Goal: Information Seeking & Learning: Learn about a topic

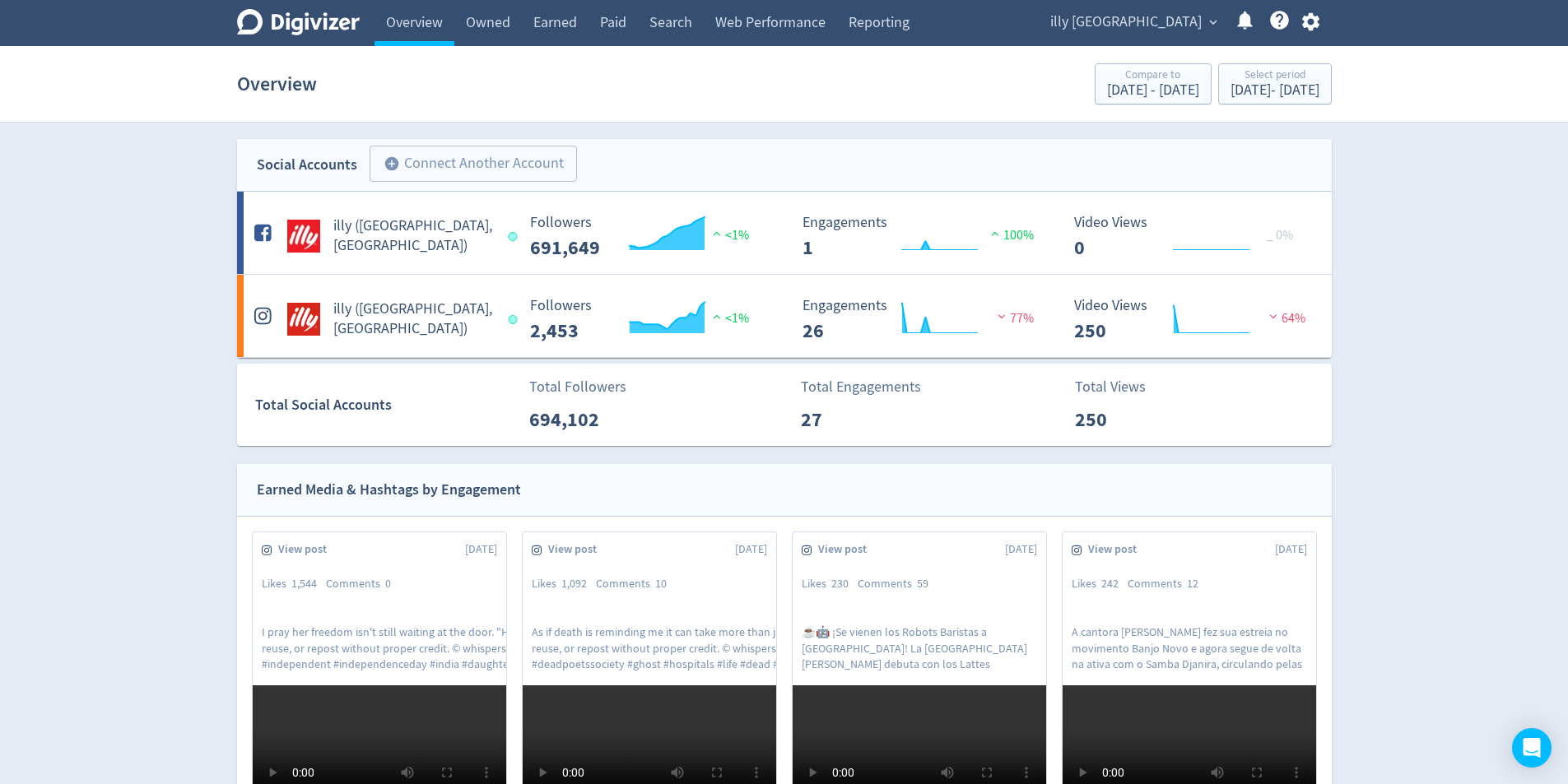
scroll to position [1416, 0]
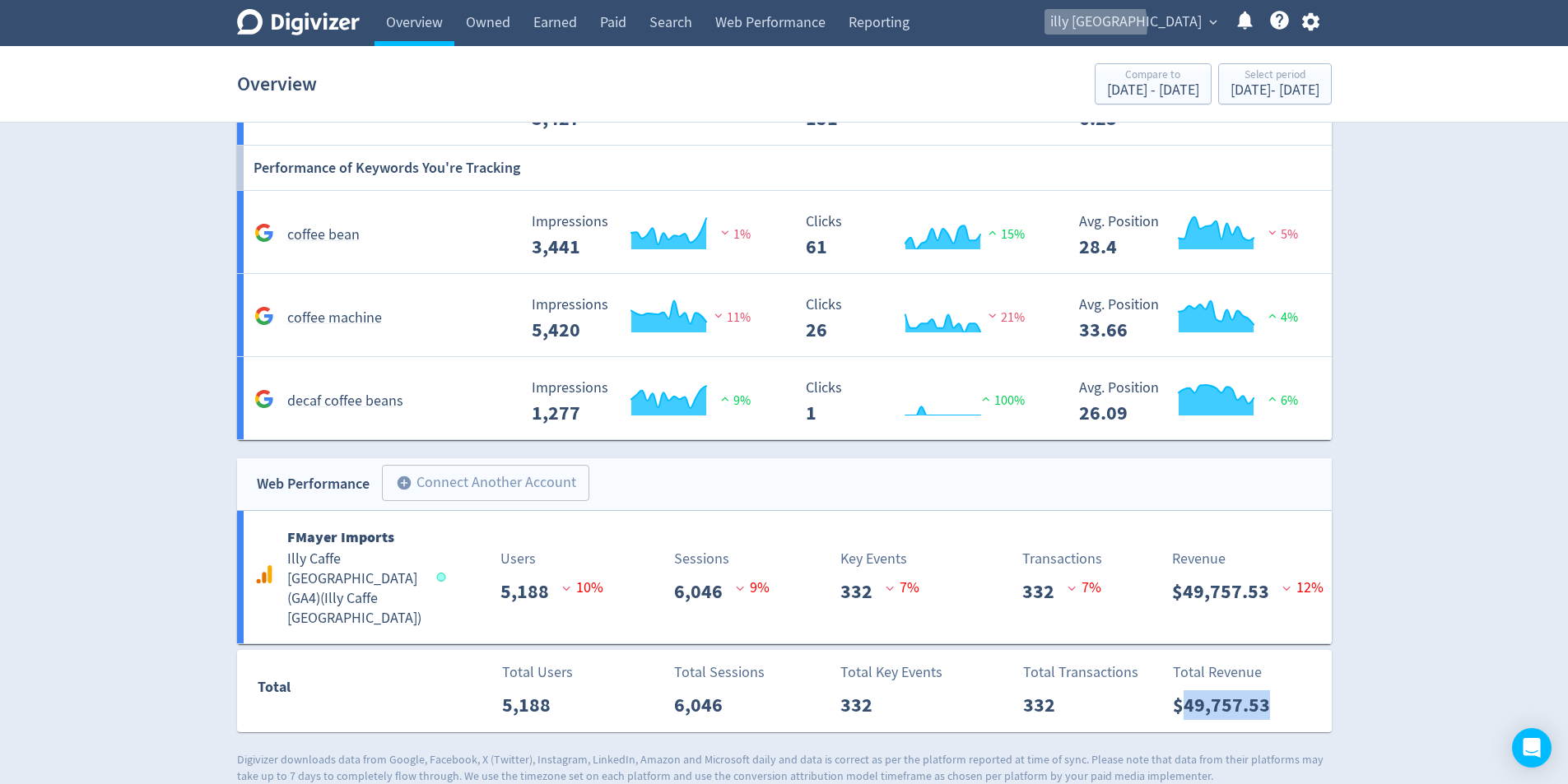
click at [1154, 25] on span "illy [GEOGRAPHIC_DATA]" at bounding box center [1125, 23] width 151 height 26
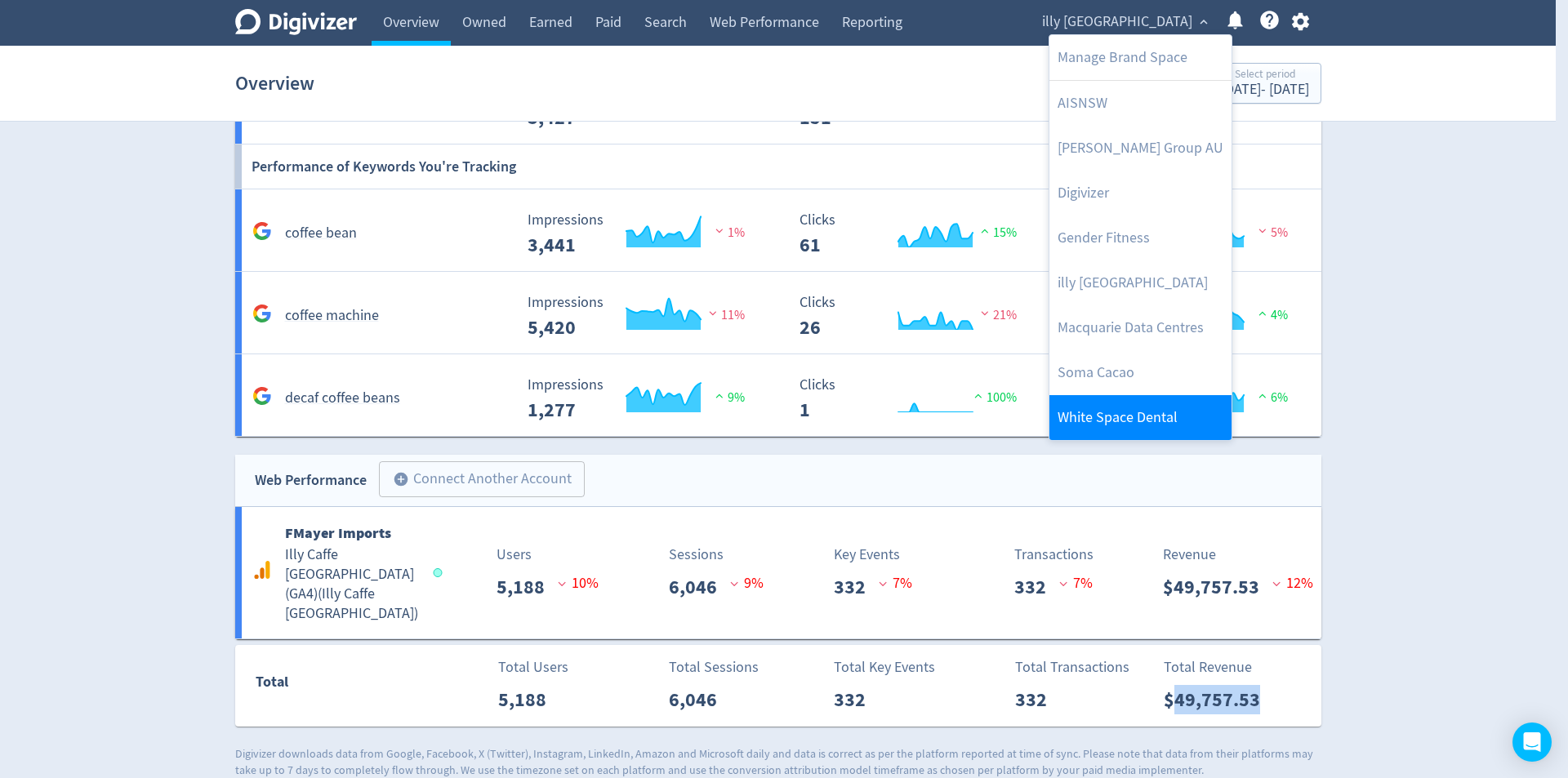
click at [1166, 421] on link "White Space Dental" at bounding box center [1140, 418] width 182 height 45
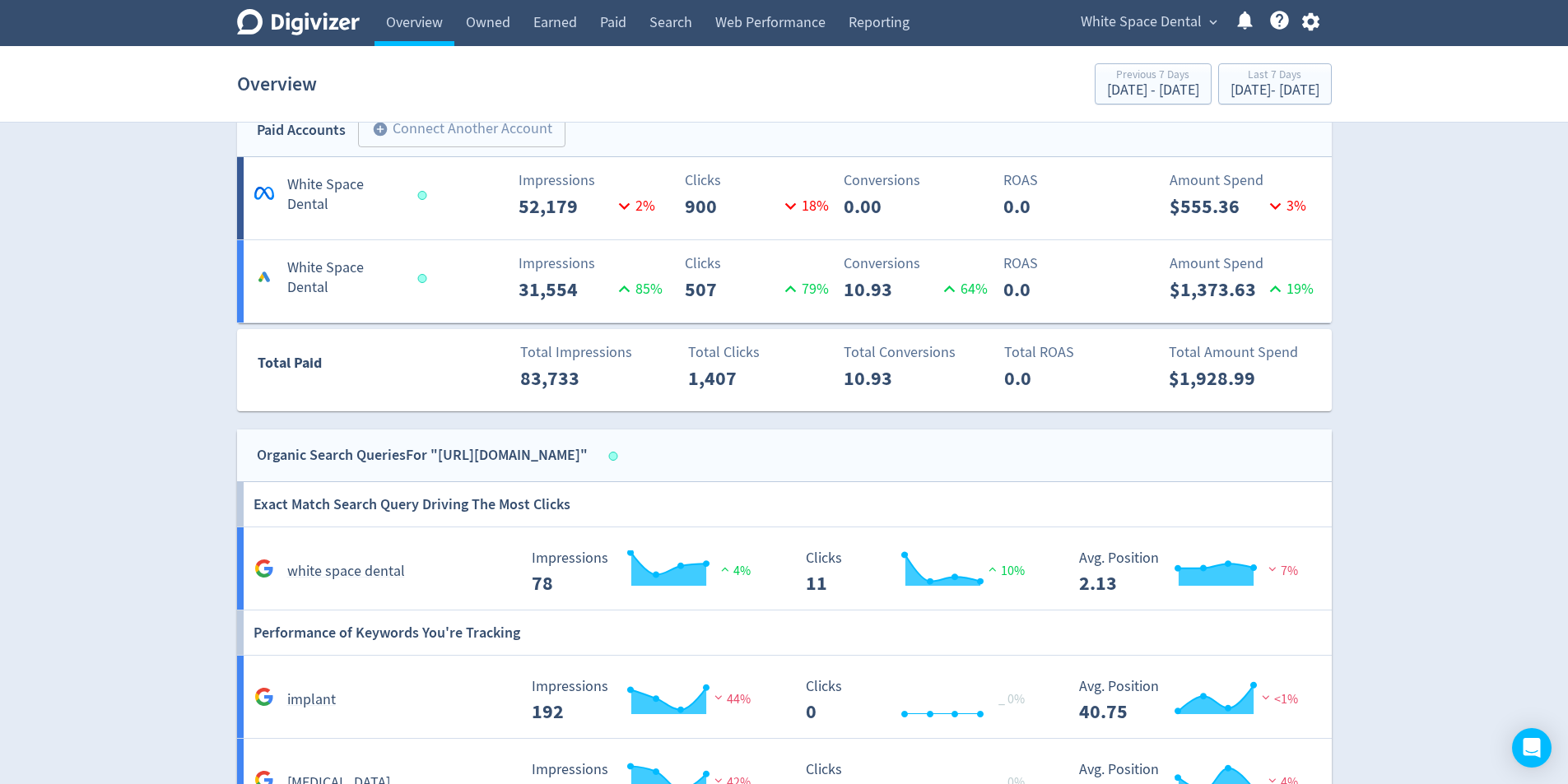
scroll to position [494, 0]
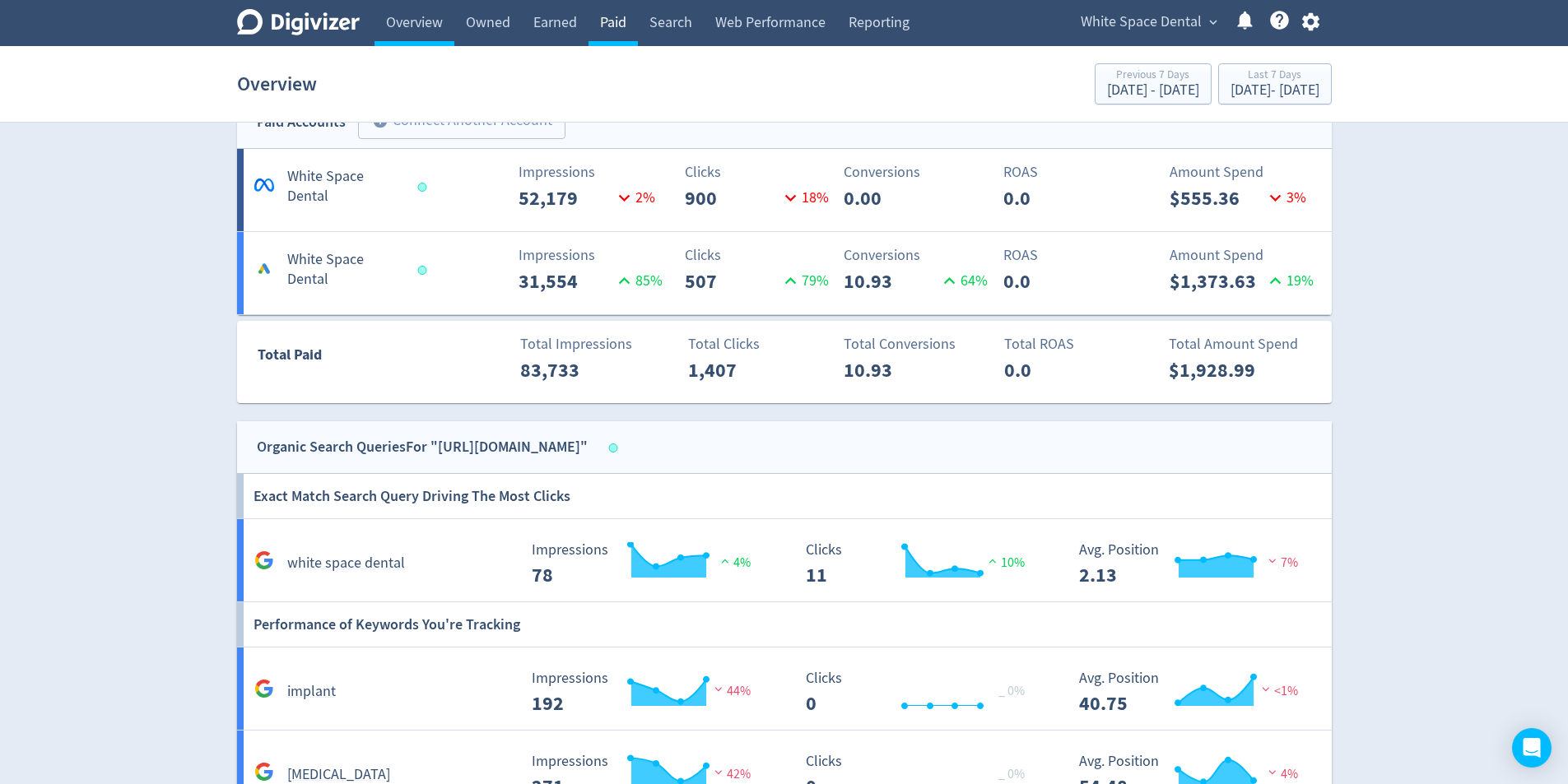
click at [611, 36] on link "Paid" at bounding box center [613, 23] width 50 height 46
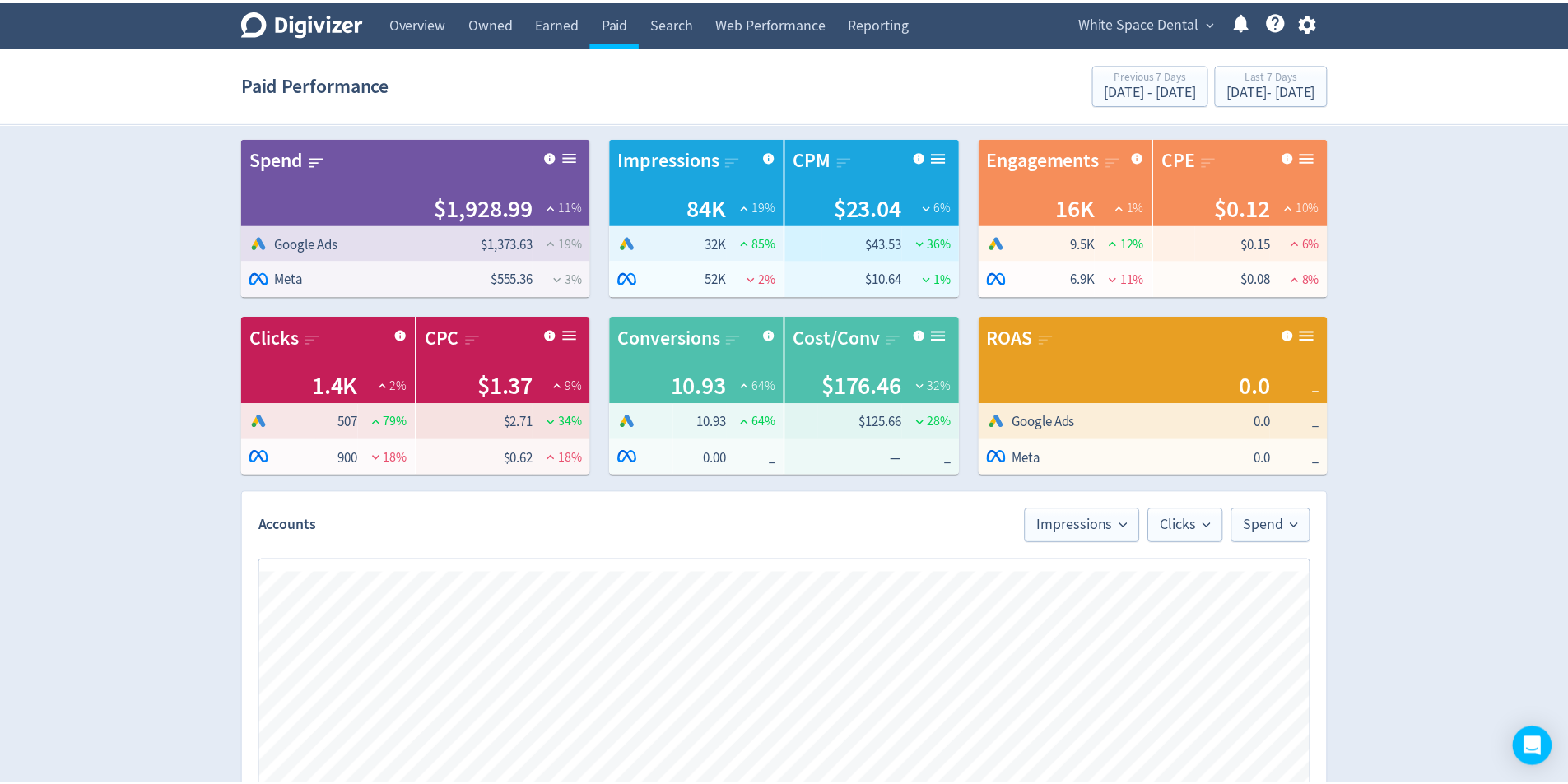
scroll to position [592, 0]
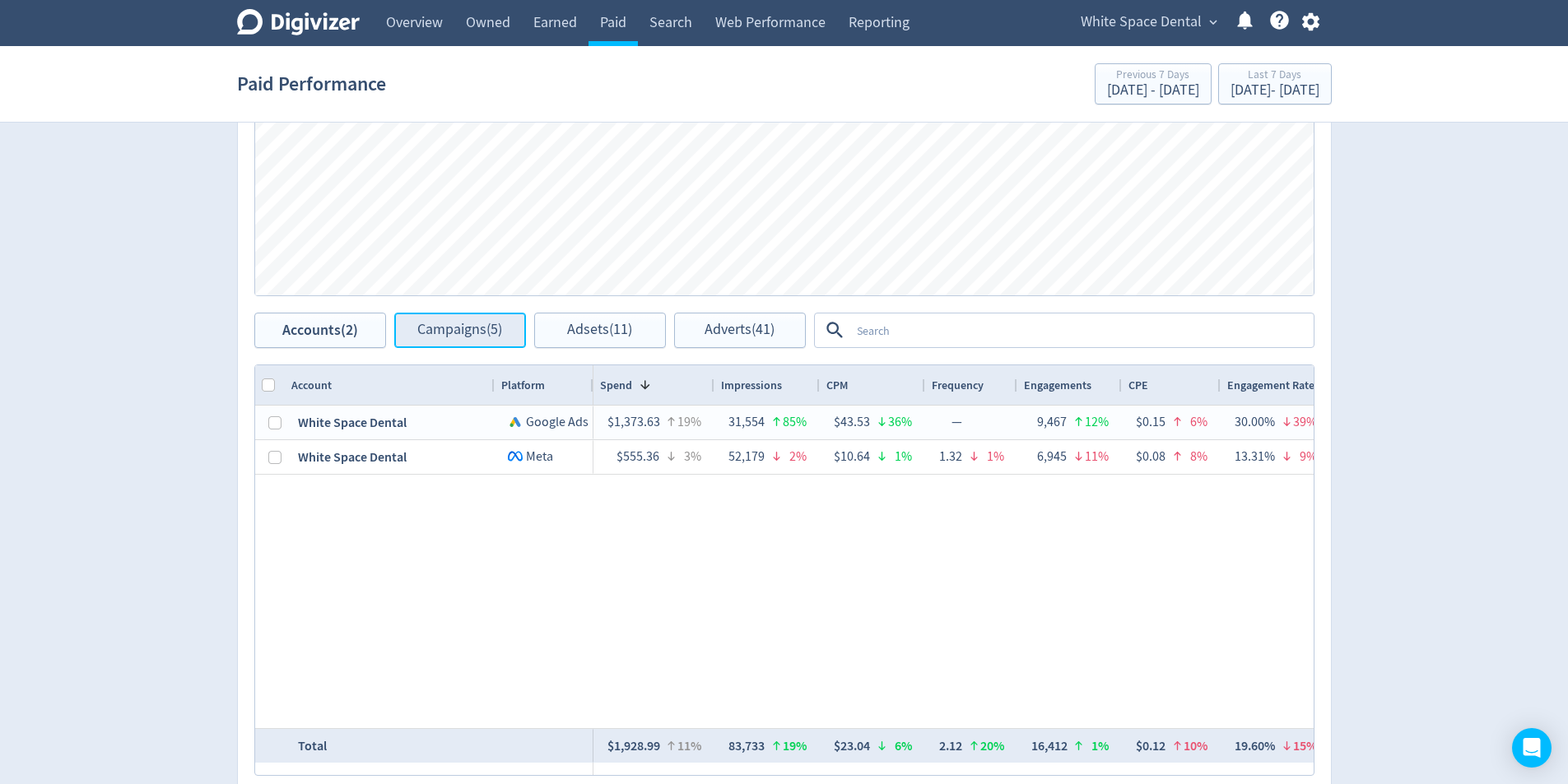
click at [460, 323] on span "Campaigns (5)" at bounding box center [460, 330] width 85 height 16
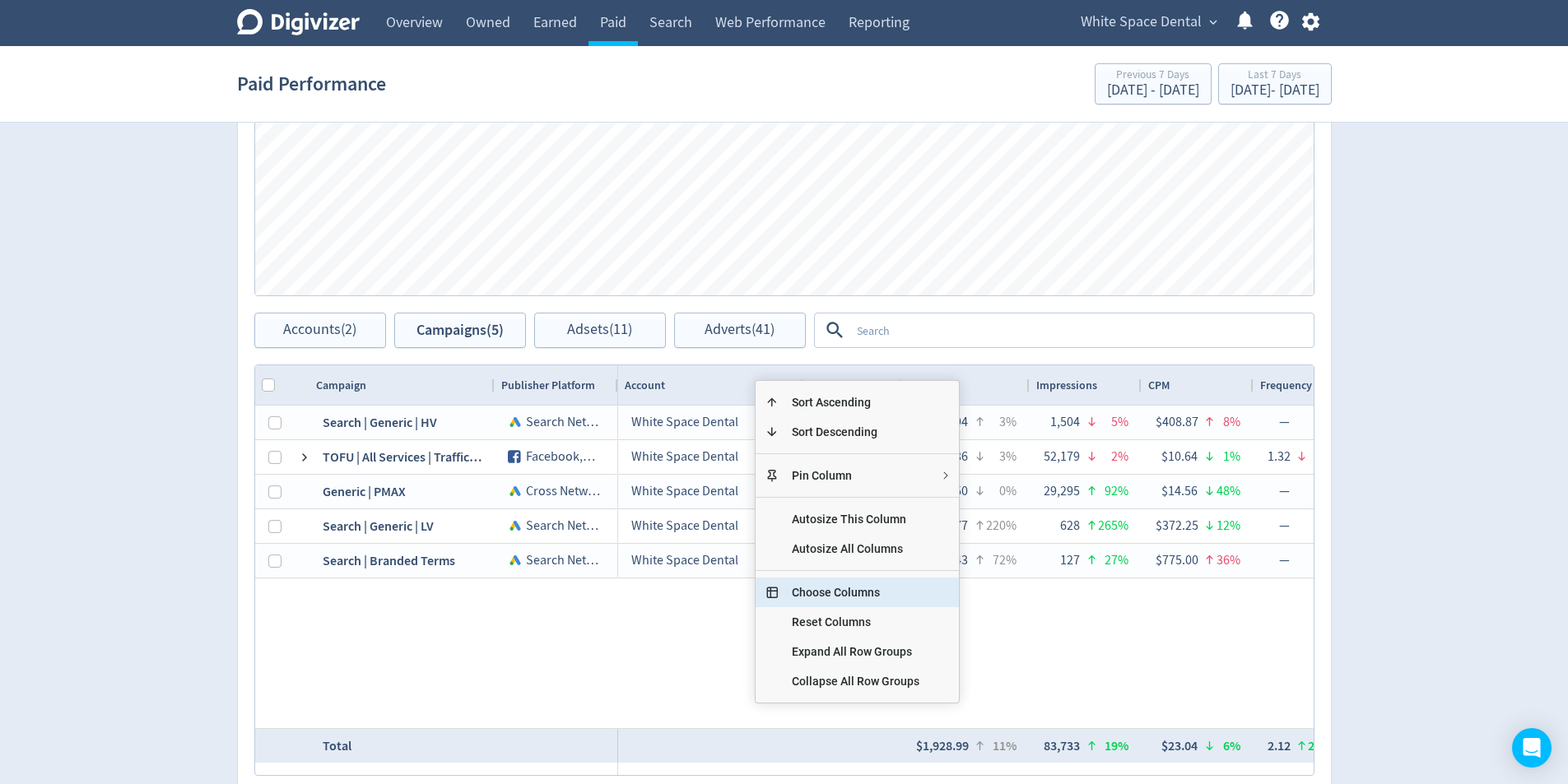
click at [901, 596] on span "Choose Columns" at bounding box center [855, 593] width 154 height 30
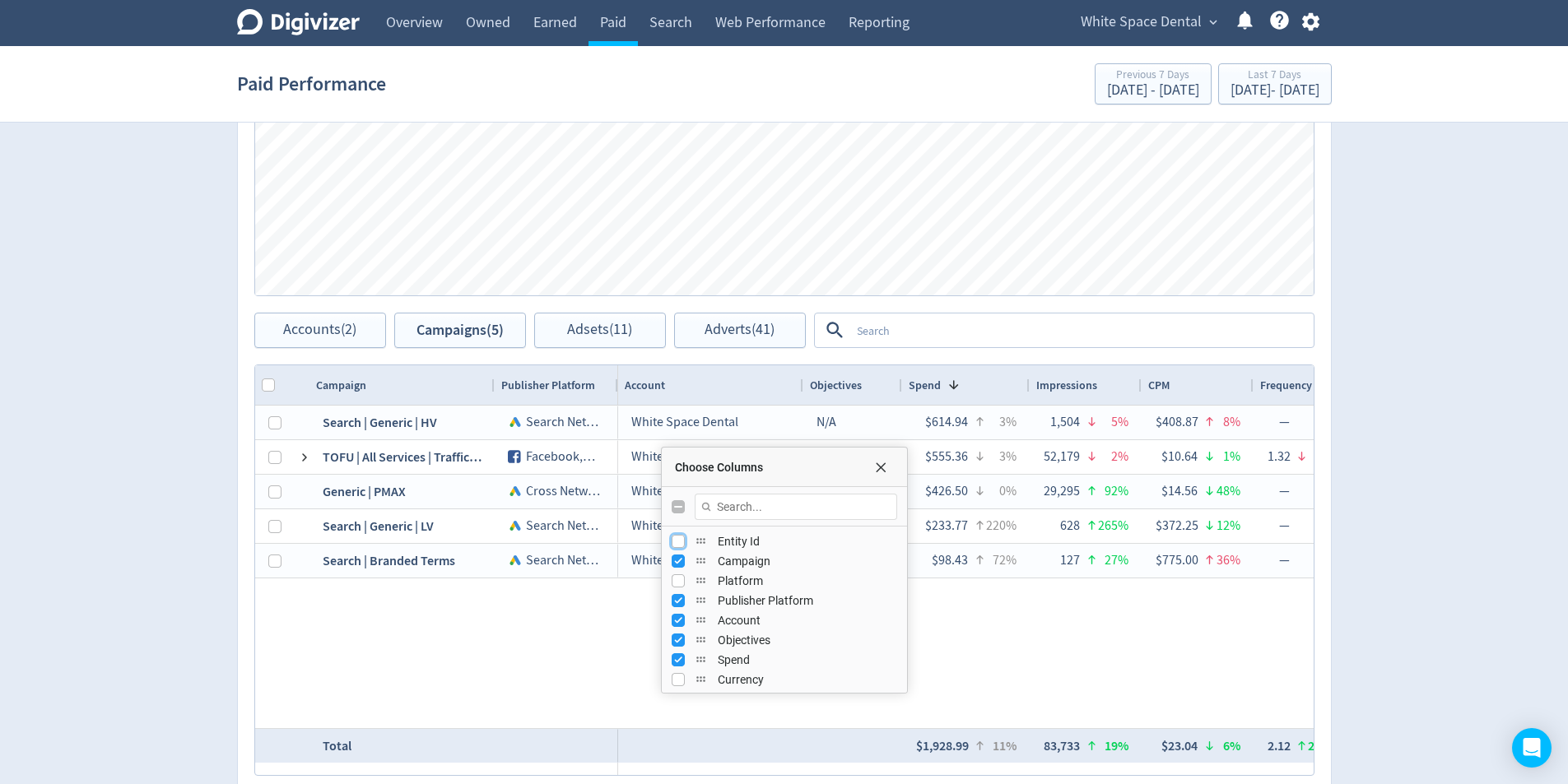
click at [681, 544] on input "Press SPACE to toggle visibility (hidden)" at bounding box center [678, 541] width 13 height 13
checkbox input "true"
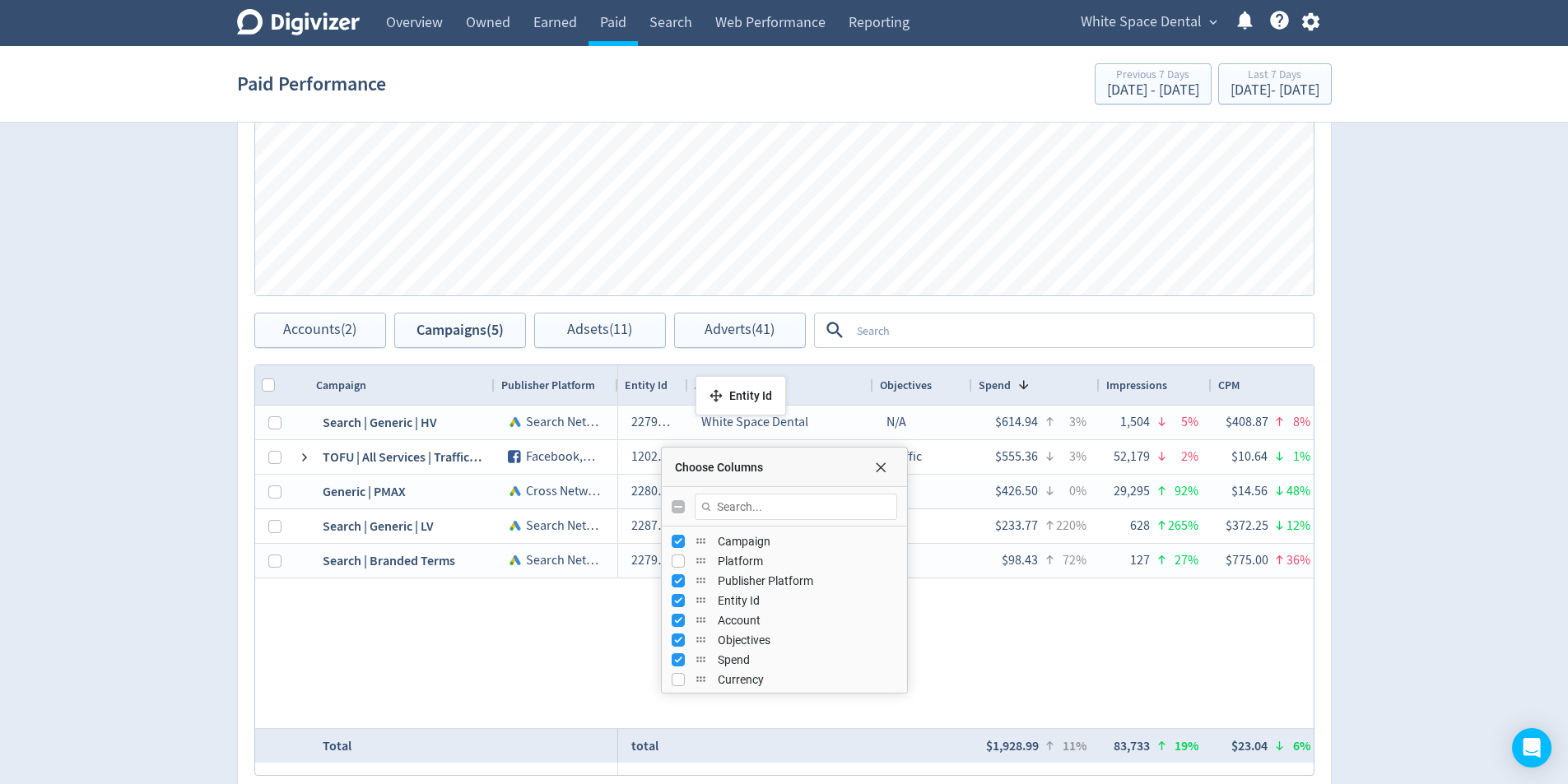
drag, startPoint x: 842, startPoint y: 386, endPoint x: 703, endPoint y: 383, distance: 139.0
drag, startPoint x: 684, startPoint y: 384, endPoint x: 859, endPoint y: 451, distance: 187.4
click at [690, 389] on div at bounding box center [686, 385] width 7 height 39
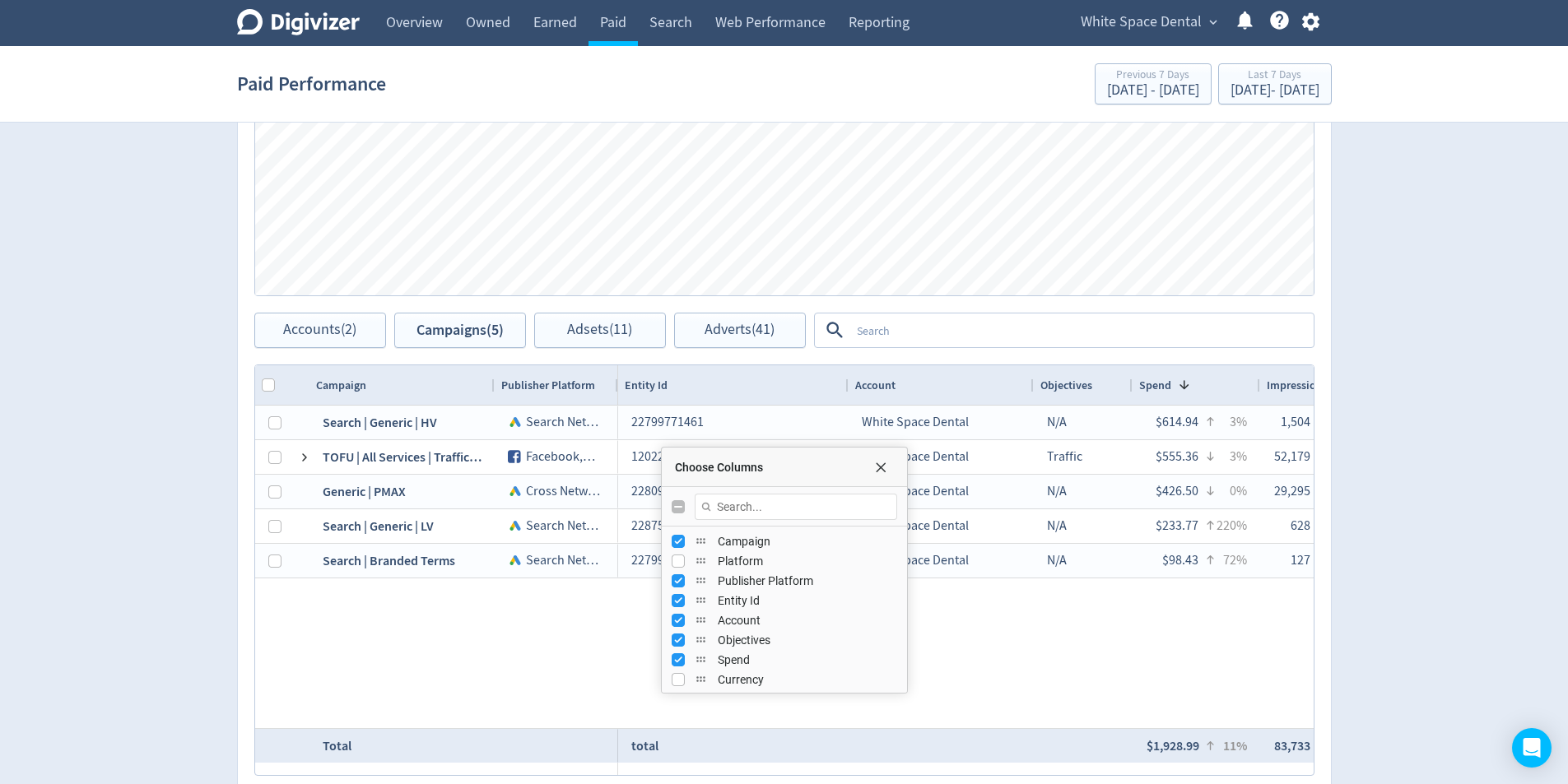
click at [887, 472] on div "Choose Columns" at bounding box center [877, 467] width 33 height 13
click at [882, 471] on span "Choose Columns" at bounding box center [881, 467] width 13 height 13
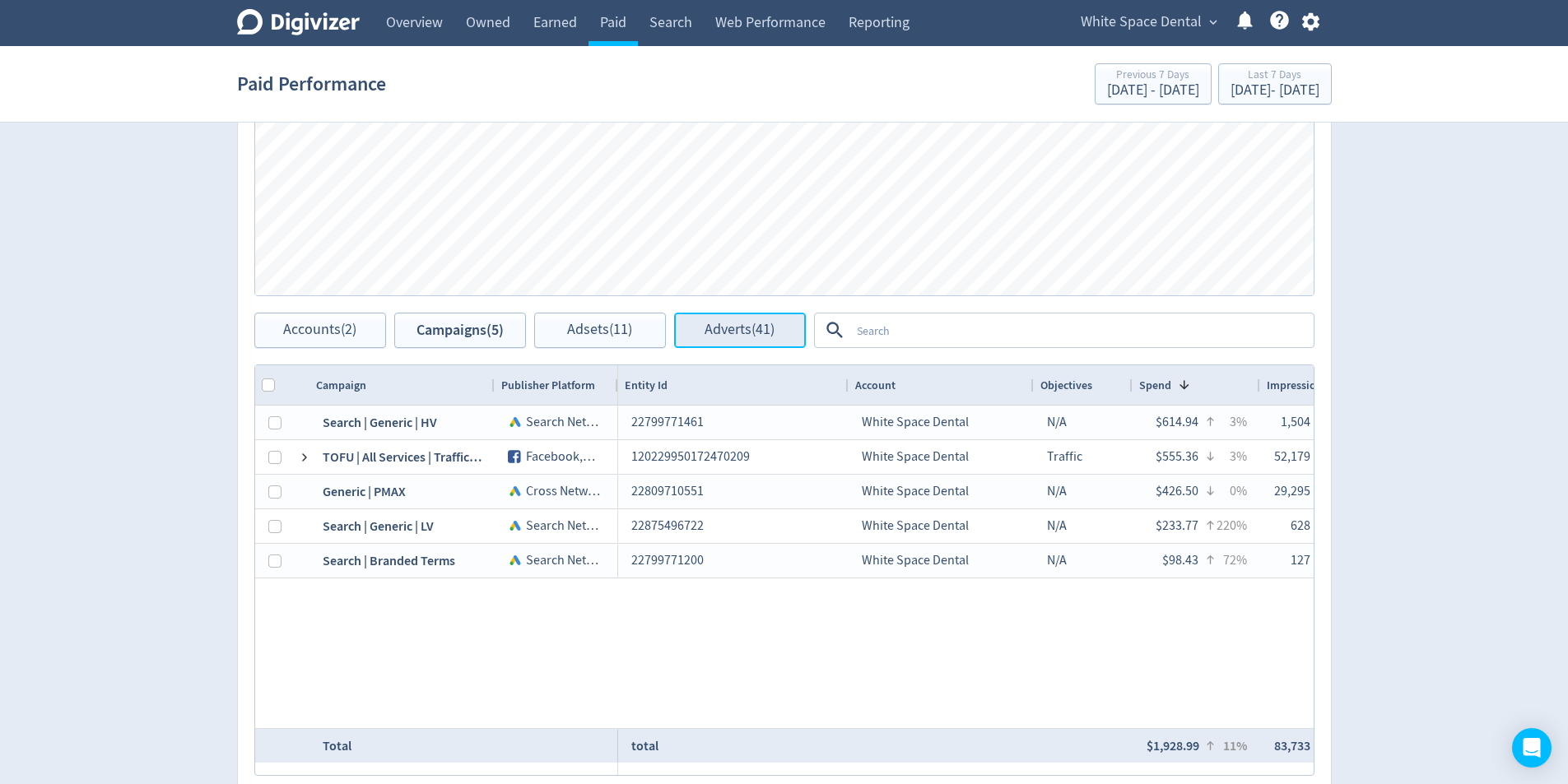
click at [723, 331] on span "Adverts (41)" at bounding box center [739, 330] width 70 height 16
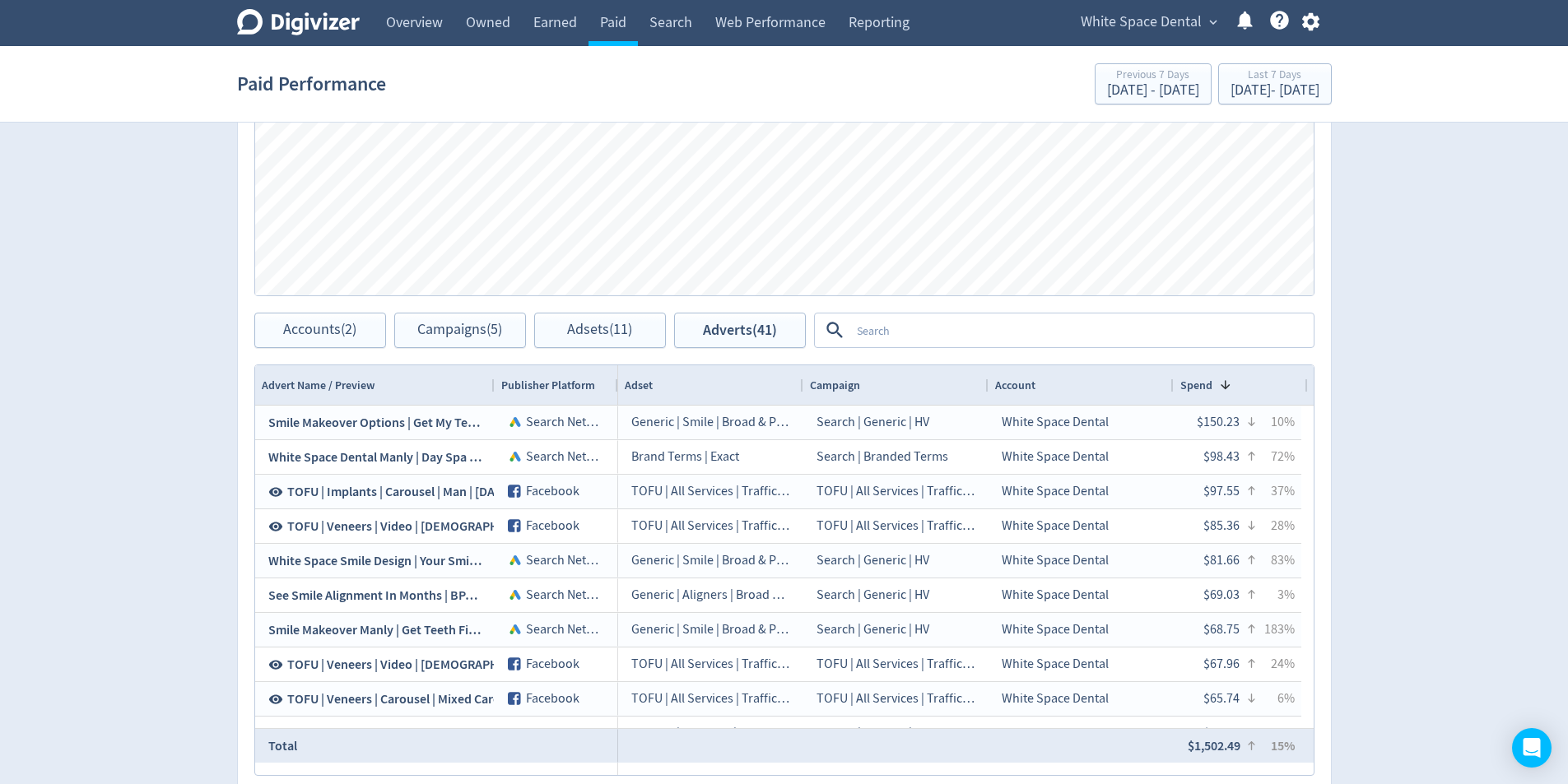
click at [1515, 283] on div "Digivizer Logo Mark Digivizer Logo Overview Owned Earned Paid Search Web Perfor…" at bounding box center [784, 151] width 1568 height 1488
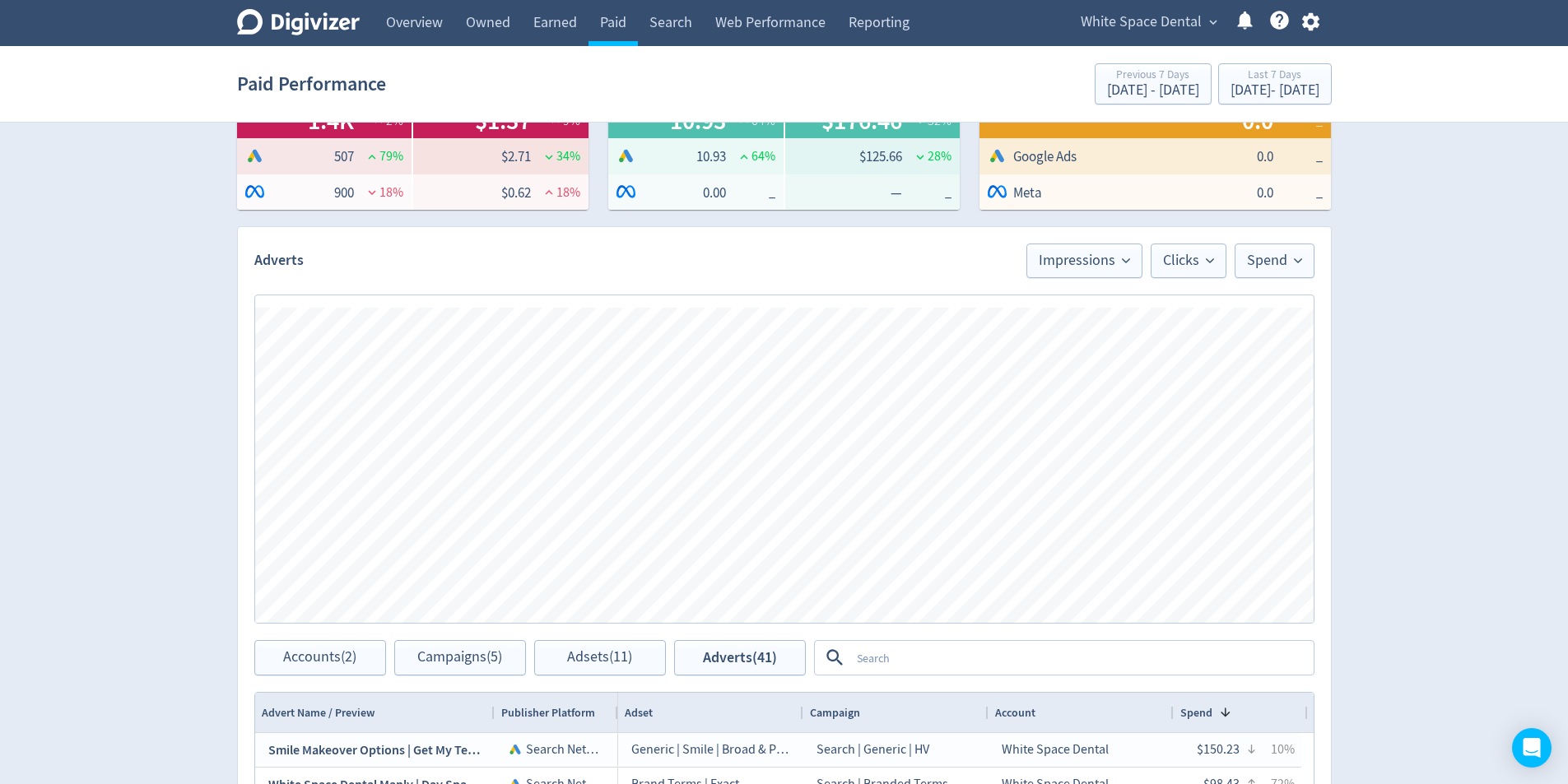
scroll to position [263, 0]
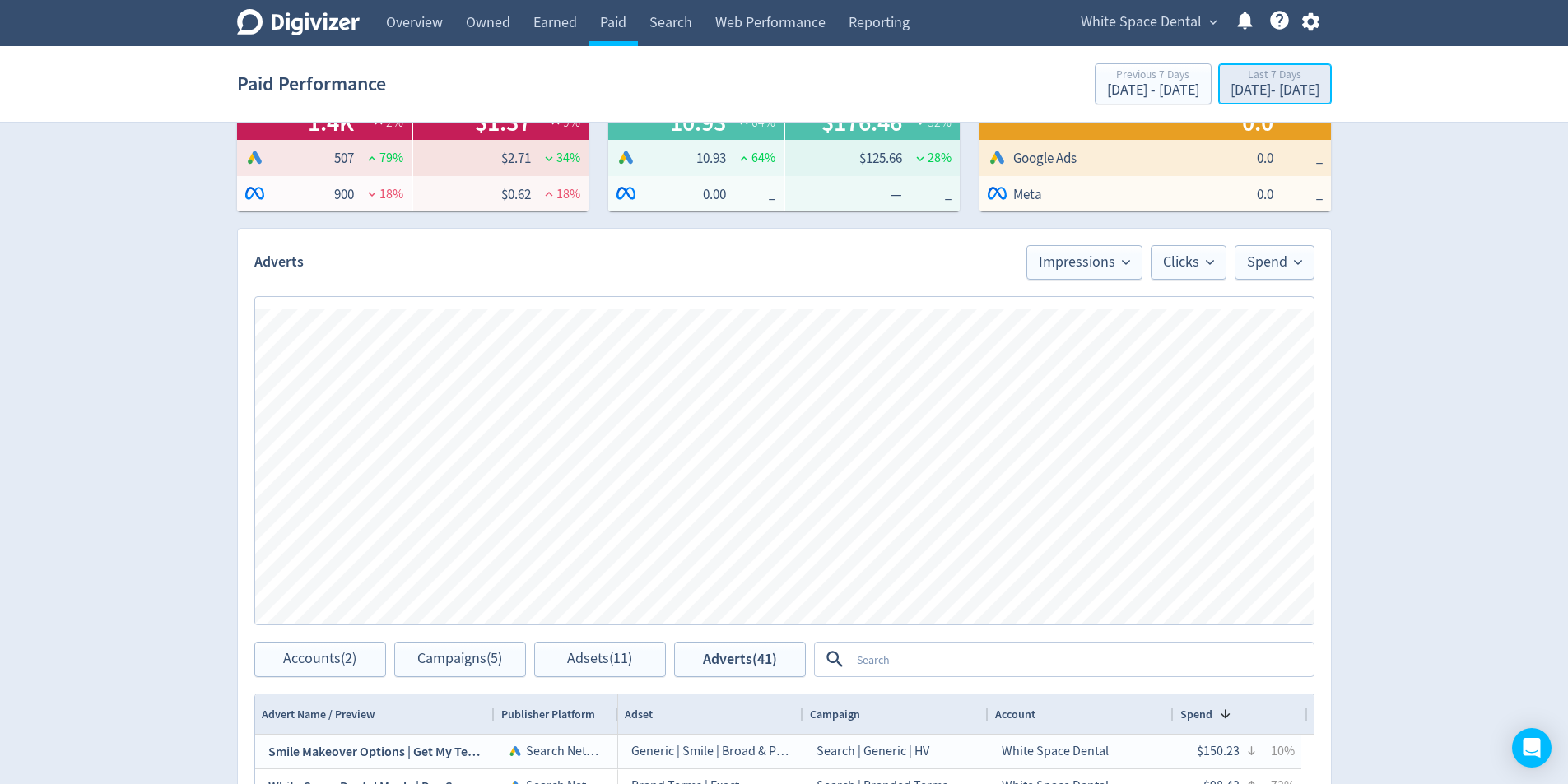
click at [1231, 89] on div "[DATE] - [DATE]" at bounding box center [1275, 90] width 89 height 15
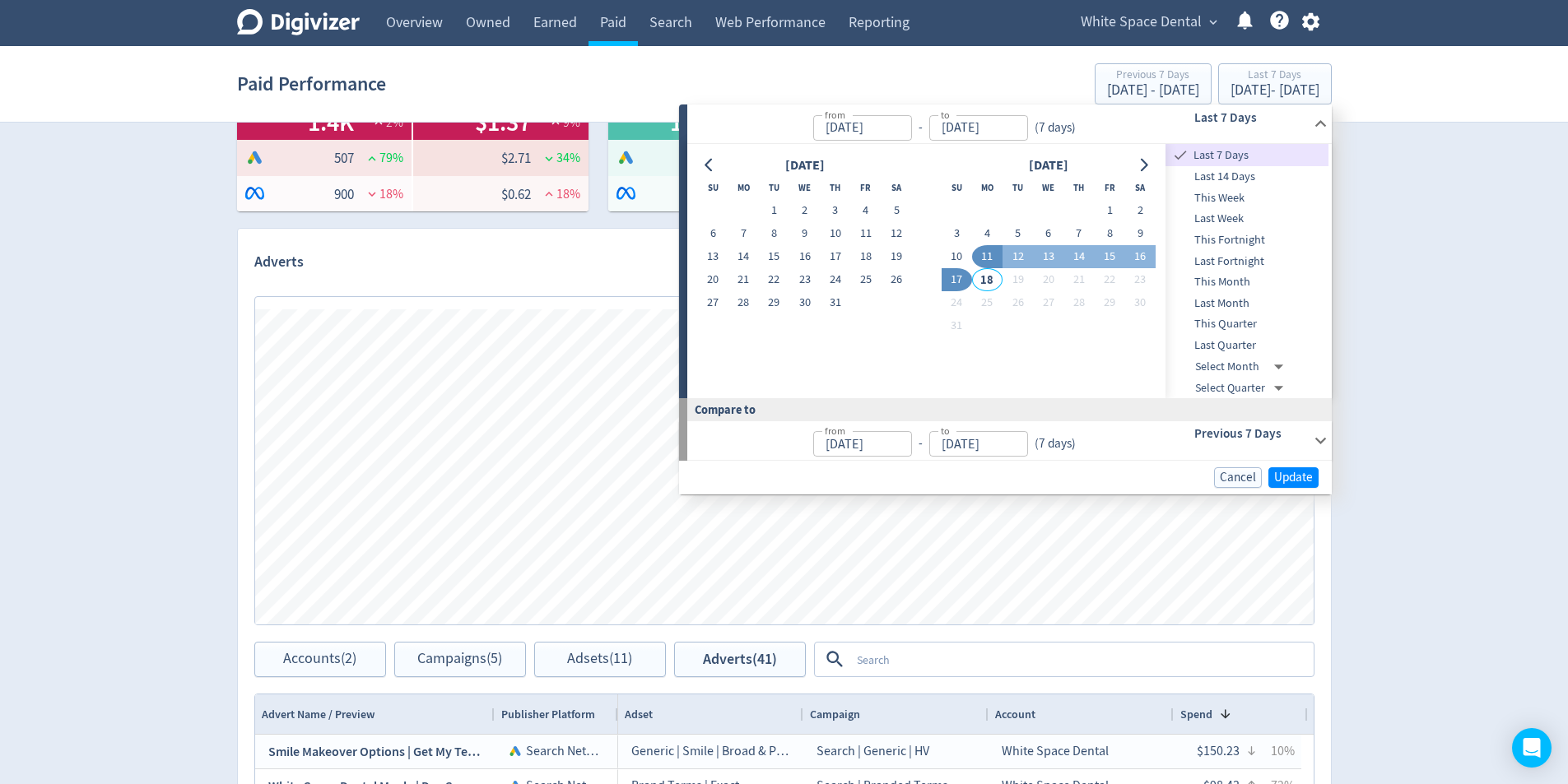
click at [946, 280] on button "17" at bounding box center [956, 279] width 30 height 24
click at [740, 305] on button "28" at bounding box center [744, 303] width 30 height 24
type input "Jul 28, 2025"
click at [949, 275] on button "17" at bounding box center [956, 279] width 30 height 24
type input "[DATE]"
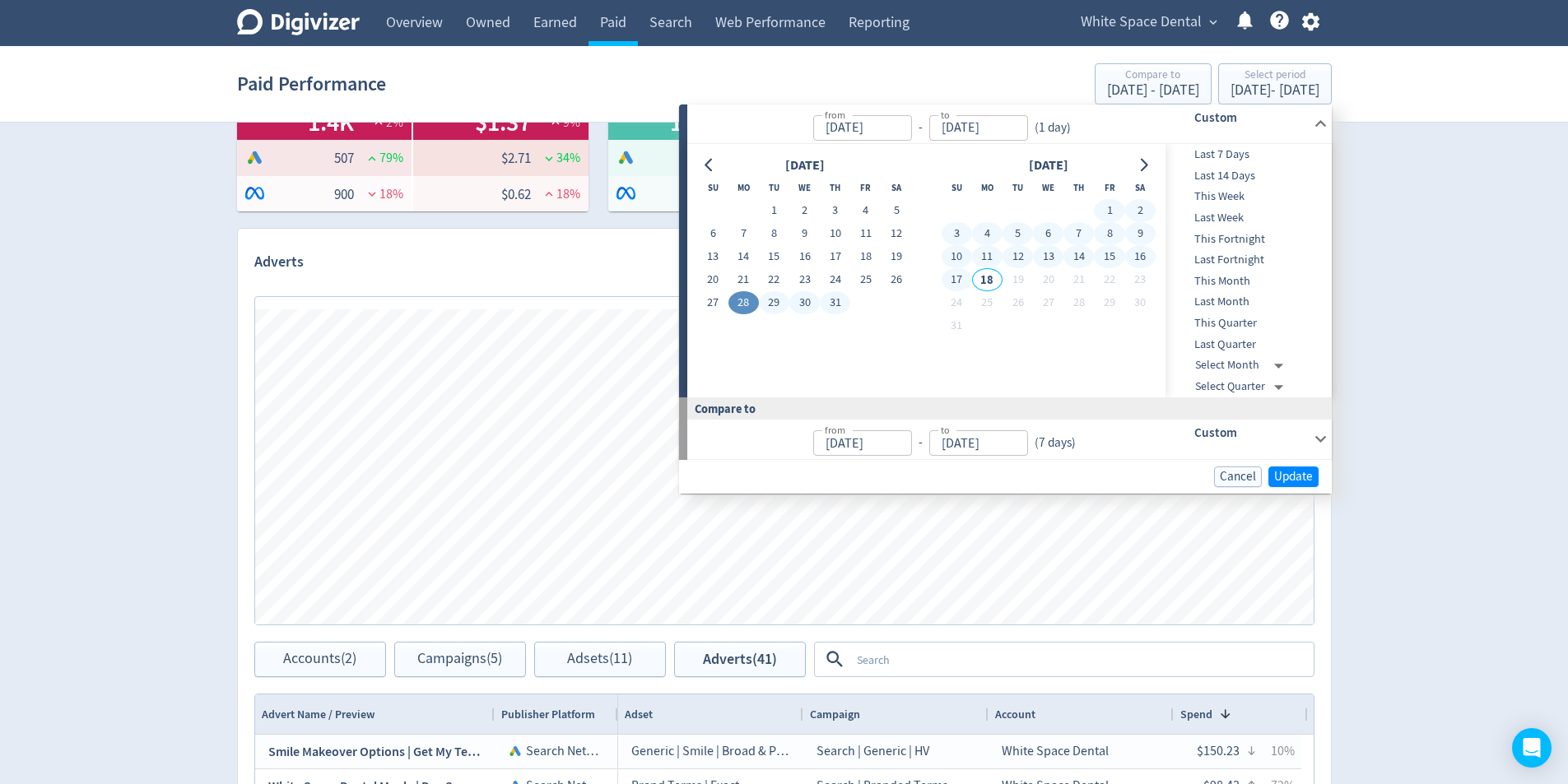
type input "[DATE]"
type input "Jul 27, 2025"
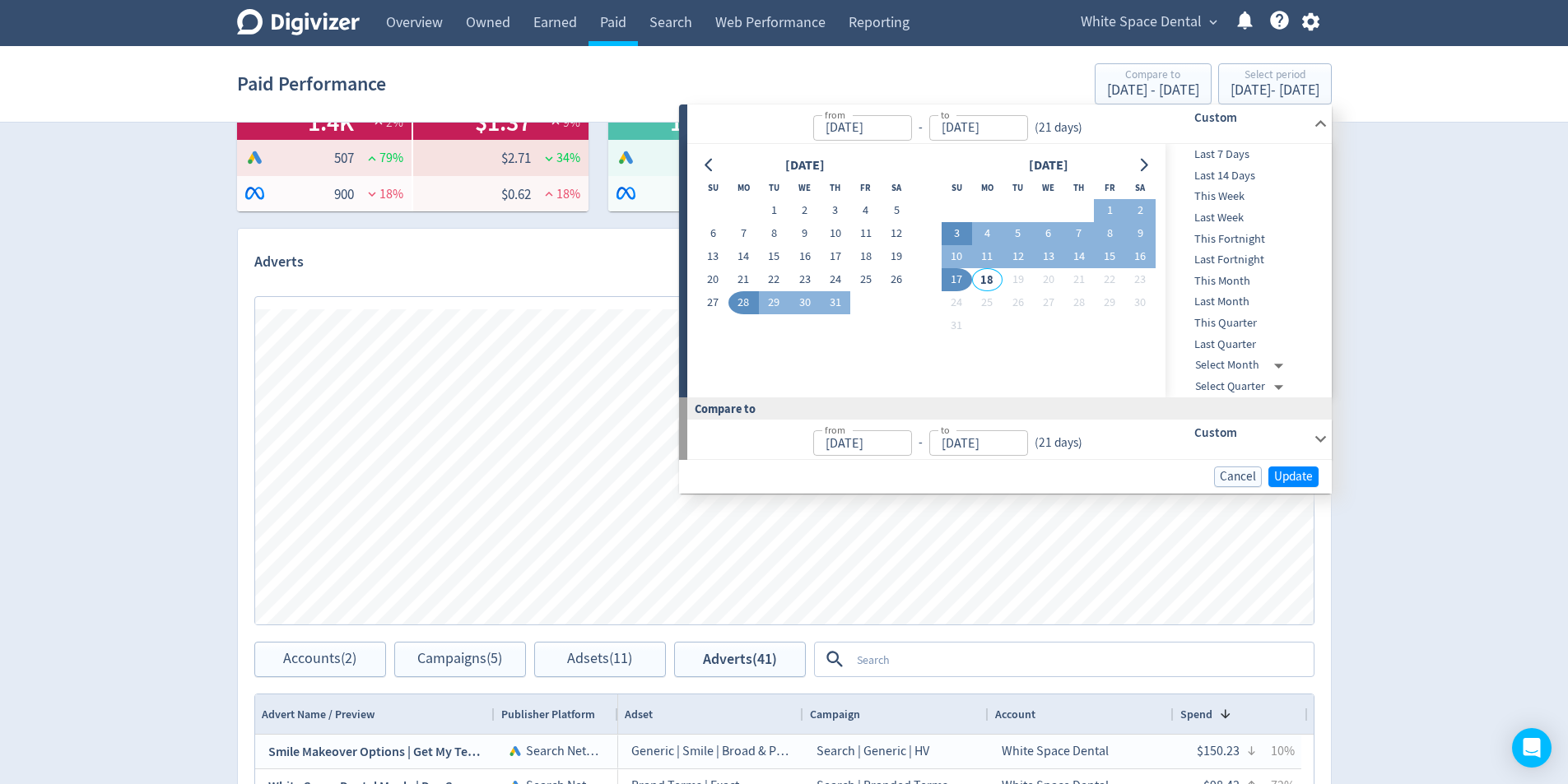
click at [951, 230] on button "3" at bounding box center [956, 233] width 30 height 24
type input "[DATE]"
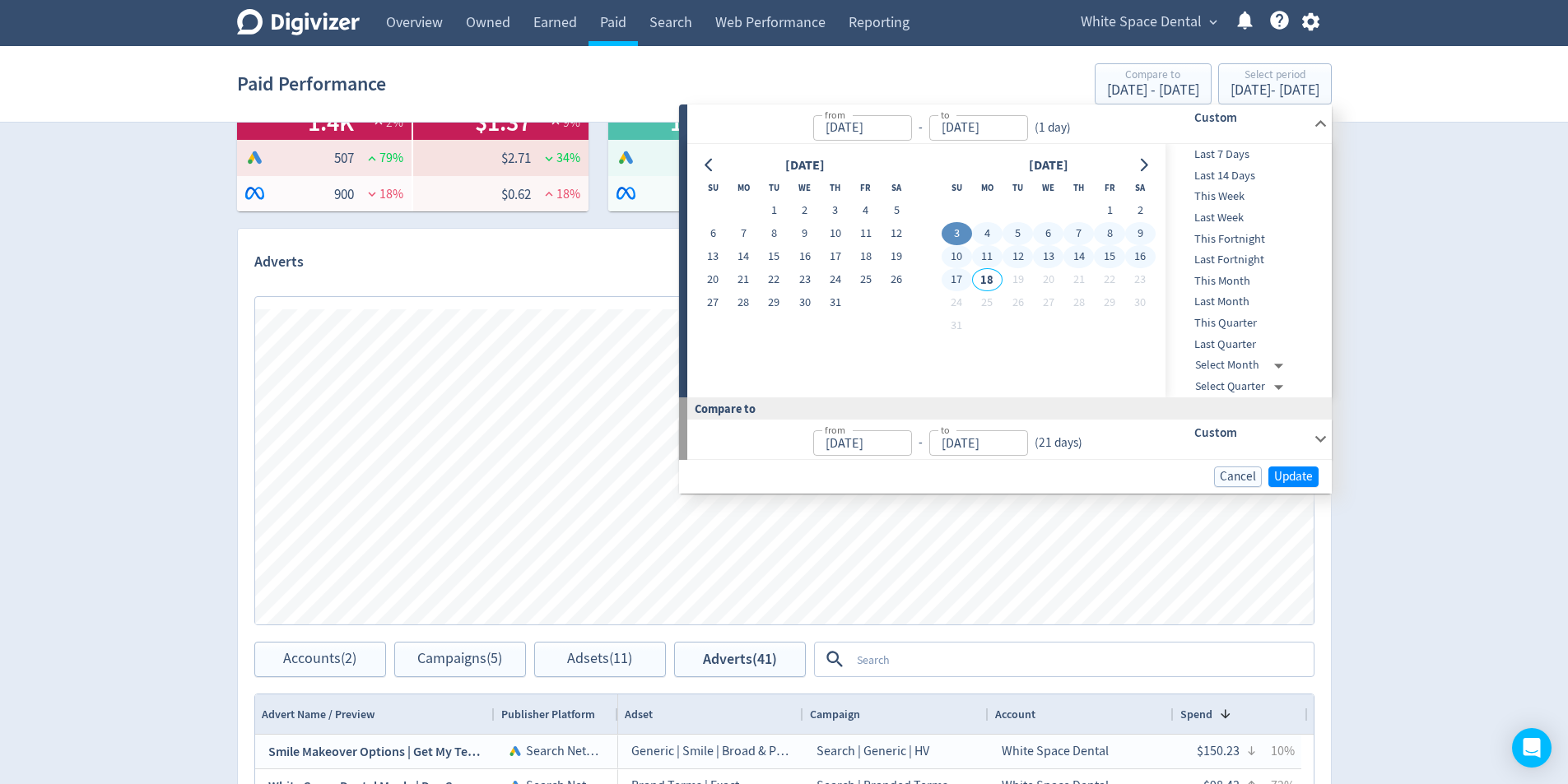
click at [949, 276] on button "17" at bounding box center [956, 279] width 30 height 24
type input "[DATE]"
type input "Jul 19, 2025"
type input "Aug 02, 2025"
click at [988, 232] on button "4" at bounding box center [987, 233] width 30 height 24
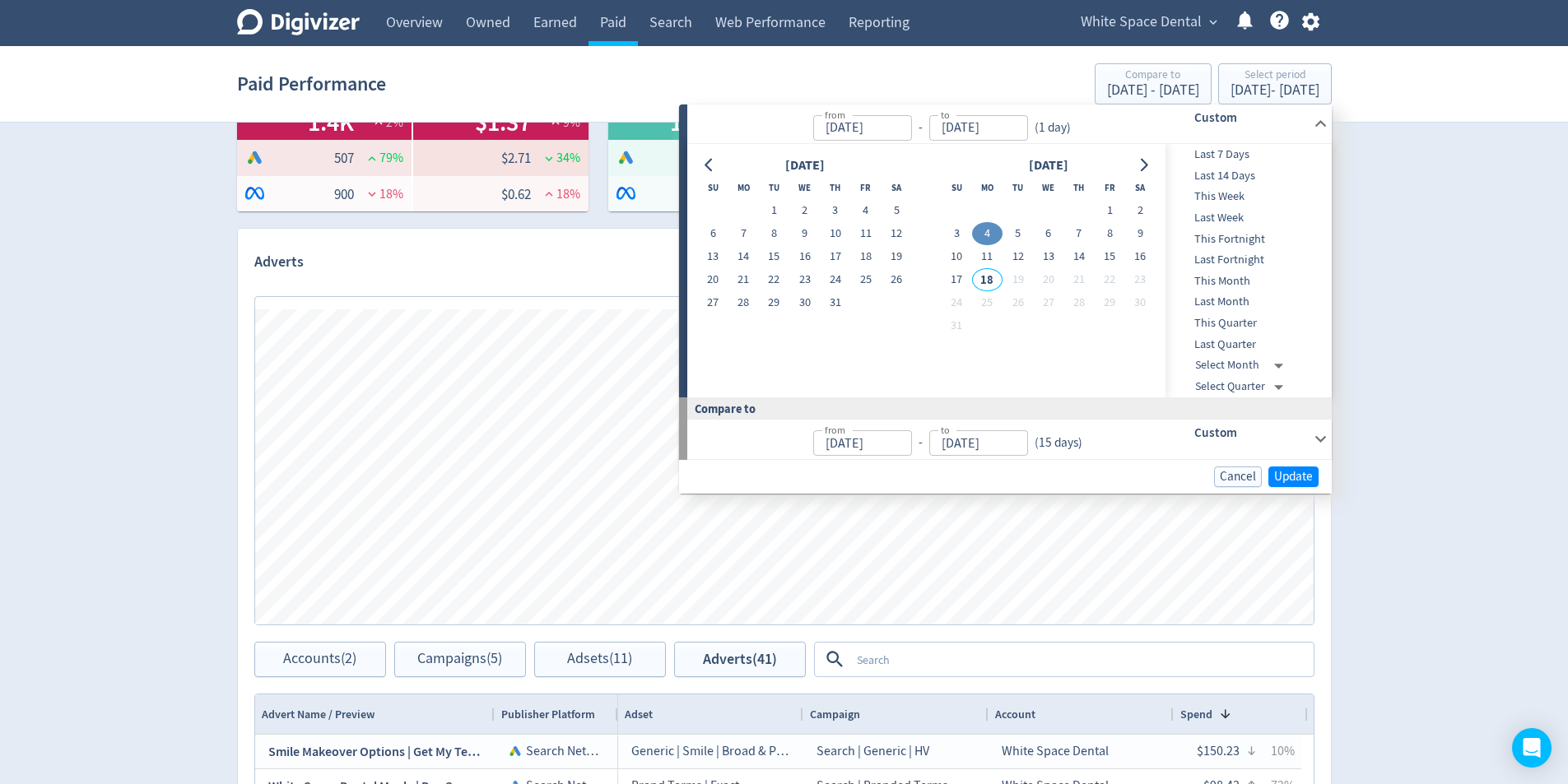
type input "[DATE]"
click at [961, 275] on button "17" at bounding box center [956, 279] width 30 height 24
type input "[DATE]"
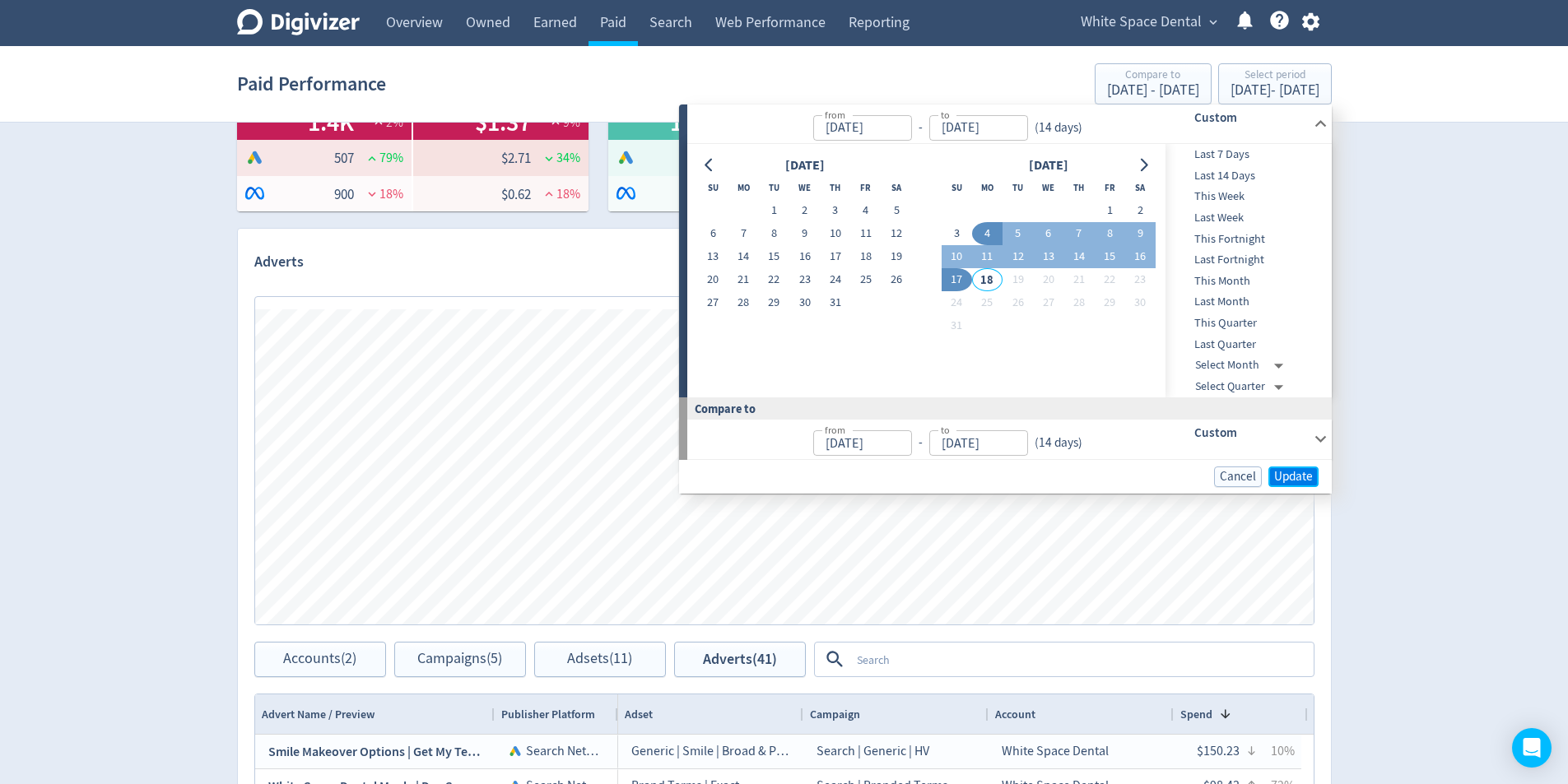
click at [1302, 472] on span "Update" at bounding box center [1293, 477] width 39 height 12
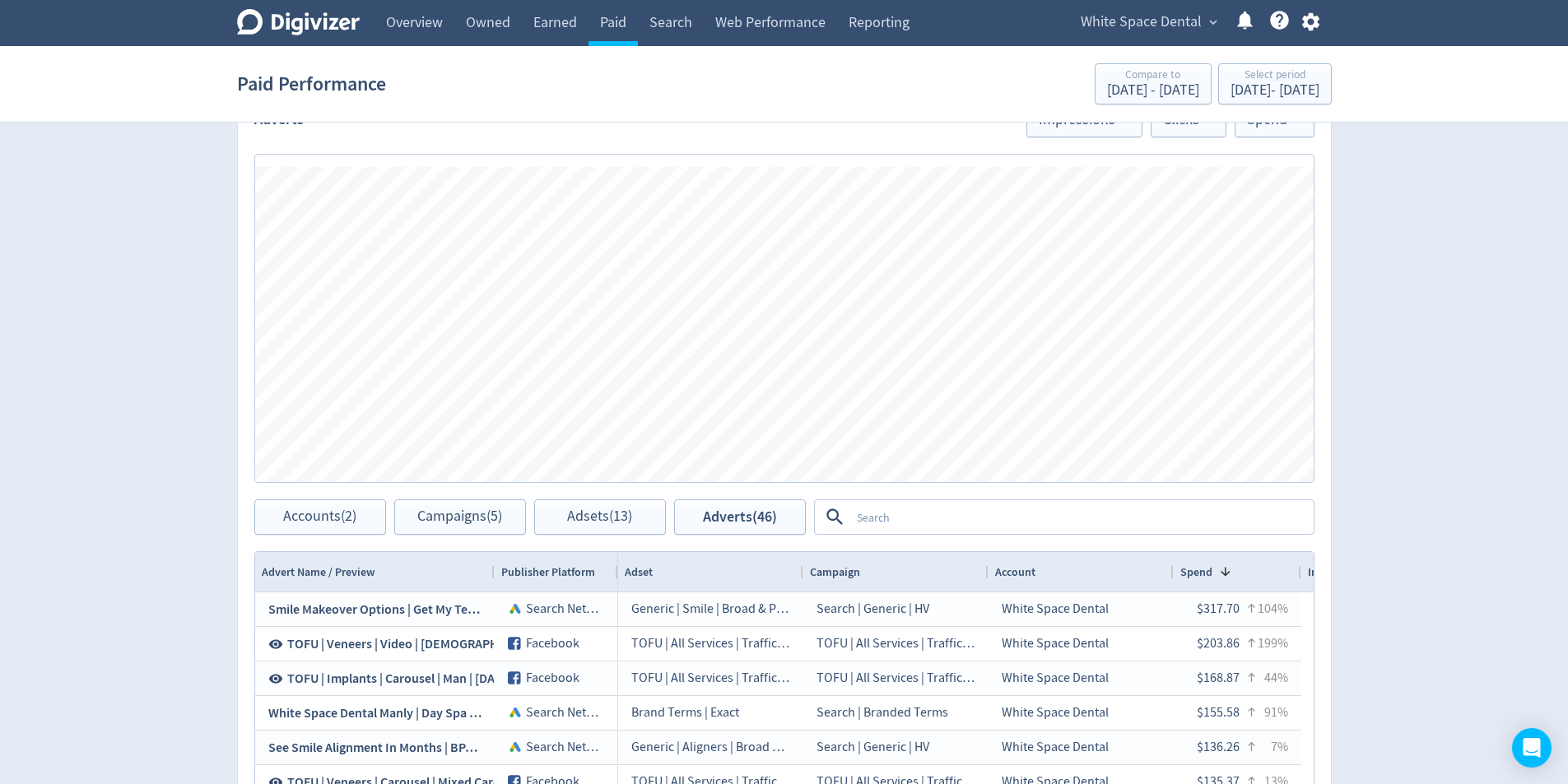
scroll to position [0, 0]
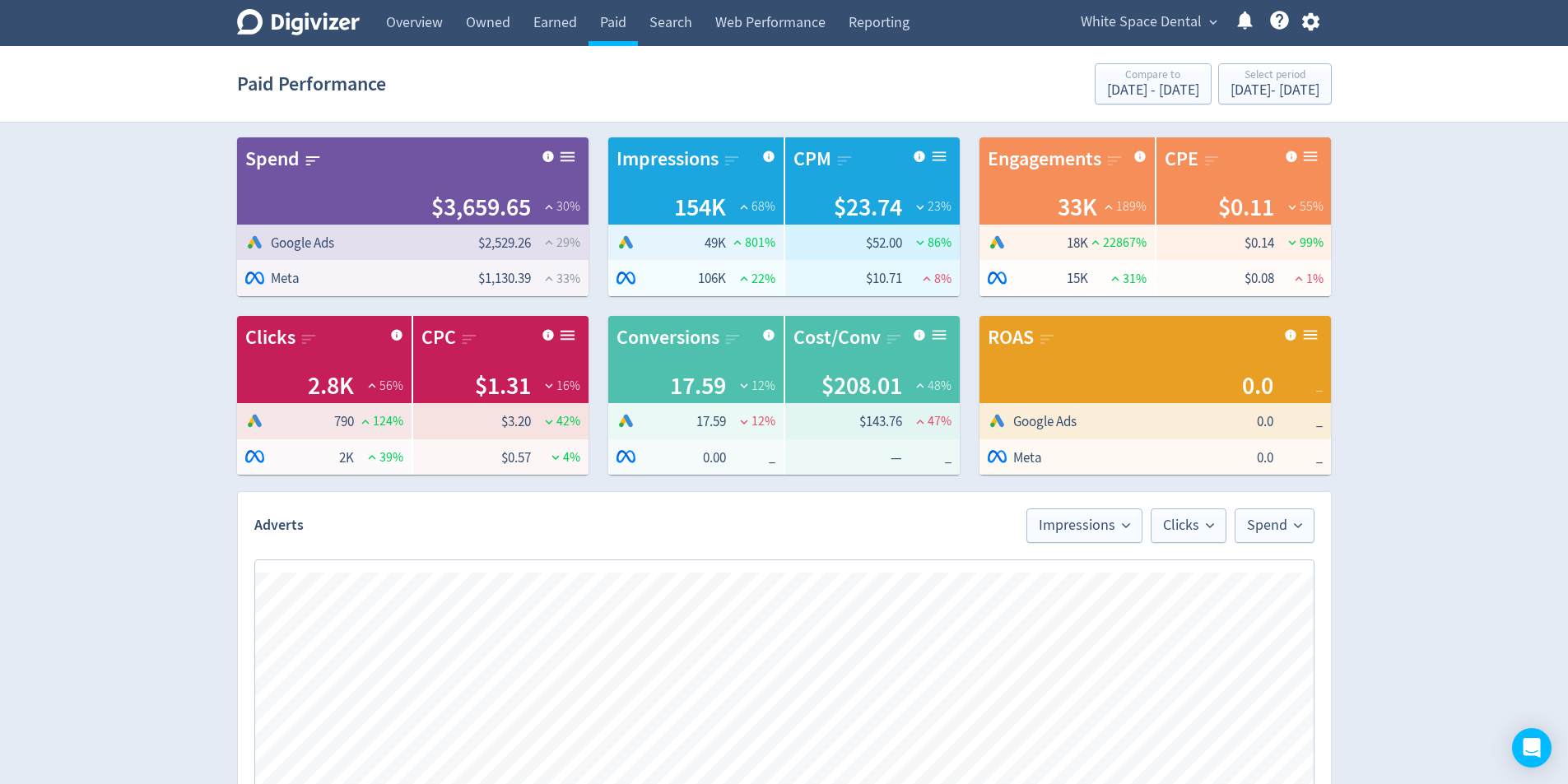
click at [1166, 28] on span "White Space Dental" at bounding box center [1140, 23] width 121 height 26
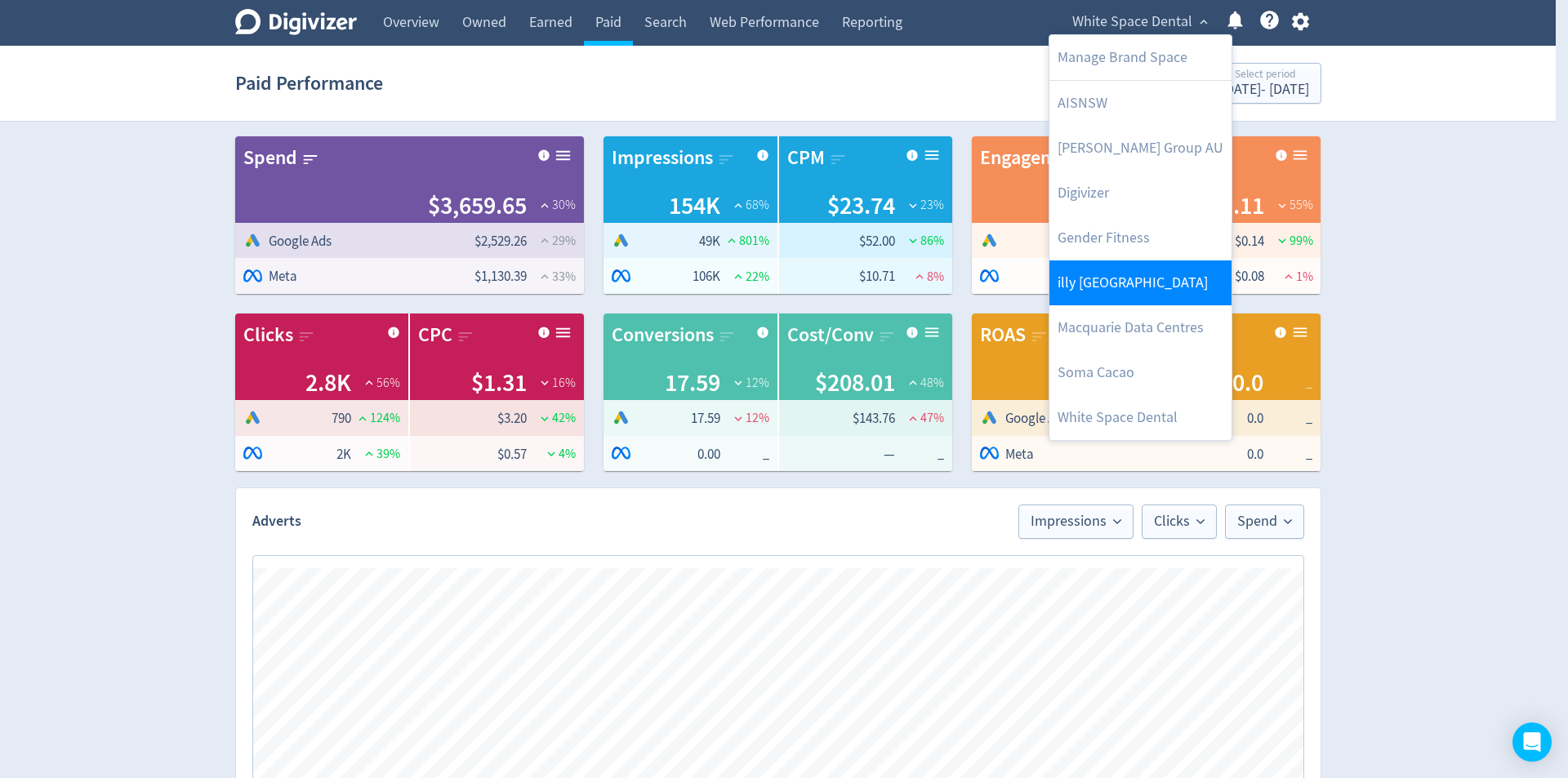
click at [1131, 292] on link "illy [GEOGRAPHIC_DATA]" at bounding box center [1140, 283] width 182 height 45
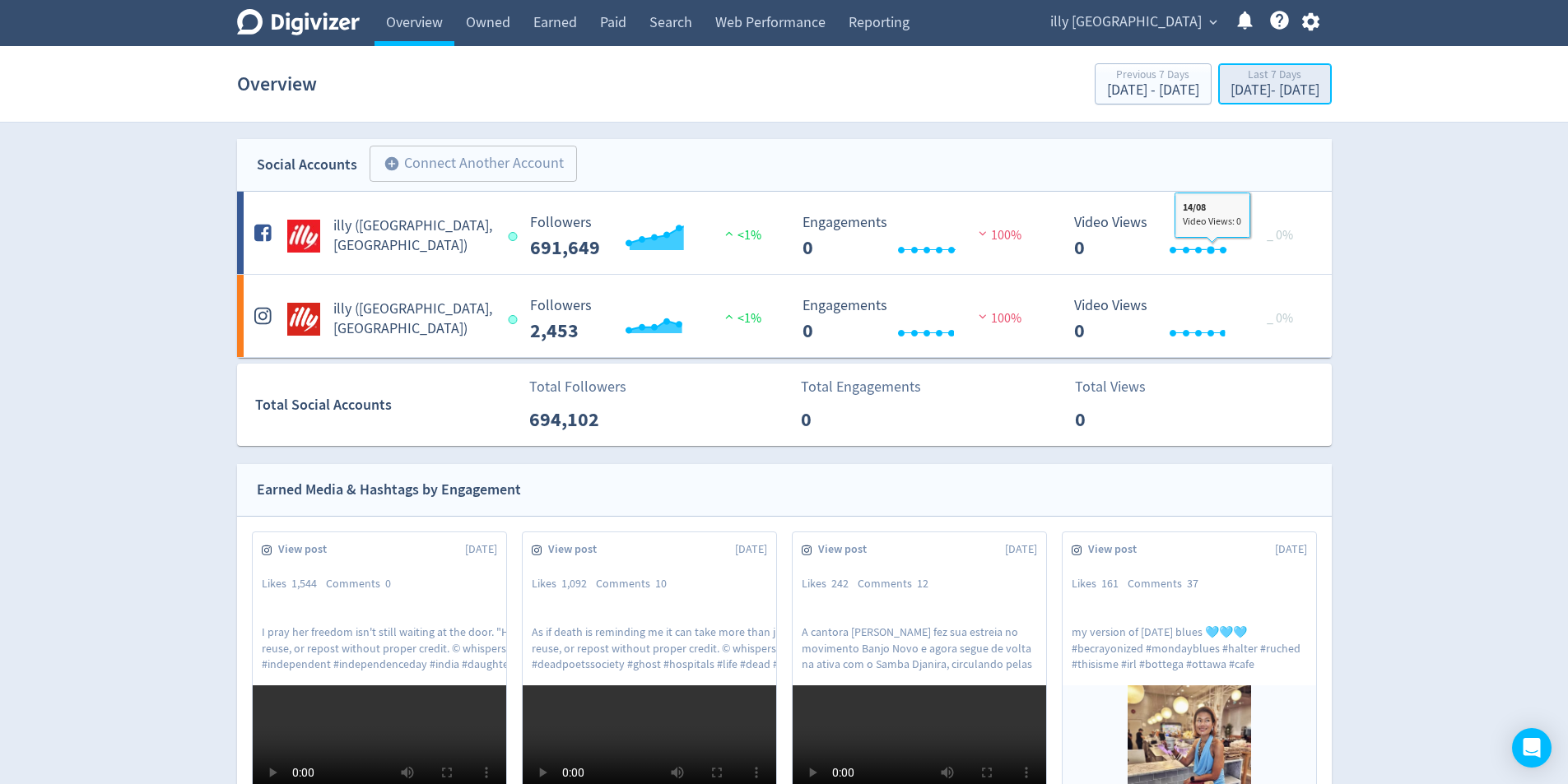
click at [1236, 101] on div "Last 7 Days [DATE] - [DATE]" at bounding box center [1275, 86] width 103 height 34
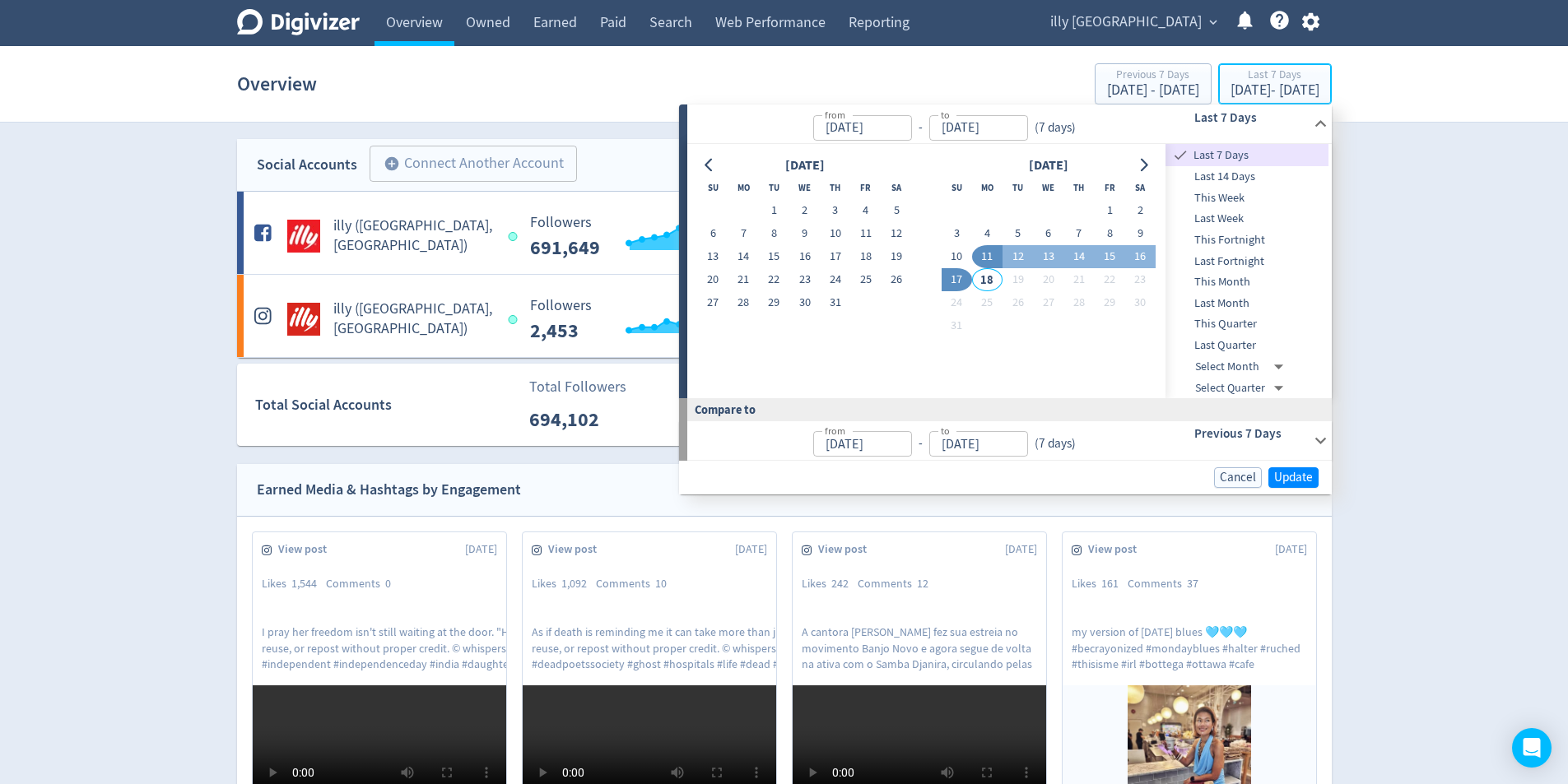
type input "[DATE]"
click at [1227, 165] on div "Last 7 Days" at bounding box center [1247, 155] width 163 height 23
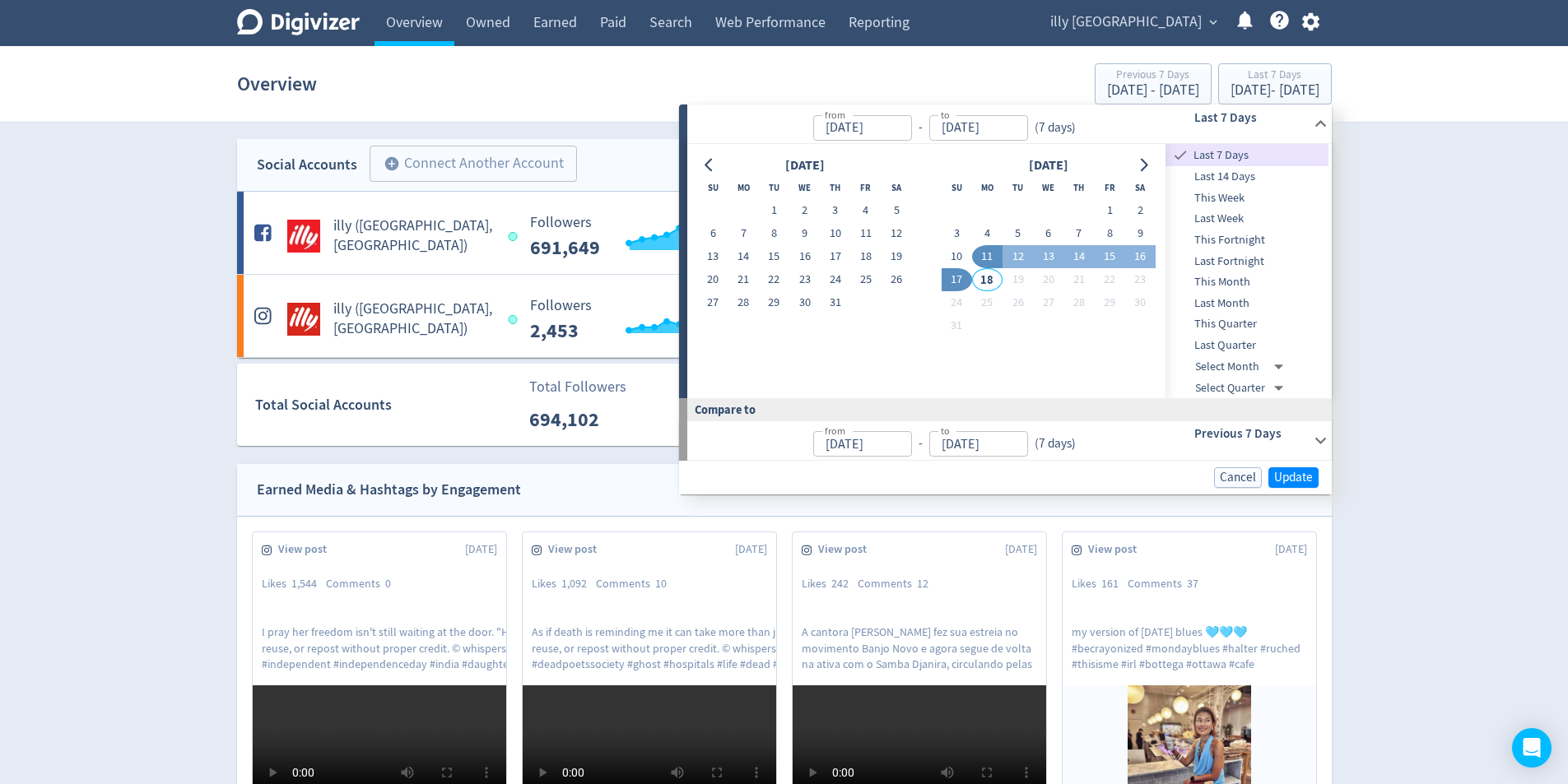
click at [1253, 180] on span "Last 14 Days" at bounding box center [1247, 177] width 163 height 18
type input "[DATE]"
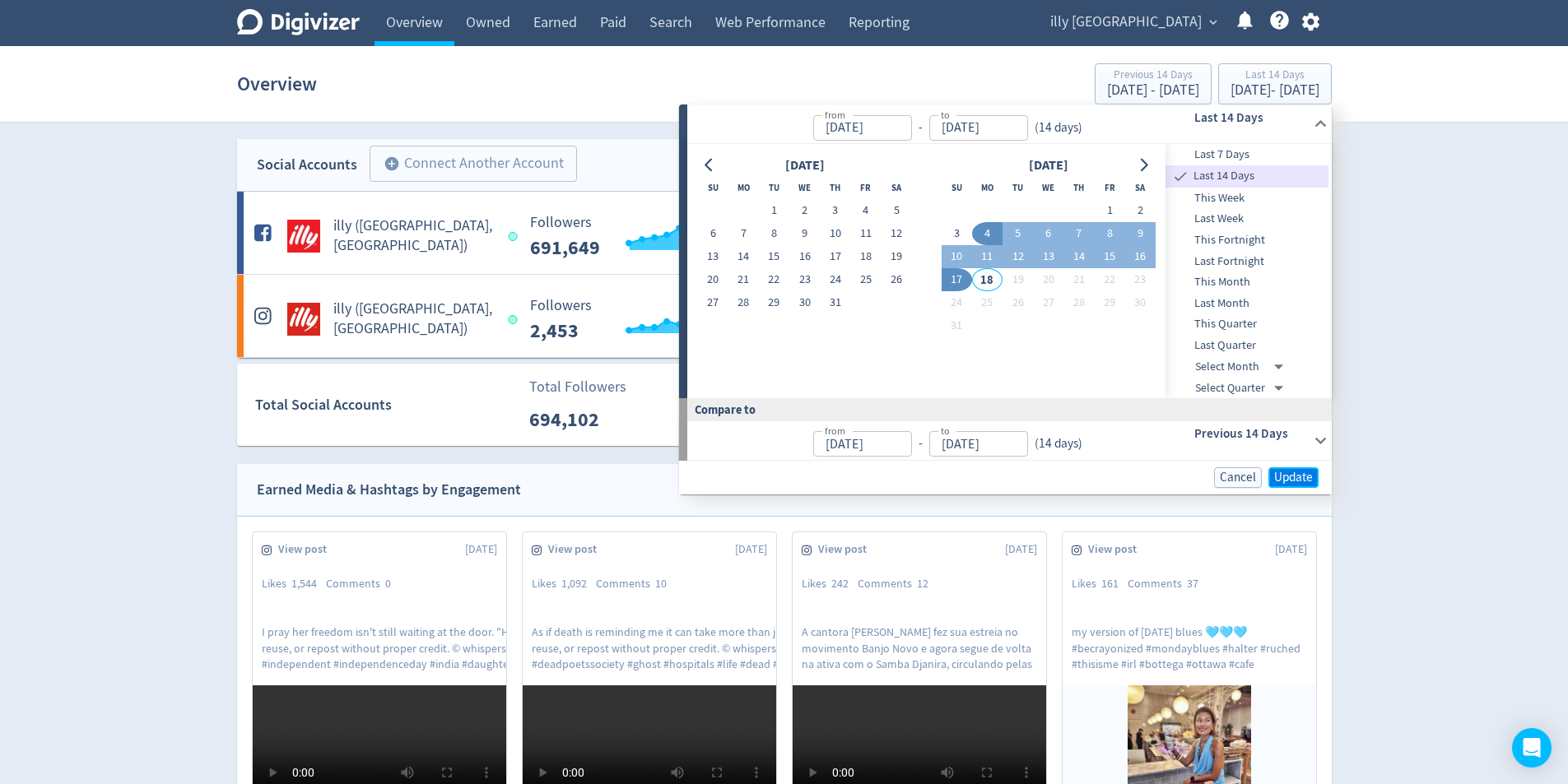
click at [1297, 478] on span "Update" at bounding box center [1293, 478] width 39 height 12
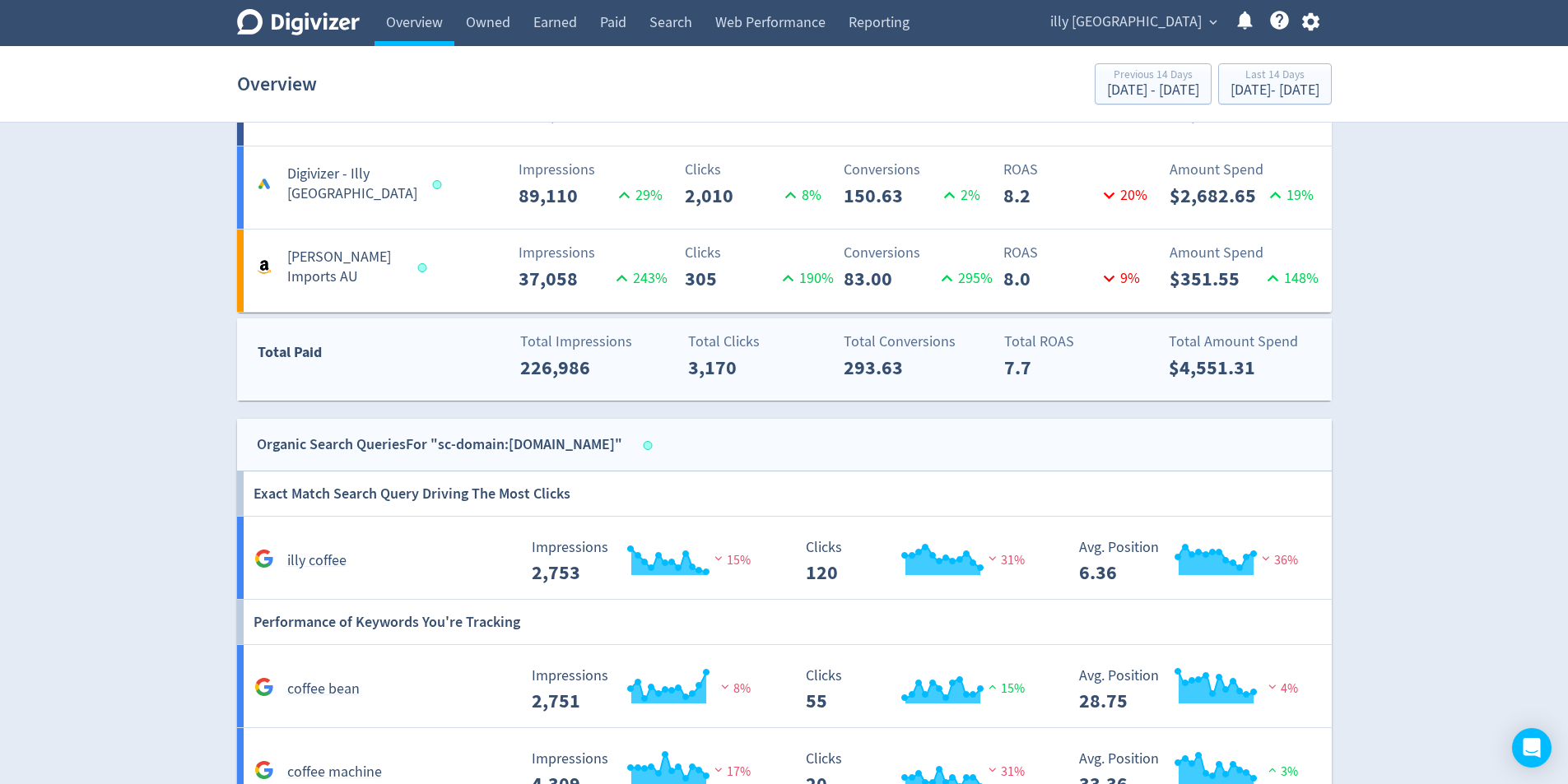
scroll to position [1317, 0]
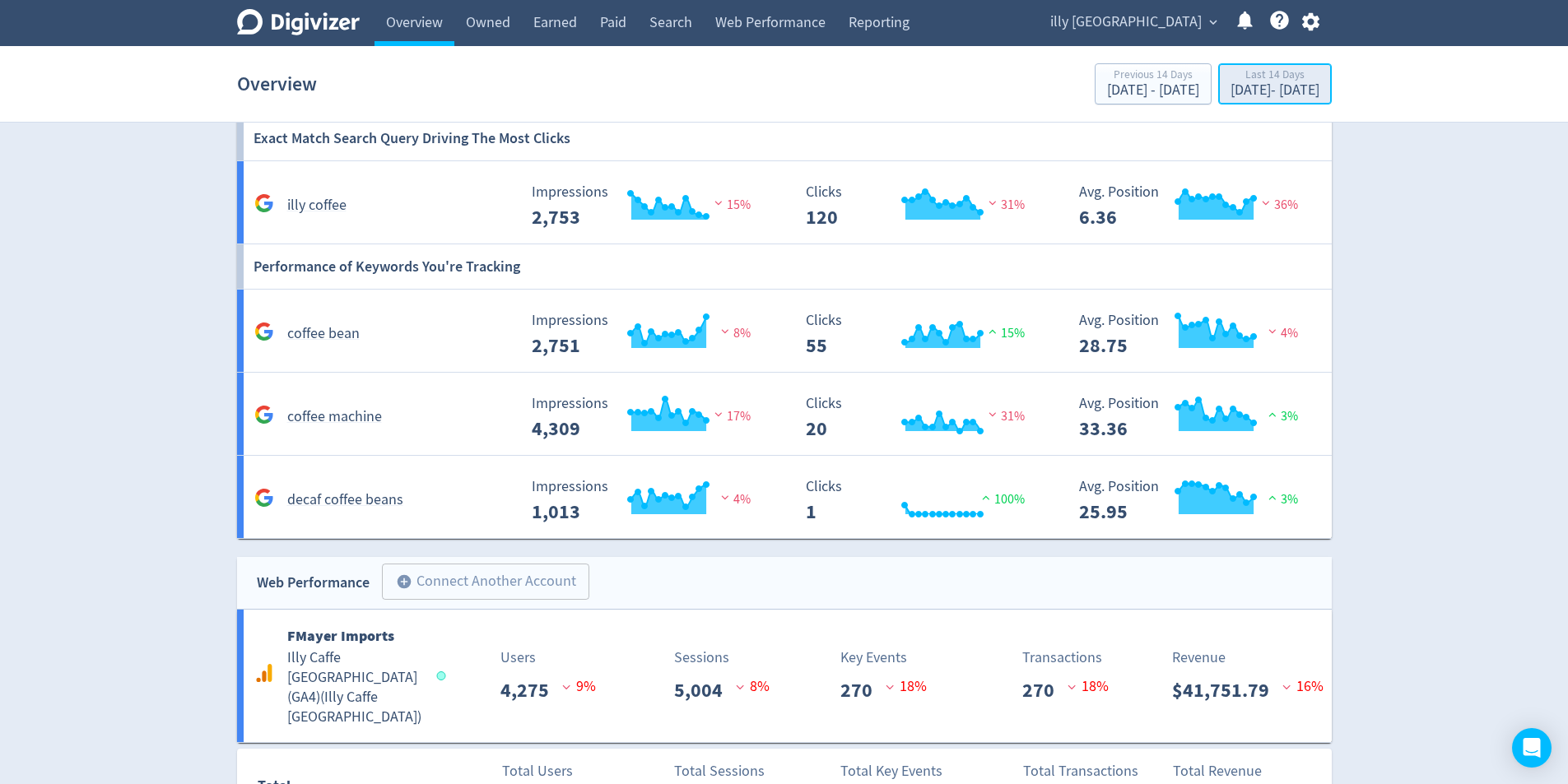
click at [1231, 97] on div "[DATE] - [DATE]" at bounding box center [1275, 90] width 89 height 15
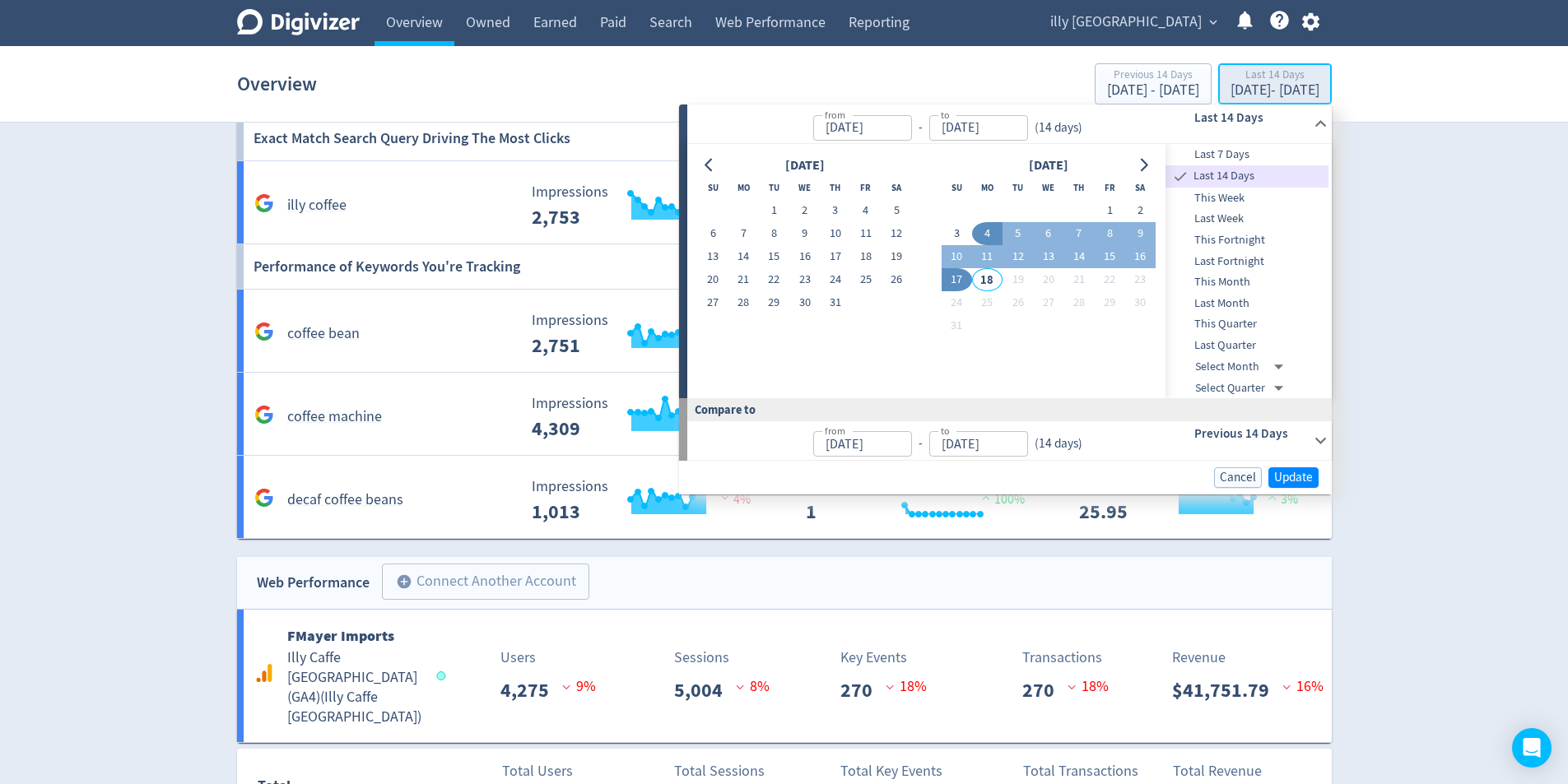
type input "[DATE]"
click at [1092, 214] on td at bounding box center [1078, 211] width 30 height 24
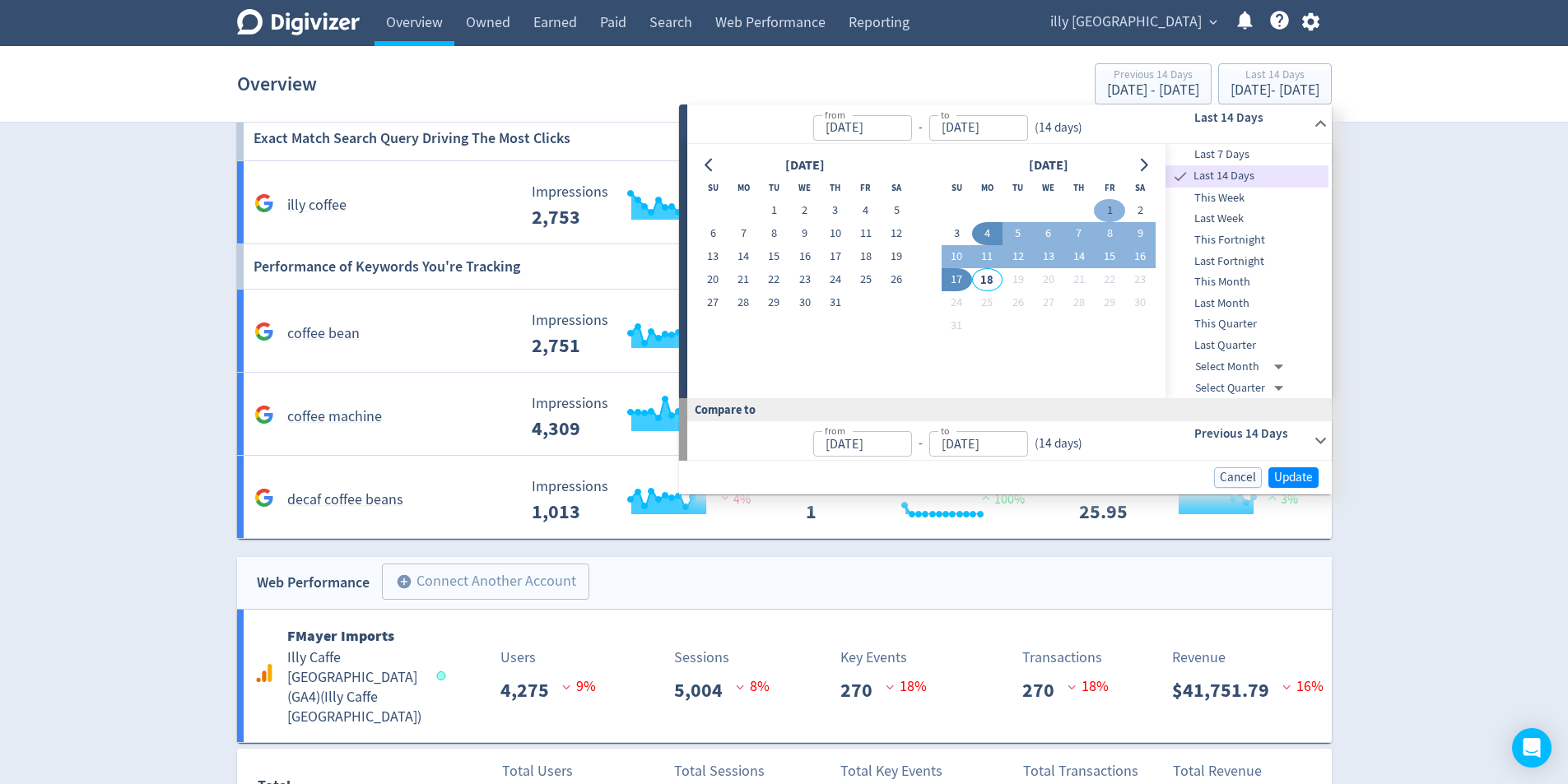
click at [1116, 207] on button "1" at bounding box center [1108, 211] width 30 height 24
type input "[DATE]"
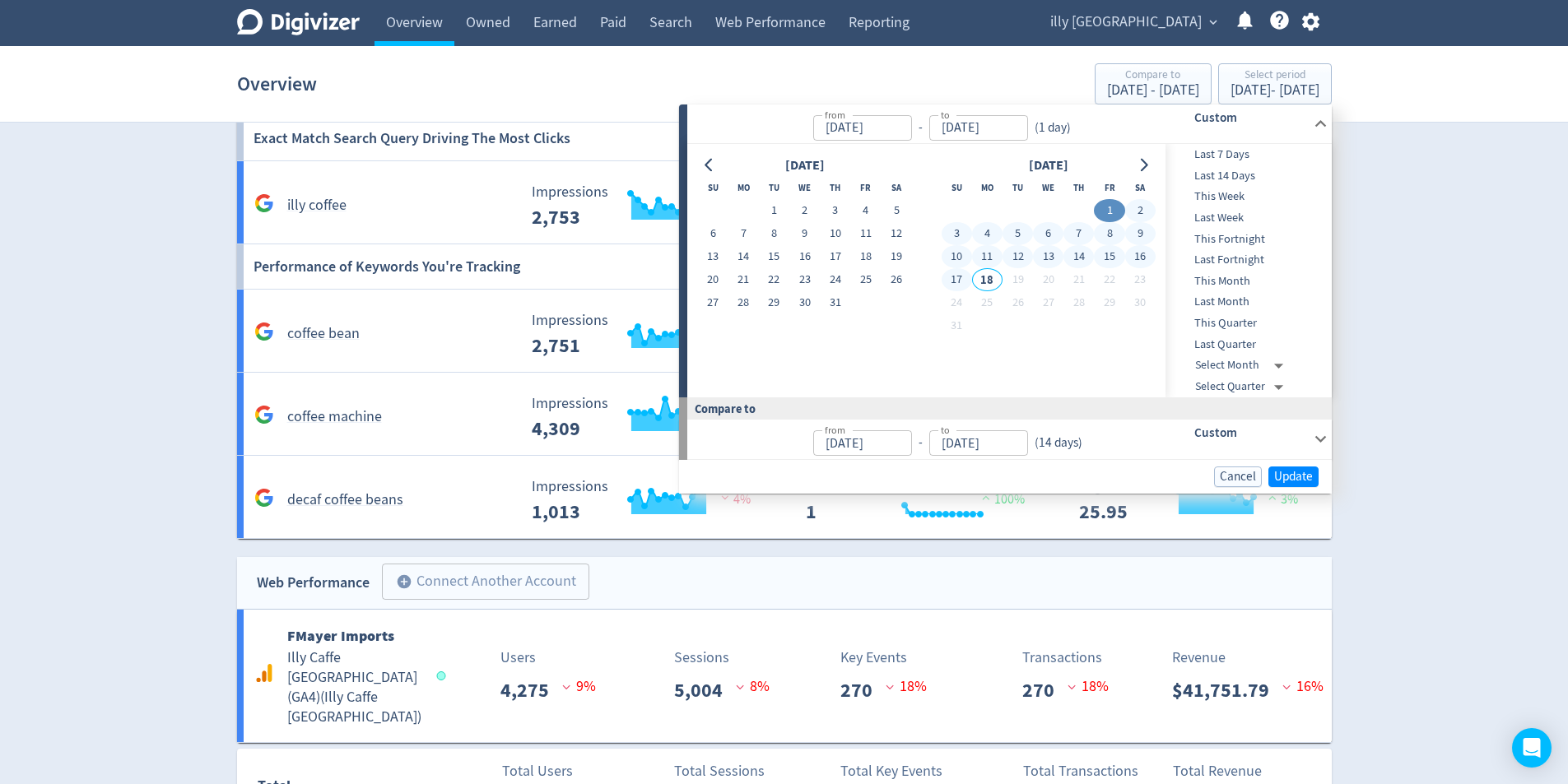
click at [964, 279] on button "17" at bounding box center [956, 279] width 30 height 24
type input "[DATE]"
click at [1289, 431] on h6 "Custom" at bounding box center [1250, 432] width 113 height 20
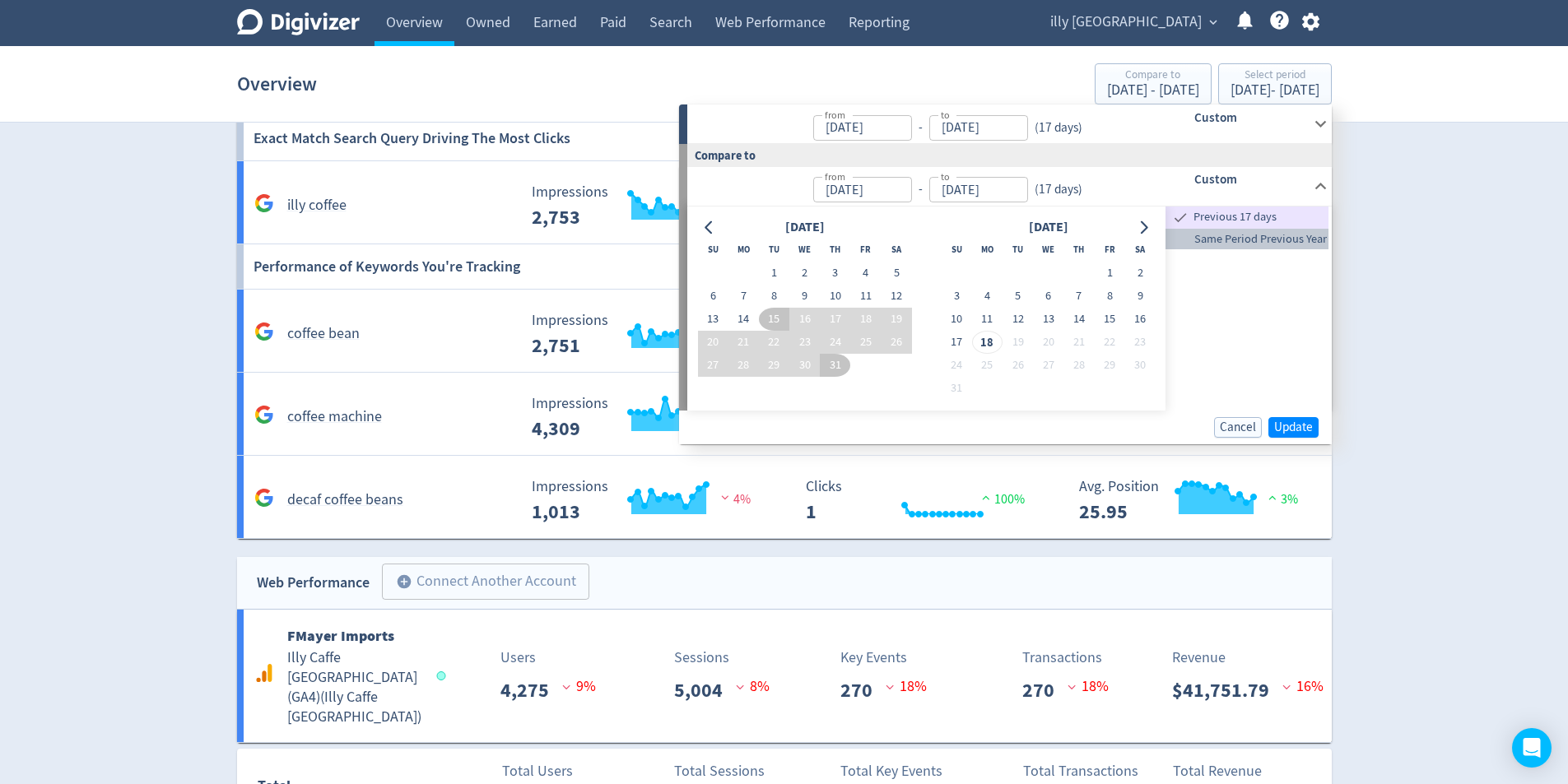
click at [1284, 242] on span "Same Period Previous Year" at bounding box center [1247, 239] width 163 height 18
type input "[DATE]"
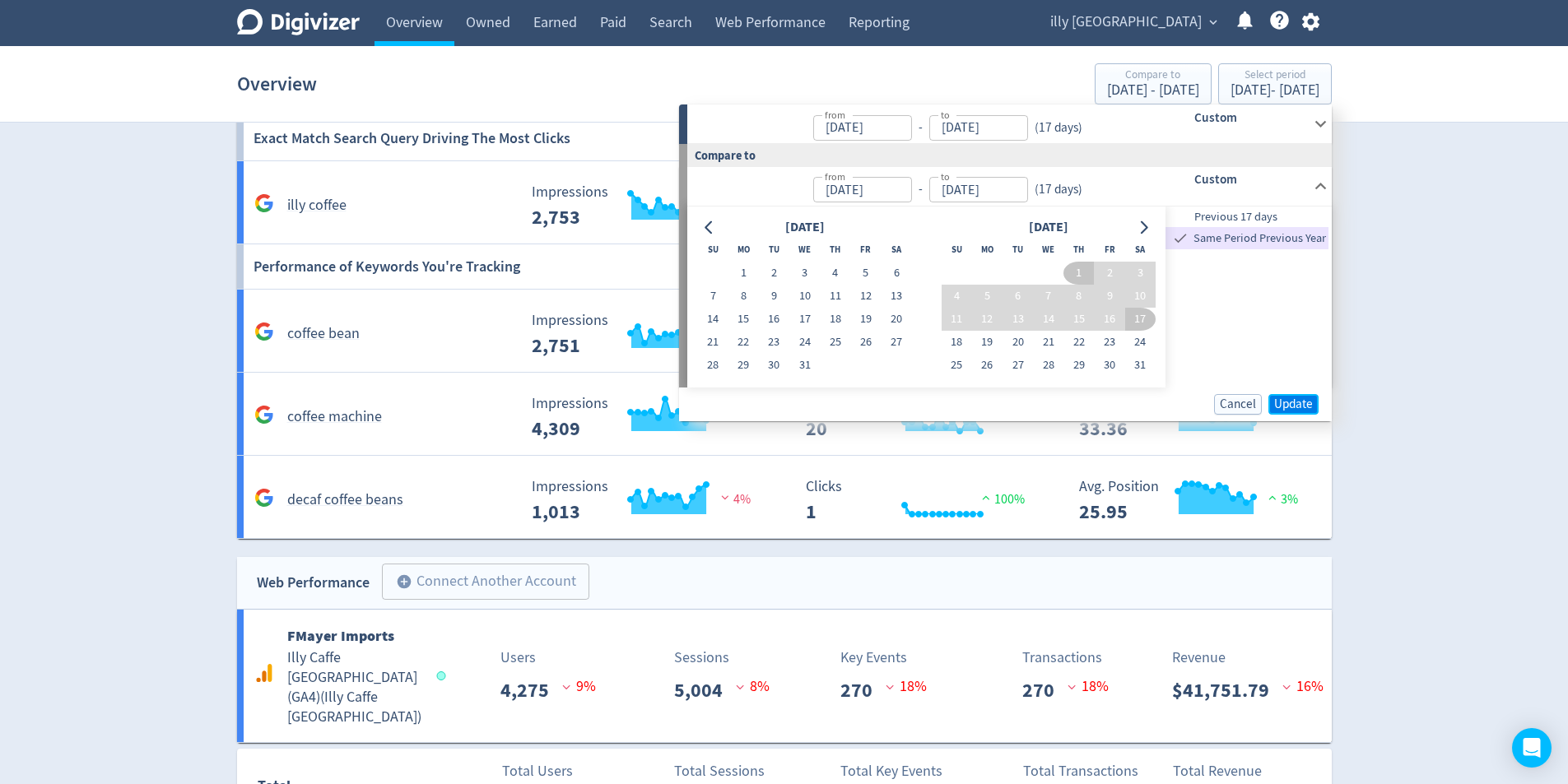
click at [1294, 394] on button "Update" at bounding box center [1293, 404] width 50 height 21
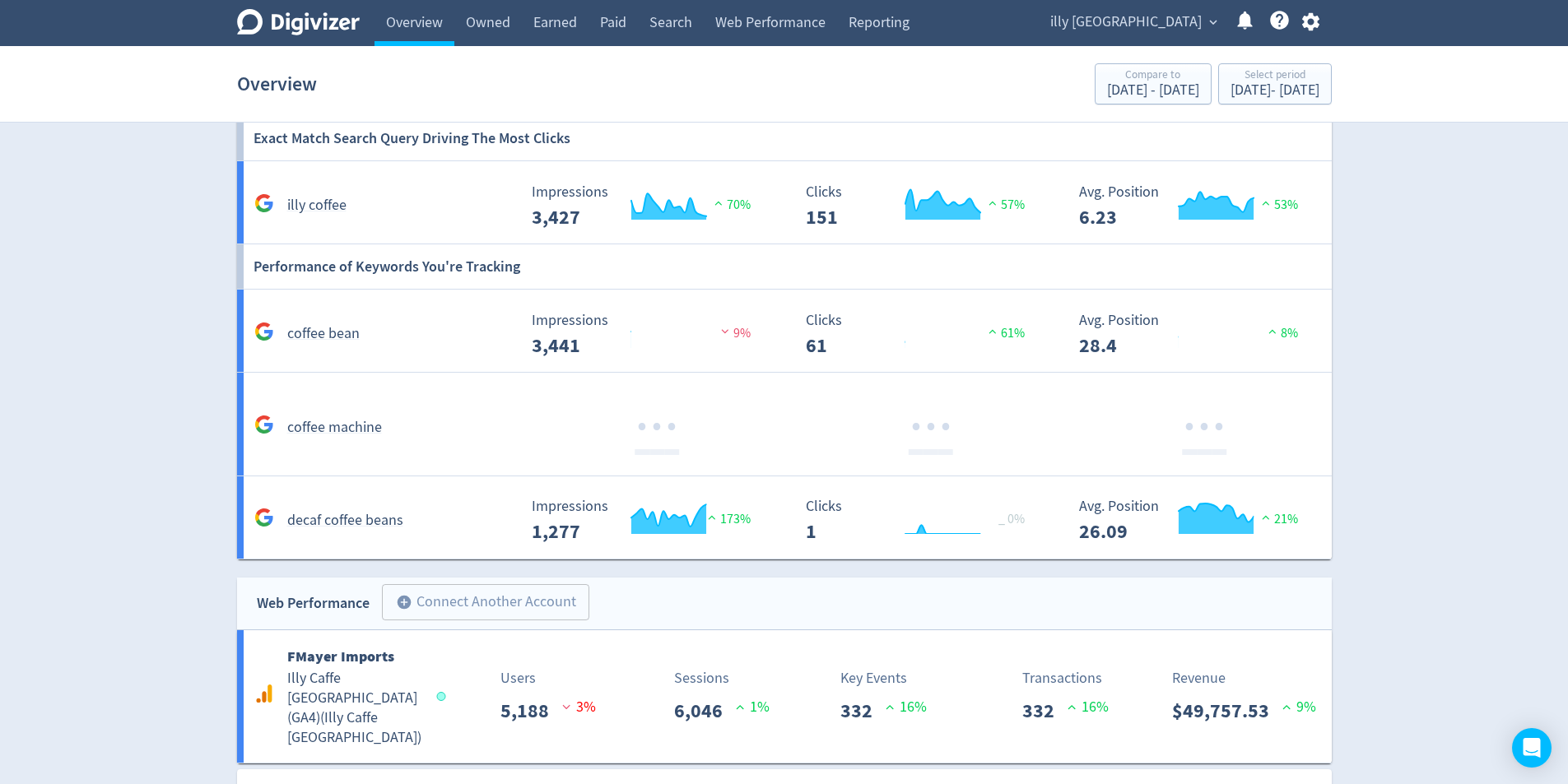
scroll to position [1416, 0]
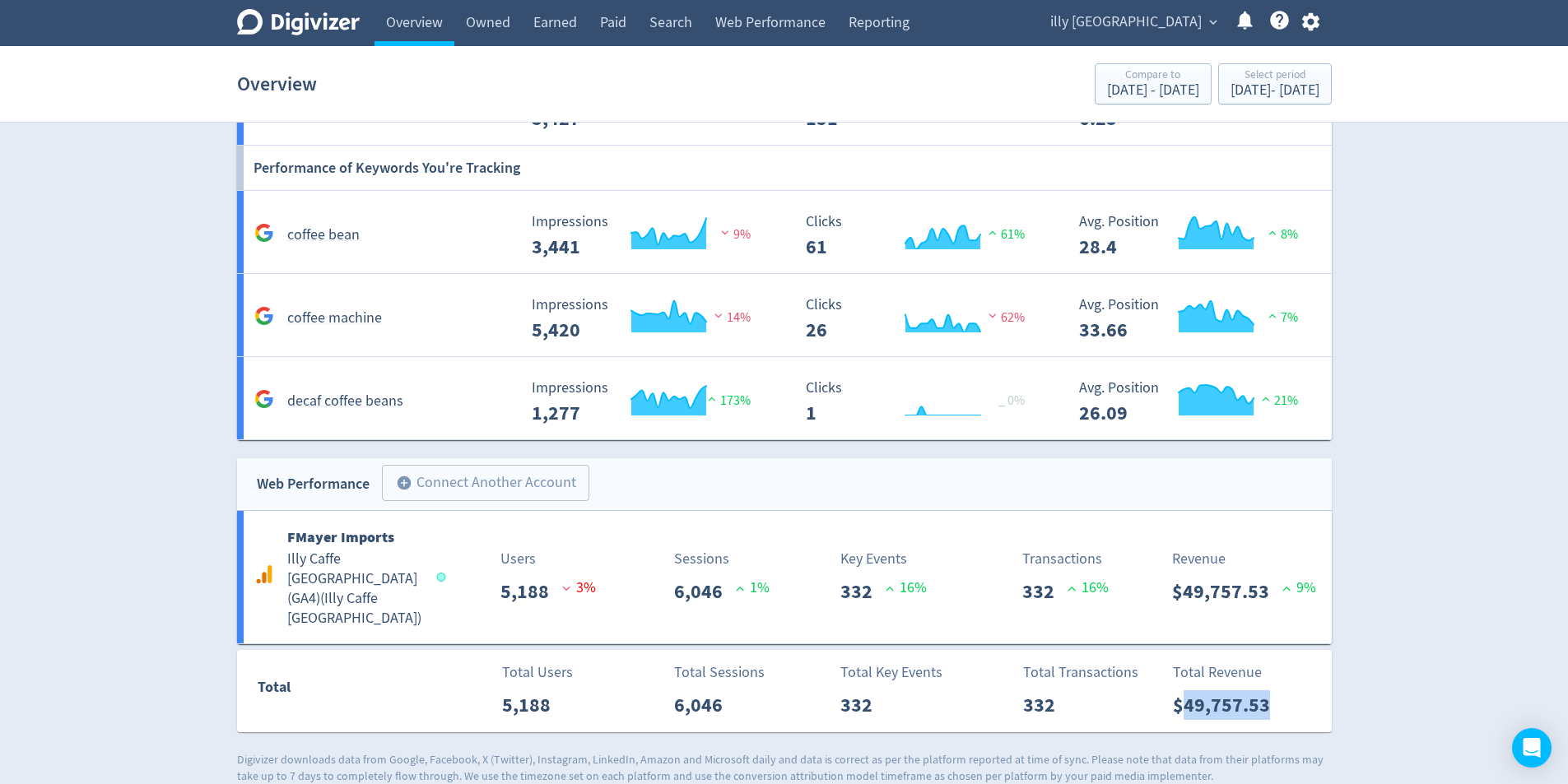
drag, startPoint x: 1274, startPoint y: 686, endPoint x: 1184, endPoint y: 689, distance: 90.0
click at [1184, 690] on p "$49,757.53" at bounding box center [1227, 705] width 110 height 30
copy p "49,757.53"
click at [602, 34] on link "Paid" at bounding box center [613, 23] width 50 height 46
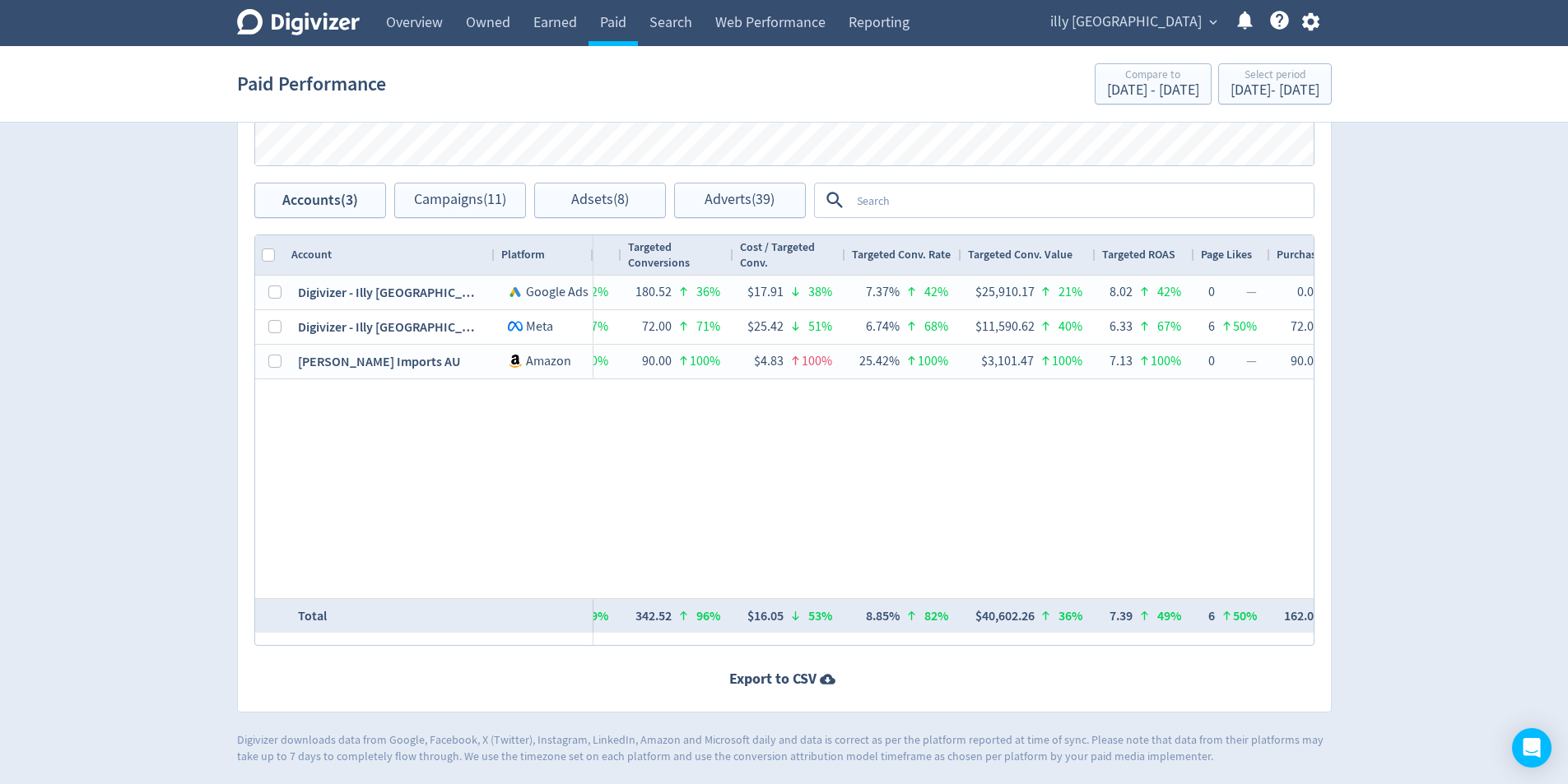
scroll to position [0, 2138]
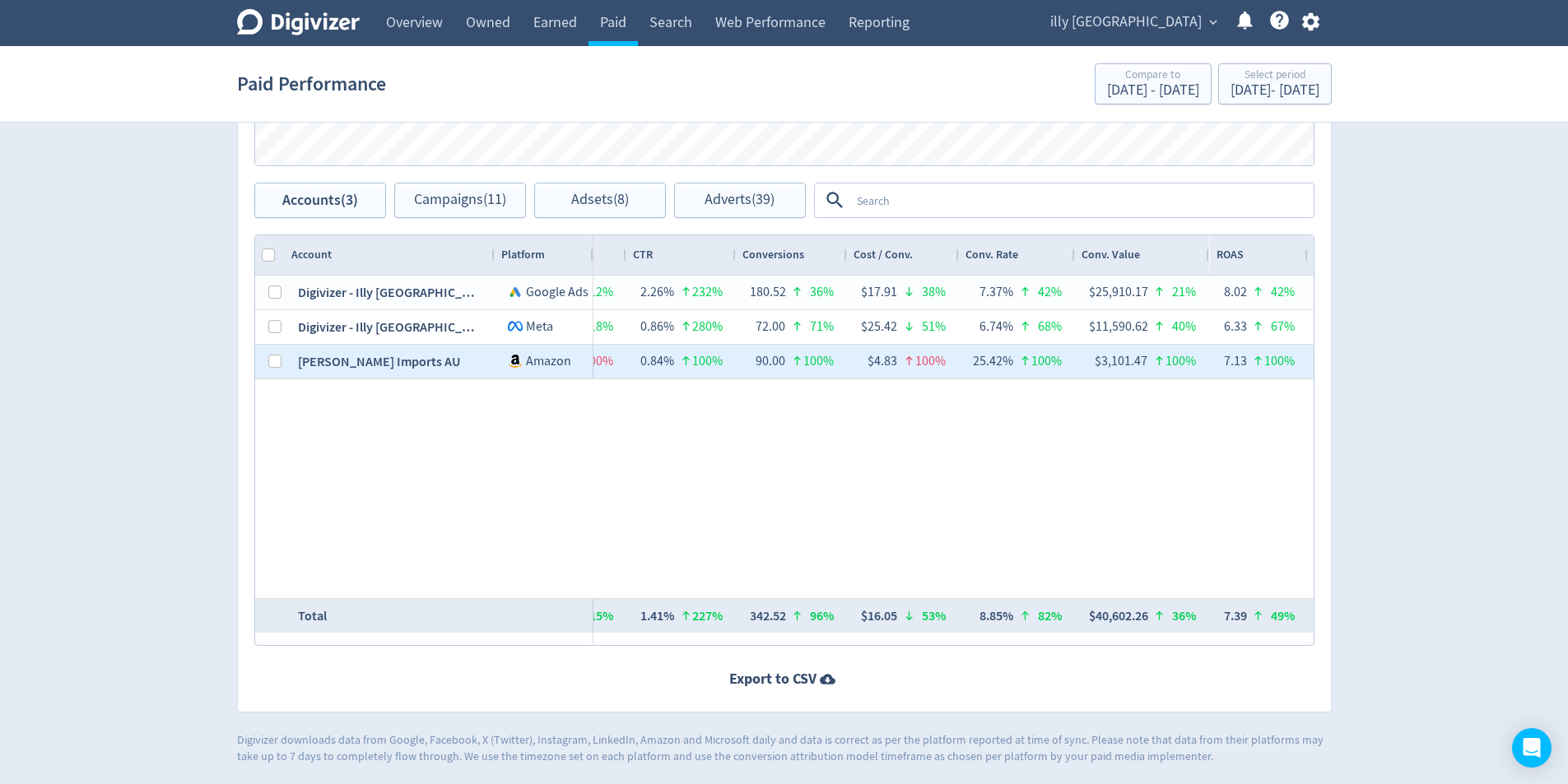
drag, startPoint x: 1150, startPoint y: 360, endPoint x: 1106, endPoint y: 362, distance: 44.0
click at [1106, 362] on div "$3,101.47 100%" at bounding box center [1142, 362] width 109 height 32
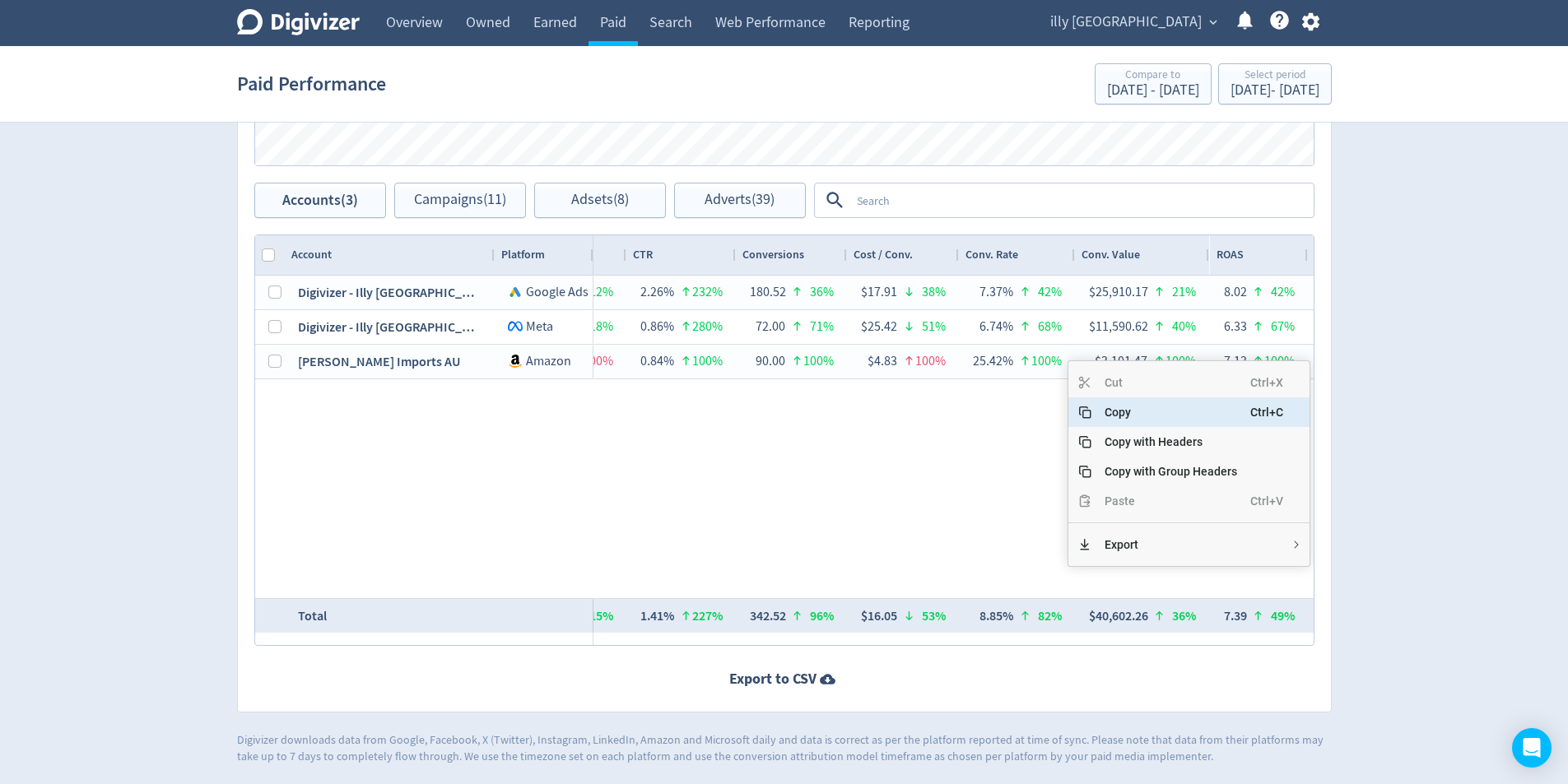
click at [1142, 410] on span "Copy" at bounding box center [1170, 413] width 159 height 30
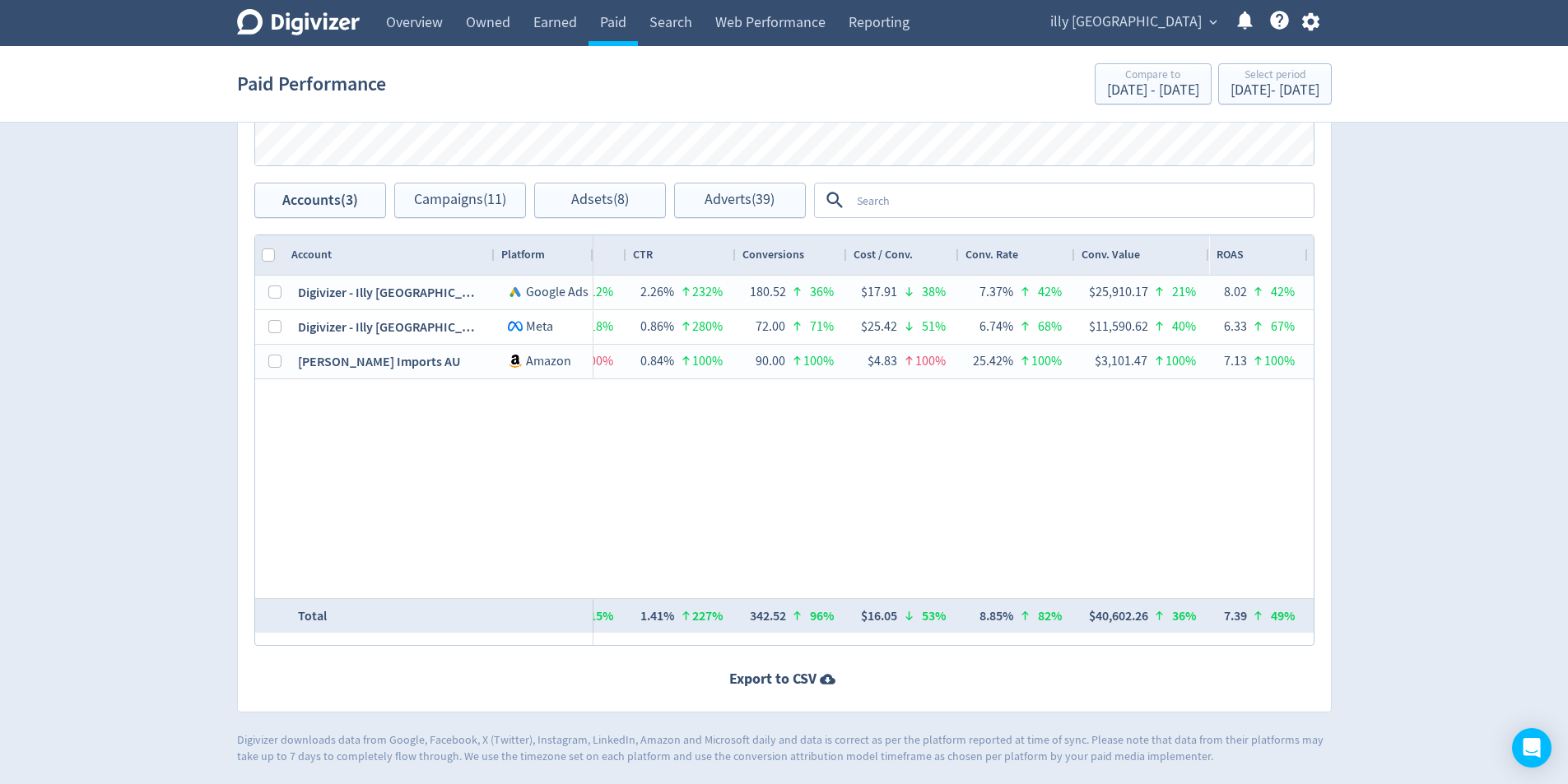
click at [1231, 78] on div "Select period" at bounding box center [1275, 76] width 89 height 14
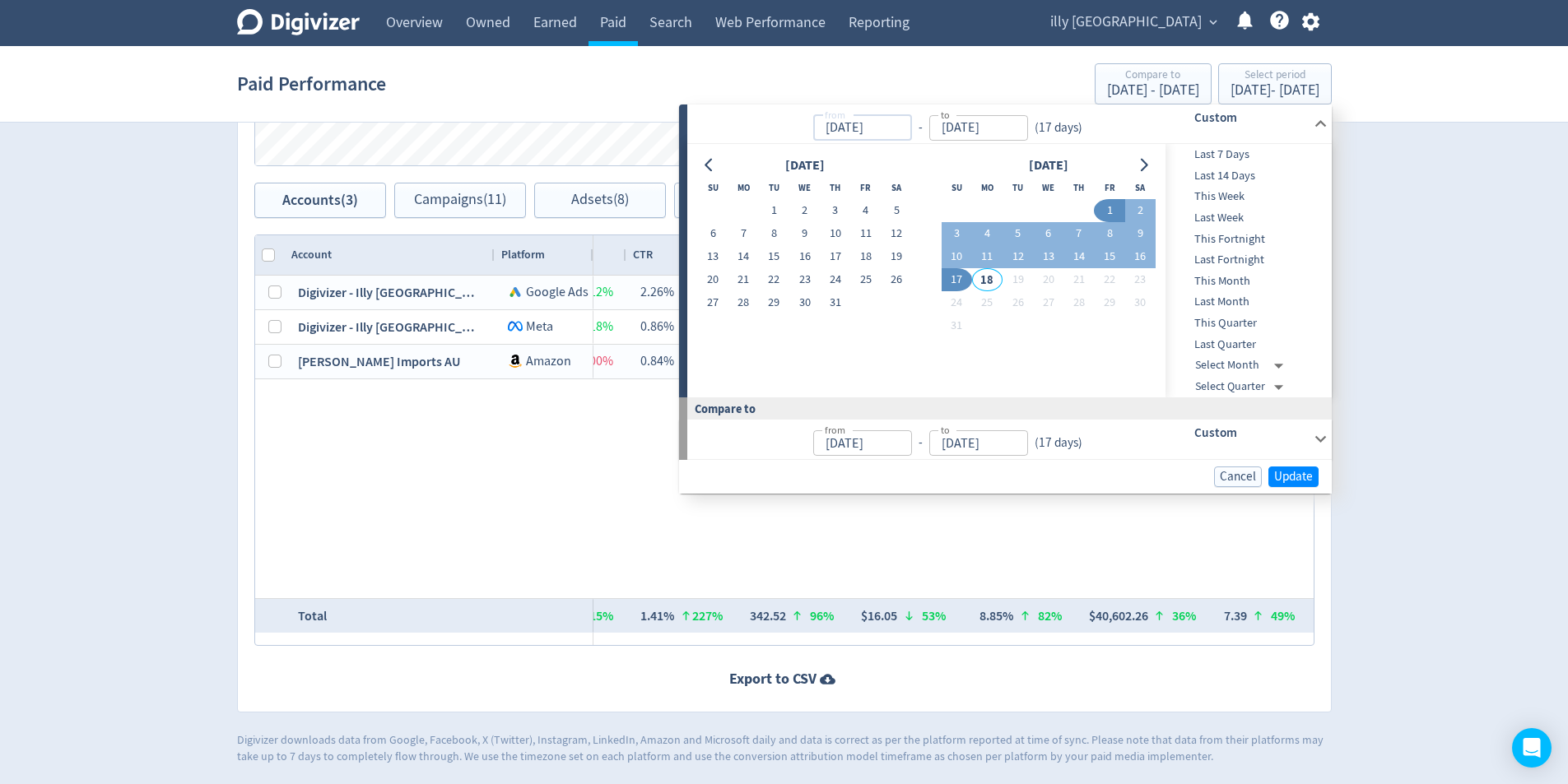
click at [885, 123] on input "[DATE]" at bounding box center [862, 128] width 99 height 25
click at [912, 134] on input "[DATE]" at bounding box center [862, 128] width 99 height 25
type input "[DATE]"
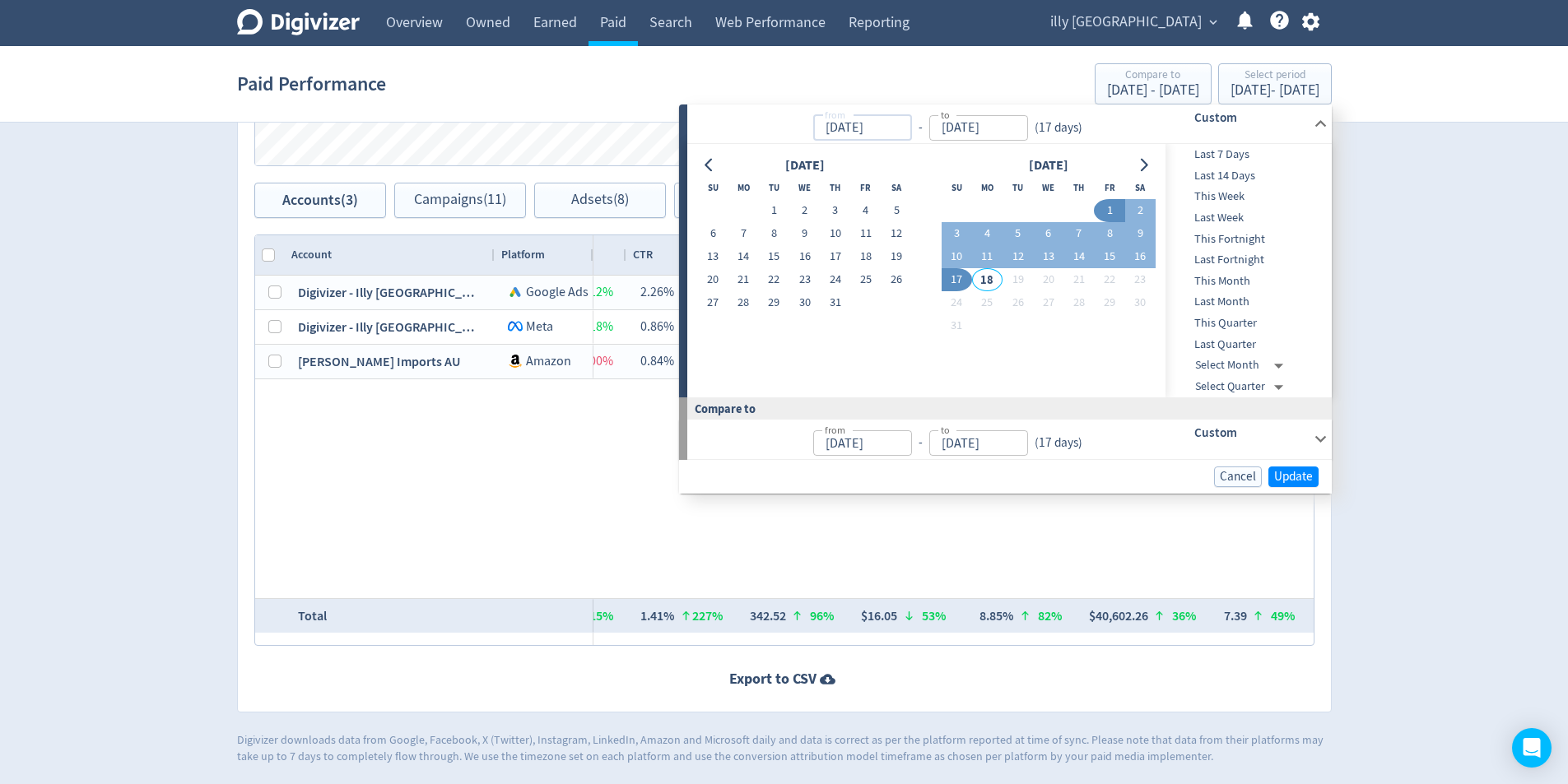
type input "[DATE]"
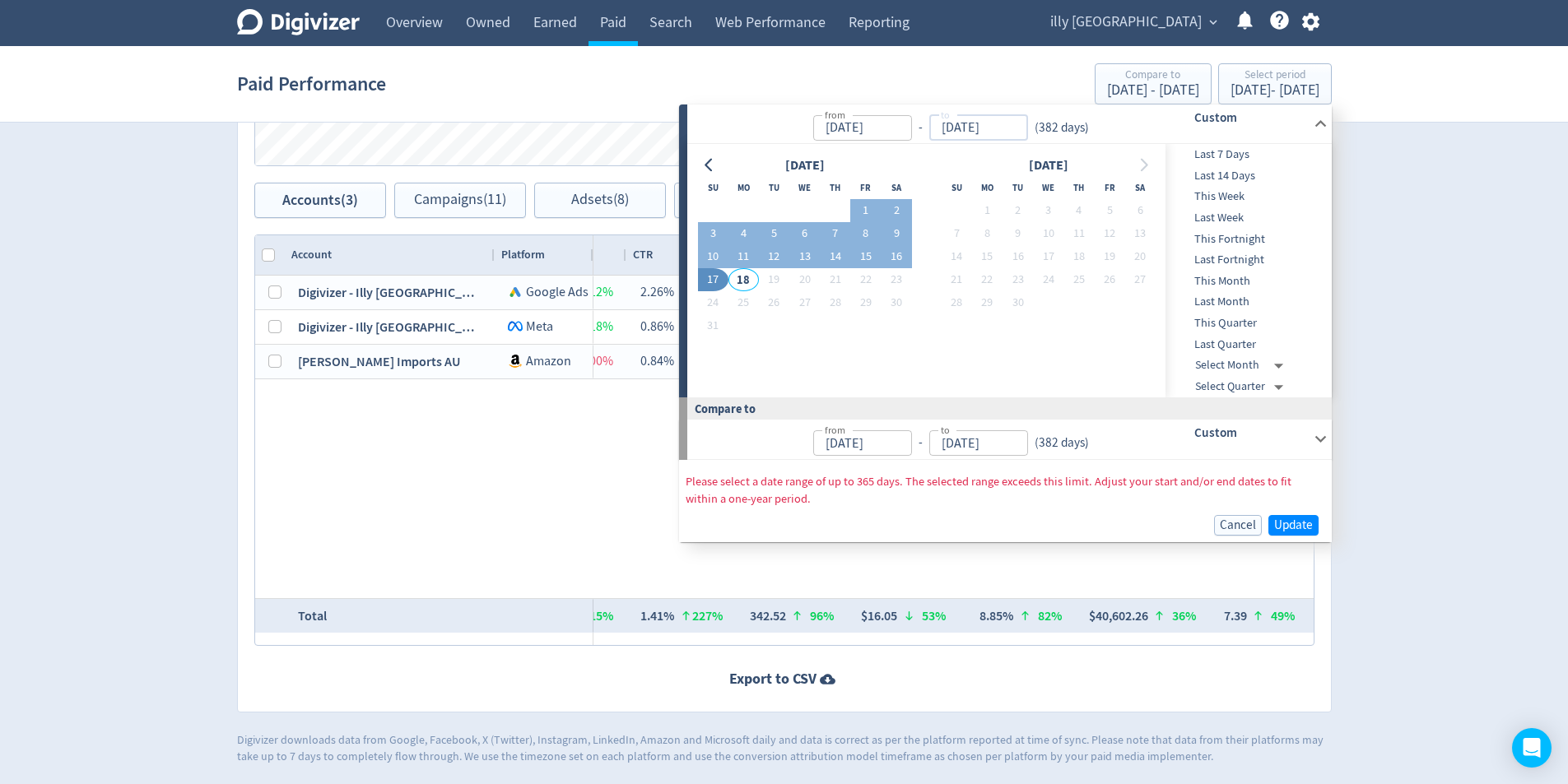
click at [1017, 129] on input "[DATE]" at bounding box center [978, 128] width 99 height 25
type input "[DATE]"
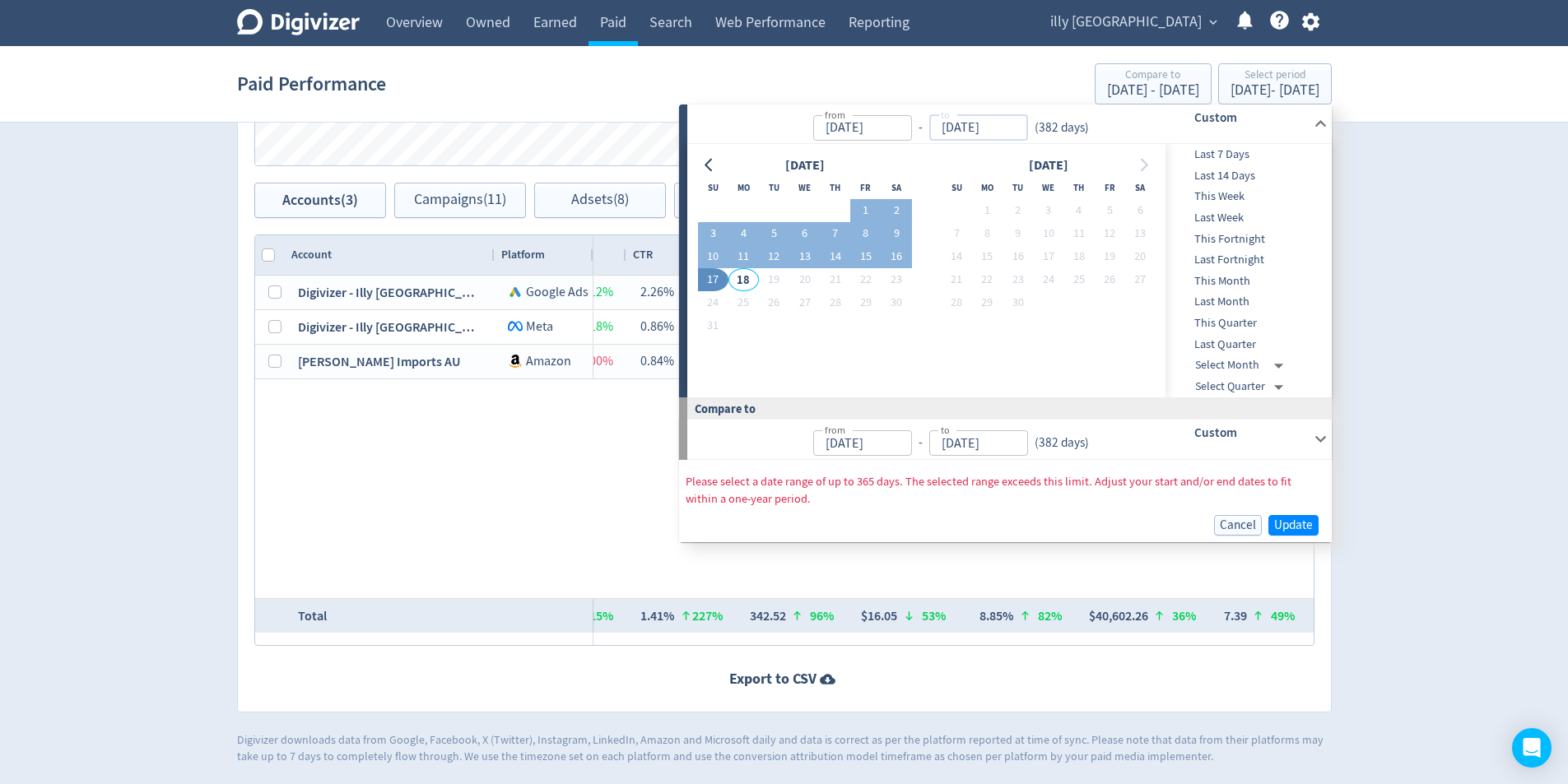
click at [902, 121] on input "[DATE]" at bounding box center [862, 128] width 99 height 25
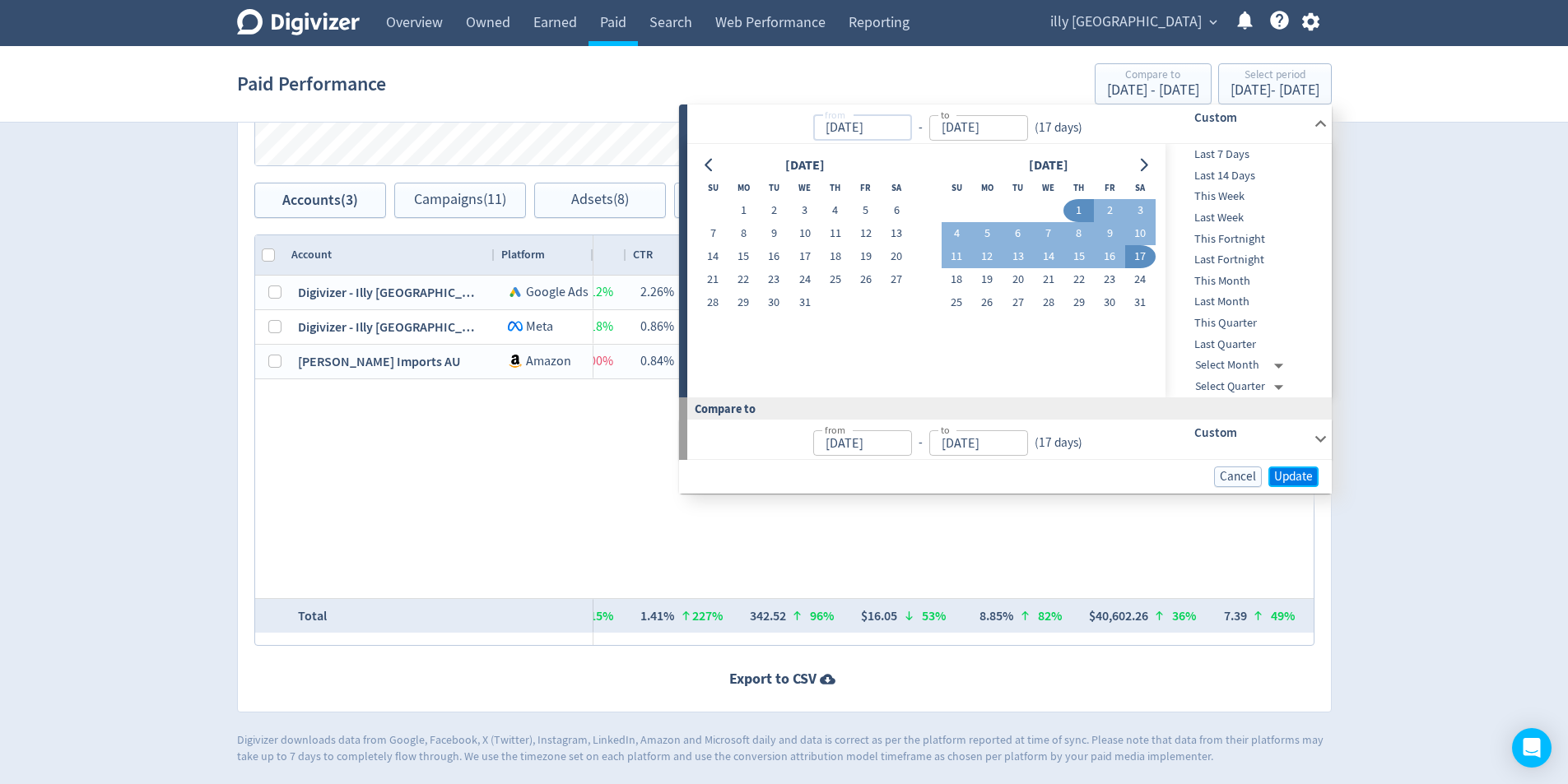
type input "[DATE]"
click at [1284, 476] on span "Update" at bounding box center [1293, 477] width 39 height 12
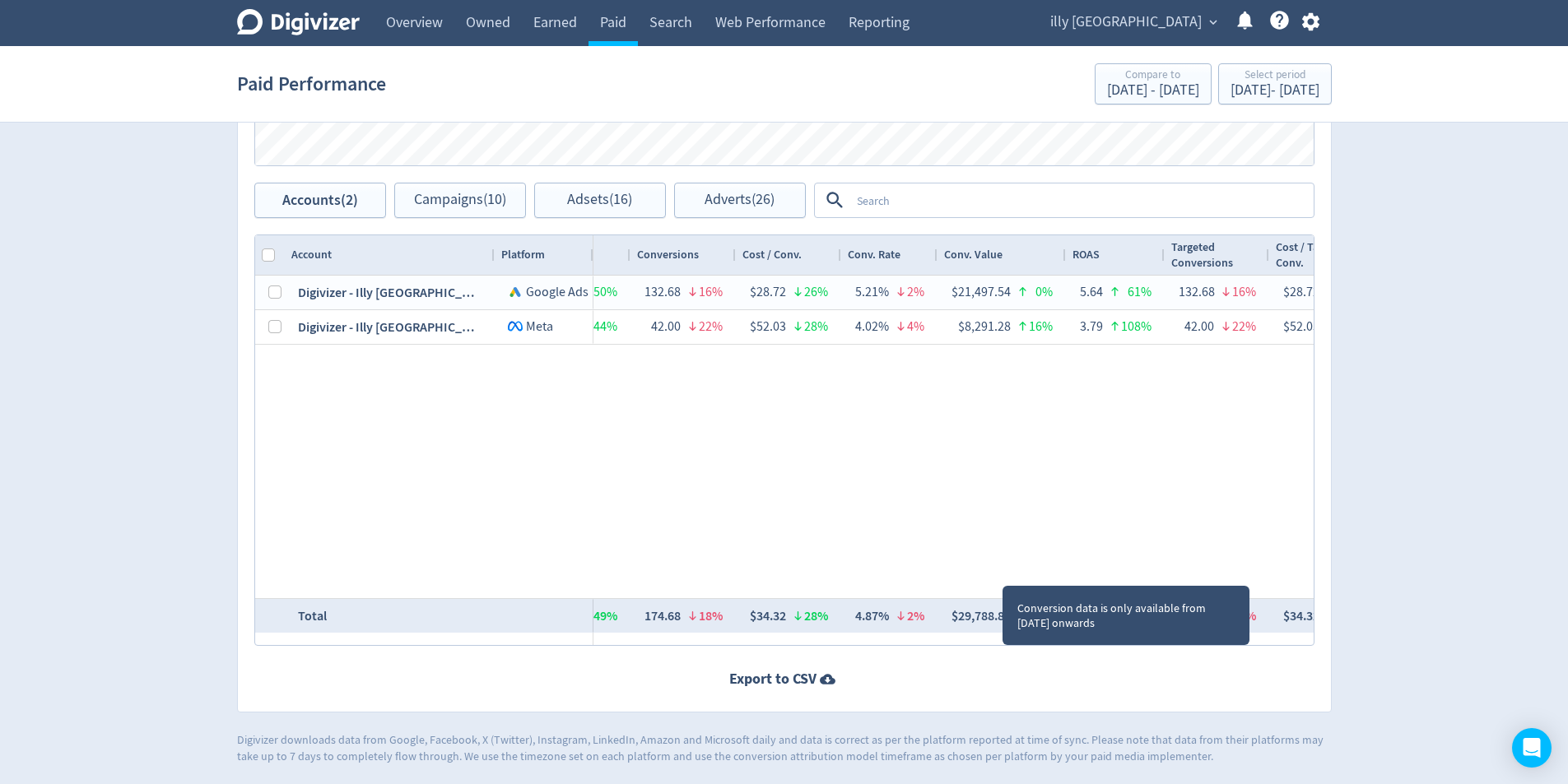
drag, startPoint x: 1002, startPoint y: 620, endPoint x: 963, endPoint y: 547, distance: 82.8
click at [936, 472] on div "$3,809.89 38% 374,360 43% $10.18 9% — 47,458 44% $0.08 11% 12.68% 2% 28,712 45%…" at bounding box center [953, 436] width 720 height 322
click at [975, 612] on div "Drag here to set row groups Drag here to set column labels Account Platform Spe…" at bounding box center [783, 440] width 1059 height 412
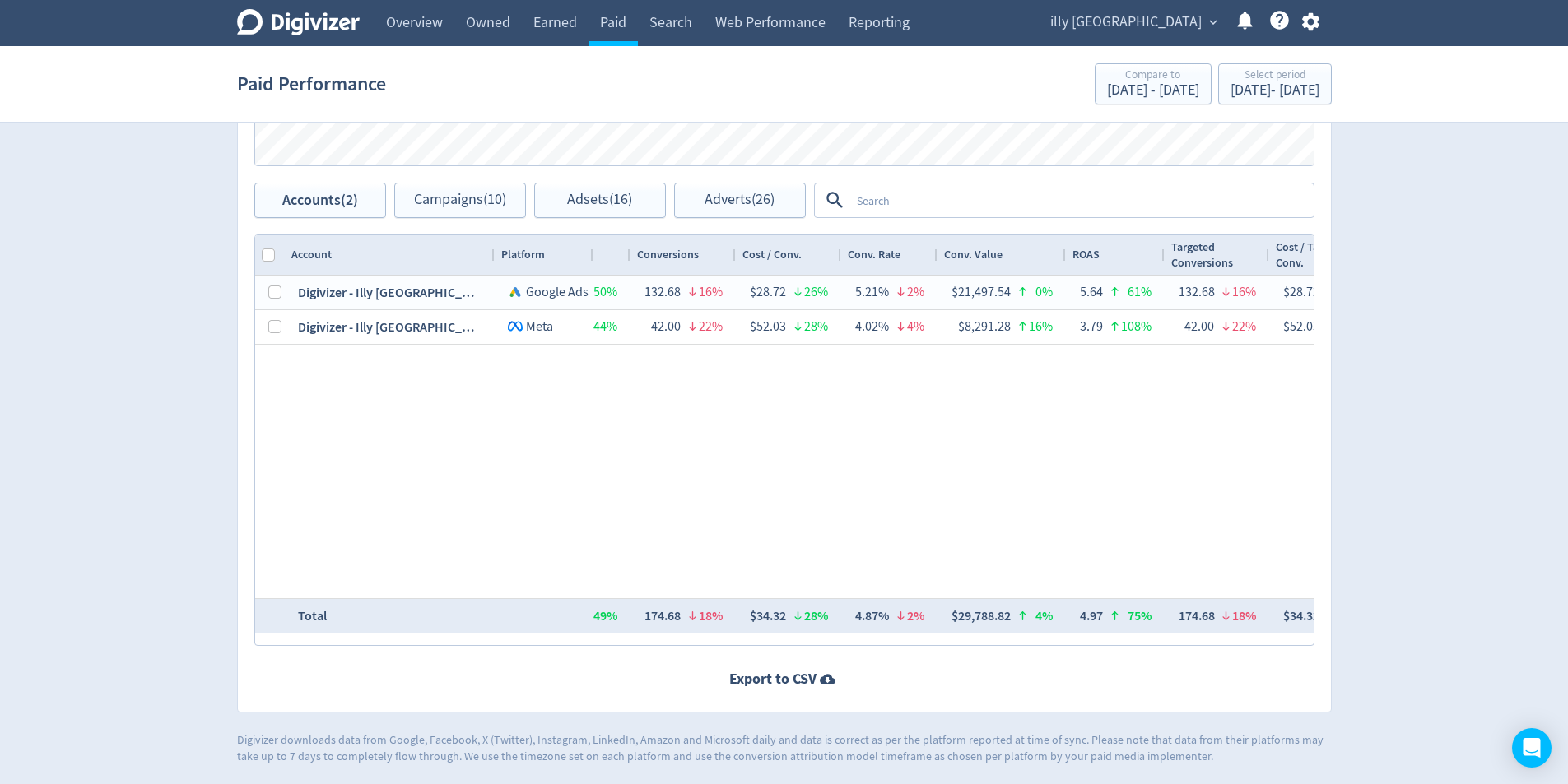
click at [896, 522] on div "$3,809.89 38% 374,360 43% $10.18 9% — 47,458 44% $0.08 11% 12.68% 2% 28,712 45%…" at bounding box center [953, 436] width 720 height 322
click at [413, 17] on link "Overview" at bounding box center [414, 23] width 80 height 46
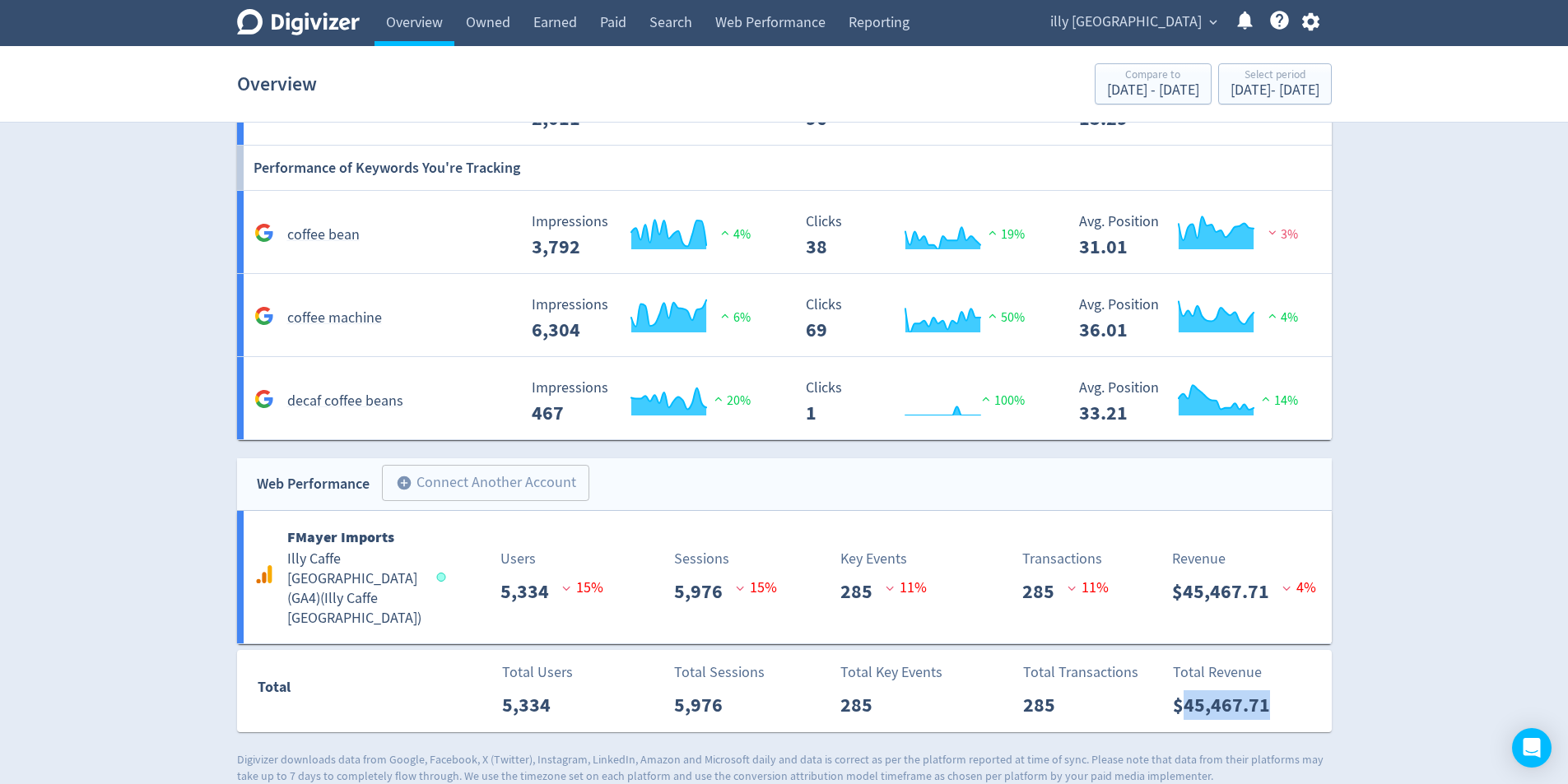
drag, startPoint x: 1268, startPoint y: 691, endPoint x: 1184, endPoint y: 700, distance: 84.5
click at [1185, 690] on p "$45,467.71" at bounding box center [1227, 705] width 110 height 30
copy p "45,467.71"
click at [1231, 98] on div "[DATE] - [DATE]" at bounding box center [1275, 90] width 89 height 15
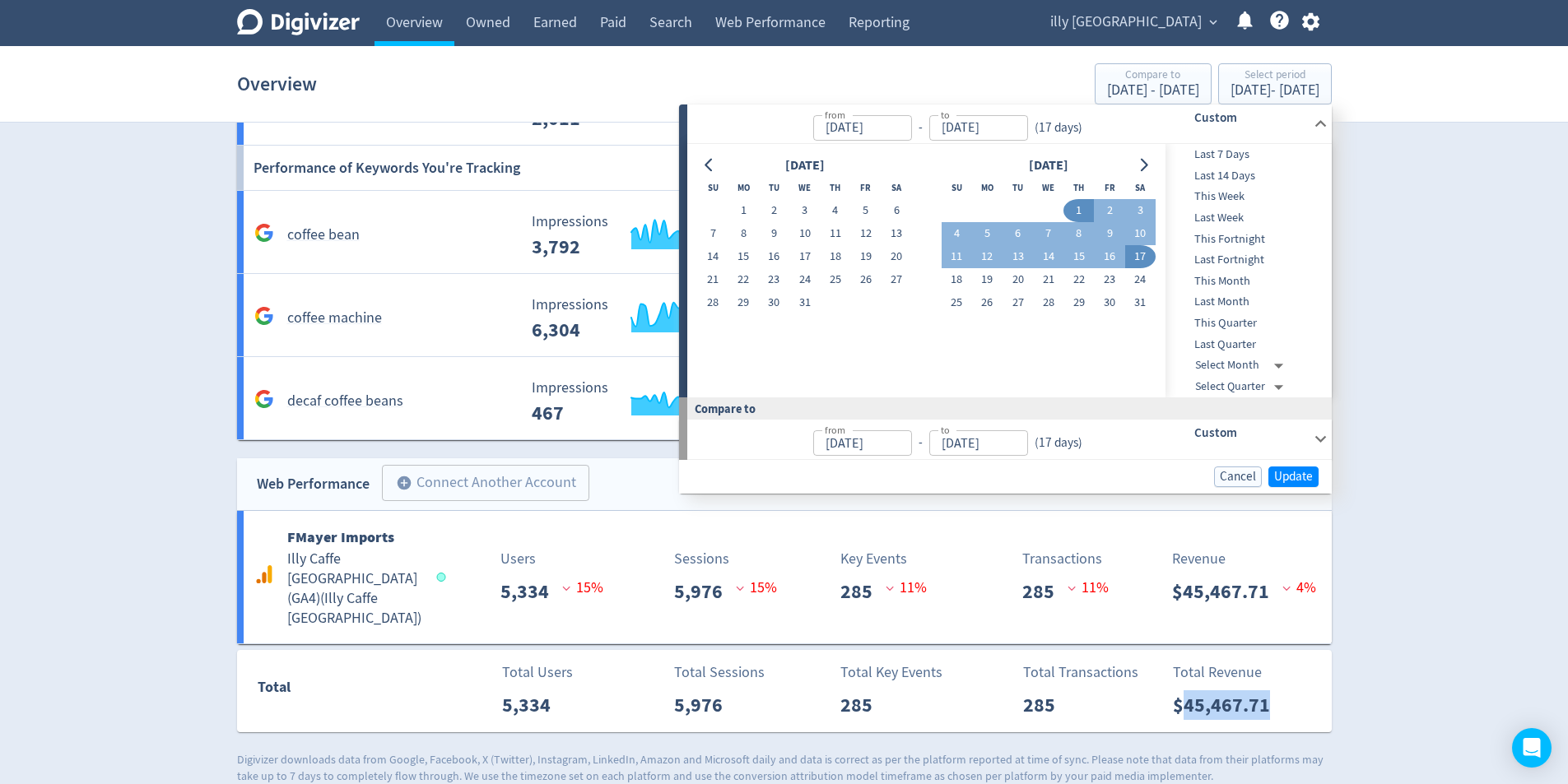
click at [1280, 278] on span "This Month" at bounding box center [1247, 281] width 163 height 18
type input "[DATE]"
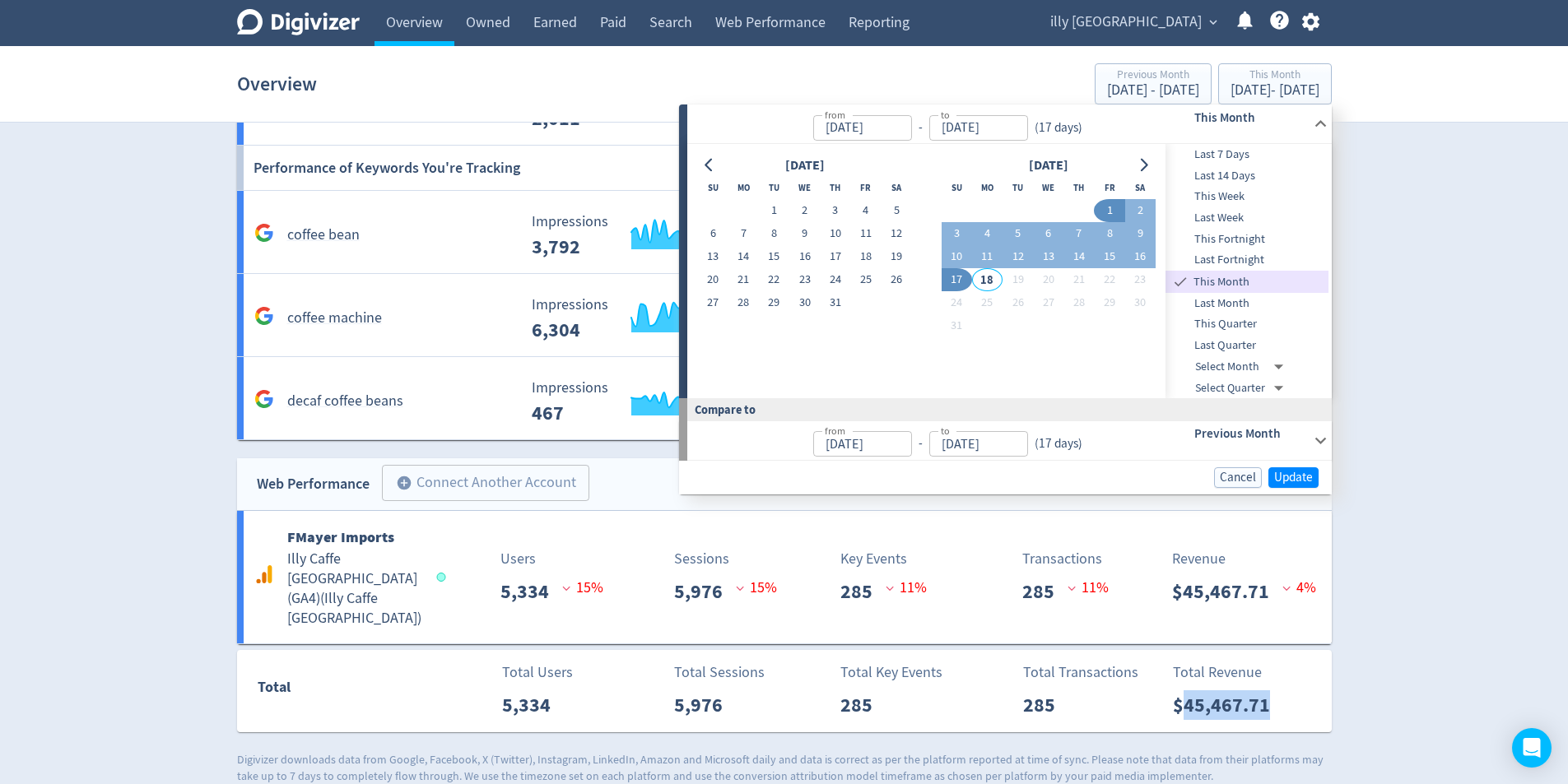
click at [1288, 438] on h6 "Previous Month" at bounding box center [1250, 433] width 113 height 20
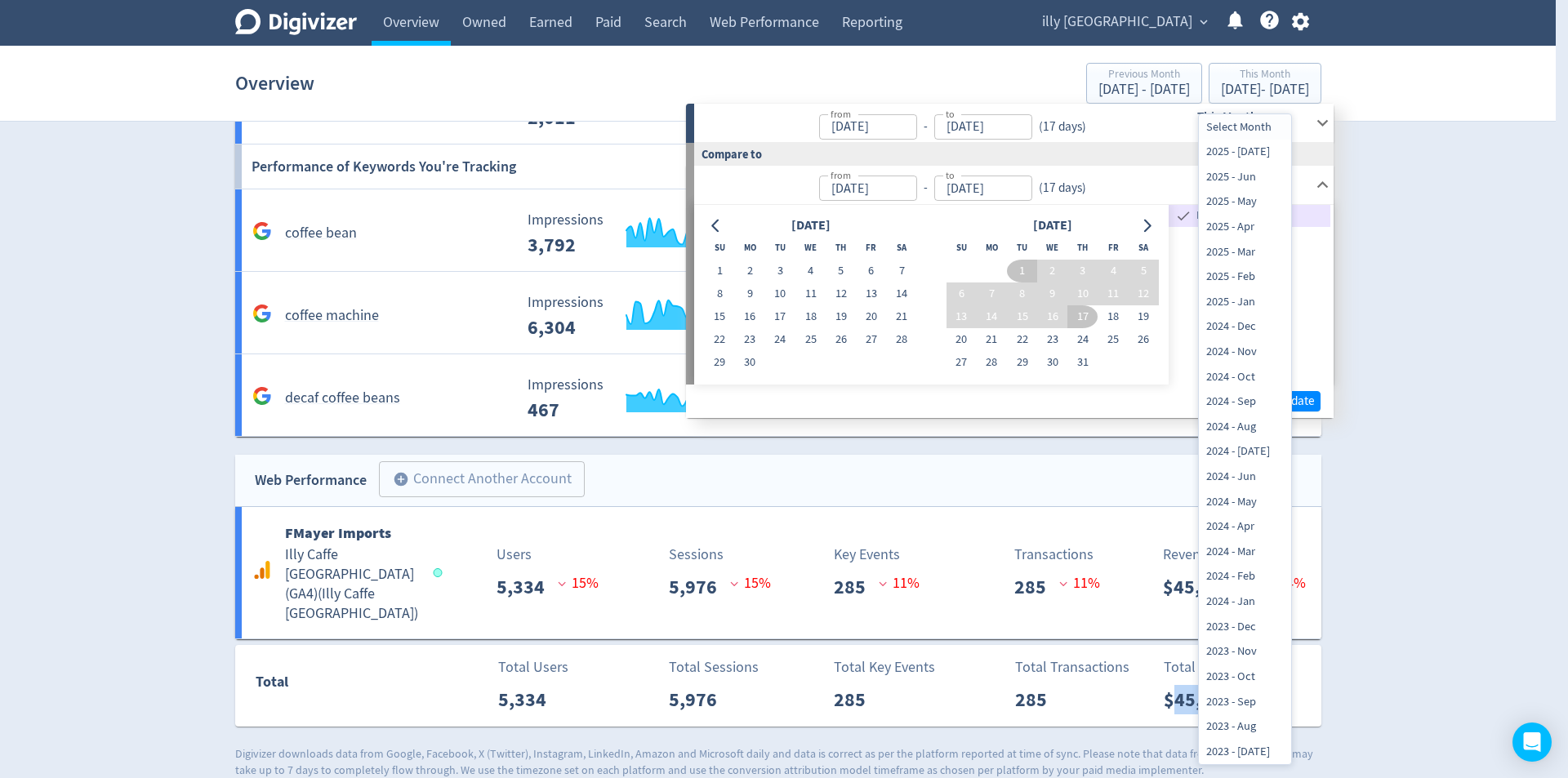
click at [1326, 239] on div at bounding box center [784, 389] width 1568 height 778
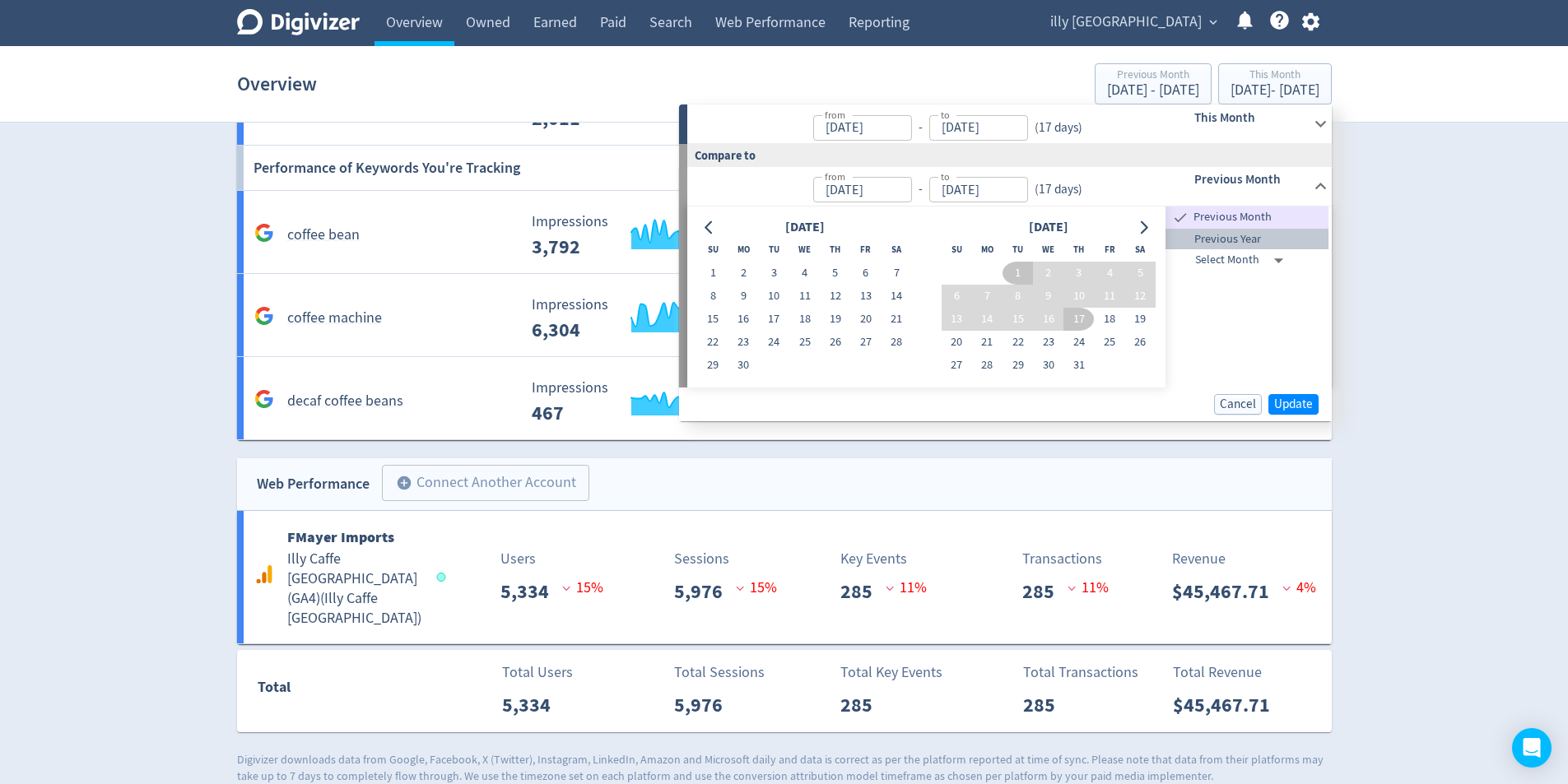
click at [1273, 235] on span "Previous Year" at bounding box center [1247, 239] width 163 height 18
type input "[DATE]"
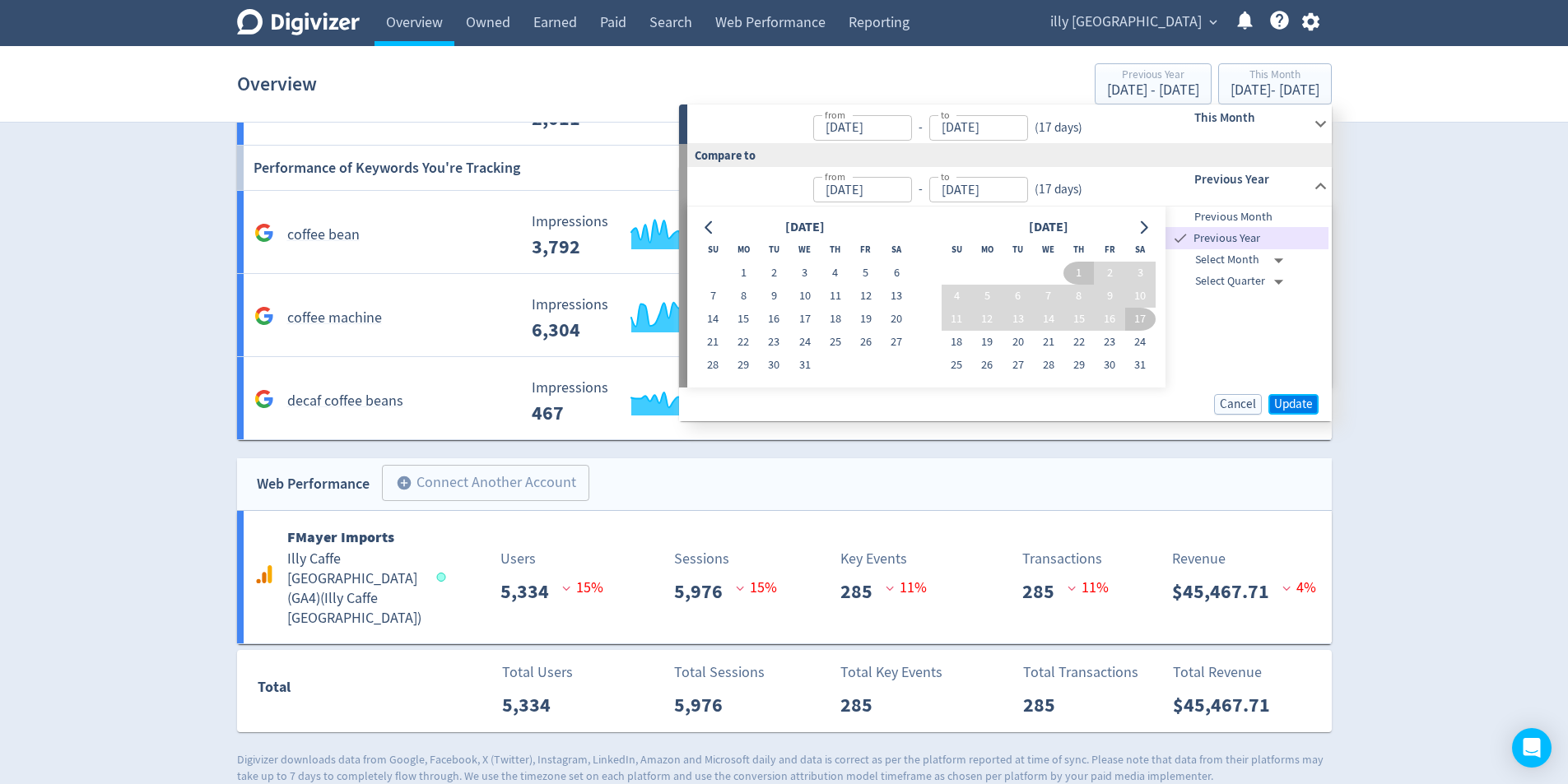
click at [1307, 406] on span "Update" at bounding box center [1293, 404] width 39 height 12
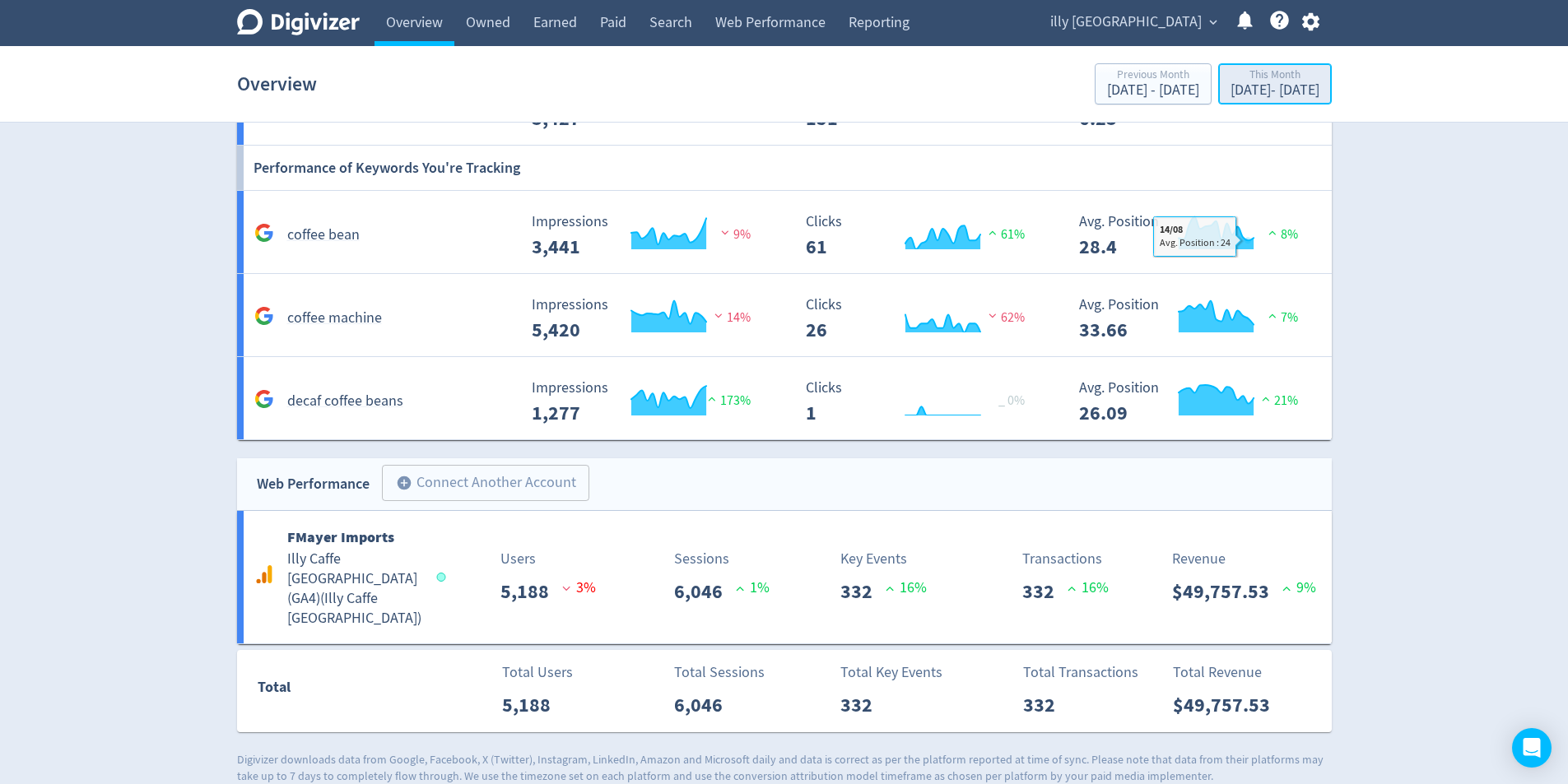
click at [1220, 102] on button "This Month [DATE] - [DATE]" at bounding box center [1275, 84] width 114 height 41
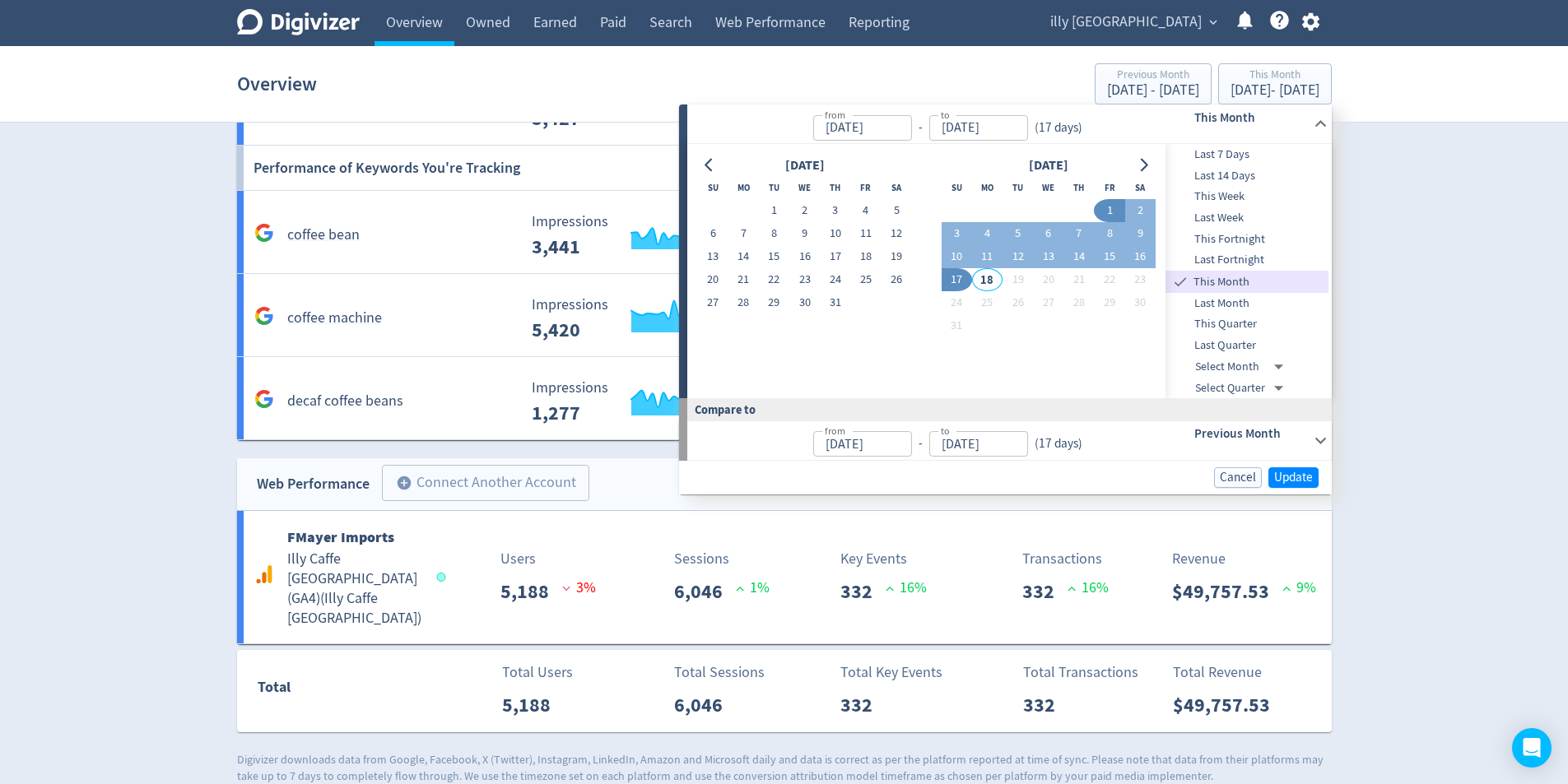
click at [1146, 432] on div "Previous Month" at bounding box center [1227, 440] width 163 height 39
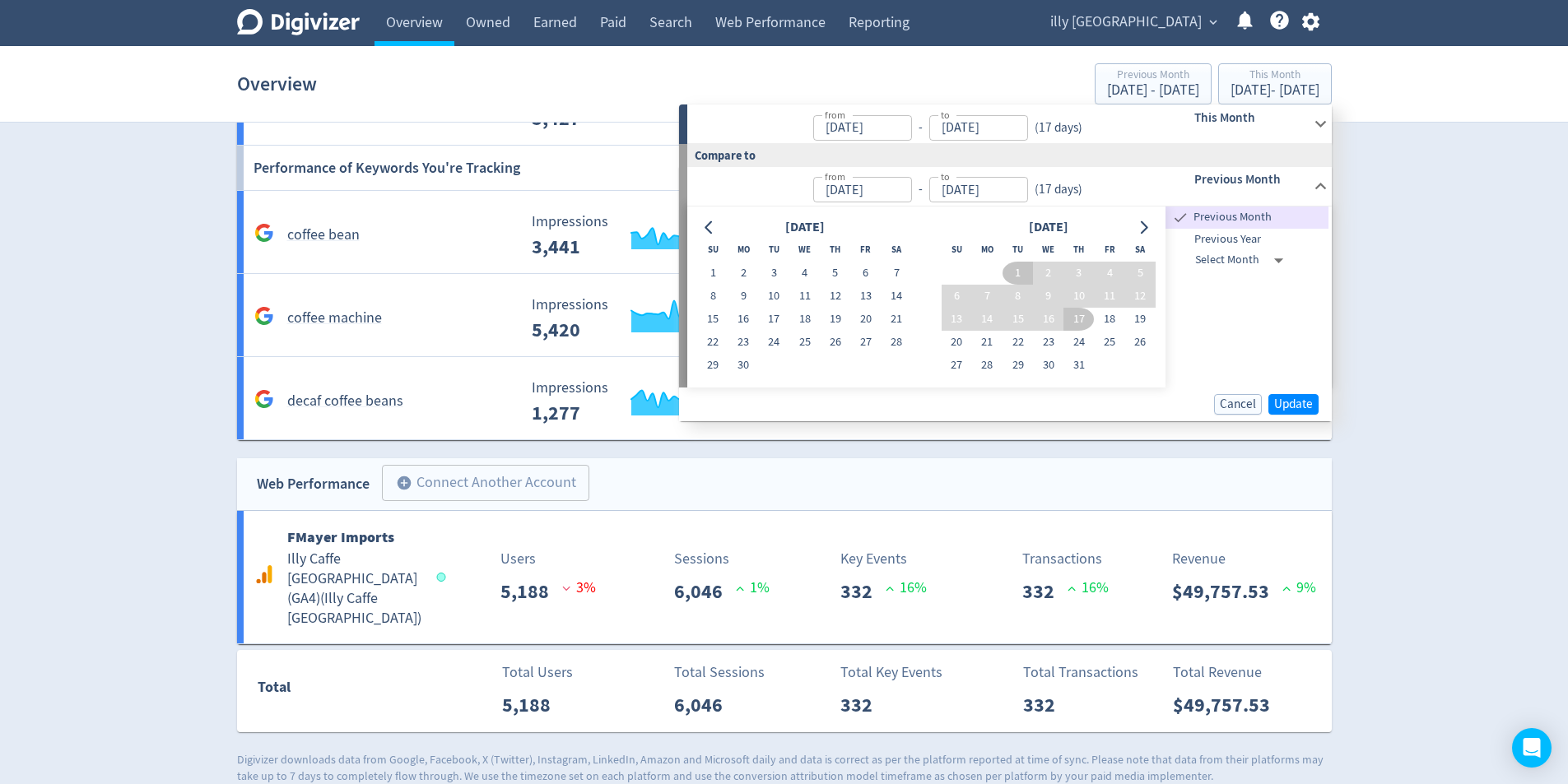
click at [1270, 237] on span "Previous Year" at bounding box center [1247, 239] width 163 height 18
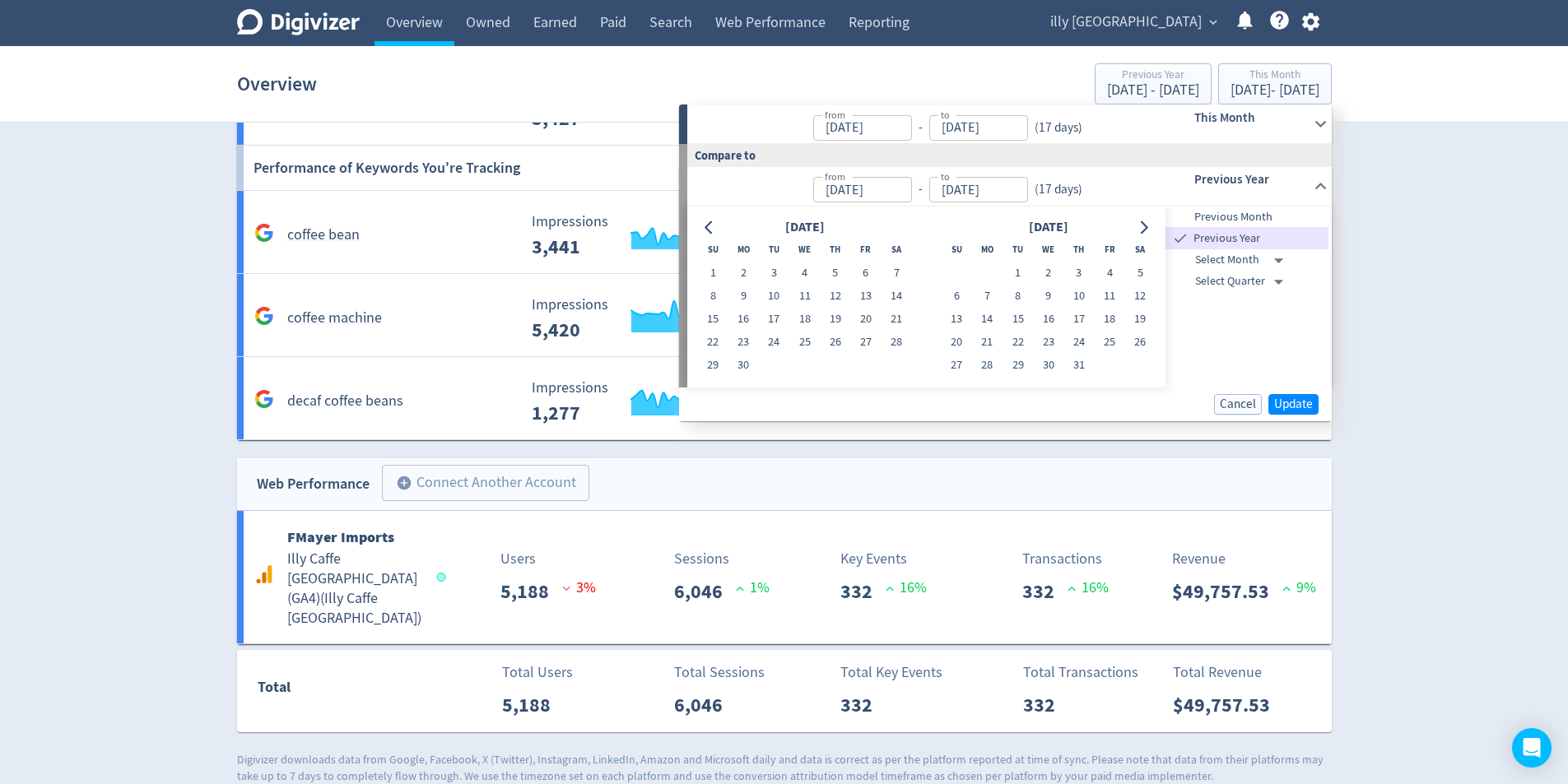
type input "[DATE]"
click at [1304, 404] on span "Update" at bounding box center [1293, 404] width 39 height 12
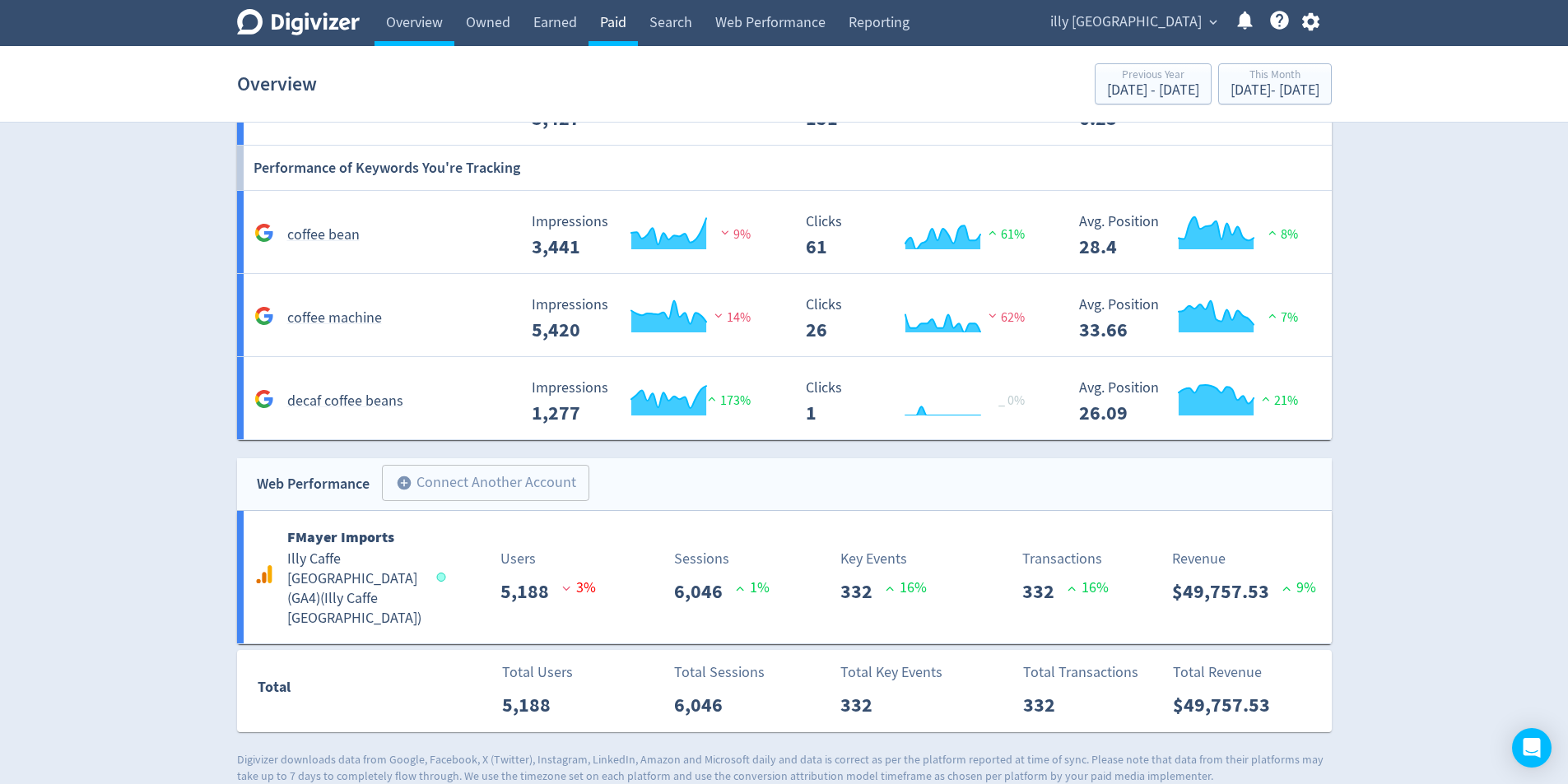
click at [621, 34] on link "Paid" at bounding box center [613, 23] width 50 height 46
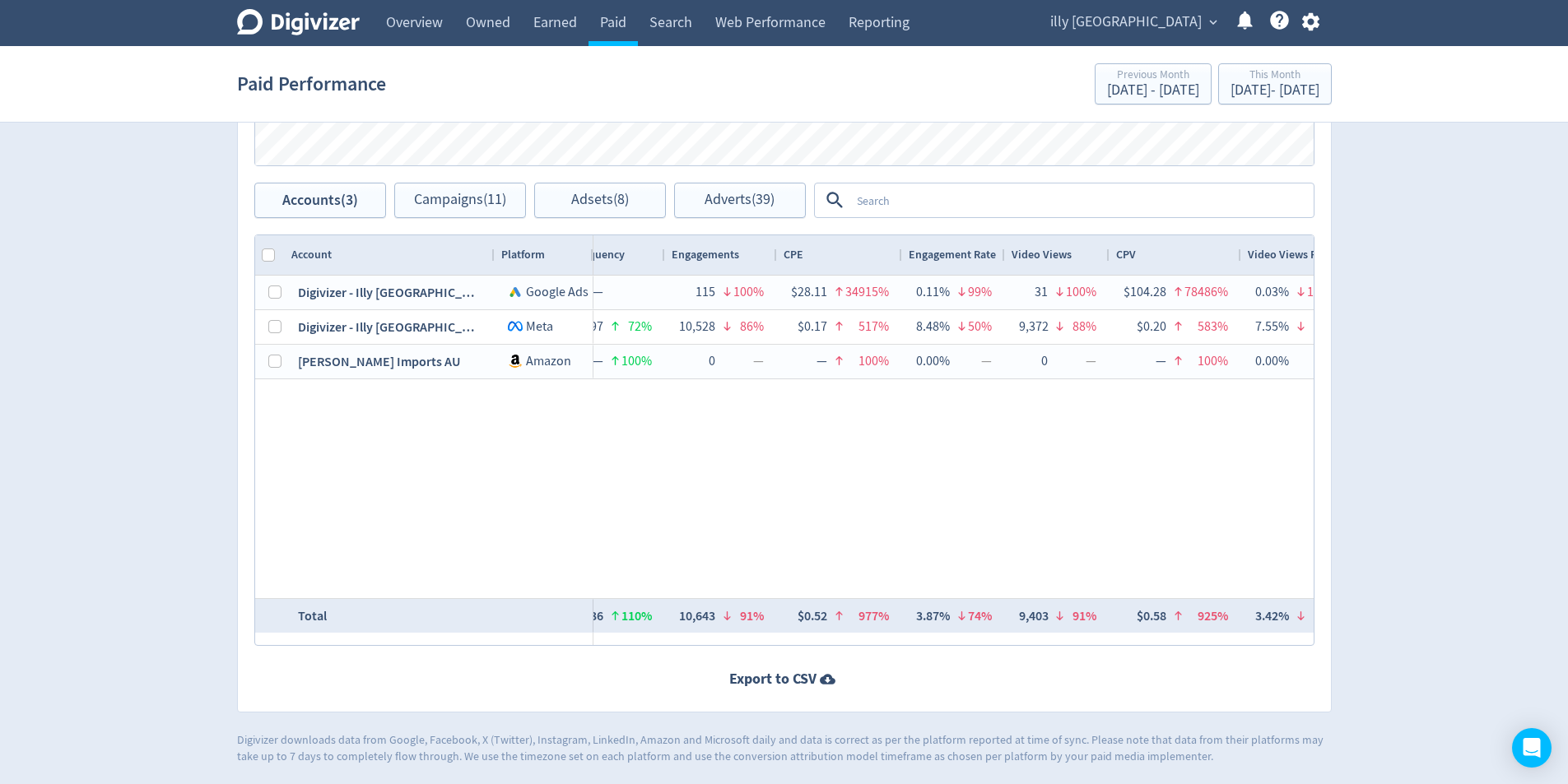
scroll to position [0, 1013]
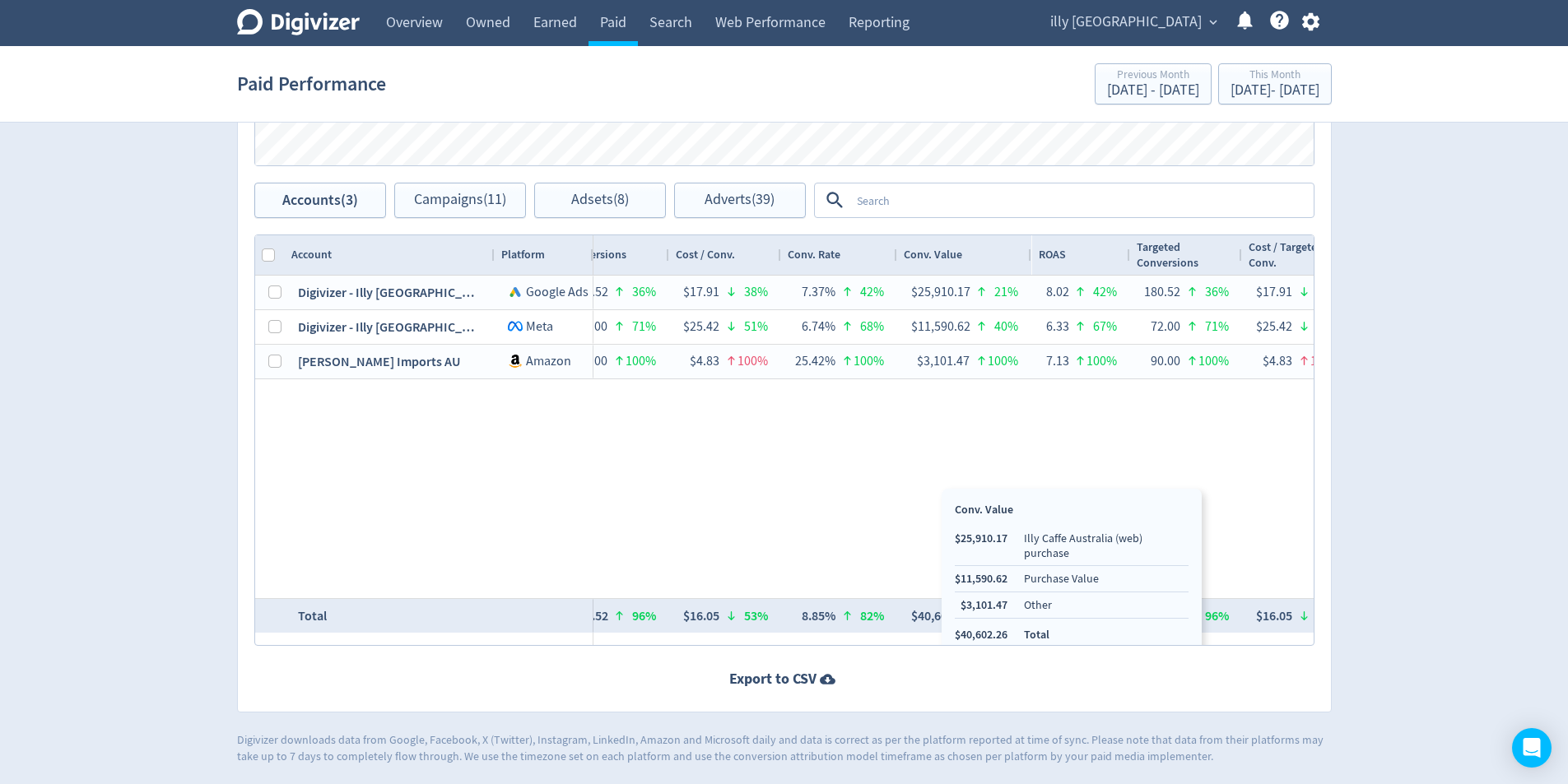
drag, startPoint x: 941, startPoint y: 615, endPoint x: 912, endPoint y: 478, distance: 140.0
click at [872, 440] on div "$3,232.62 15% 108,469 71% $29.80 193% — 115 100% $28.11 34915% 0.11% 99% 31 100…" at bounding box center [953, 436] width 720 height 322
drag, startPoint x: 1004, startPoint y: 625, endPoint x: 993, endPoint y: 629, distance: 11.7
click at [983, 627] on li "$40,602.26" at bounding box center [980, 635] width 53 height 16
drag, startPoint x: 1012, startPoint y: 624, endPoint x: 962, endPoint y: 626, distance: 50.0
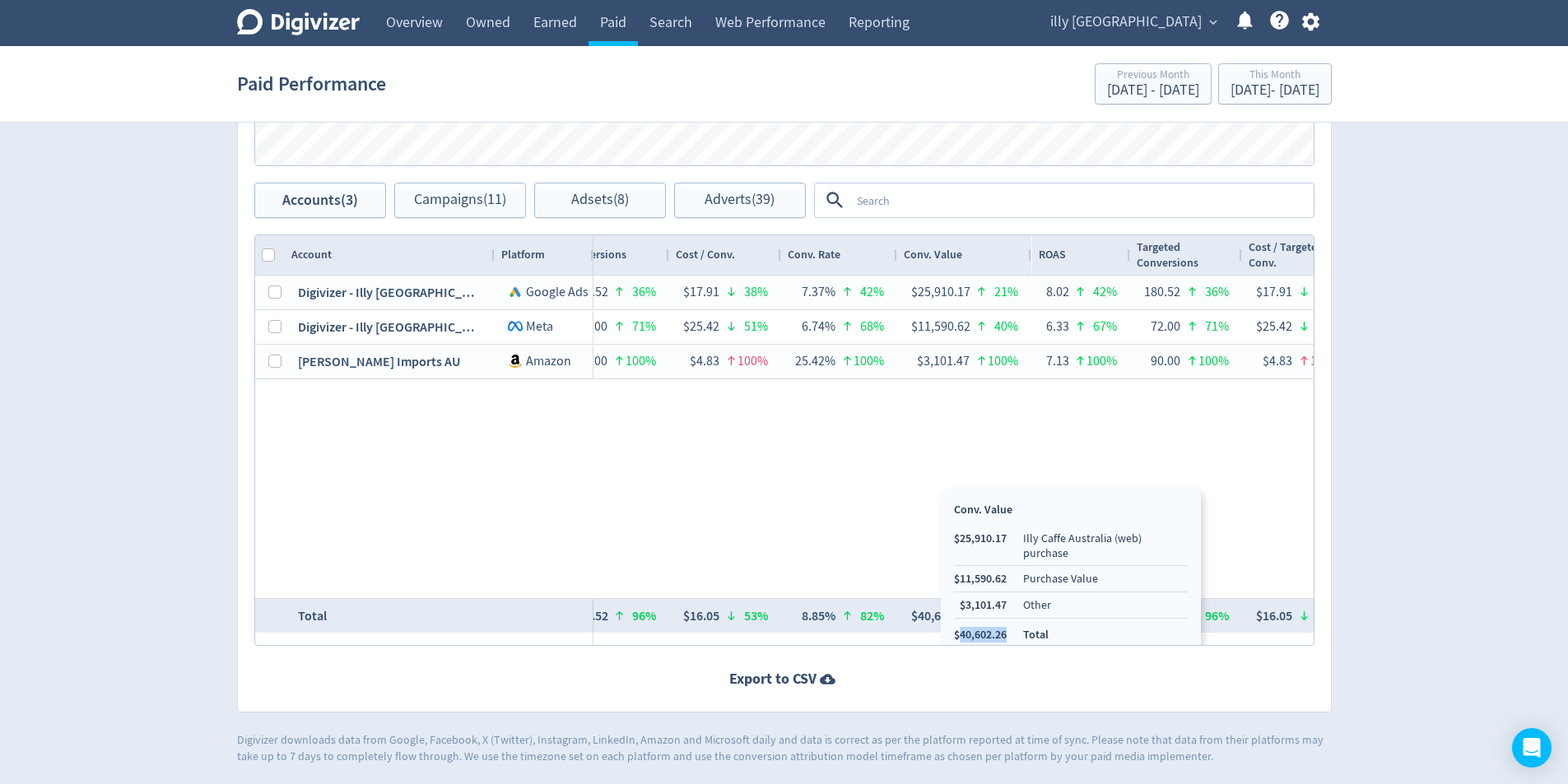
click at [962, 626] on ul "$25,910.17 Illy Caffe Australia (web) purchase $11,590.62 Purchase Value $3,101…" at bounding box center [1071, 587] width 234 height 112
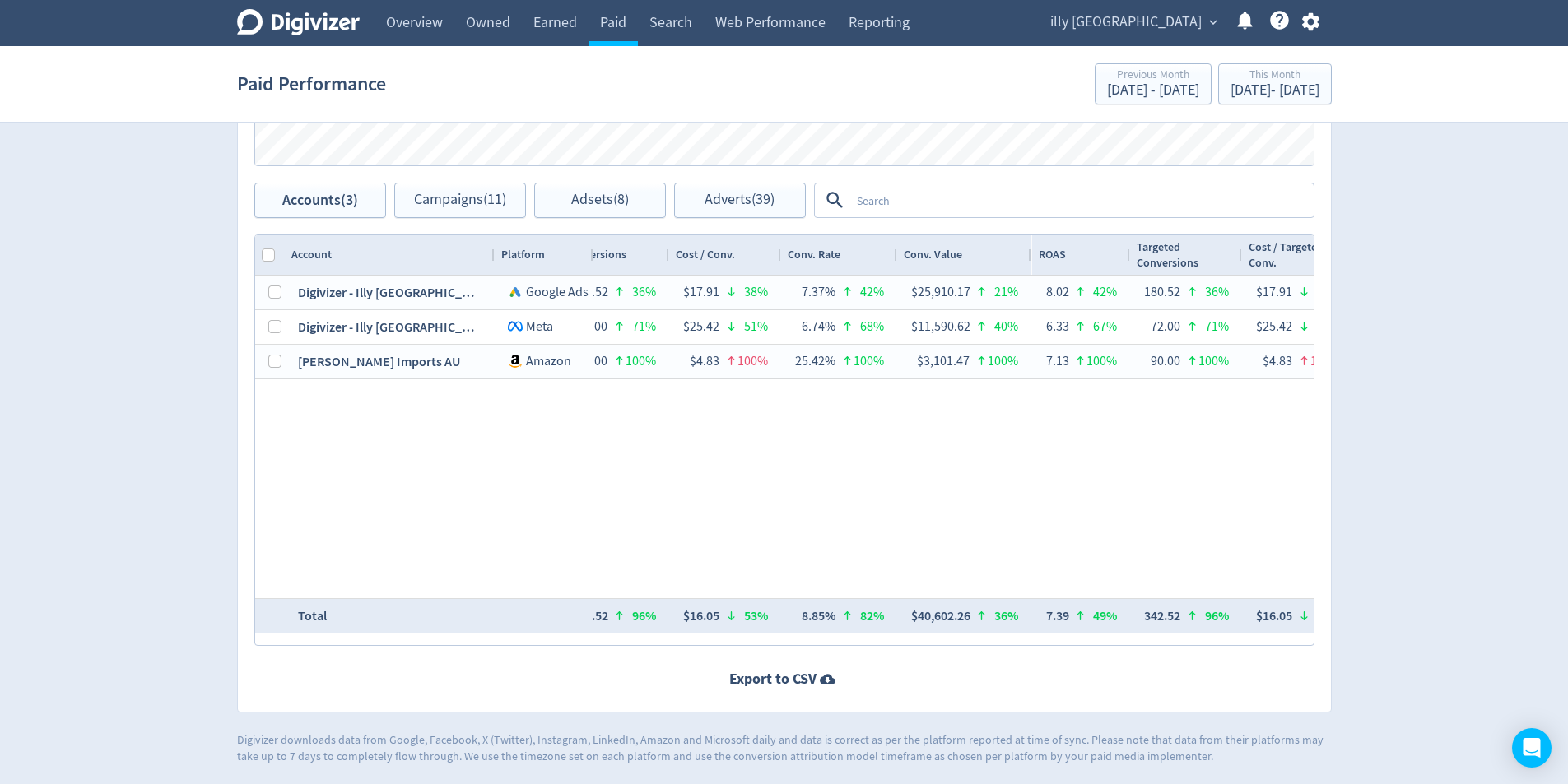
copy li "40,602.26"
click at [788, 495] on div "$3,232.62 15% 108,469 71% $29.80 193% — 115 100% $28.11 34915% 0.11% 99% 31 100…" at bounding box center [953, 436] width 720 height 322
drag, startPoint x: 415, startPoint y: 24, endPoint x: 426, endPoint y: 39, distance: 18.6
click at [415, 24] on link "Overview" at bounding box center [414, 23] width 80 height 46
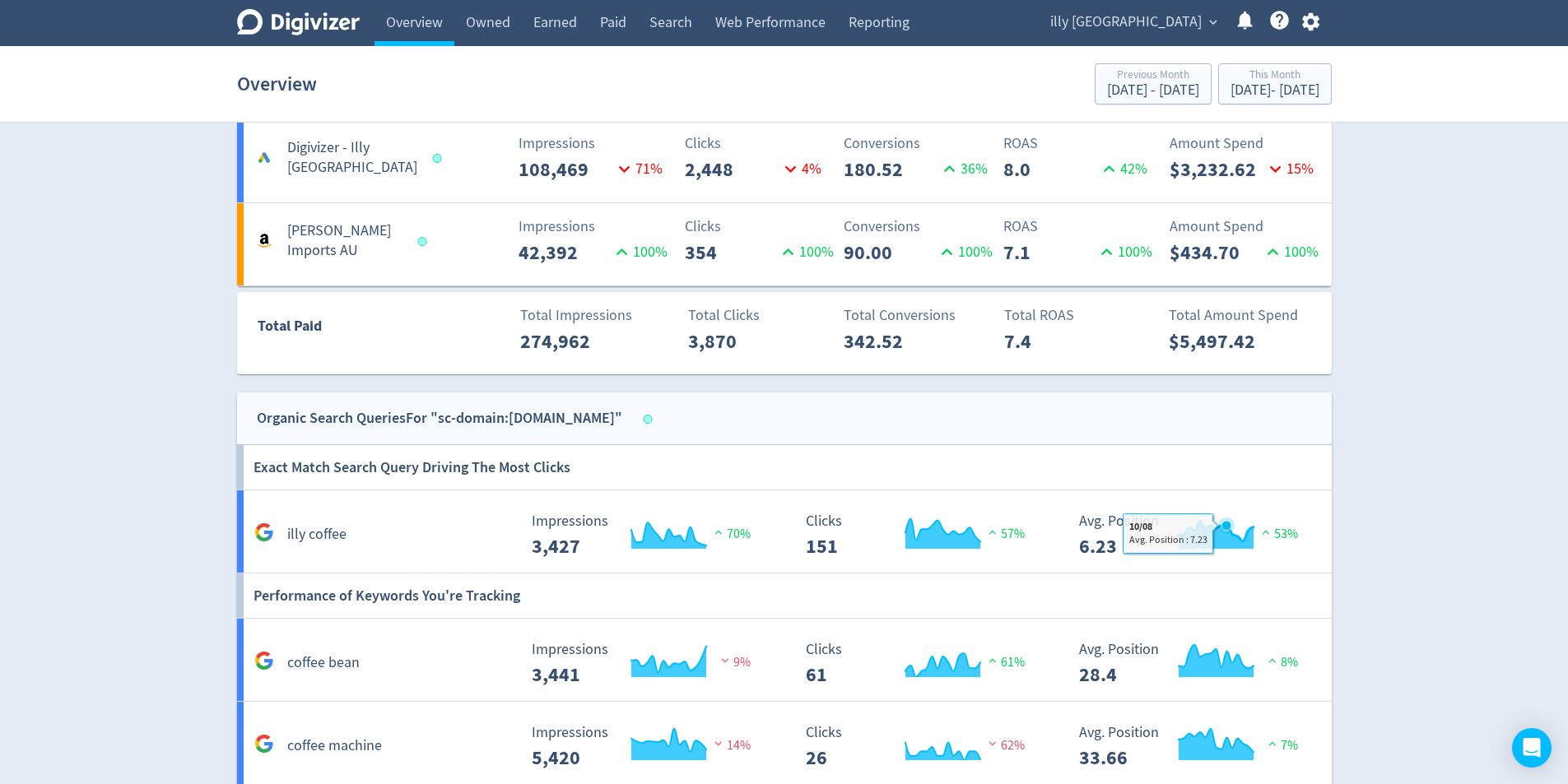
drag, startPoint x: 1221, startPoint y: 522, endPoint x: 8, endPoint y: 260, distance: 1241.0
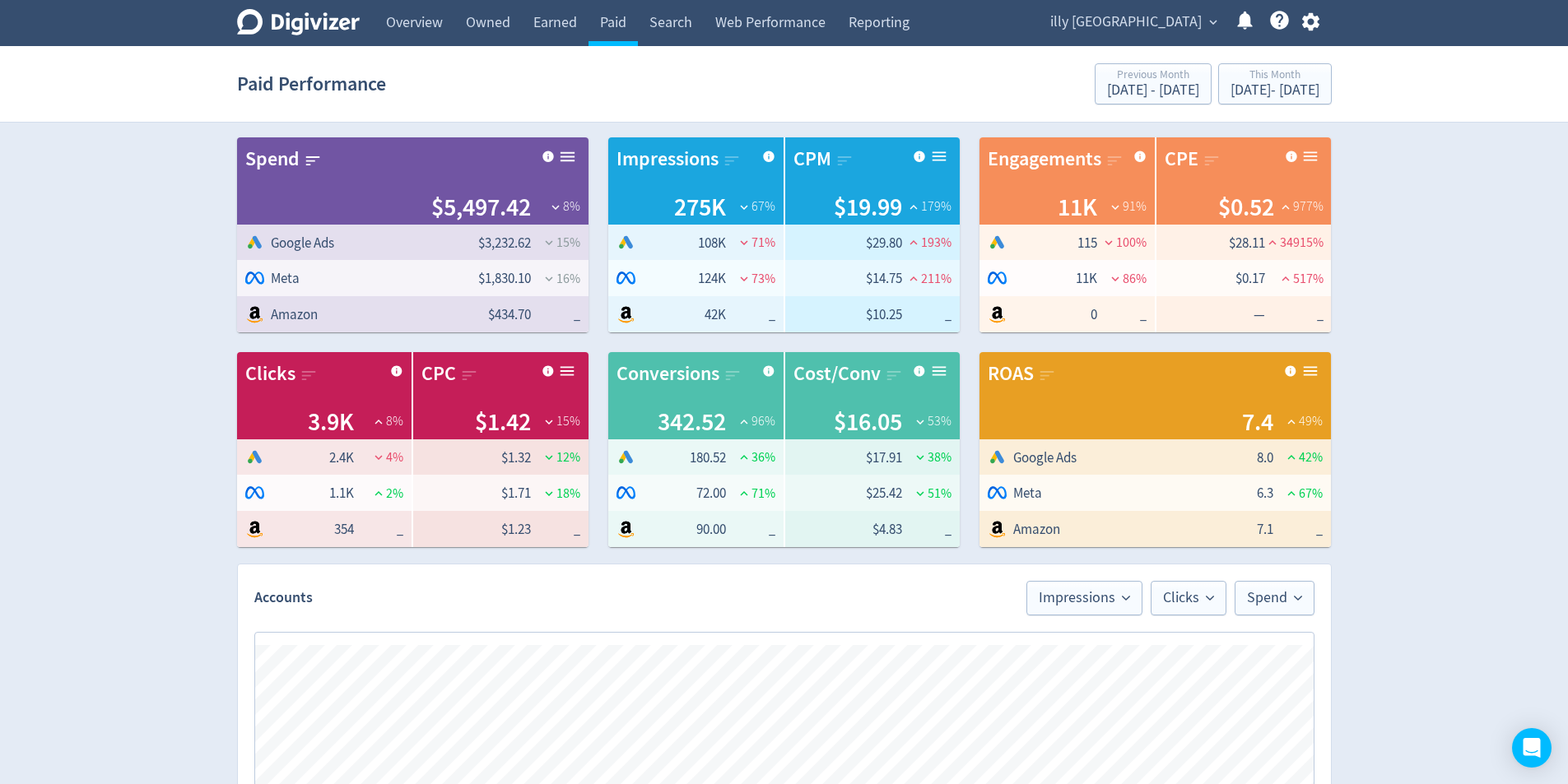
click at [1444, 434] on div "Digivizer Logo Mark Digivizer Logo Overview Owned Earned Paid Search Web Perfor…" at bounding box center [784, 779] width 1568 height 1560
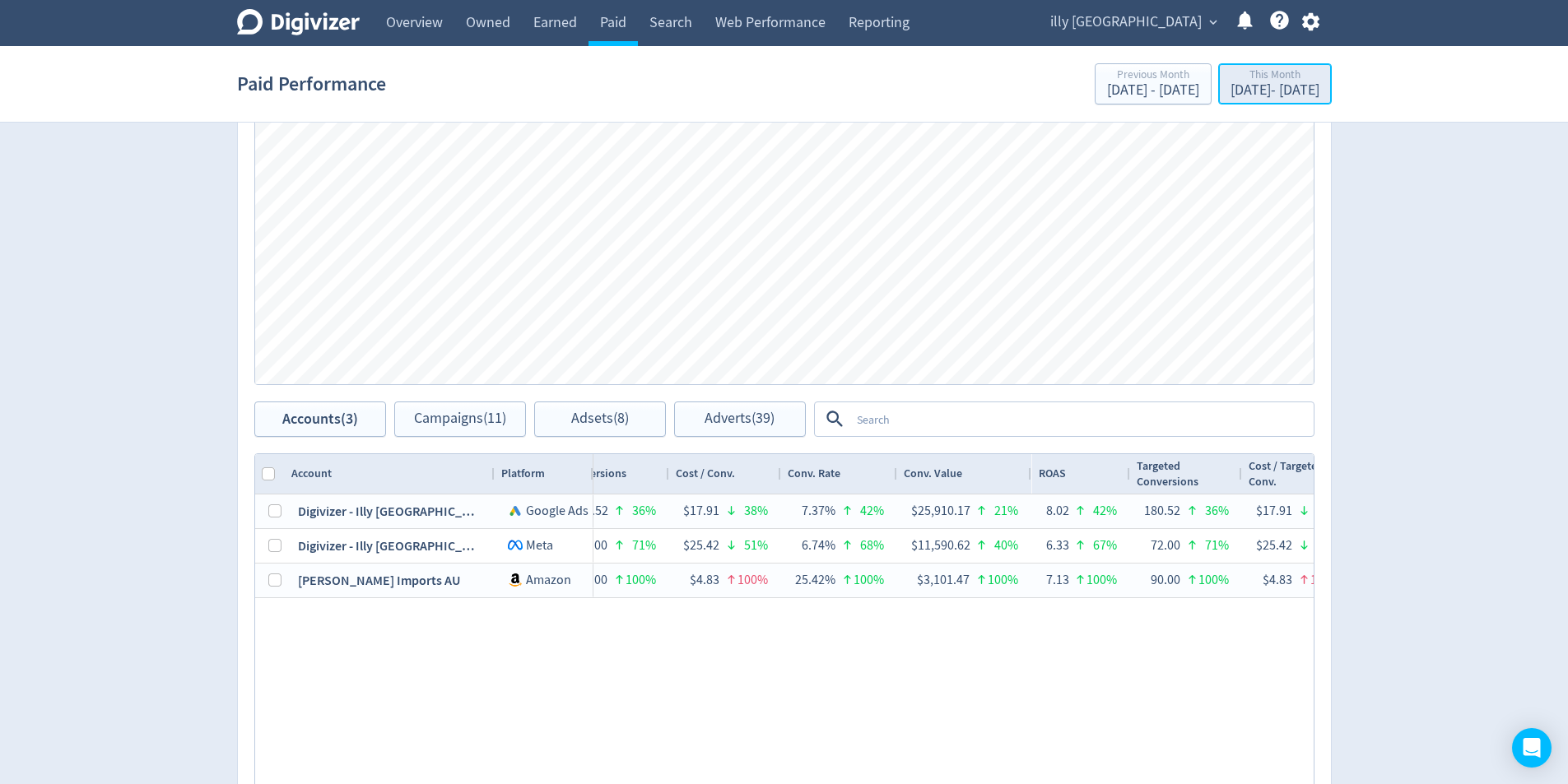
click at [1294, 92] on div "[DATE] - [DATE]" at bounding box center [1275, 90] width 89 height 15
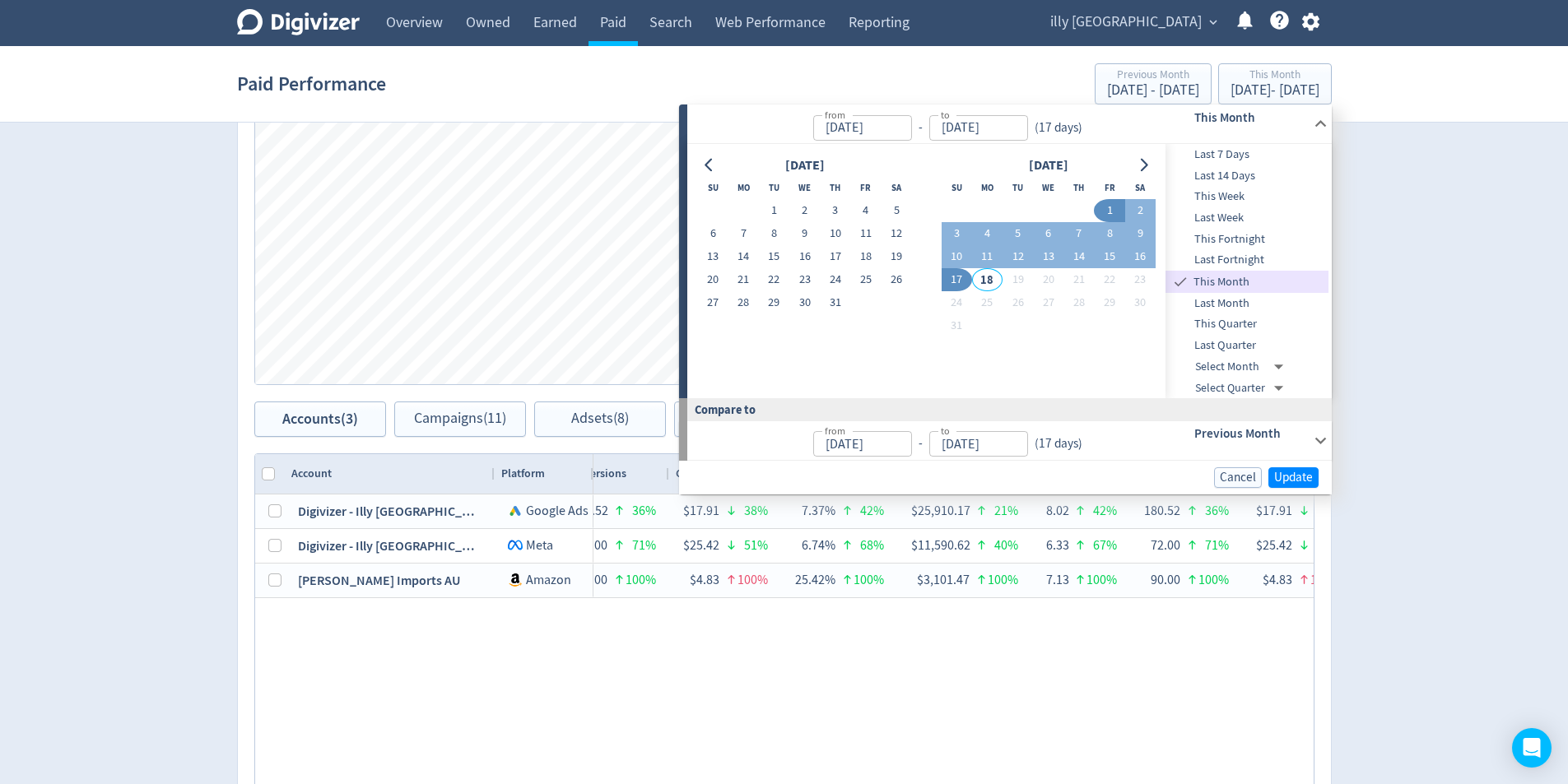
drag, startPoint x: 1332, startPoint y: 438, endPoint x: 1322, endPoint y: 443, distance: 11.2
click at [1330, 438] on body "Digivizer Logo Mark Digivizer Logo Overview Owned Earned Paid Search Web Perfor…" at bounding box center [784, 203] width 1568 height 1560
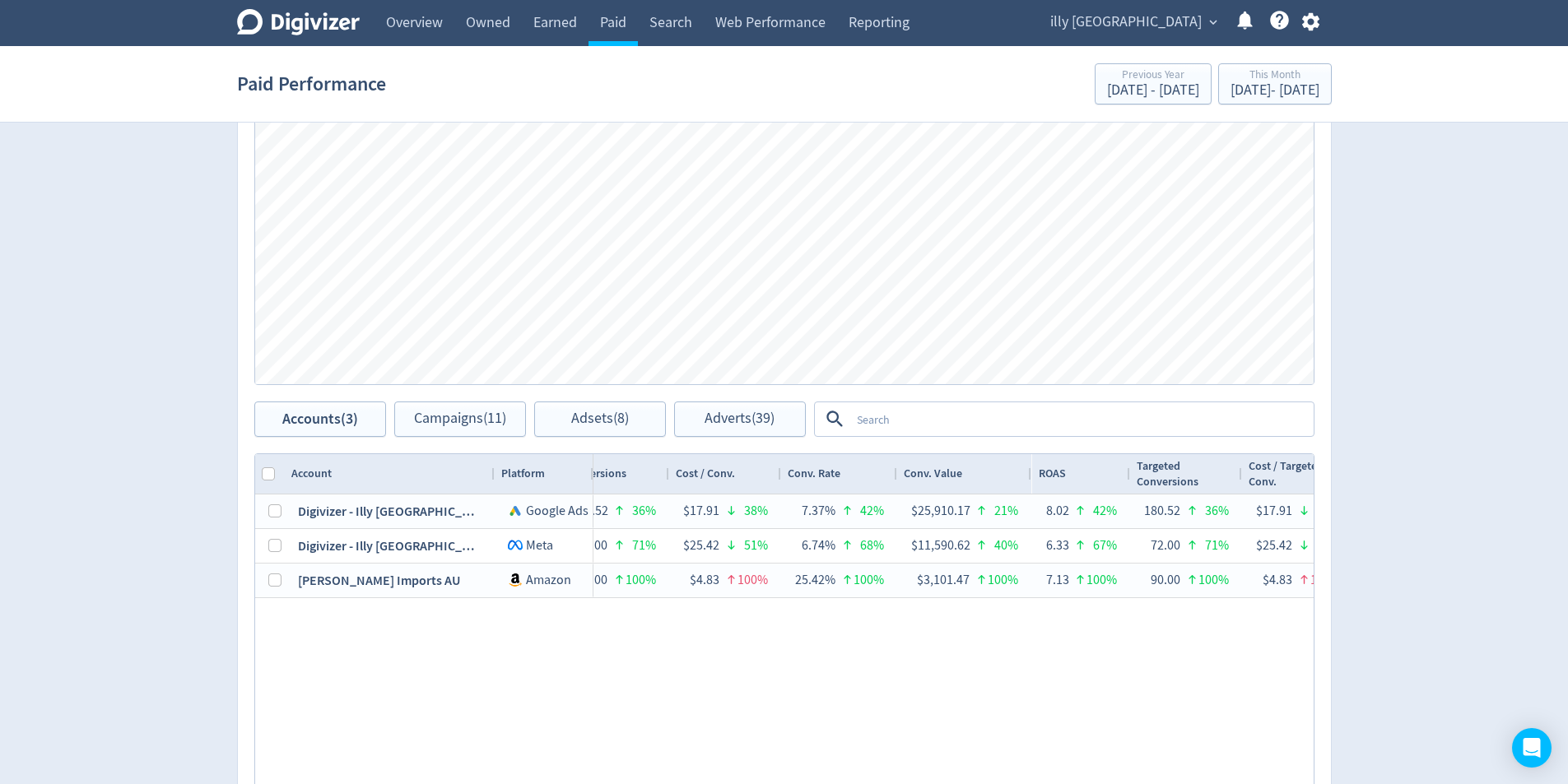
click at [1322, 443] on div "Accounts Impressions Clicks Spend Spend Clicks Impressions Press Space or Enter…" at bounding box center [784, 460] width 1094 height 944
click at [1262, 95] on div "[DATE] - [DATE]" at bounding box center [1275, 90] width 89 height 15
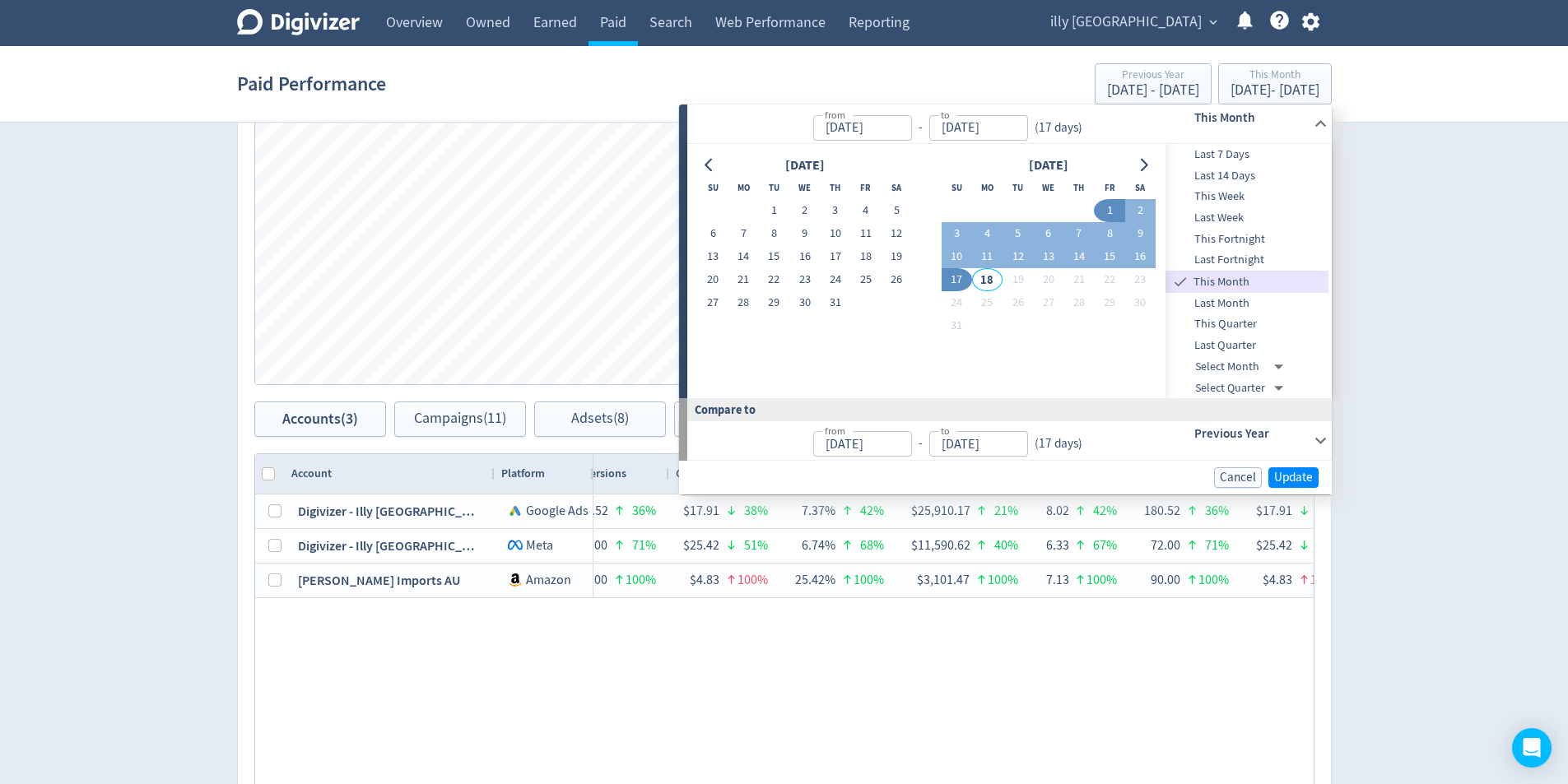
click at [1305, 441] on h6 "Previous Year" at bounding box center [1250, 433] width 113 height 20
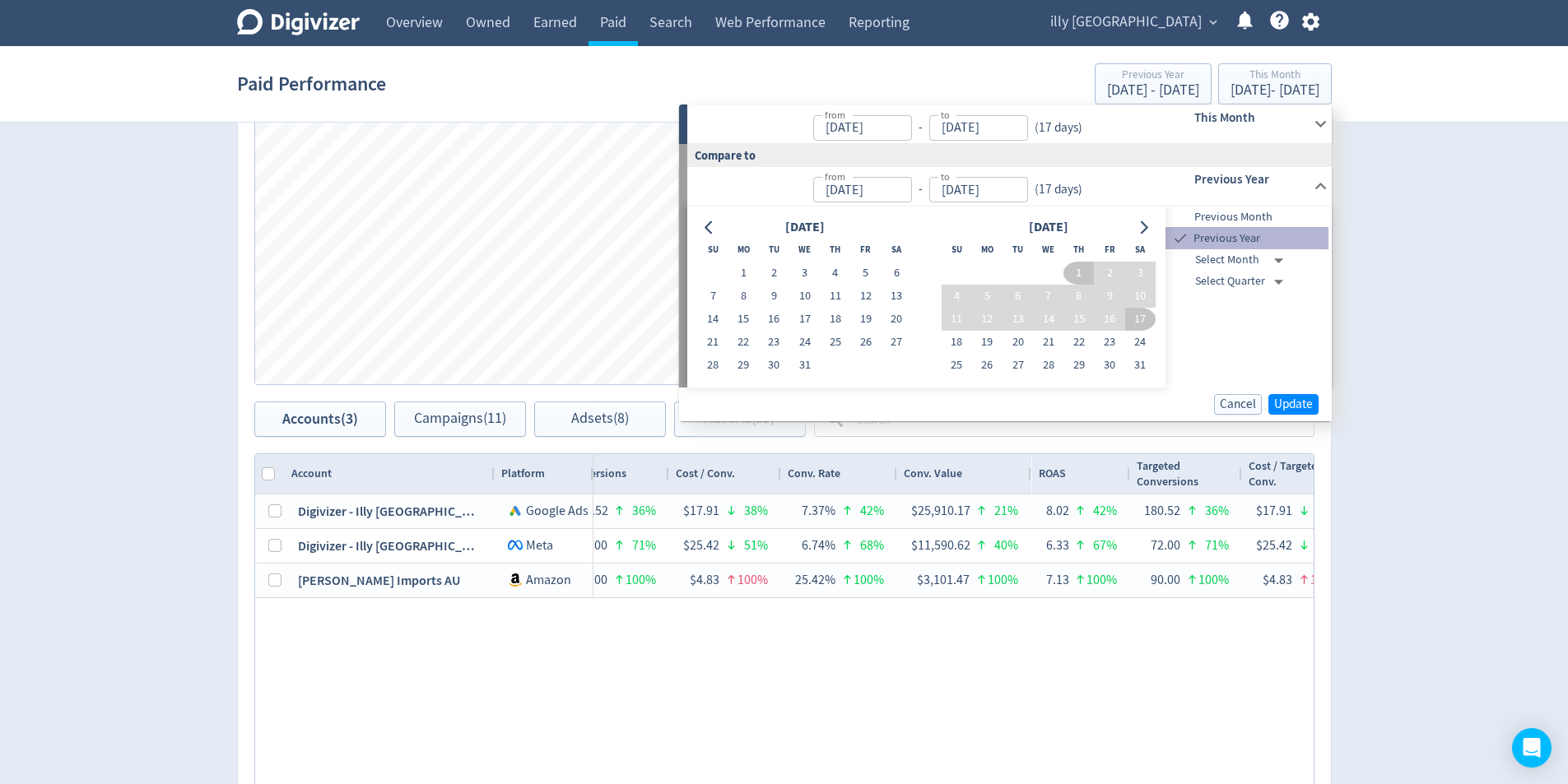
click at [1246, 231] on span "Previous Year" at bounding box center [1259, 238] width 138 height 18
click at [1302, 411] on span "Update" at bounding box center [1293, 404] width 39 height 12
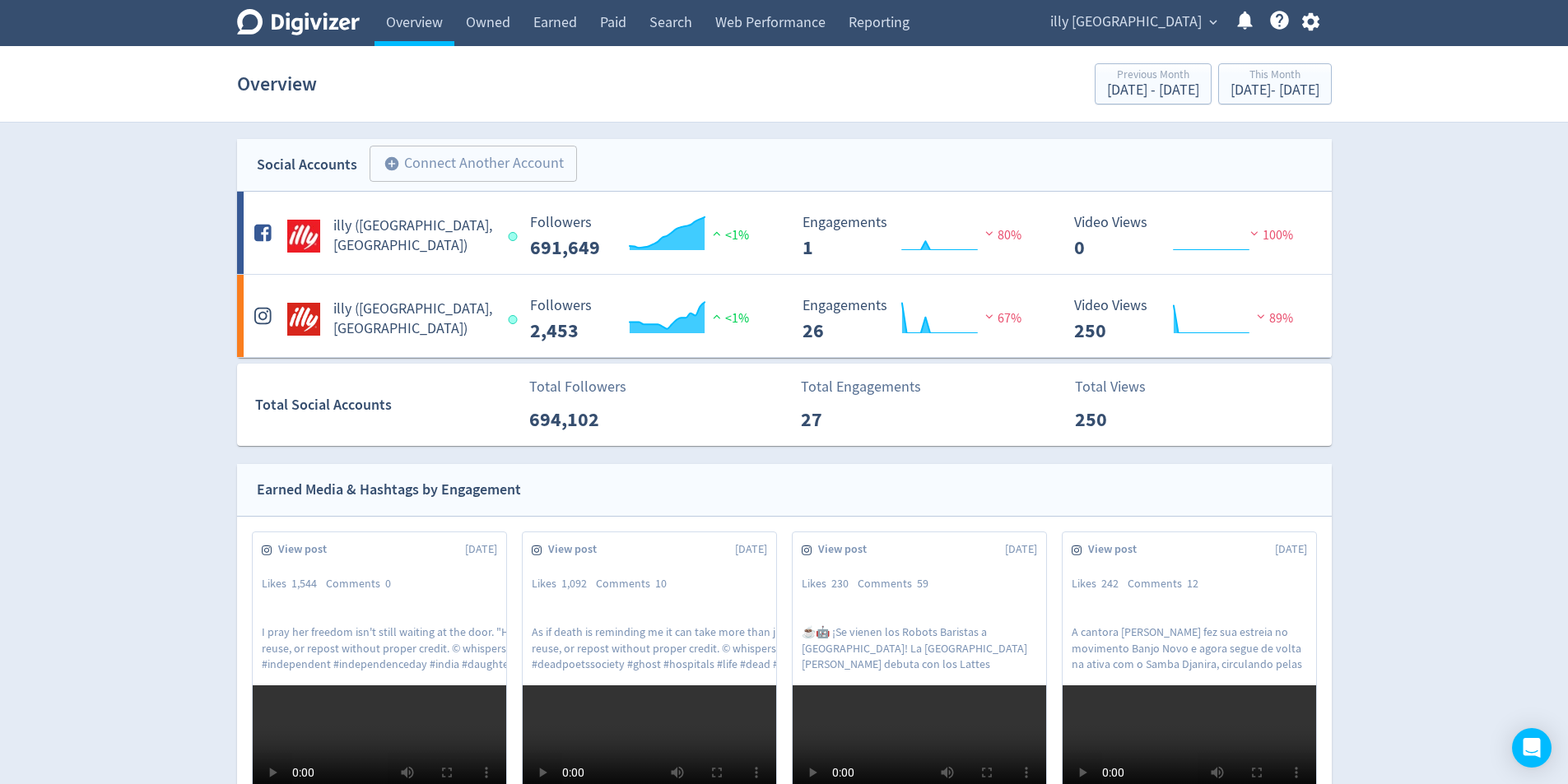
drag, startPoint x: 995, startPoint y: 612, endPoint x: 980, endPoint y: 607, distance: 15.8
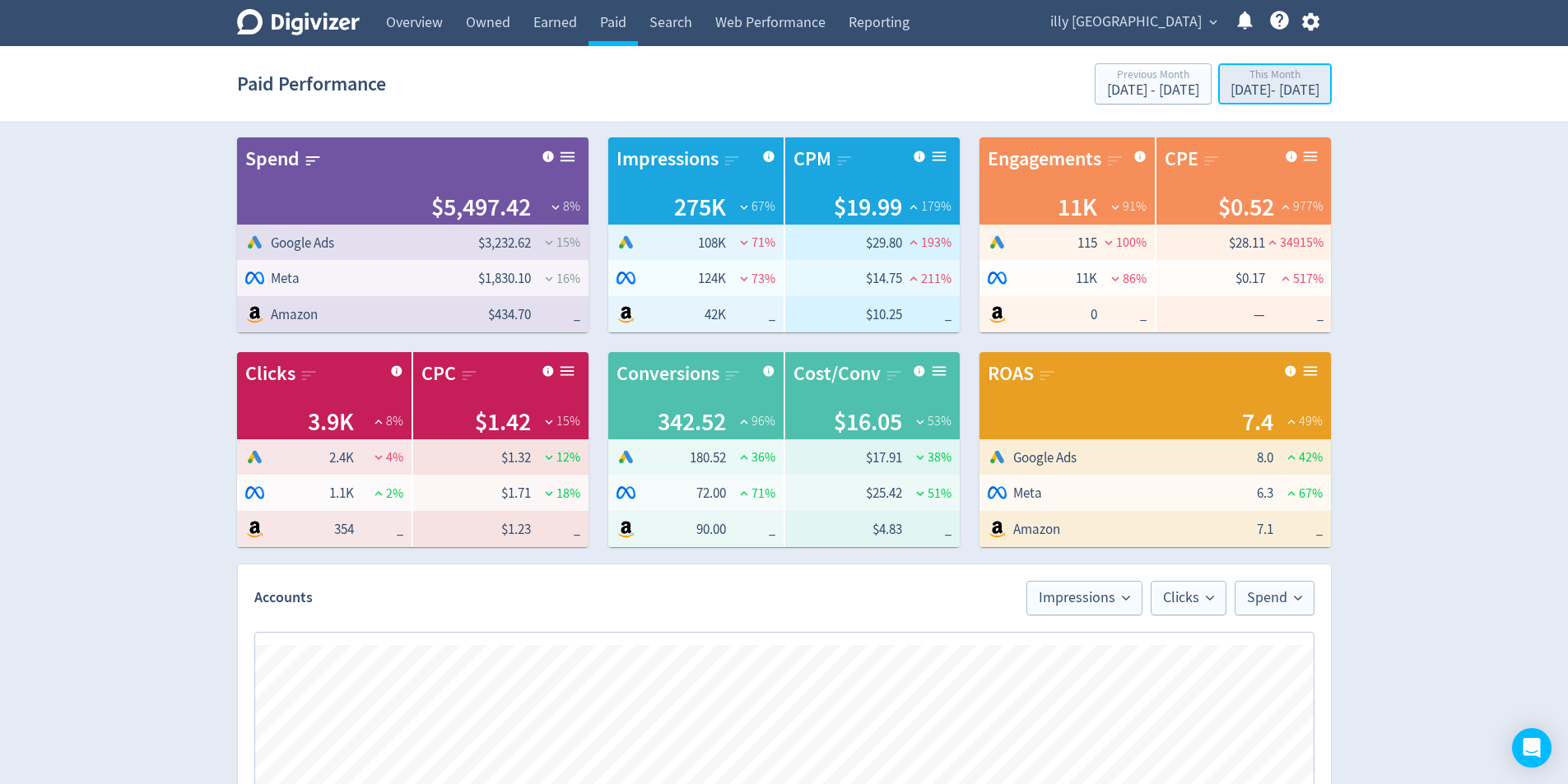
click at [1258, 99] on div "This Month [DATE] - [DATE]" at bounding box center [1275, 86] width 103 height 34
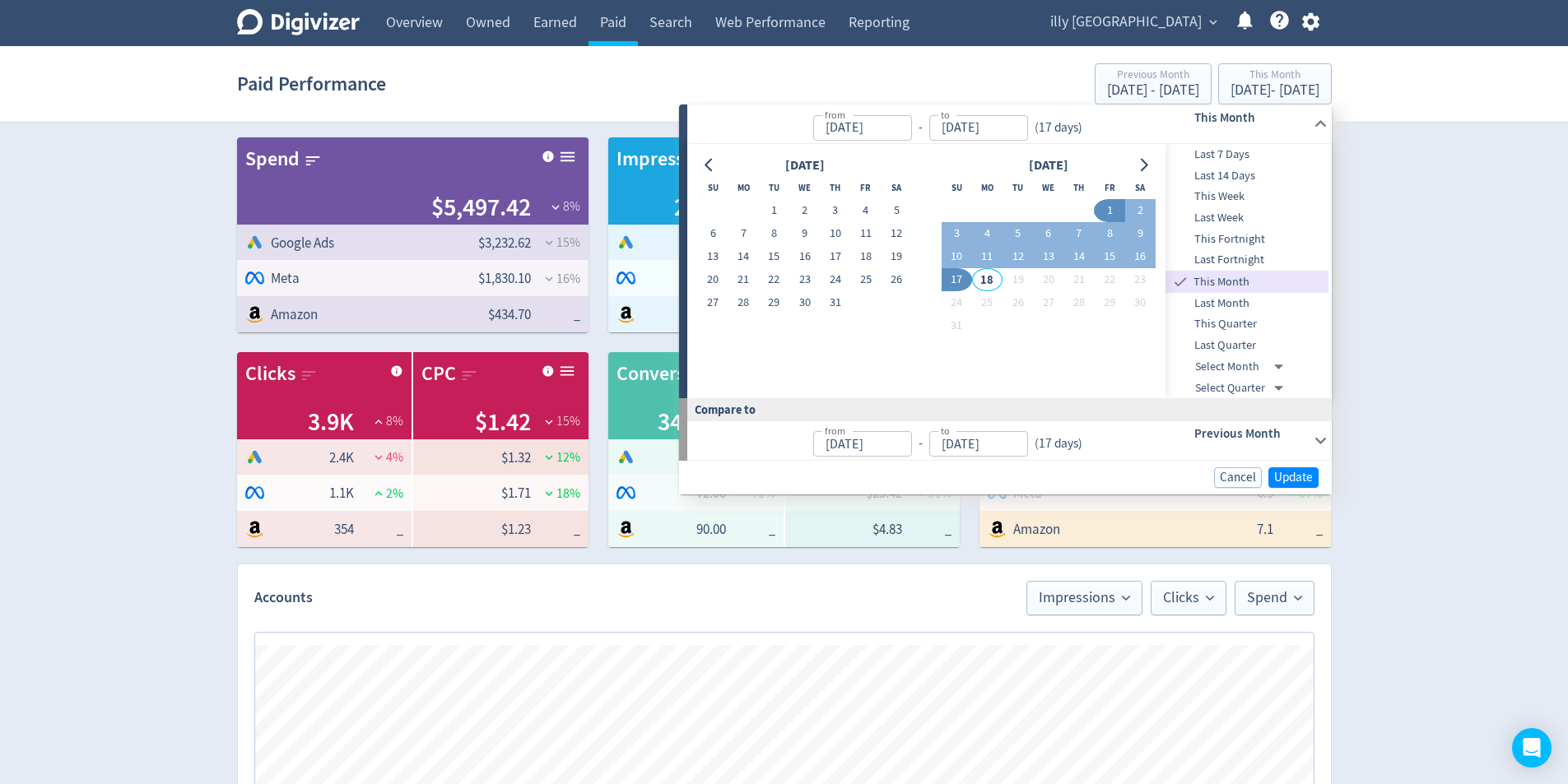
click at [1306, 440] on h6 "Previous Month" at bounding box center [1250, 433] width 113 height 20
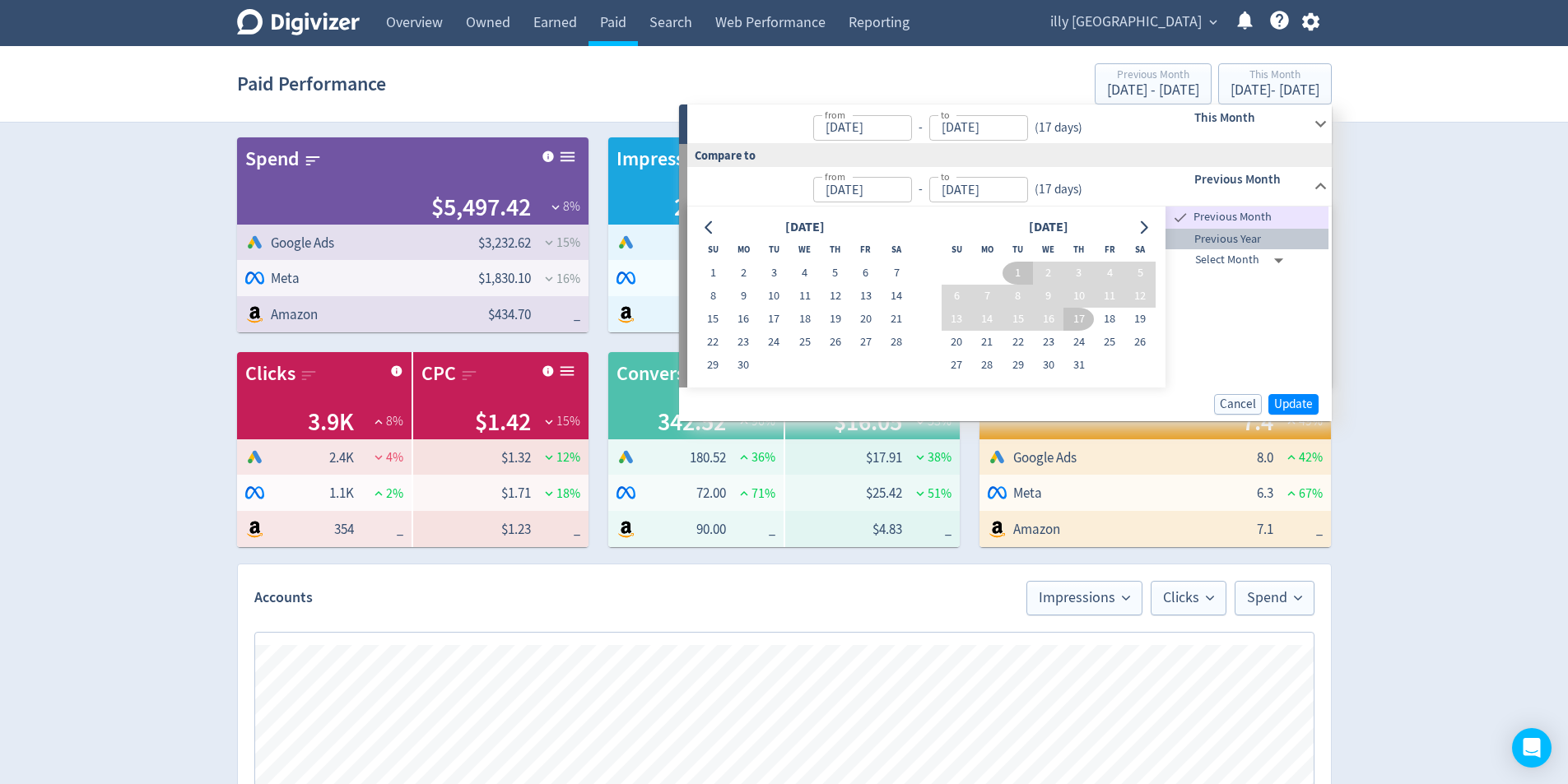
click at [1249, 239] on span "Previous Year" at bounding box center [1247, 239] width 163 height 18
type input "[DATE]"
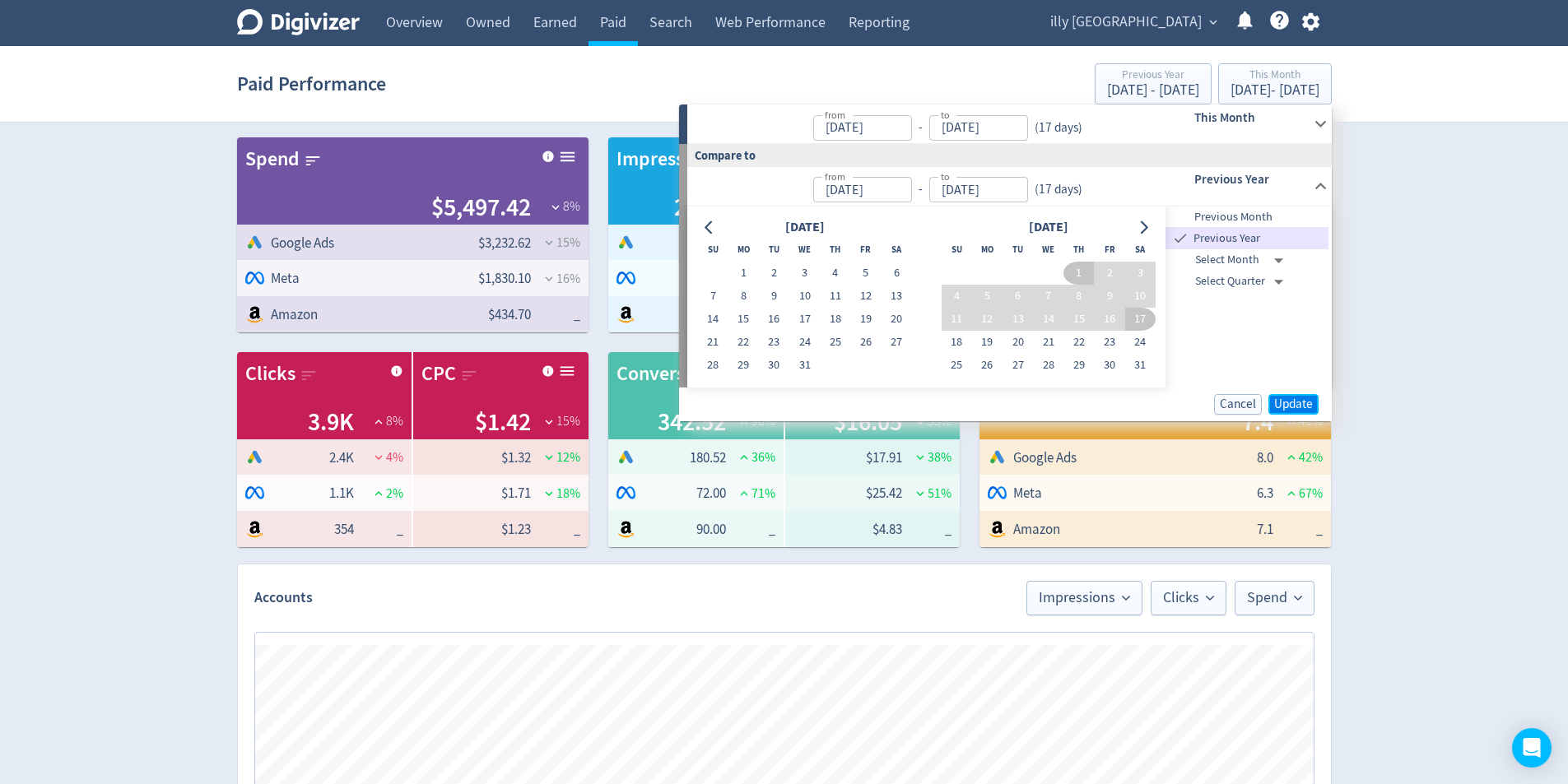
click at [1317, 409] on button "Update" at bounding box center [1293, 404] width 50 height 21
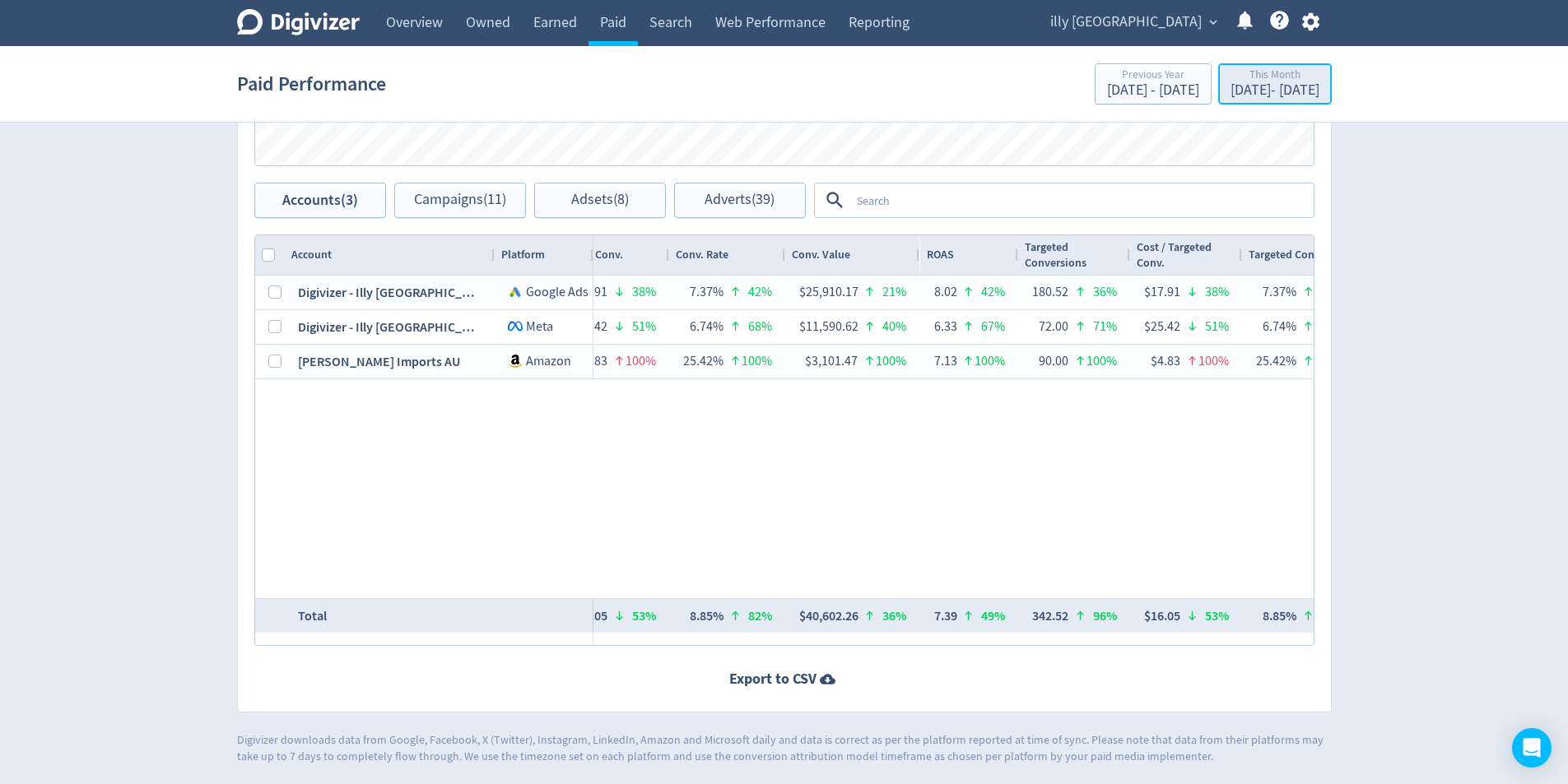
click at [1321, 99] on div "This Month [DATE] - [DATE]" at bounding box center [1275, 86] width 103 height 34
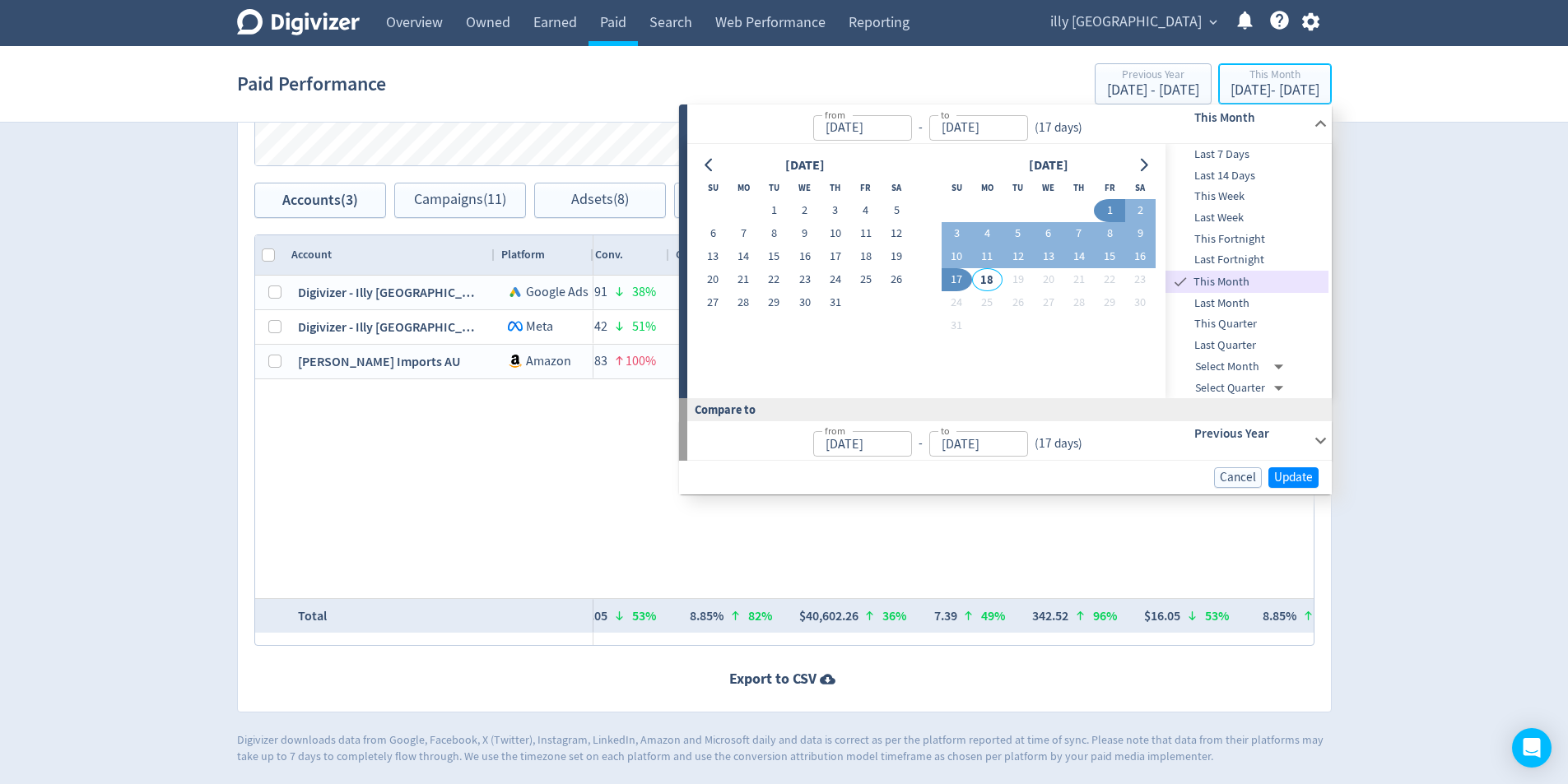
type input "[DATE]"
click at [1294, 479] on span "Update" at bounding box center [1293, 478] width 39 height 12
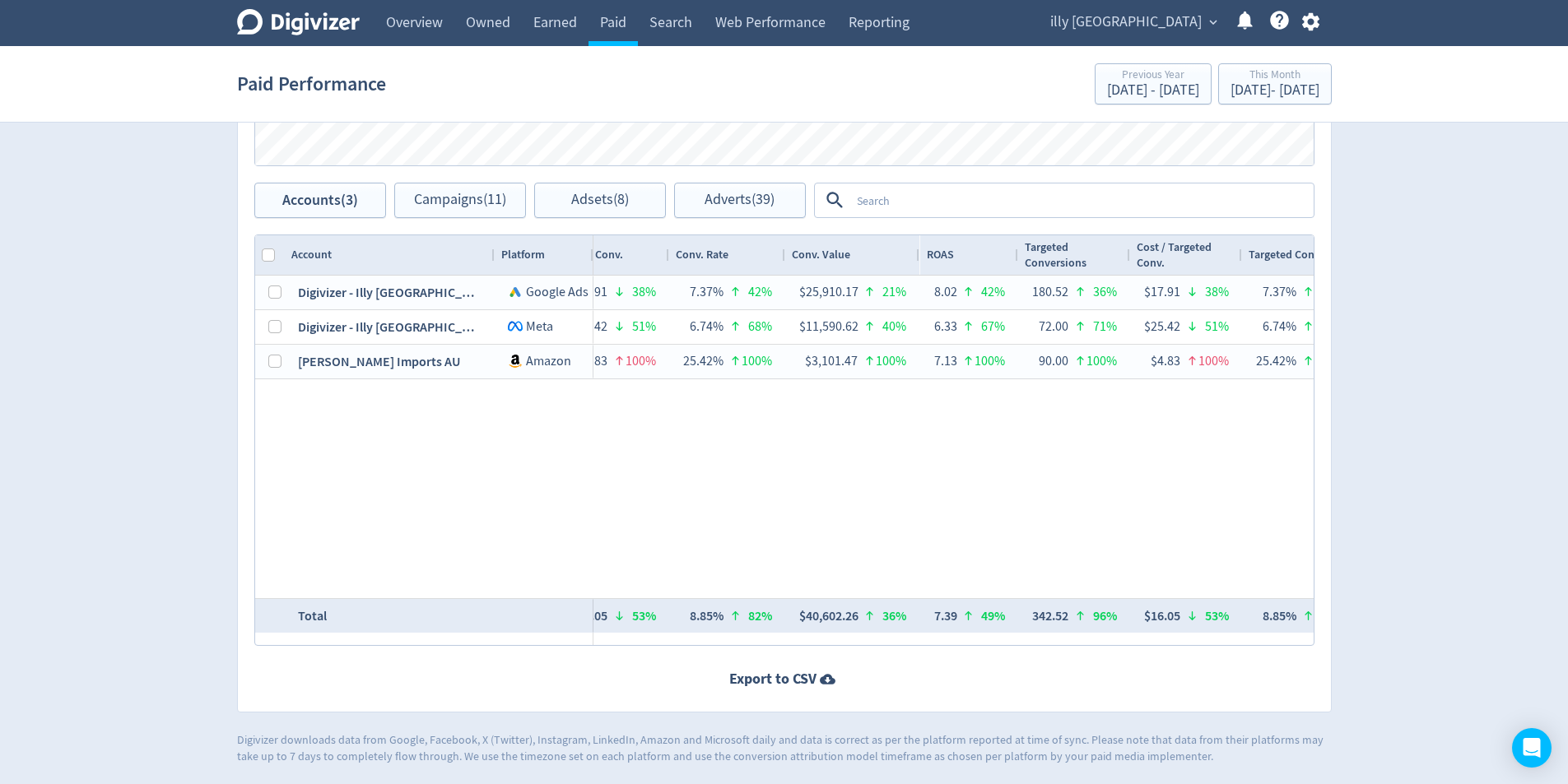
click at [398, 27] on link "Overview" at bounding box center [414, 23] width 80 height 46
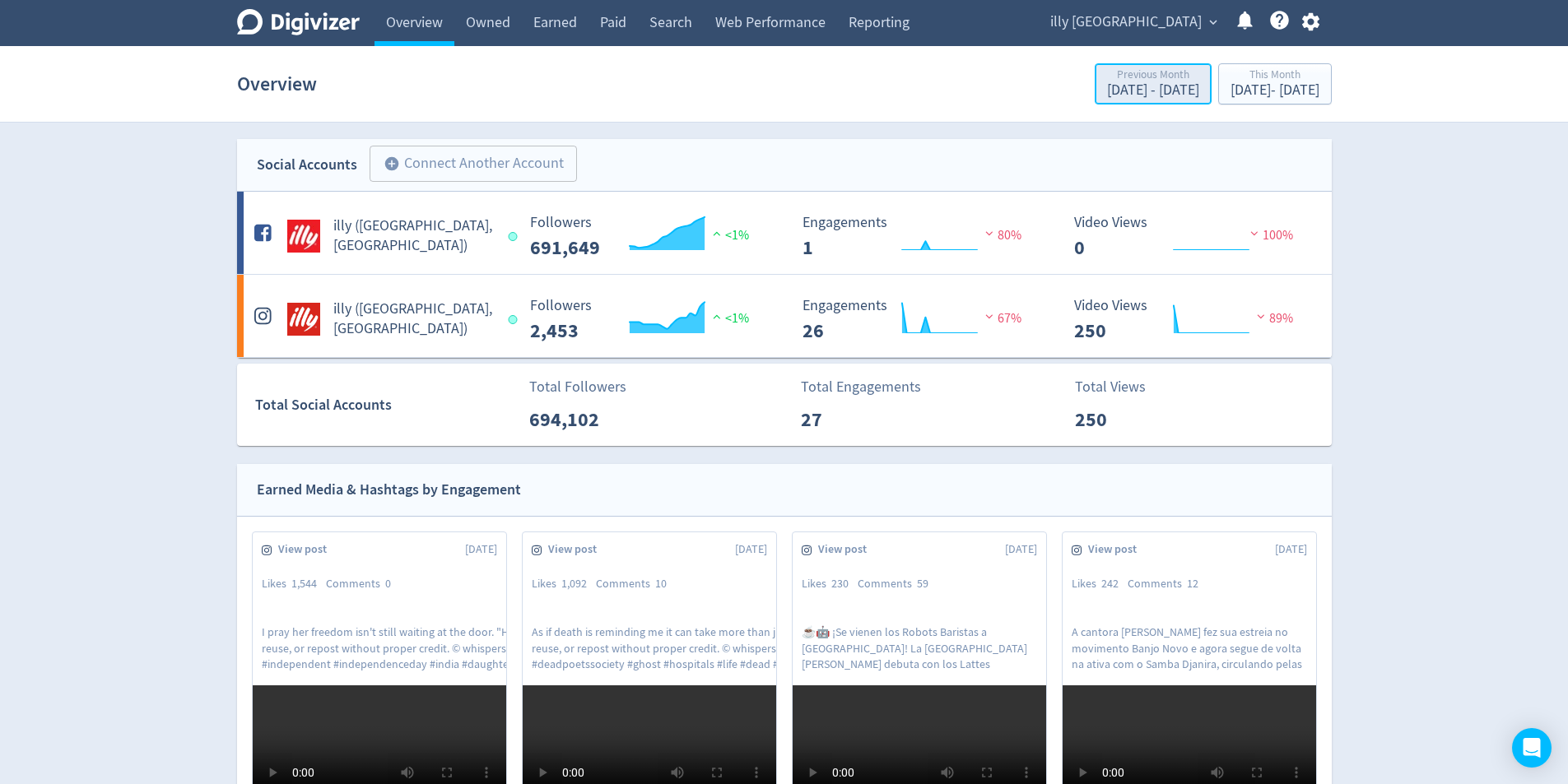
click at [1106, 72] on div "Previous Month" at bounding box center [1152, 76] width 92 height 14
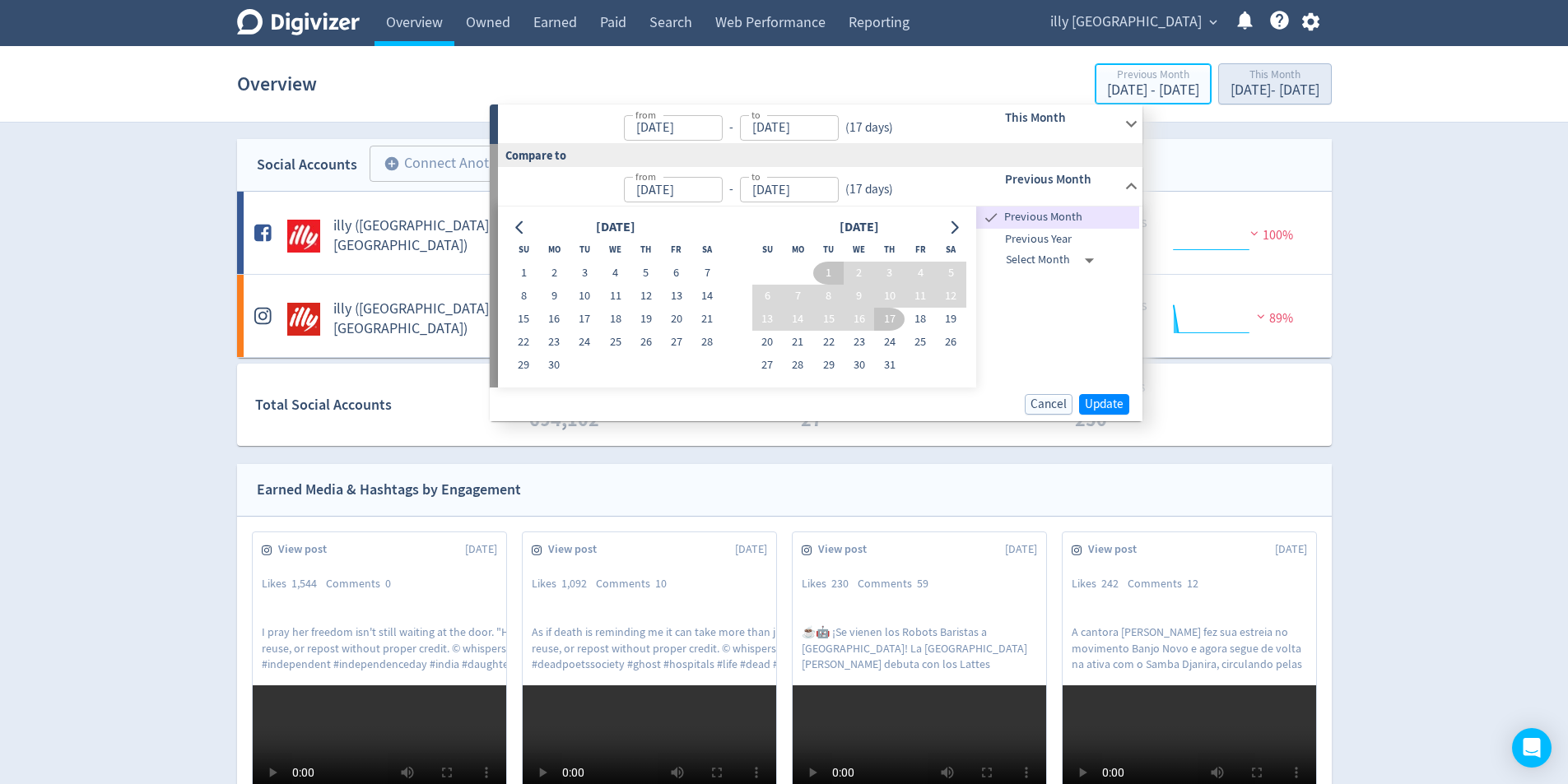
type input "[DATE]"
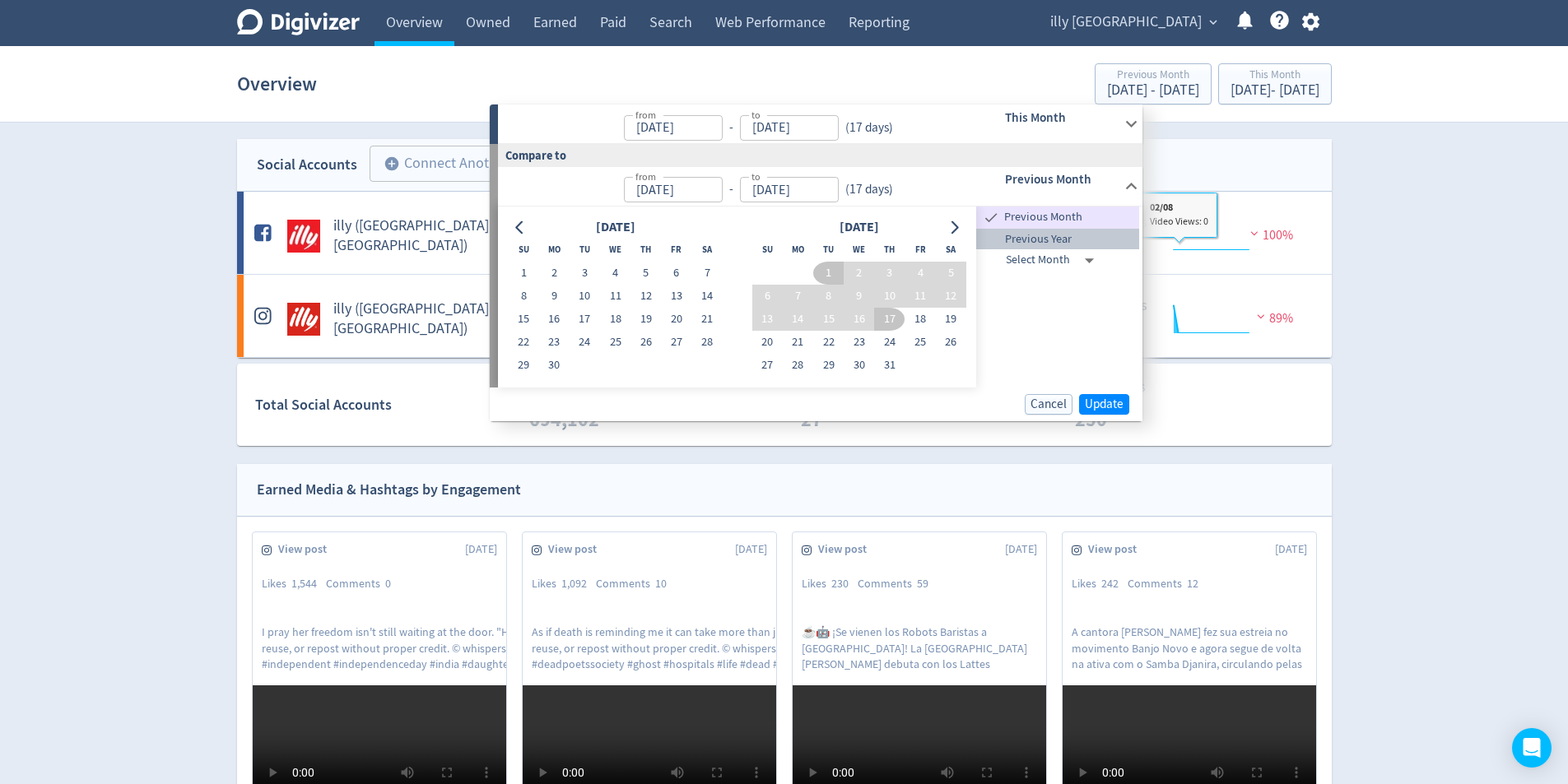
click at [1063, 240] on span "Previous Year" at bounding box center [1057, 239] width 163 height 18
type input "[DATE]"
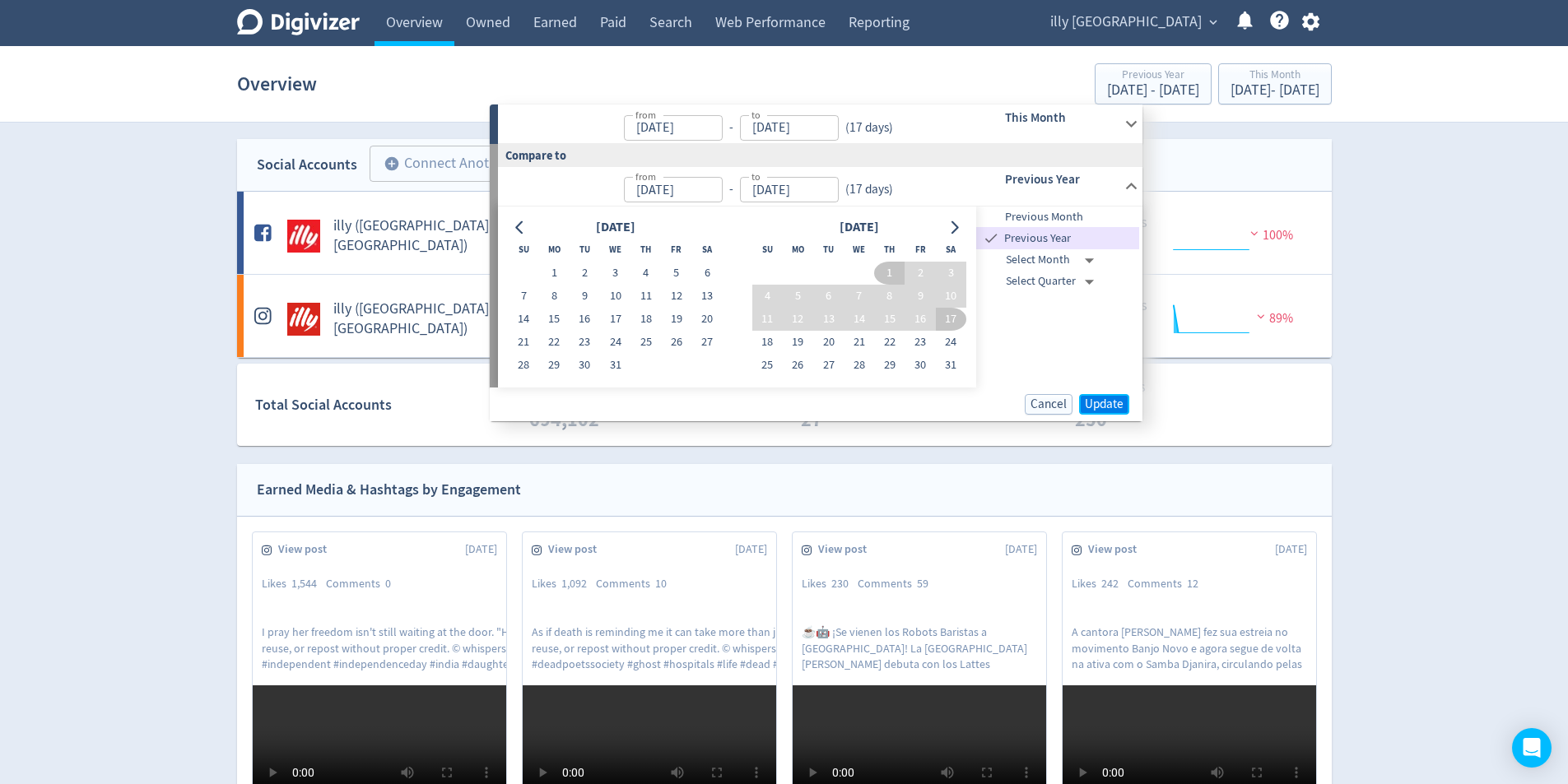
click at [1098, 401] on span "Update" at bounding box center [1104, 404] width 39 height 12
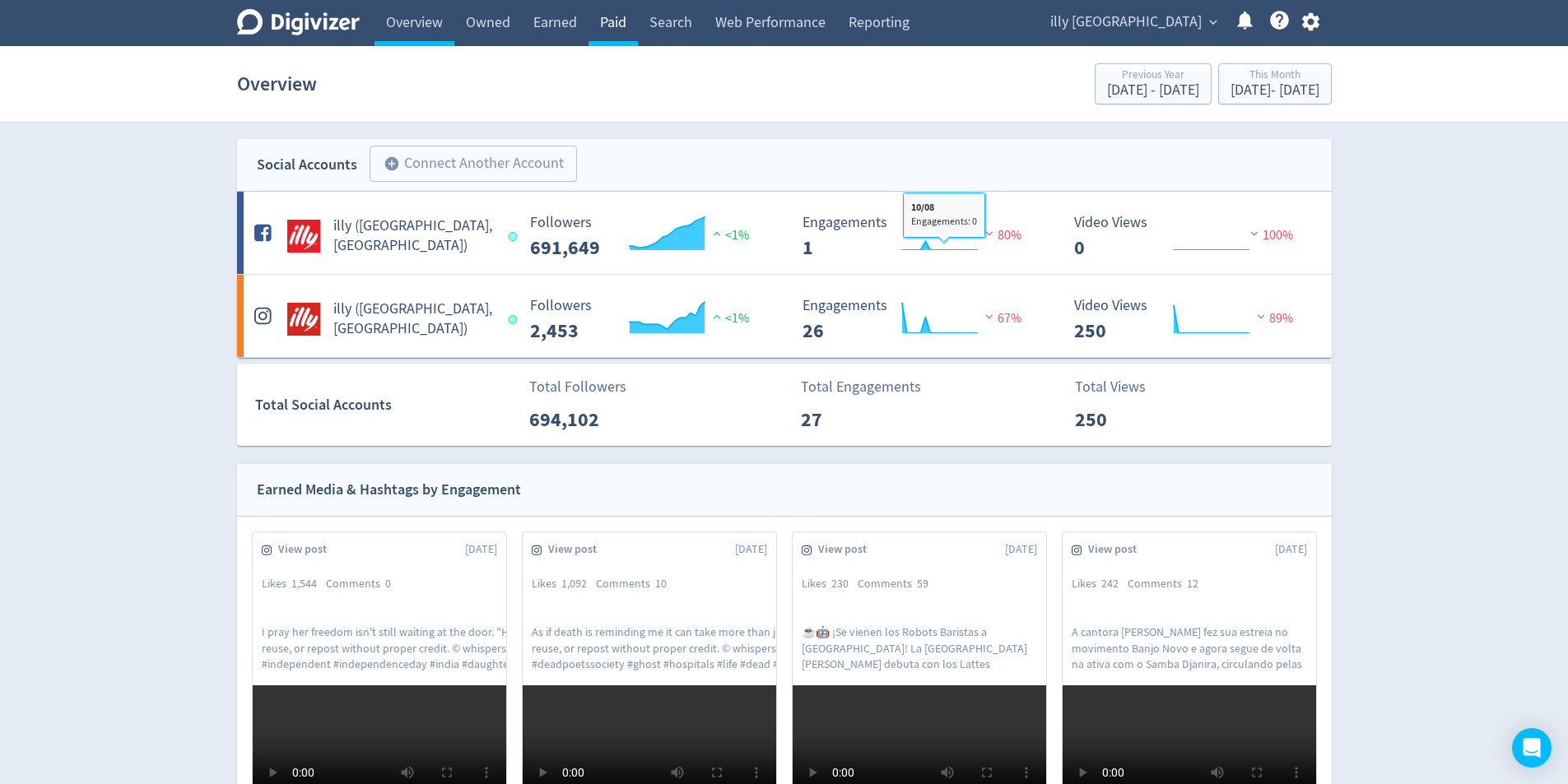
click at [613, 18] on link "Paid" at bounding box center [613, 23] width 50 height 46
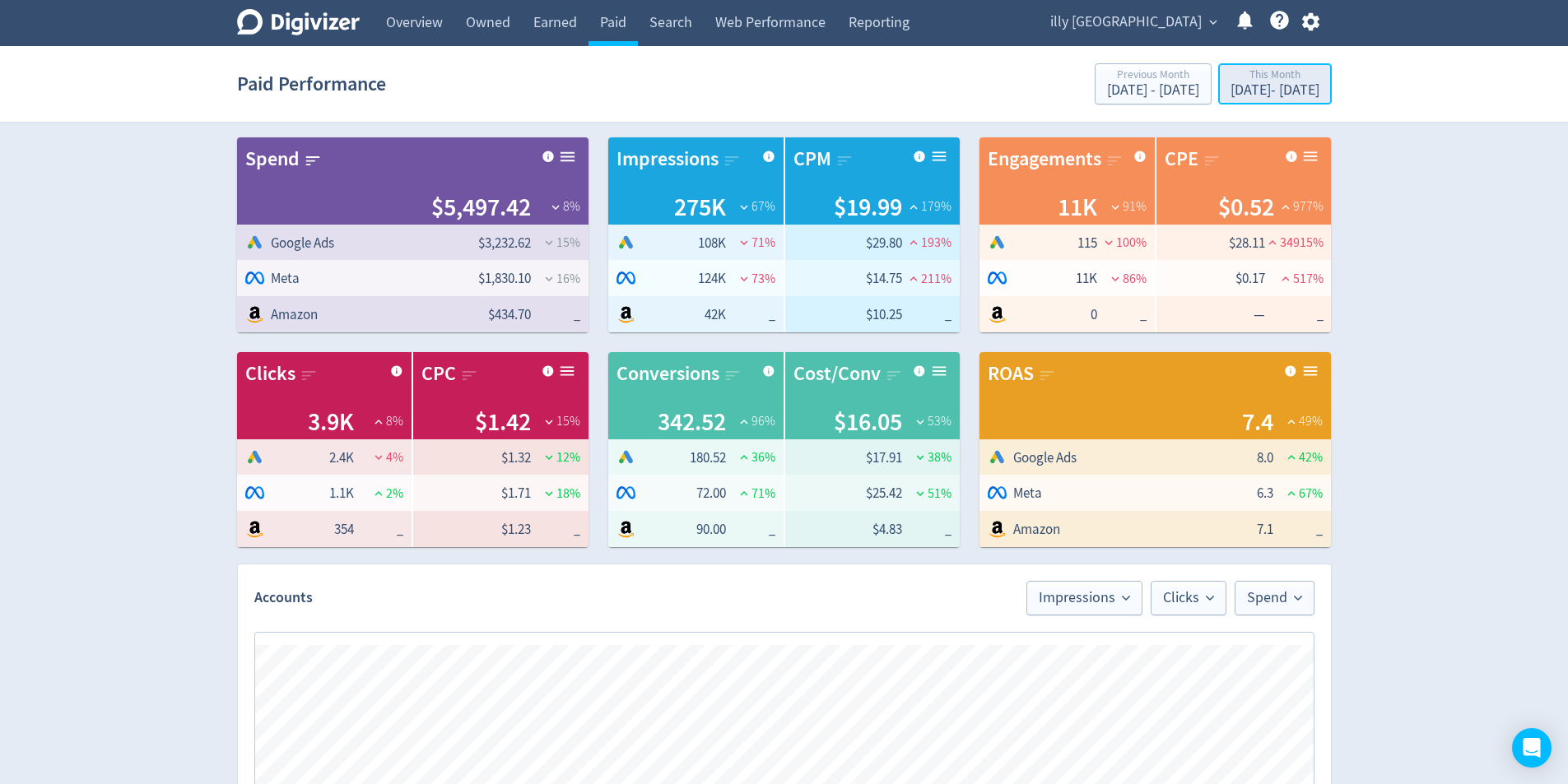
click at [1306, 88] on div "[DATE] - [DATE]" at bounding box center [1275, 90] width 89 height 15
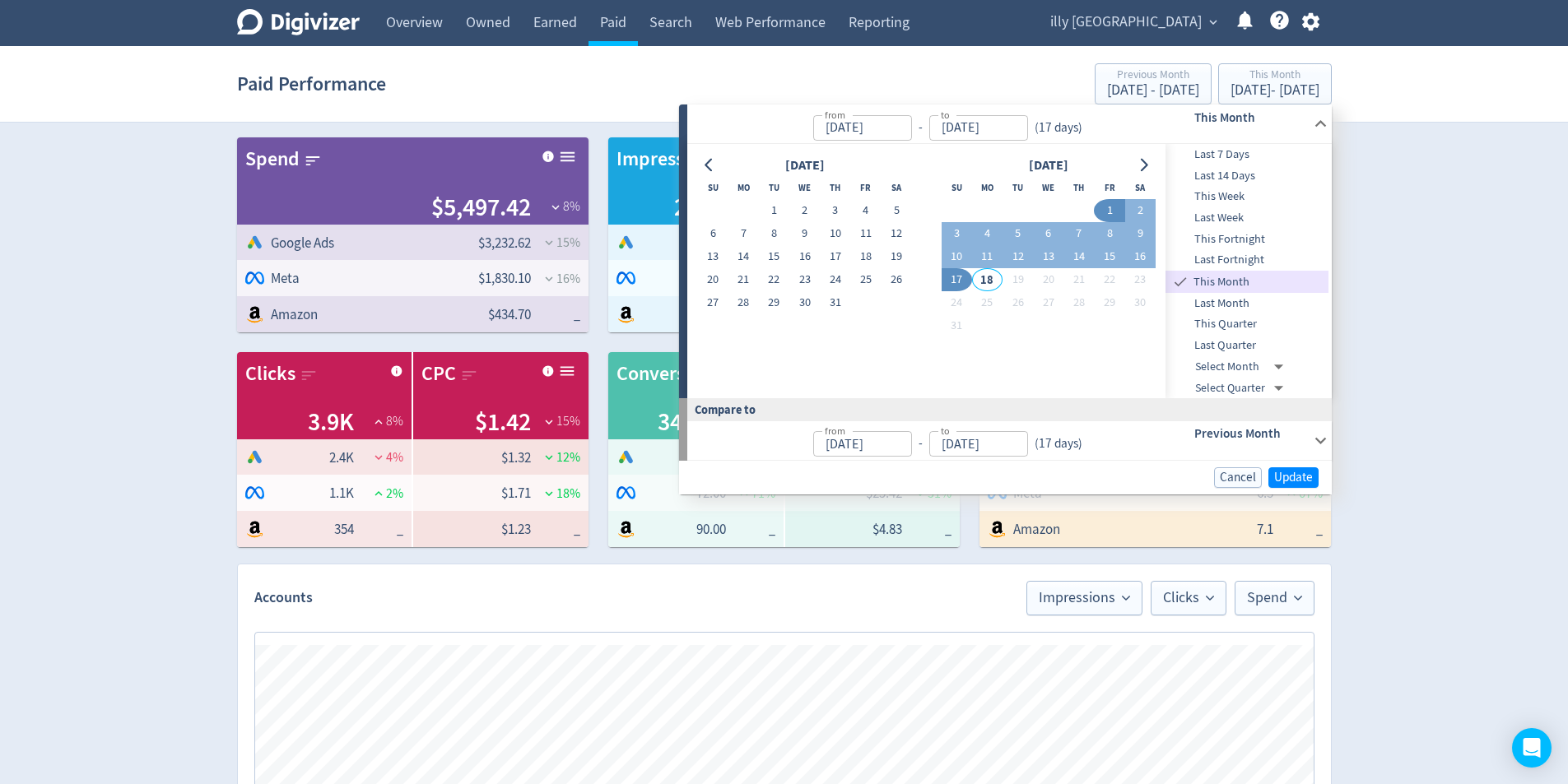
click at [1466, 176] on div "Digivizer Logo Mark Digivizer Logo Overview Owned Earned Paid Search Web Perfor…" at bounding box center [784, 779] width 1568 height 1560
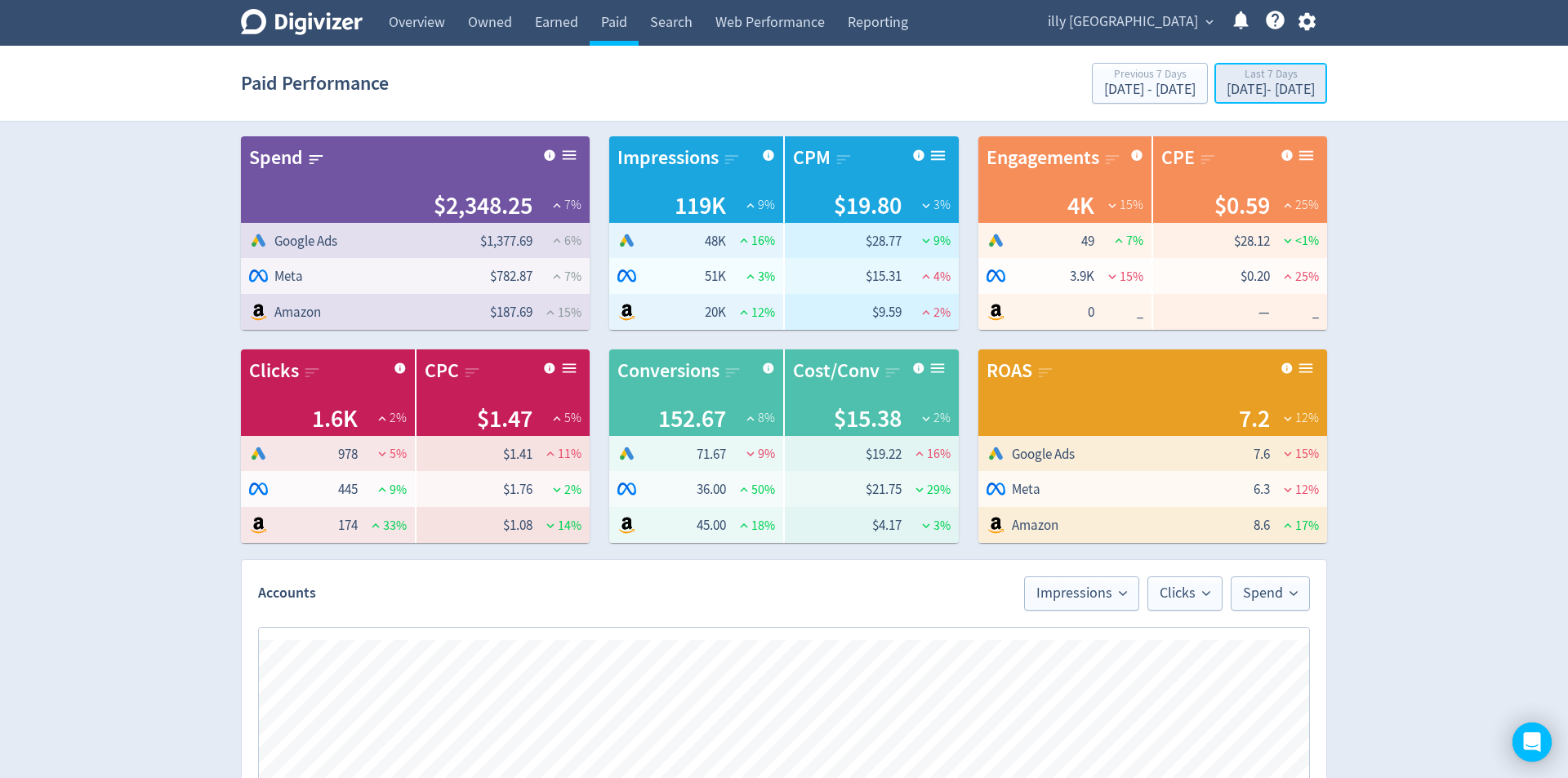
click at [1262, 89] on div "[DATE] - [DATE]" at bounding box center [1270, 90] width 89 height 15
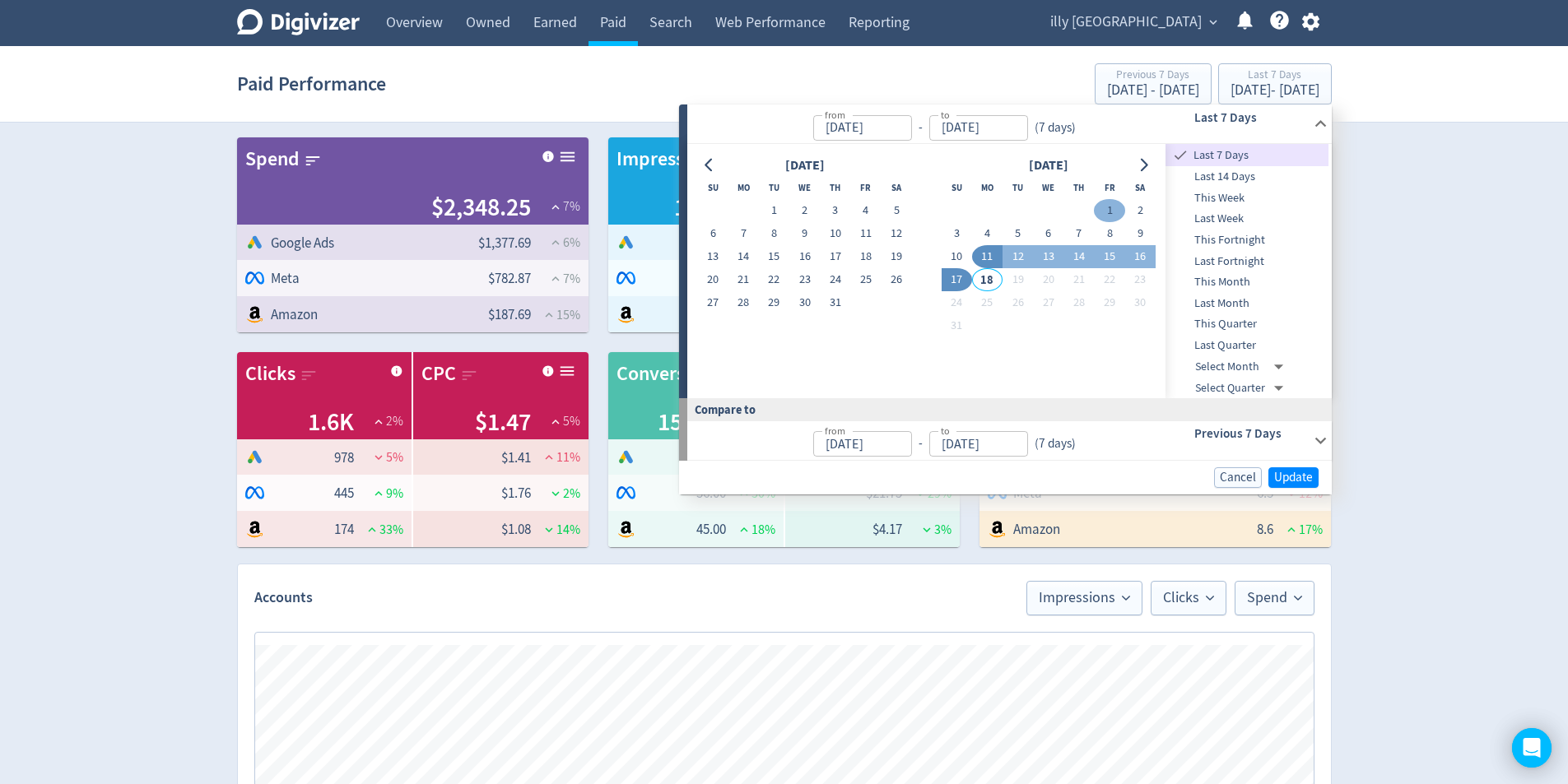
click at [1113, 202] on button "1" at bounding box center [1108, 211] width 30 height 24
type input "[DATE]"
click at [958, 275] on button "17" at bounding box center [956, 279] width 30 height 24
type input "[DATE]"
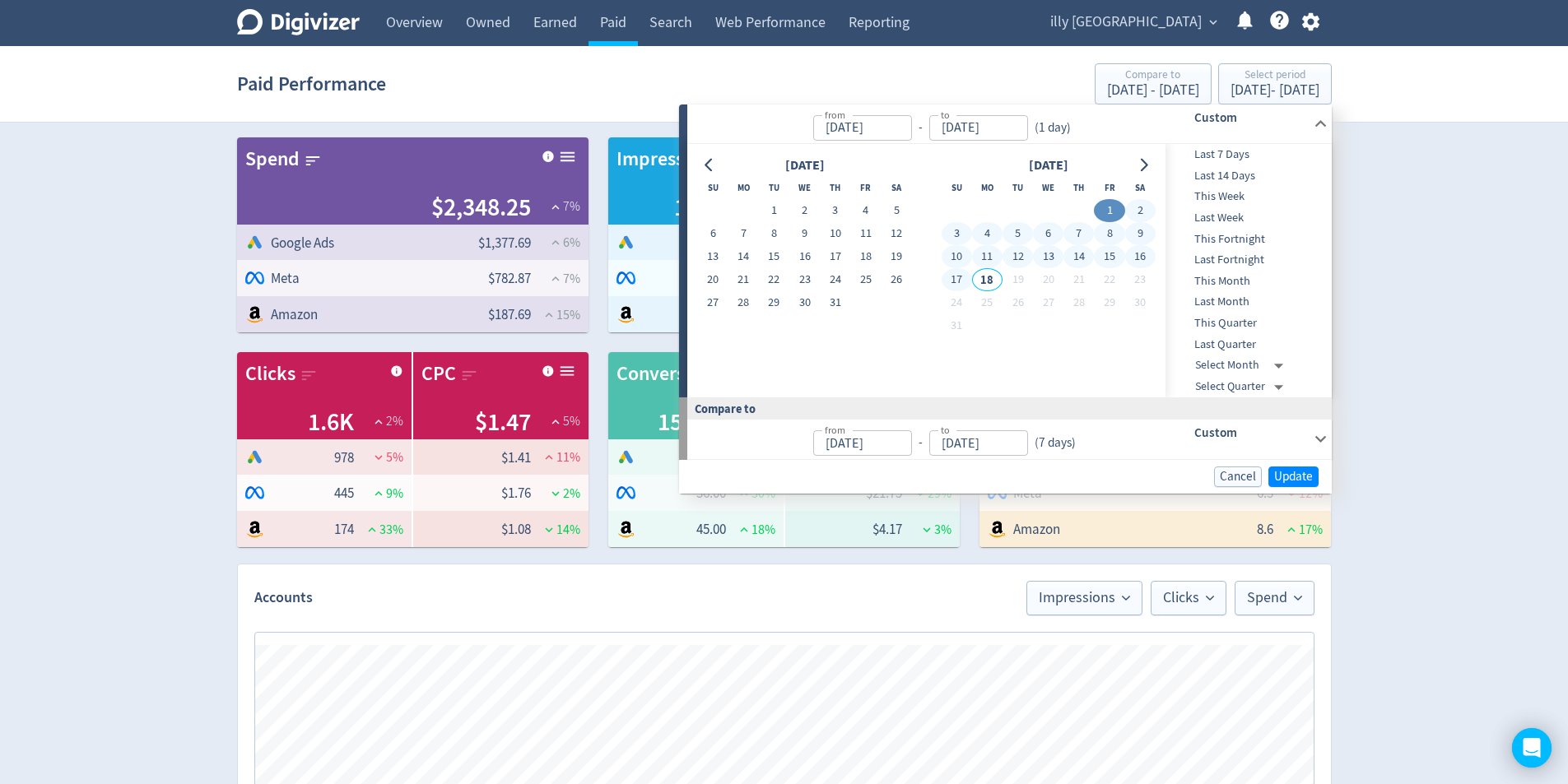
type input "[DATE]"
click at [1297, 472] on span "Update" at bounding box center [1293, 477] width 39 height 12
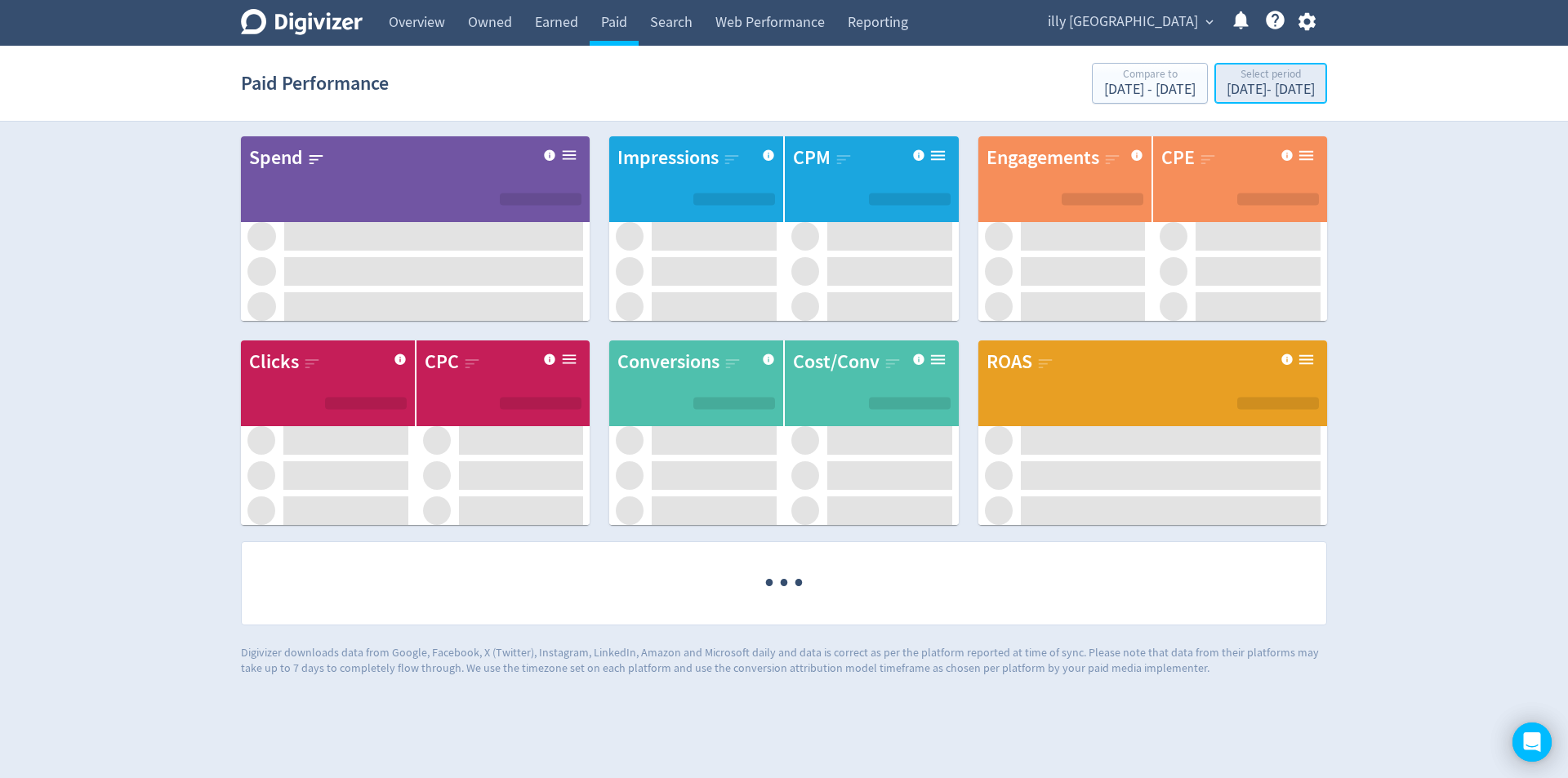
click at [1242, 76] on div "Select period" at bounding box center [1270, 76] width 89 height 14
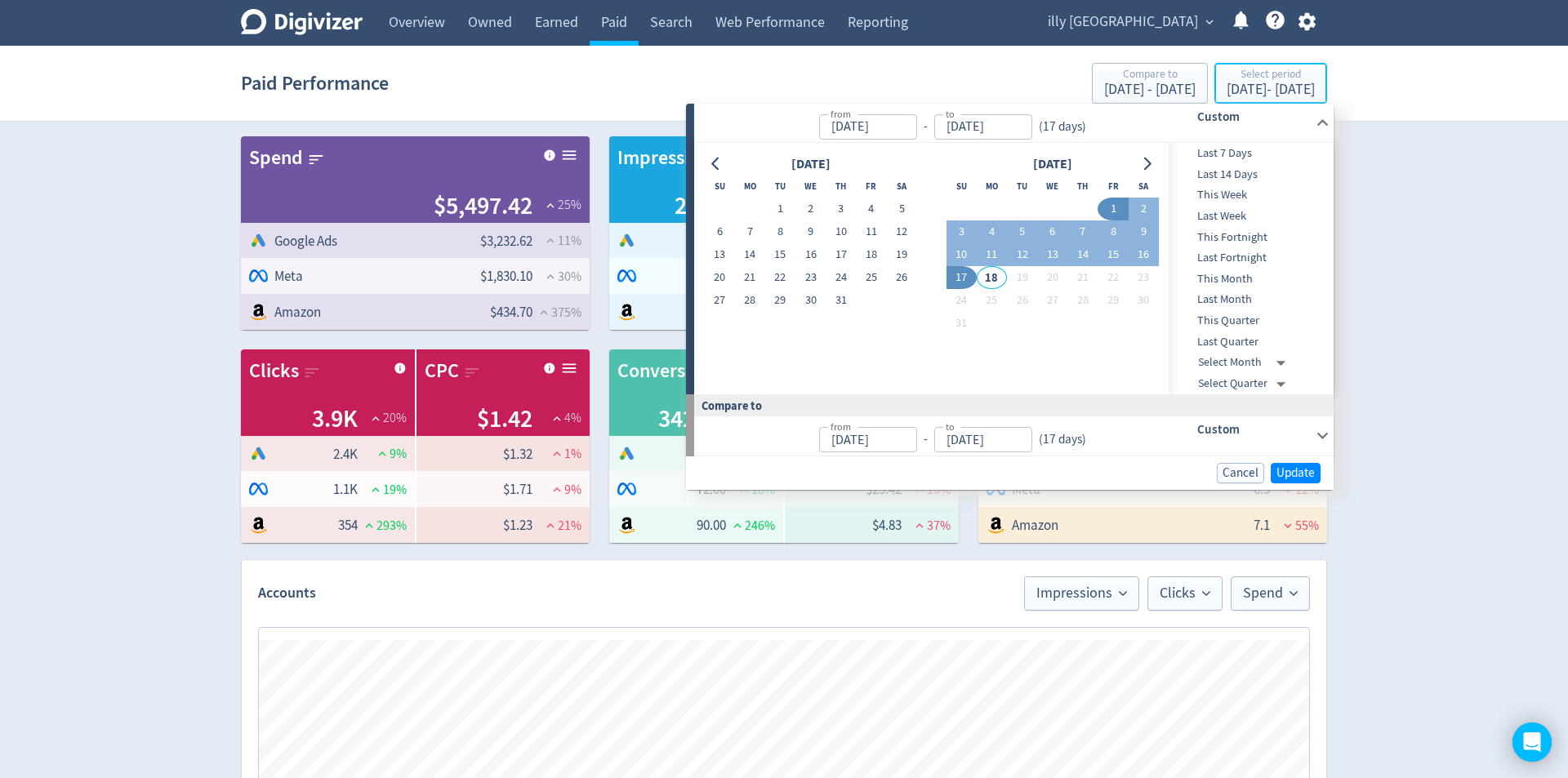
type input "[DATE]"
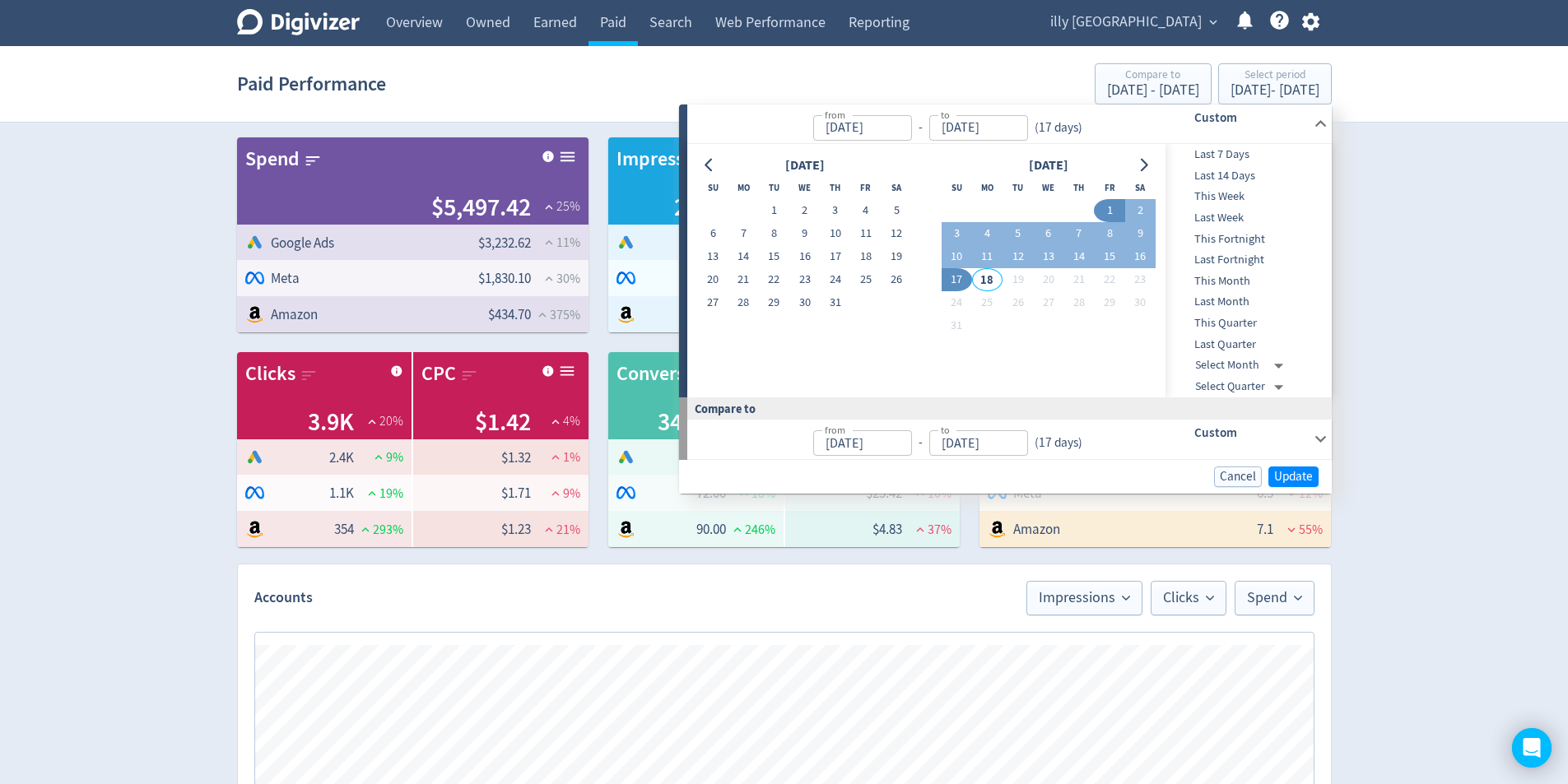
click at [1311, 439] on icon at bounding box center [1321, 439] width 23 height 23
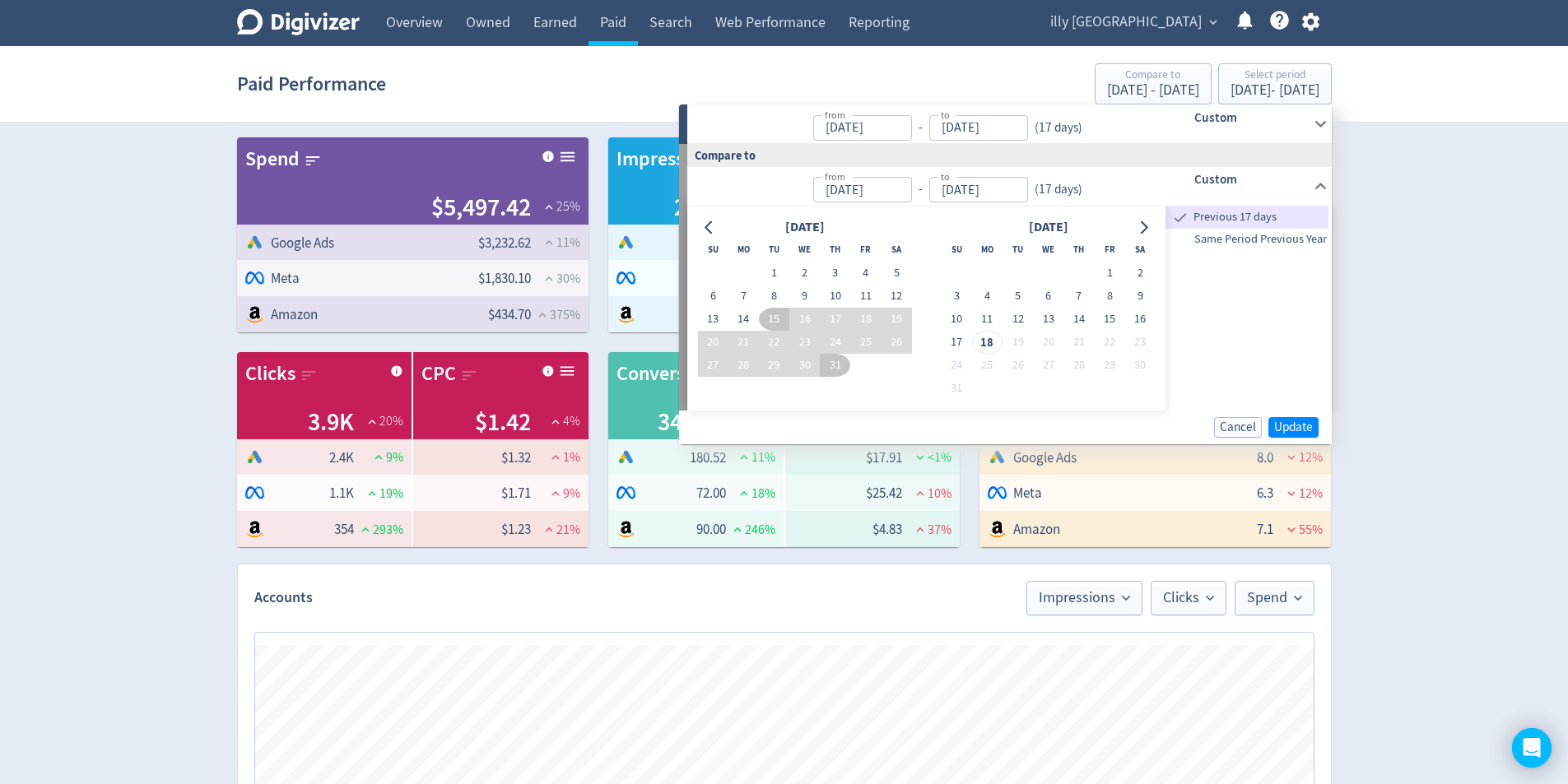
click at [1247, 236] on span "Same Period Previous Year" at bounding box center [1247, 239] width 163 height 18
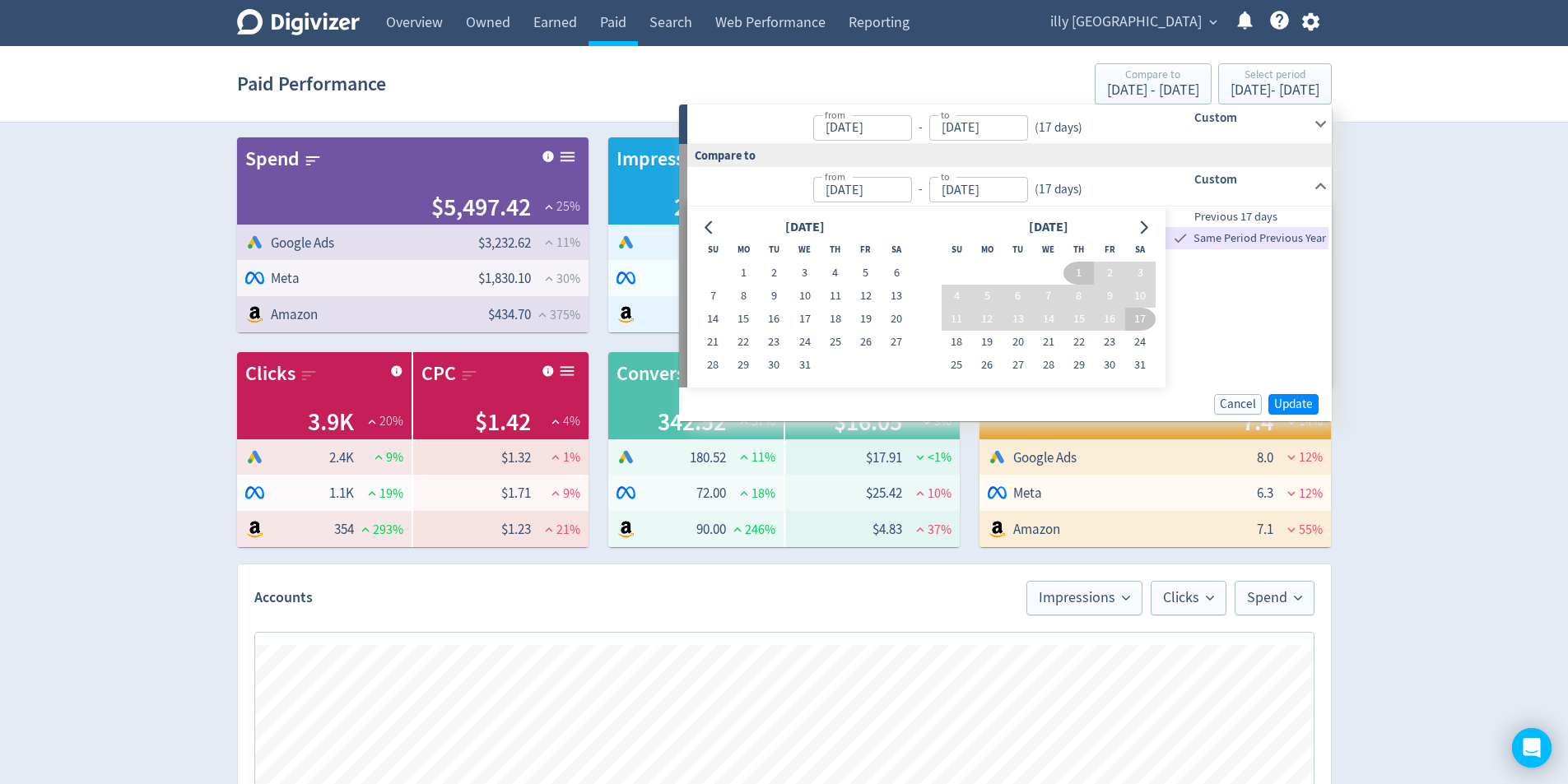
type input "[DATE]"
click at [1294, 405] on span "Update" at bounding box center [1293, 404] width 39 height 12
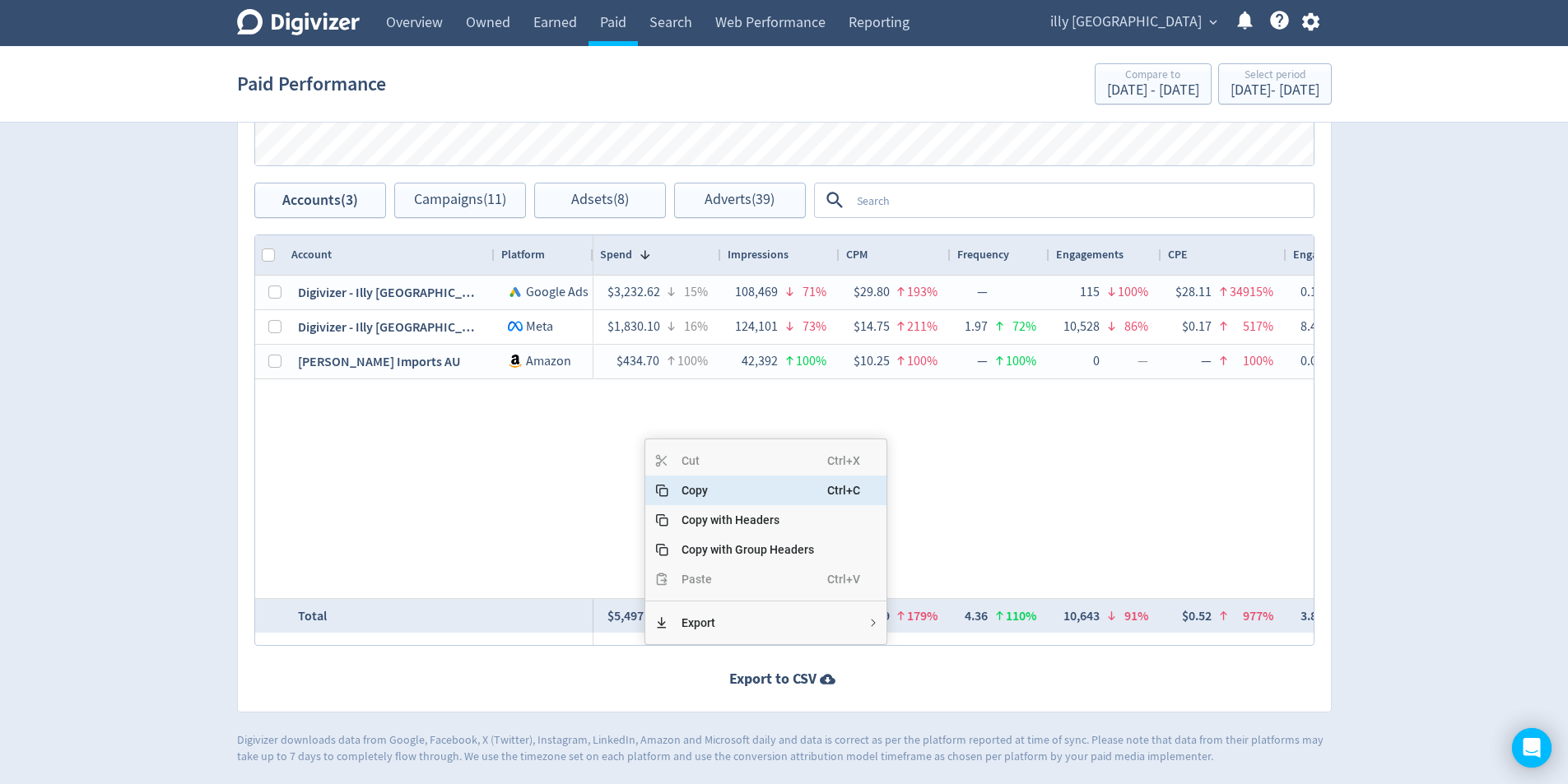
click at [690, 490] on span "Copy" at bounding box center [747, 491] width 159 height 30
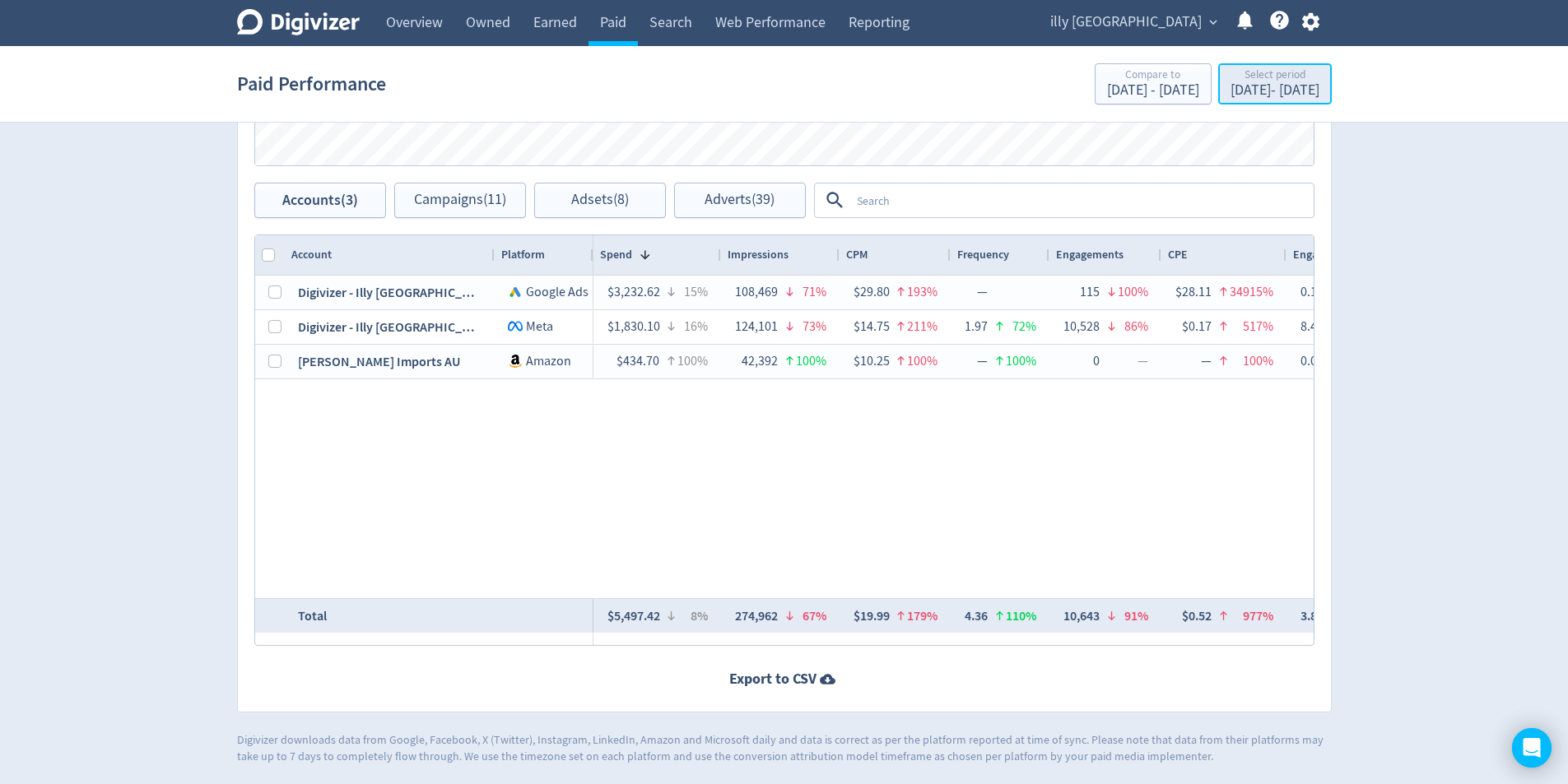
click at [1279, 91] on div "[DATE] - [DATE]" at bounding box center [1275, 90] width 89 height 15
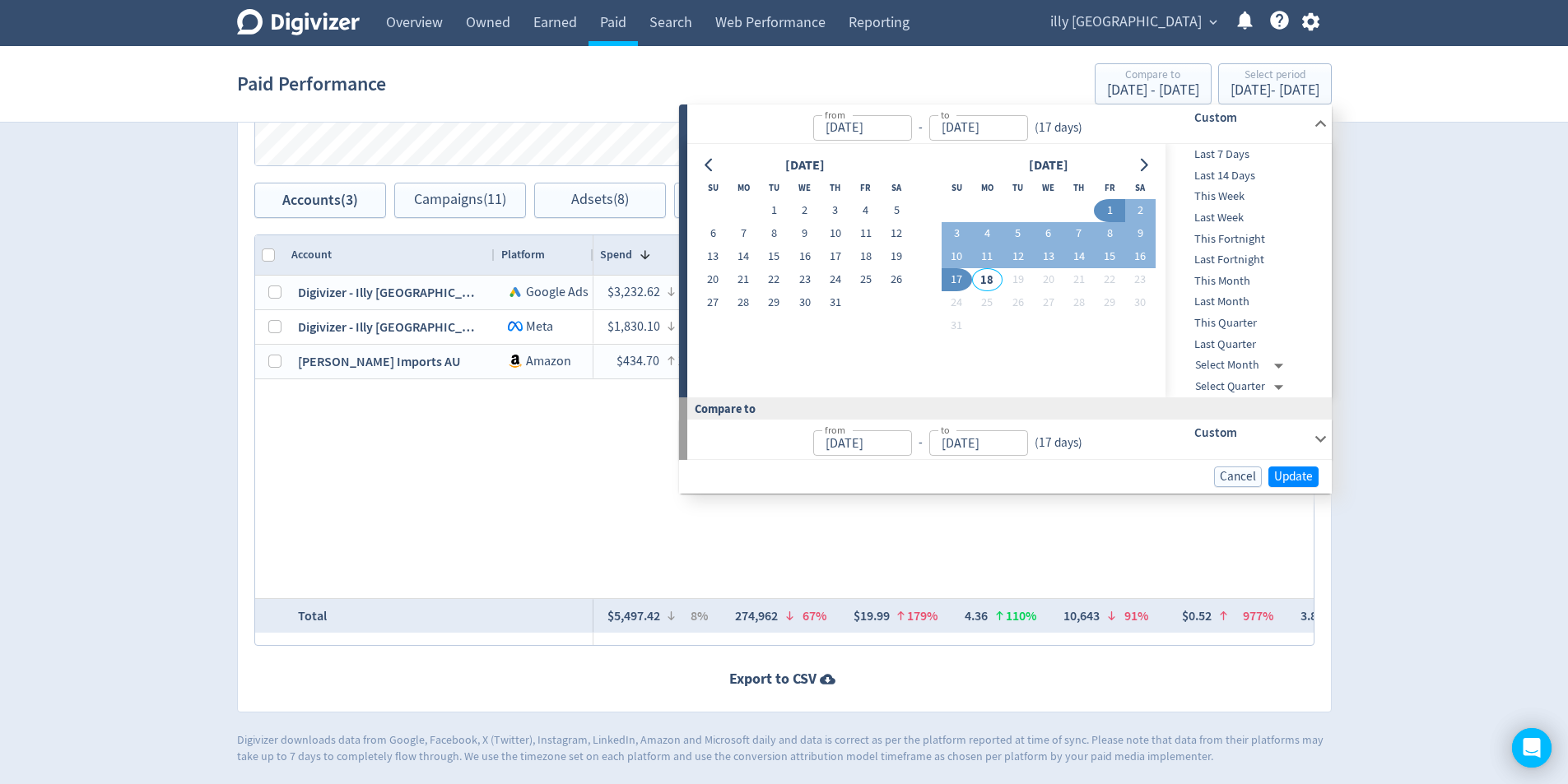
click at [905, 131] on input "[DATE]" at bounding box center [862, 128] width 99 height 25
click at [912, 135] on input "[DATE]" at bounding box center [862, 128] width 99 height 25
type input "[DATE]"
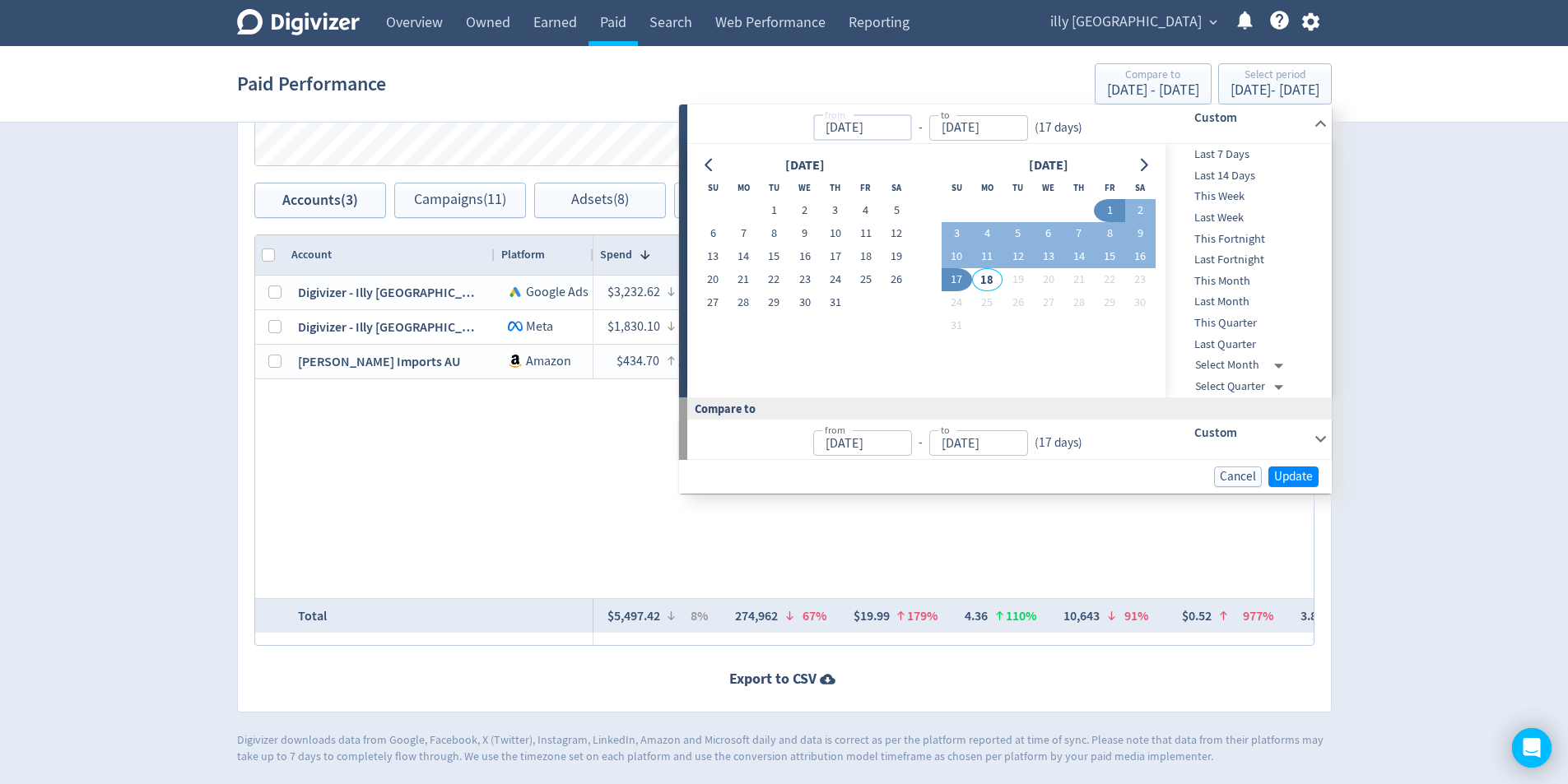
type input "[DATE]"
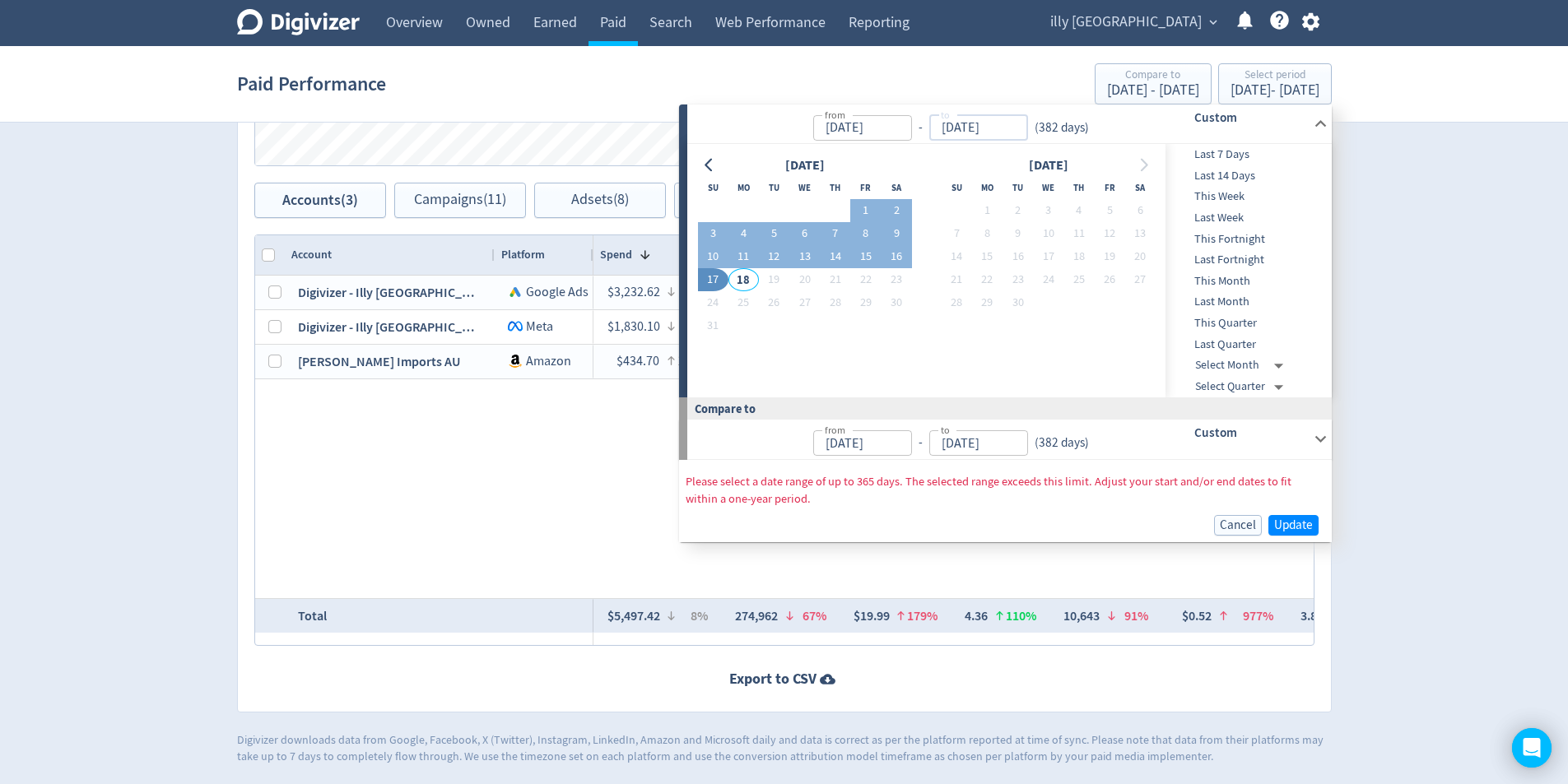
click at [1014, 127] on input "[DATE]" at bounding box center [978, 128] width 99 height 25
type input "[DATE]"
click at [889, 130] on input "[DATE]" at bounding box center [862, 128] width 99 height 25
type input "[DATE]"
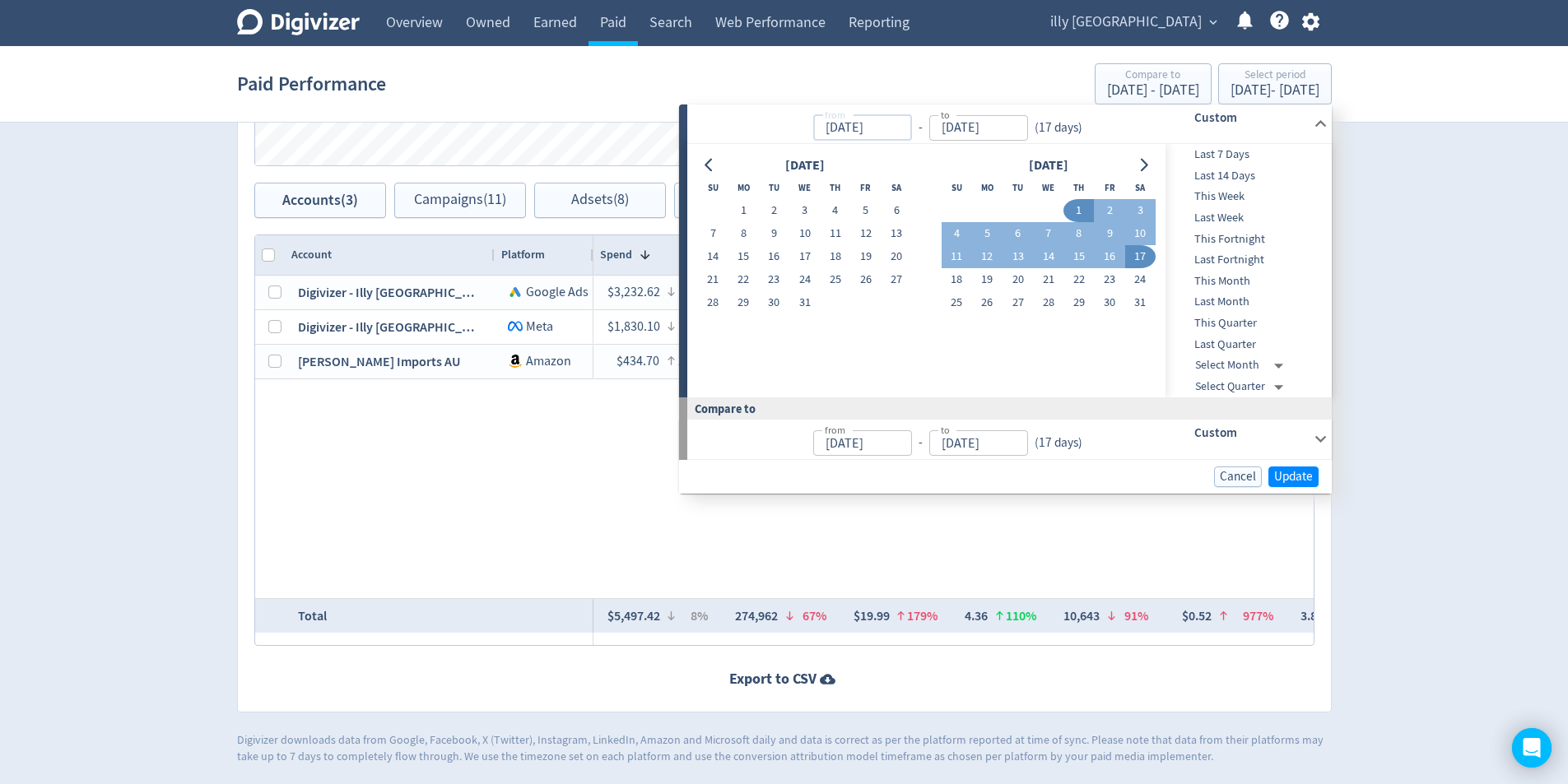
type input "[DATE]"
click at [1297, 475] on span "Update" at bounding box center [1293, 477] width 39 height 12
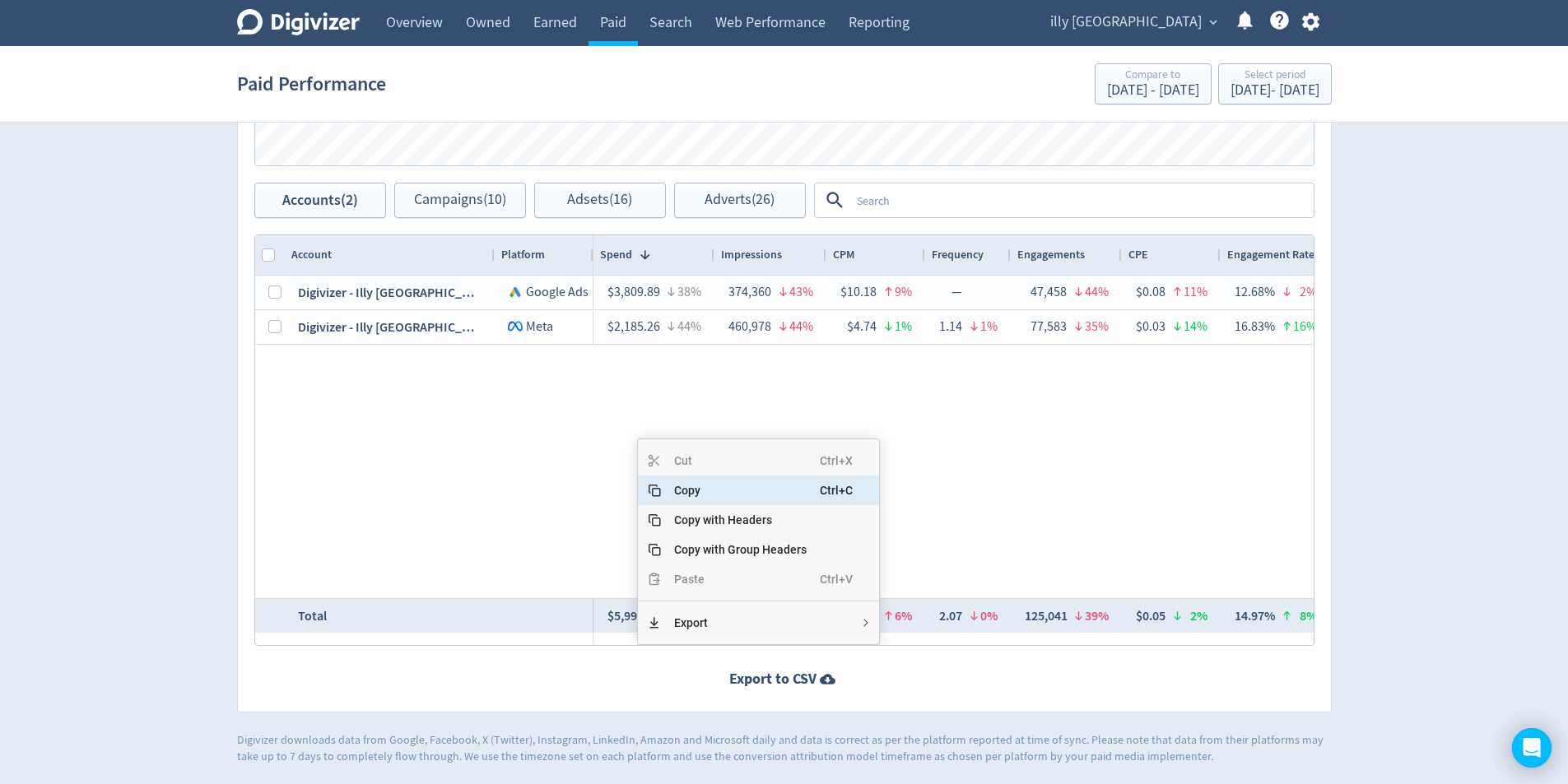
click at [697, 491] on span "Copy" at bounding box center [740, 491] width 159 height 30
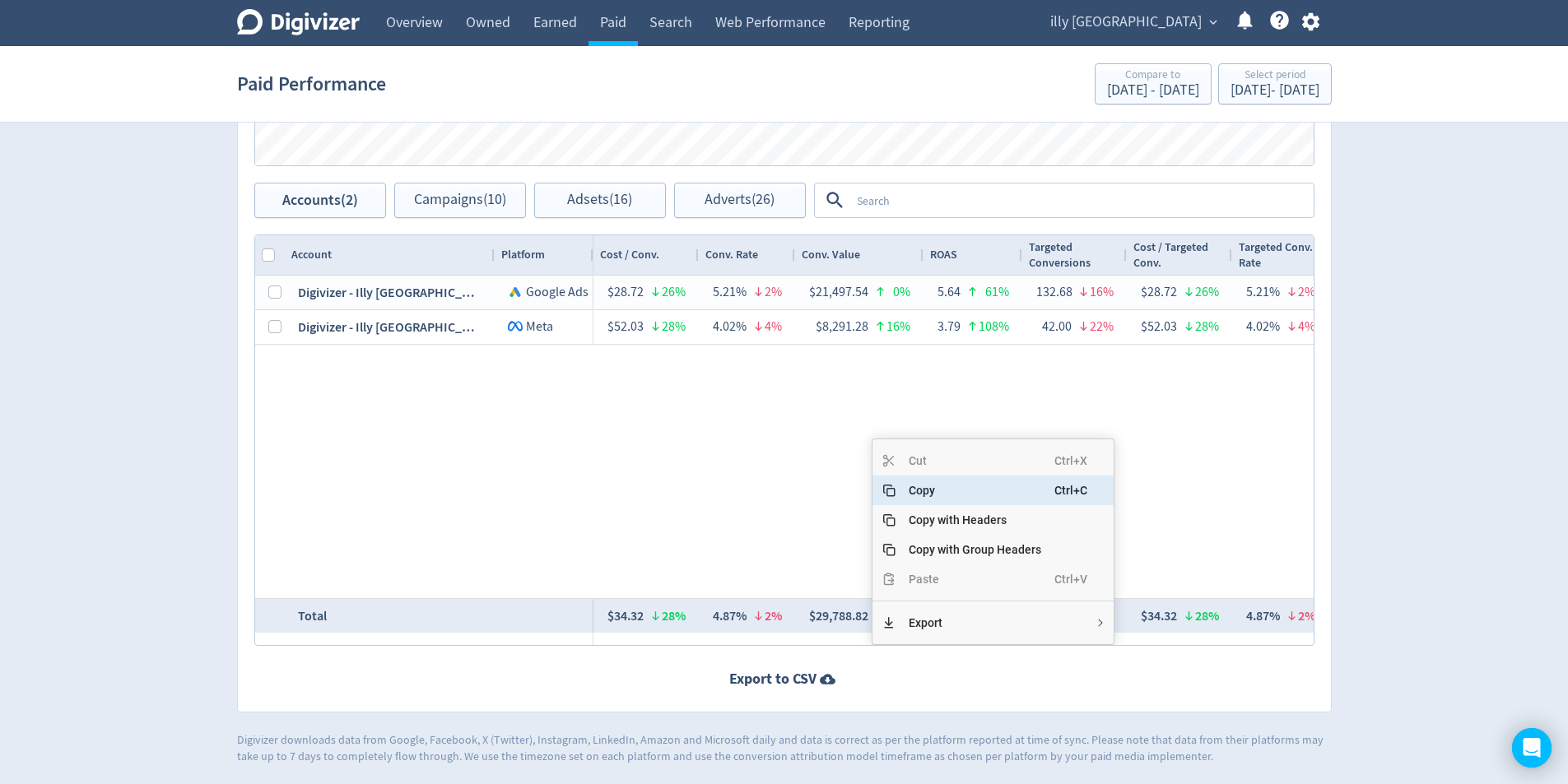
click at [919, 495] on span "Copy" at bounding box center [974, 491] width 159 height 30
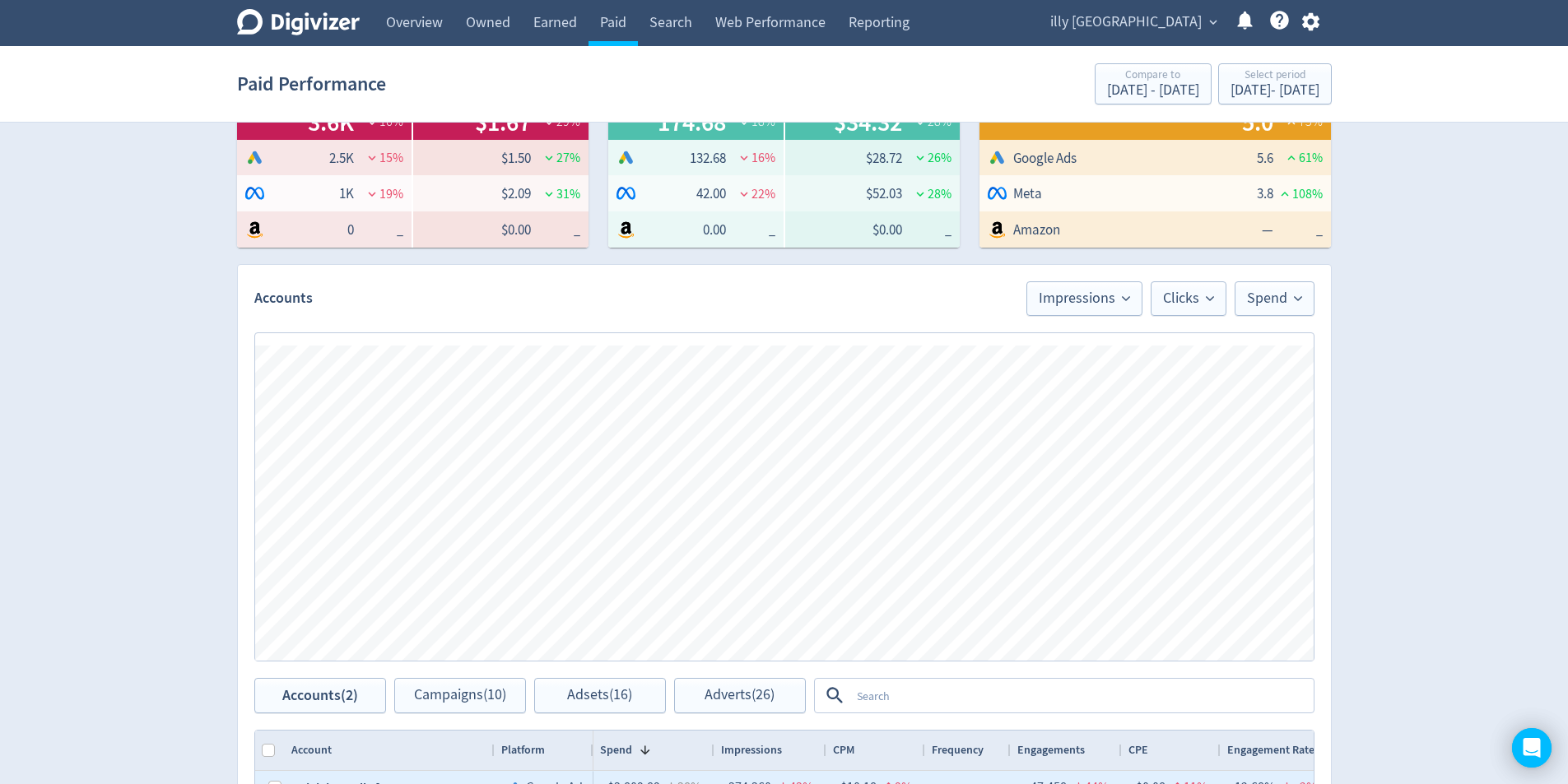
scroll to position [219, 0]
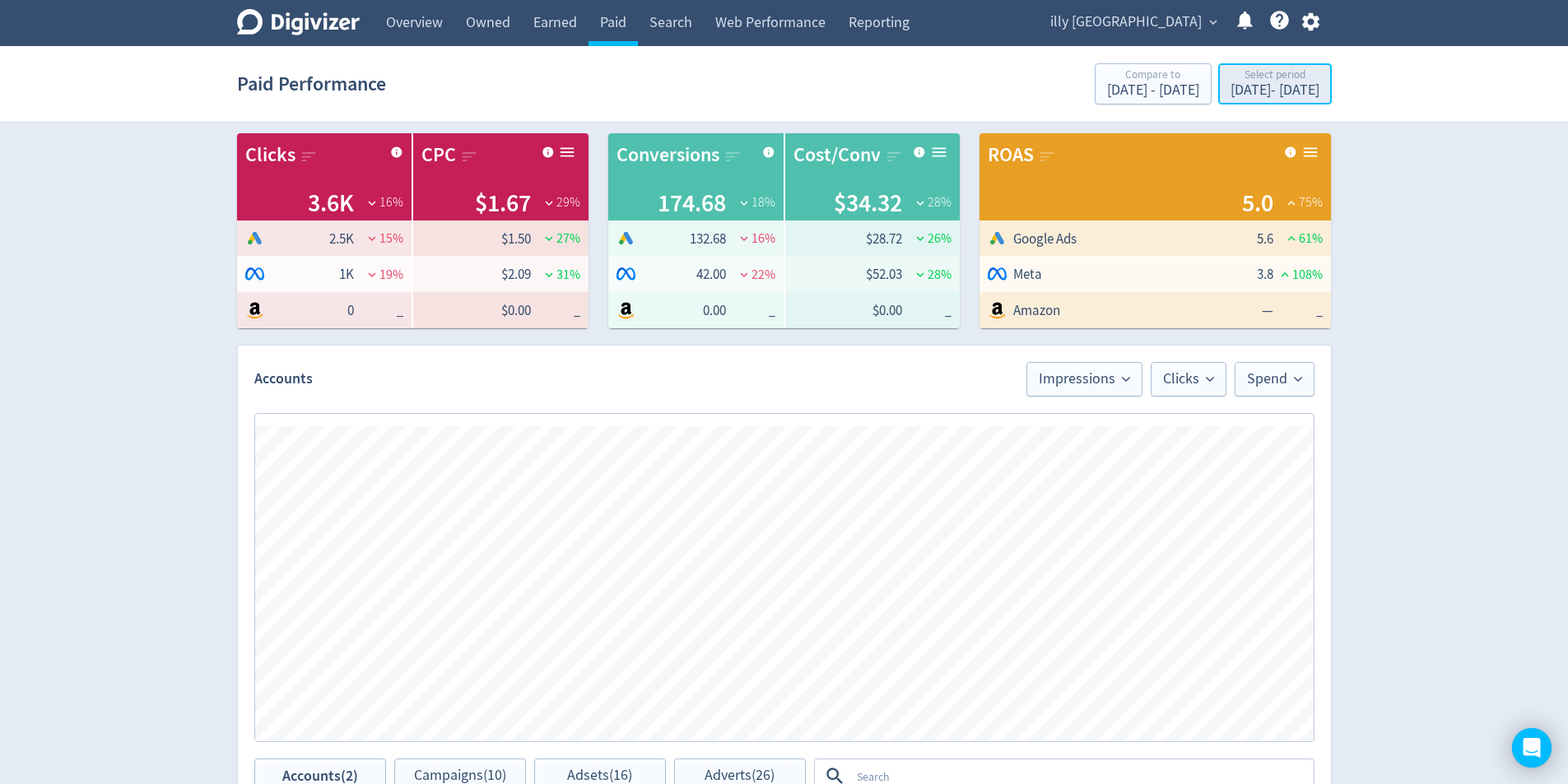
click at [1330, 82] on button "Select period [DATE] - [DATE]" at bounding box center [1275, 84] width 114 height 41
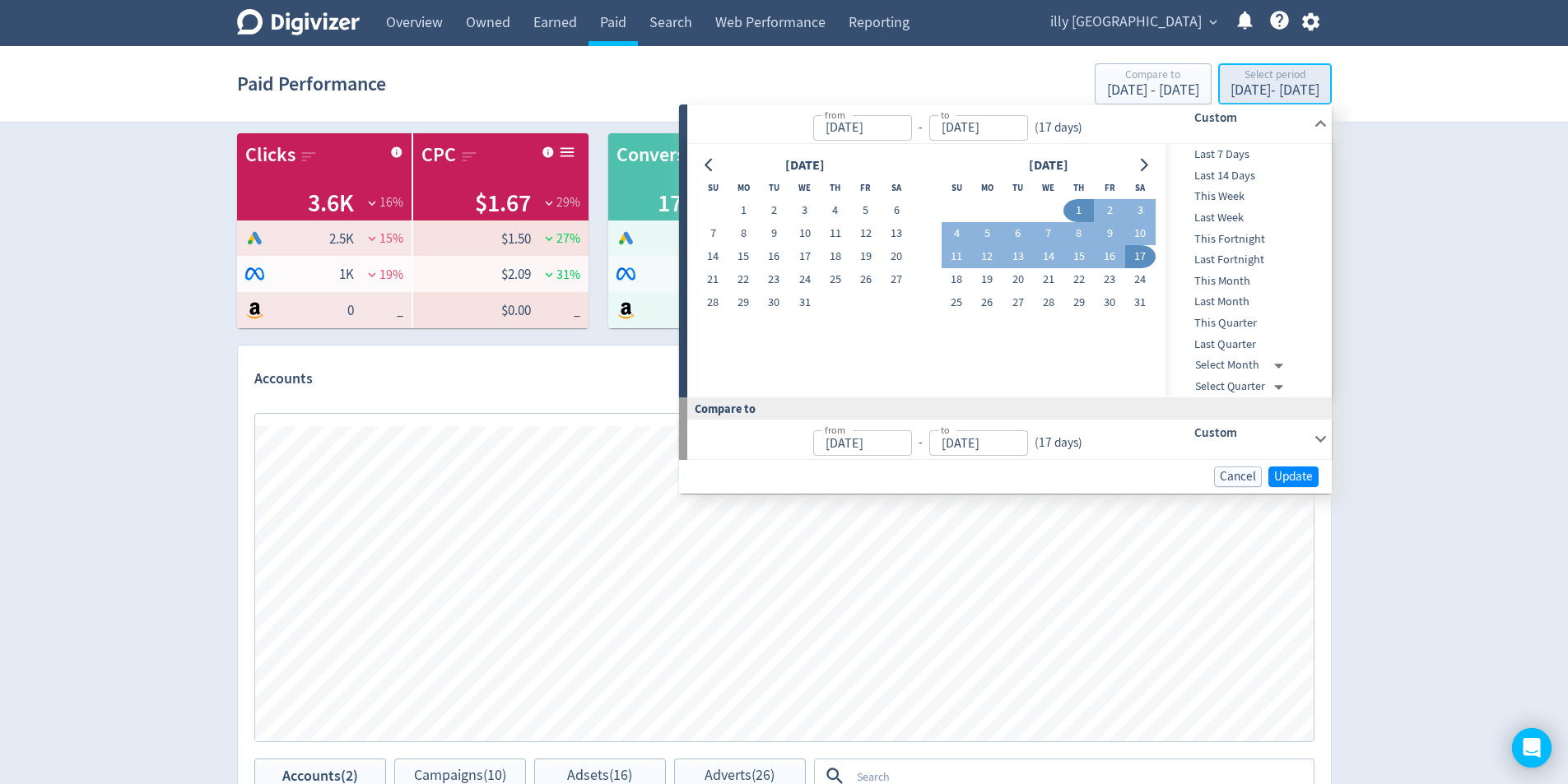
type input "[DATE]"
click at [1247, 279] on span "This Month" at bounding box center [1247, 281] width 163 height 18
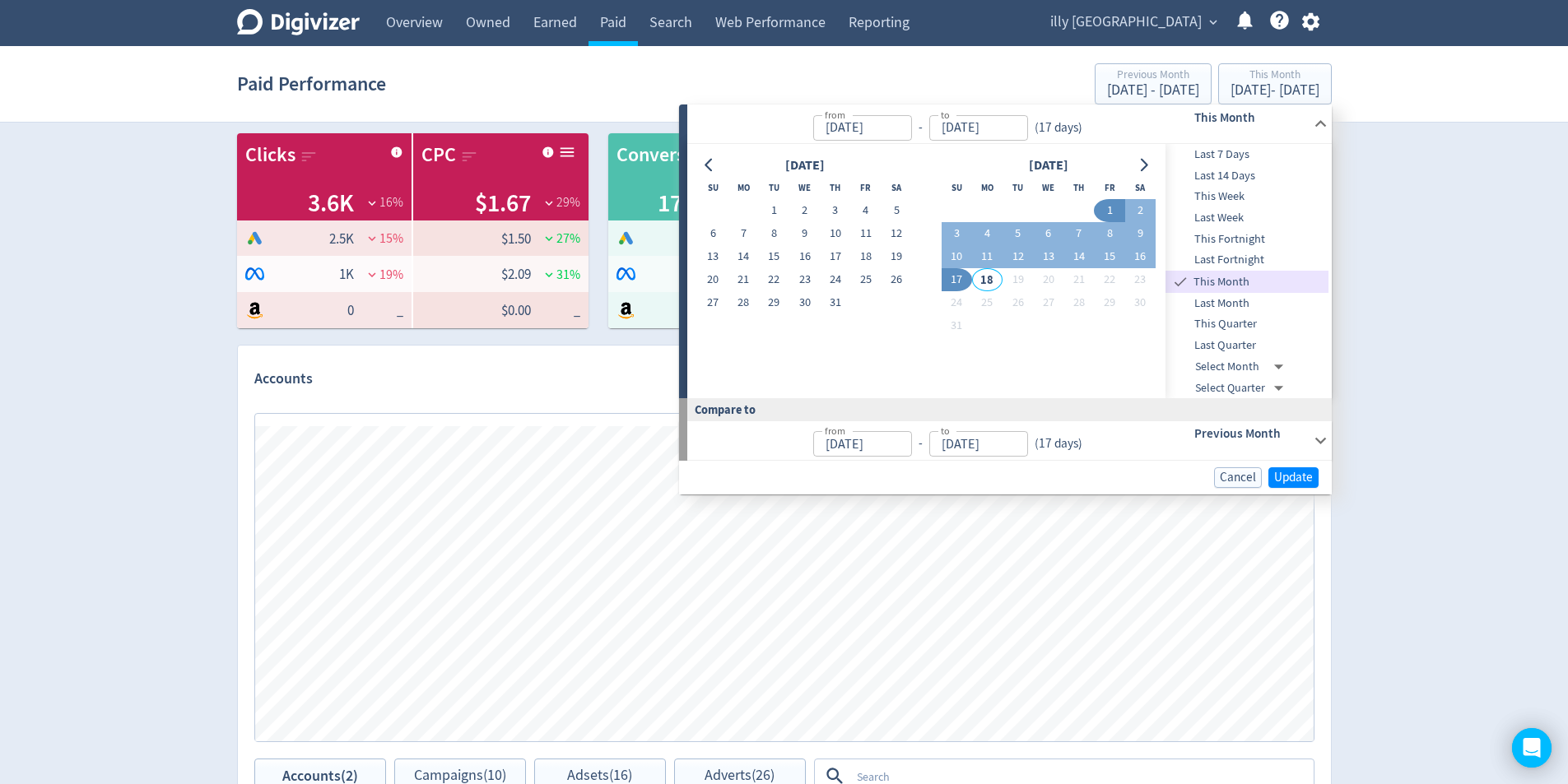
type input "[DATE]"
click at [1265, 432] on h6 "Previous Month" at bounding box center [1250, 433] width 113 height 20
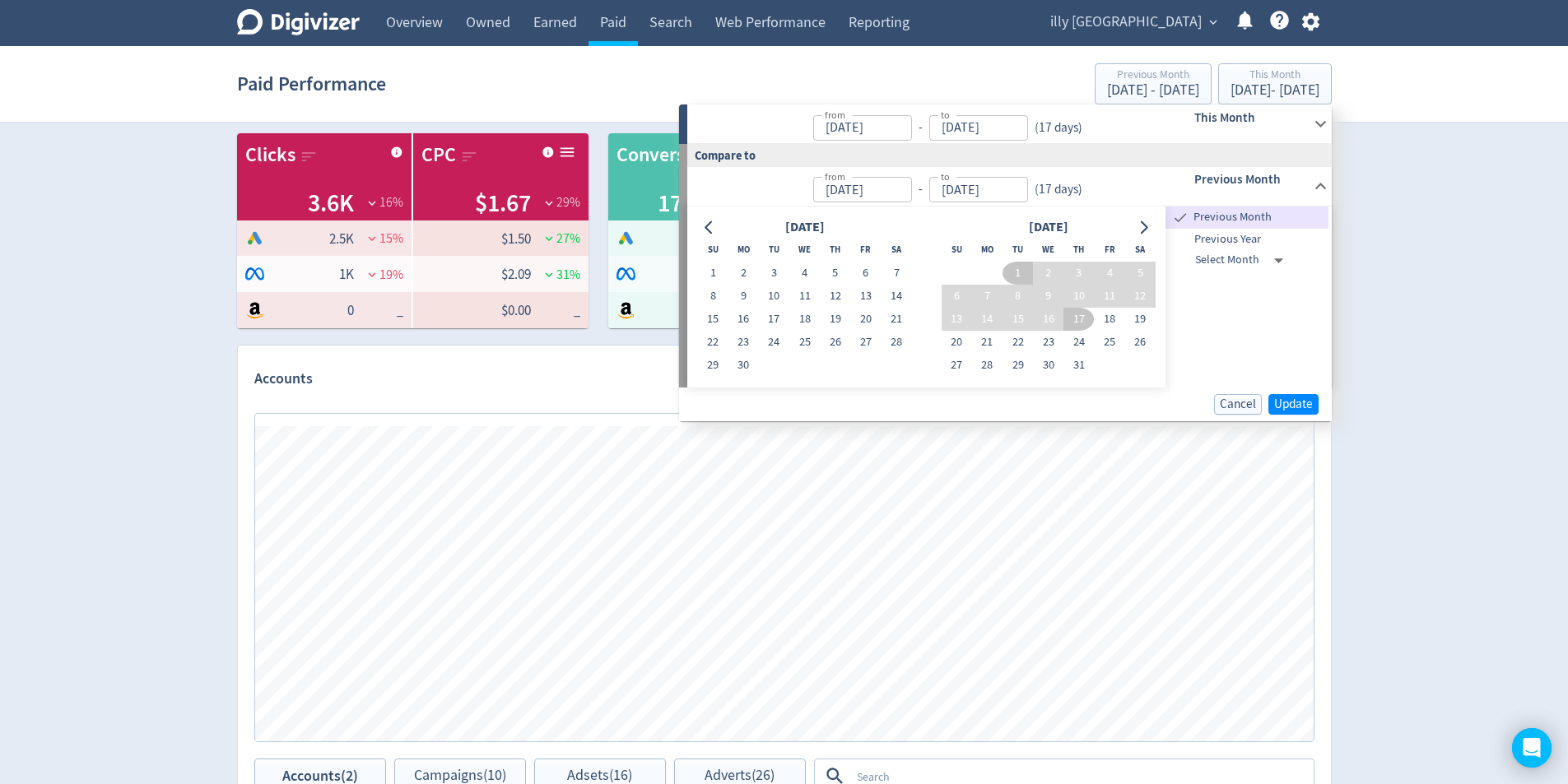
click at [1231, 242] on span "Previous Year" at bounding box center [1247, 239] width 163 height 18
type input "[DATE]"
click at [1300, 399] on span "Update" at bounding box center [1293, 404] width 39 height 12
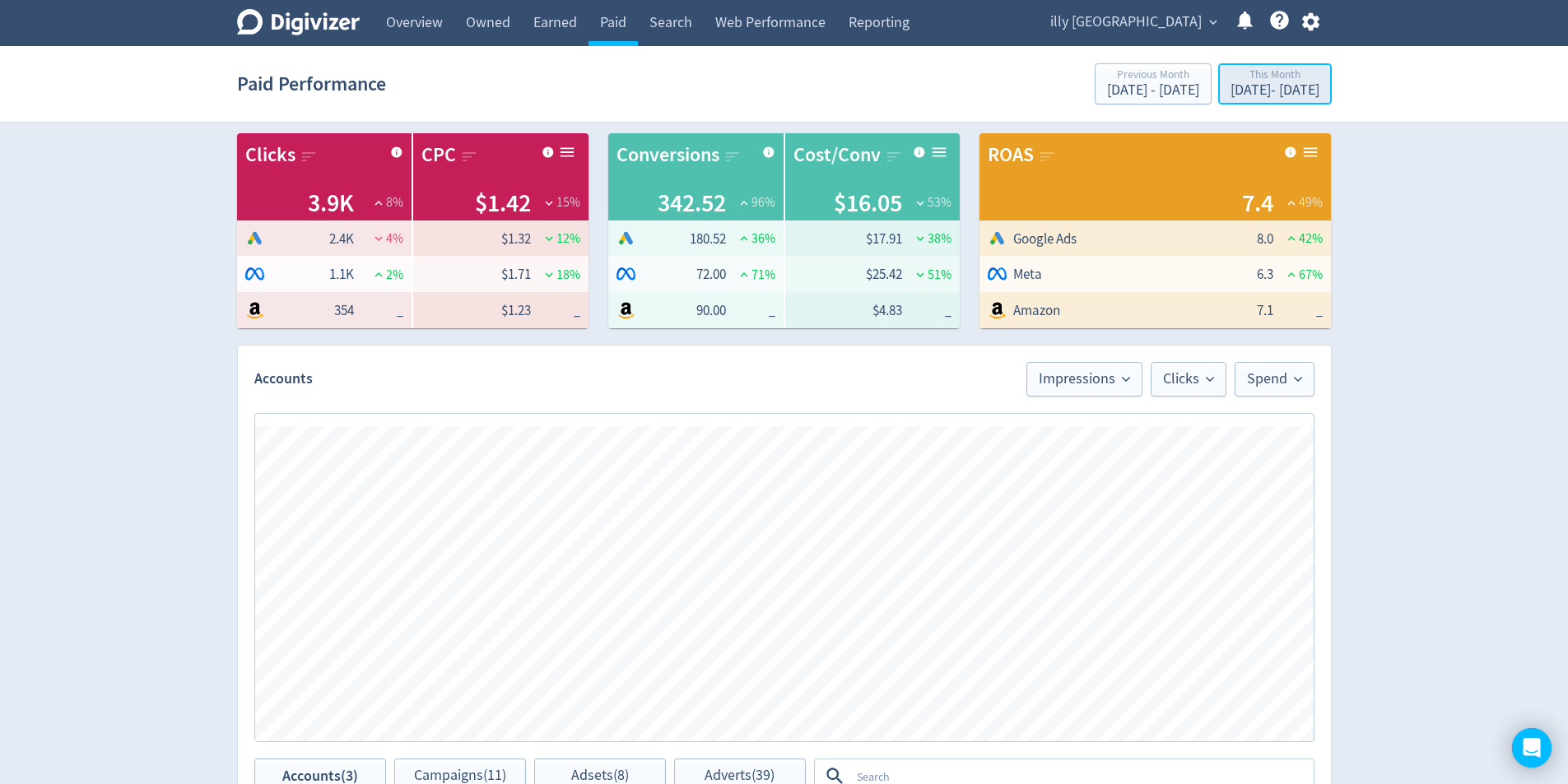
click at [1241, 83] on div "This Month [DATE] - [DATE]" at bounding box center [1275, 86] width 103 height 34
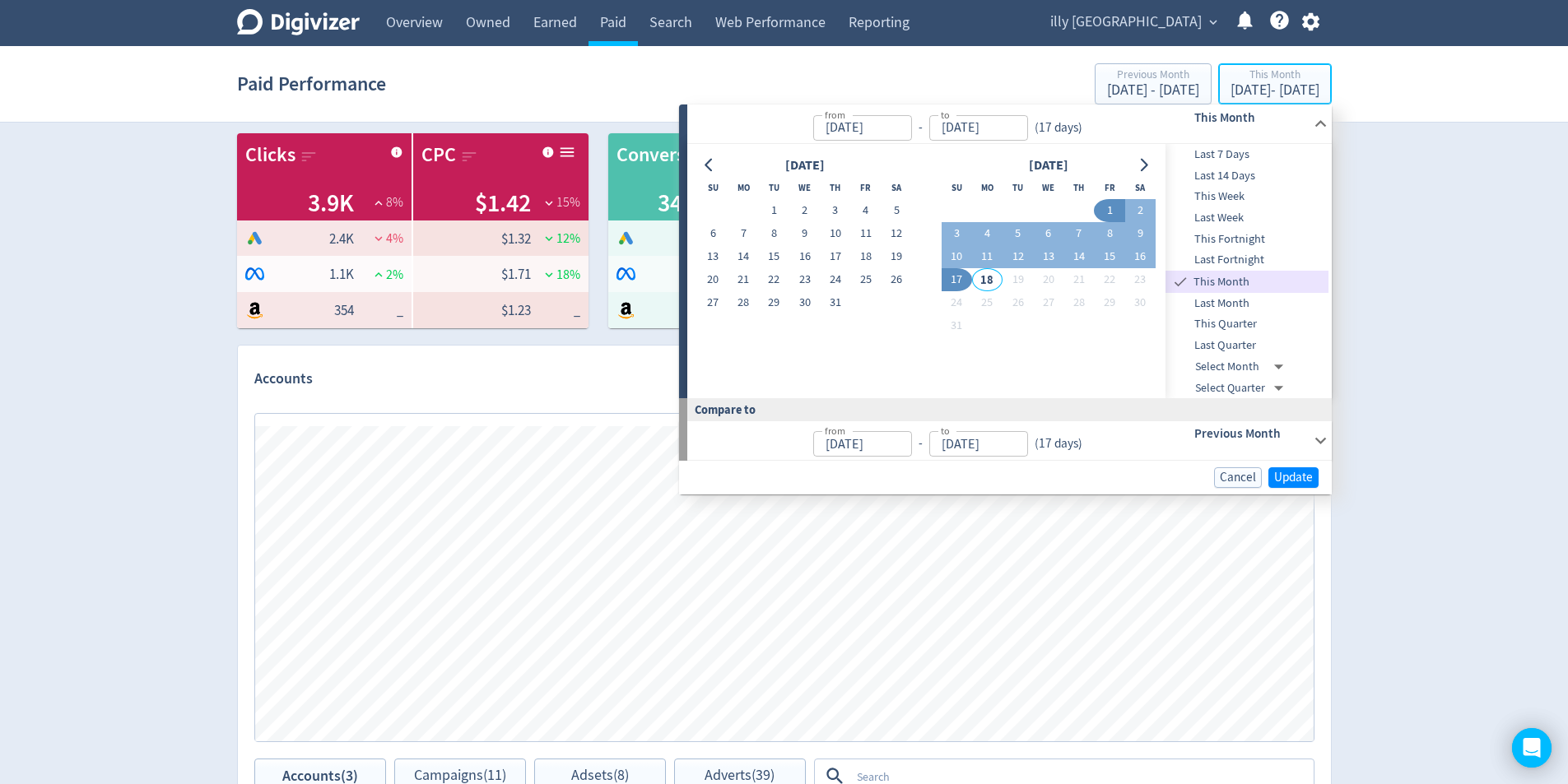
type input "[DATE]"
click at [1272, 431] on h6 "Previous Month" at bounding box center [1250, 433] width 113 height 20
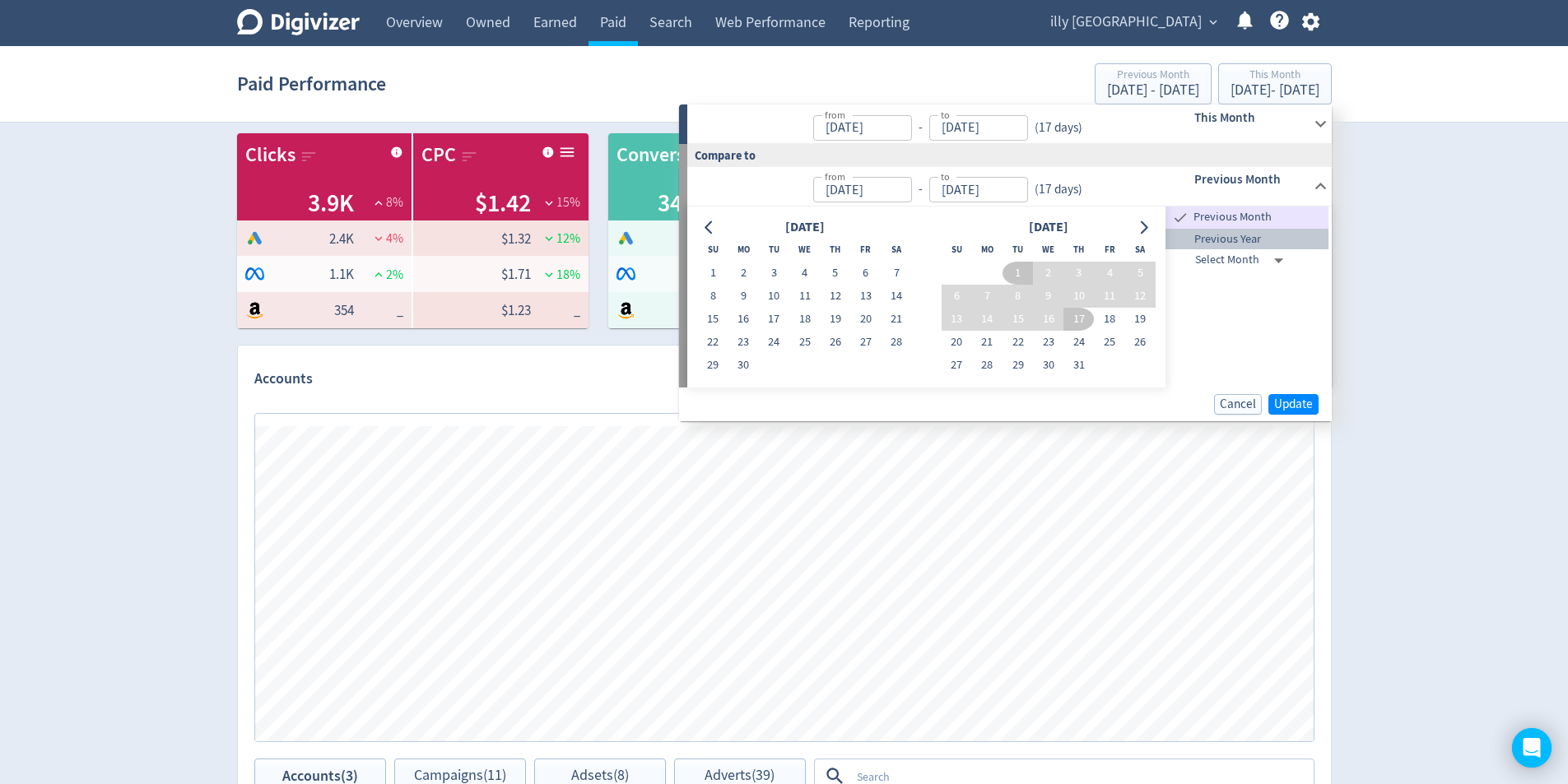
click at [1237, 239] on span "Previous Year" at bounding box center [1247, 239] width 163 height 18
type input "[DATE]"
click at [1237, 239] on span "Previous Year" at bounding box center [1259, 238] width 138 height 18
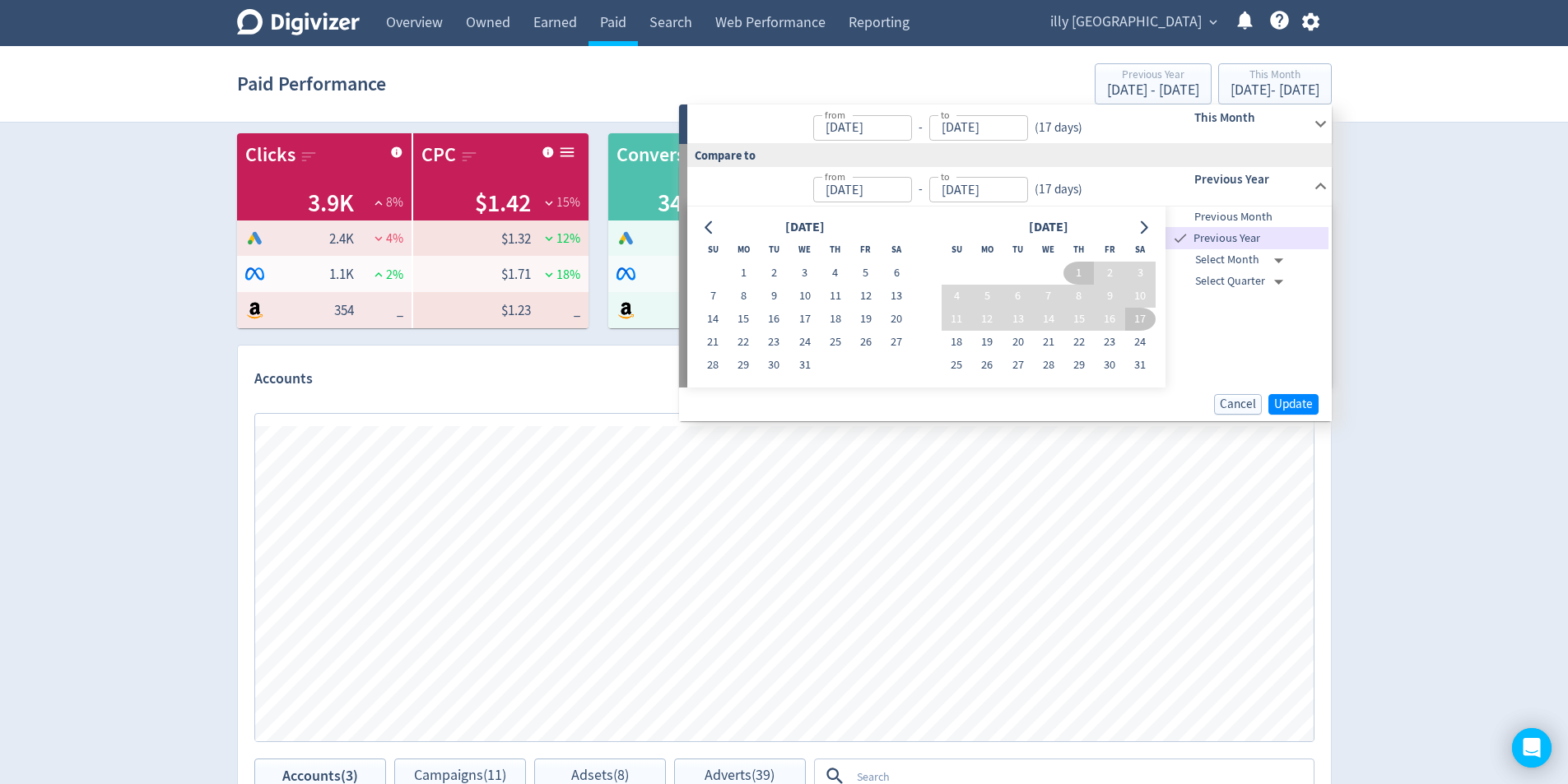
click at [1237, 238] on span "Previous Year" at bounding box center [1259, 238] width 138 height 18
drag, startPoint x: 1237, startPoint y: 238, endPoint x: 1264, endPoint y: 281, distance: 50.8
click at [1238, 237] on span "Previous Year" at bounding box center [1259, 238] width 138 height 18
click at [1291, 403] on span "Update" at bounding box center [1293, 404] width 39 height 12
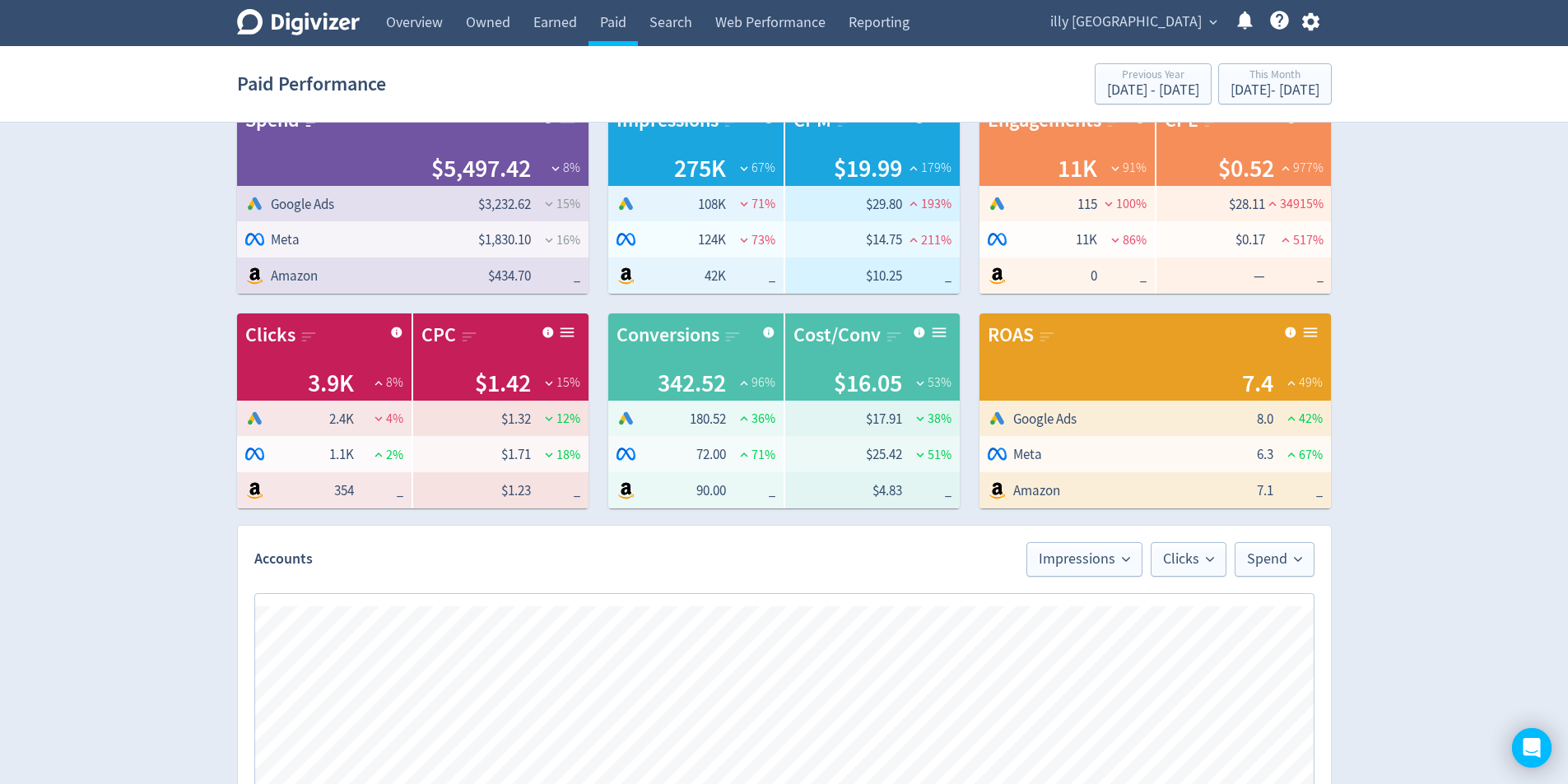
scroll to position [0, 0]
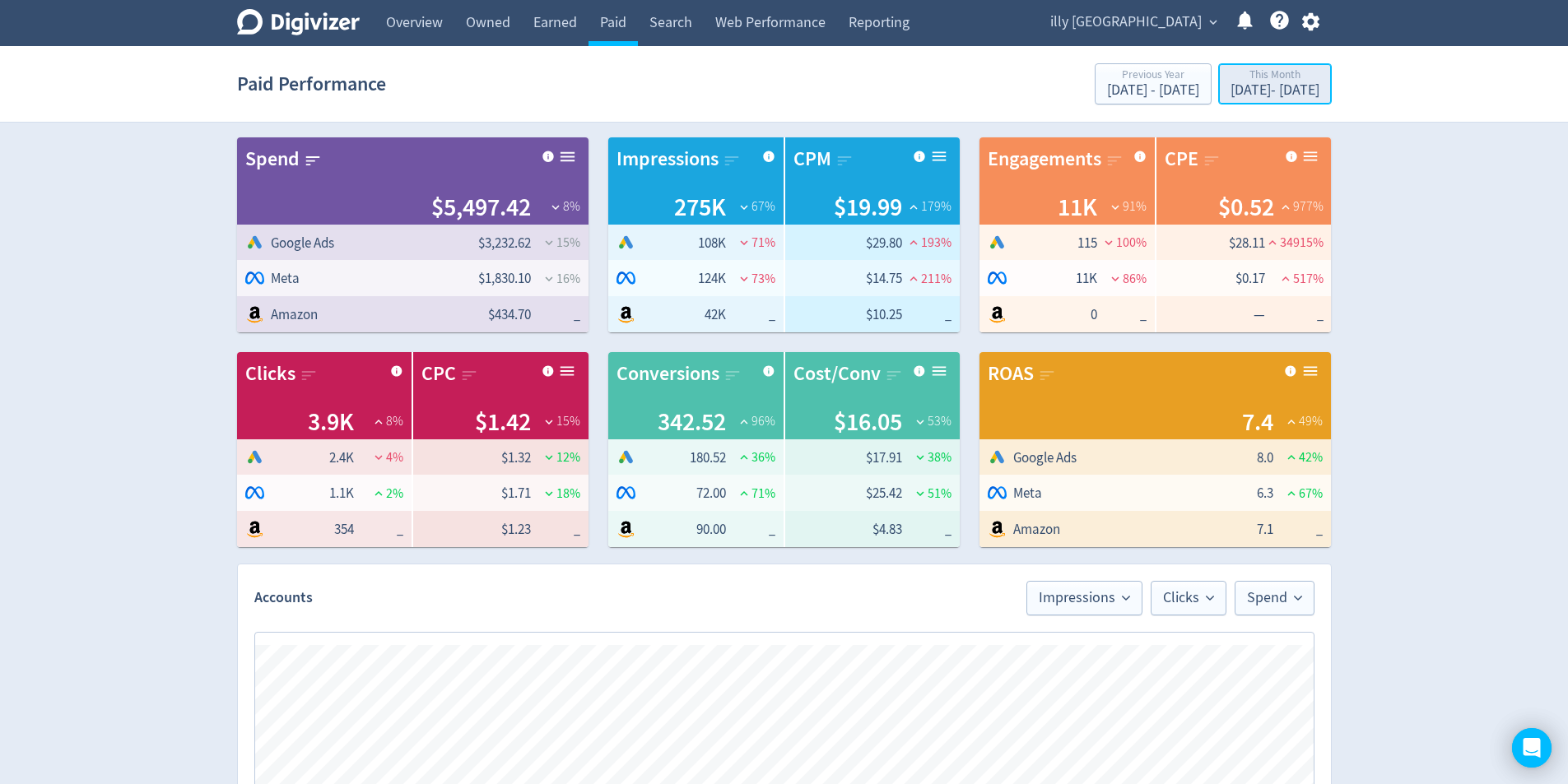
click at [1267, 88] on div "[DATE] - [DATE]" at bounding box center [1275, 90] width 89 height 15
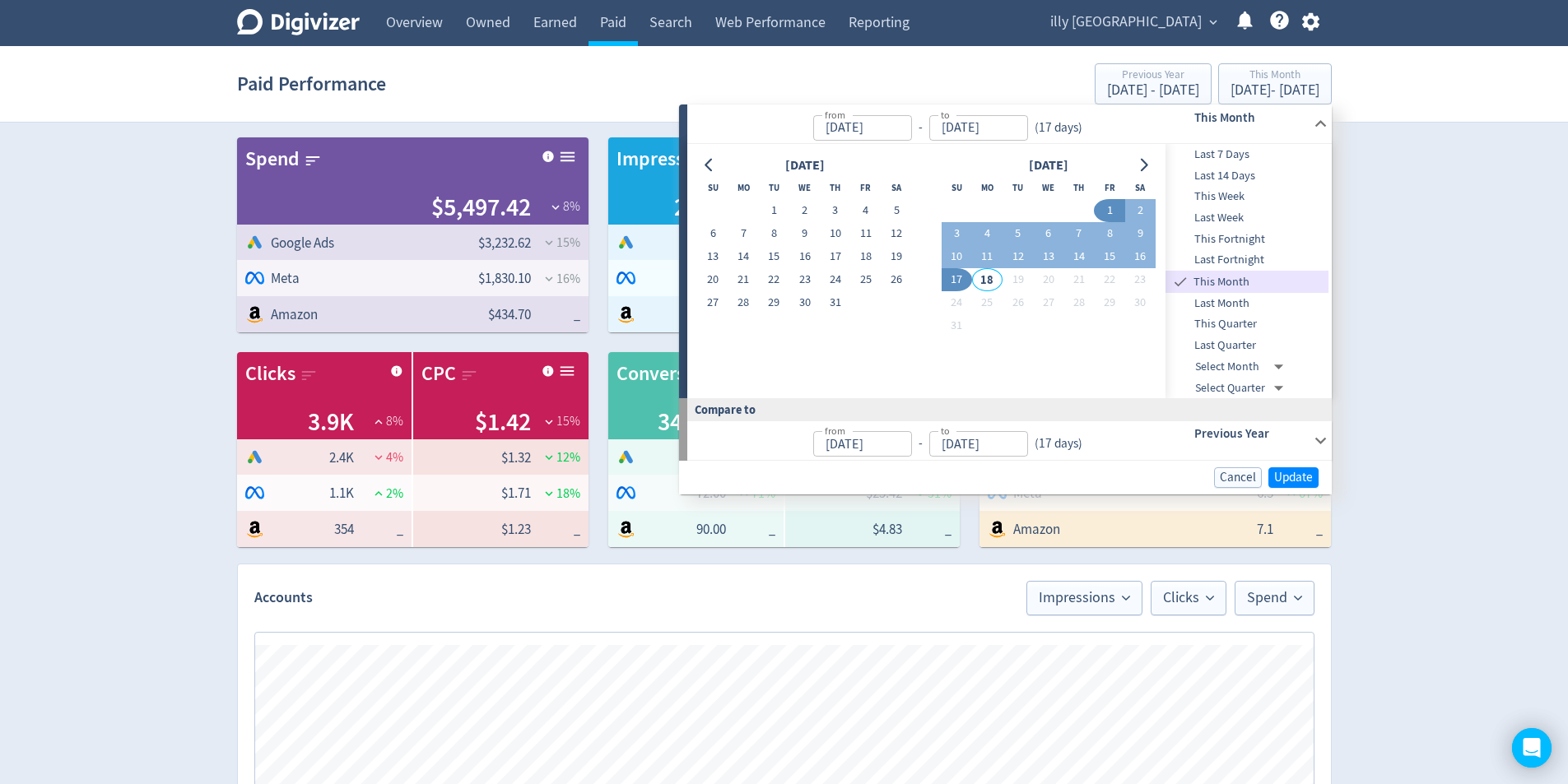
click at [916, 121] on div "-" at bounding box center [920, 128] width 17 height 19
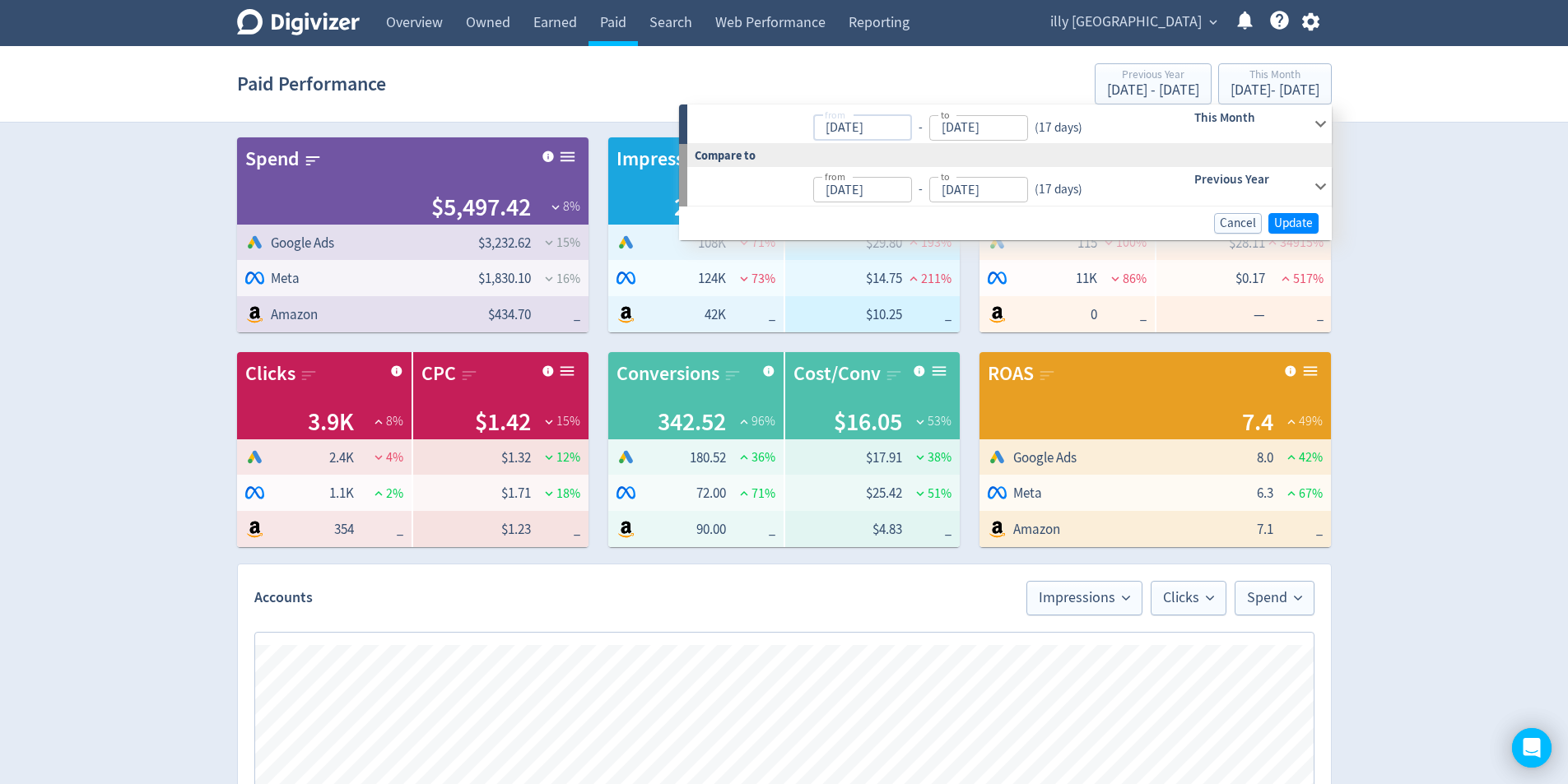
click at [897, 129] on input "[DATE]" at bounding box center [862, 128] width 99 height 25
click at [1027, 130] on div "( 17 days )" at bounding box center [1058, 128] width 61 height 19
type input "[DATE]"
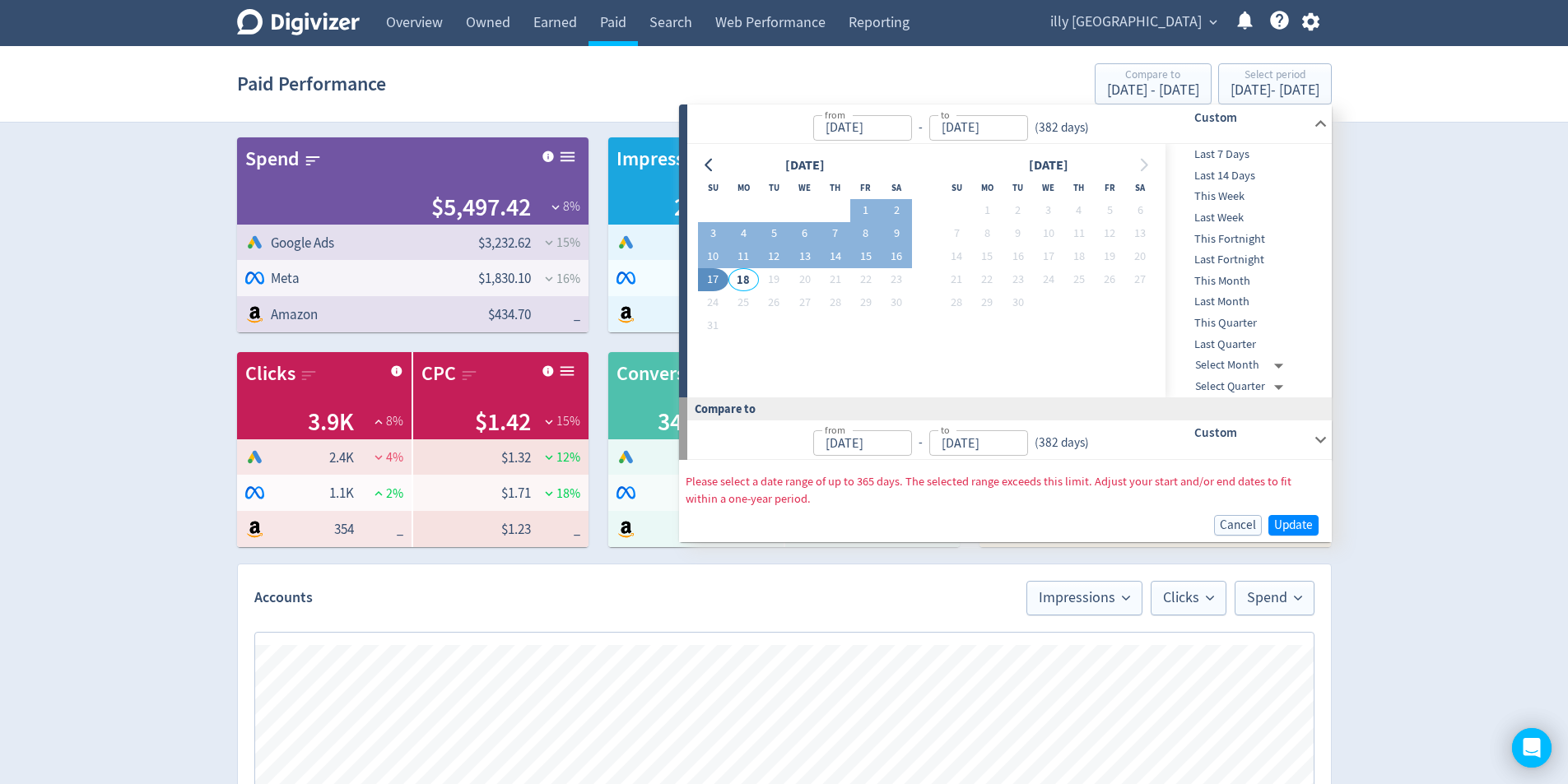
type input "[DATE]"
click at [1013, 129] on input "[DATE]" at bounding box center [978, 128] width 99 height 25
type input "[DATE]"
click at [895, 132] on input "[DATE]" at bounding box center [862, 128] width 99 height 25
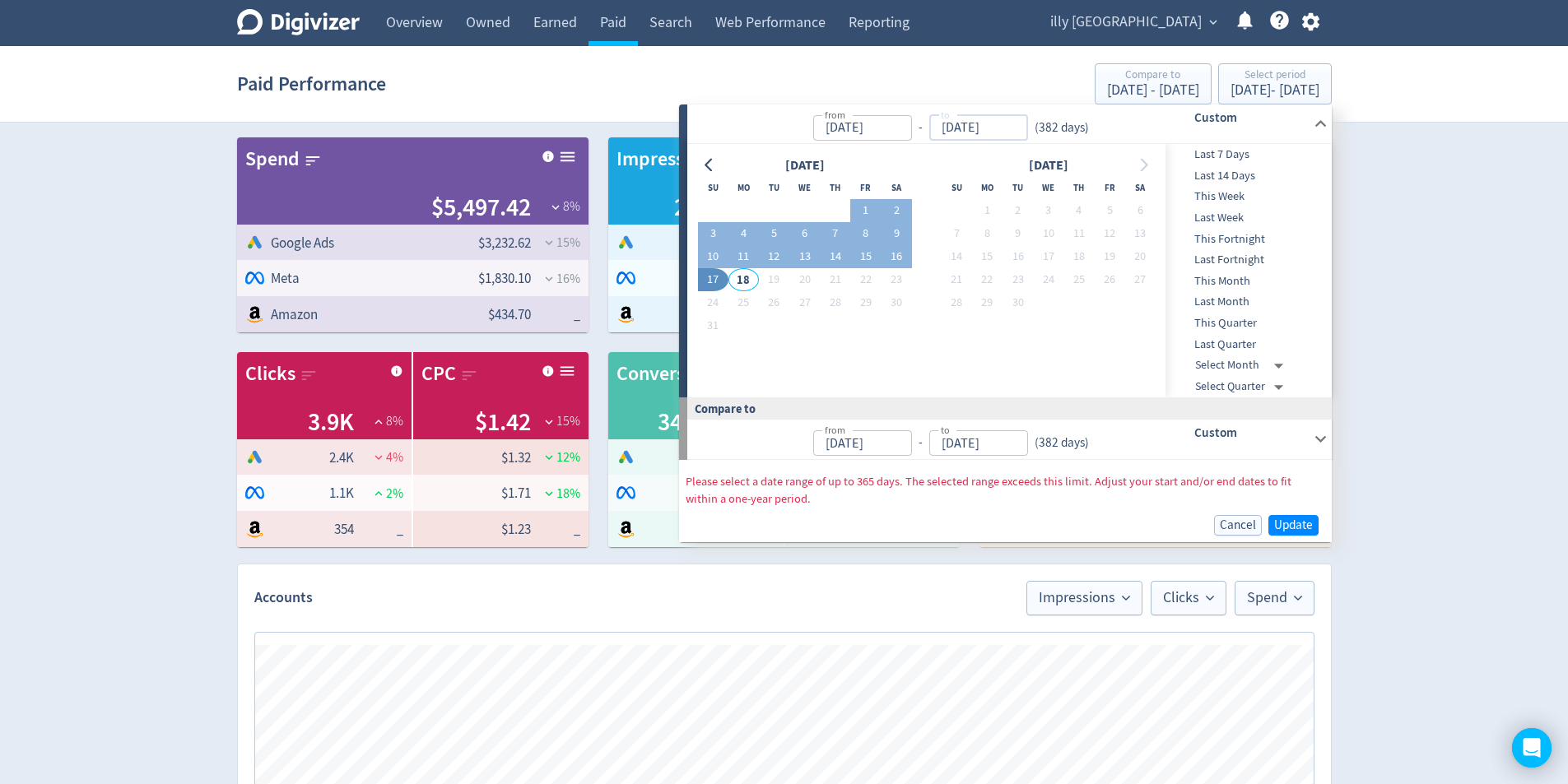
type input "[DATE]"
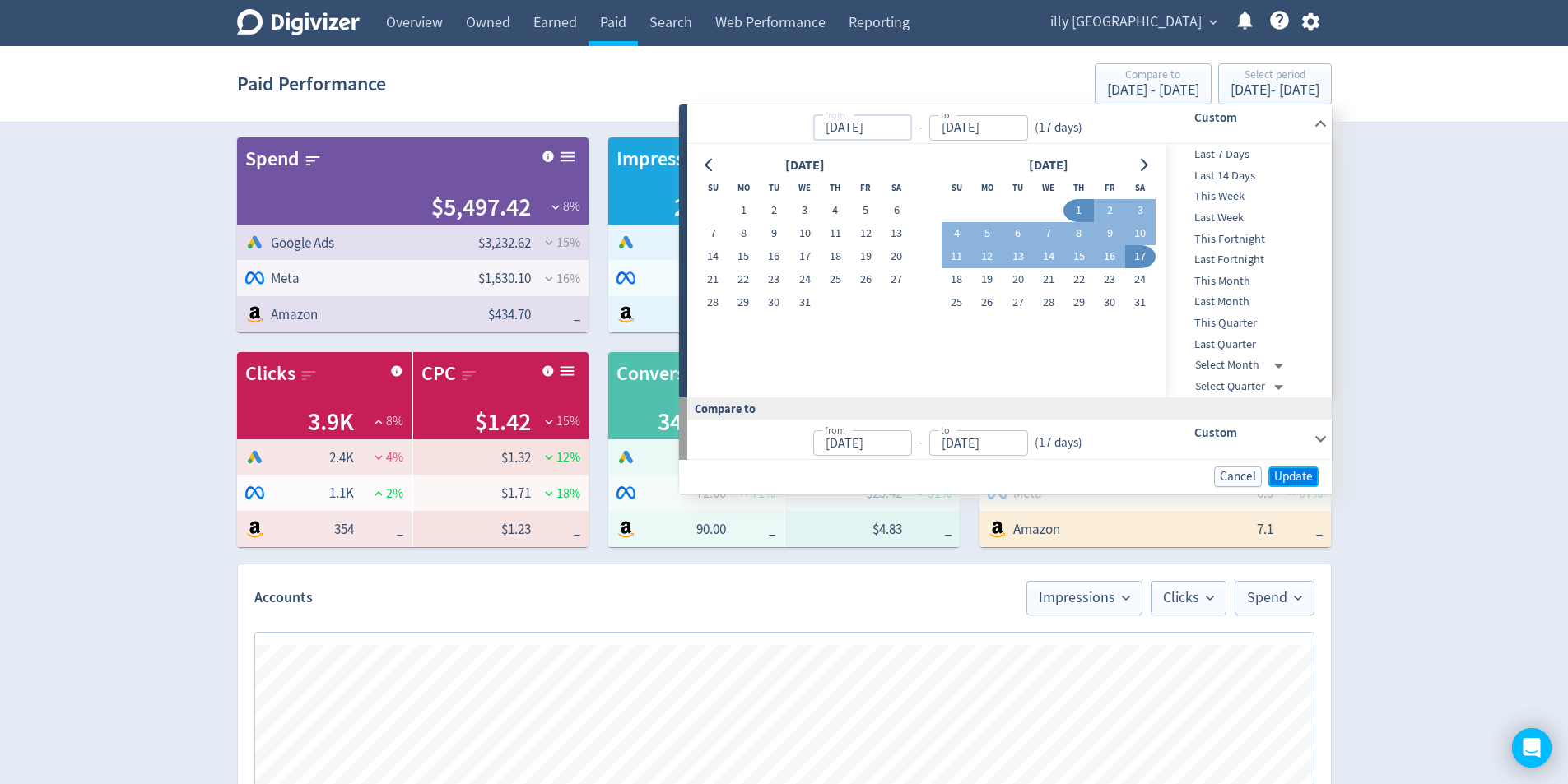
type input "[DATE]"
click at [1298, 478] on span "Update" at bounding box center [1293, 477] width 39 height 12
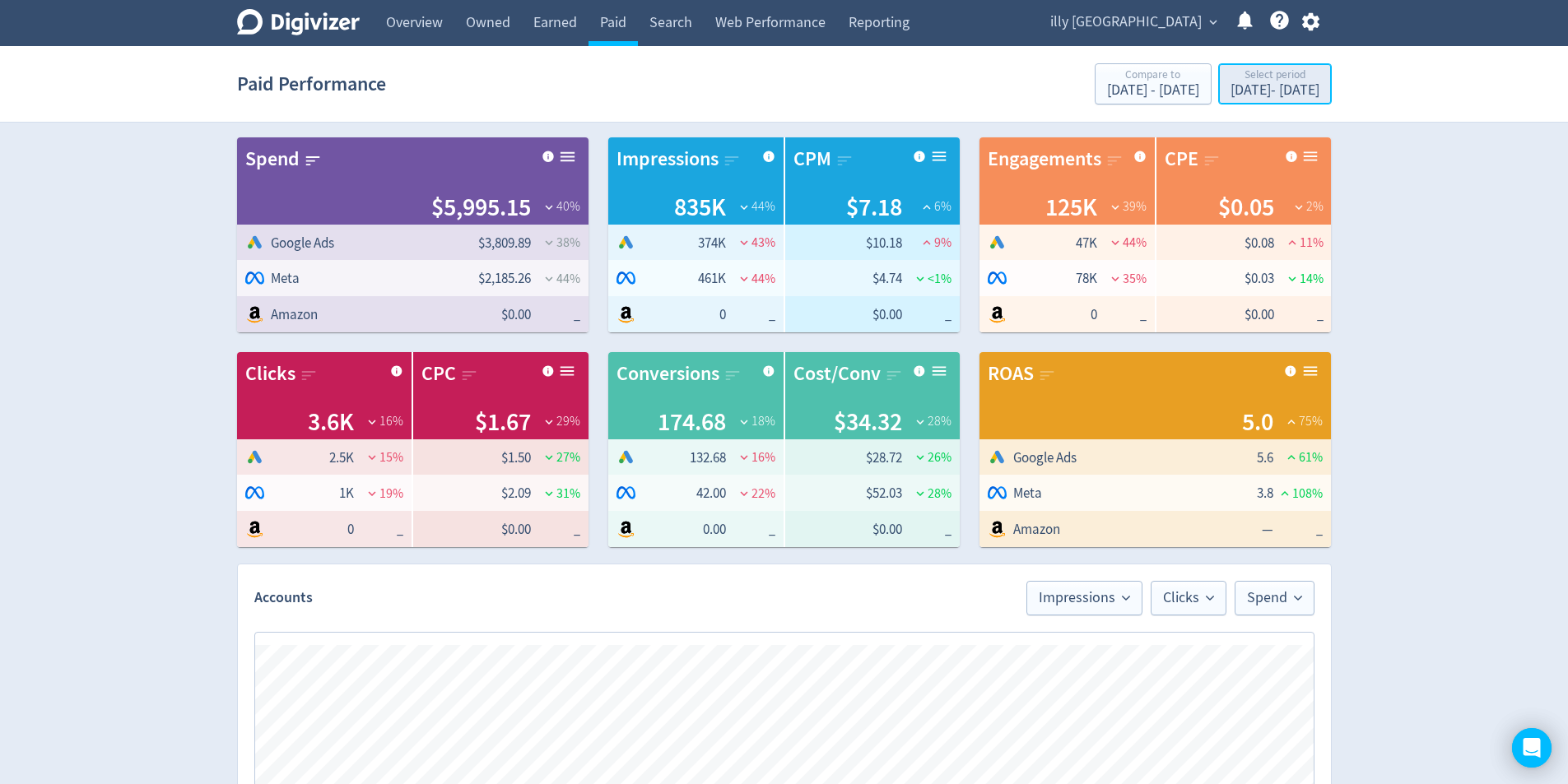
click at [1231, 85] on div "[DATE] - [DATE]" at bounding box center [1275, 90] width 89 height 15
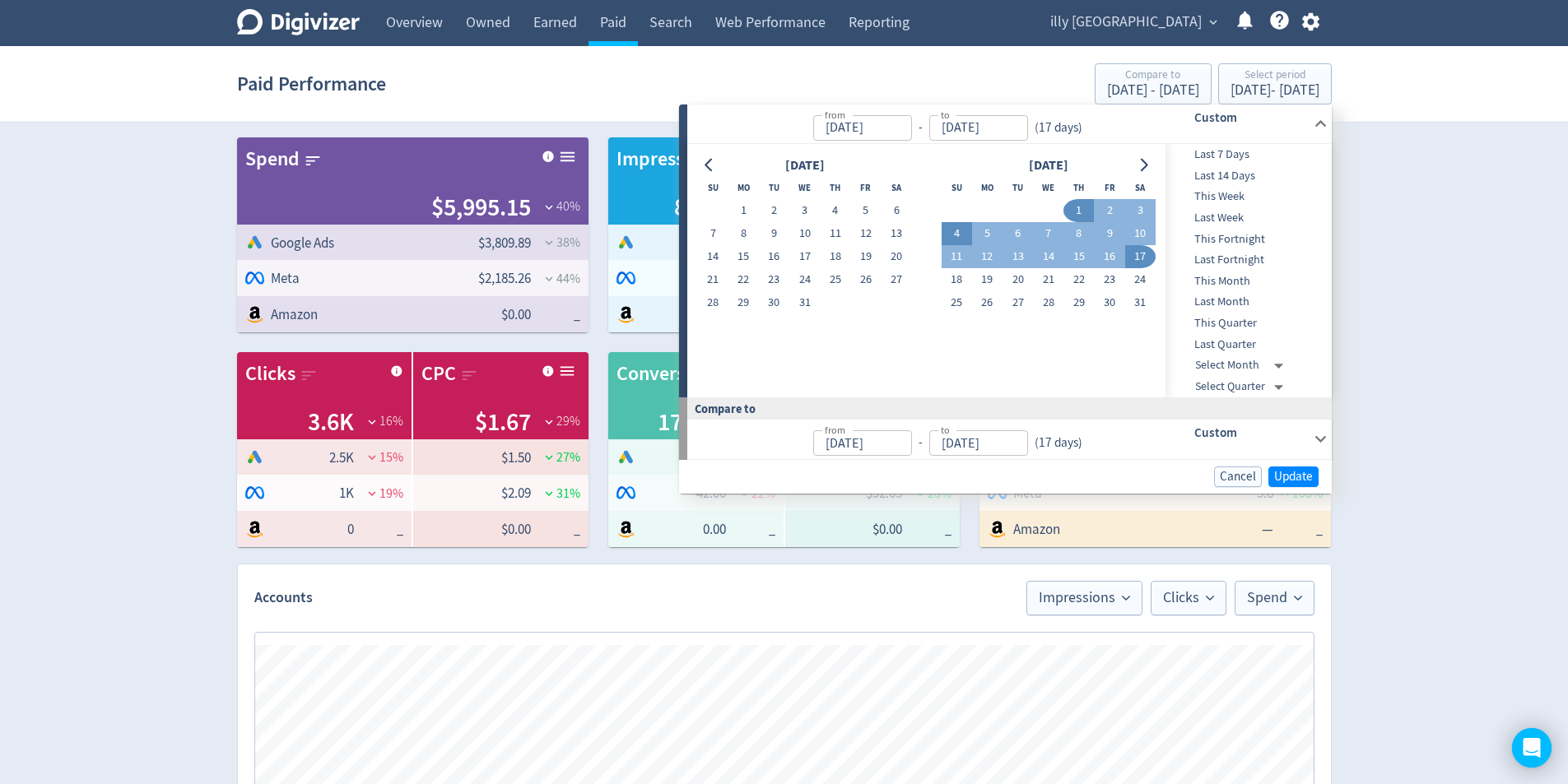
click at [962, 233] on button "4" at bounding box center [956, 233] width 30 height 24
type input "[DATE]"
click at [948, 275] on button "18" at bounding box center [956, 279] width 30 height 24
type input "[DATE]"
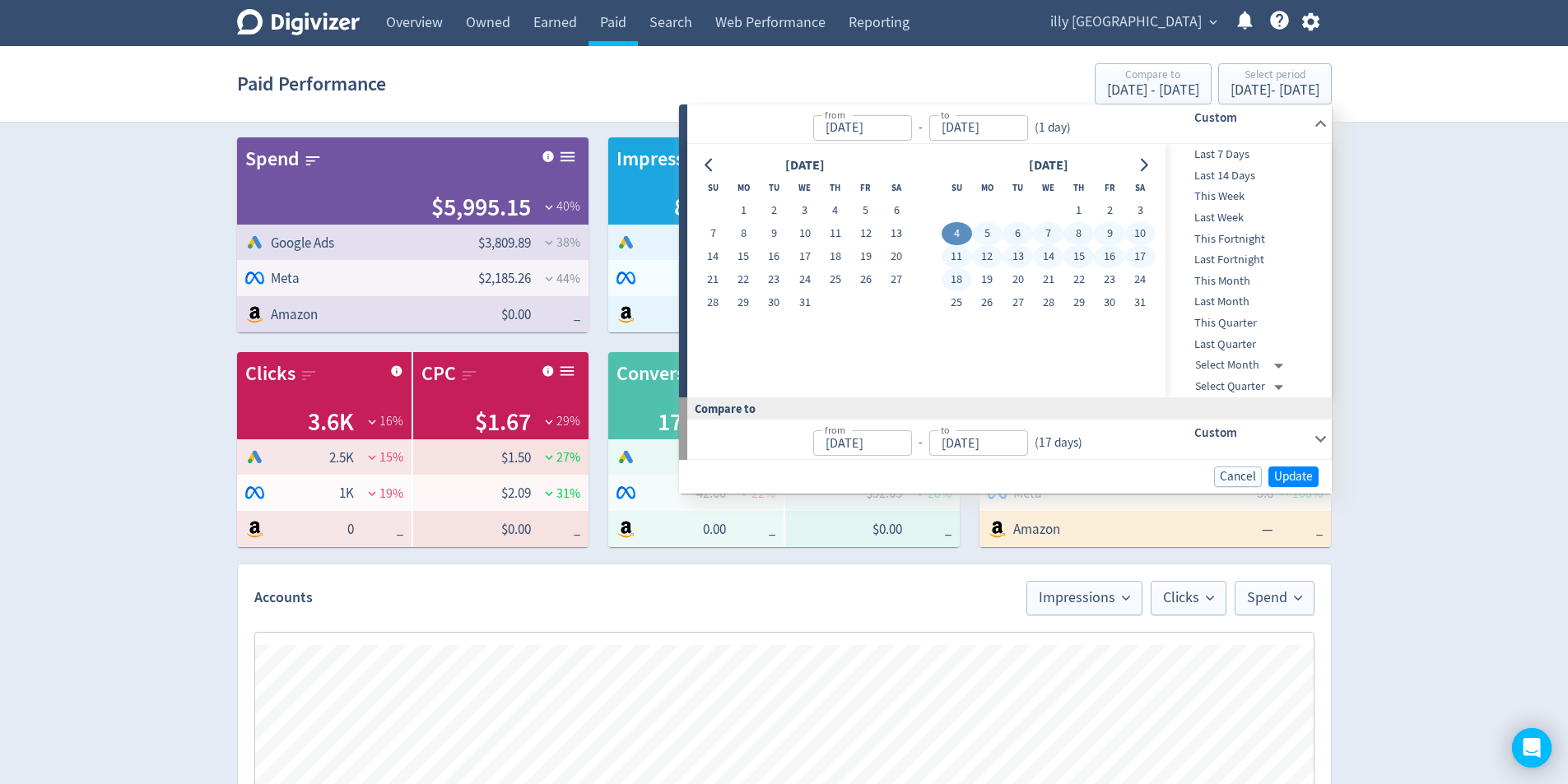
type input "[DATE]"
drag, startPoint x: 921, startPoint y: 132, endPoint x: 913, endPoint y: 135, distance: 8.5
click at [921, 132] on div "-" at bounding box center [920, 128] width 17 height 19
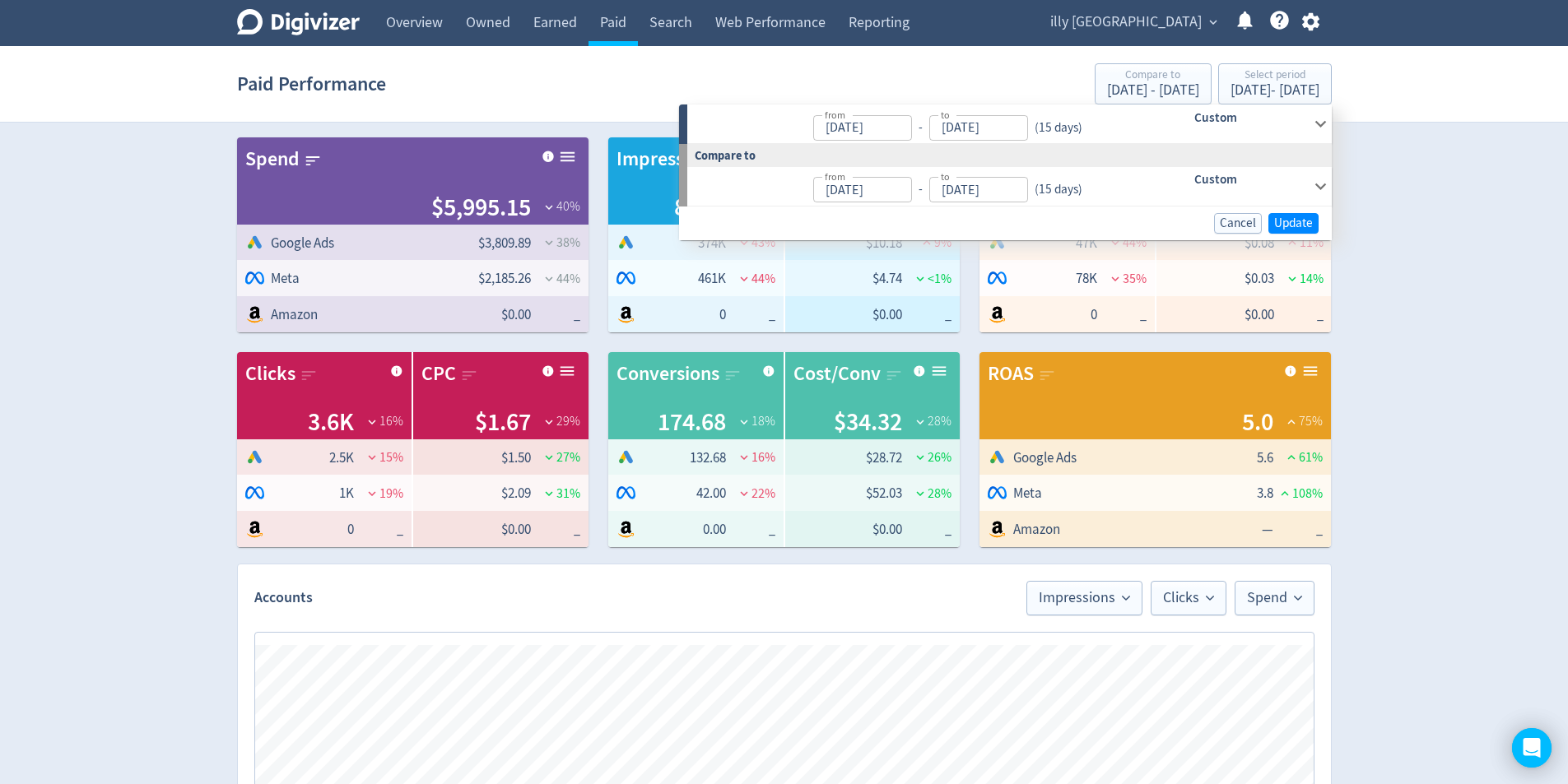
click at [902, 128] on input "[DATE]" at bounding box center [862, 128] width 99 height 25
click at [1292, 129] on div "Custom" at bounding box center [1227, 123] width 163 height 39
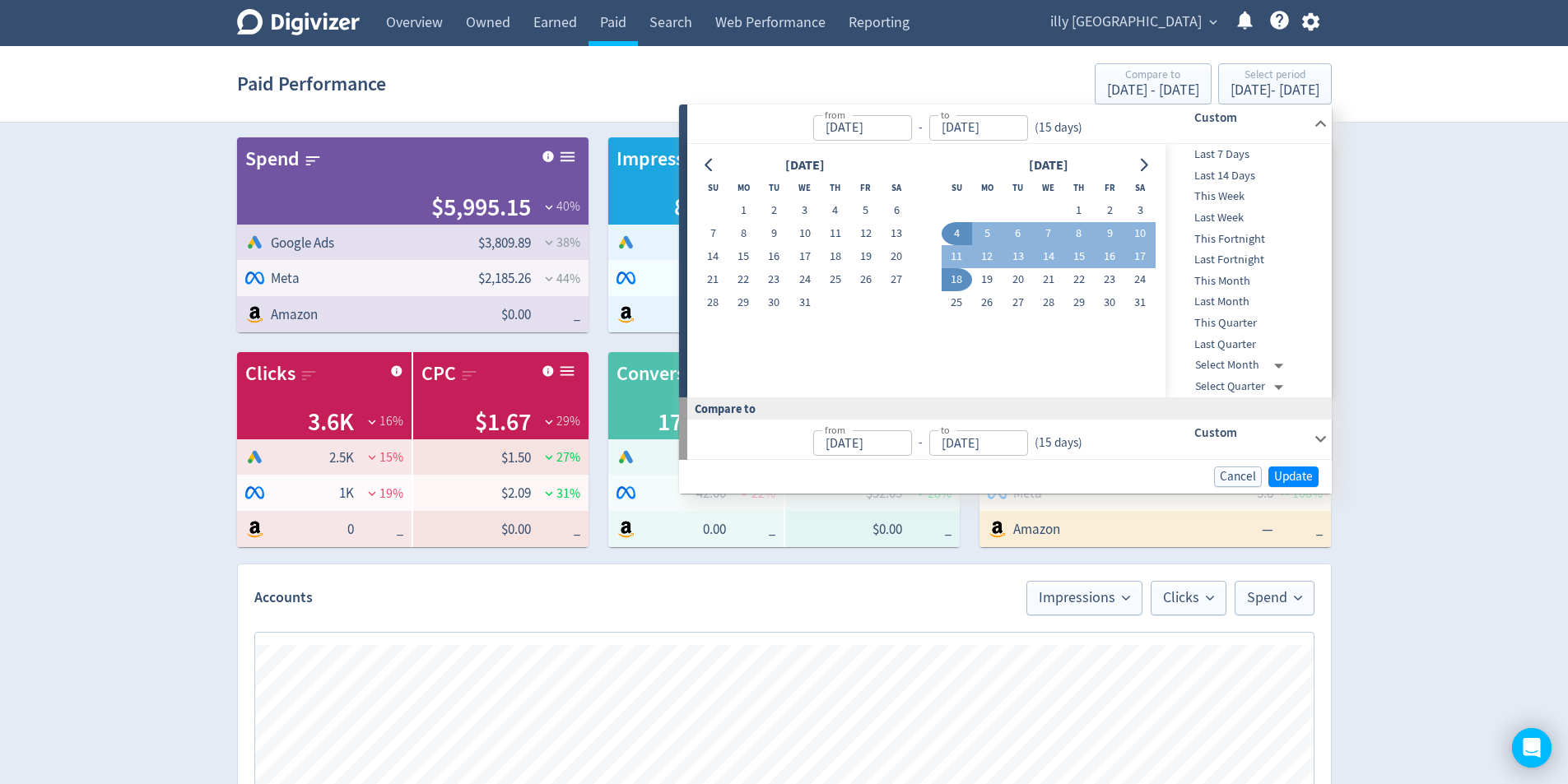
click at [1267, 283] on span "This Month" at bounding box center [1247, 281] width 163 height 18
type input "[DATE]"
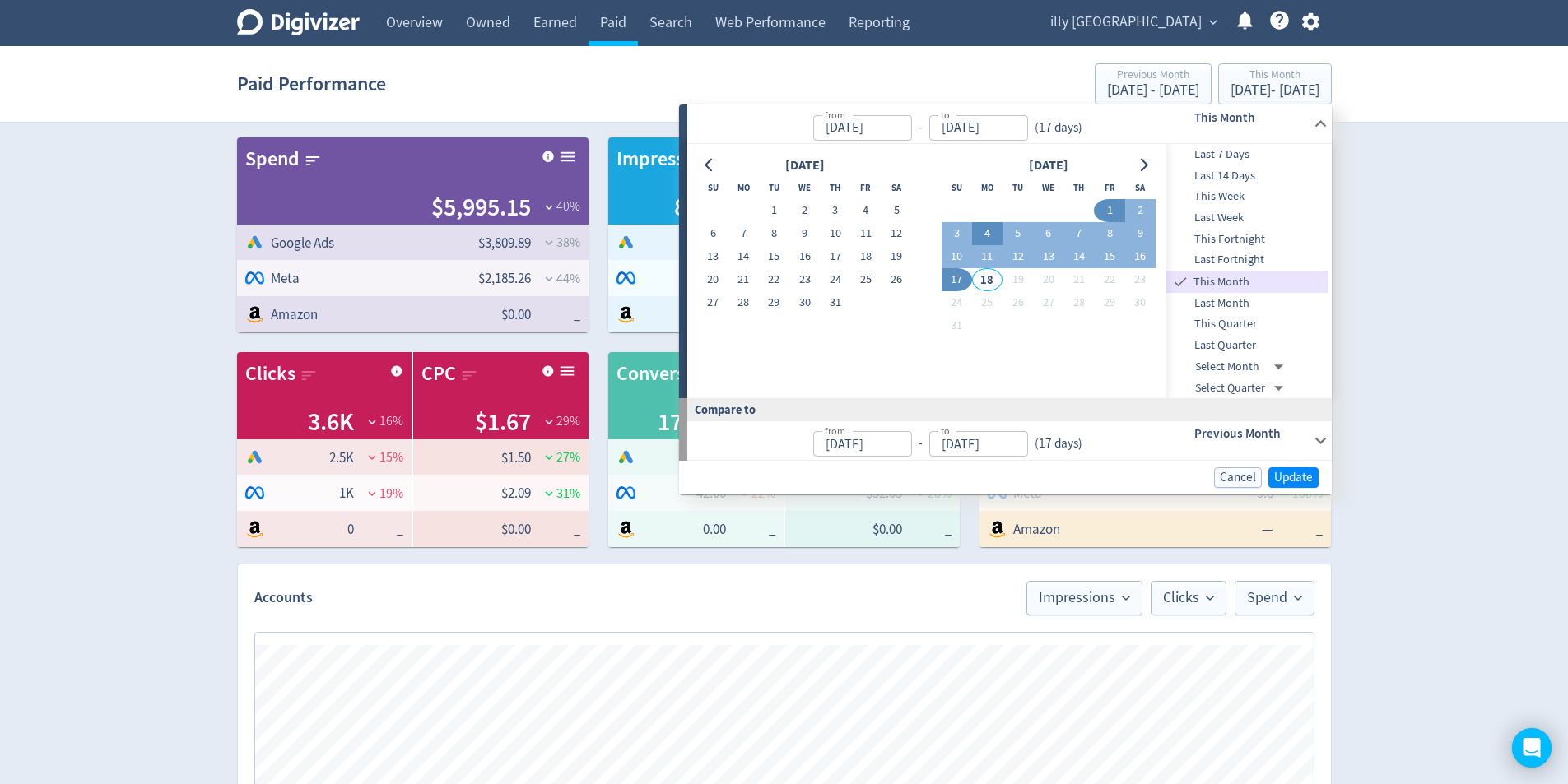
click at [991, 230] on button "4" at bounding box center [987, 233] width 30 height 24
type input "[DATE]"
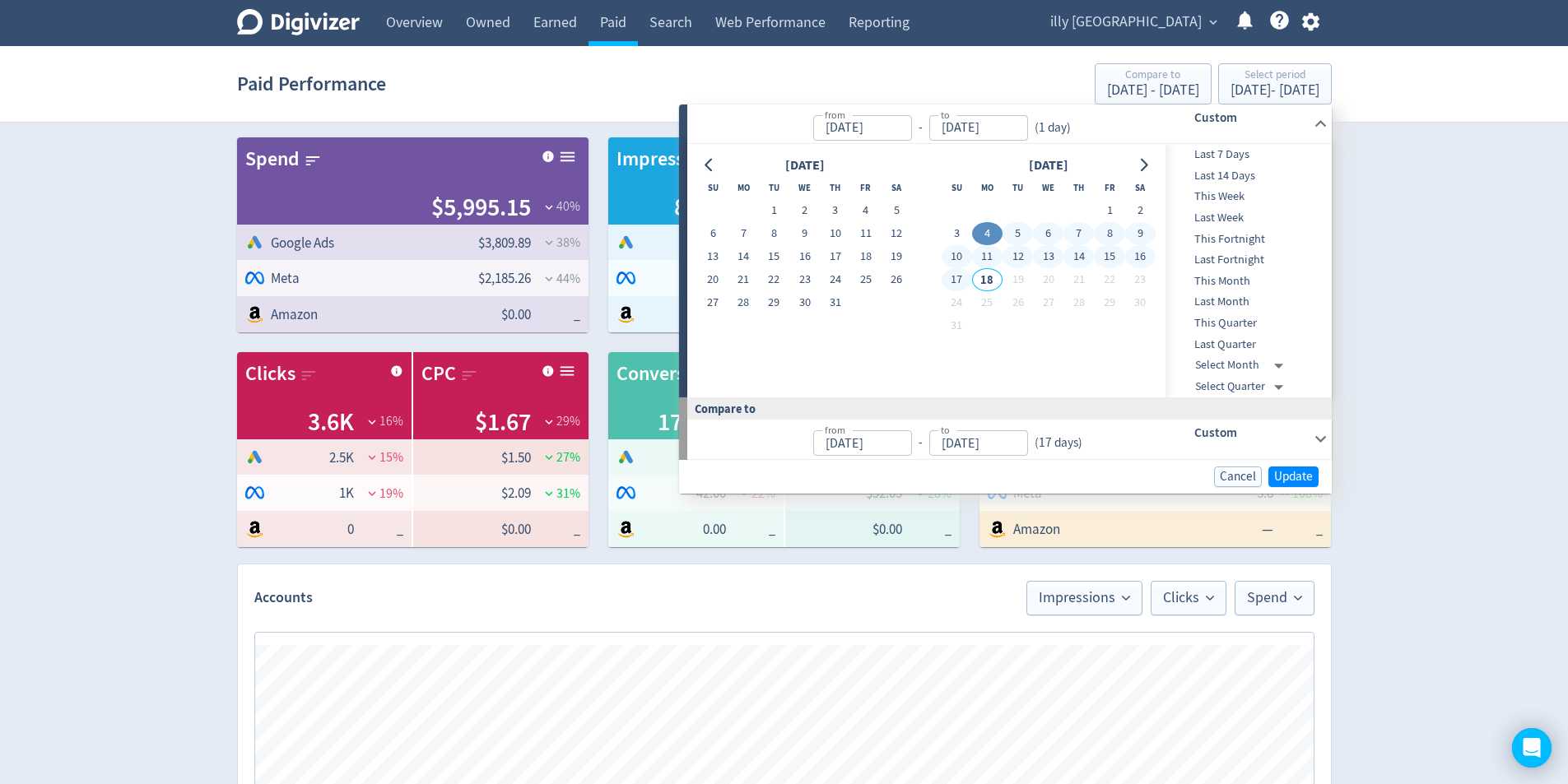
click at [961, 285] on button "17" at bounding box center [956, 279] width 30 height 24
type input "[DATE]"
click at [1286, 478] on span "Update" at bounding box center [1293, 477] width 39 height 12
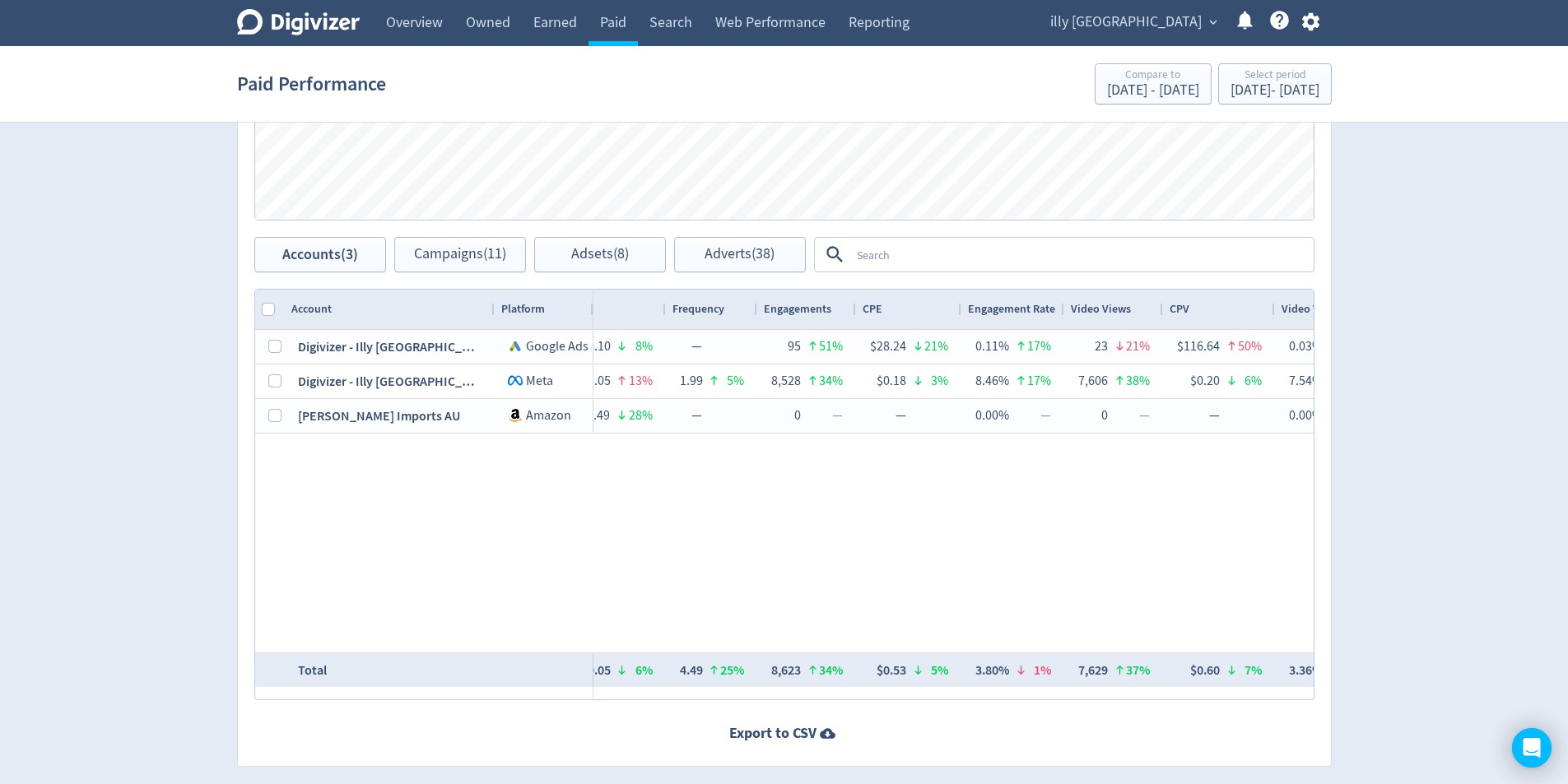
scroll to position [0, 1422]
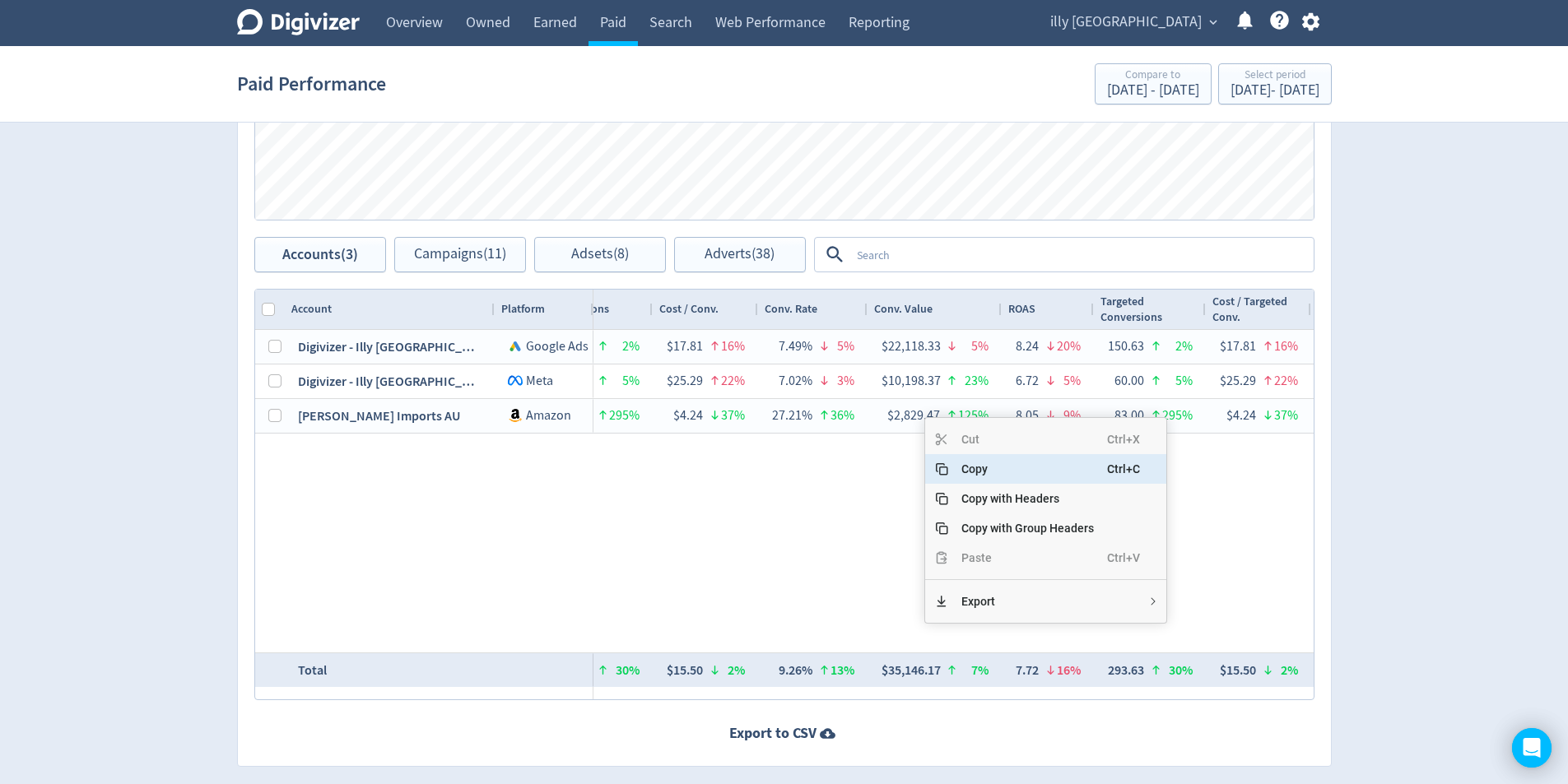
click at [994, 474] on span "Copy" at bounding box center [1027, 469] width 159 height 30
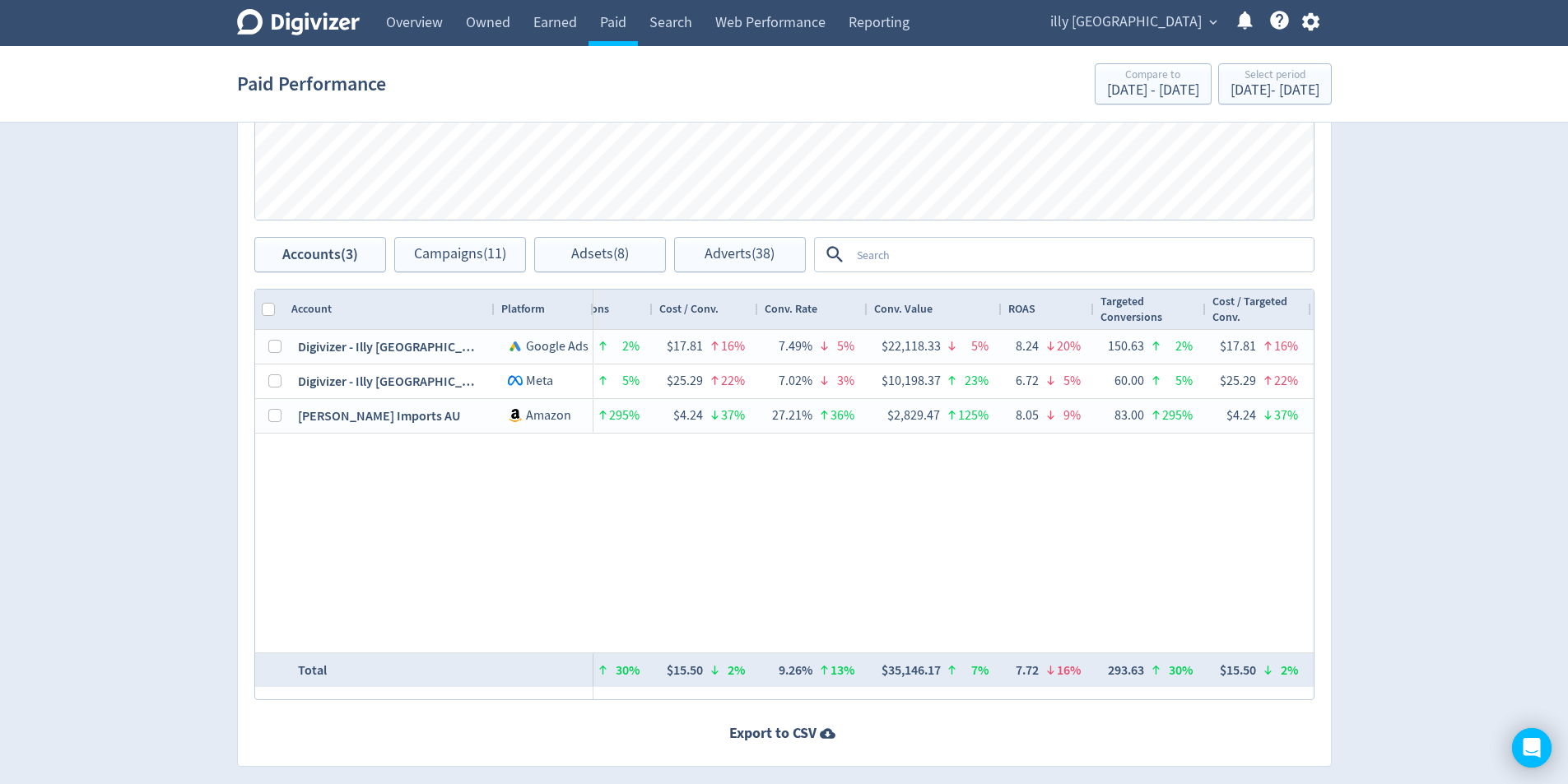
click at [645, 554] on div "$2,682.65 19% 89,110 29% $30.10 8% — 95 51% $28.24 21% 0.11% 17% 23 21% $116.64…" at bounding box center [953, 491] width 720 height 322
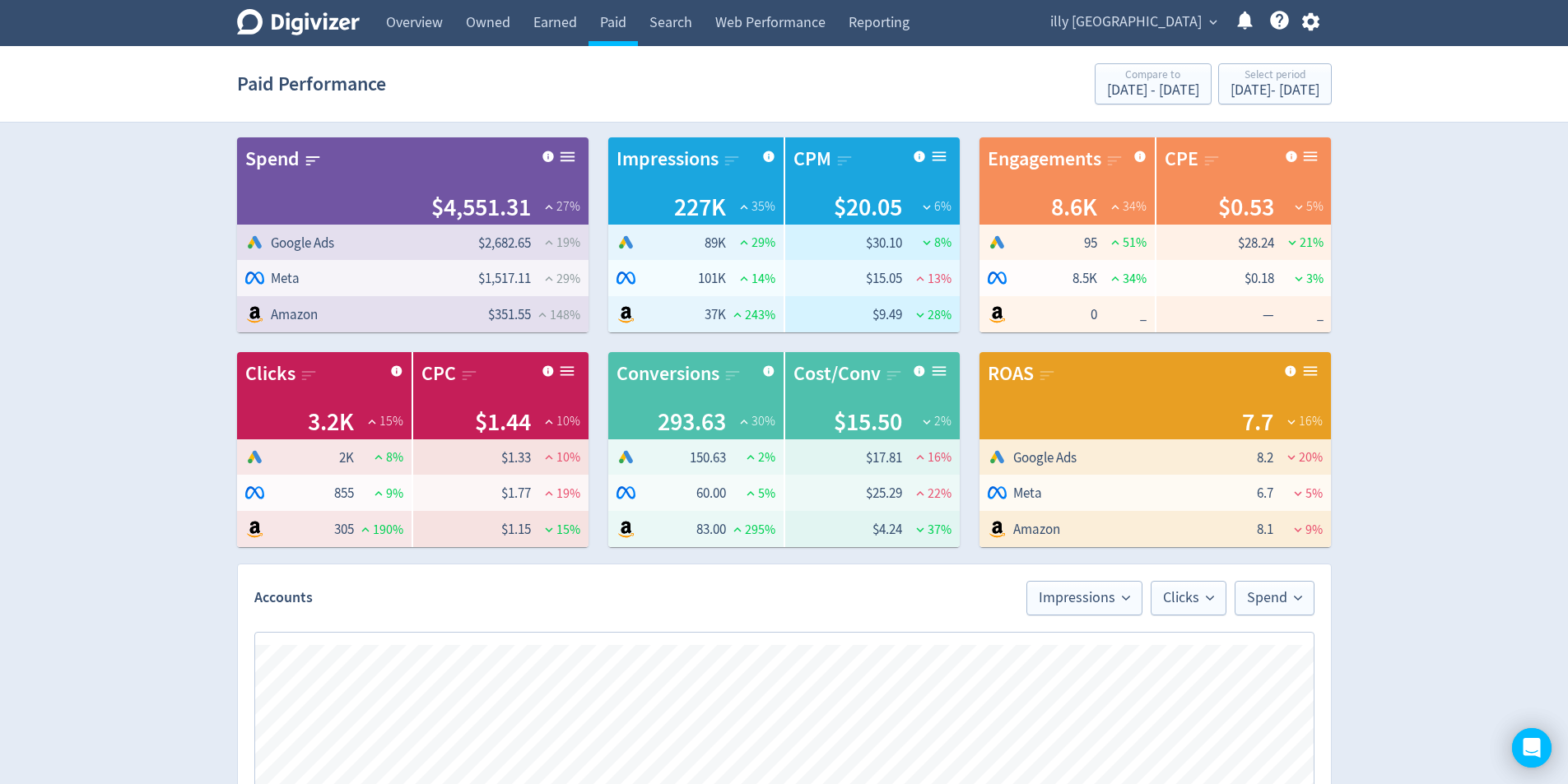
scroll to position [0, 1422]
click at [381, 24] on link "Overview" at bounding box center [414, 23] width 80 height 46
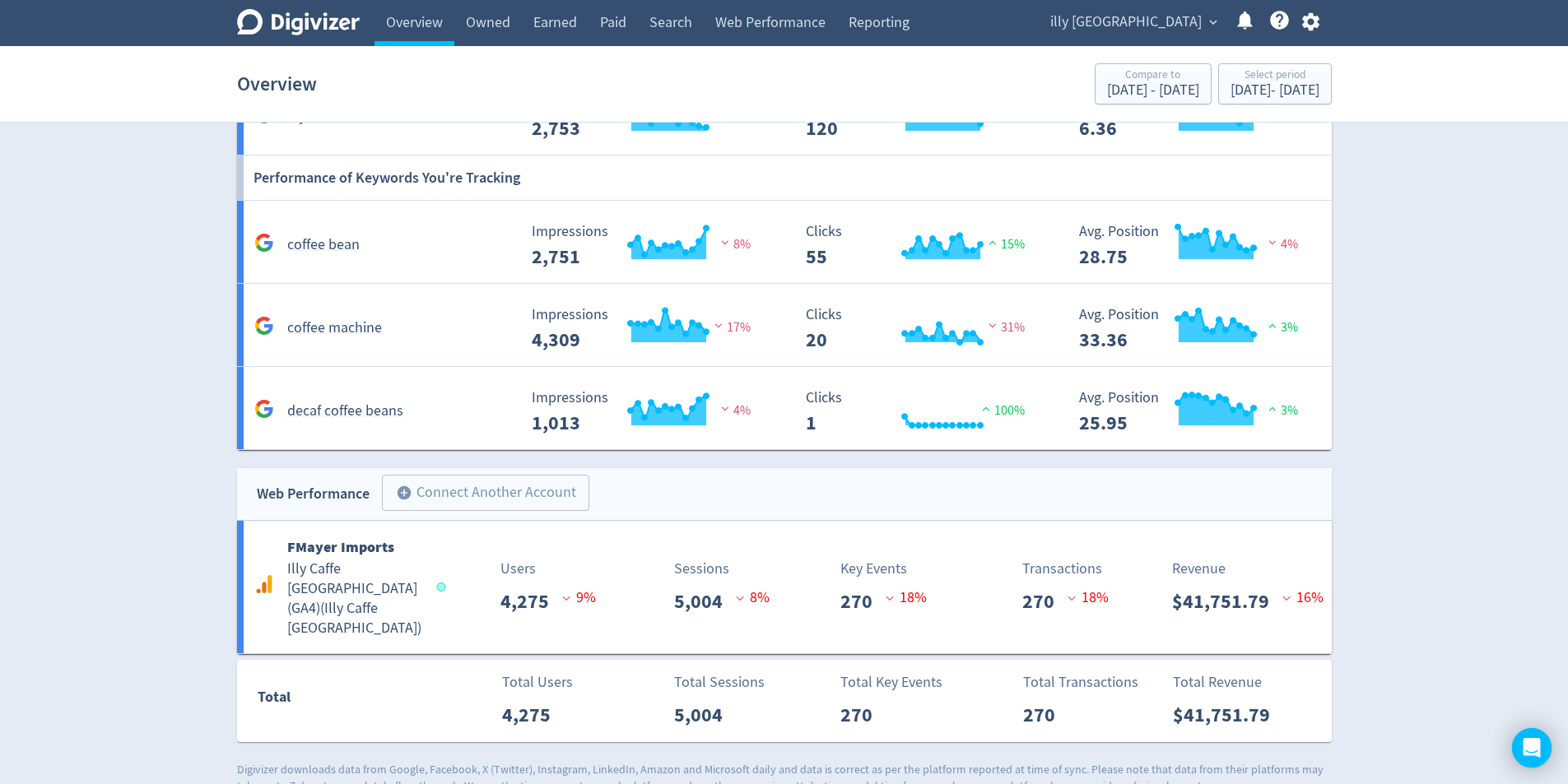
scroll to position [1416, 0]
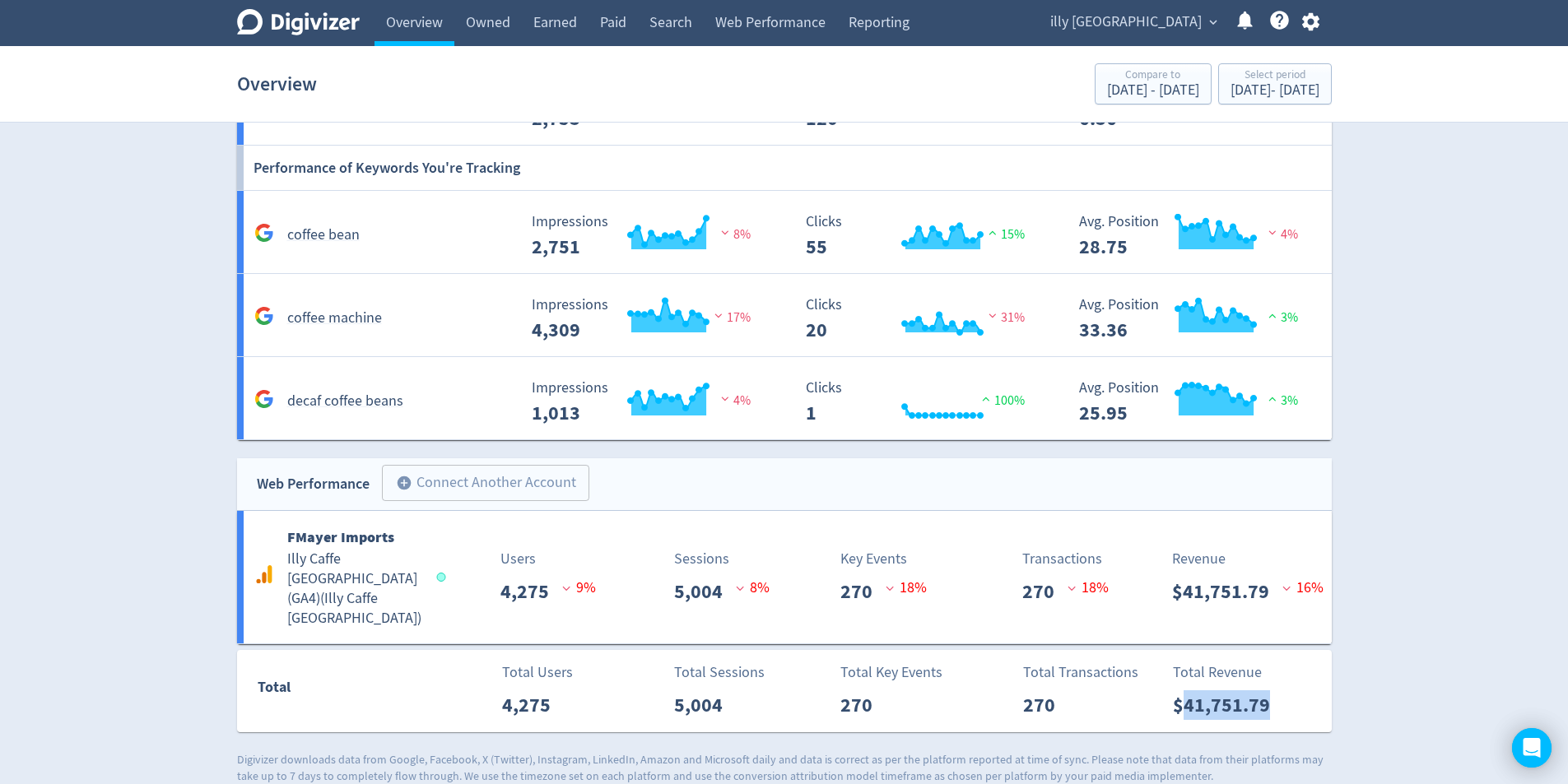
drag, startPoint x: 1273, startPoint y: 689, endPoint x: 1187, endPoint y: 694, distance: 86.1
click at [1187, 694] on div "Total Revenue $41,751.79" at bounding box center [1247, 691] width 168 height 58
copy p "41,751.79"
click at [1255, 94] on div "[DATE] - [DATE]" at bounding box center [1275, 90] width 89 height 15
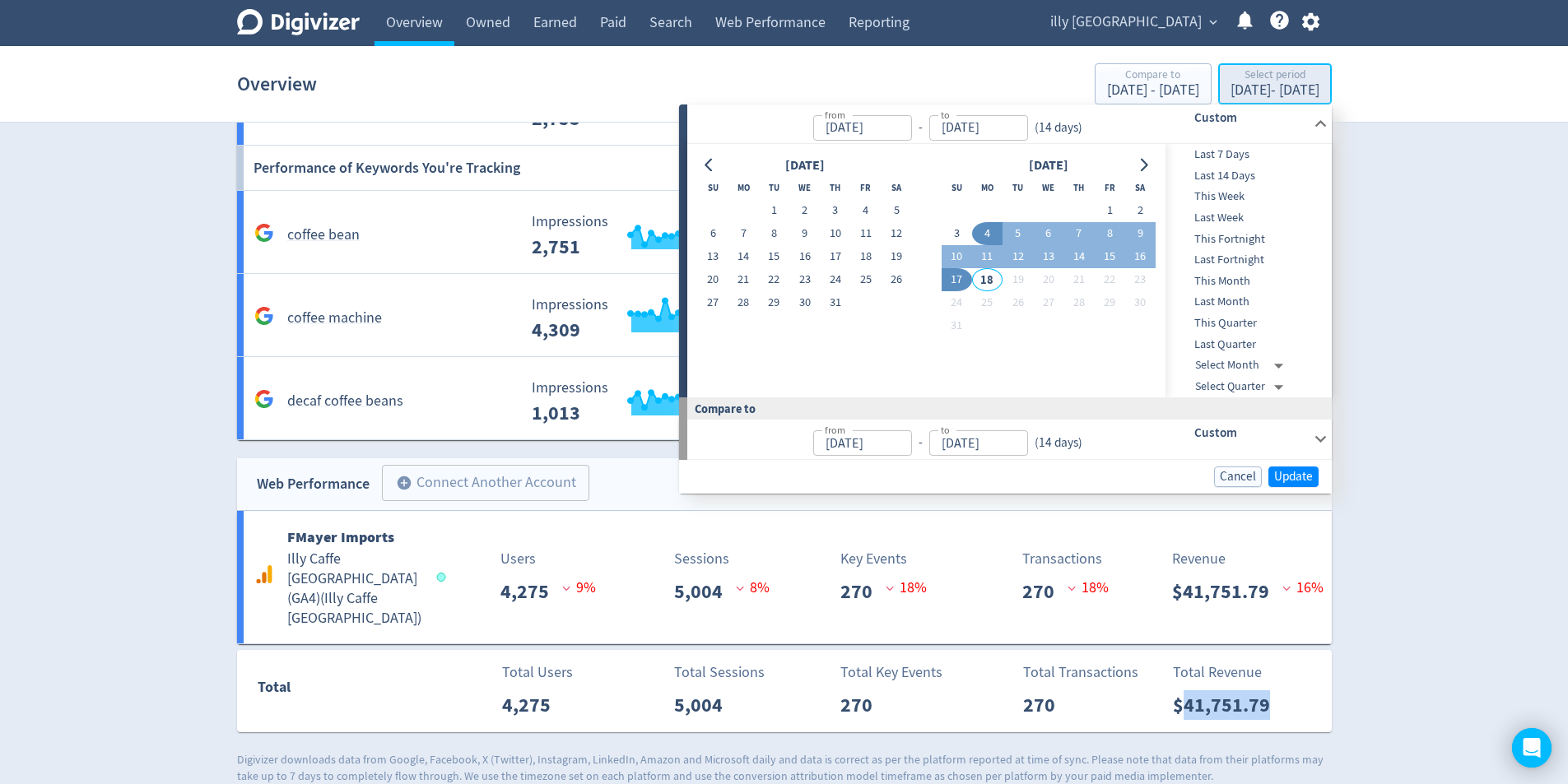
type input "[DATE]"
click at [749, 274] on button "21" at bounding box center [744, 279] width 30 height 24
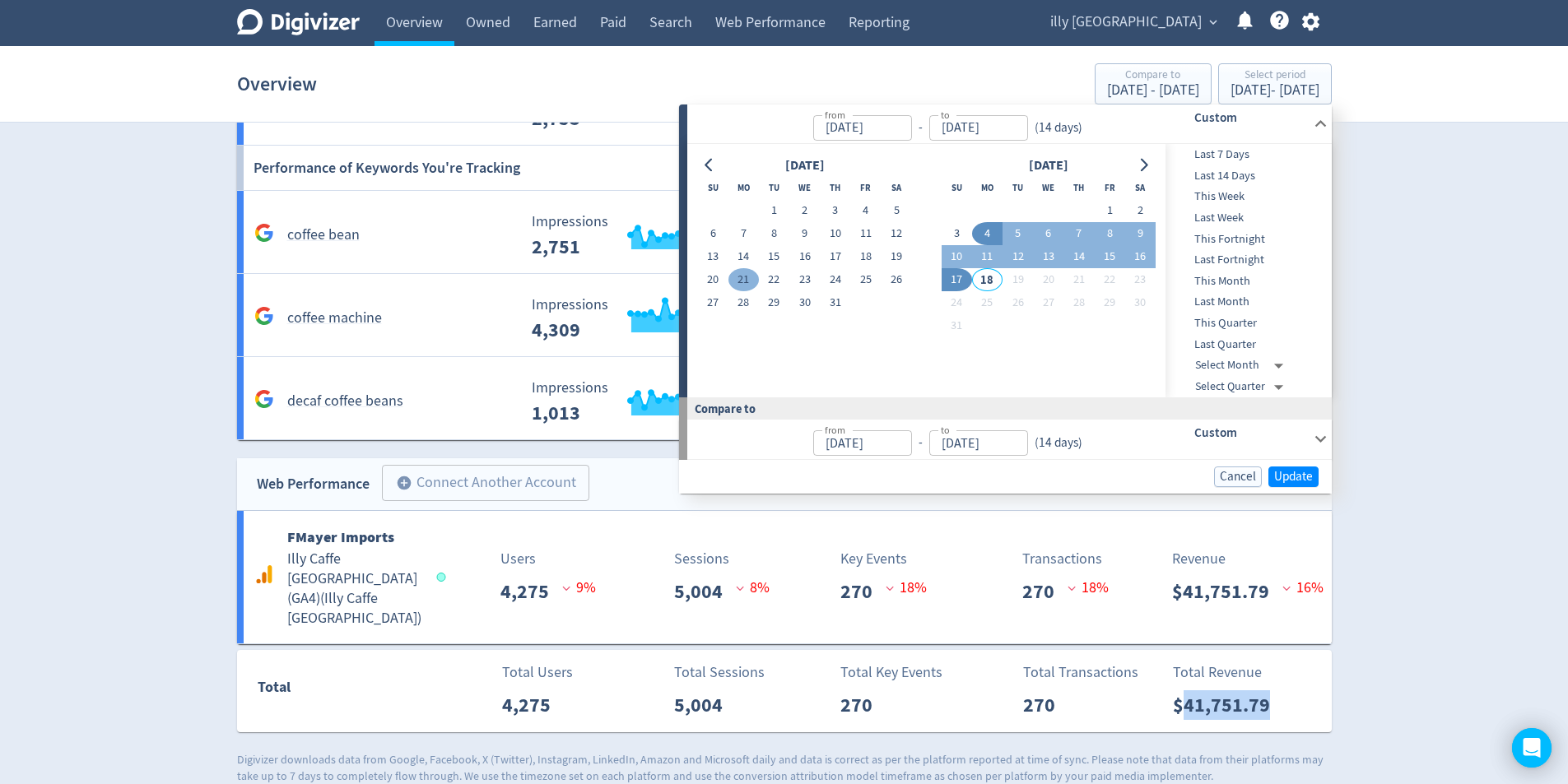
type input "[DATE]"
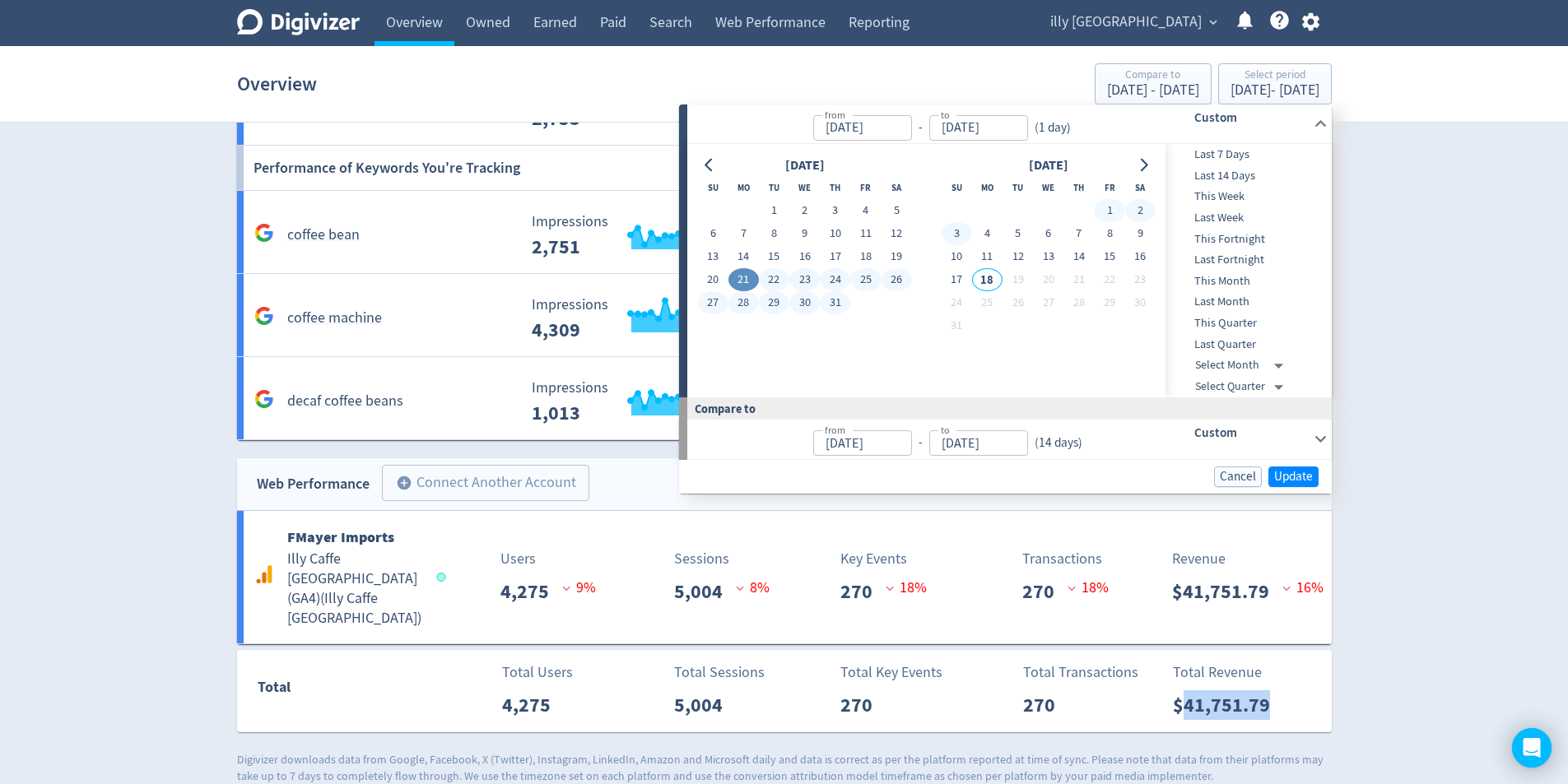
click at [951, 237] on button "3" at bounding box center [956, 233] width 30 height 24
type input "[DATE]"
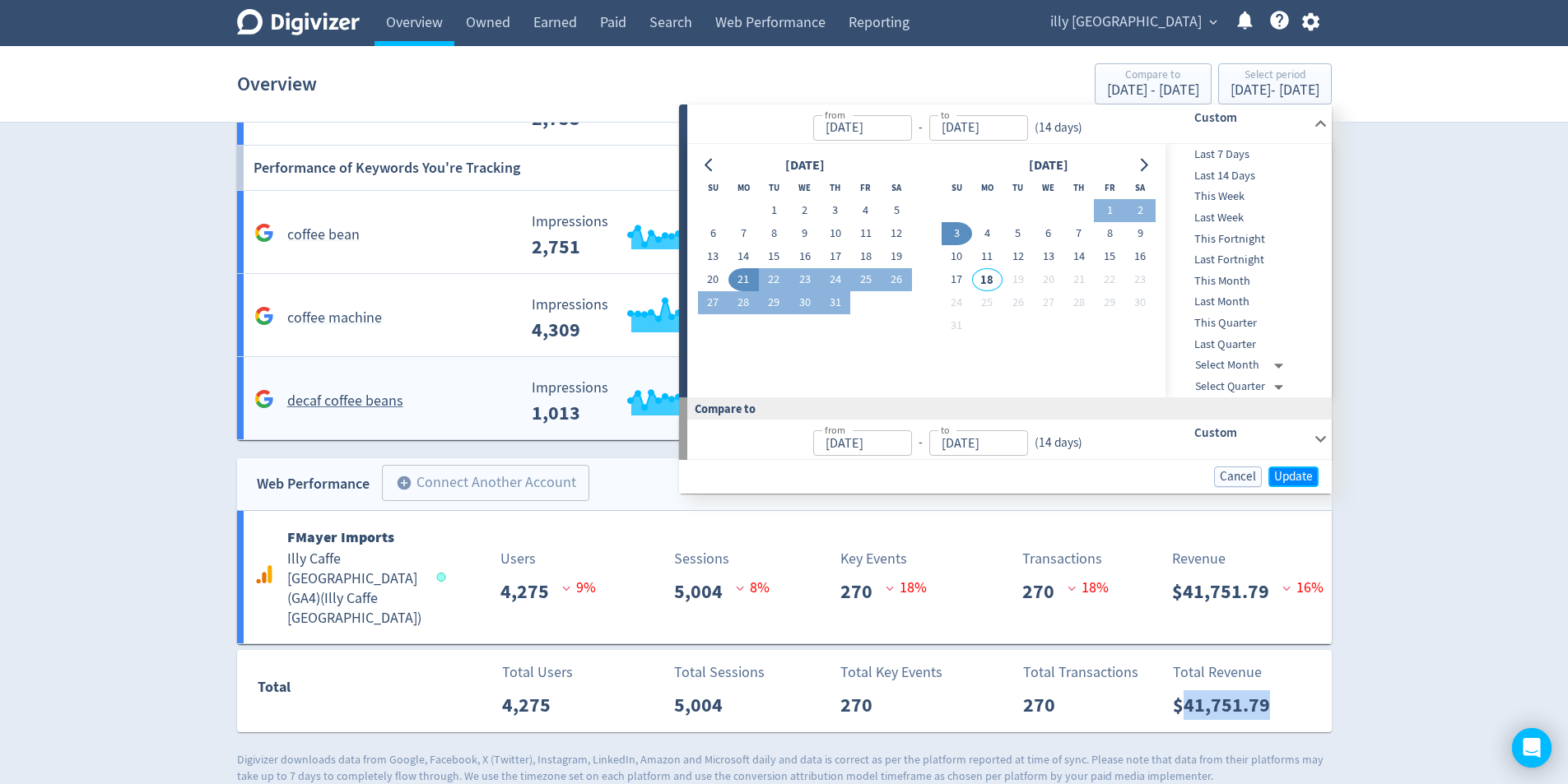
drag, startPoint x: 1306, startPoint y: 472, endPoint x: 1317, endPoint y: 474, distance: 11.2
click at [1304, 472] on span "Update" at bounding box center [1293, 477] width 39 height 12
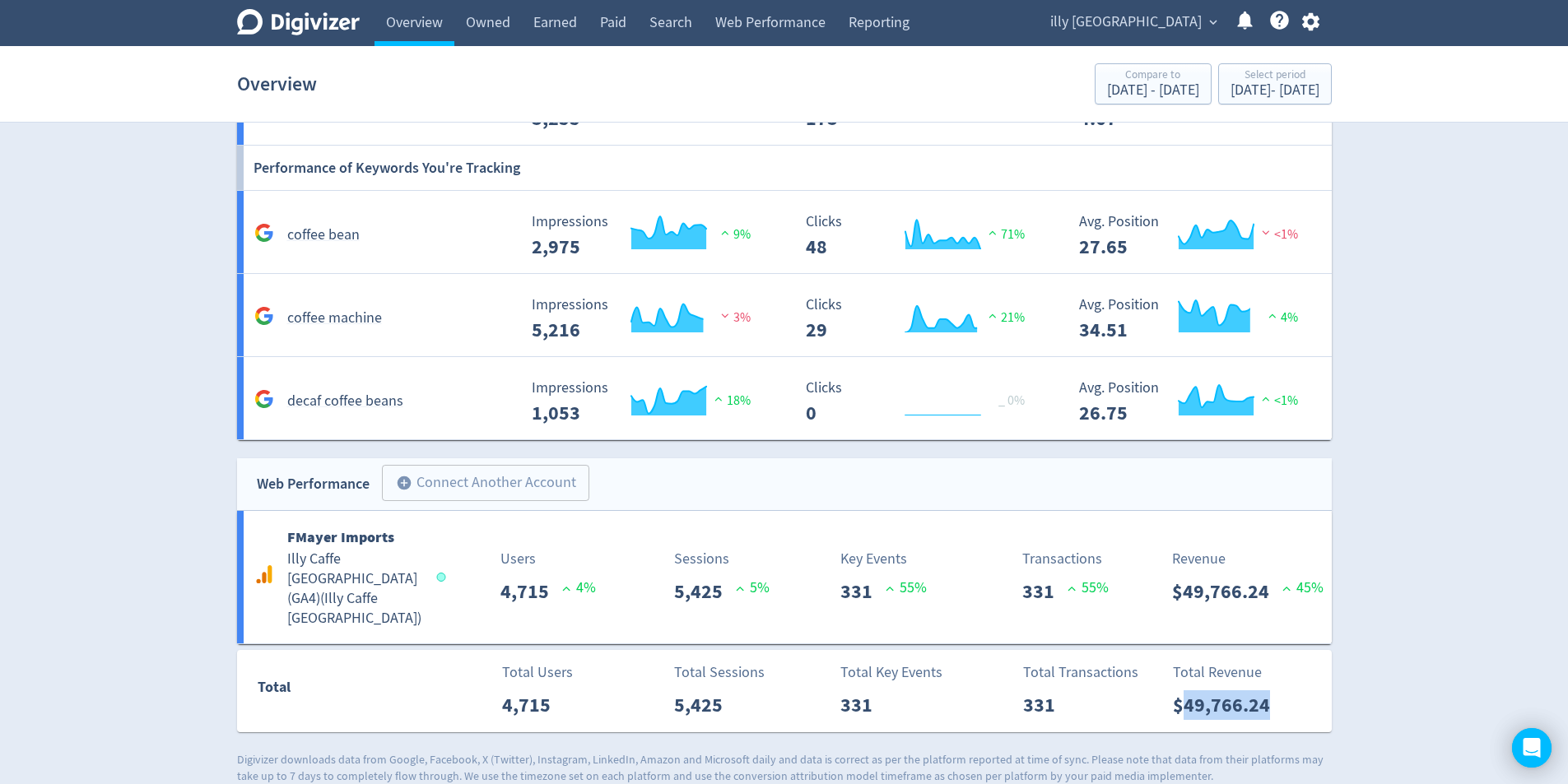
drag, startPoint x: 1277, startPoint y: 693, endPoint x: 1181, endPoint y: 696, distance: 96.0
click at [1182, 690] on p "$49,766.24" at bounding box center [1227, 705] width 110 height 30
copy p "49,766.24"
click at [628, 30] on link "Paid" at bounding box center [613, 23] width 50 height 46
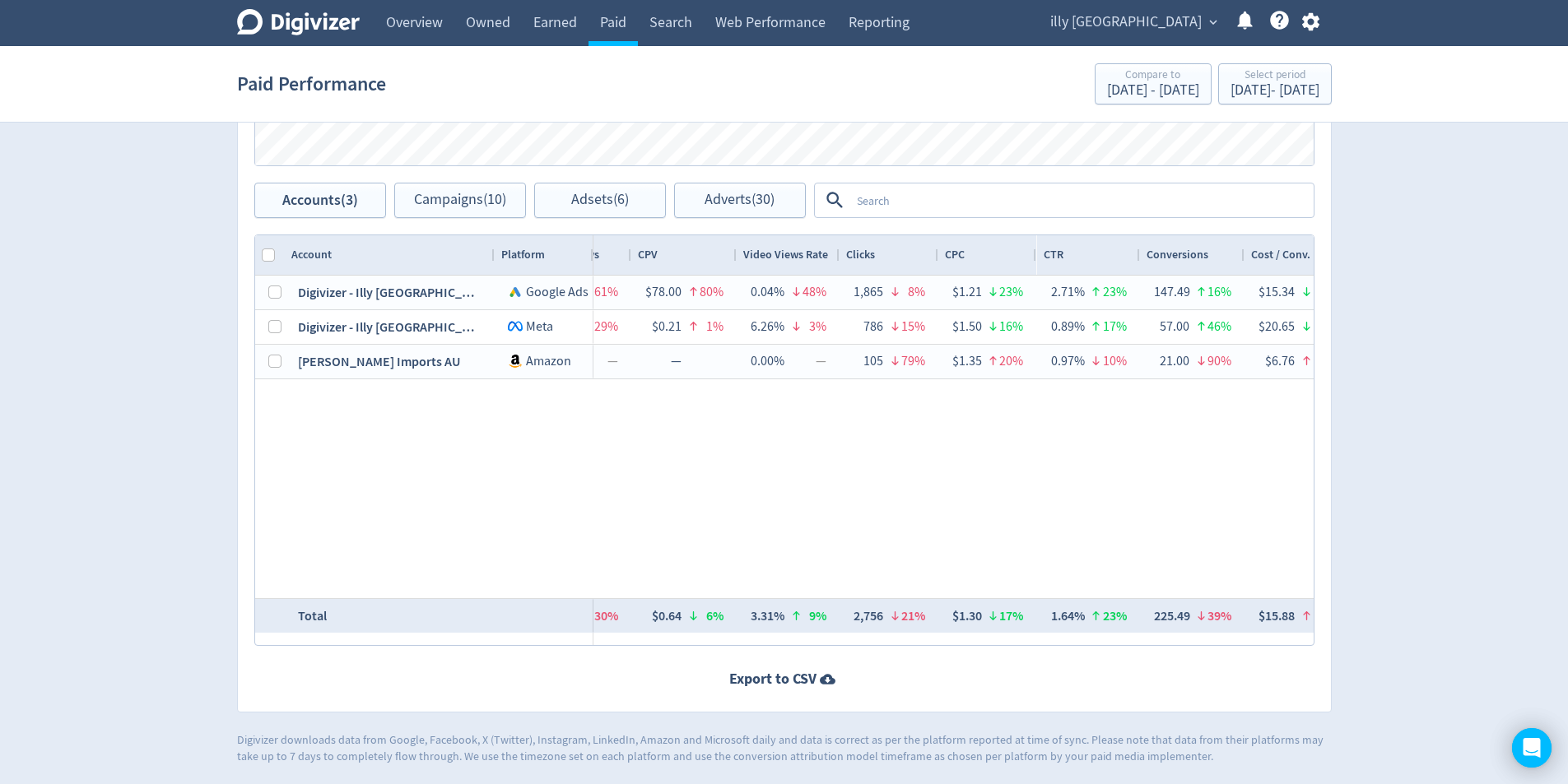
scroll to position [0, 829]
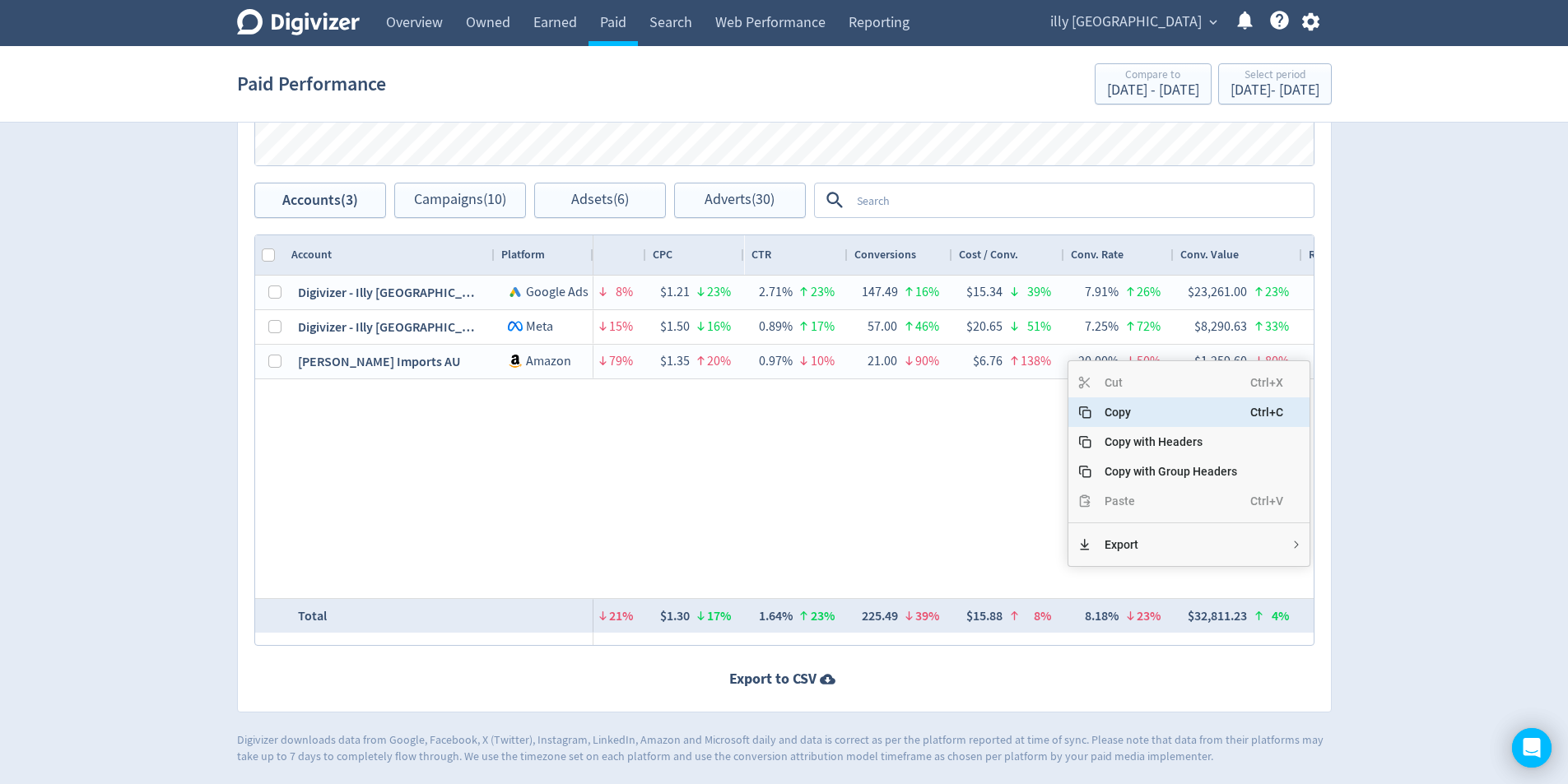
click at [1152, 410] on span "Copy" at bounding box center [1170, 413] width 159 height 30
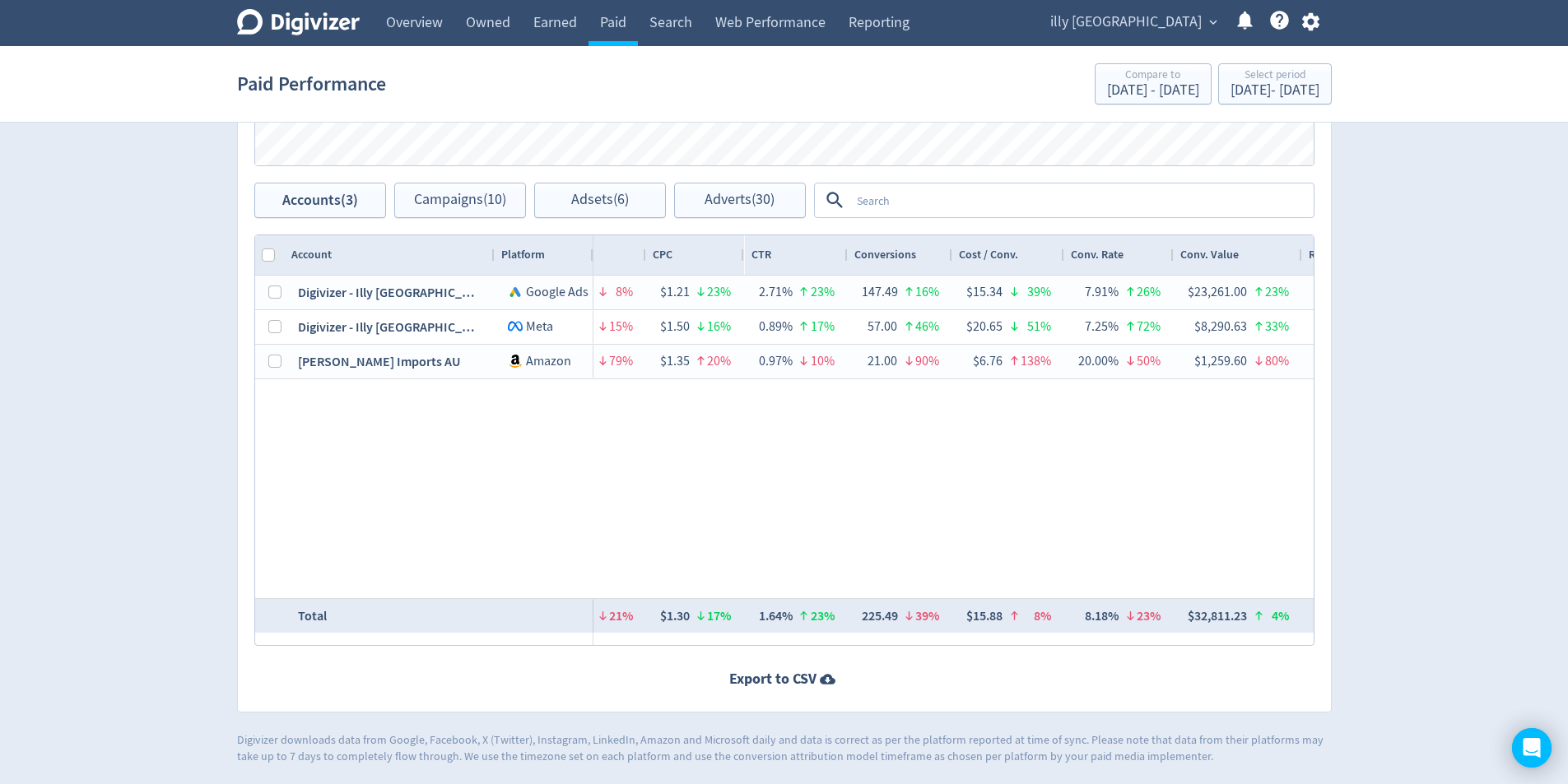
click at [1311, 78] on div "Select period" at bounding box center [1275, 76] width 89 height 14
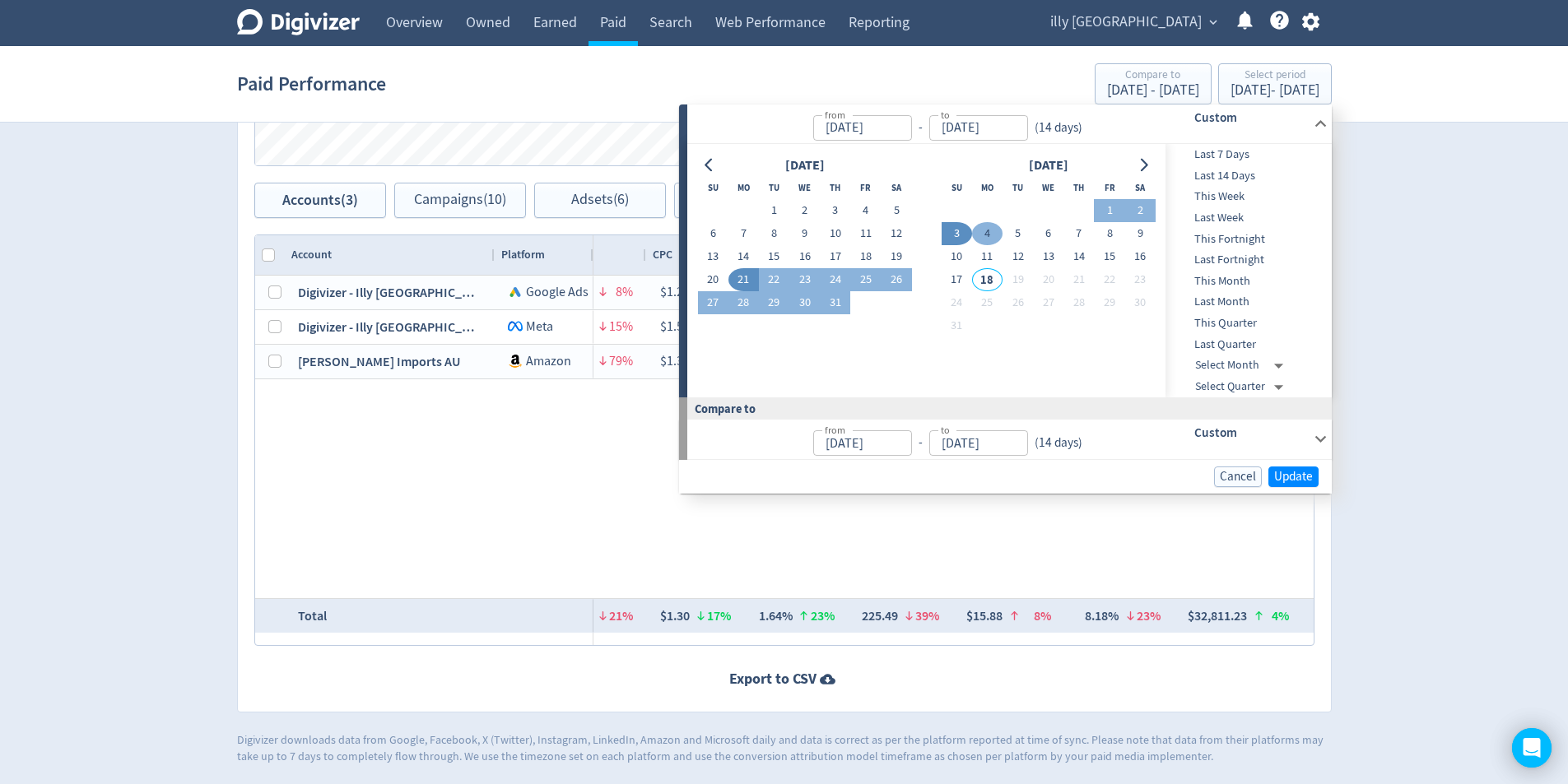
click at [993, 234] on button "4" at bounding box center [987, 233] width 30 height 24
type input "[DATE]"
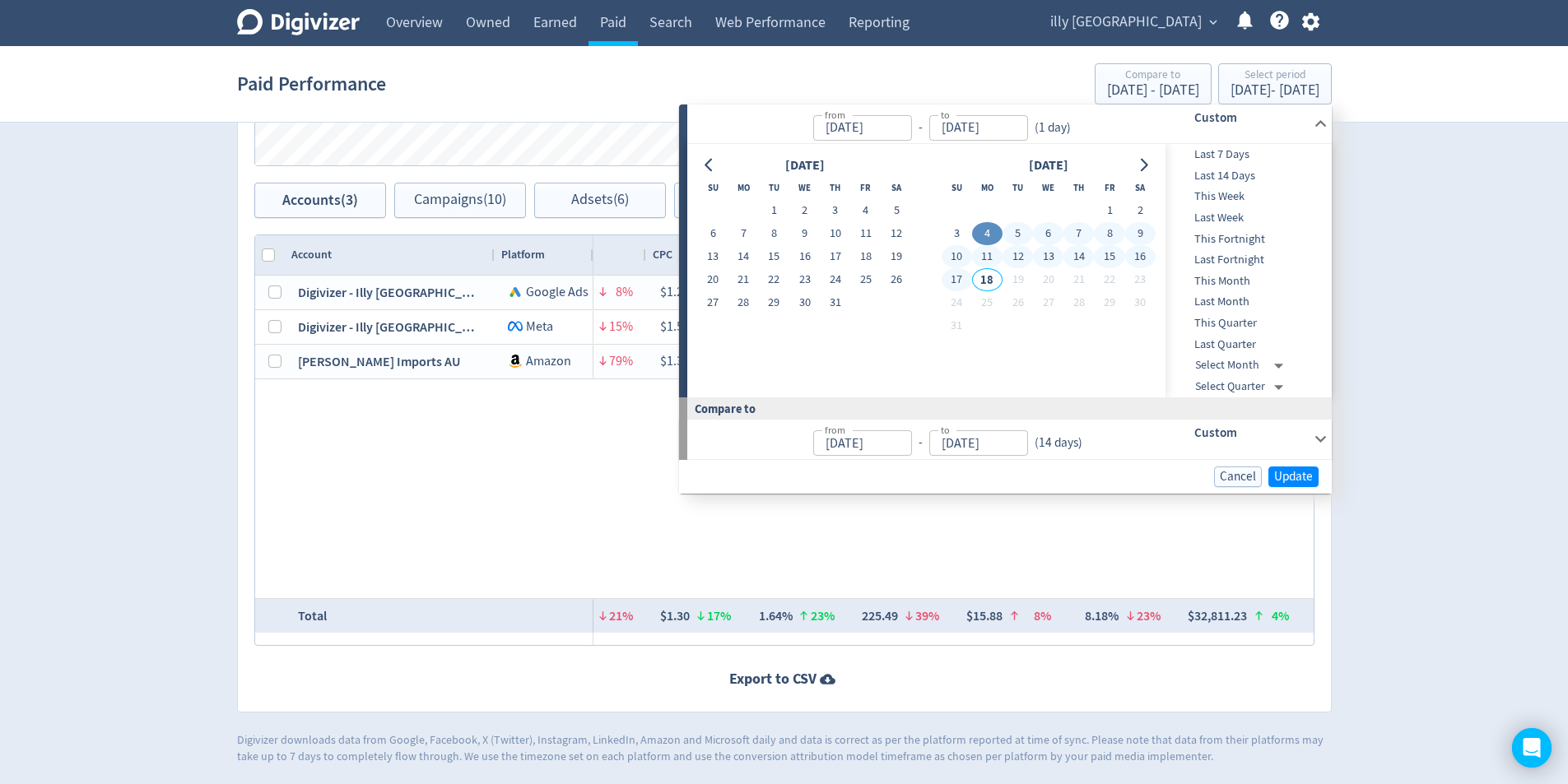
drag, startPoint x: 955, startPoint y: 277, endPoint x: 994, endPoint y: 304, distance: 47.4
click at [954, 277] on button "17" at bounding box center [956, 279] width 30 height 24
type input "[DATE]"
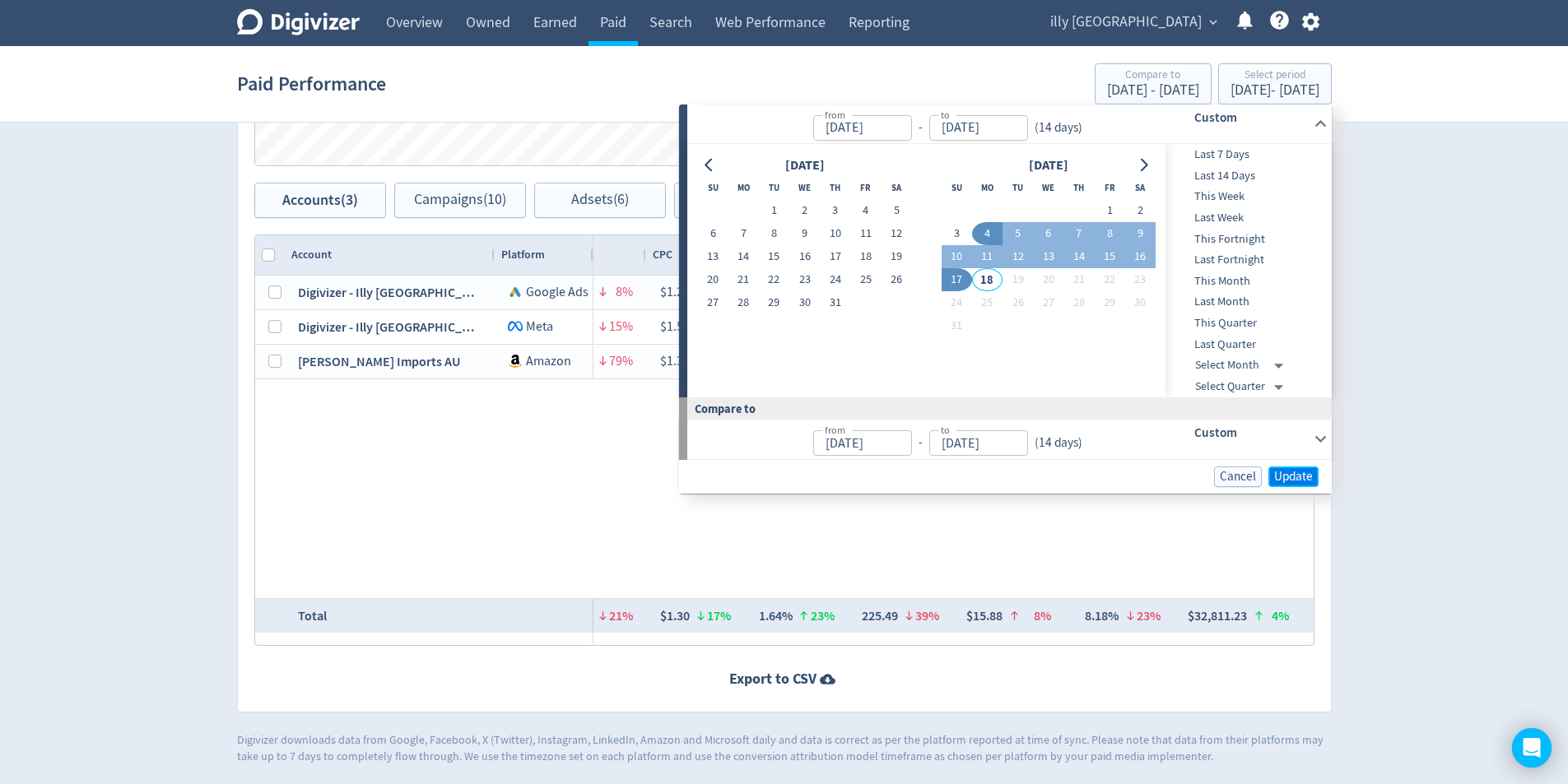
click at [1284, 472] on span "Update" at bounding box center [1293, 477] width 39 height 12
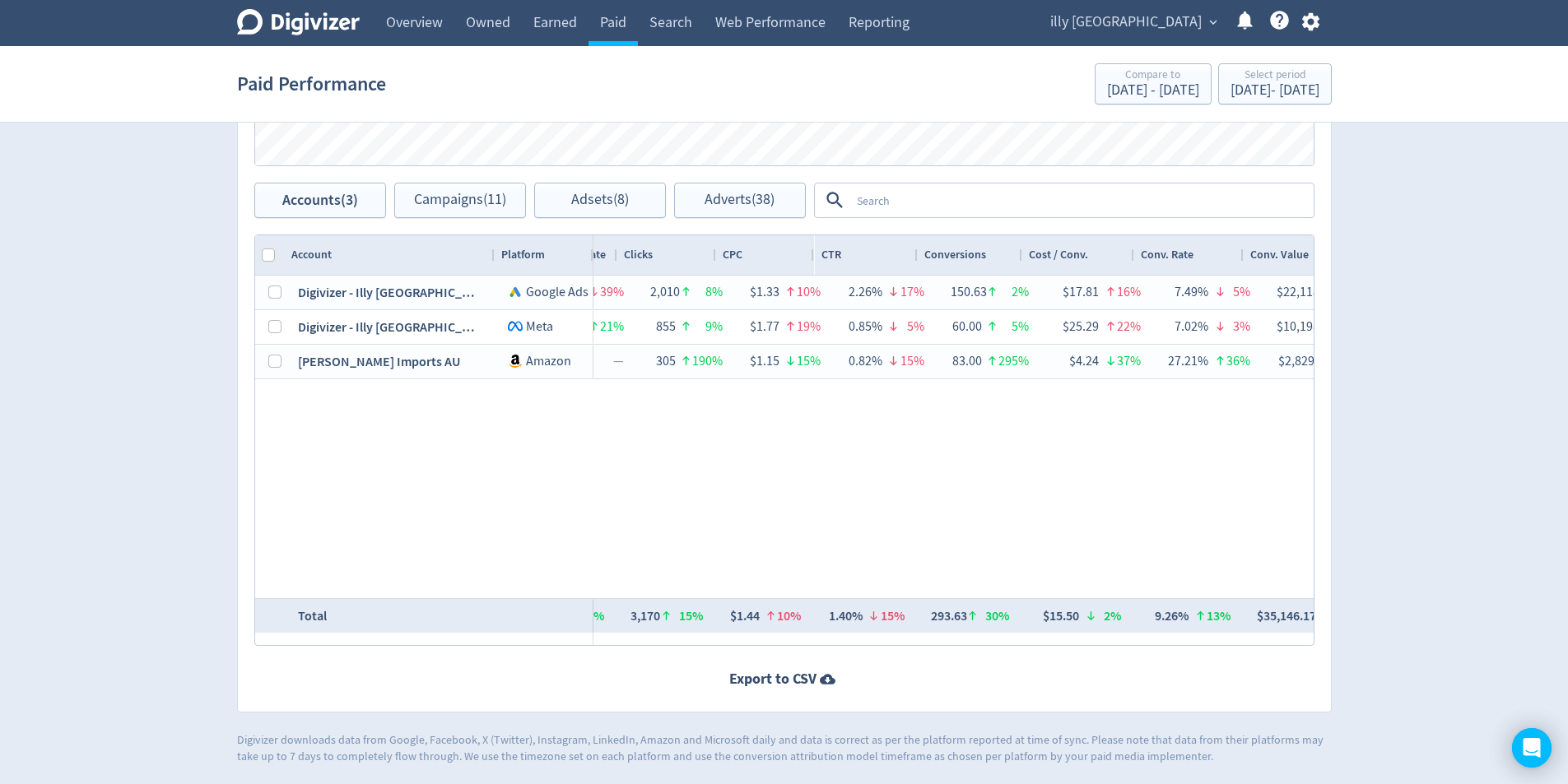
scroll to position [0, 1039]
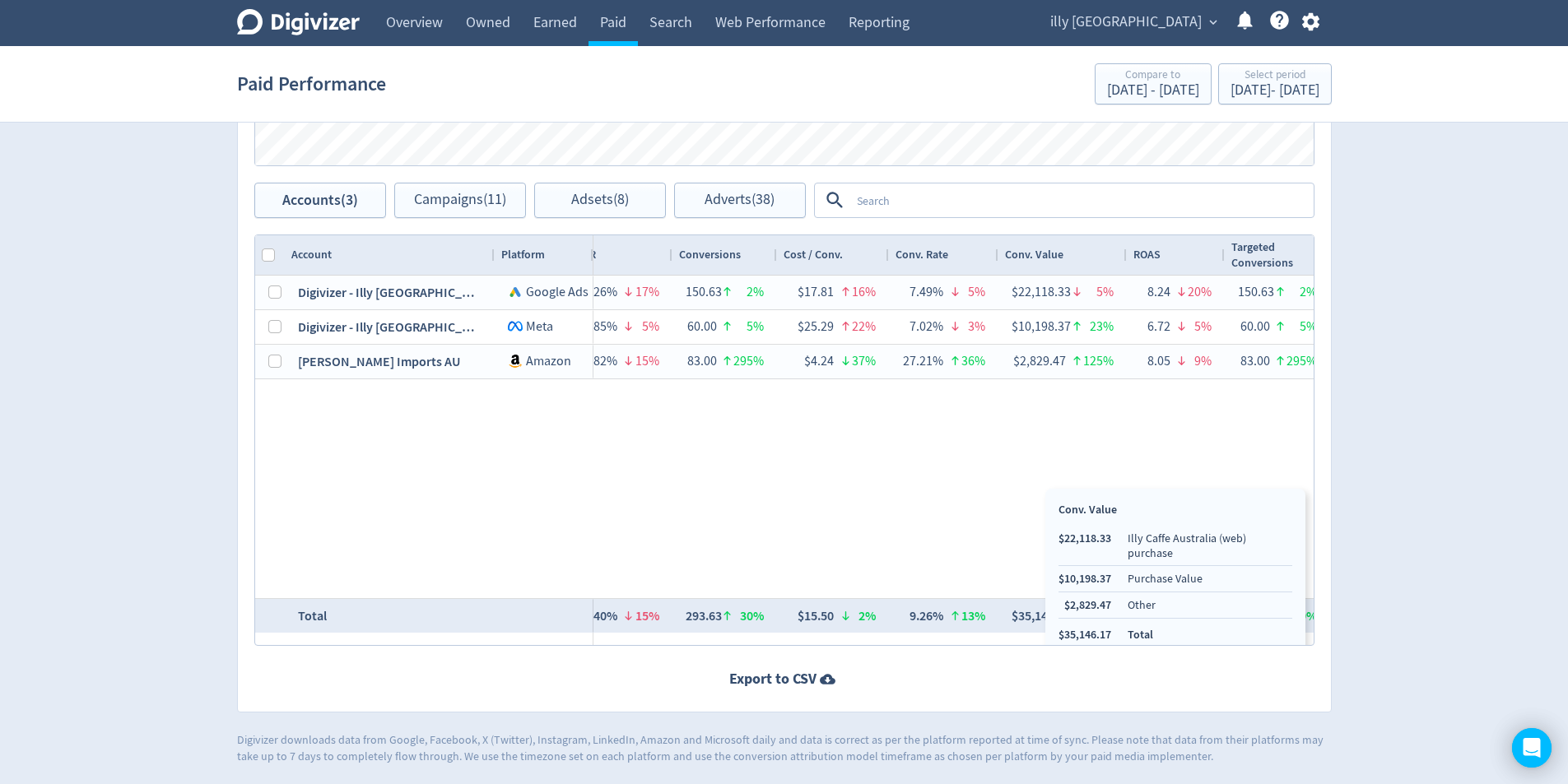
drag, startPoint x: 1045, startPoint y: 618, endPoint x: 936, endPoint y: 470, distance: 183.8
click at [924, 463] on div "$2,682.65 19% 89,110 29% $30.10 8% — 95 51% $28.24 21% 0.11% 17% 23 21% $116.64…" at bounding box center [953, 436] width 720 height 322
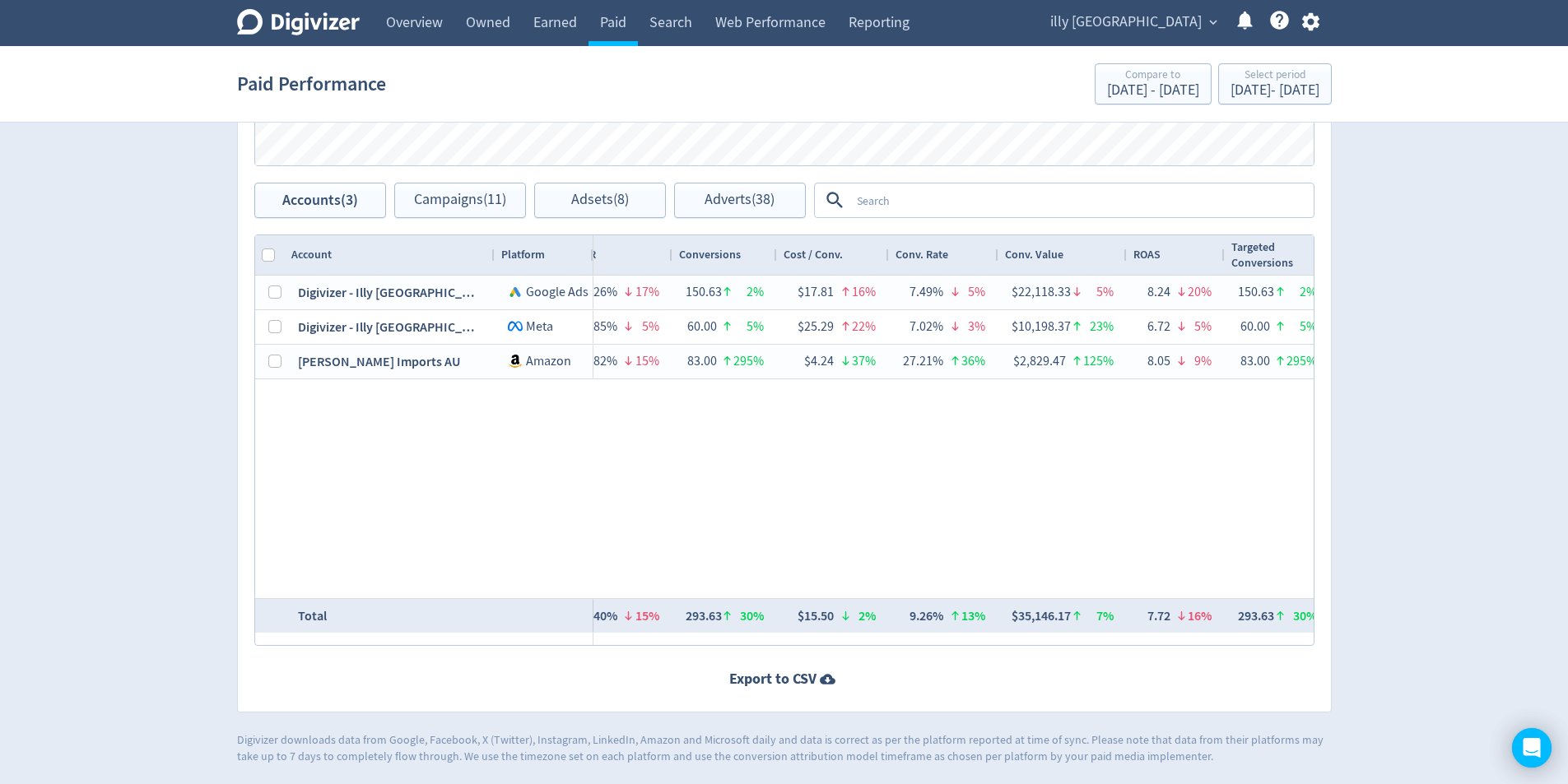
drag, startPoint x: 1045, startPoint y: 615, endPoint x: 996, endPoint y: 559, distance: 74.4
click at [996, 559] on div "$2,682.65 19% 89,110 29% $30.10 8% — 95 51% $28.24 21% 0.11% 17% 23 21% $116.64…" at bounding box center [953, 436] width 720 height 322
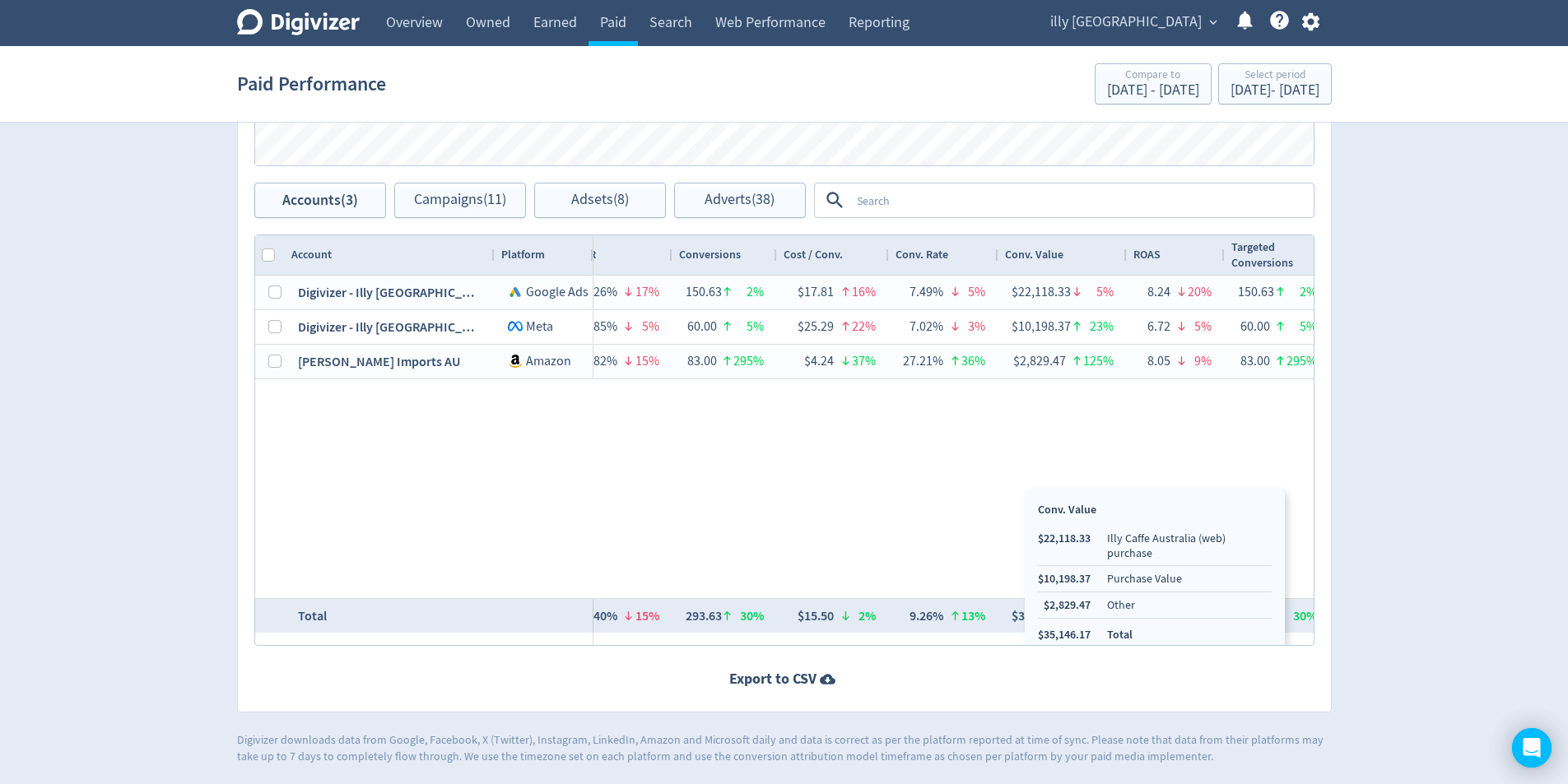
click at [1026, 614] on div "Conv. Value $22,118.33 Illy Caffe Australia (web) purchase $10,198.37 Purchase …" at bounding box center [1154, 572] width 260 height 167
drag, startPoint x: 1092, startPoint y: 622, endPoint x: 1043, endPoint y: 622, distance: 49.0
click at [1043, 622] on ul "$22,118.33 Illy Caffe Australia (web) purchase $10,198.37 Purchase Value $2,829…" at bounding box center [1154, 587] width 234 height 112
copy li "35,146.17"
click at [1069, 610] on ul "$22,118.33 Illy Caffe Australia (web) purchase $10,198.37 Purchase Value $2,829…" at bounding box center [1184, 587] width 232 height 112
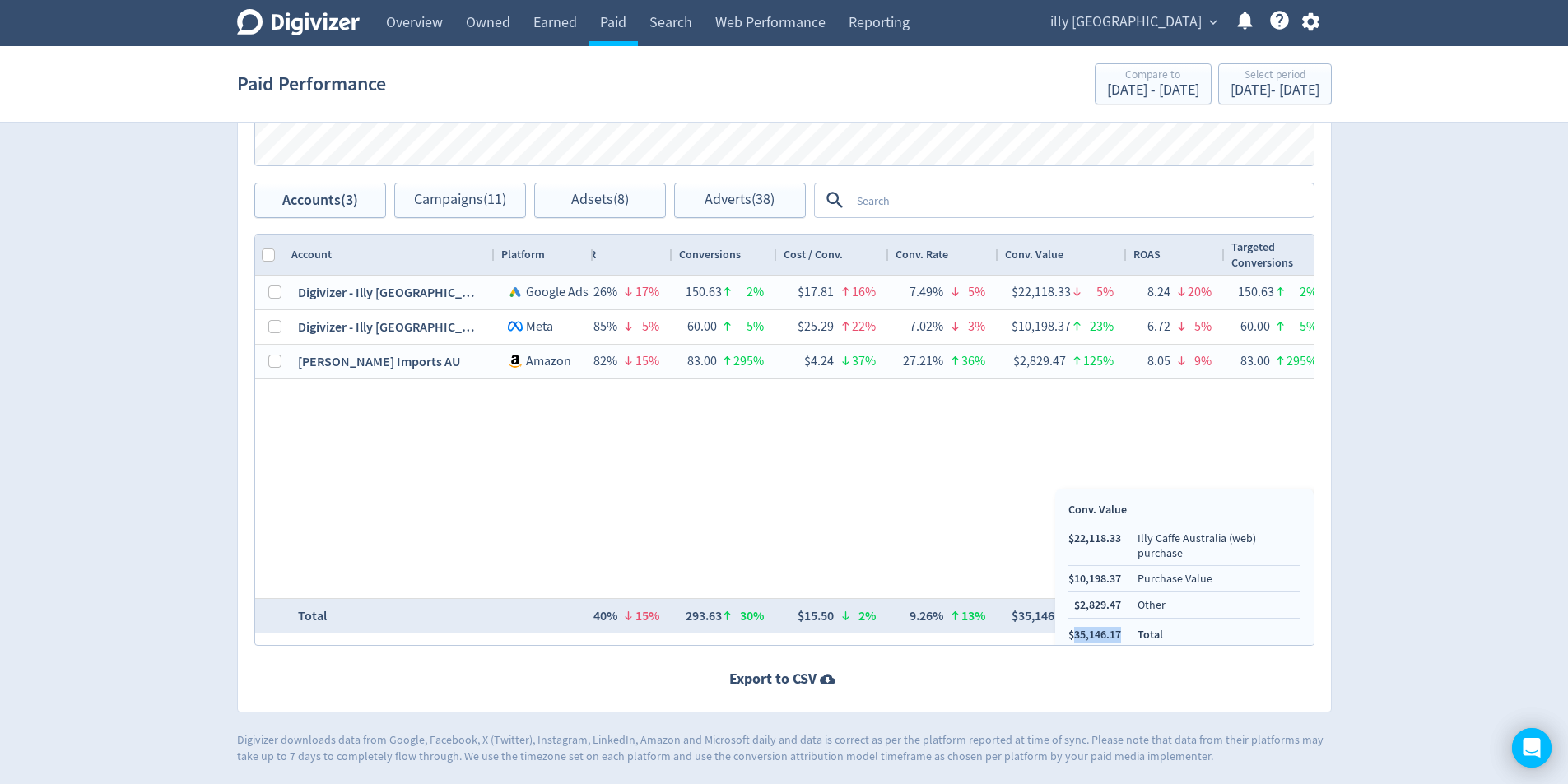
copy li "35,146.17"
drag, startPoint x: 1124, startPoint y: 623, endPoint x: 1074, endPoint y: 621, distance: 50.0
click at [1074, 621] on ul "$22,118.33 Illy Caffe Australia (web) purchase $10,198.37 Purchase Value $2,829…" at bounding box center [1184, 587] width 232 height 112
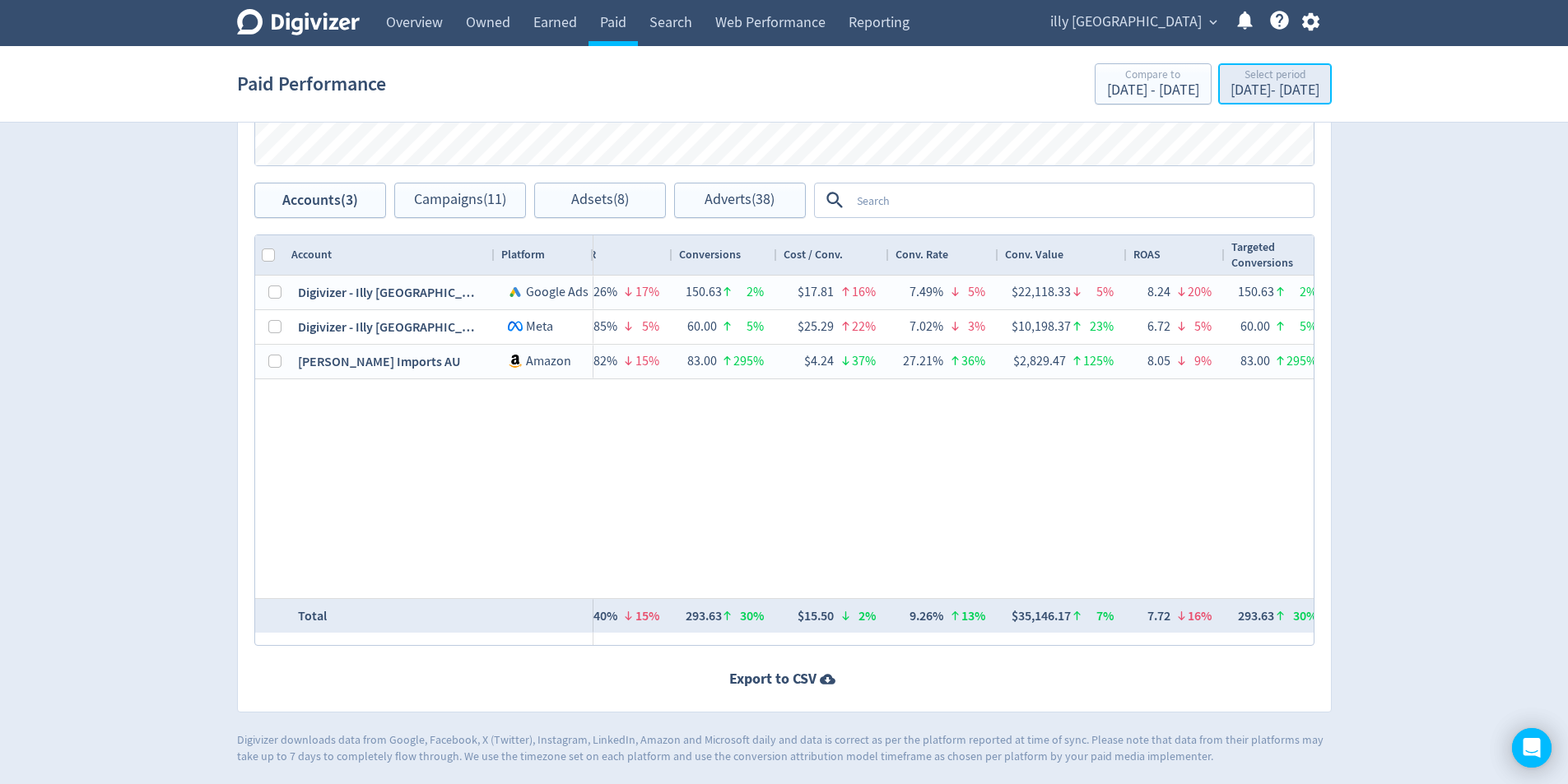
drag, startPoint x: 1260, startPoint y: 92, endPoint x: 1259, endPoint y: 102, distance: 10.0
click at [1260, 92] on div "[DATE] - [DATE]" at bounding box center [1275, 90] width 89 height 15
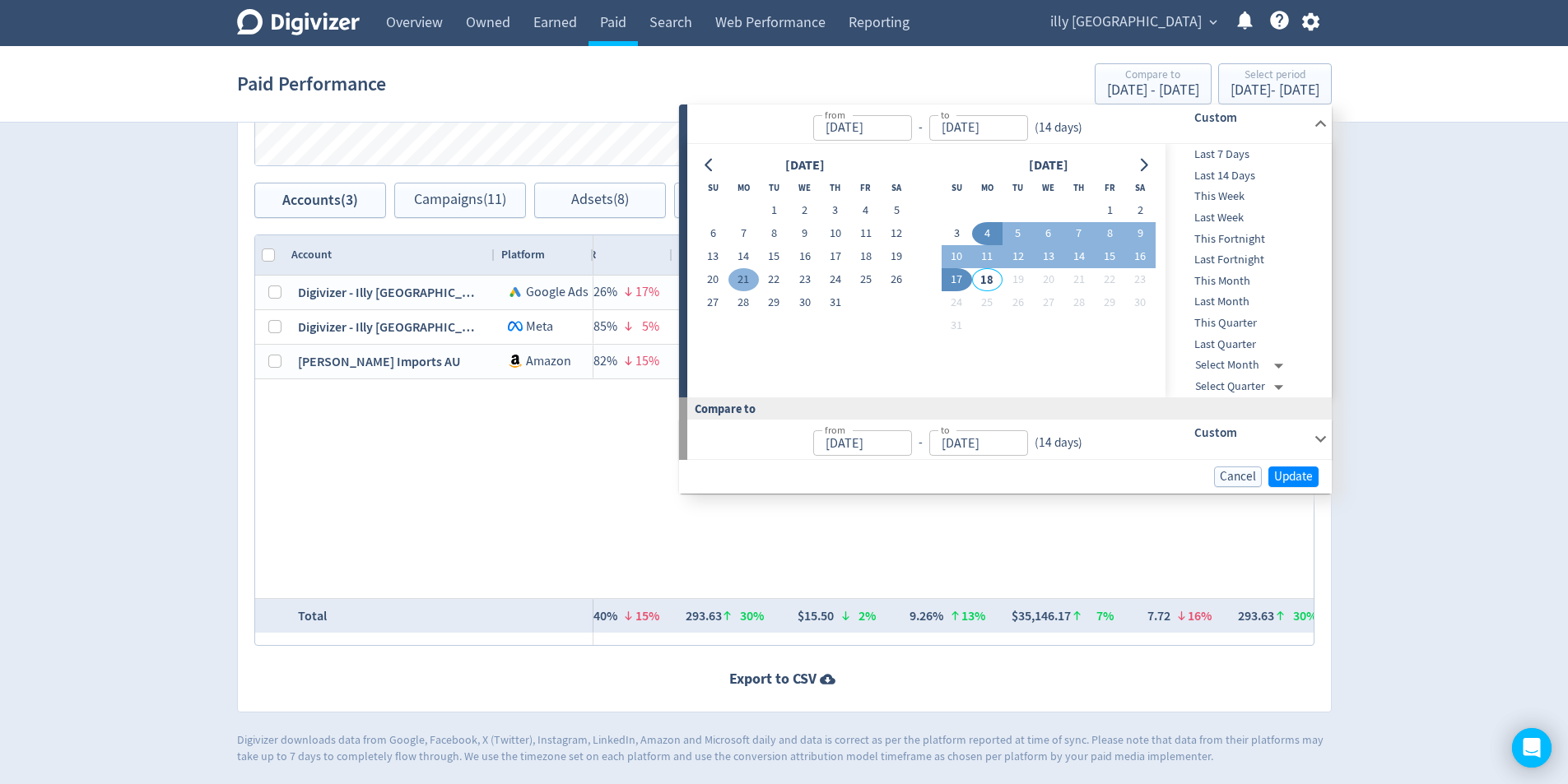
click at [750, 280] on button "21" at bounding box center [744, 279] width 30 height 24
type input "[DATE]"
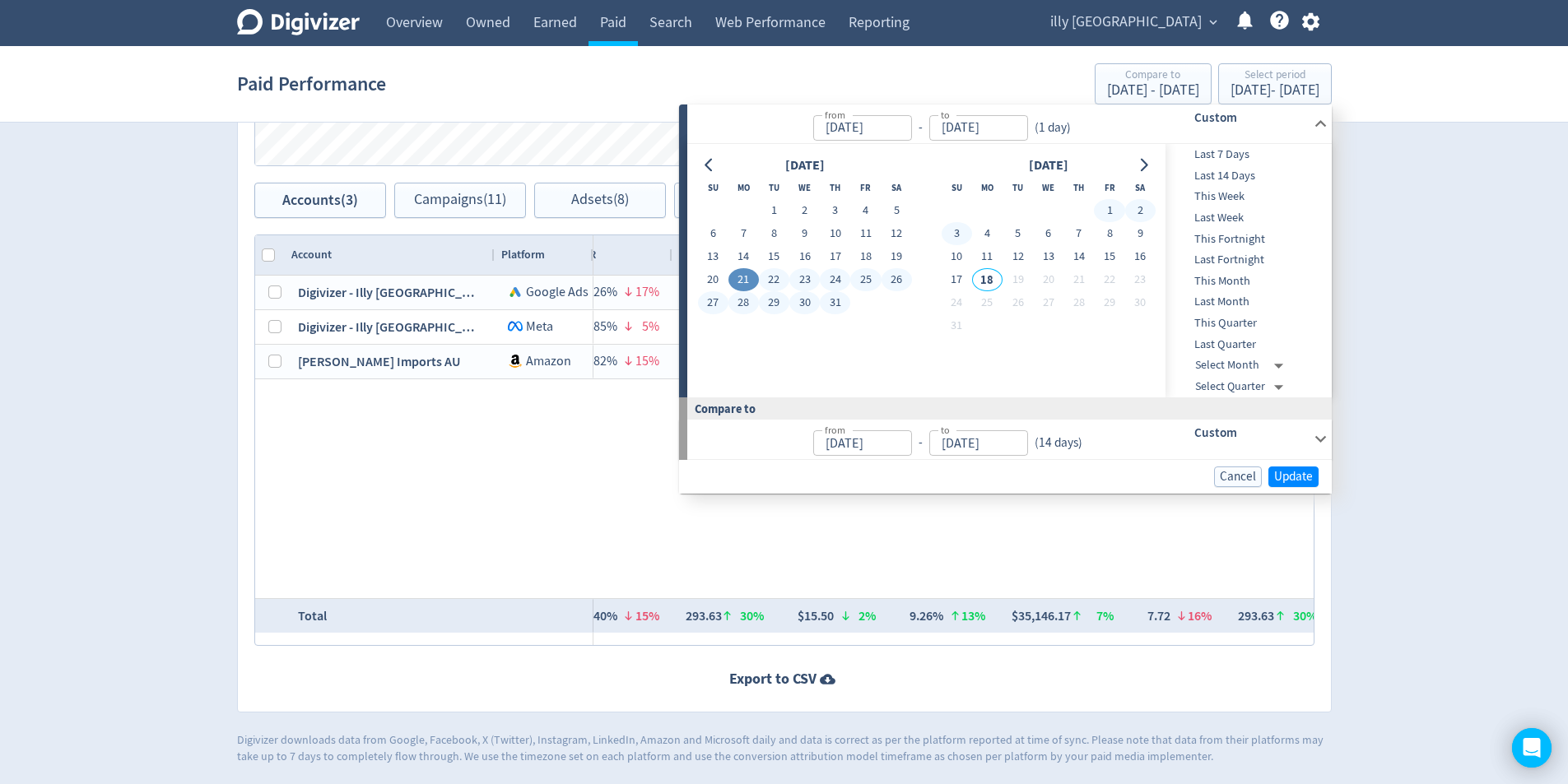
click at [958, 231] on button "3" at bounding box center [956, 233] width 30 height 24
type input "[DATE]"
click at [1298, 483] on span "Update" at bounding box center [1293, 477] width 39 height 12
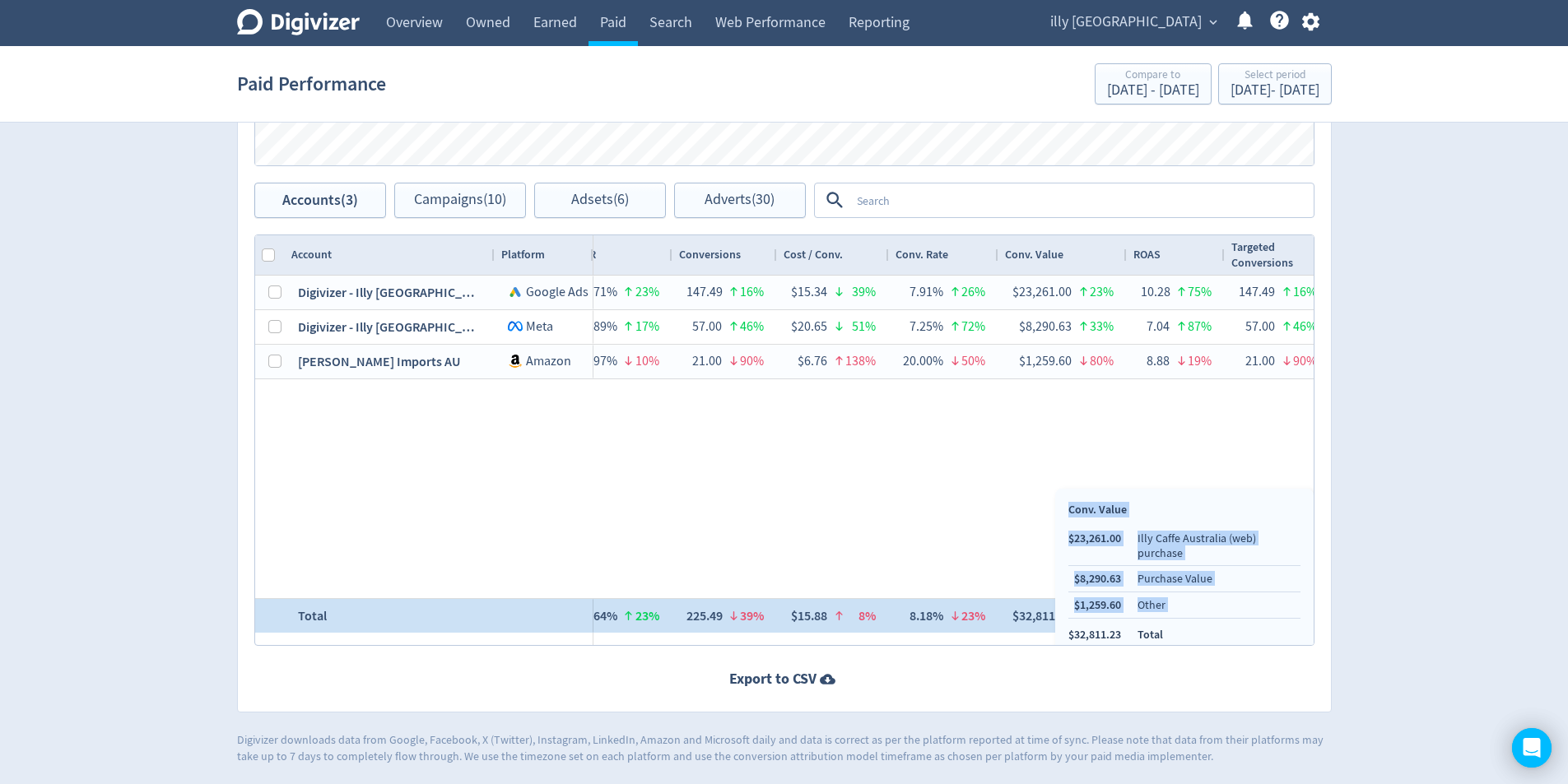
click at [1033, 615] on div "Drag here to set row groups Drag here to set column labels Account Platform Spe…" at bounding box center [783, 440] width 1059 height 412
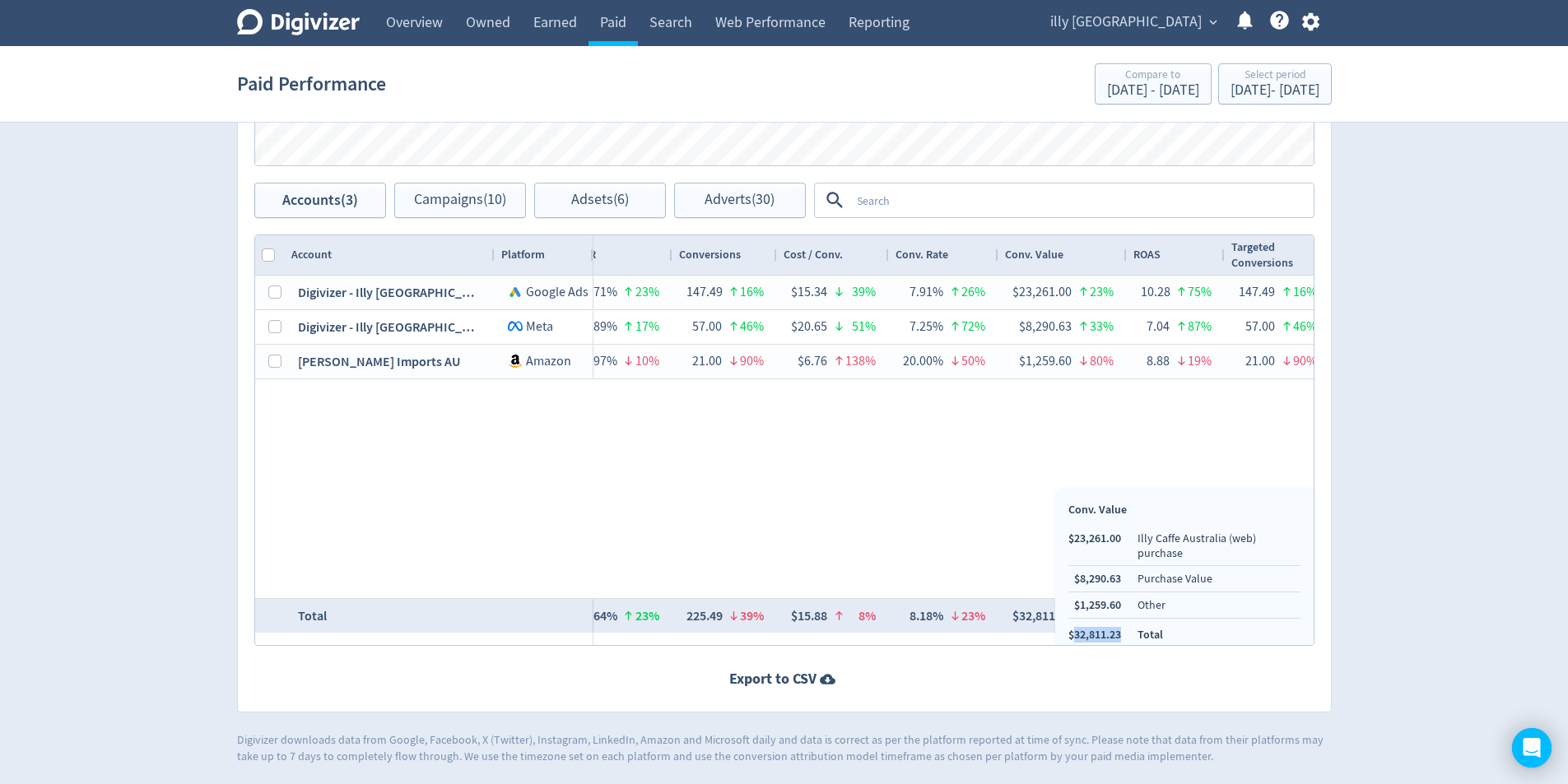
copy li "32,811.23"
drag, startPoint x: 1121, startPoint y: 622, endPoint x: 1075, endPoint y: 623, distance: 46.0
click at [1075, 623] on ul "$23,261.00 Illy Caffe Australia (web) purchase $8,290.63 Purchase Value $1,259.…" at bounding box center [1184, 587] width 232 height 112
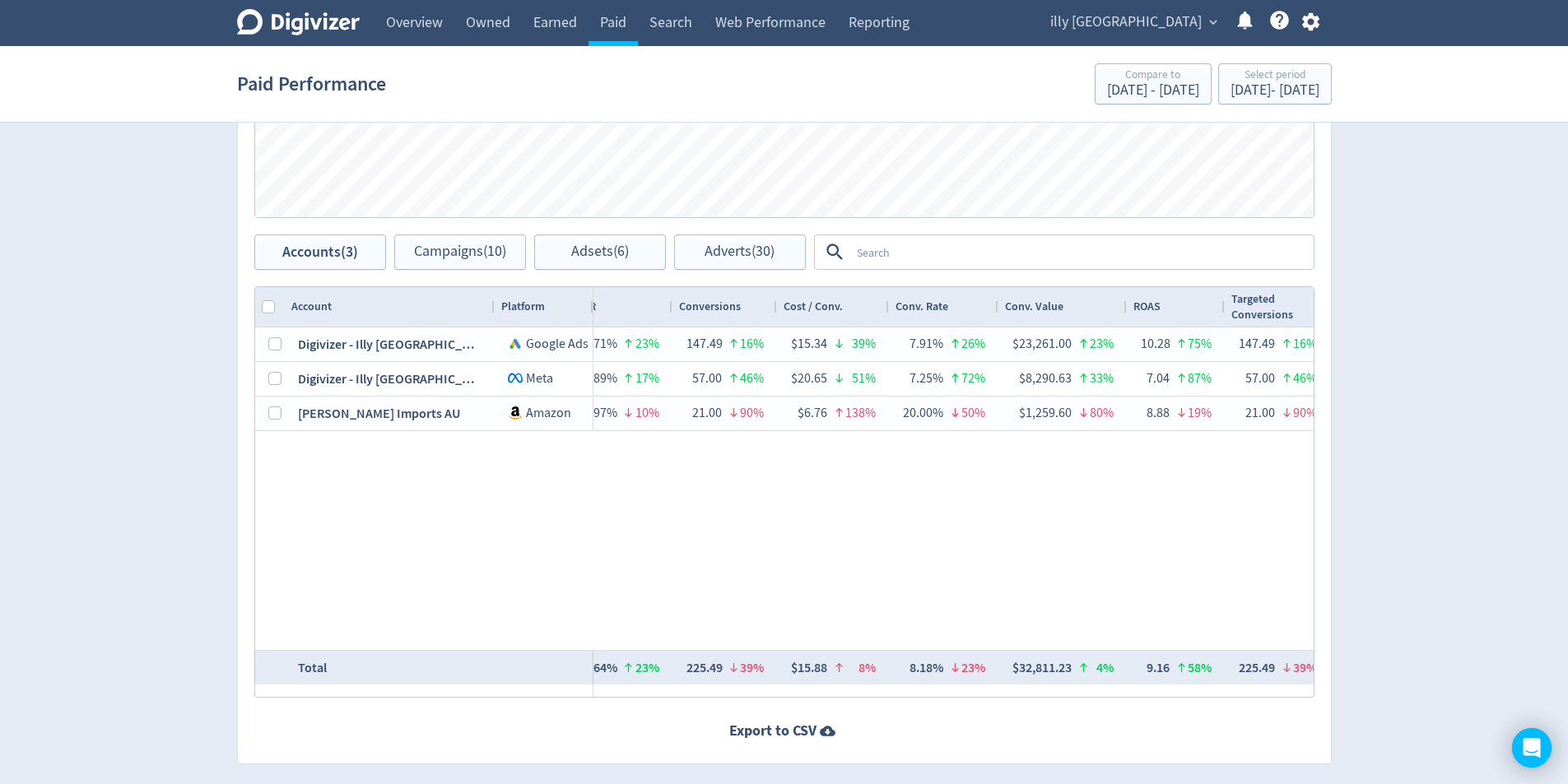
scroll to position [795, 0]
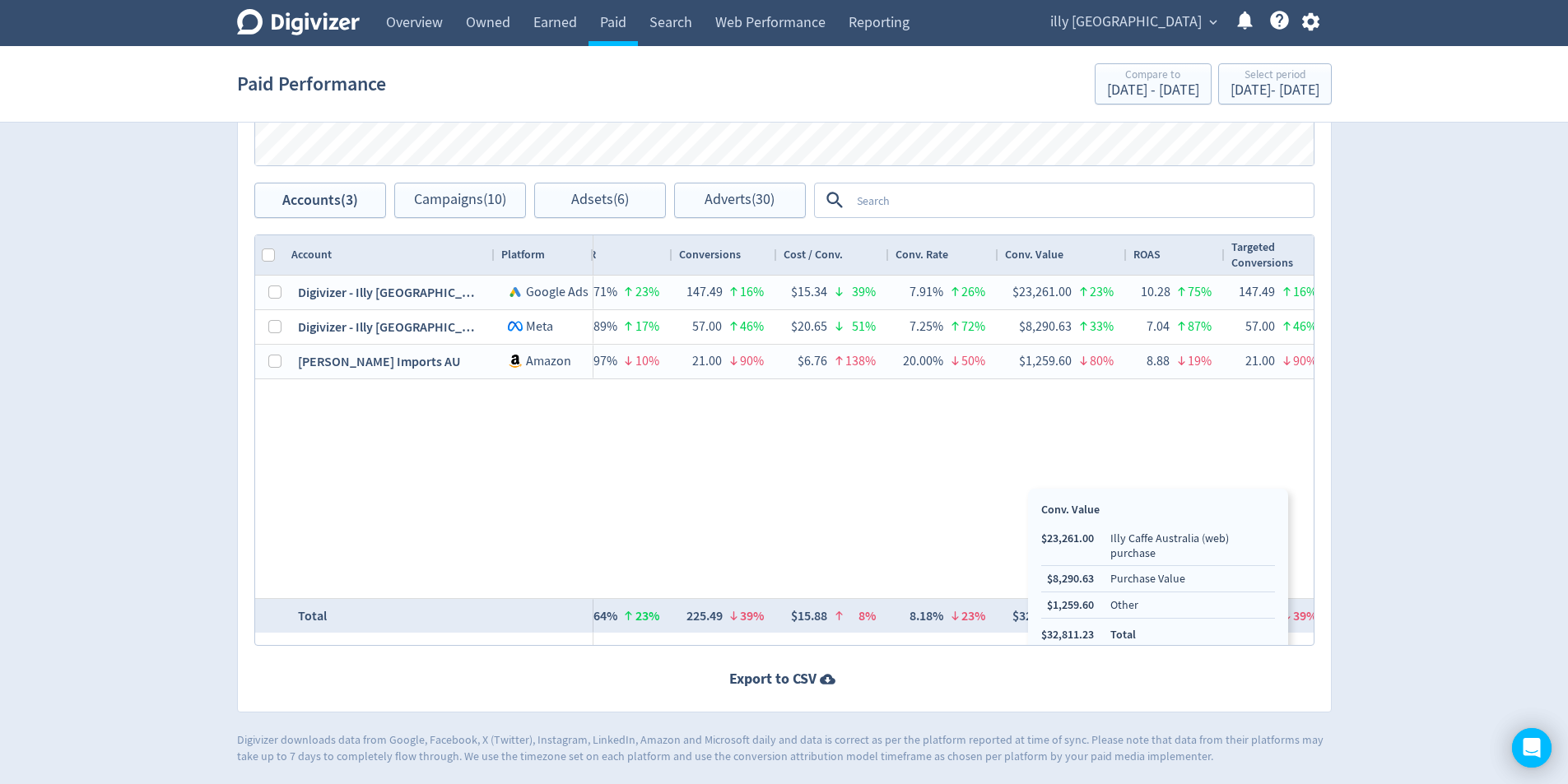
drag, startPoint x: 1029, startPoint y: 618, endPoint x: 1341, endPoint y: 216, distance: 508.9
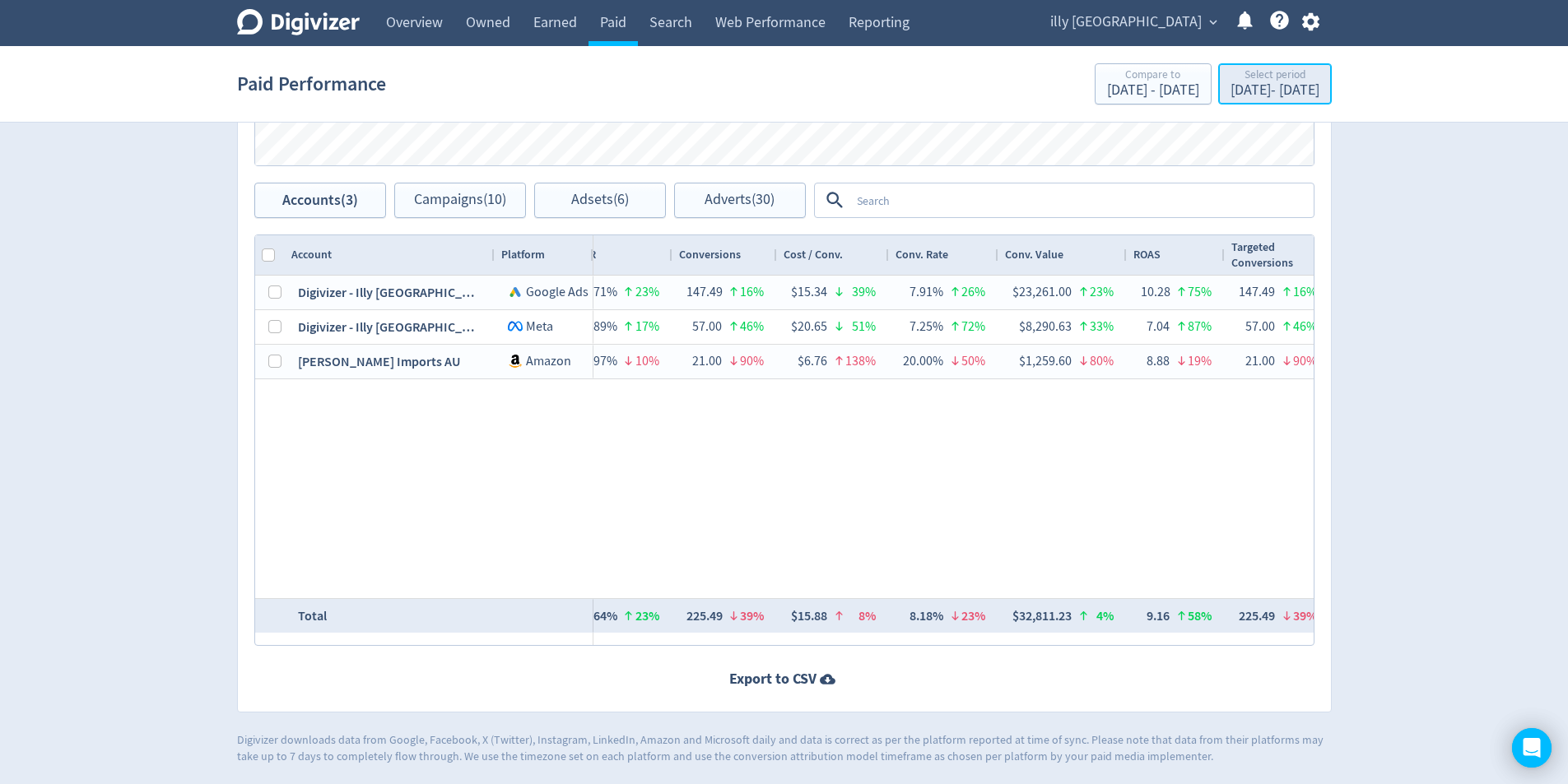
click at [1245, 71] on div "Select period" at bounding box center [1275, 76] width 89 height 14
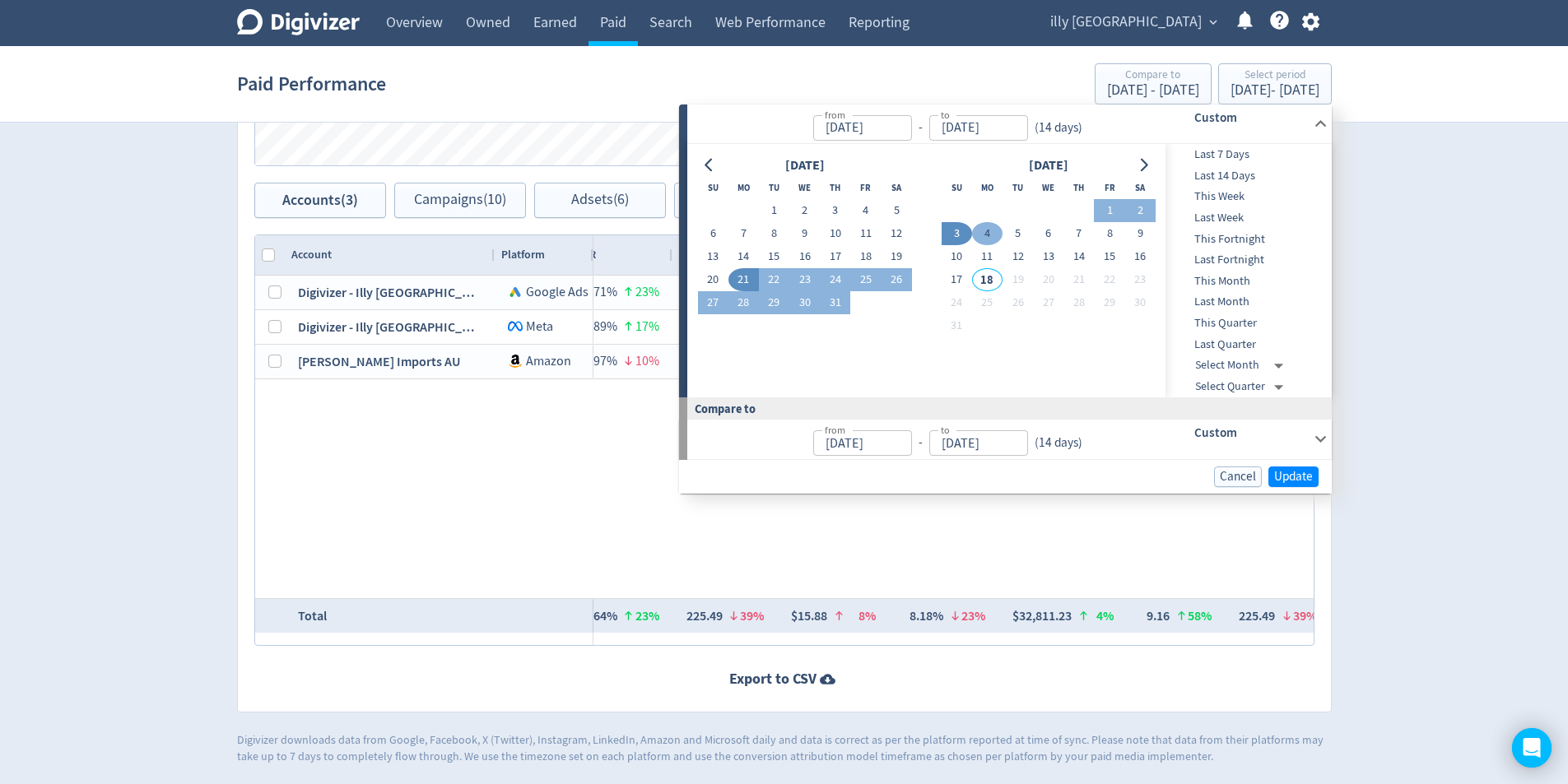
click at [996, 238] on button "4" at bounding box center [987, 233] width 30 height 24
type input "[DATE]"
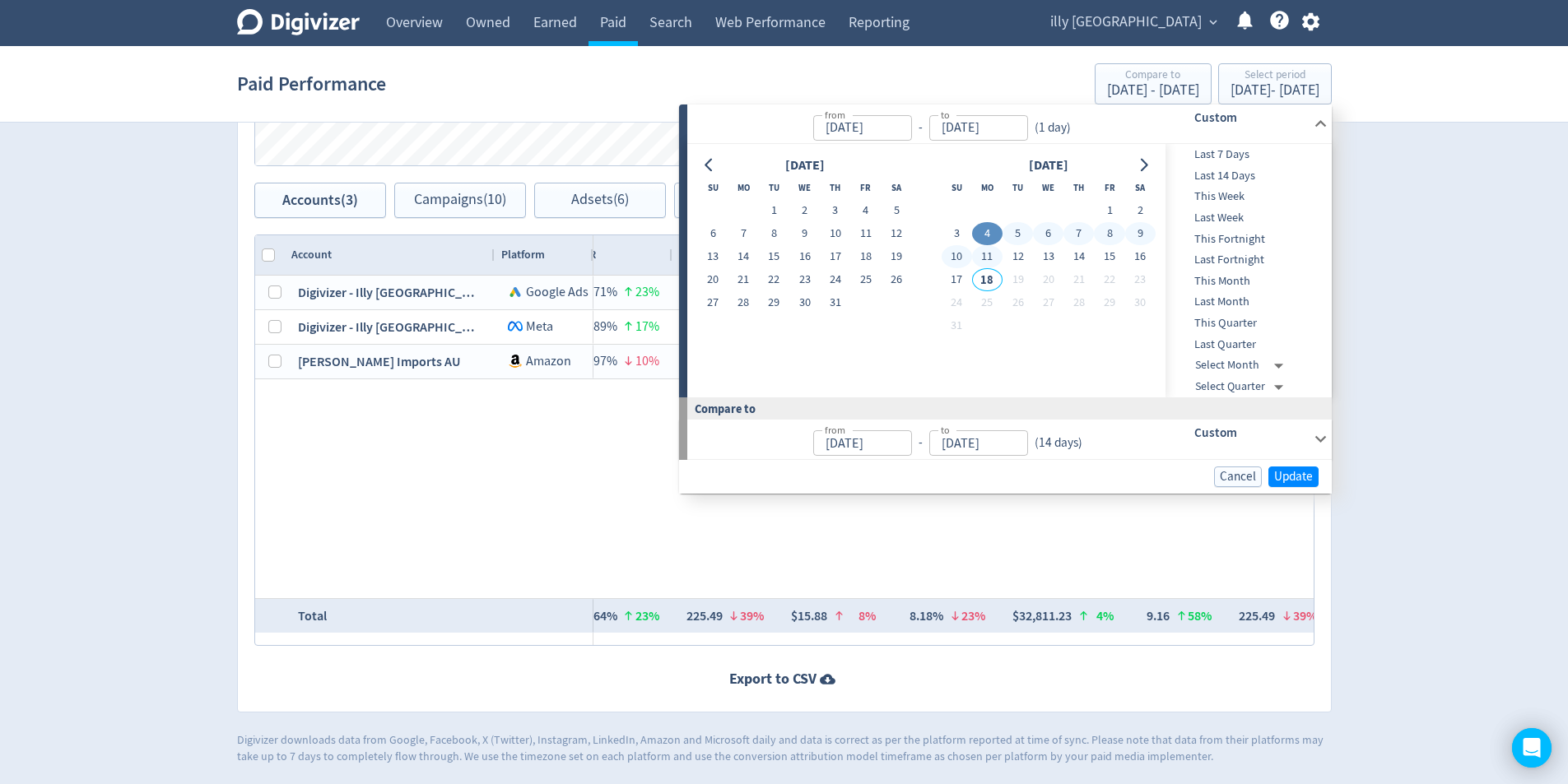
drag, startPoint x: 958, startPoint y: 281, endPoint x: 971, endPoint y: 303, distance: 25.6
click at [957, 284] on button "17" at bounding box center [956, 279] width 30 height 24
type input "[DATE]"
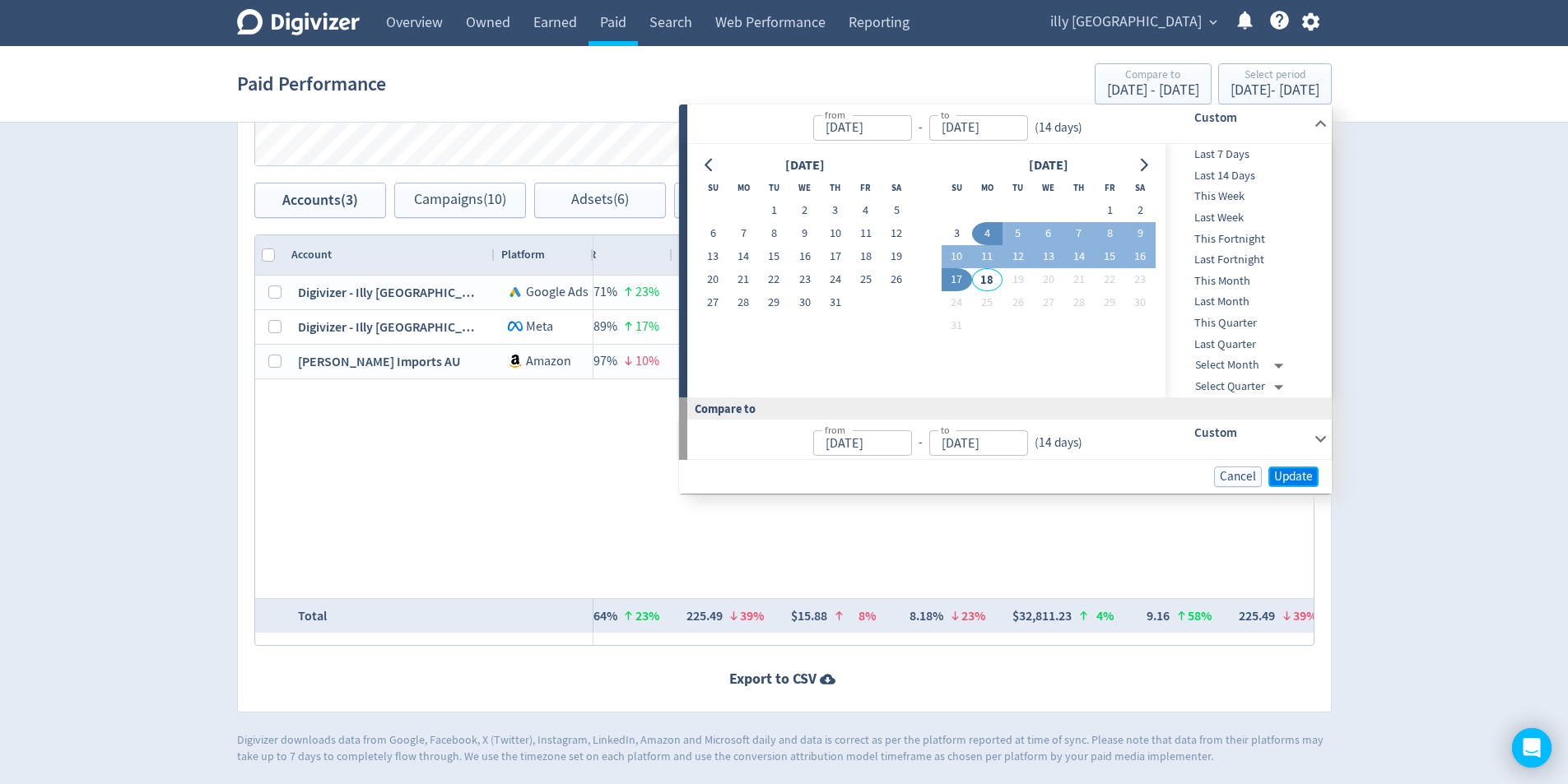
click at [1304, 478] on span "Update" at bounding box center [1293, 477] width 39 height 12
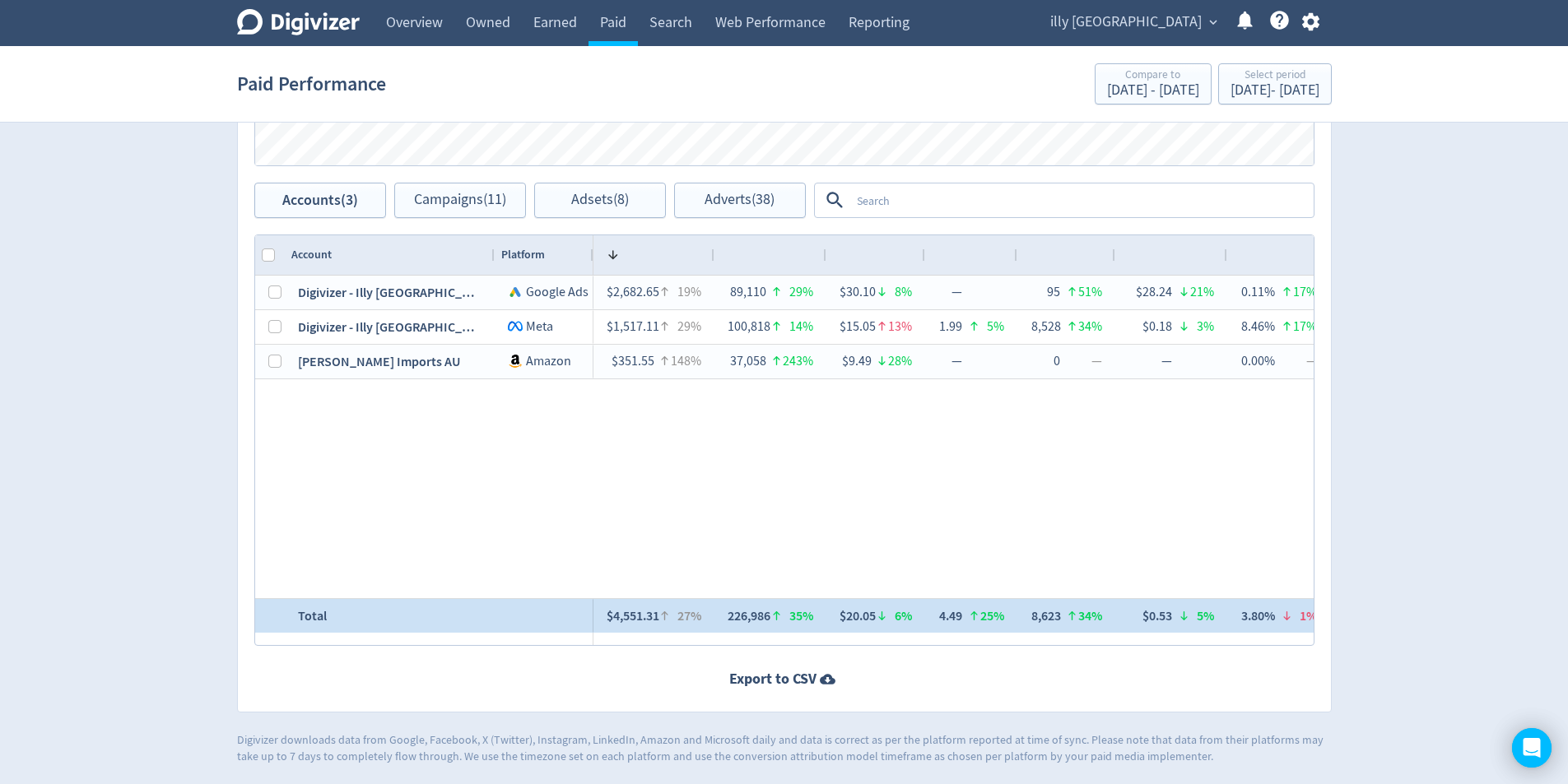
scroll to position [0, 1264]
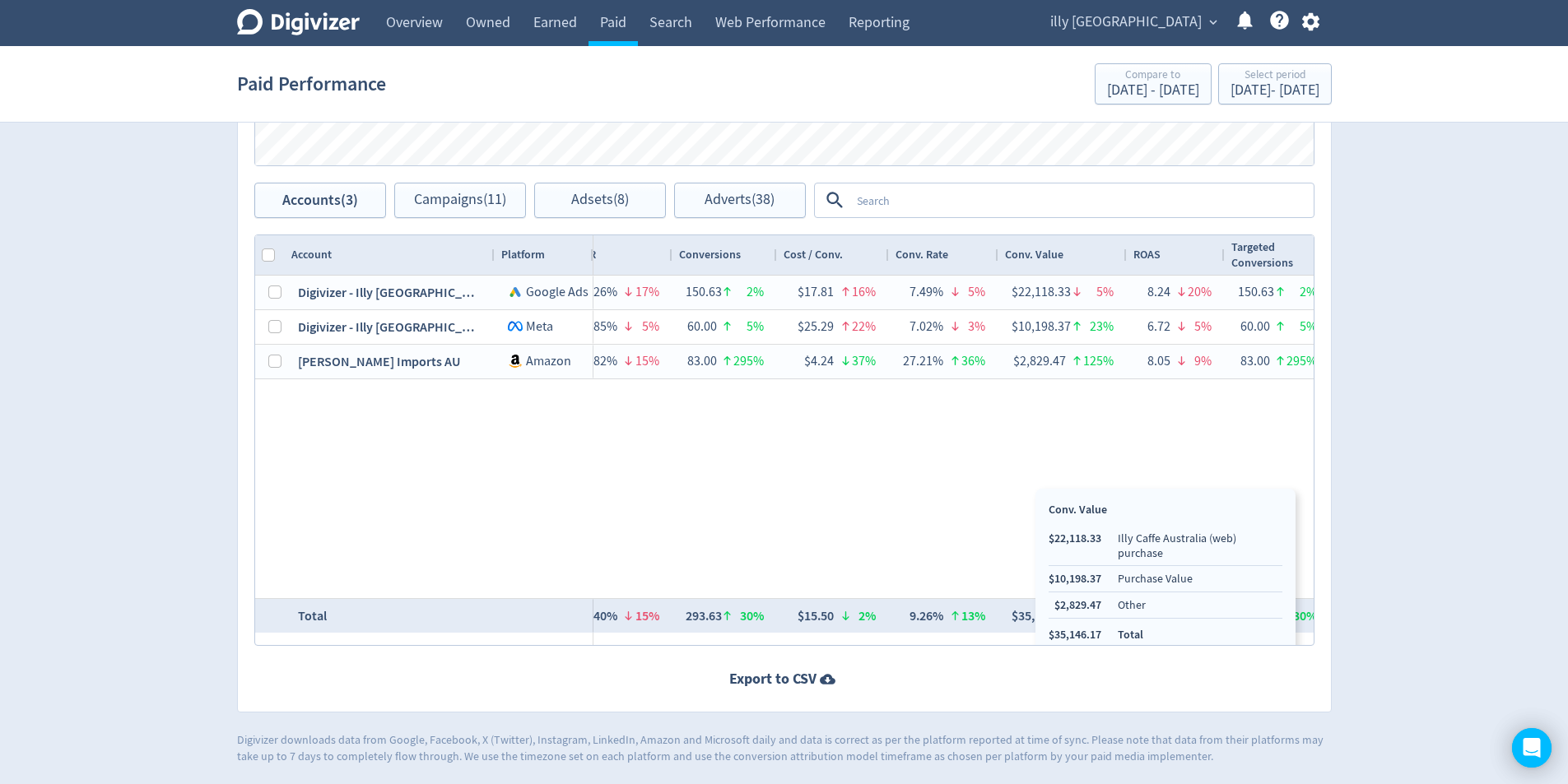
drag, startPoint x: 1035, startPoint y: 611, endPoint x: 1000, endPoint y: 555, distance: 66.0
click at [939, 505] on div "$2,682.65 19% 89,110 29% $30.10 8% — 95 51% $28.24 21% 0.11% 17% 23 21% $116.64…" at bounding box center [953, 436] width 720 height 322
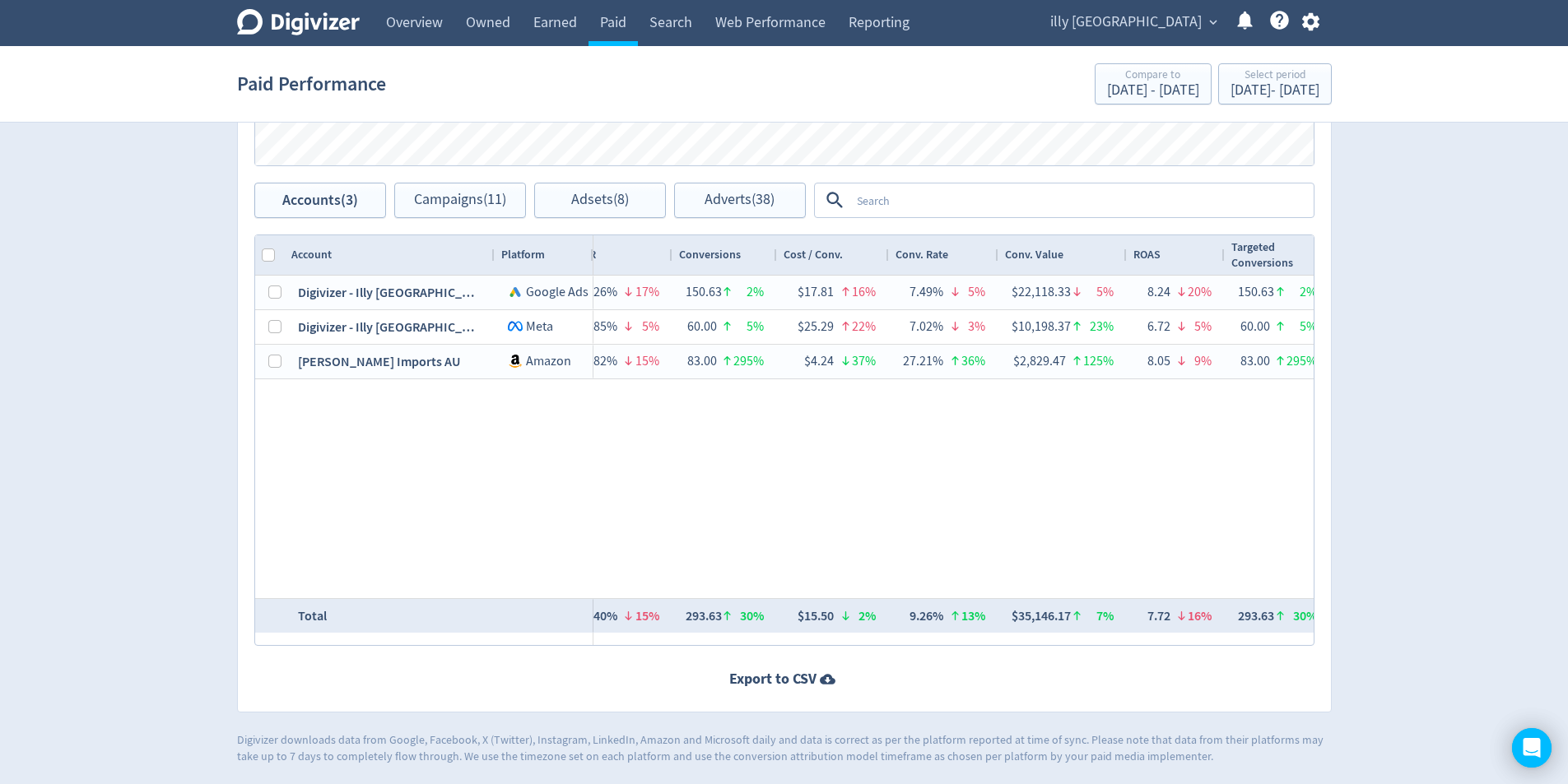
copy li "35,146.17"
drag, startPoint x: 1125, startPoint y: 618, endPoint x: 1073, endPoint y: 624, distance: 52.3
click at [1073, 624] on ul "$22,118.33 Illy Caffe Australia (web) purchase $10,198.37 Purchase Value $2,829…" at bounding box center [1184, 587] width 232 height 112
click at [867, 525] on div "$2,682.65 19% 89,110 29% $30.10 8% — 95 51% $28.24 21% 0.11% 17% 23 21% $116.64…" at bounding box center [953, 436] width 720 height 322
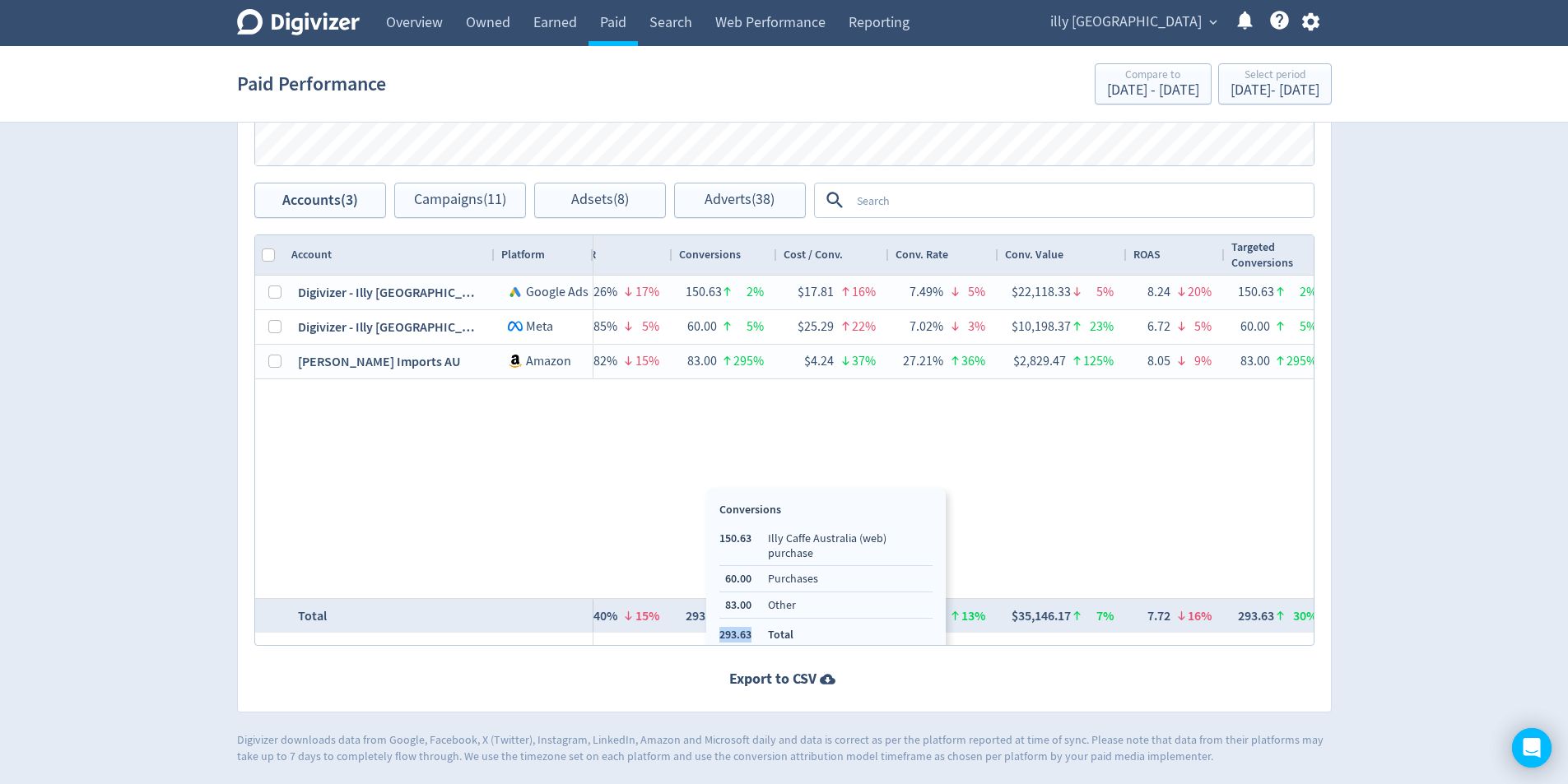
copy li "293.63"
drag, startPoint x: 752, startPoint y: 622, endPoint x: 720, endPoint y: 622, distance: 32.0
click at [720, 622] on ul "150.63 Illy Caffe Australia (web) purchase 60.00 Purchases 83.00 Other 293.63 T…" at bounding box center [825, 587] width 213 height 112
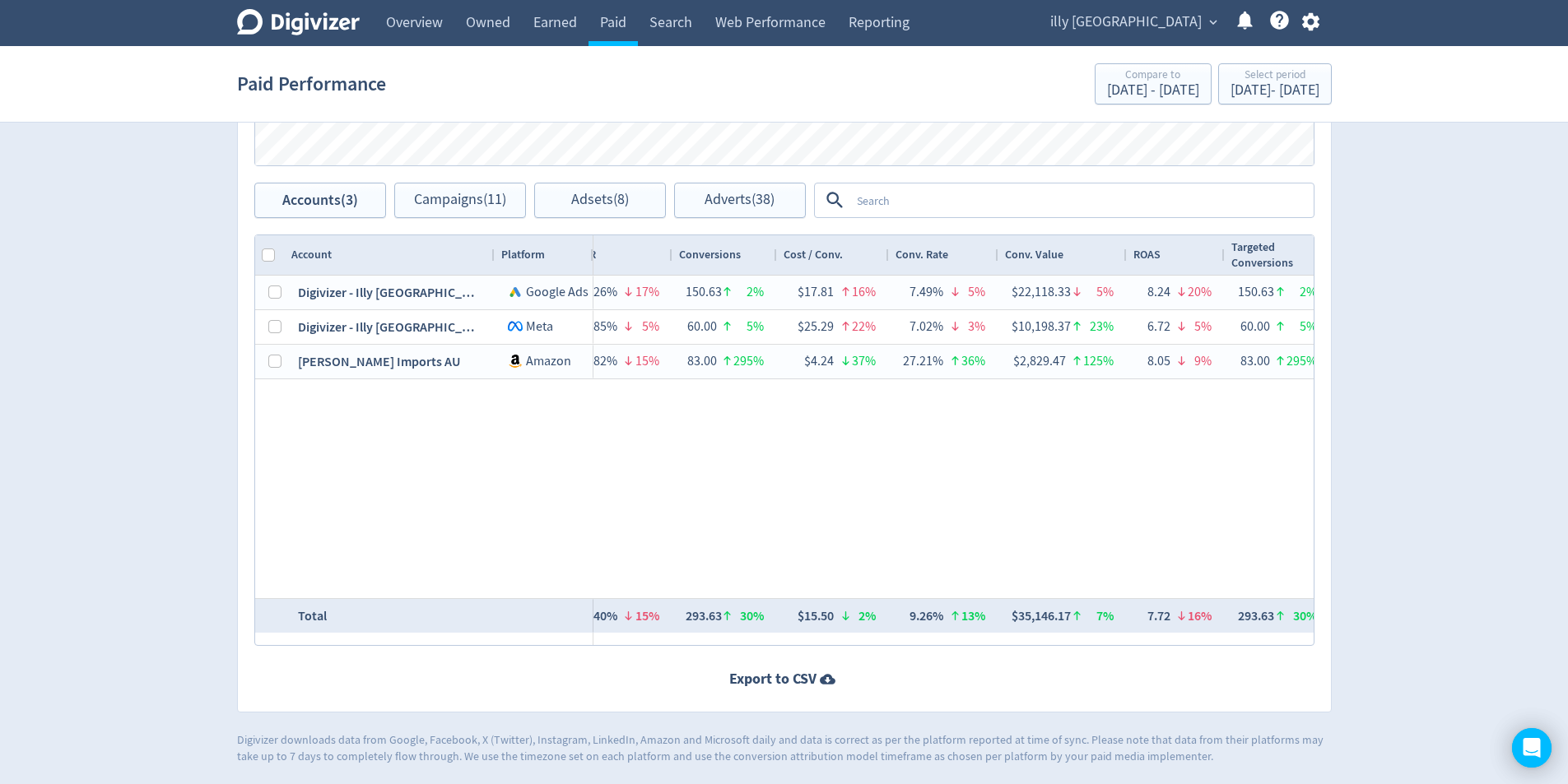
click at [583, 495] on div "Digivizer - Illy [GEOGRAPHIC_DATA] Google Ads Digivizer - Illy [GEOGRAPHIC_DATA…" at bounding box center [784, 436] width 1058 height 322
drag, startPoint x: 1449, startPoint y: 216, endPoint x: 1120, endPoint y: 9, distance: 388.7
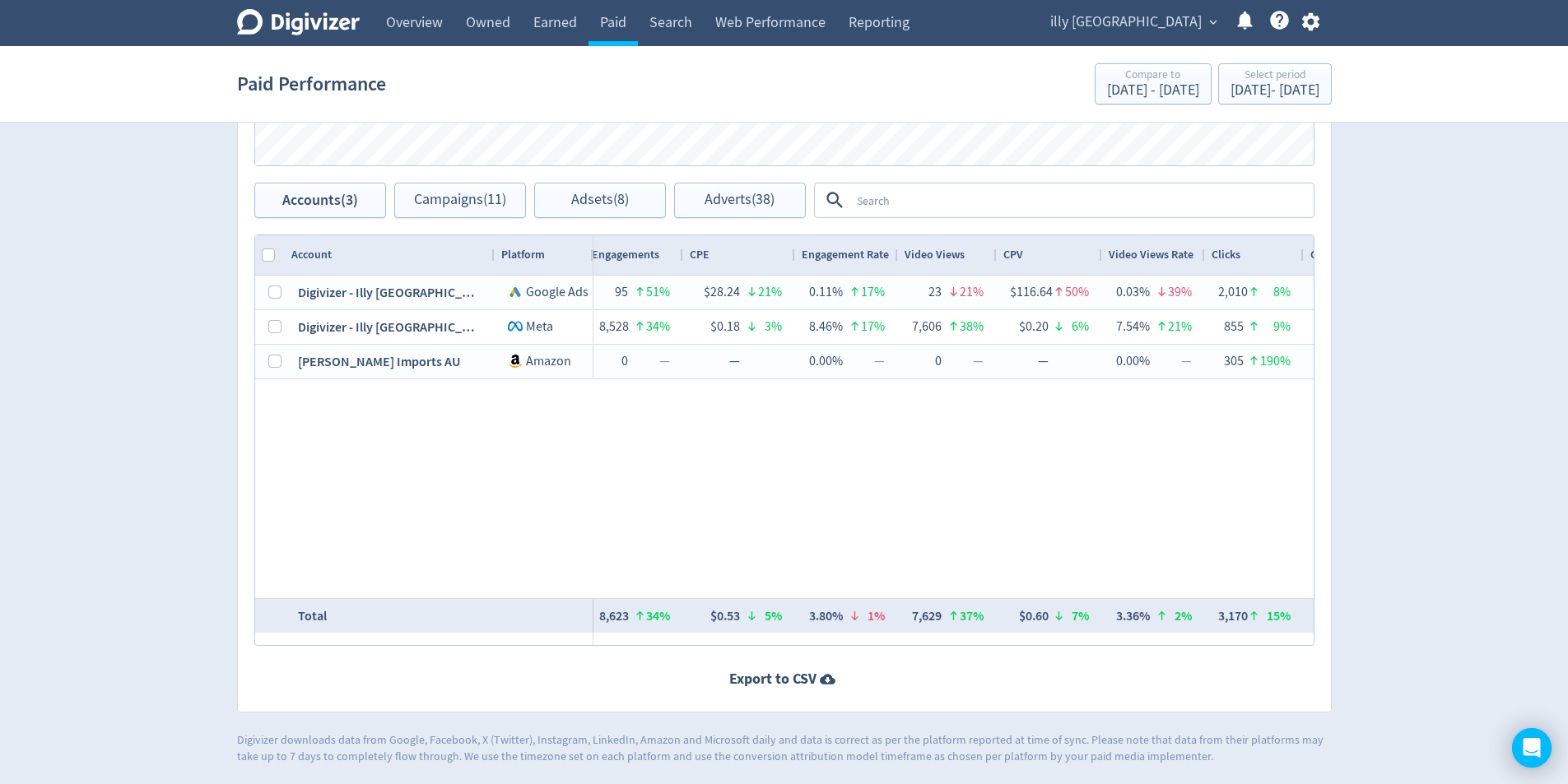
scroll to position [0, 455]
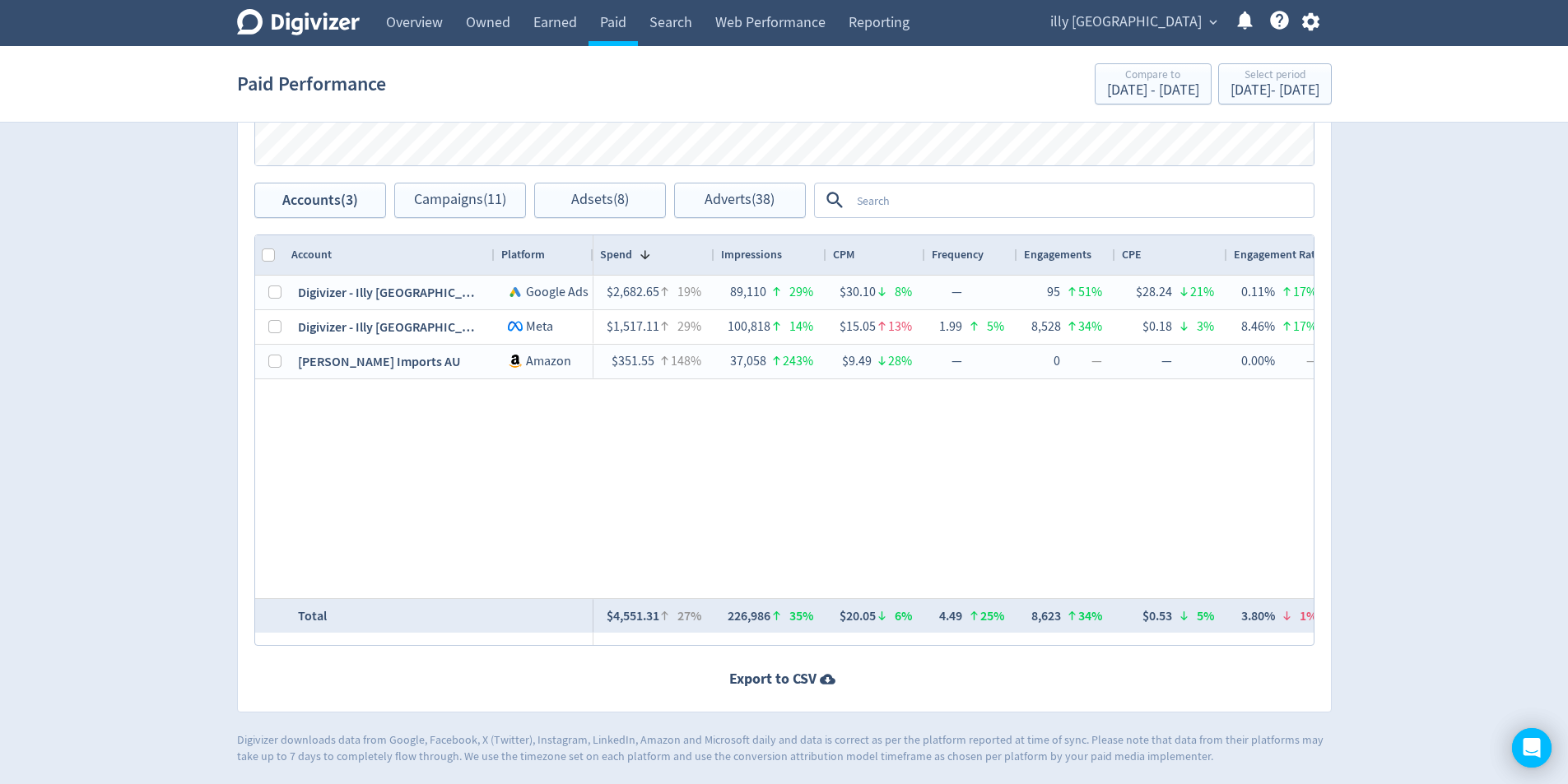
click at [369, 24] on div "Overview" at bounding box center [407, 23] width 95 height 46
click at [426, 21] on link "Overview" at bounding box center [414, 23] width 80 height 46
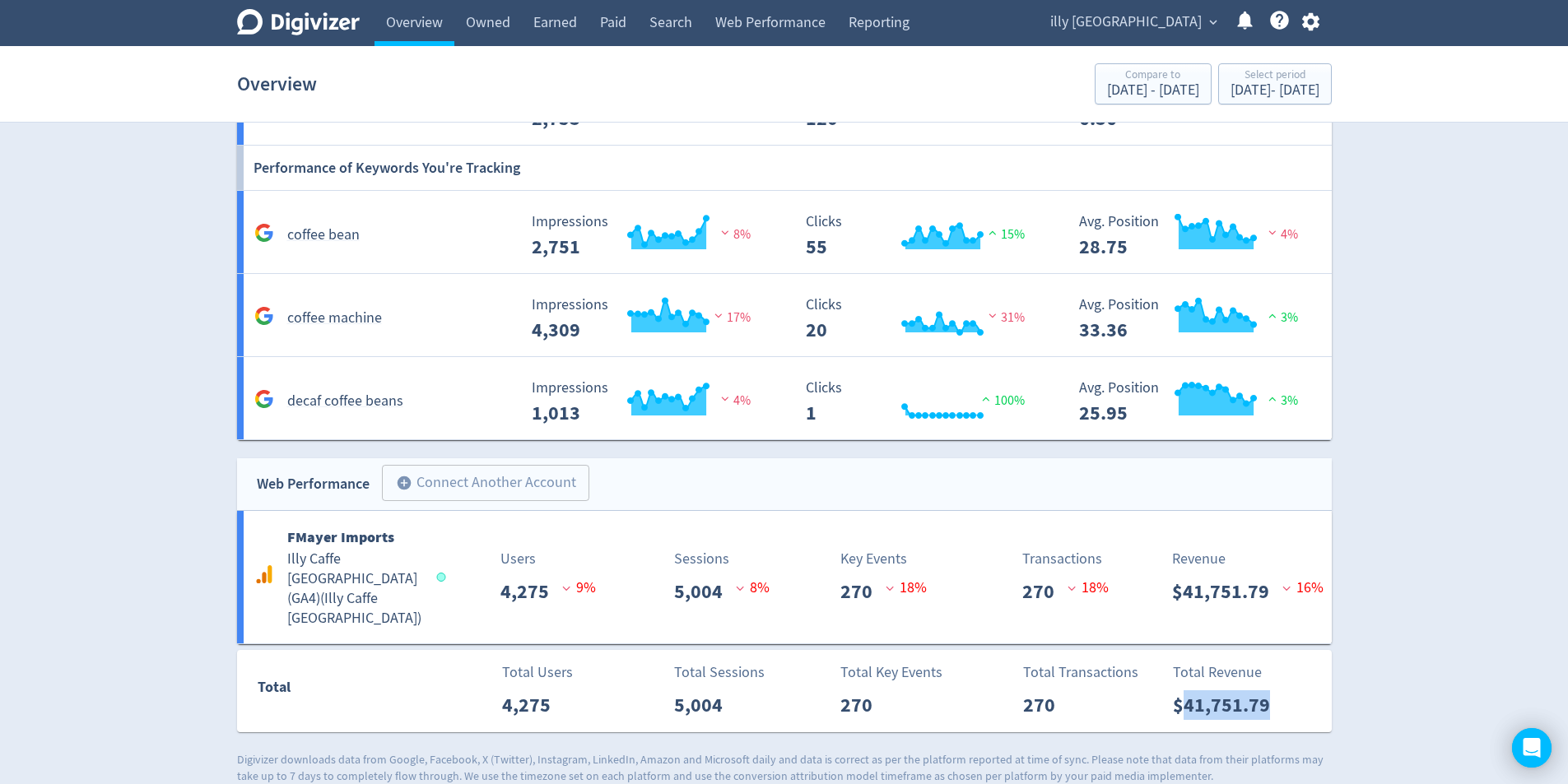
copy p "41,751.79"
drag, startPoint x: 1294, startPoint y: 682, endPoint x: 1178, endPoint y: 698, distance: 117.1
click at [1181, 693] on div "Total Revenue $41,751.79" at bounding box center [1247, 691] width 168 height 58
click at [614, 23] on link "Paid" at bounding box center [613, 23] width 50 height 46
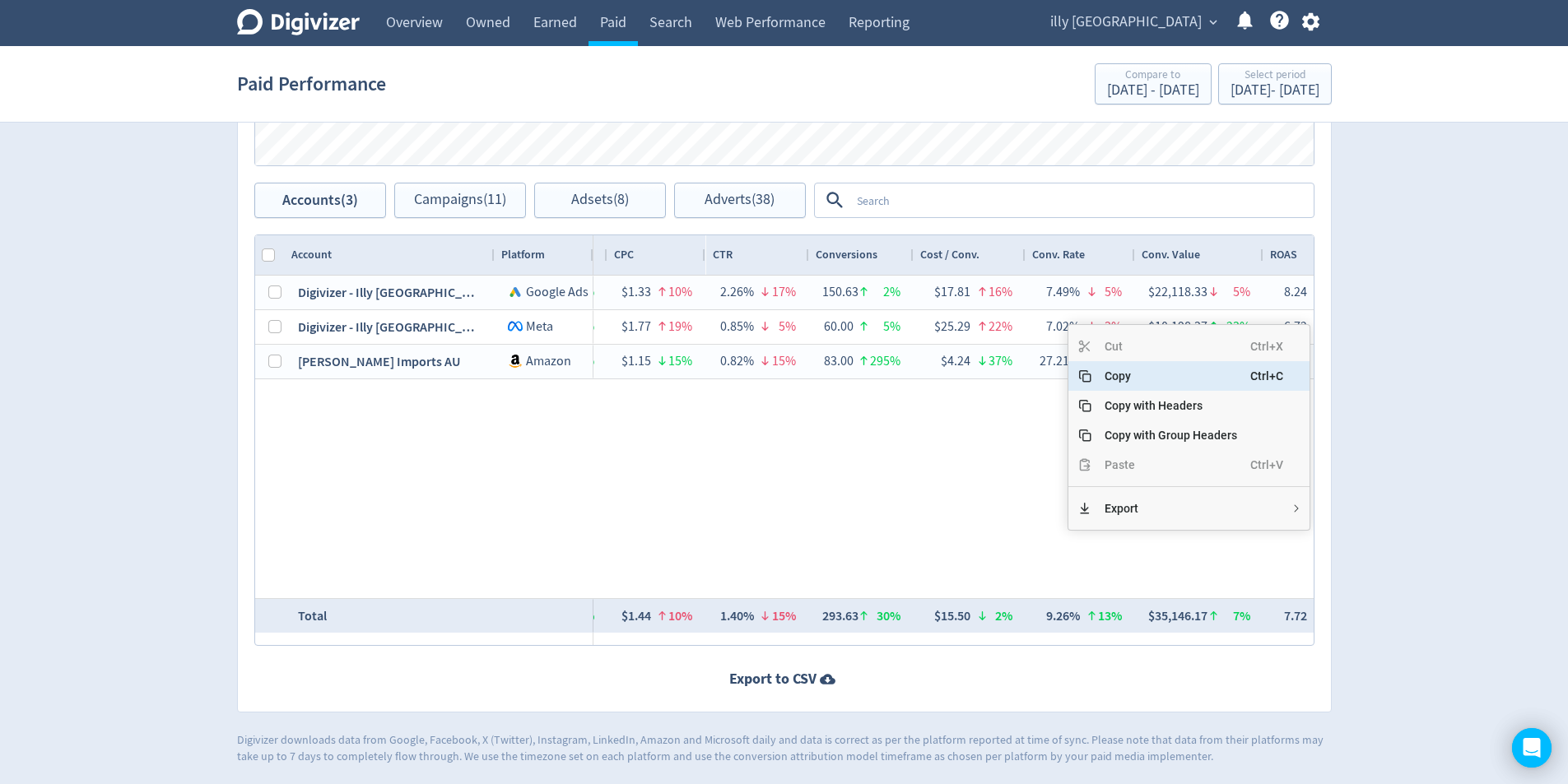
click at [1148, 368] on span "Copy" at bounding box center [1170, 376] width 159 height 30
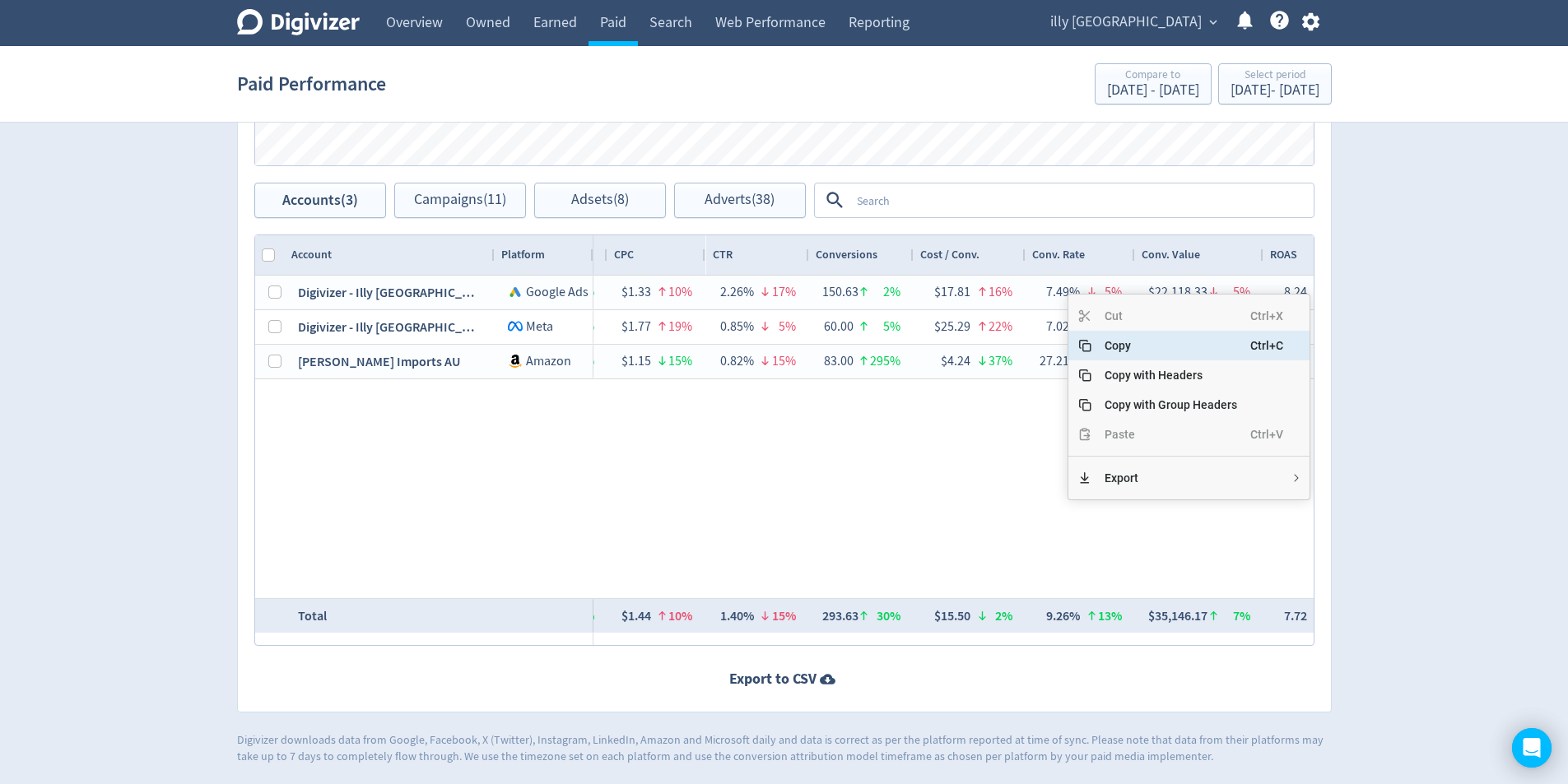
click at [1157, 352] on span "Copy" at bounding box center [1170, 346] width 159 height 30
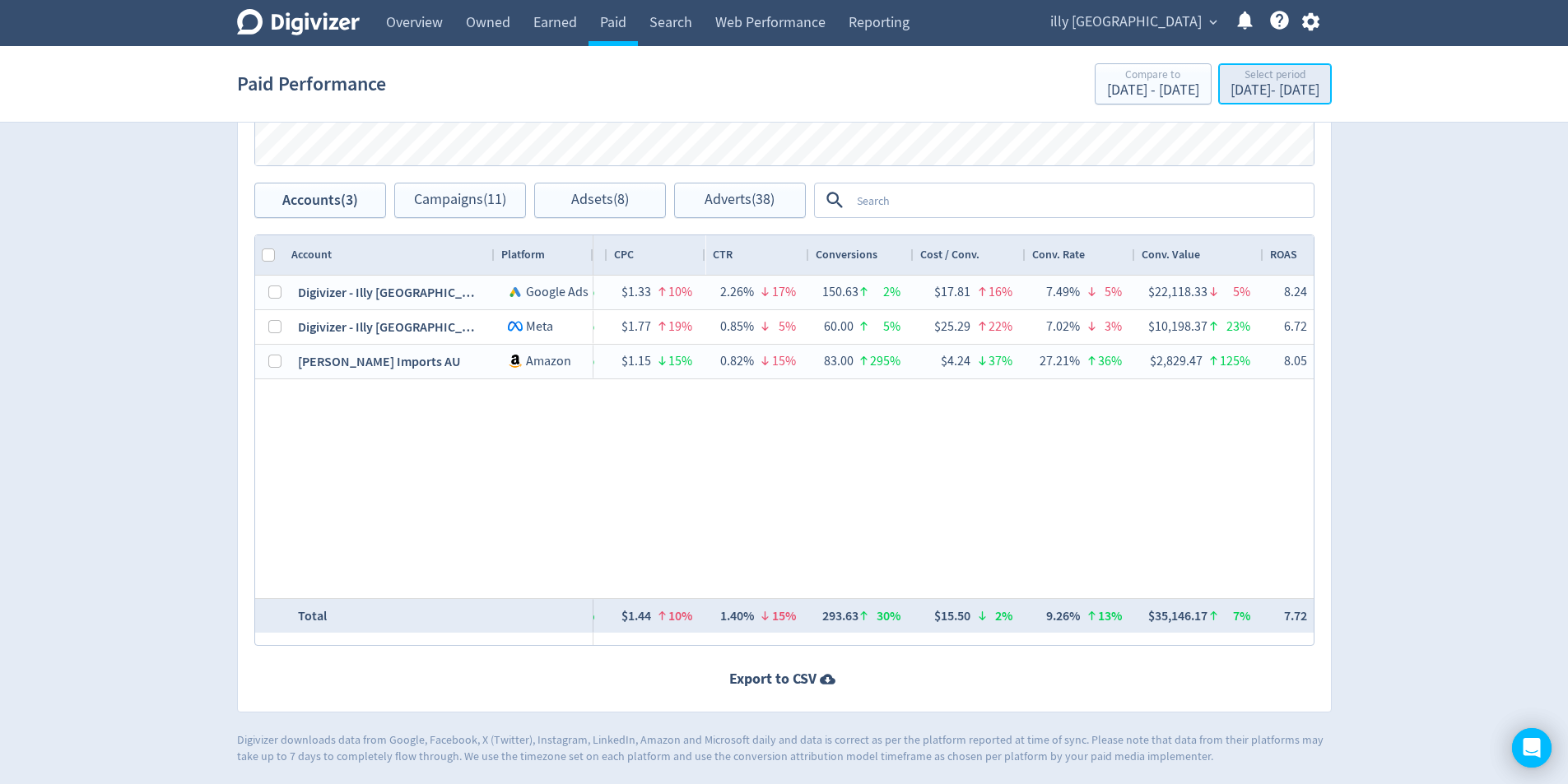
click at [1271, 68] on button "Select period [DATE] - [DATE]" at bounding box center [1275, 84] width 114 height 41
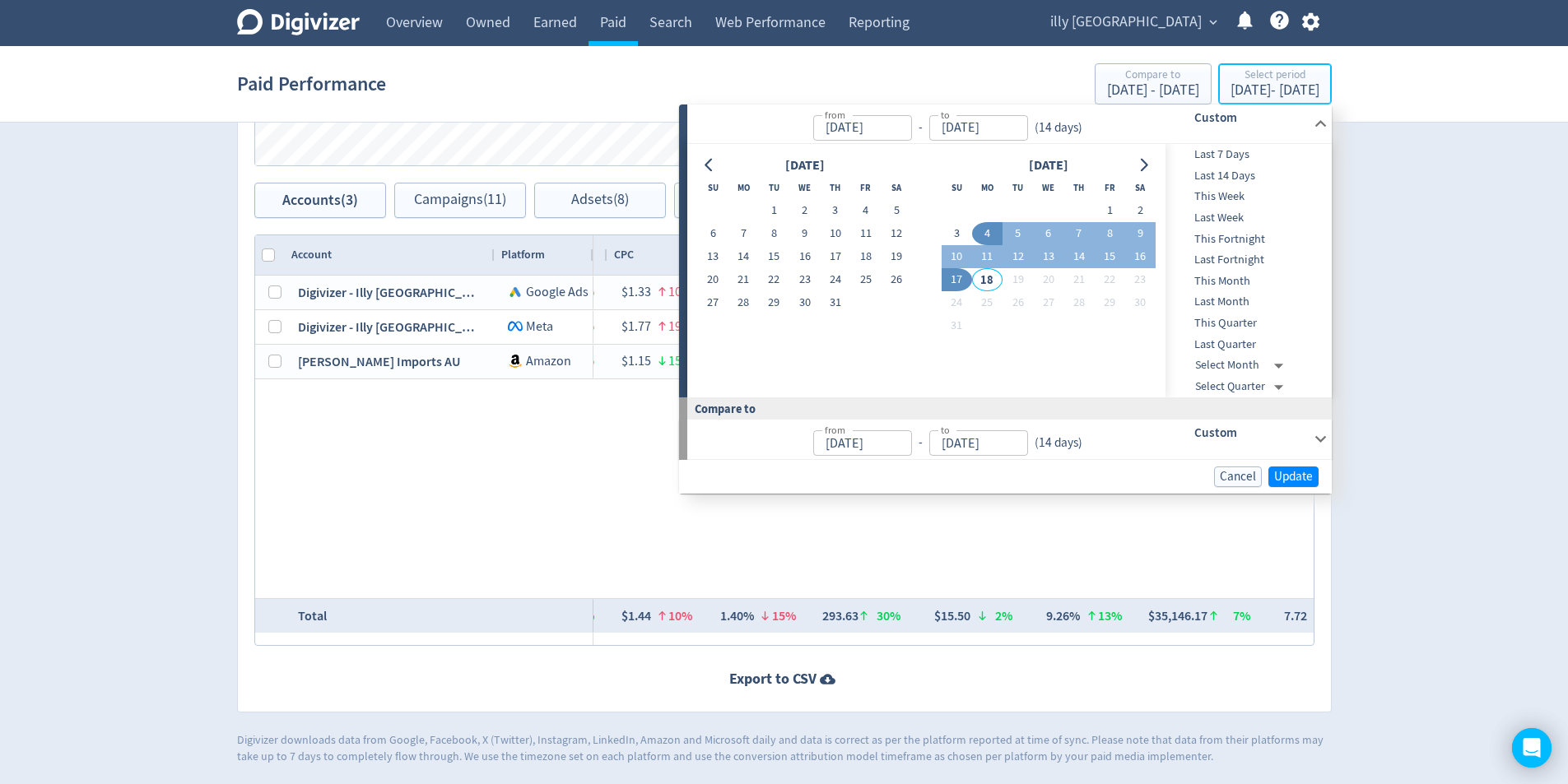
type input "[DATE]"
click at [749, 278] on button "21" at bounding box center [744, 279] width 30 height 24
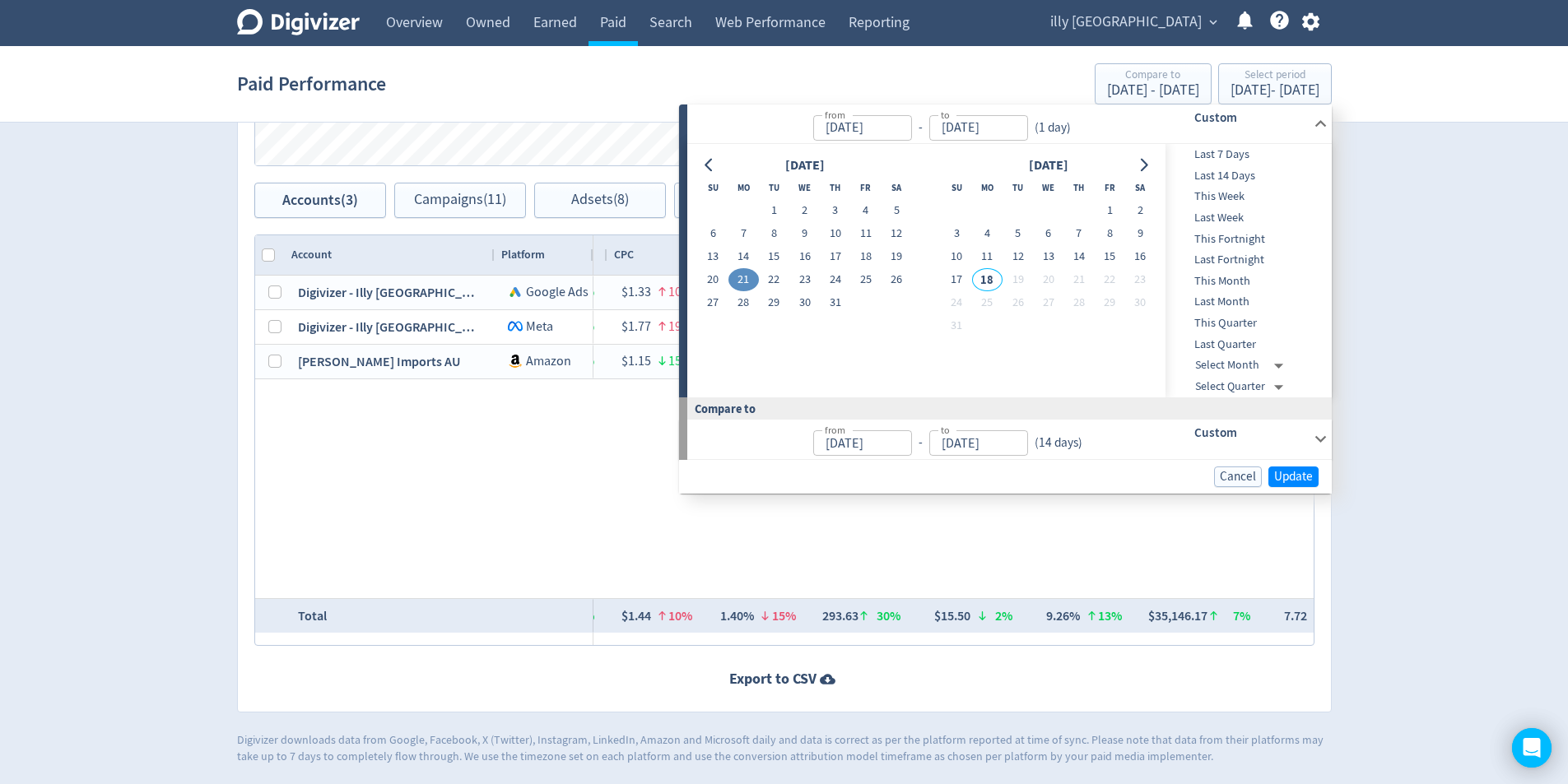
type input "[DATE]"
click at [960, 236] on button "3" at bounding box center [956, 233] width 30 height 24
type input "[DATE]"
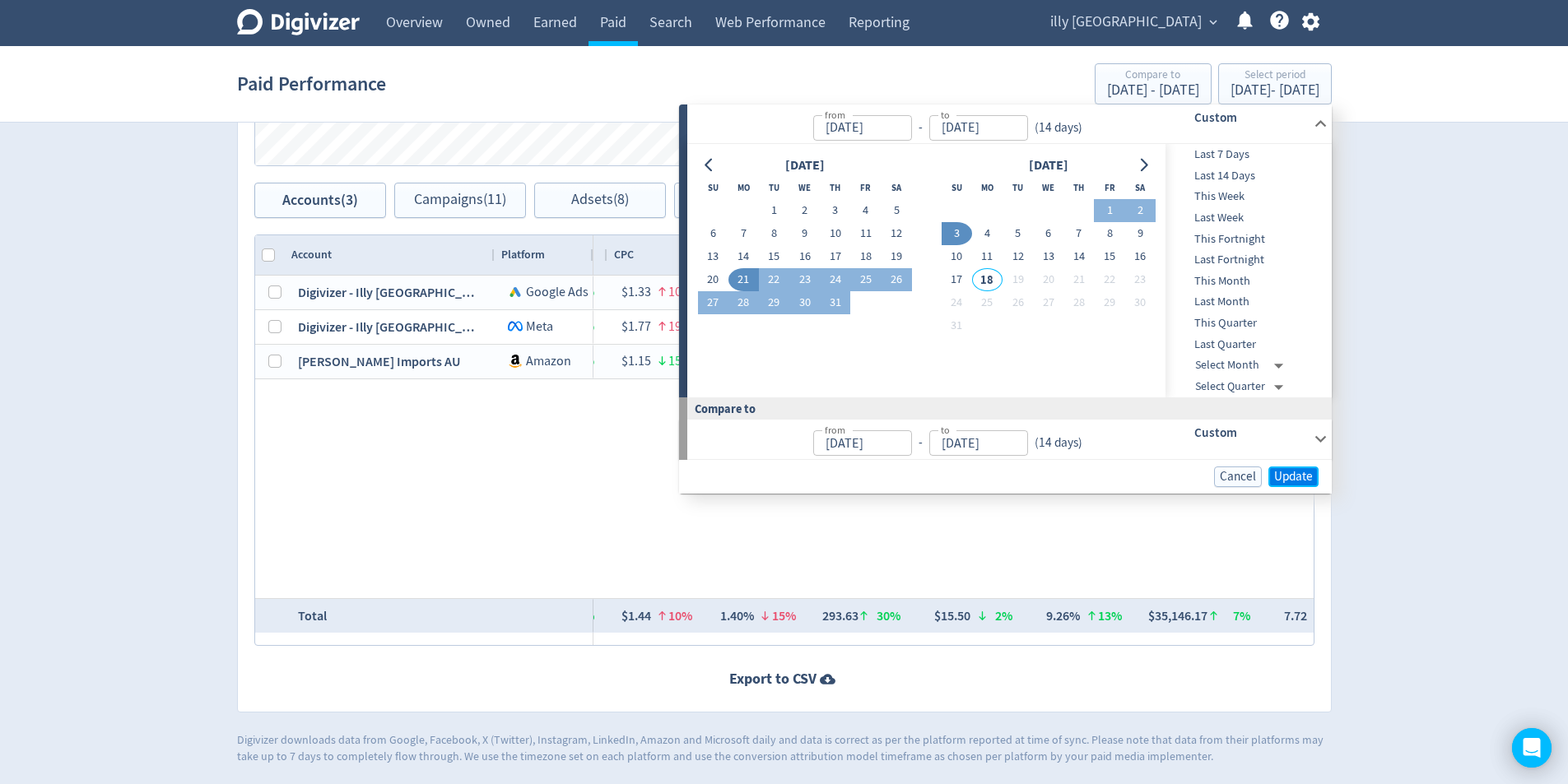
click at [1288, 485] on button "Update" at bounding box center [1293, 477] width 50 height 21
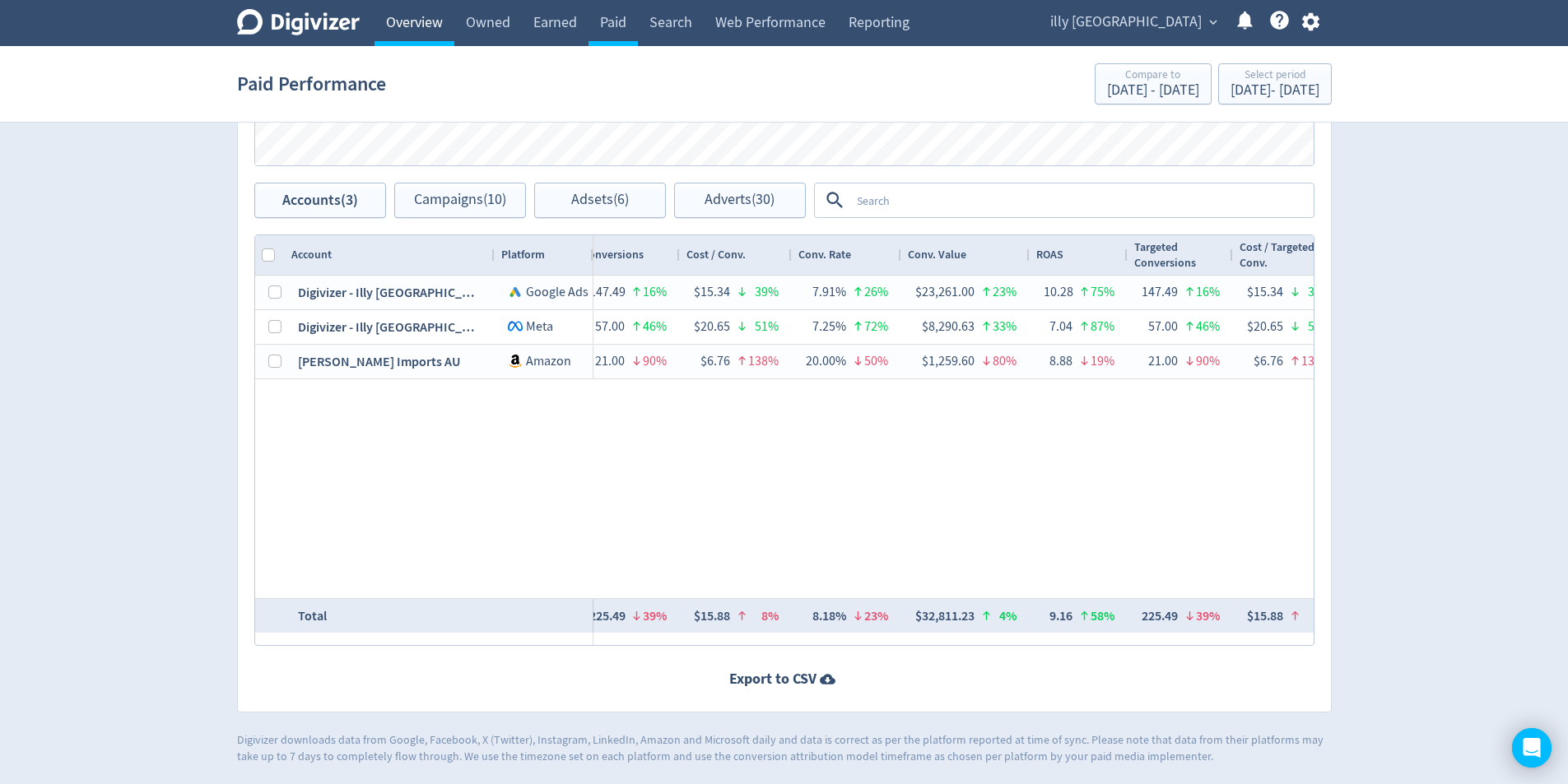
click at [415, 24] on link "Overview" at bounding box center [414, 23] width 80 height 46
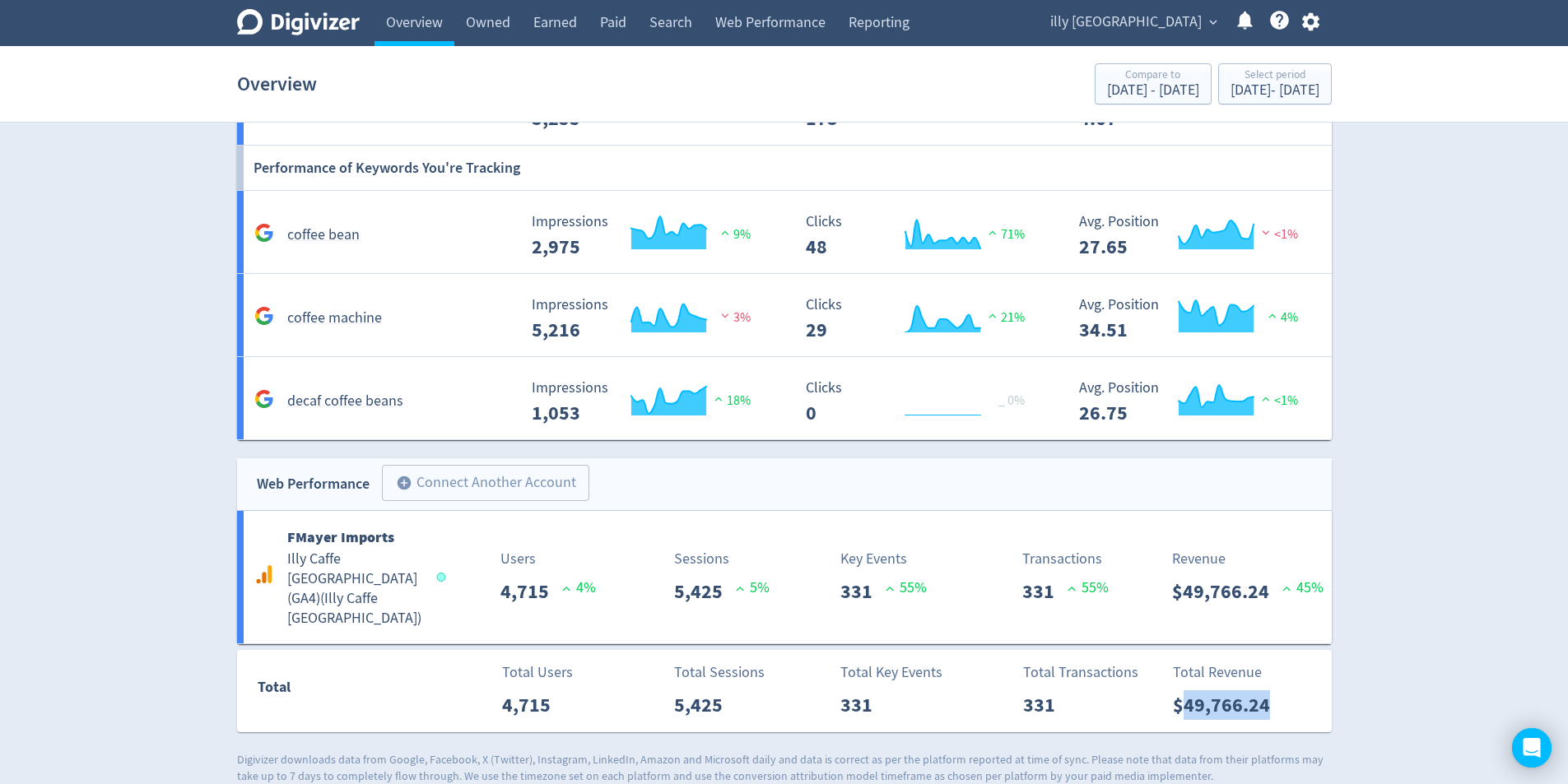
drag, startPoint x: 1297, startPoint y: 679, endPoint x: 1187, endPoint y: 692, distance: 110.8
click at [1187, 692] on div "Total Revenue $49,766.24" at bounding box center [1247, 691] width 168 height 58
copy p "49,766.24"
drag, startPoint x: 612, startPoint y: 21, endPoint x: 618, endPoint y: 27, distance: 8.5
click at [611, 21] on link "Paid" at bounding box center [613, 23] width 50 height 46
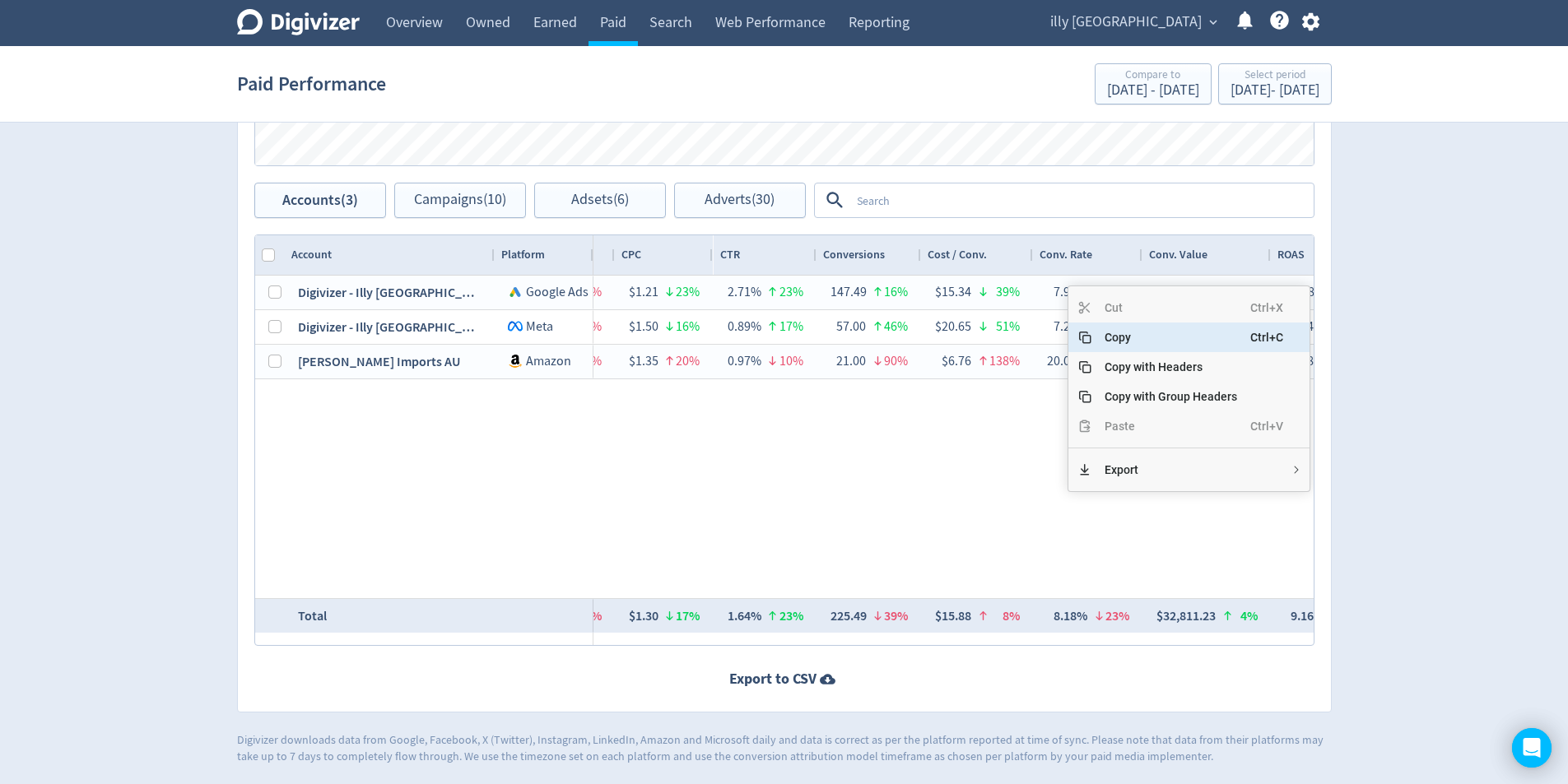
drag, startPoint x: 1142, startPoint y: 337, endPoint x: 967, endPoint y: 471, distance: 220.4
click at [1141, 337] on span "Copy" at bounding box center [1170, 337] width 159 height 30
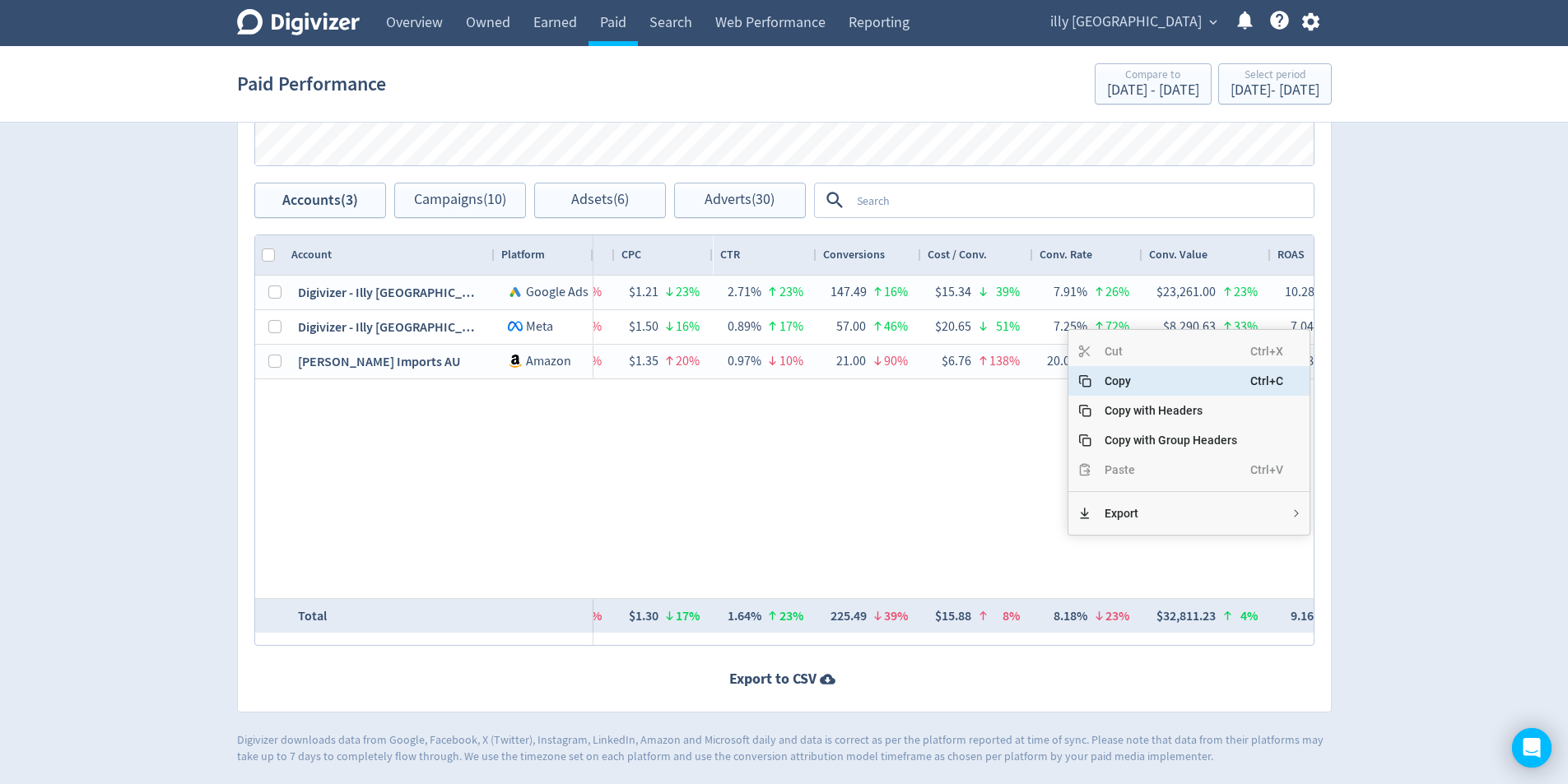
click at [1173, 383] on span "Copy" at bounding box center [1170, 382] width 159 height 30
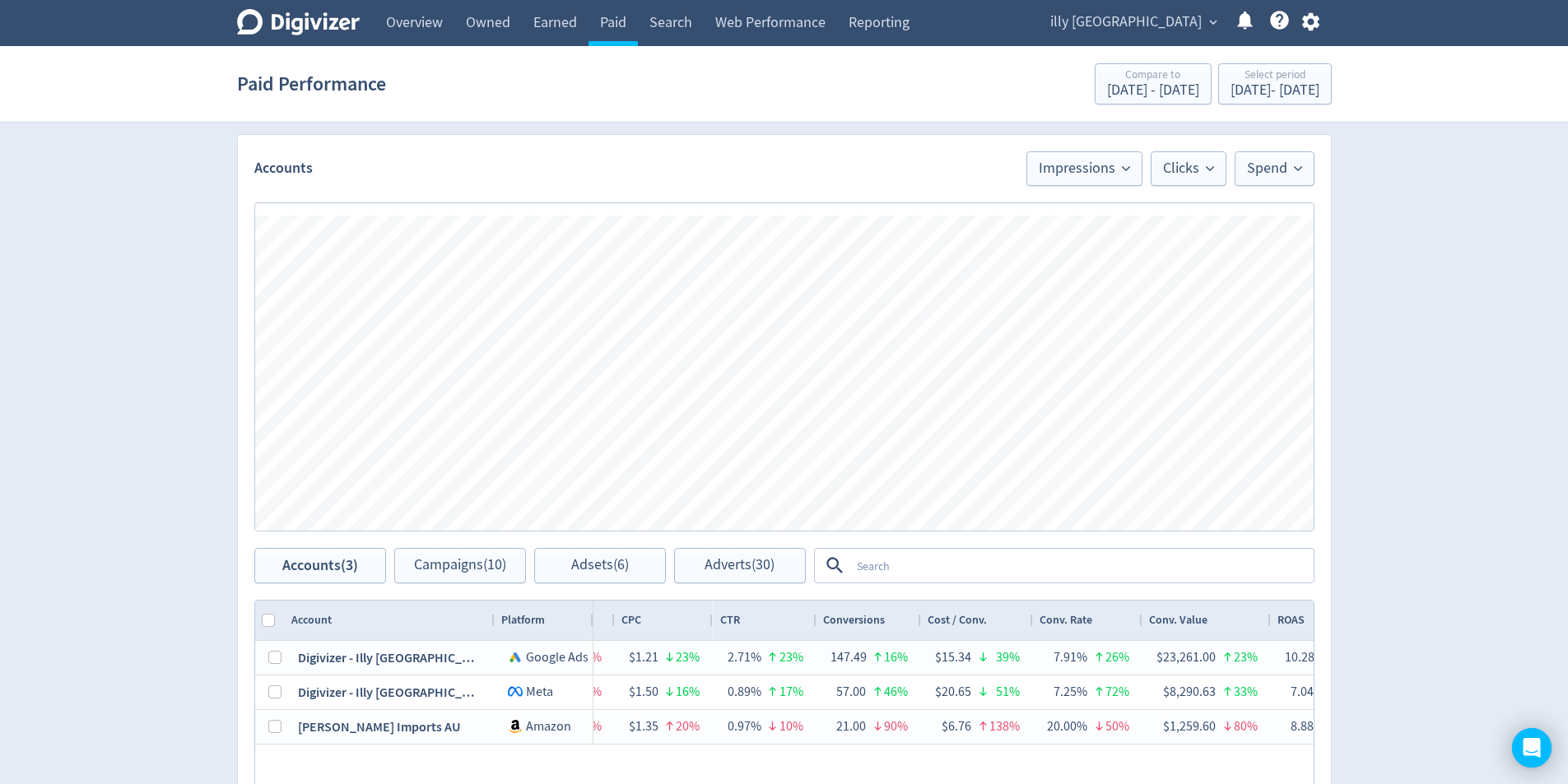
scroll to position [548, 0]
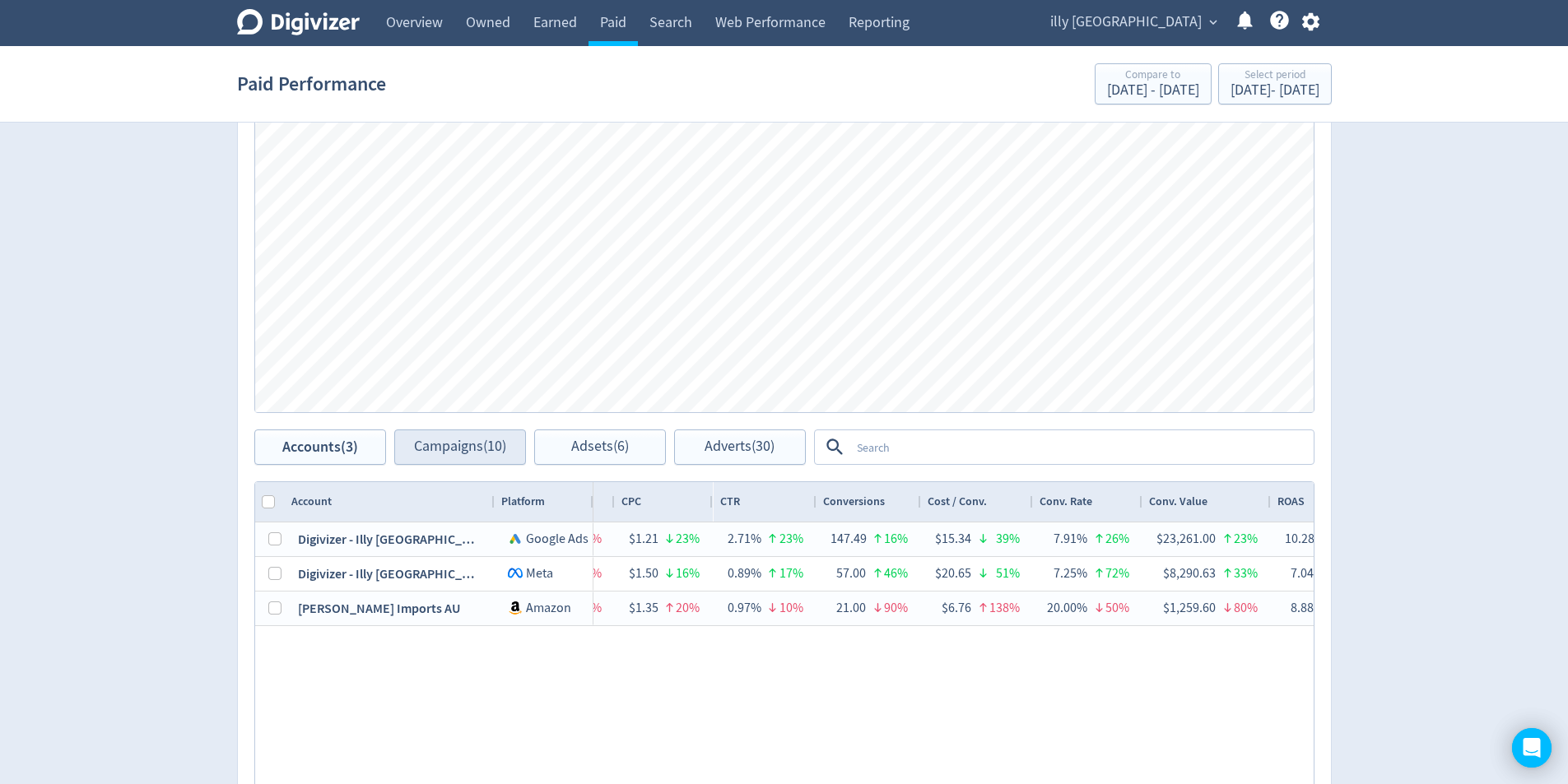
drag, startPoint x: 481, startPoint y: 428, endPoint x: 510, endPoint y: 449, distance: 35.8
click at [484, 424] on div "Spend Clicks Impressions Press Space or Enter to toggle visibility Impressions,…" at bounding box center [784, 248] width 1092 height 362
click at [505, 447] on span "Campaigns (10)" at bounding box center [460, 447] width 92 height 16
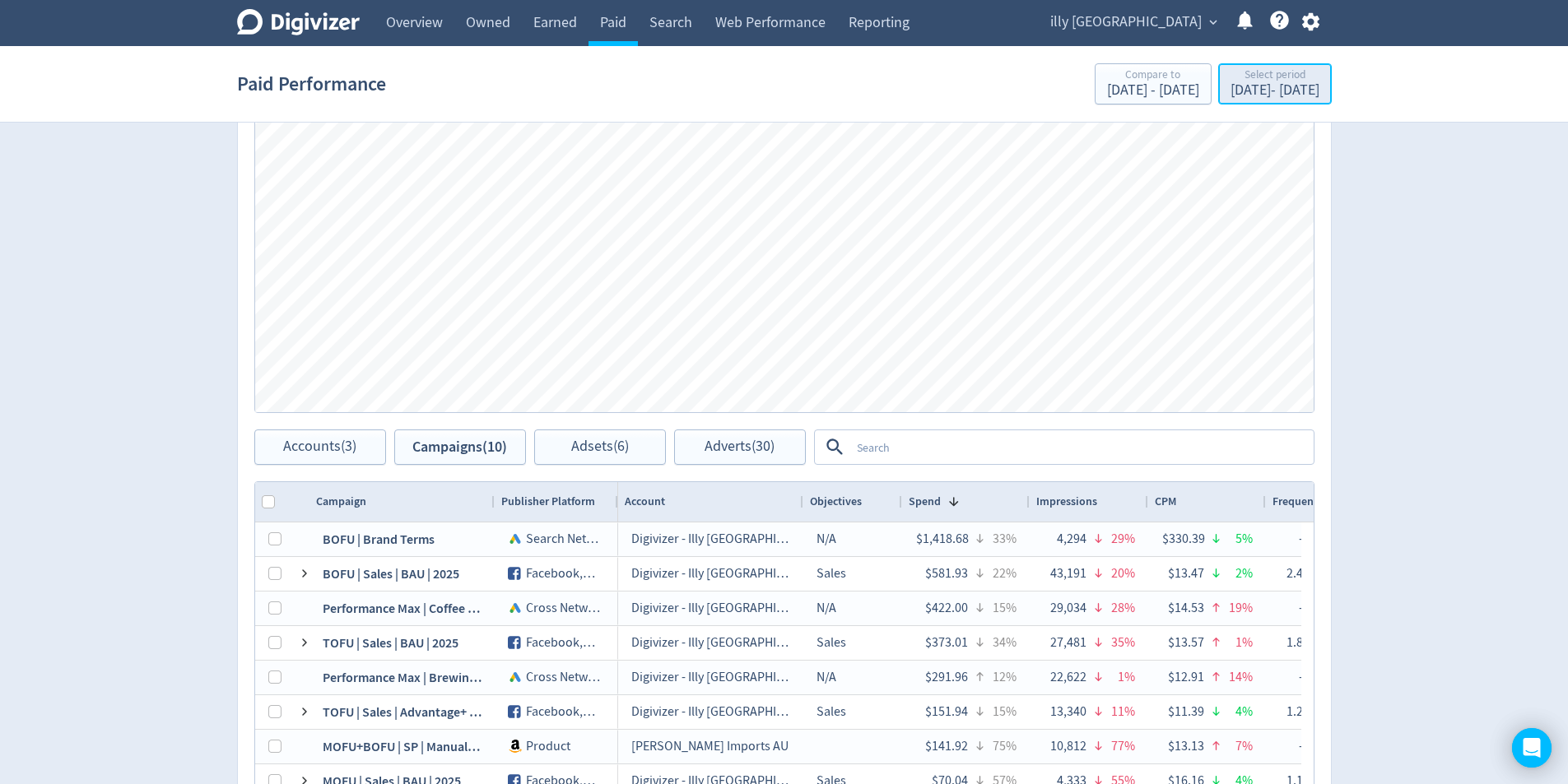
click at [1245, 77] on div "Select period" at bounding box center [1275, 76] width 89 height 14
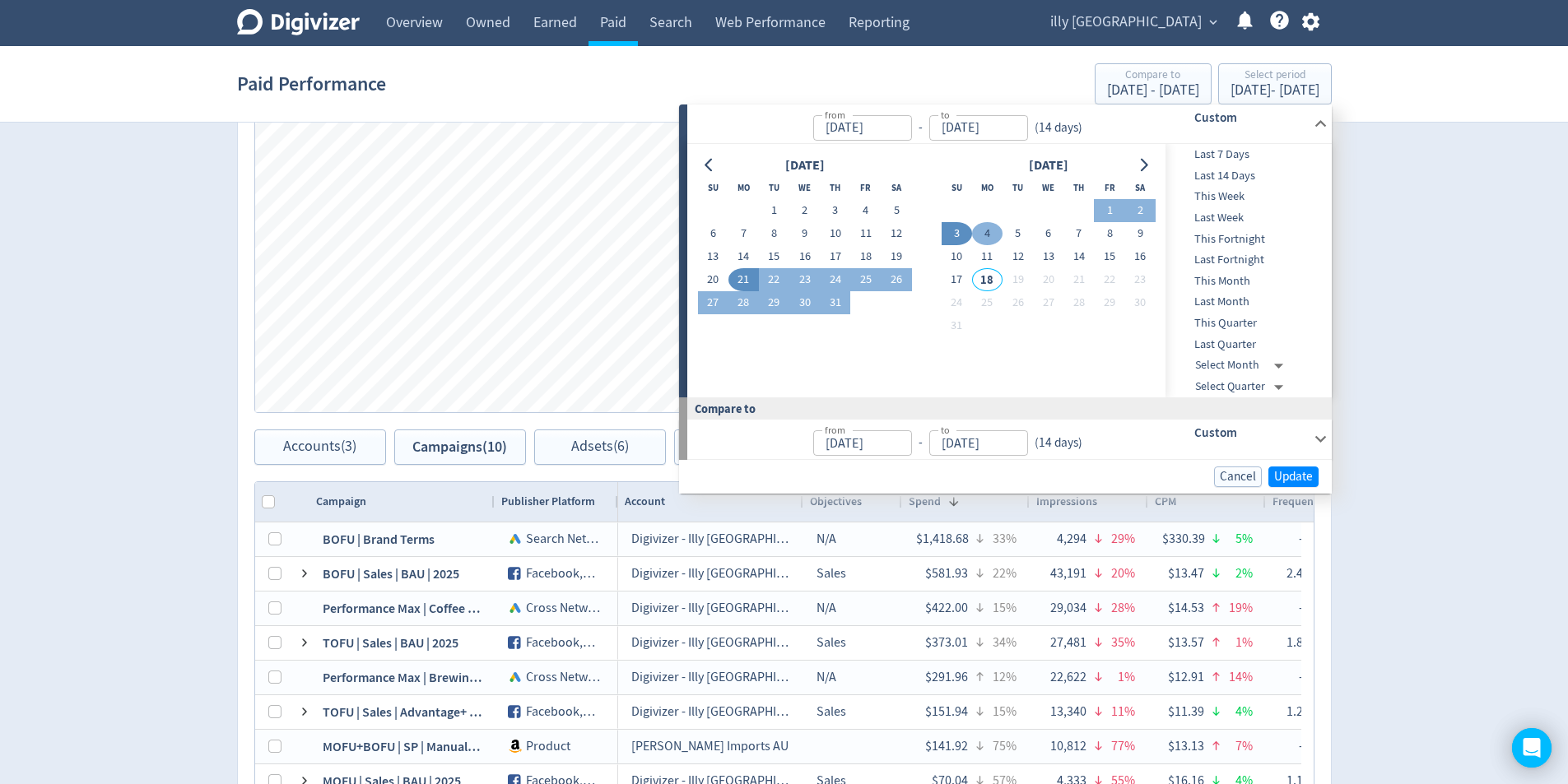
click at [979, 241] on button "4" at bounding box center [987, 233] width 30 height 24
type input "[DATE]"
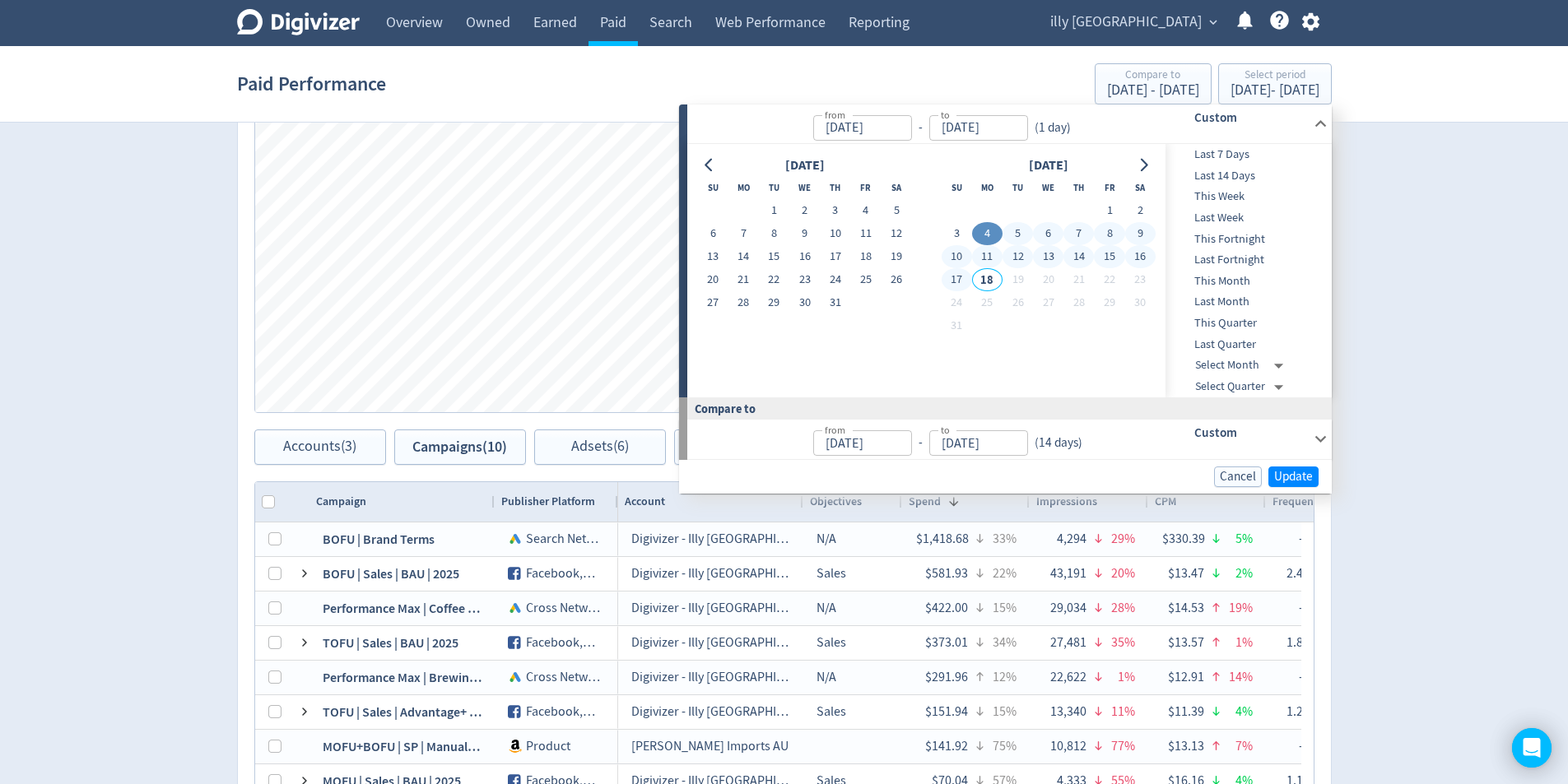
drag, startPoint x: 954, startPoint y: 285, endPoint x: 1073, endPoint y: 386, distance: 156.1
click at [954, 287] on button "17" at bounding box center [956, 279] width 30 height 24
type input "[DATE]"
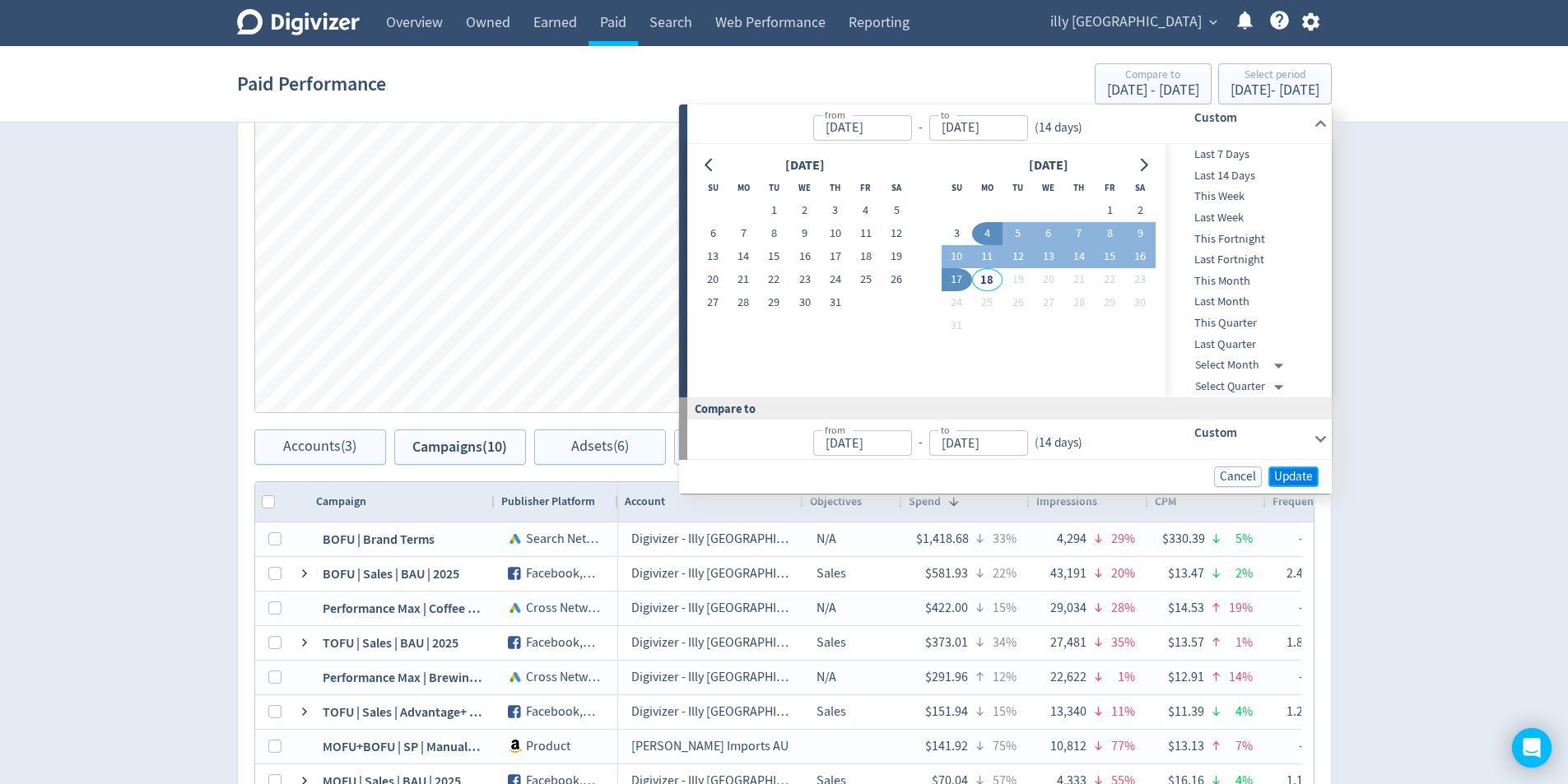
click at [1291, 473] on span "Update" at bounding box center [1293, 477] width 39 height 12
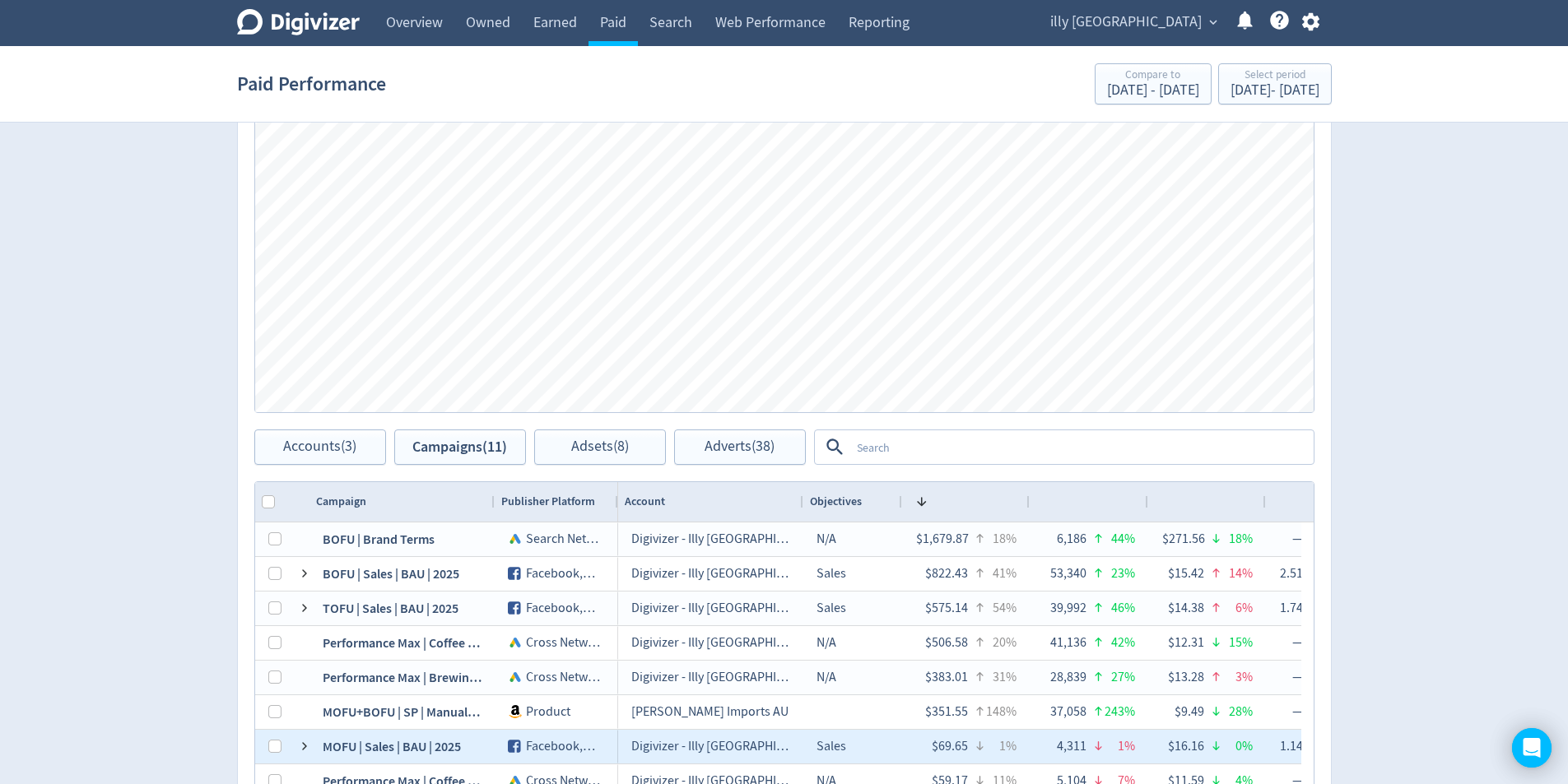
scroll to position [57, 0]
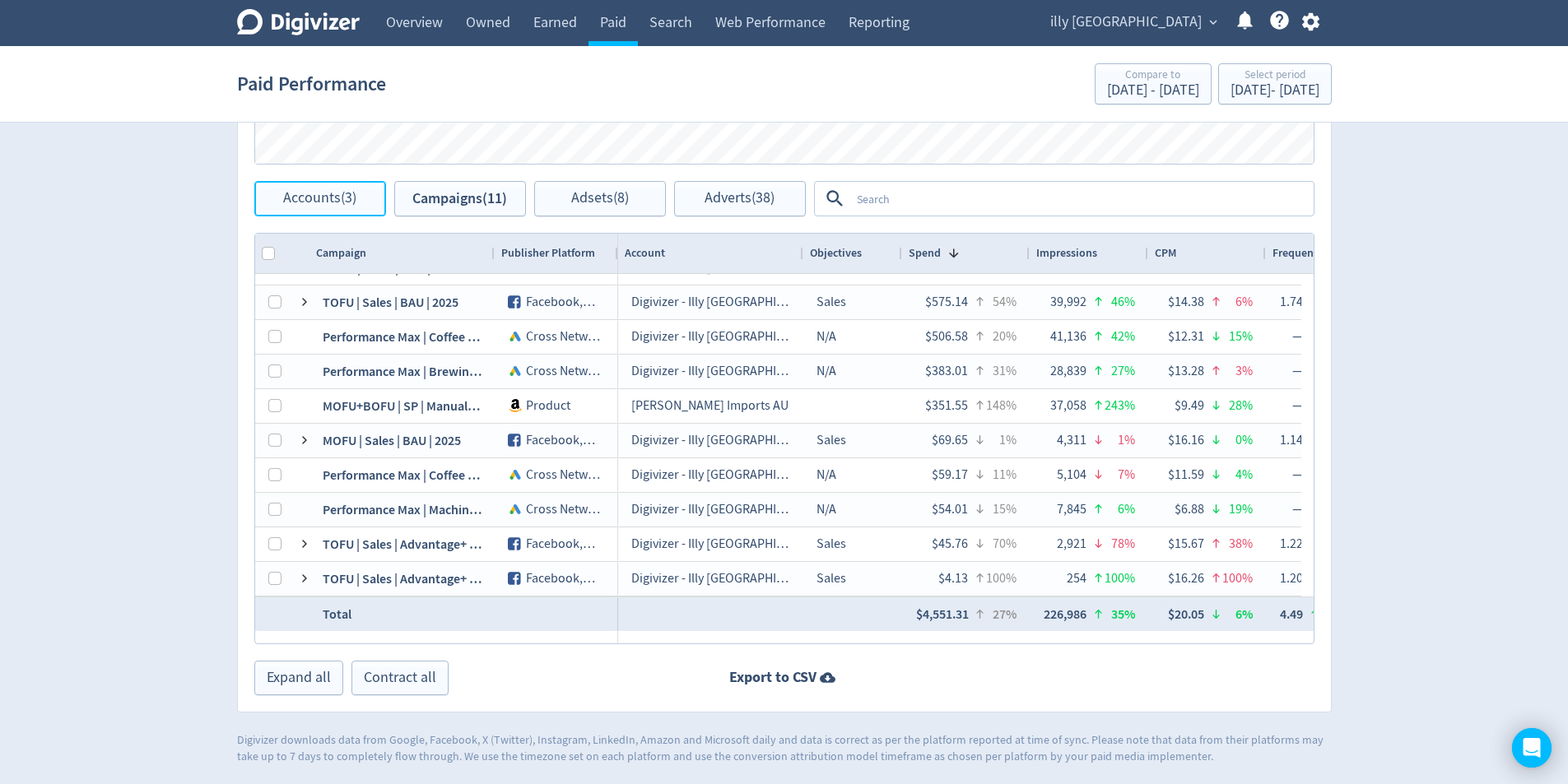
drag, startPoint x: 314, startPoint y: 186, endPoint x: 400, endPoint y: 278, distance: 125.9
click at [315, 186] on button "Accounts (3)" at bounding box center [320, 199] width 132 height 36
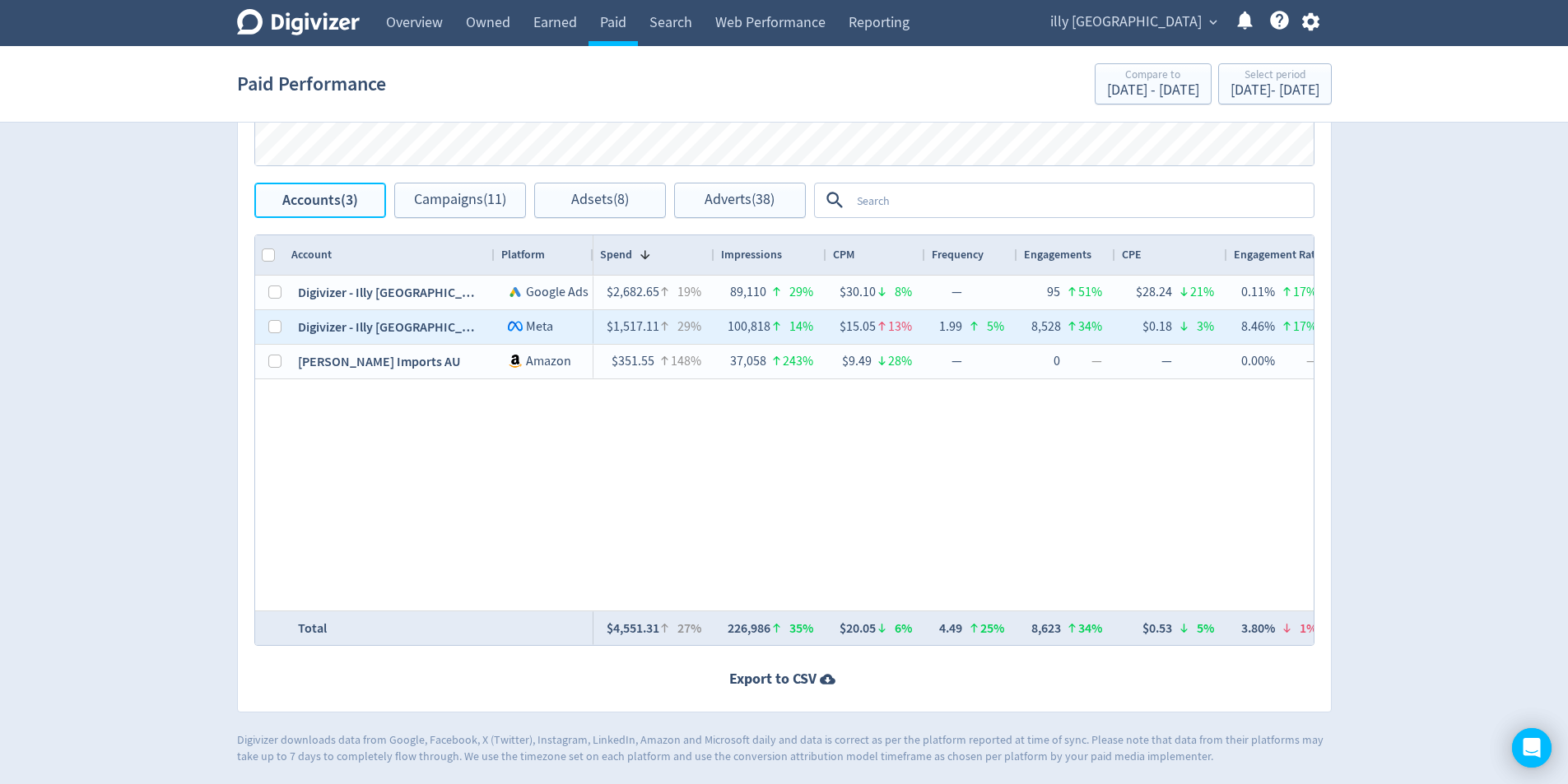
scroll to position [795, 0]
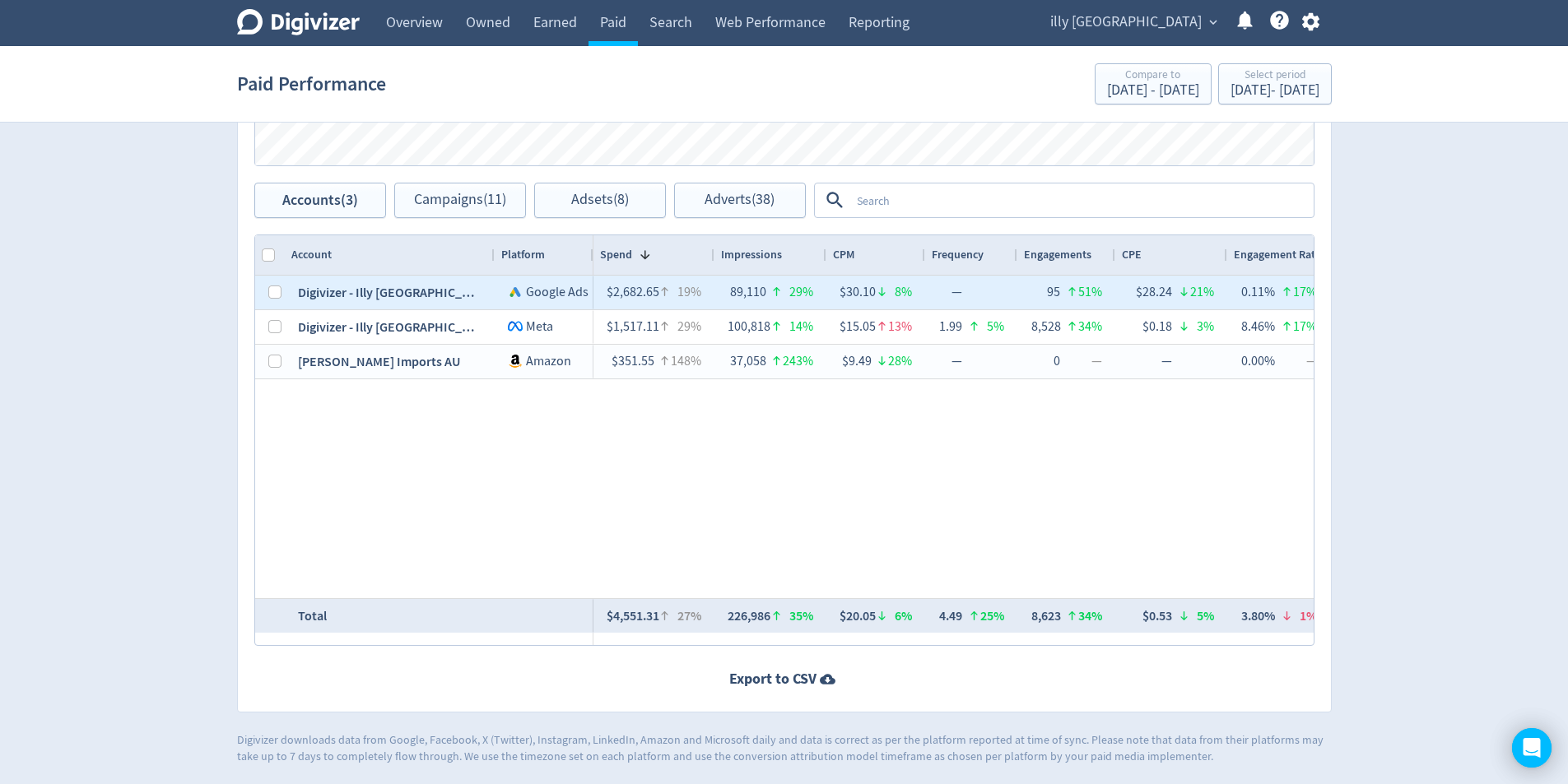
click at [281, 300] on div at bounding box center [270, 292] width 30 height 34
drag, startPoint x: 277, startPoint y: 293, endPoint x: 446, endPoint y: 211, distance: 187.8
click at [280, 293] on input "Press Space to toggle row selection (unchecked)" at bounding box center [274, 292] width 13 height 13
checkbox input "true"
checkbox input "false"
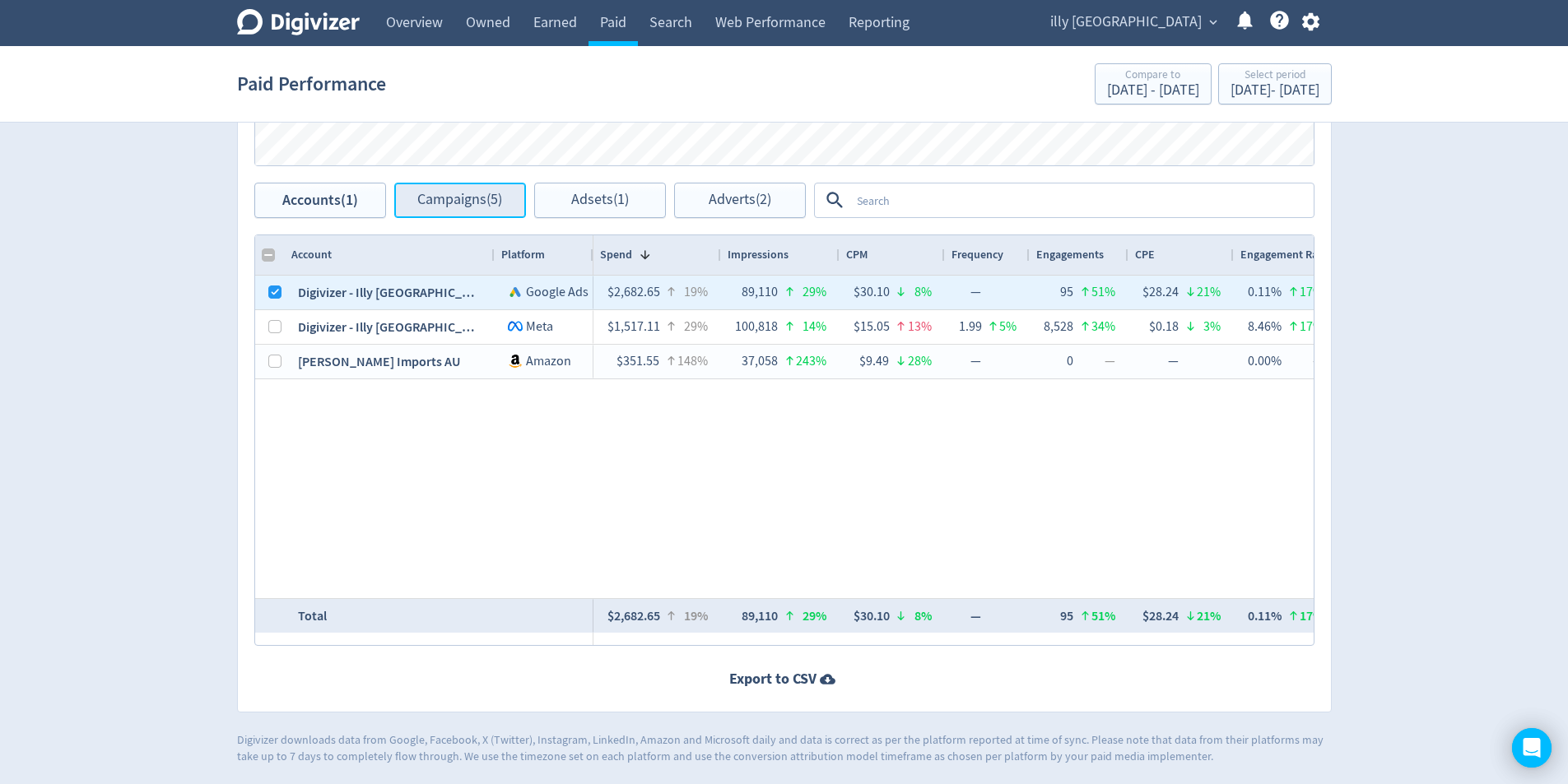
click at [449, 208] on span "Campaigns (5)" at bounding box center [460, 200] width 85 height 16
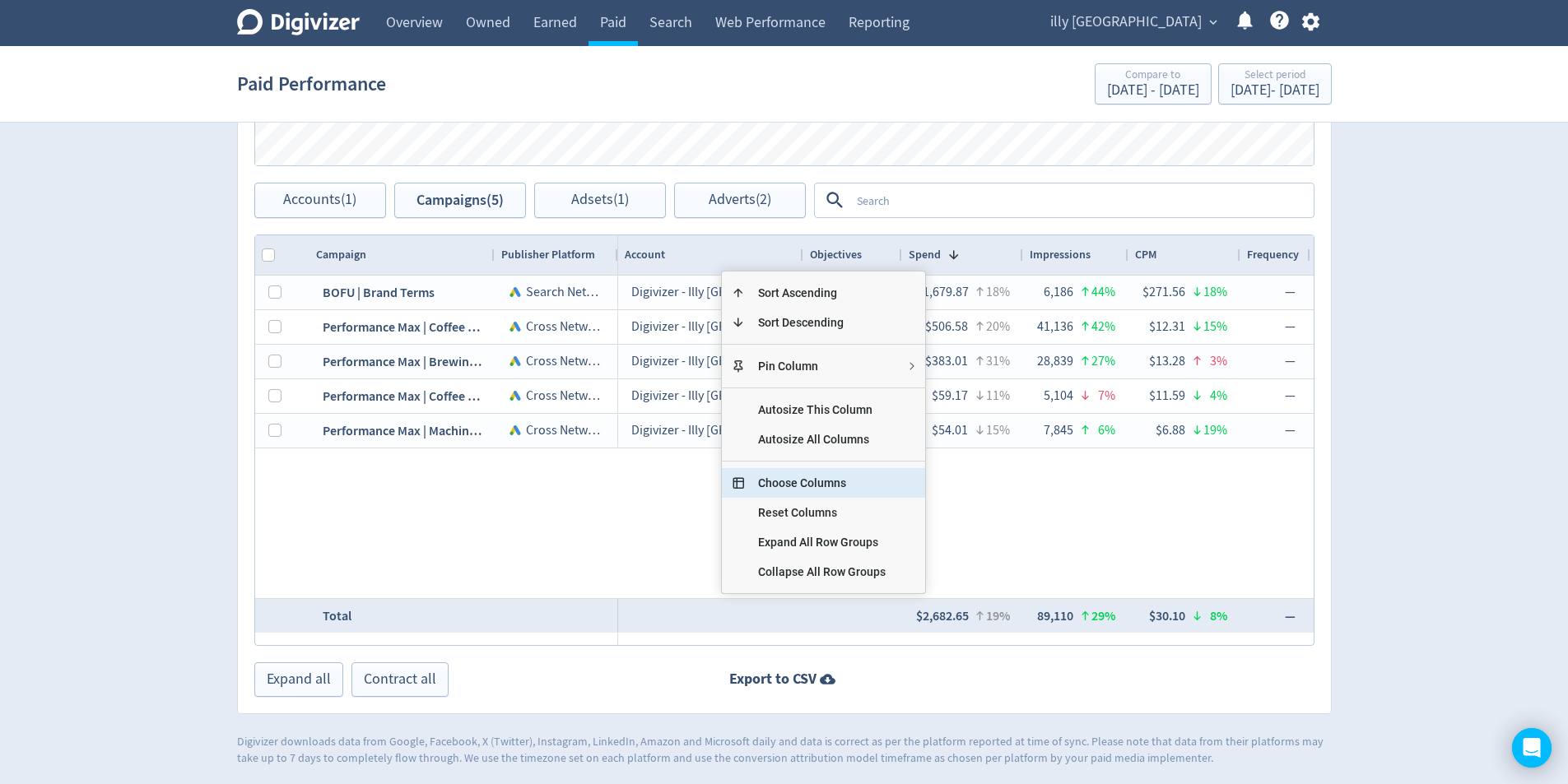
click at [853, 478] on span "Choose Columns" at bounding box center [822, 483] width 154 height 30
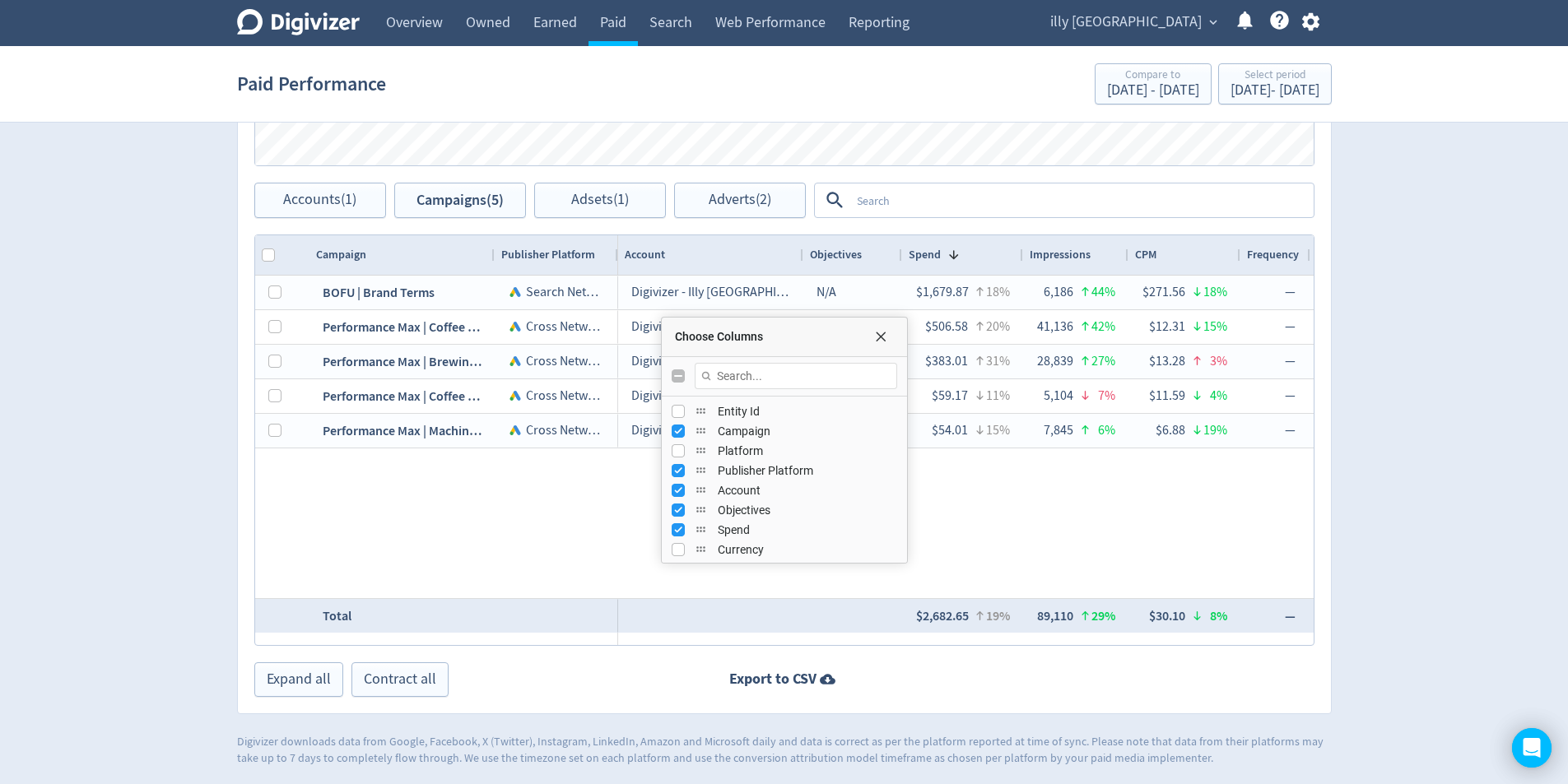
click at [673, 384] on div "Choose Columns" at bounding box center [784, 377] width 245 height 39
click at [677, 377] on input "Toggle All Columns Visibility" at bounding box center [678, 376] width 13 height 13
checkbox input "true"
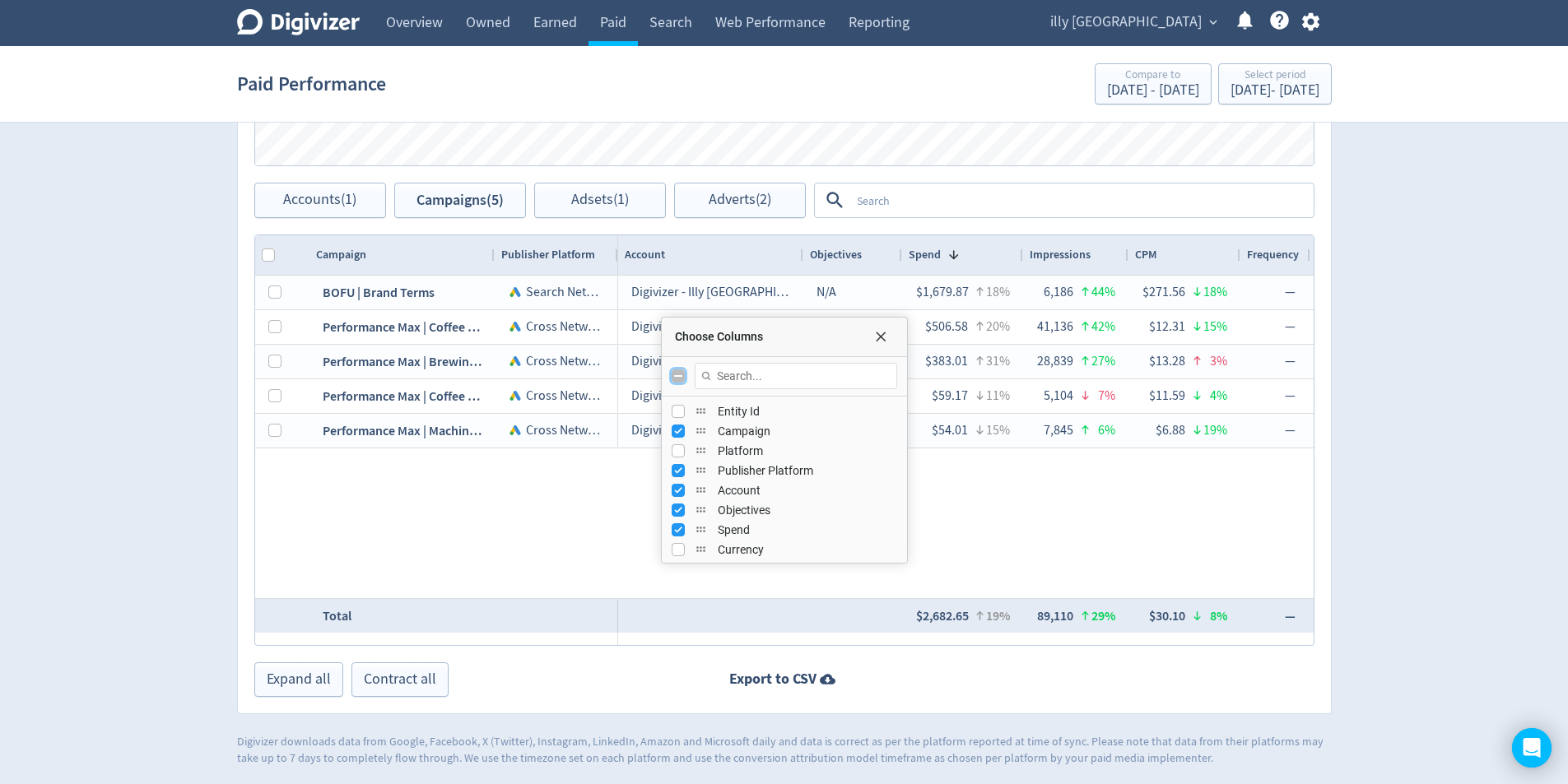
checkbox input "true"
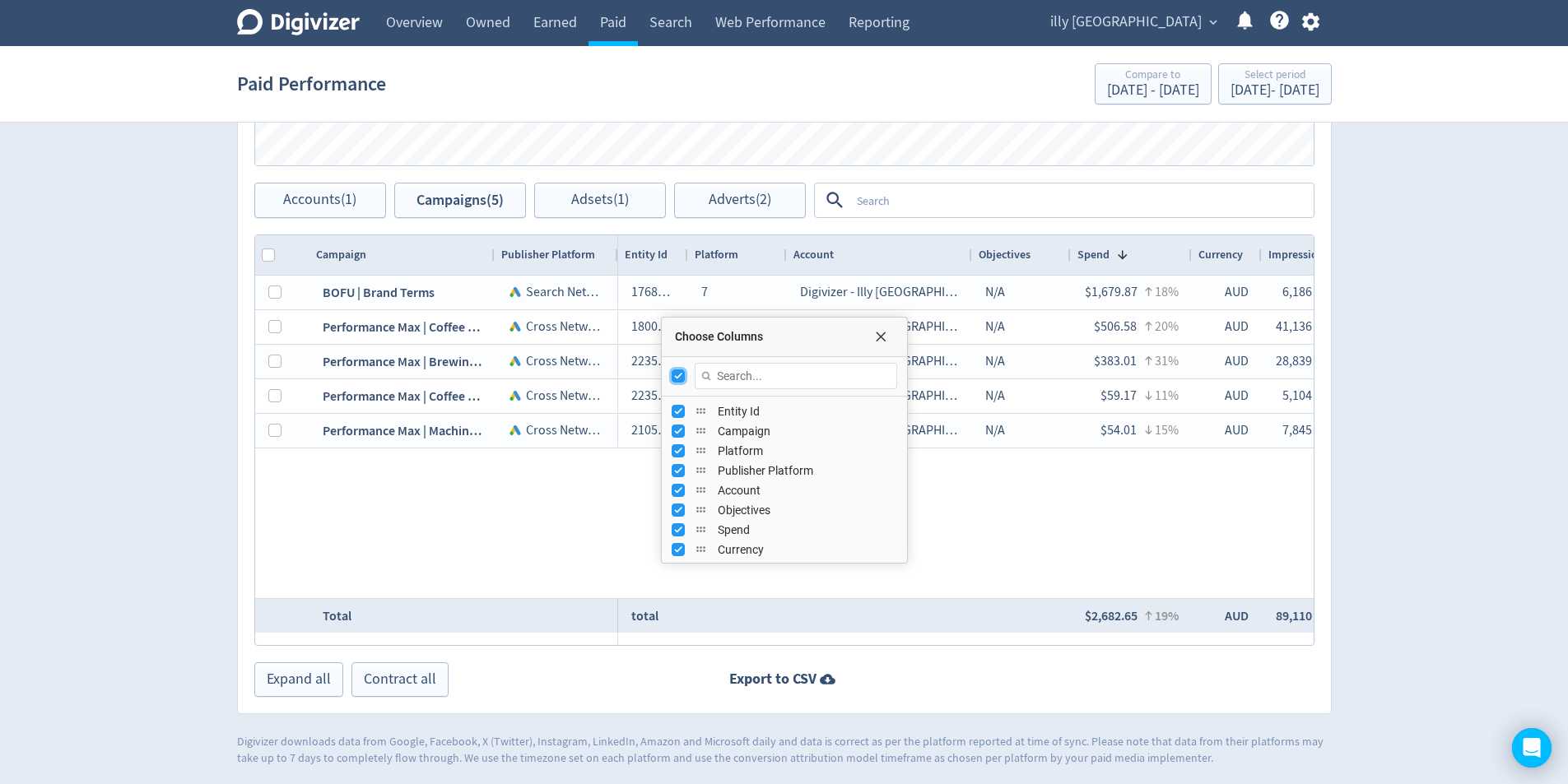
click at [676, 376] on input "Toggle All Columns Visibility" at bounding box center [678, 376] width 13 height 13
checkbox input "false"
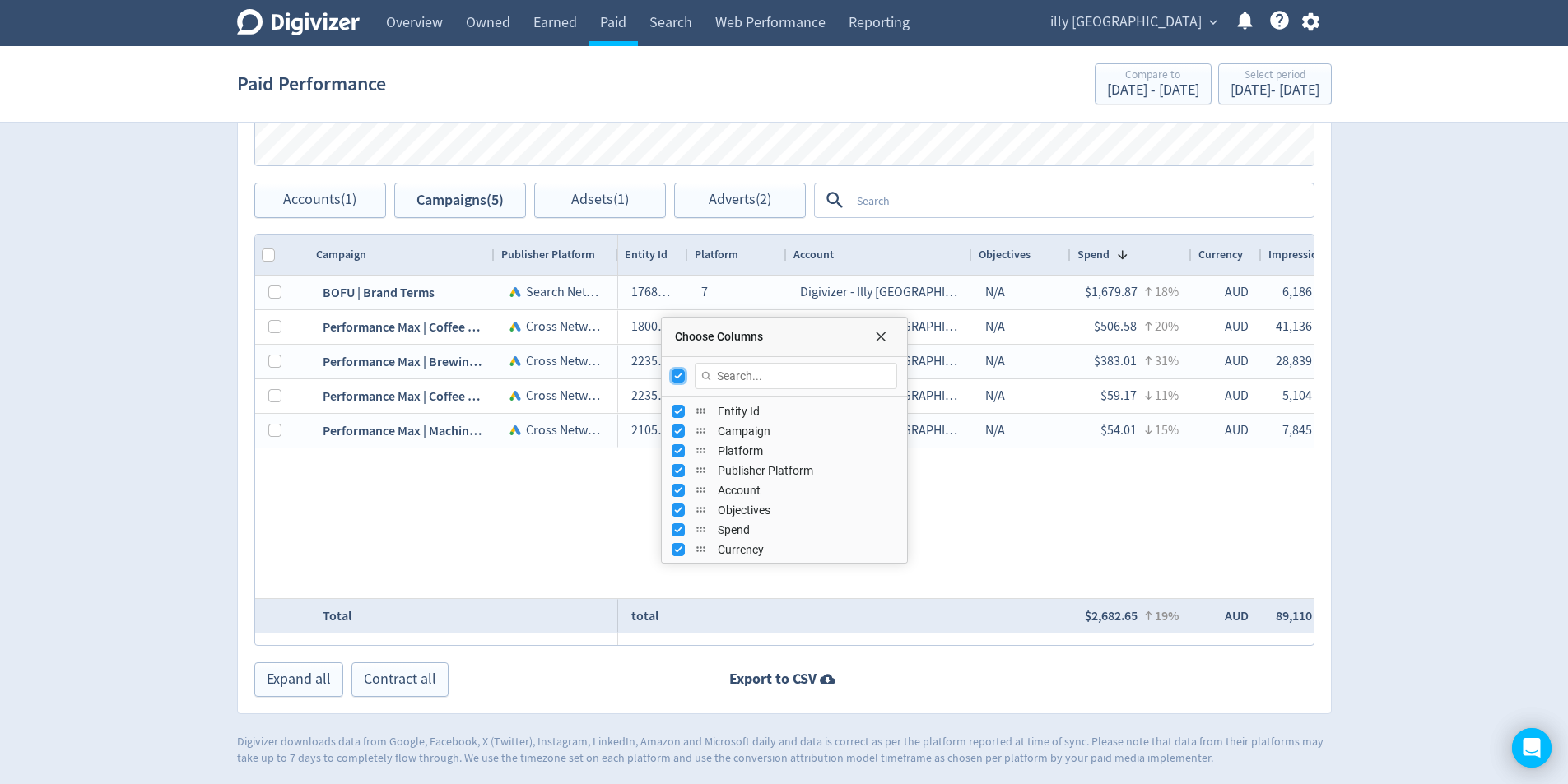
checkbox input "false"
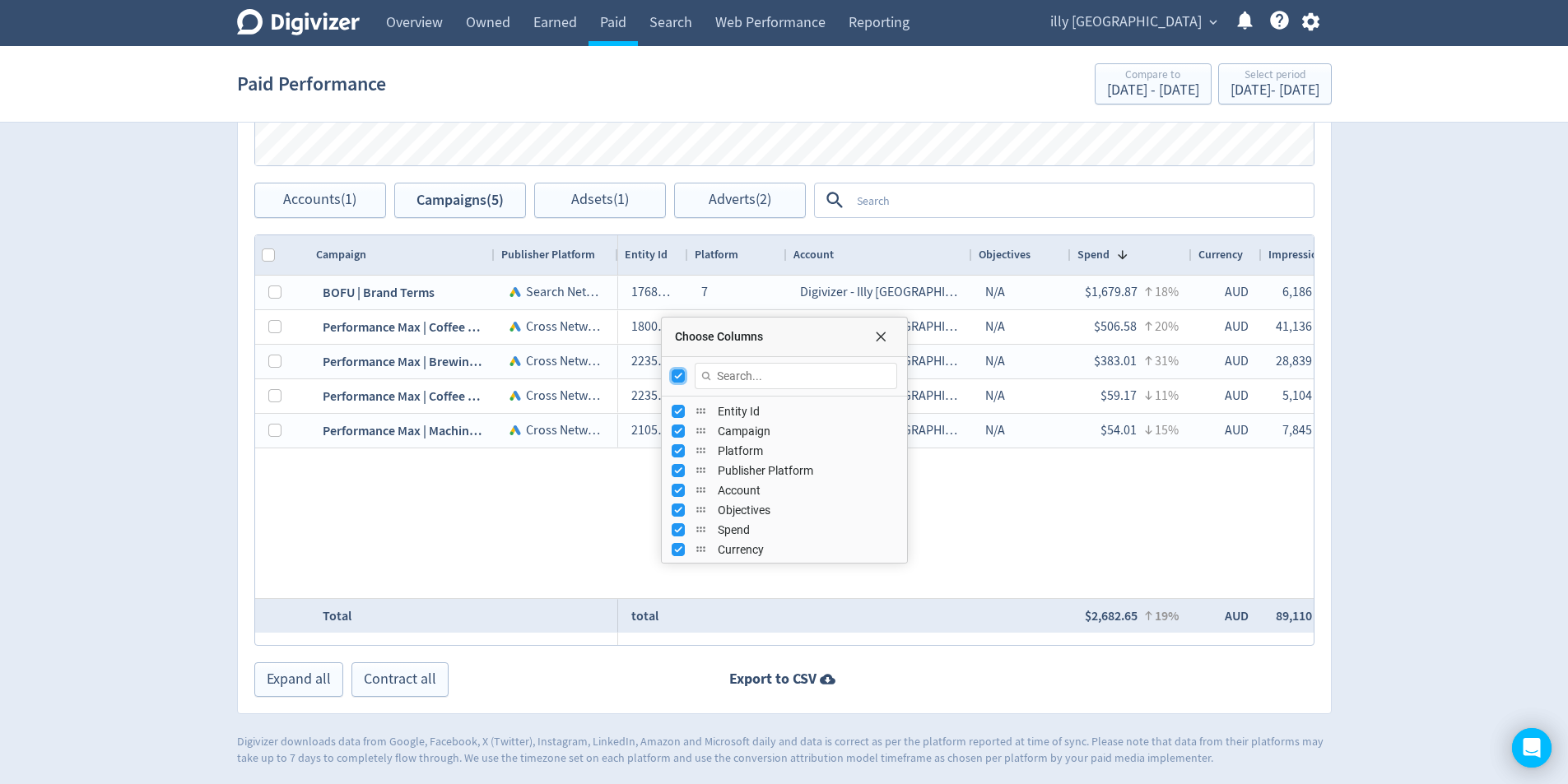
checkbox input "false"
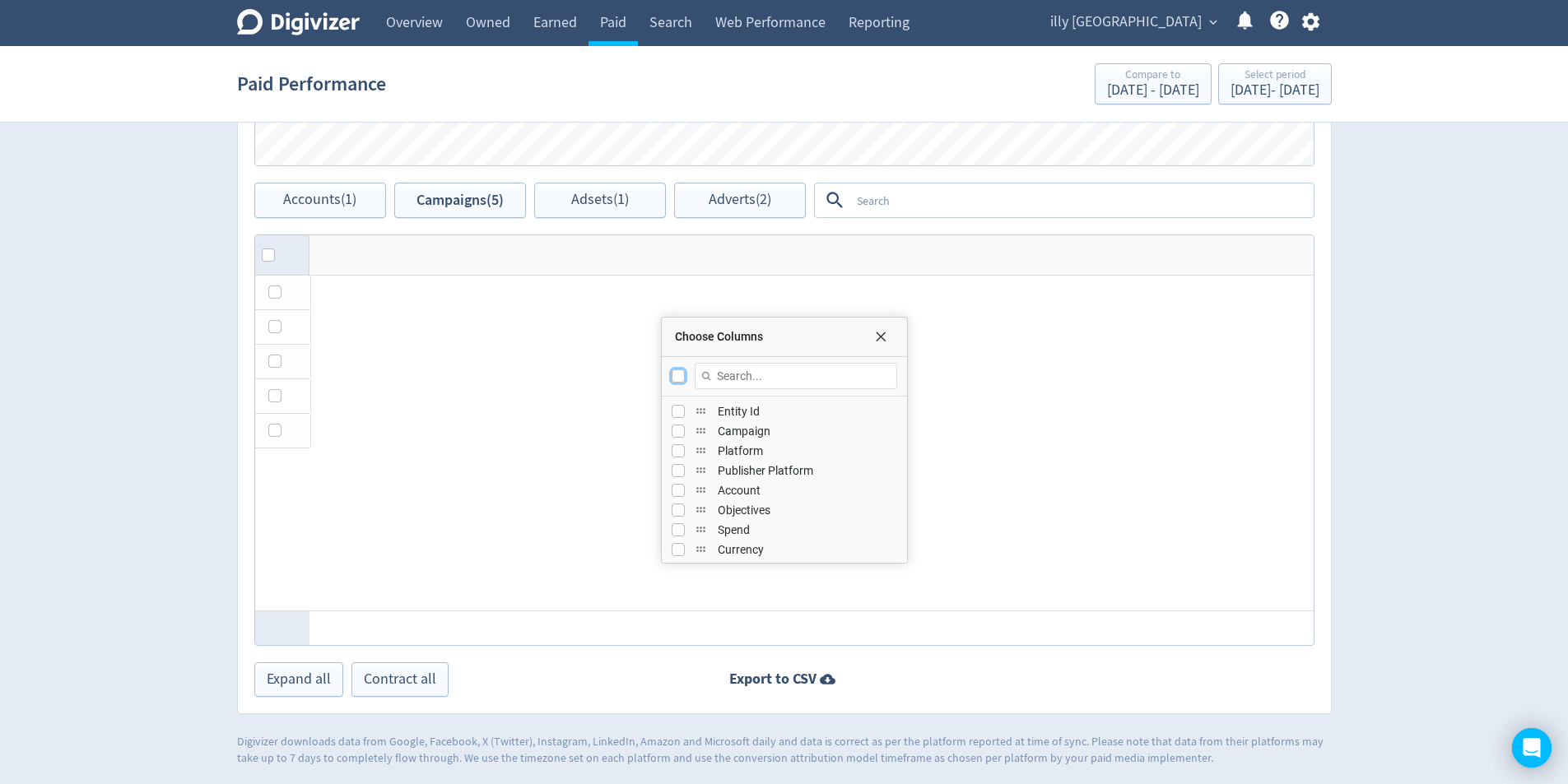
click at [675, 376] on input "Toggle All Columns Visibility" at bounding box center [678, 376] width 13 height 13
checkbox input "true"
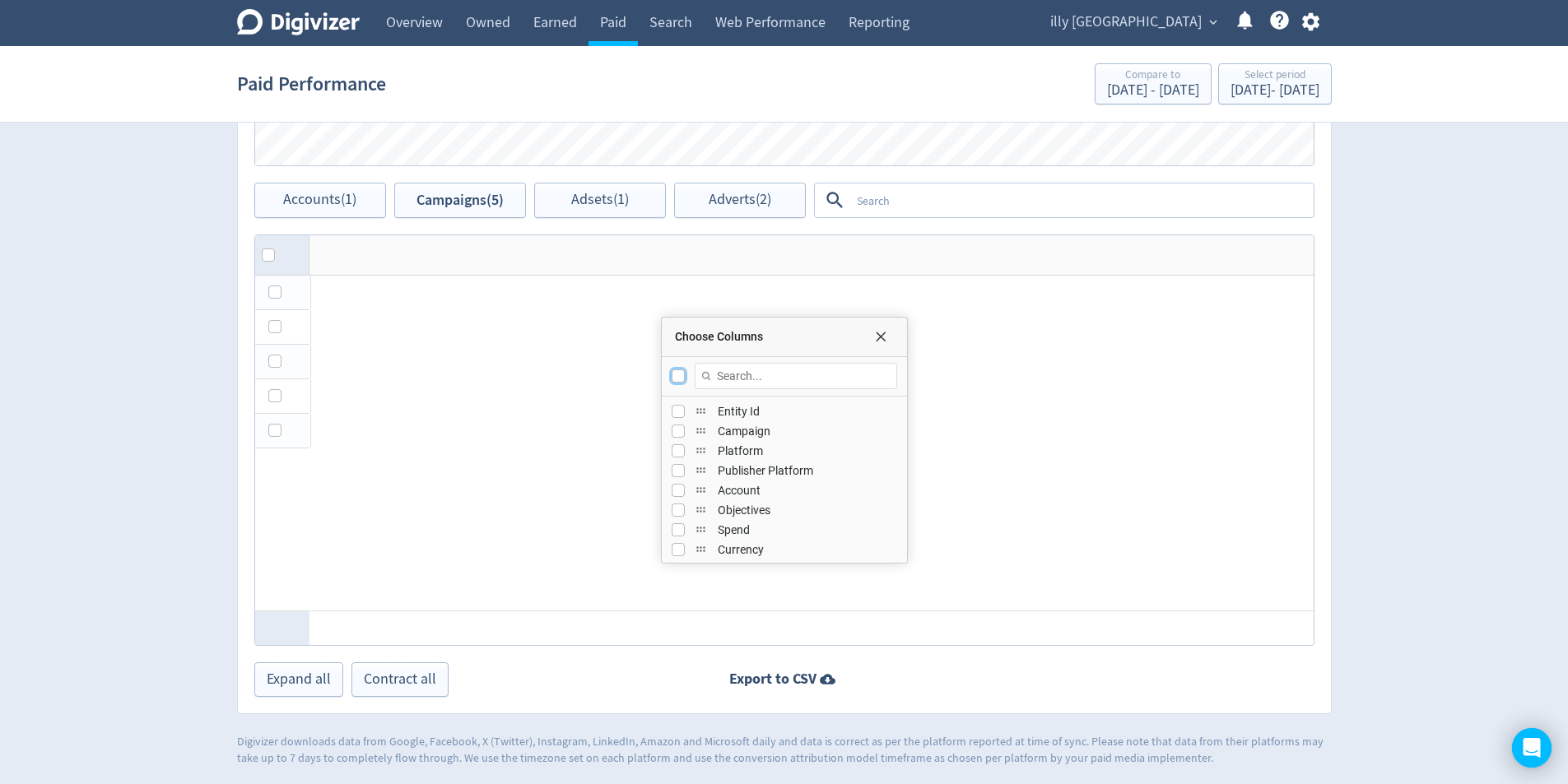
checkbox input "true"
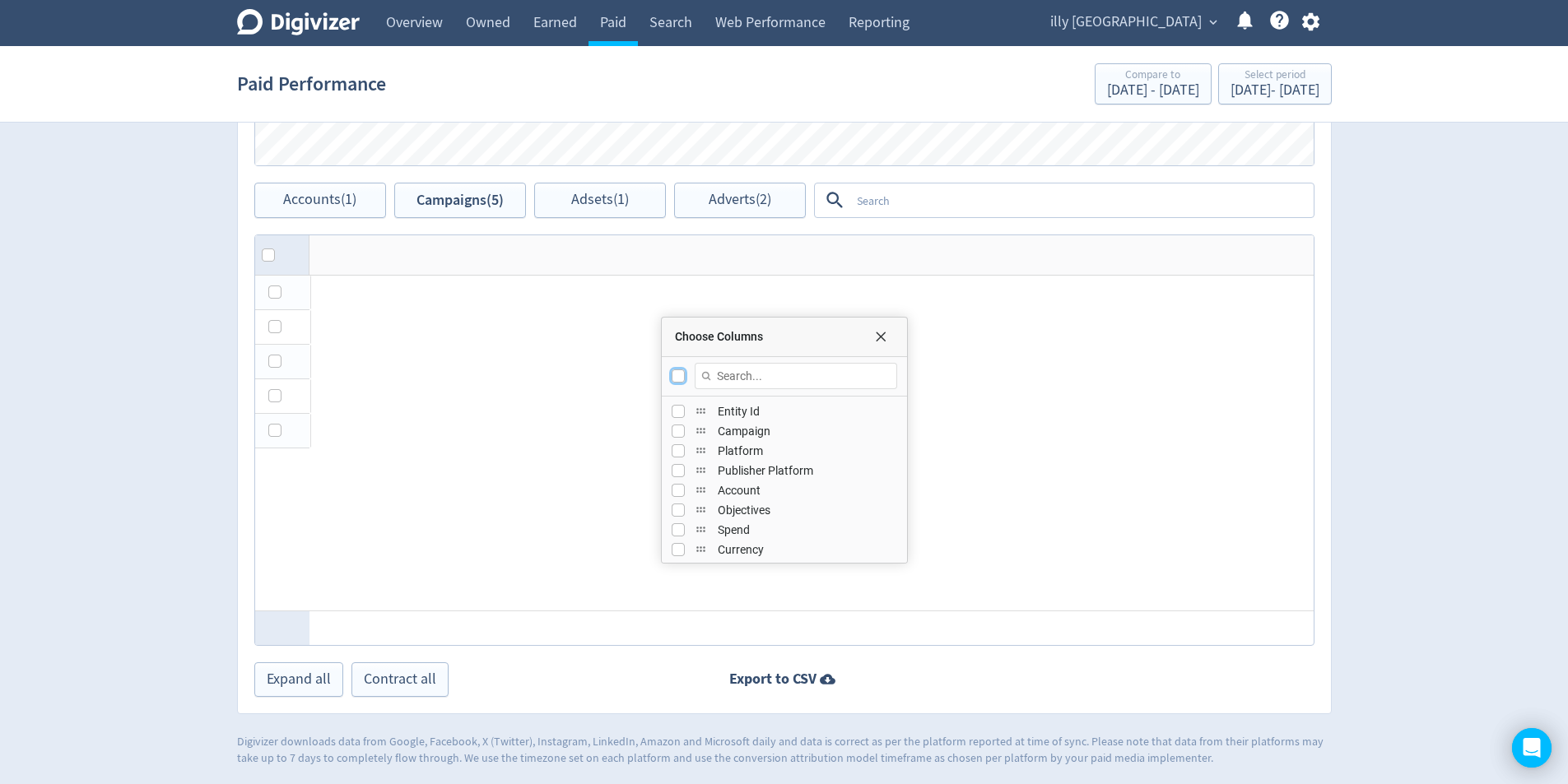
checkbox input "true"
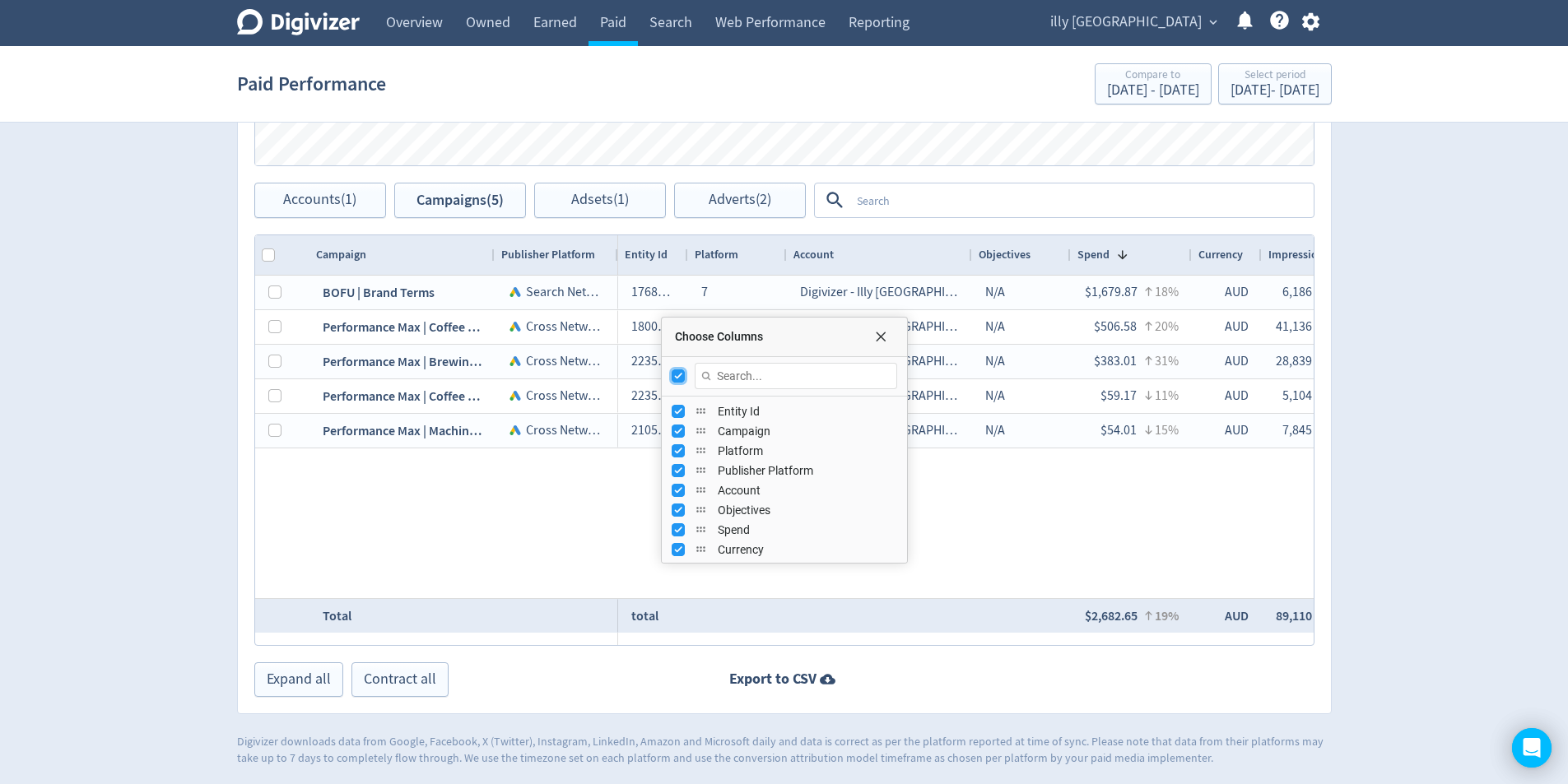
click at [675, 378] on input "Toggle All Columns Visibility" at bounding box center [678, 376] width 13 height 13
checkbox input "false"
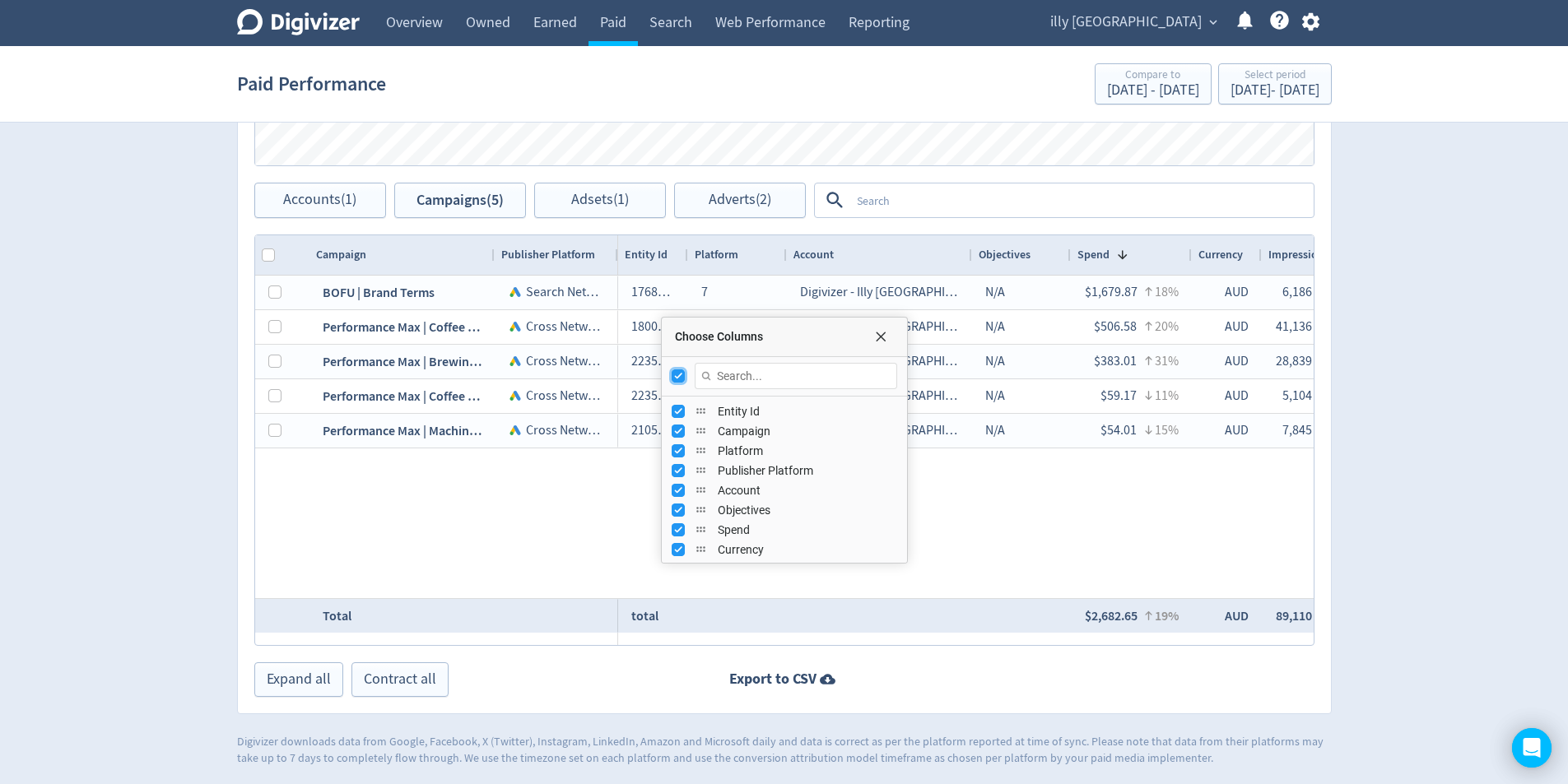
checkbox input "false"
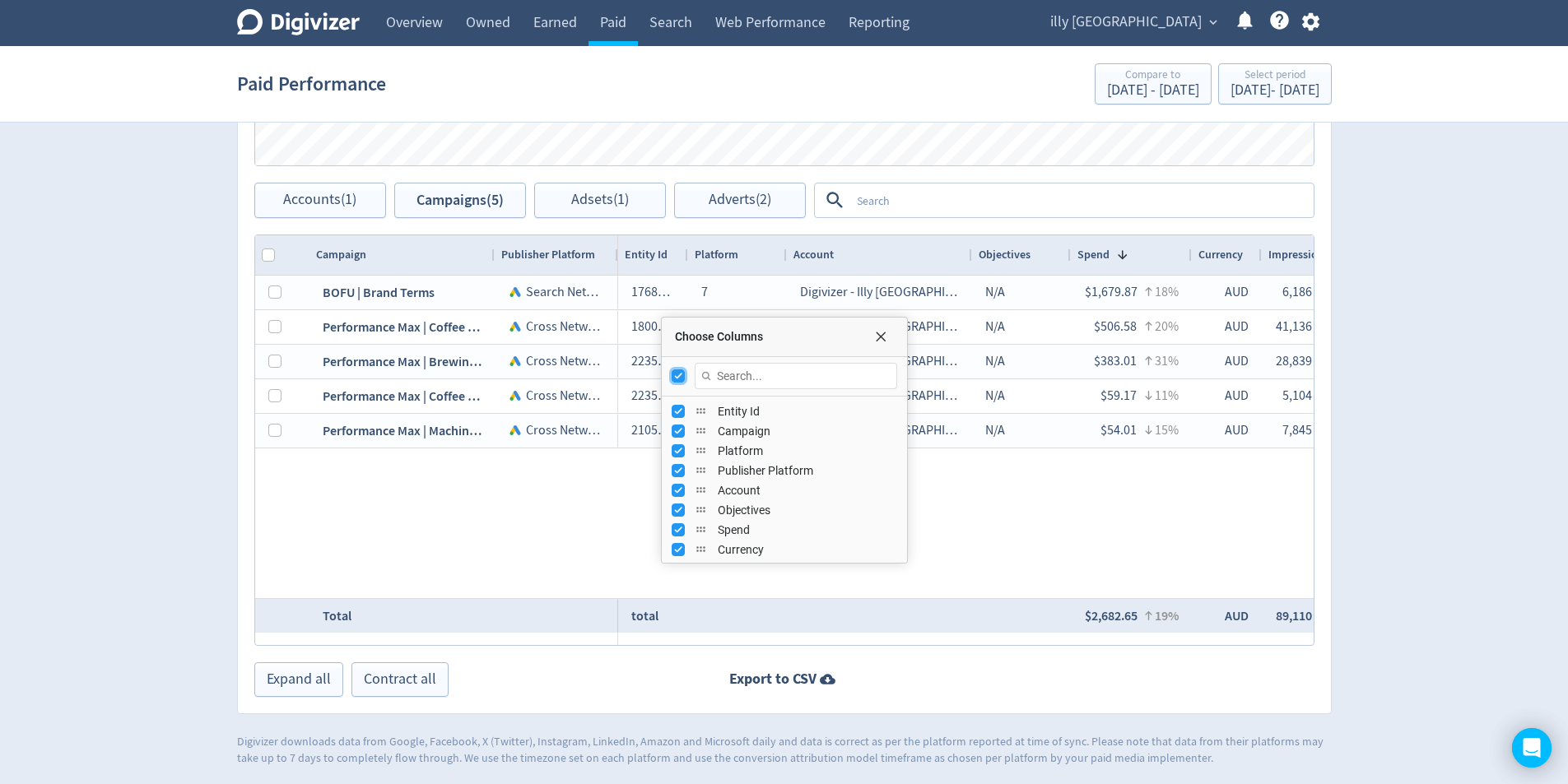
checkbox input "false"
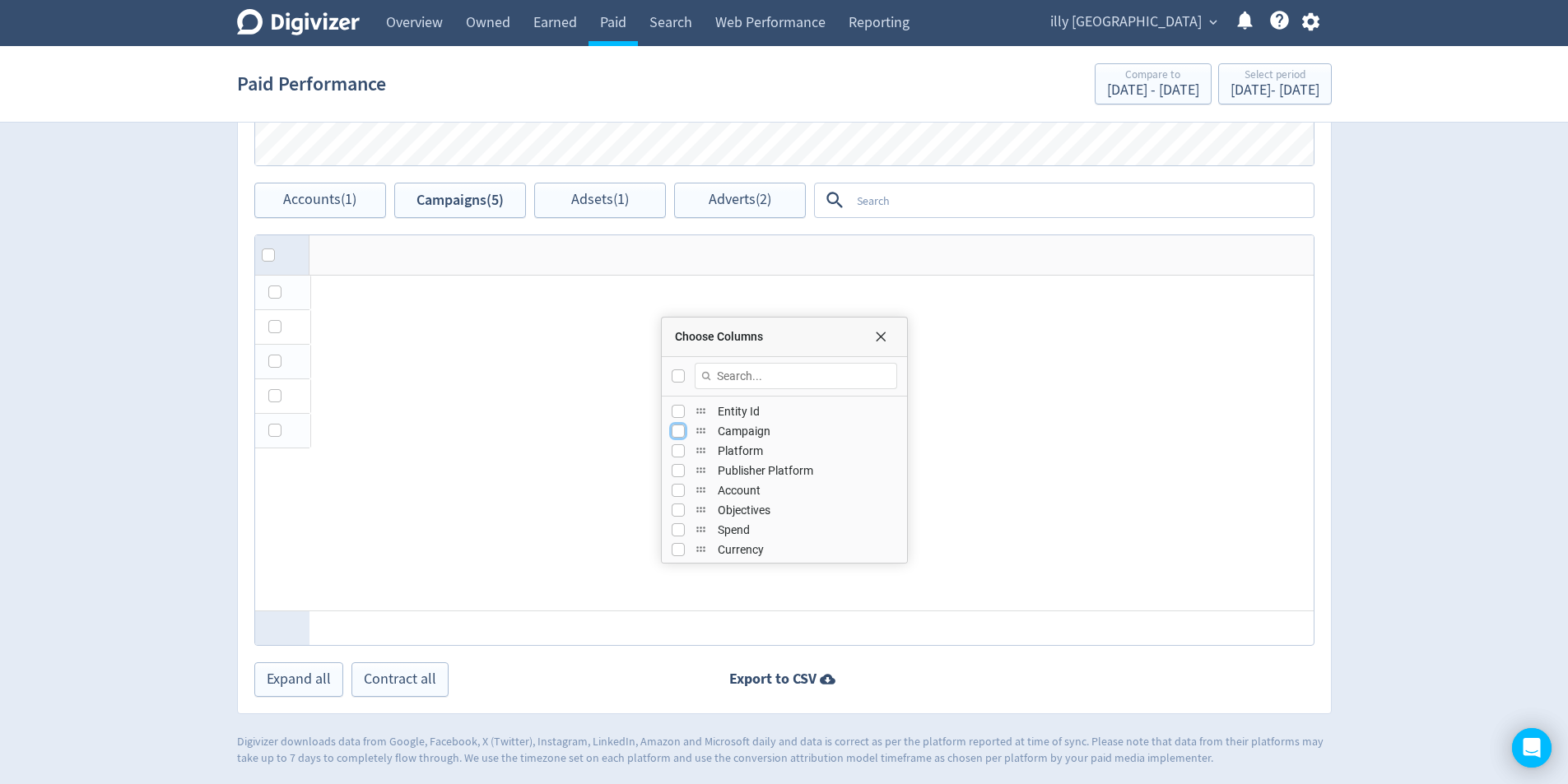
click at [679, 427] on input "Press SPACE to toggle visibility (hidden)" at bounding box center [678, 431] width 13 height 13
checkbox input "true"
checkbox input "false"
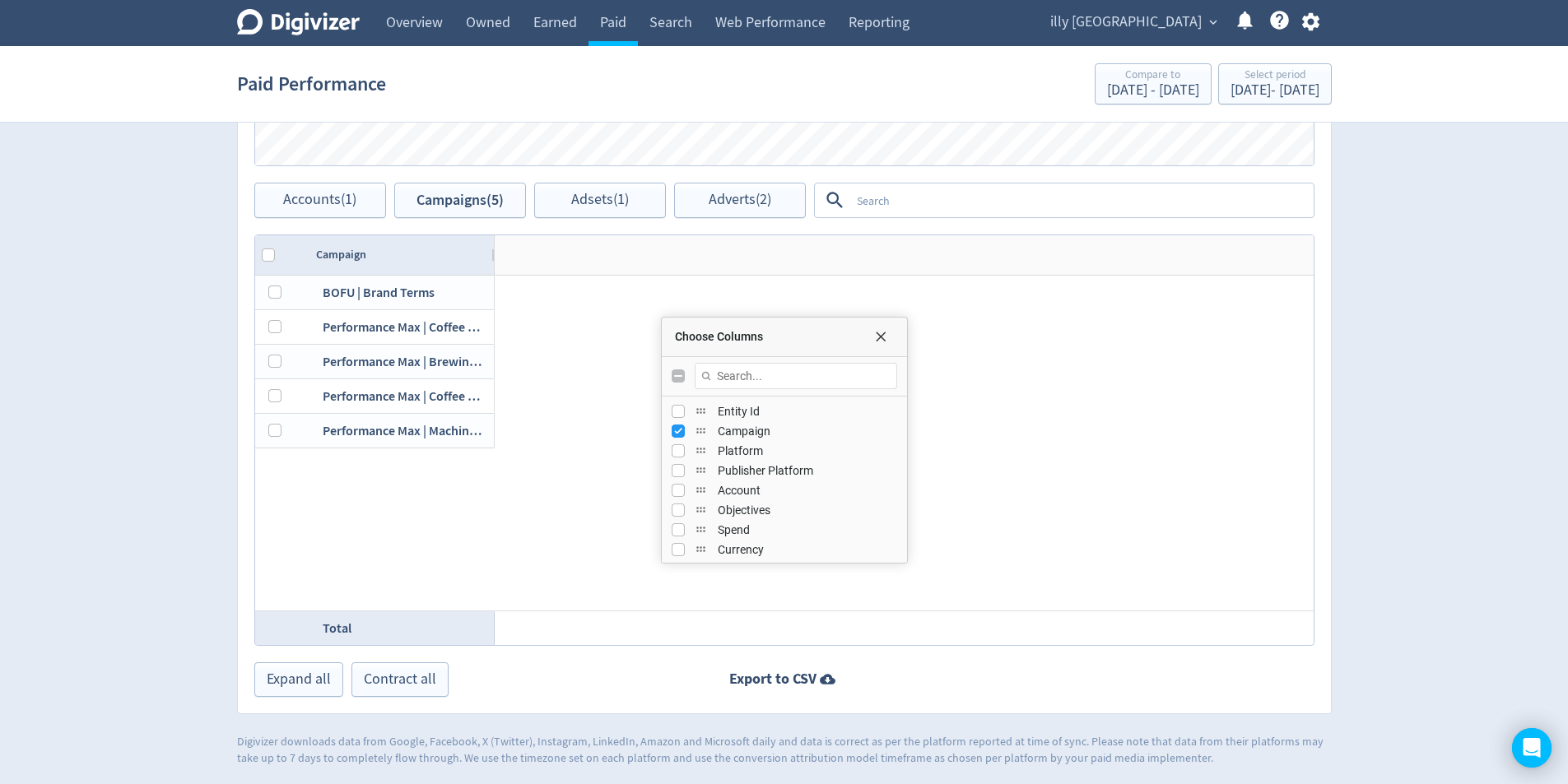
click at [678, 458] on div "Platform" at bounding box center [784, 450] width 226 height 20
click at [677, 453] on input "Press SPACE to toggle visibility (hidden)" at bounding box center [678, 451] width 13 height 13
click at [676, 451] on input "Press SPACE to toggle visibility (visible)" at bounding box center [678, 451] width 13 height 13
checkbox input "false"
drag, startPoint x: 674, startPoint y: 469, endPoint x: 691, endPoint y: 497, distance: 32.8
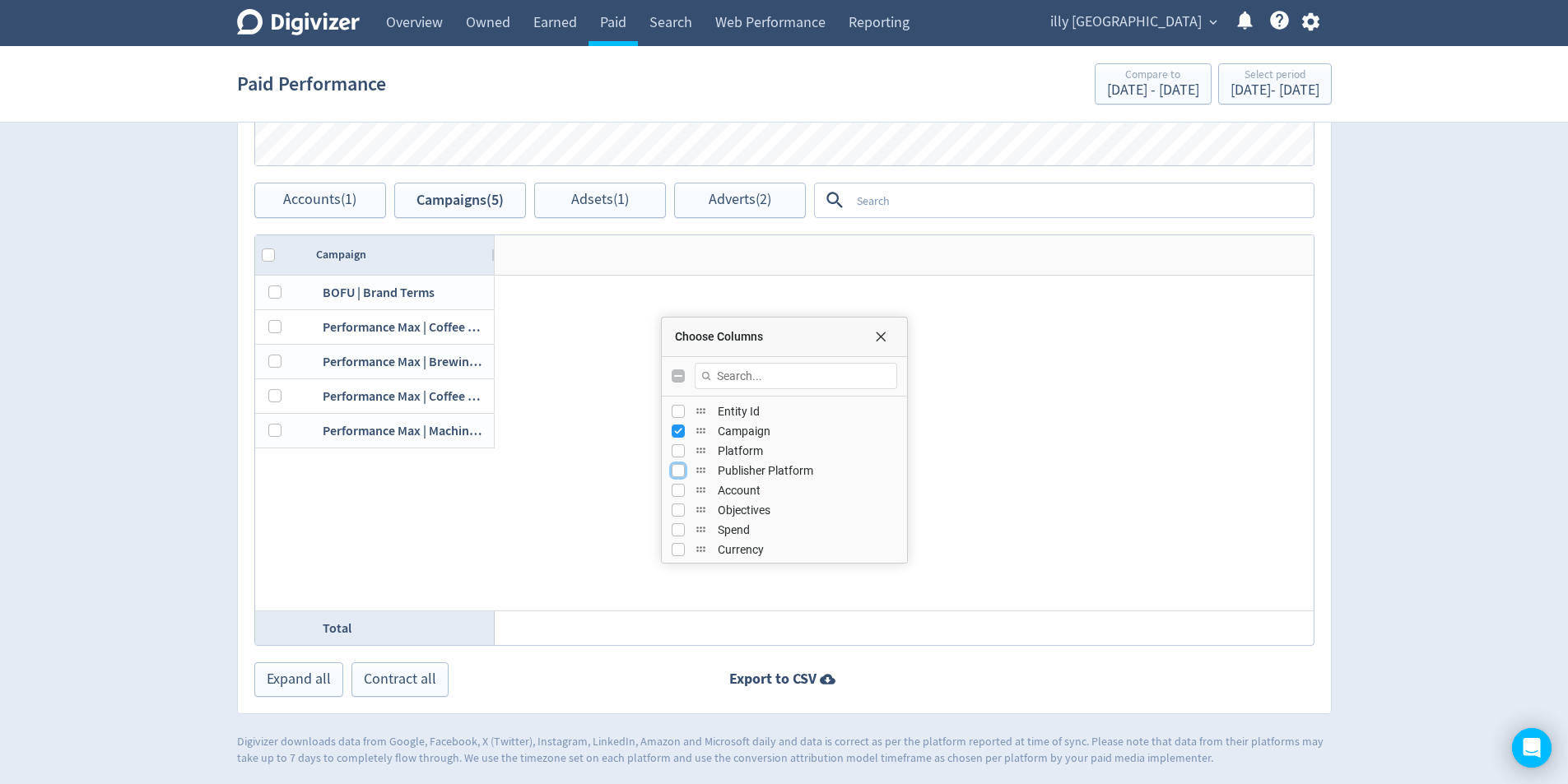
click at [674, 470] on input "Press SPACE to toggle visibility (hidden)" at bounding box center [678, 471] width 13 height 13
checkbox input "true"
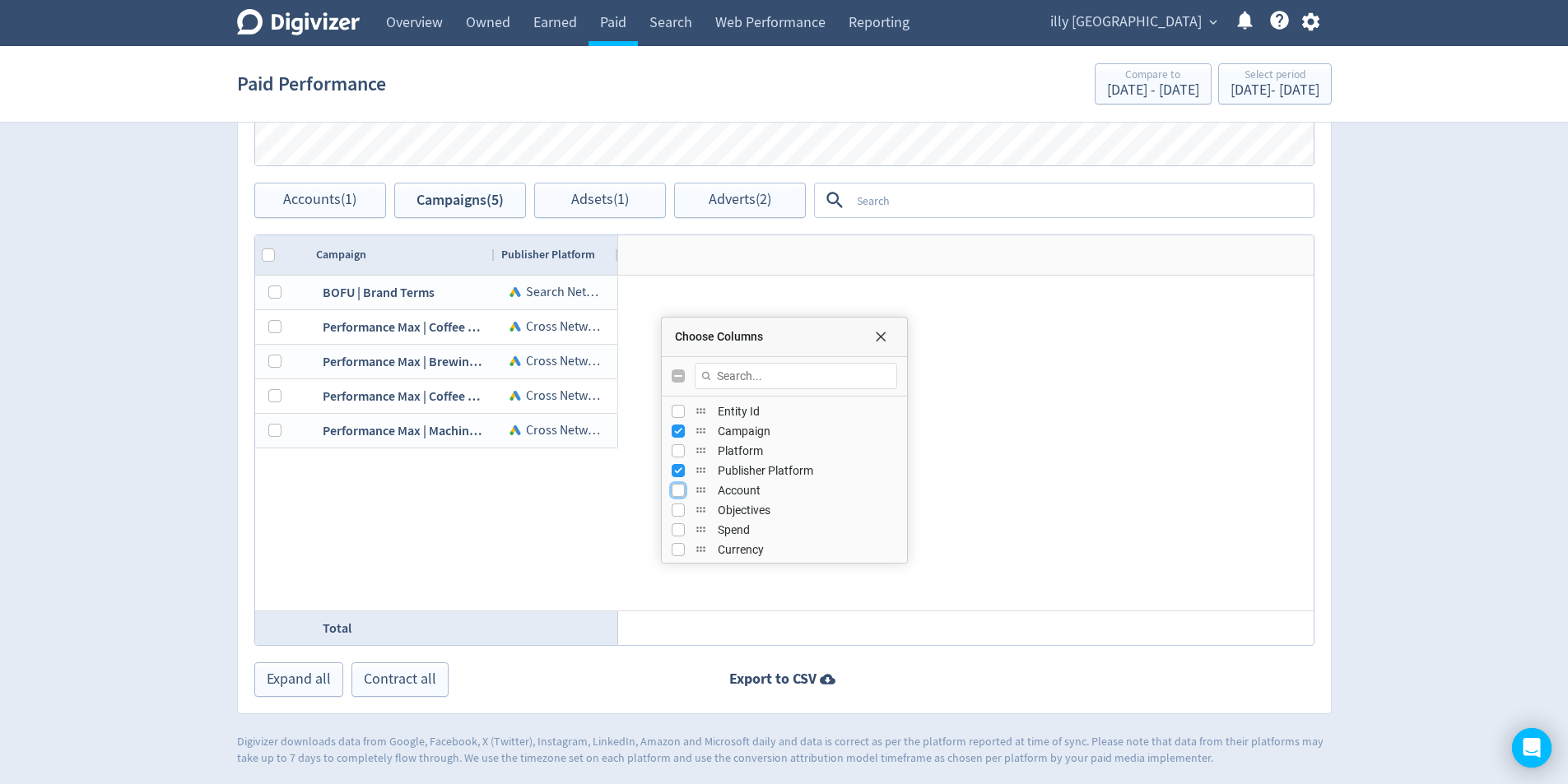
click at [680, 493] on input "Press SPACE to toggle visibility (hidden)" at bounding box center [678, 491] width 13 height 13
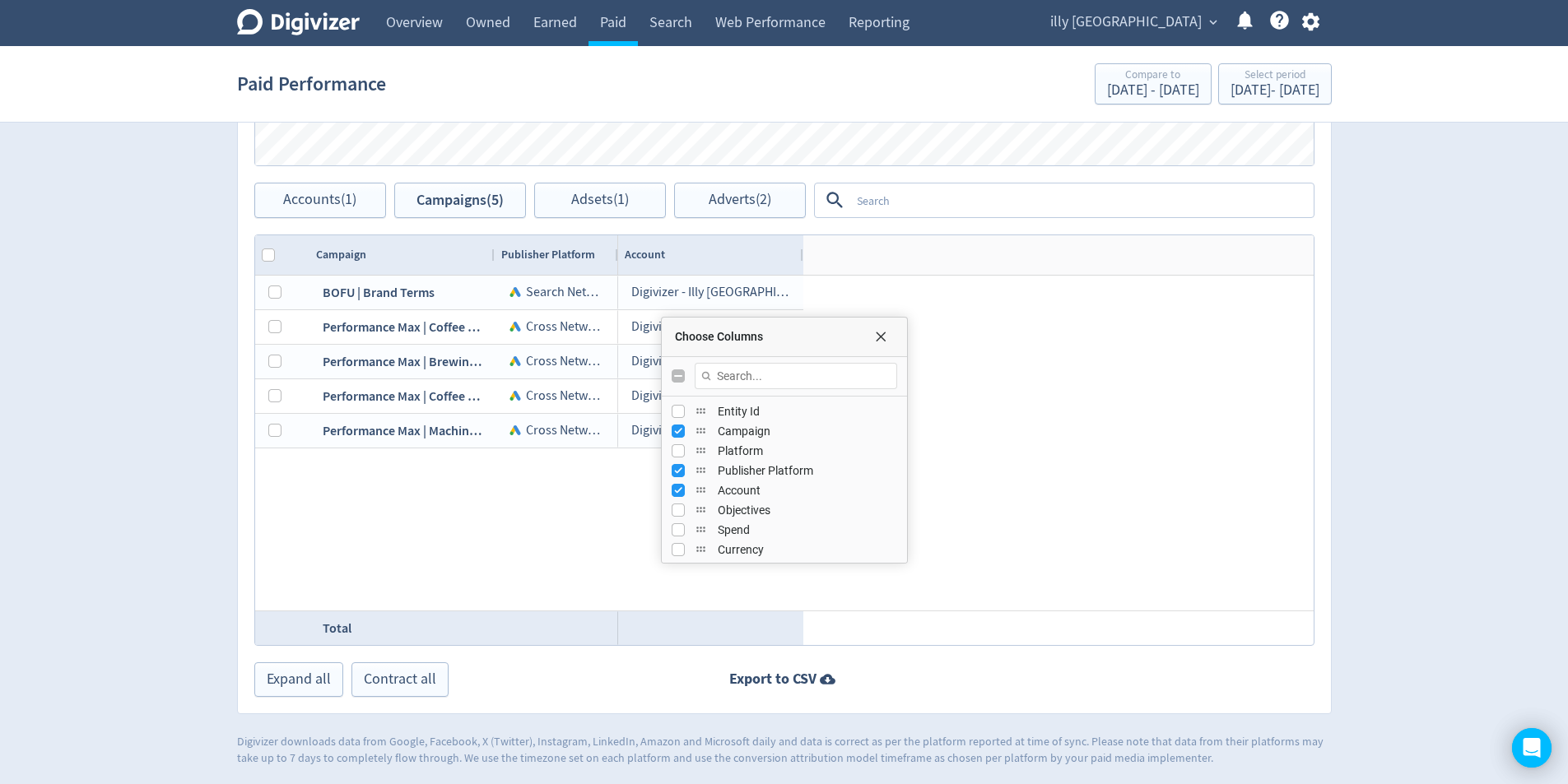
click at [682, 498] on div "Account" at bounding box center [784, 490] width 226 height 20
click at [676, 494] on input "Press SPACE to toggle visibility (visible)" at bounding box center [678, 491] width 13 height 13
checkbox input "false"
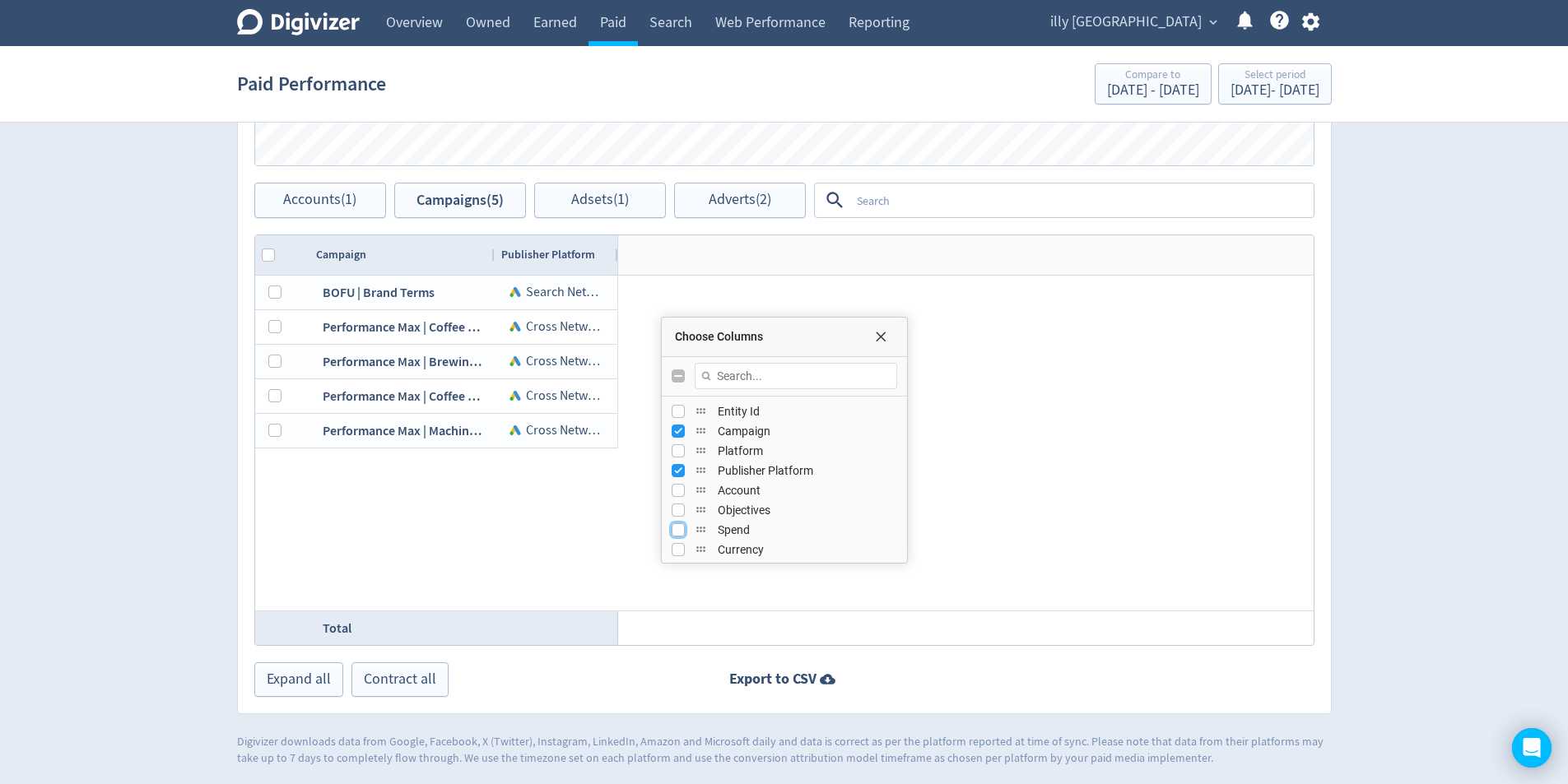
click at [676, 533] on input "Press SPACE to toggle visibility (hidden)" at bounding box center [678, 530] width 13 height 13
checkbox input "true"
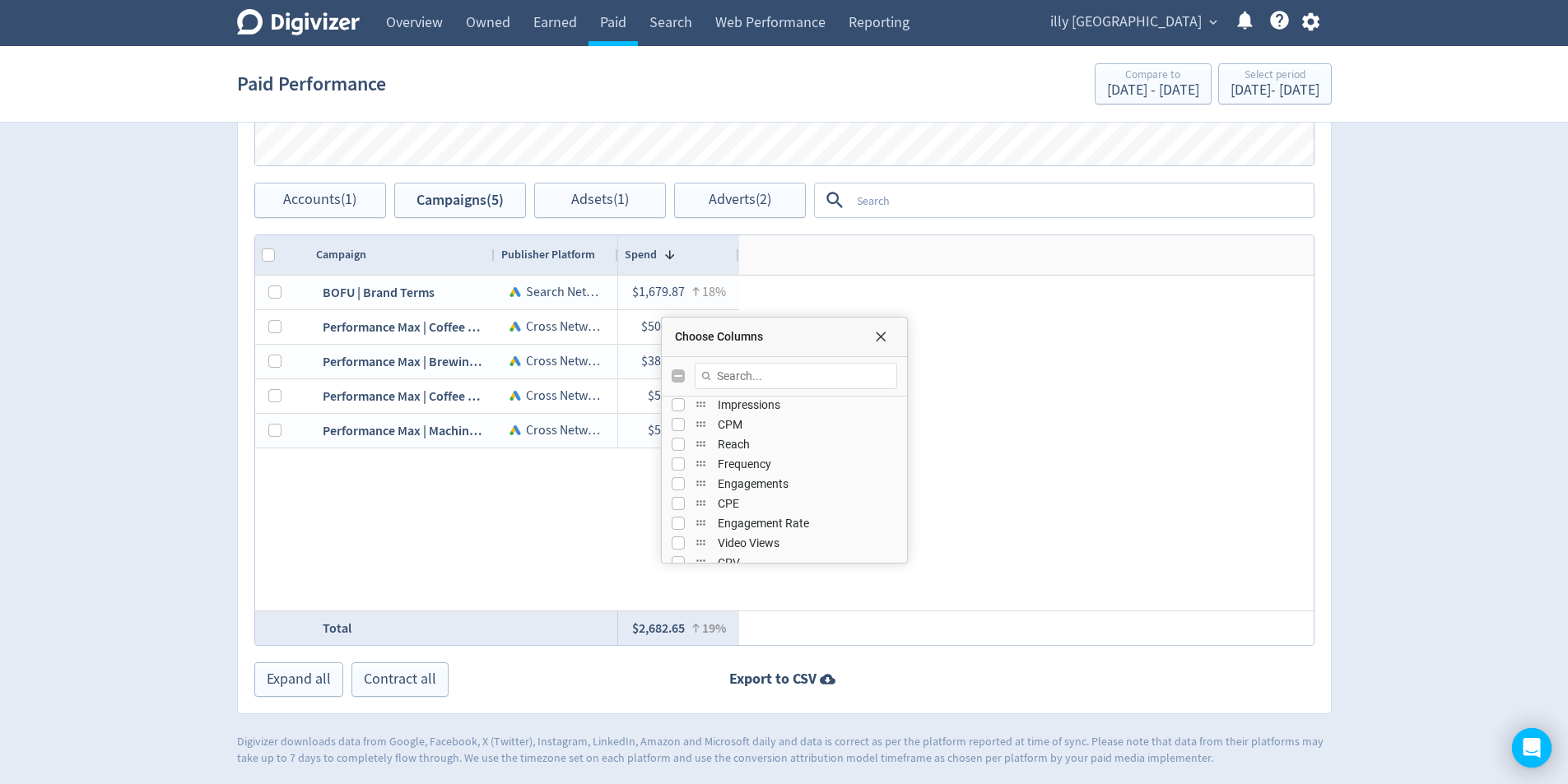
scroll to position [247, 0]
click at [676, 524] on input "Press SPACE to toggle visibility (hidden)" at bounding box center [678, 520] width 13 height 13
checkbox input "true"
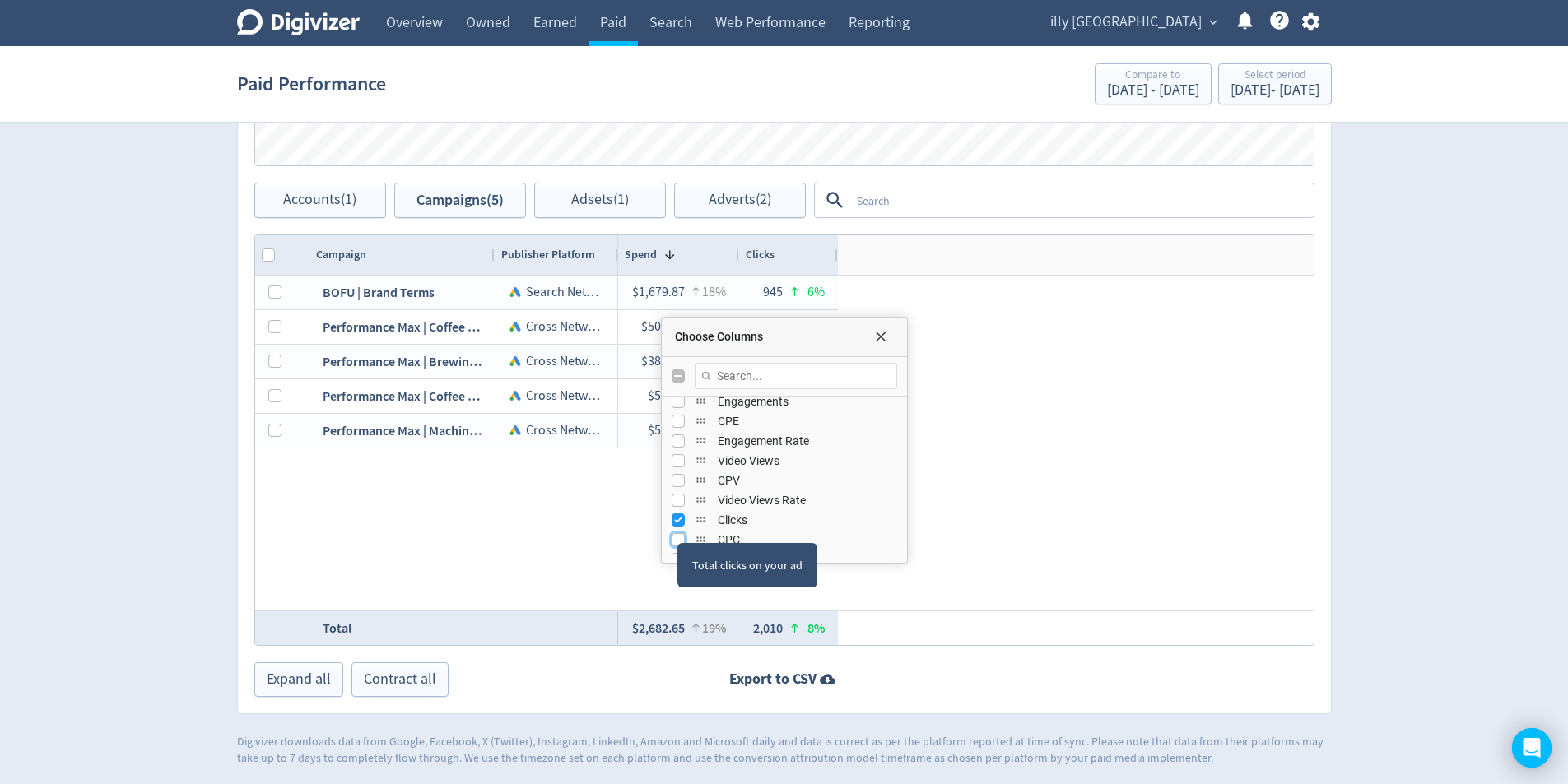
click at [676, 544] on input "Press SPACE to toggle visibility (hidden)" at bounding box center [678, 540] width 13 height 13
checkbox input "true"
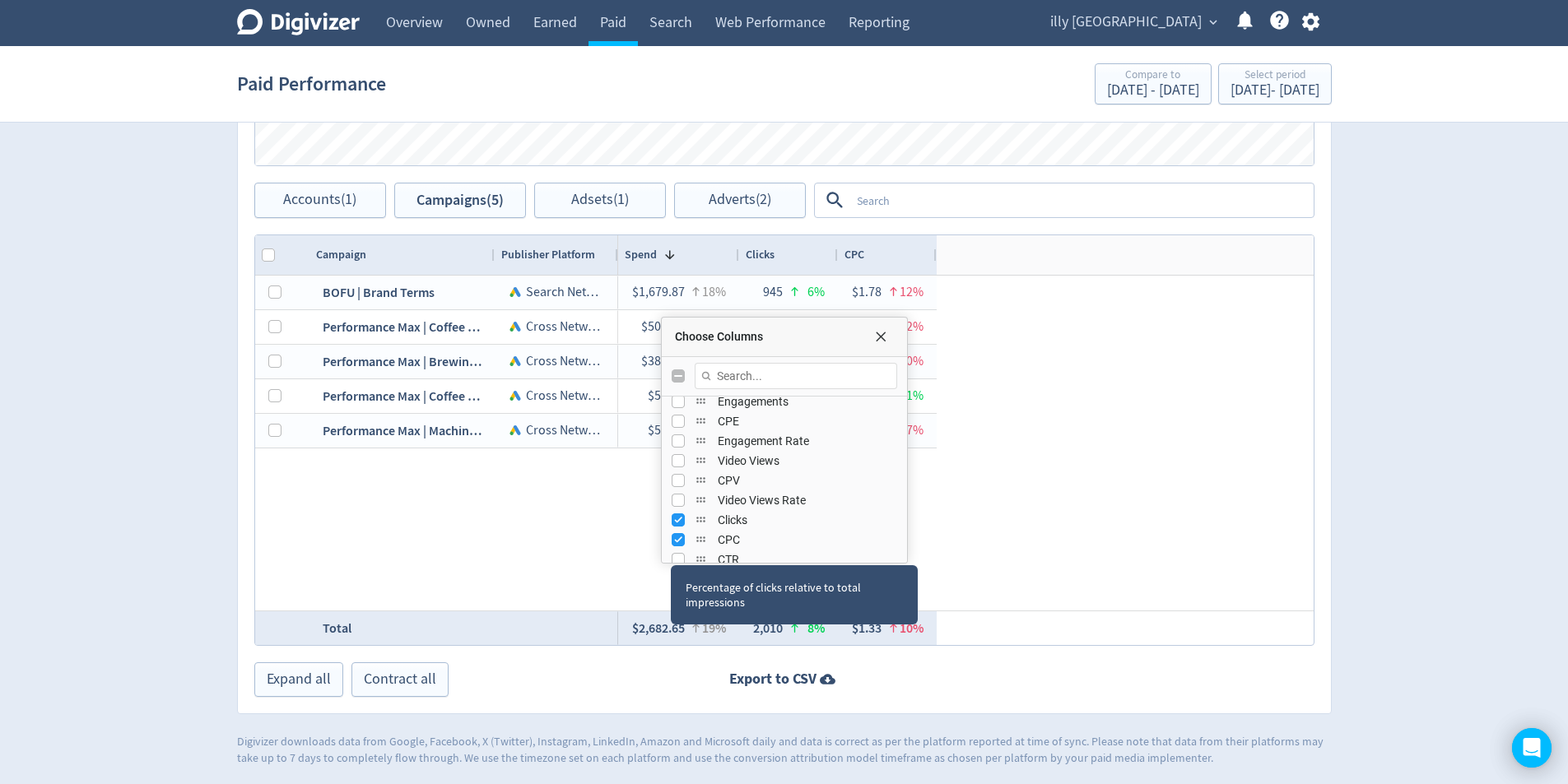
click at [676, 561] on div "Choose Columns" at bounding box center [784, 560] width 237 height 4
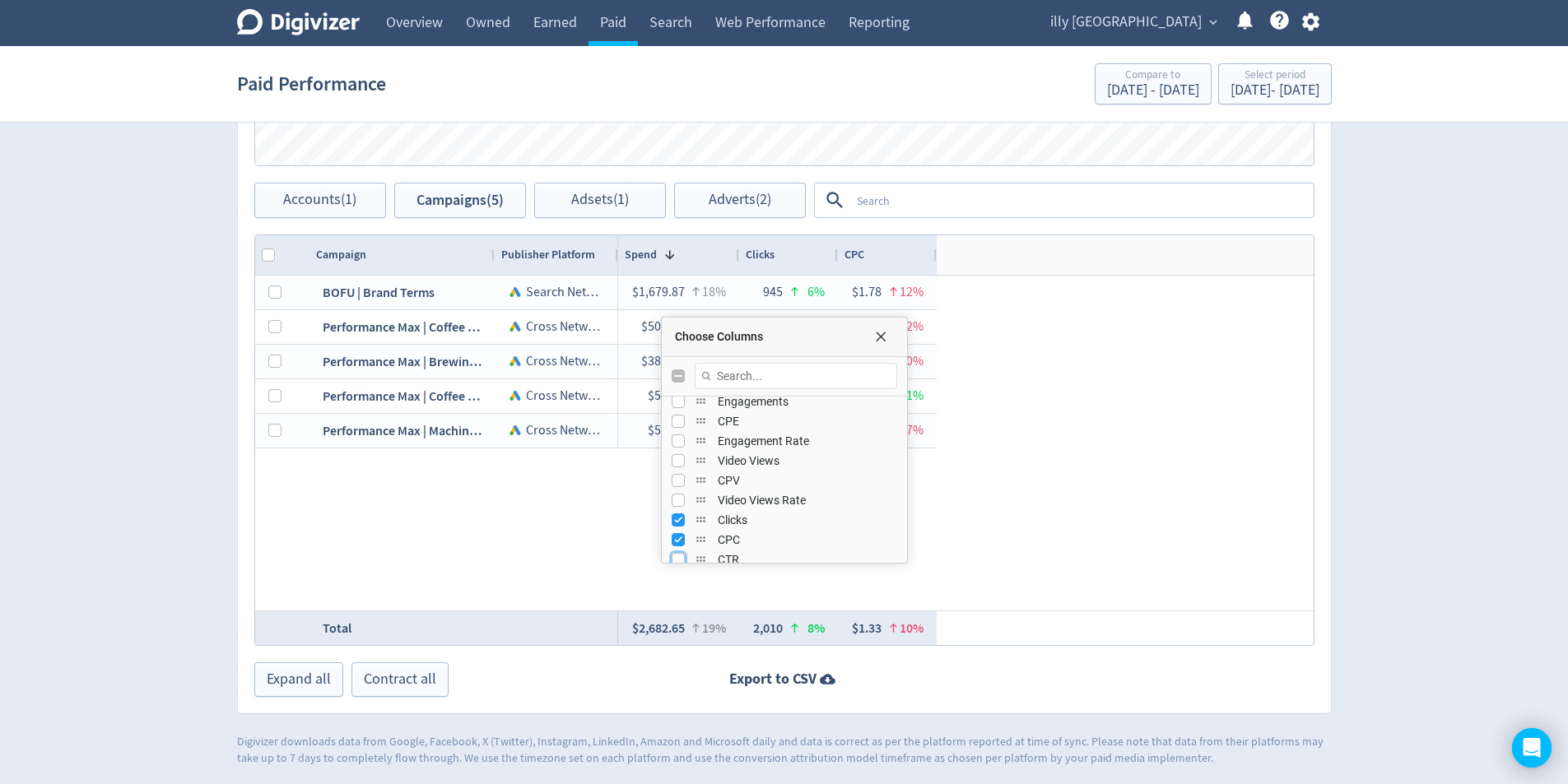
click at [680, 557] on input "Press SPACE to toggle visibility (hidden)" at bounding box center [678, 559] width 13 height 13
checkbox input "true"
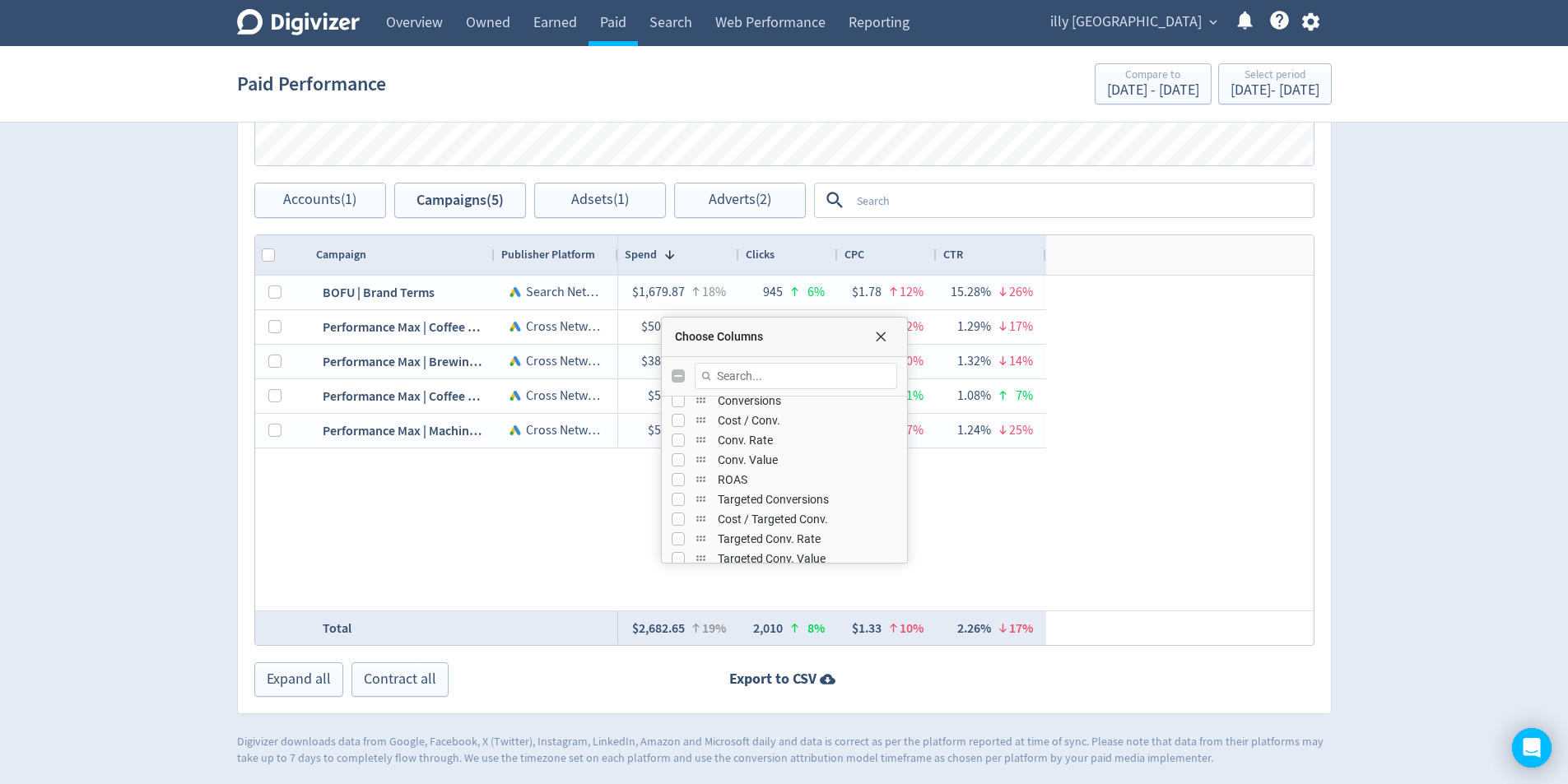
scroll to position [412, 0]
click at [678, 411] on input "Press SPACE to toggle visibility (hidden)" at bounding box center [678, 415] width 13 height 13
checkbox input "true"
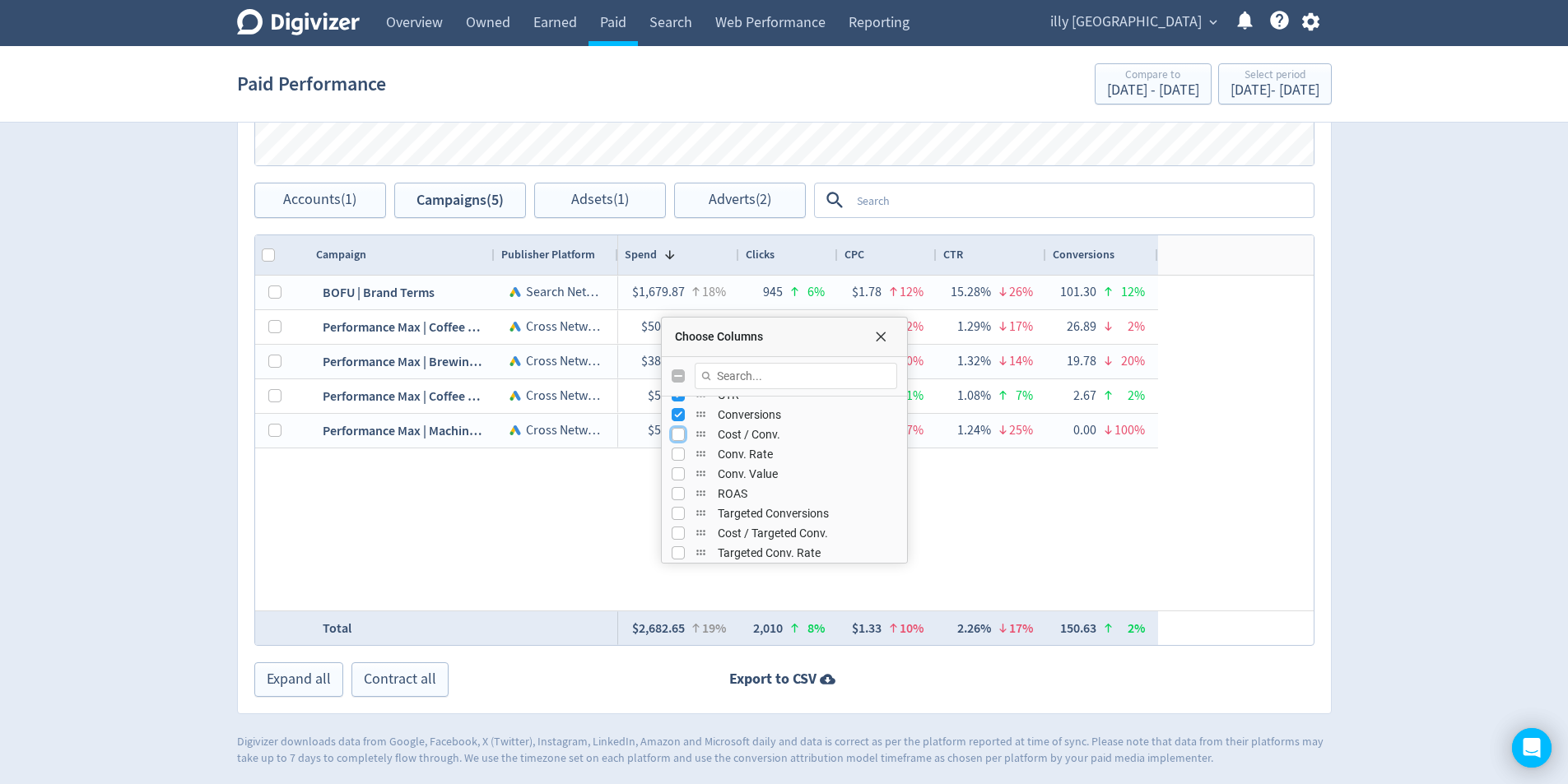
drag, startPoint x: 674, startPoint y: 433, endPoint x: 680, endPoint y: 456, distance: 23.8
click at [675, 436] on input "Press SPACE to toggle visibility (hidden)" at bounding box center [678, 434] width 13 height 13
checkbox input "true"
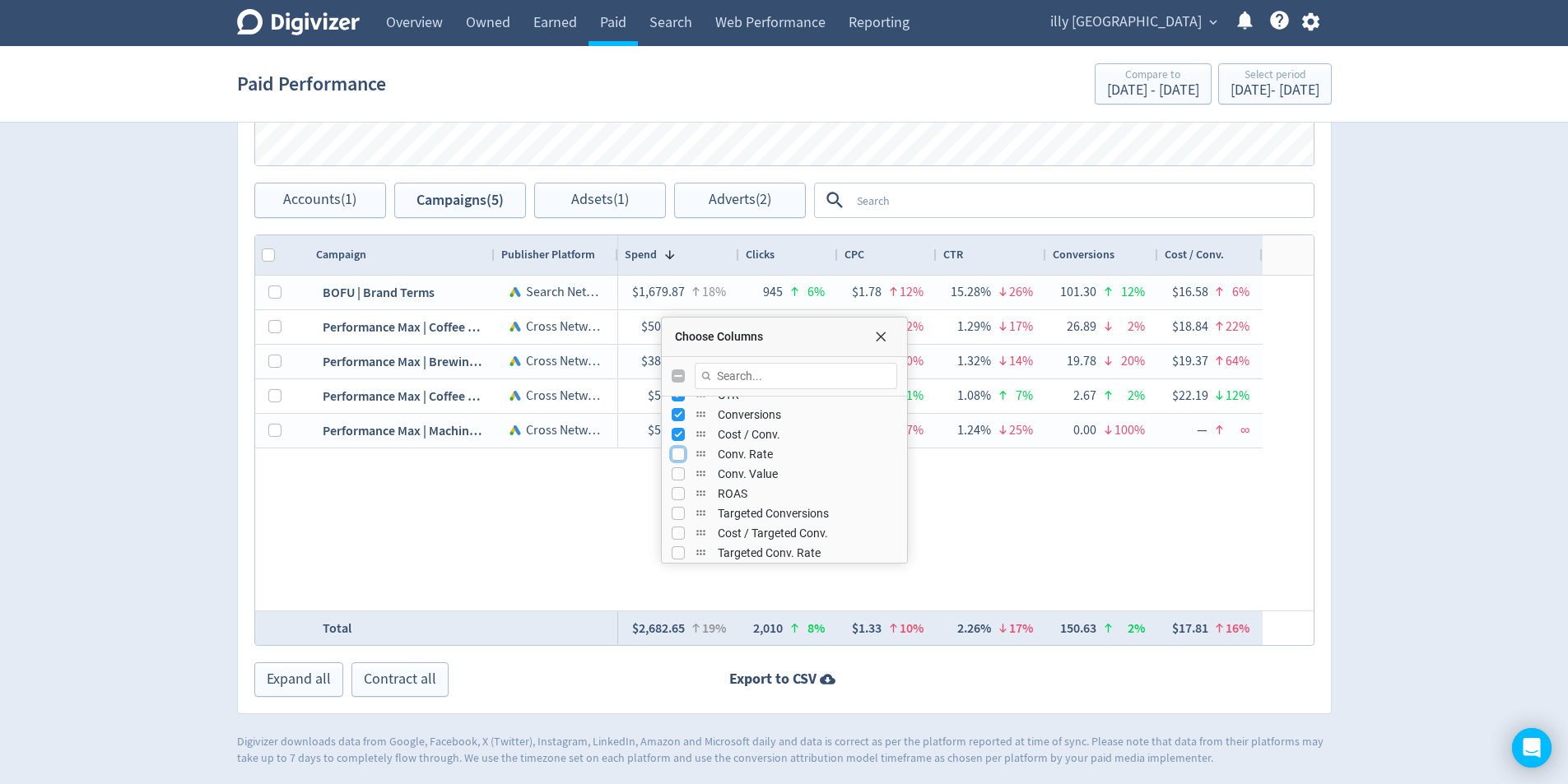
drag, startPoint x: 680, startPoint y: 459, endPoint x: 679, endPoint y: 470, distance: 11.0
click at [680, 459] on input "Press SPACE to toggle visibility (hidden)" at bounding box center [678, 454] width 13 height 13
checkbox input "true"
click at [674, 478] on input "Press SPACE to toggle visibility (hidden)" at bounding box center [678, 474] width 13 height 13
checkbox input "true"
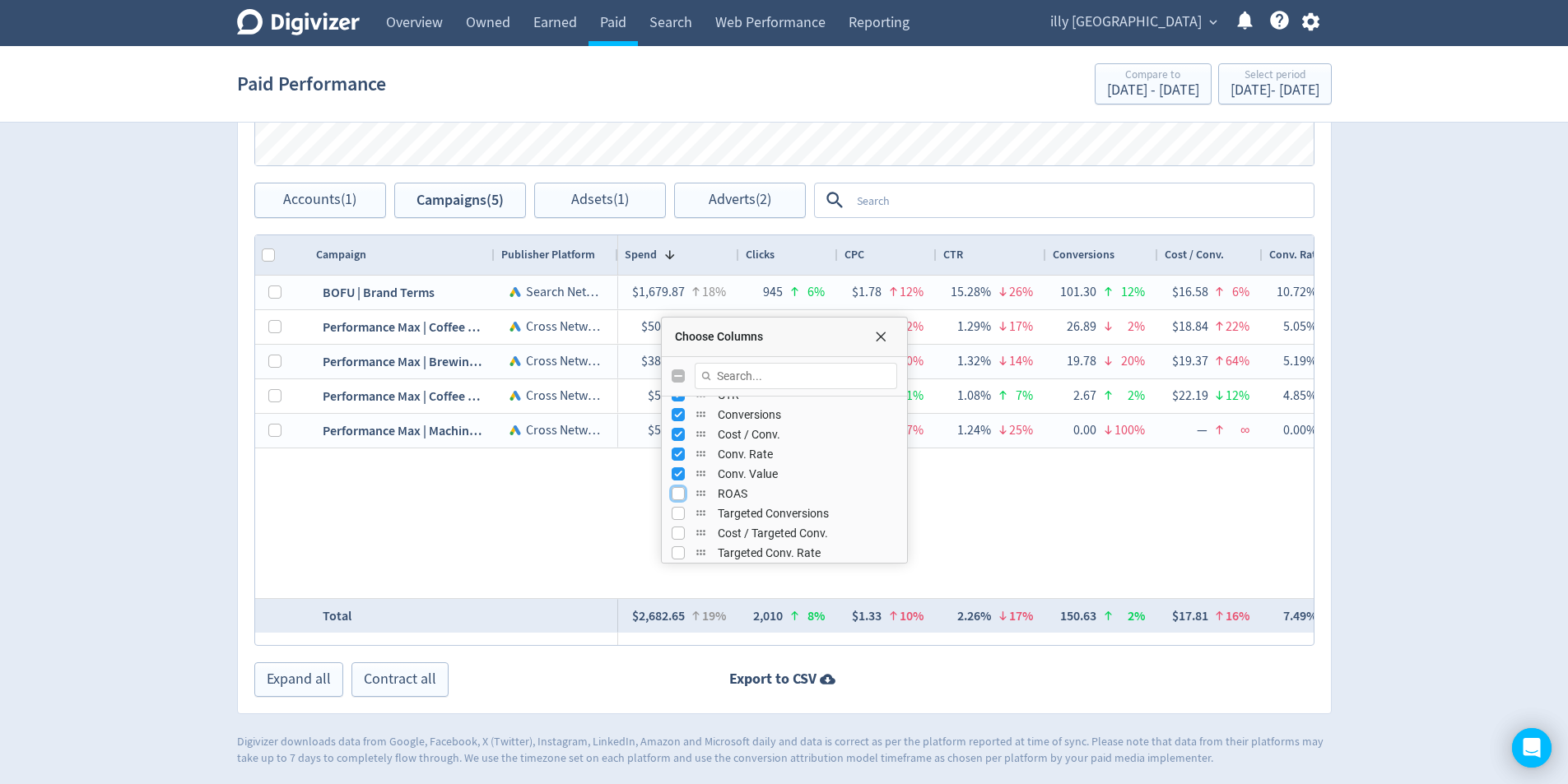
click at [675, 499] on input "Press SPACE to toggle visibility (hidden)" at bounding box center [678, 494] width 13 height 13
checkbox input "true"
click at [888, 343] on div "Choose Columns" at bounding box center [877, 337] width 33 height 13
click at [884, 340] on span "Choose Columns" at bounding box center [881, 337] width 13 height 13
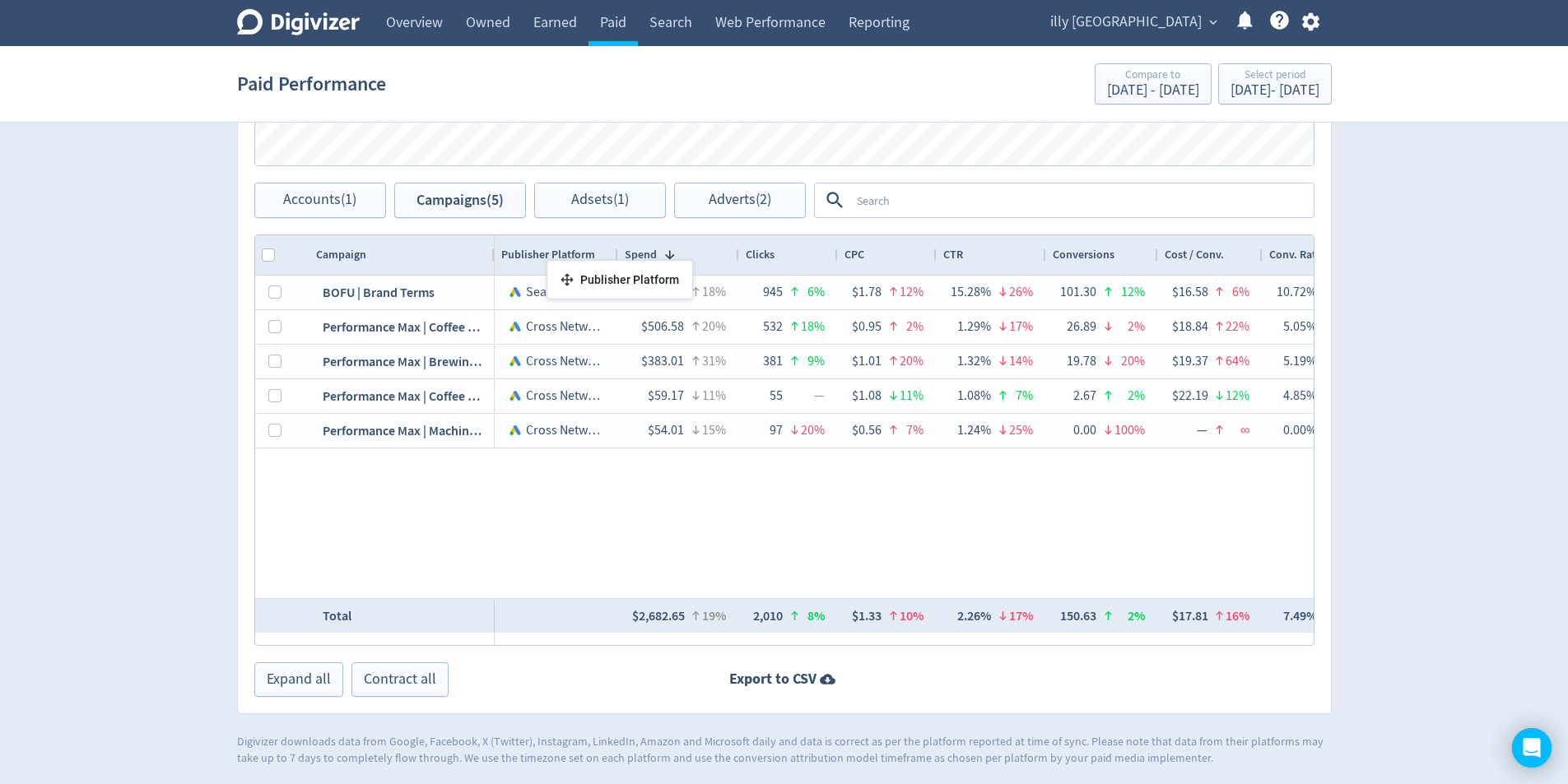
drag, startPoint x: 537, startPoint y: 249, endPoint x: 553, endPoint y: 267, distance: 24.1
drag, startPoint x: 418, startPoint y: 262, endPoint x: 394, endPoint y: 266, distance: 24.3
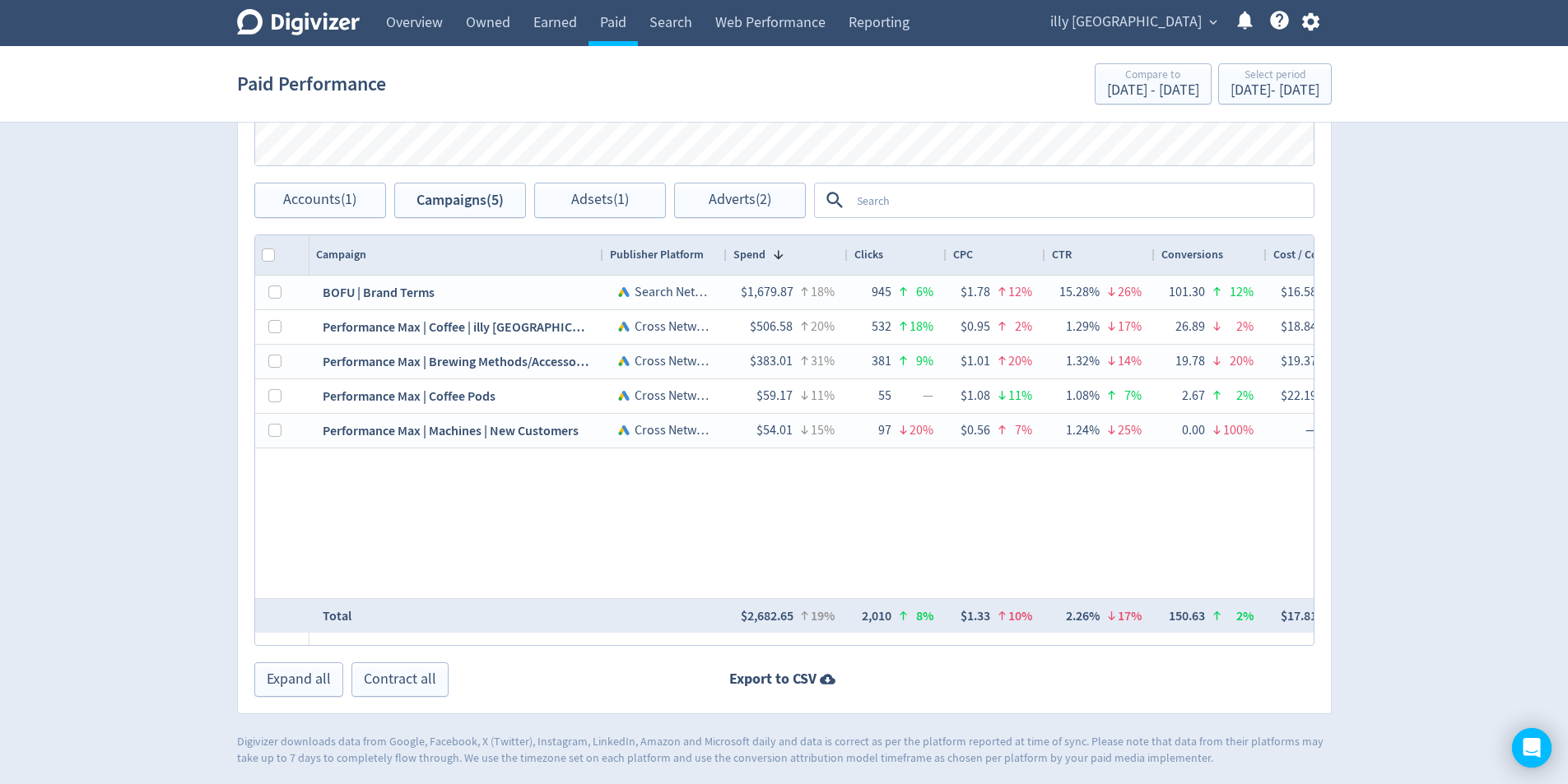
scroll to position [795, 0]
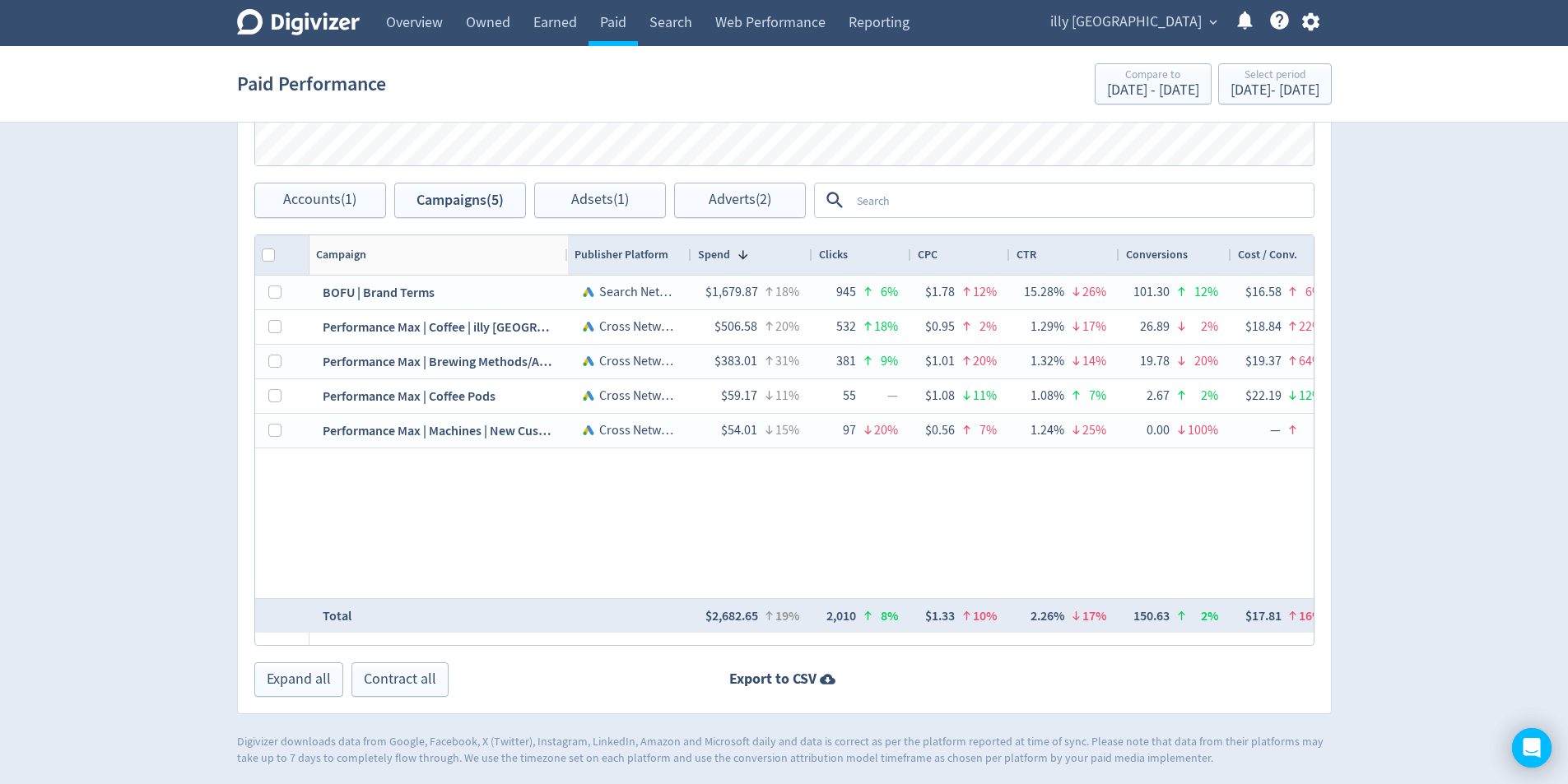
click at [567, 274] on div "Publisher Platform Spend 1 CPC" at bounding box center [784, 440] width 1058 height 410
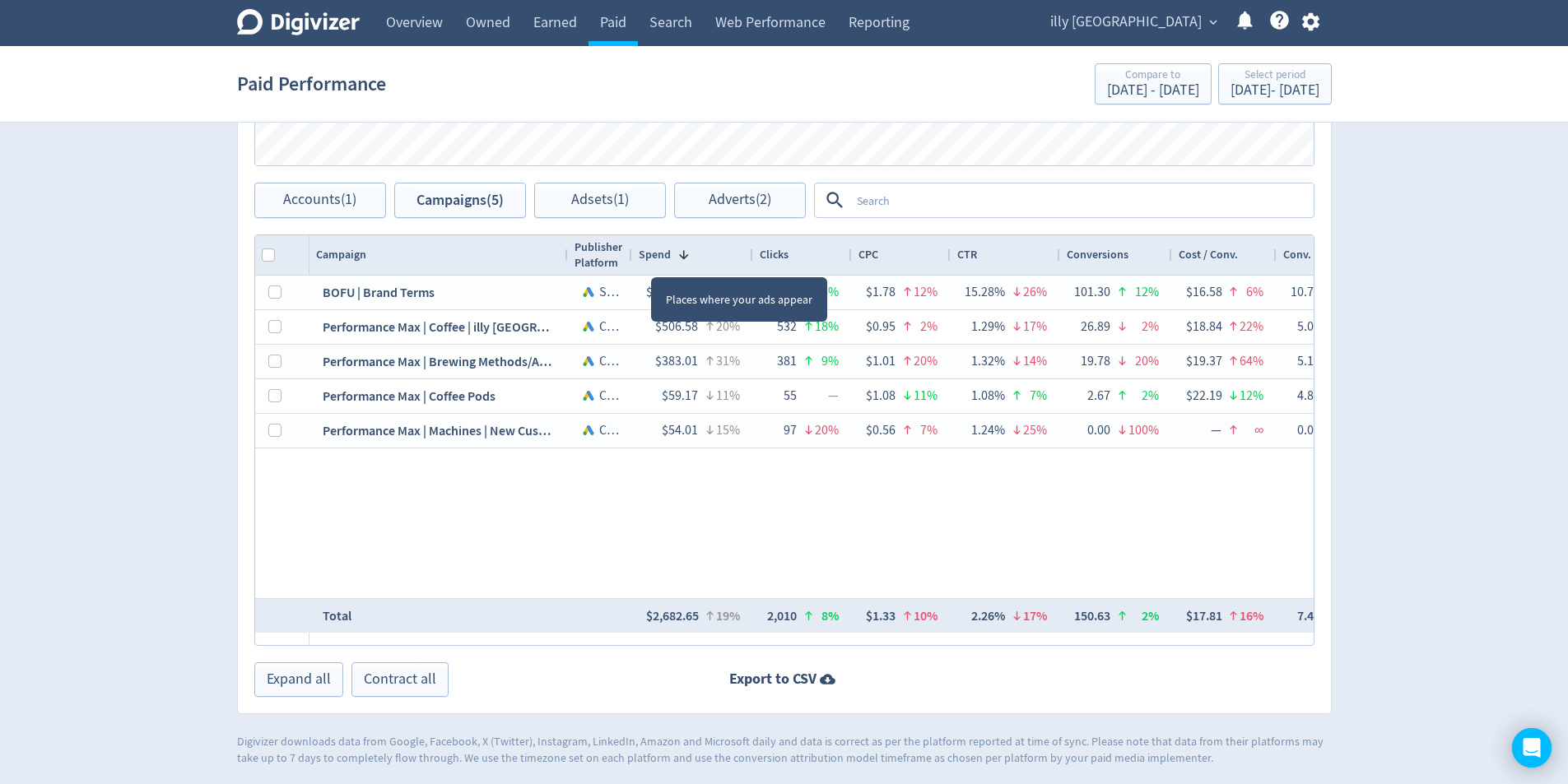
drag, startPoint x: 689, startPoint y: 257, endPoint x: 630, endPoint y: 267, distance: 59.8
click at [630, 267] on div at bounding box center [631, 255] width 7 height 39
click at [629, 262] on div at bounding box center [630, 255] width 7 height 39
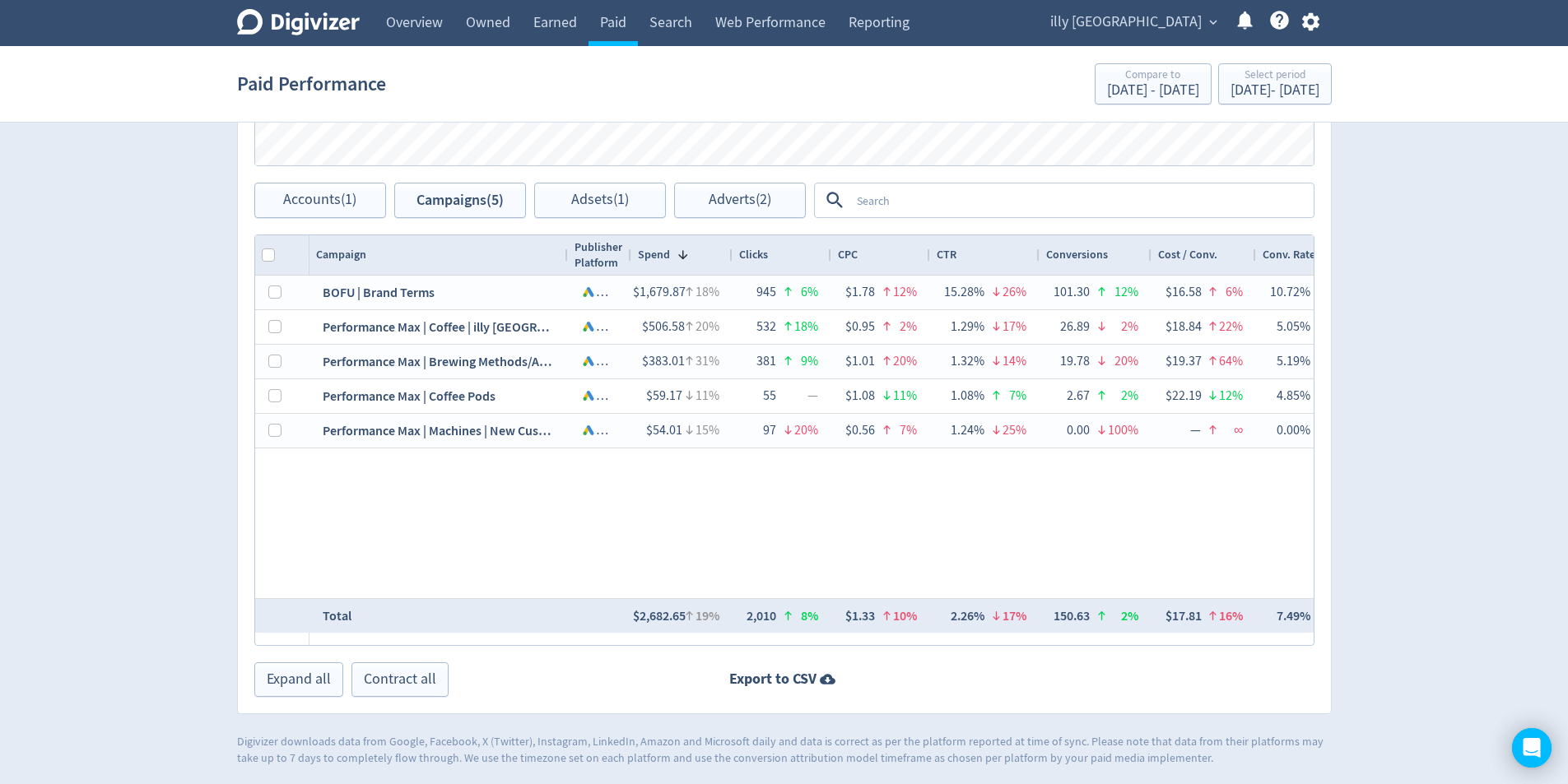
drag, startPoint x: 749, startPoint y: 253, endPoint x: 729, endPoint y: 253, distance: 20.0
click at [729, 253] on div at bounding box center [731, 255] width 7 height 39
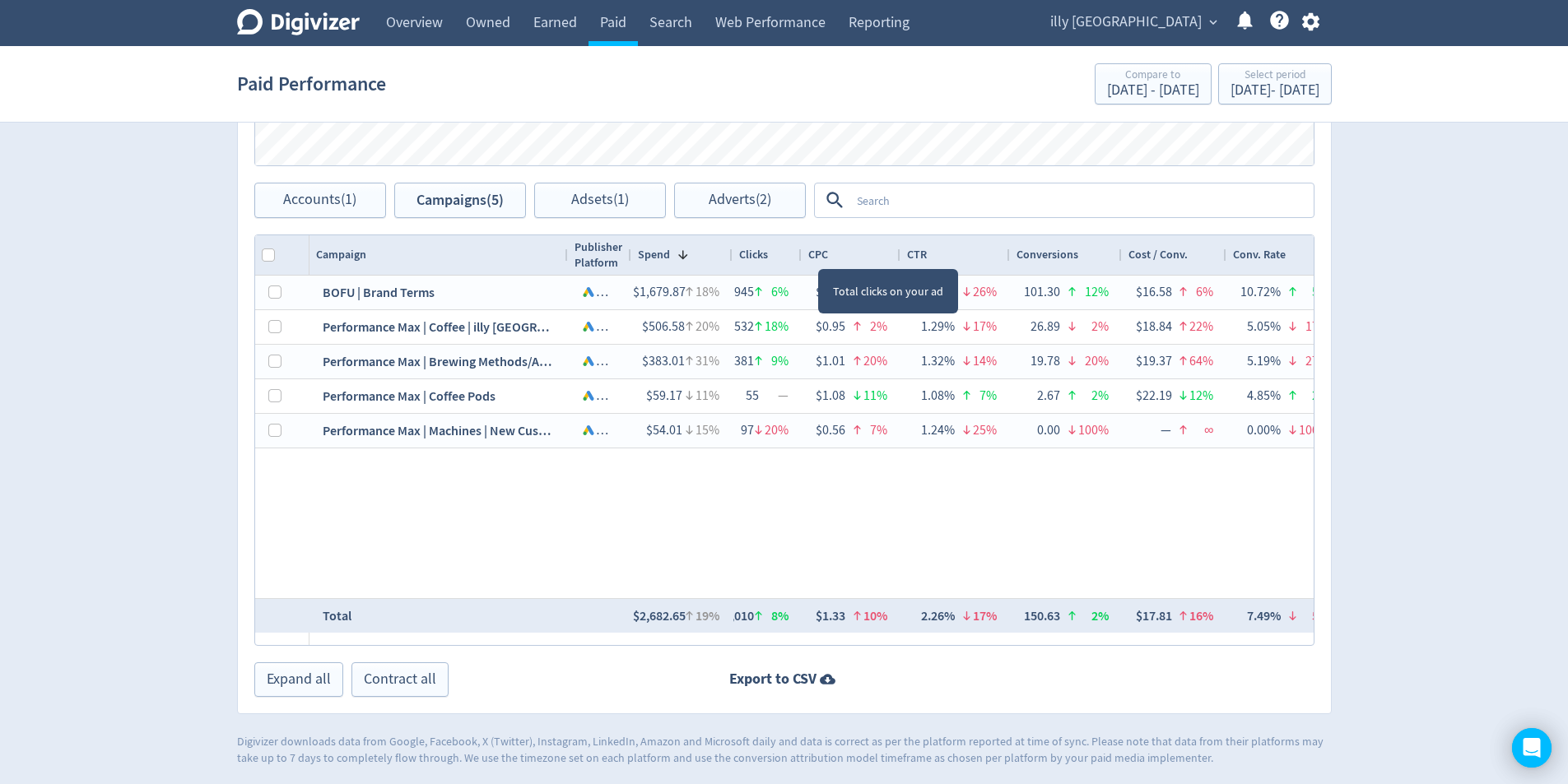
drag, startPoint x: 819, startPoint y: 254, endPoint x: 798, endPoint y: 260, distance: 21.8
click at [798, 260] on div at bounding box center [800, 255] width 7 height 39
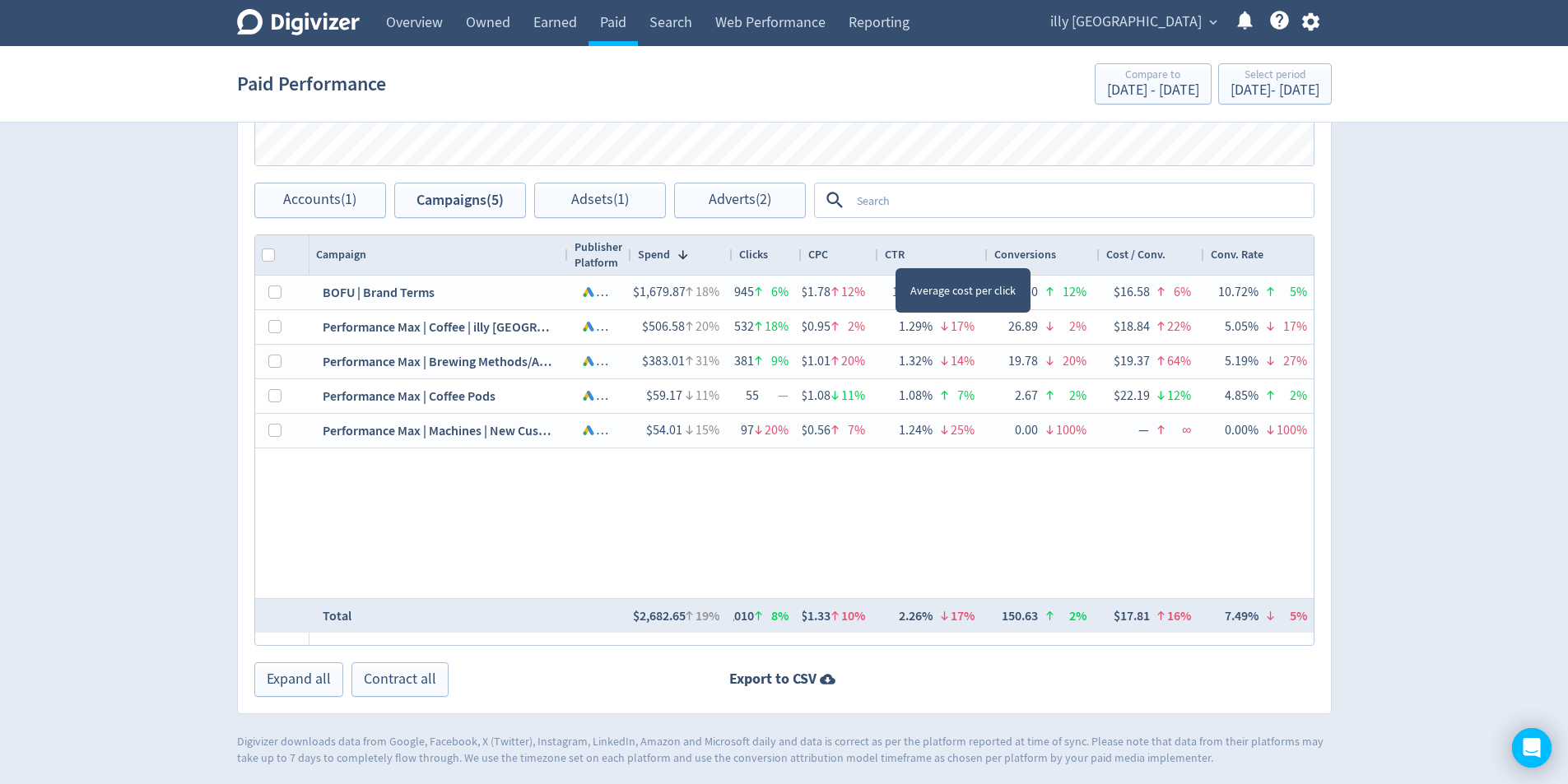
drag, startPoint x: 893, startPoint y: 254, endPoint x: 877, endPoint y: 256, distance: 16.1
click at [877, 256] on div at bounding box center [877, 255] width 7 height 39
click at [876, 255] on div at bounding box center [879, 255] width 7 height 39
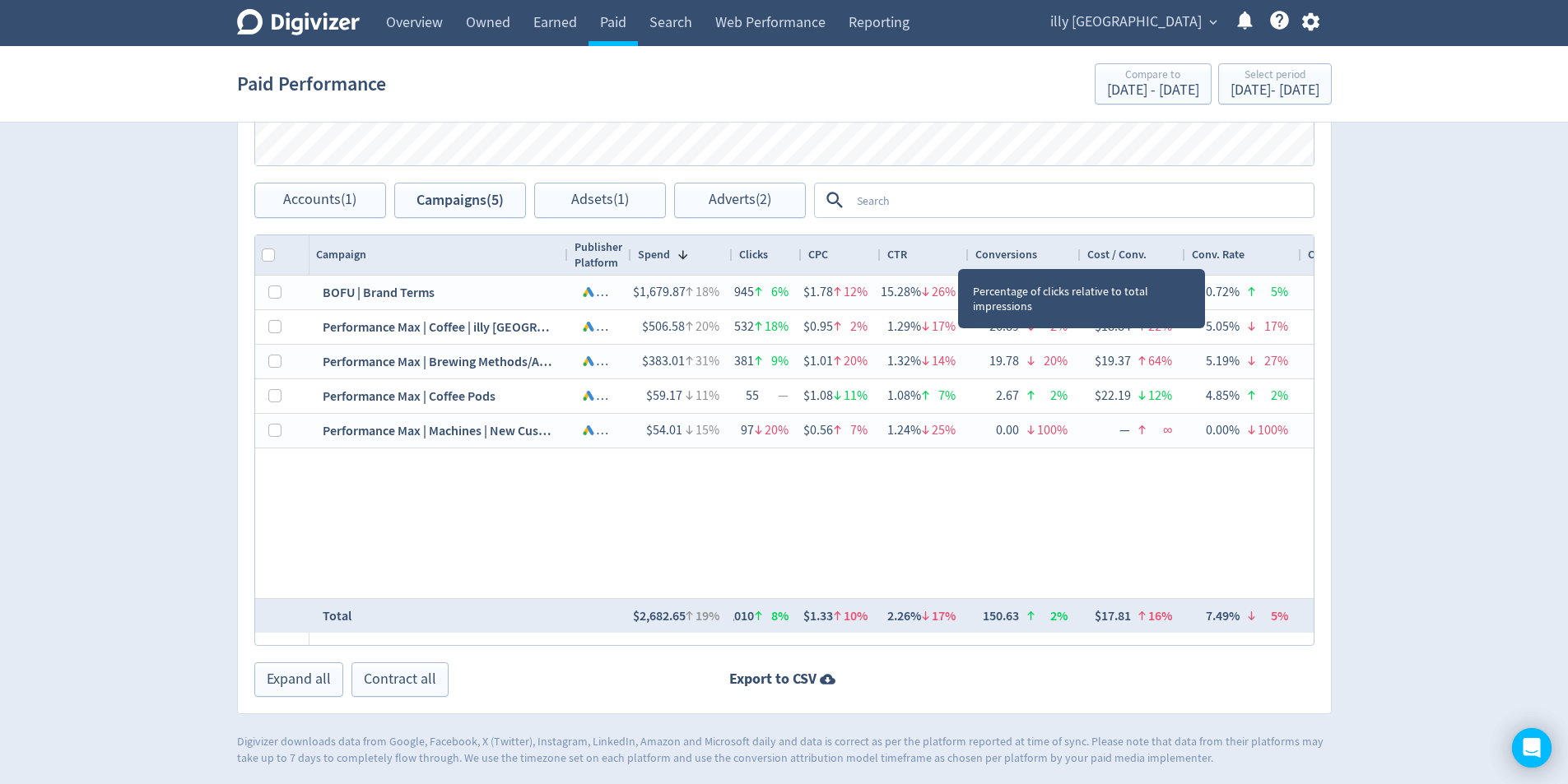
drag, startPoint x: 985, startPoint y: 256, endPoint x: 964, endPoint y: 252, distance: 21.4
click at [964, 252] on div at bounding box center [967, 255] width 7 height 39
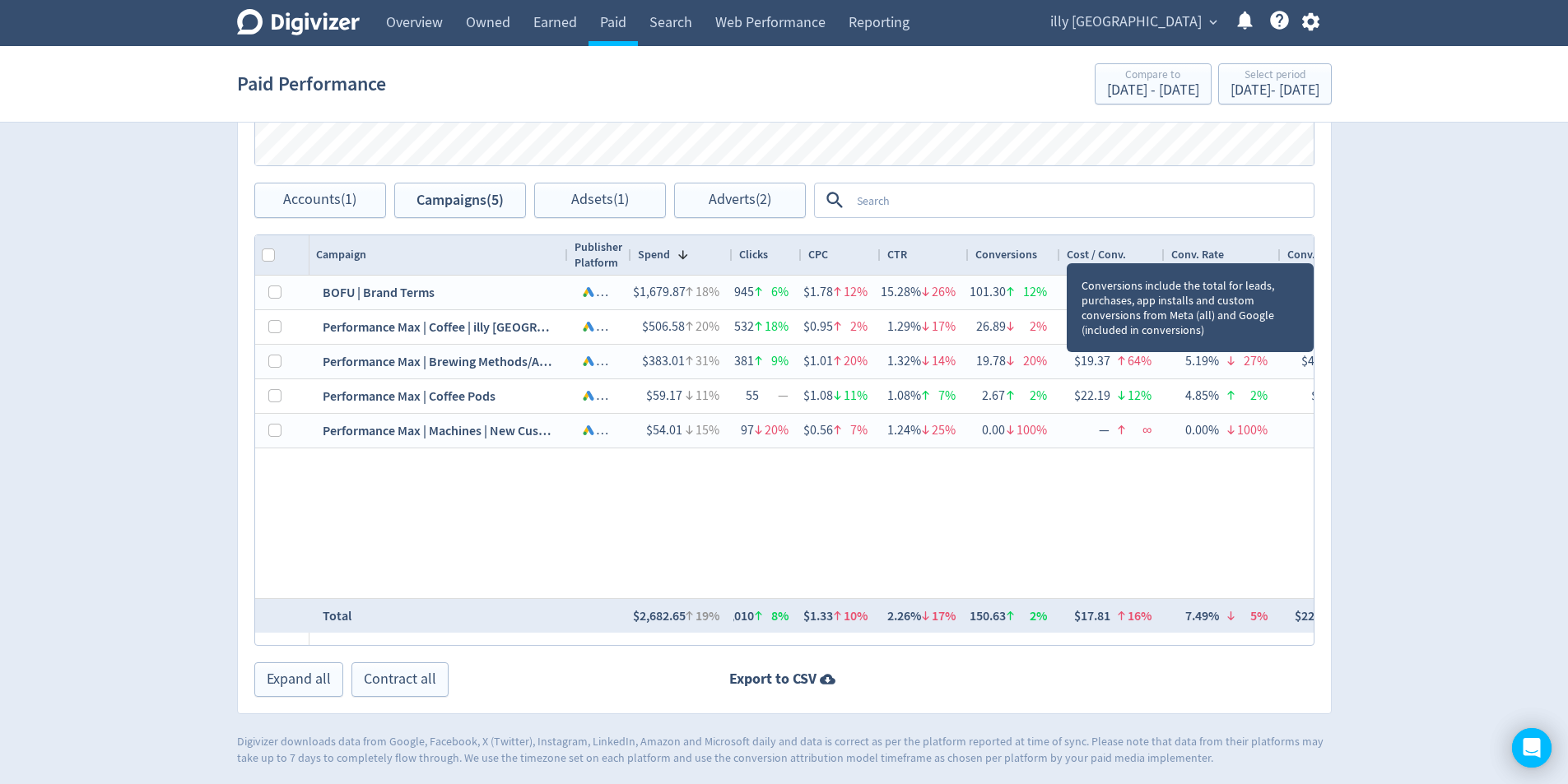
drag, startPoint x: 1076, startPoint y: 252, endPoint x: 1056, endPoint y: 251, distance: 20.0
click at [1056, 251] on div at bounding box center [1058, 255] width 7 height 39
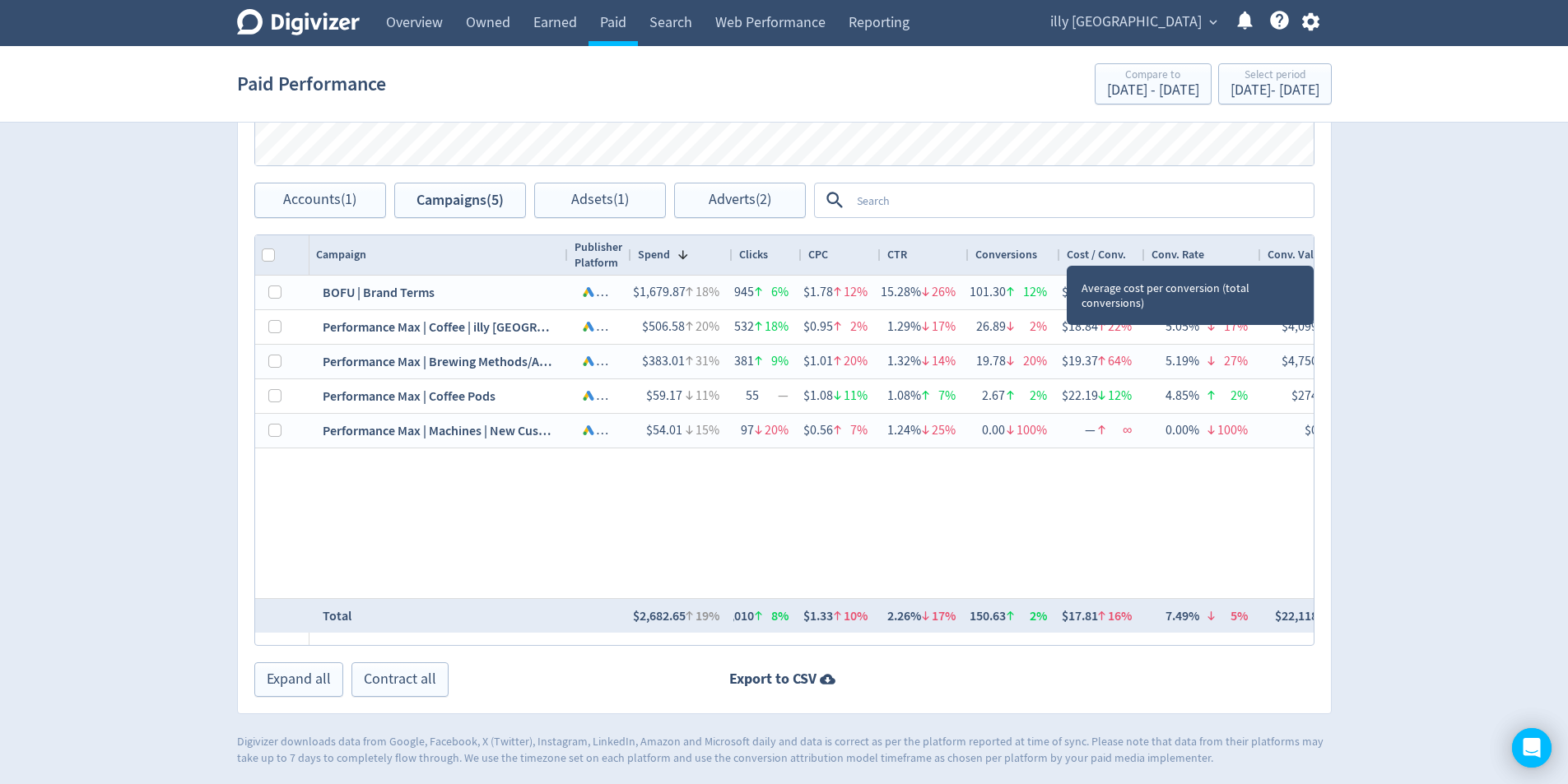
drag, startPoint x: 1162, startPoint y: 251, endPoint x: 1142, endPoint y: 253, distance: 20.1
click at [1142, 253] on div at bounding box center [1143, 255] width 7 height 39
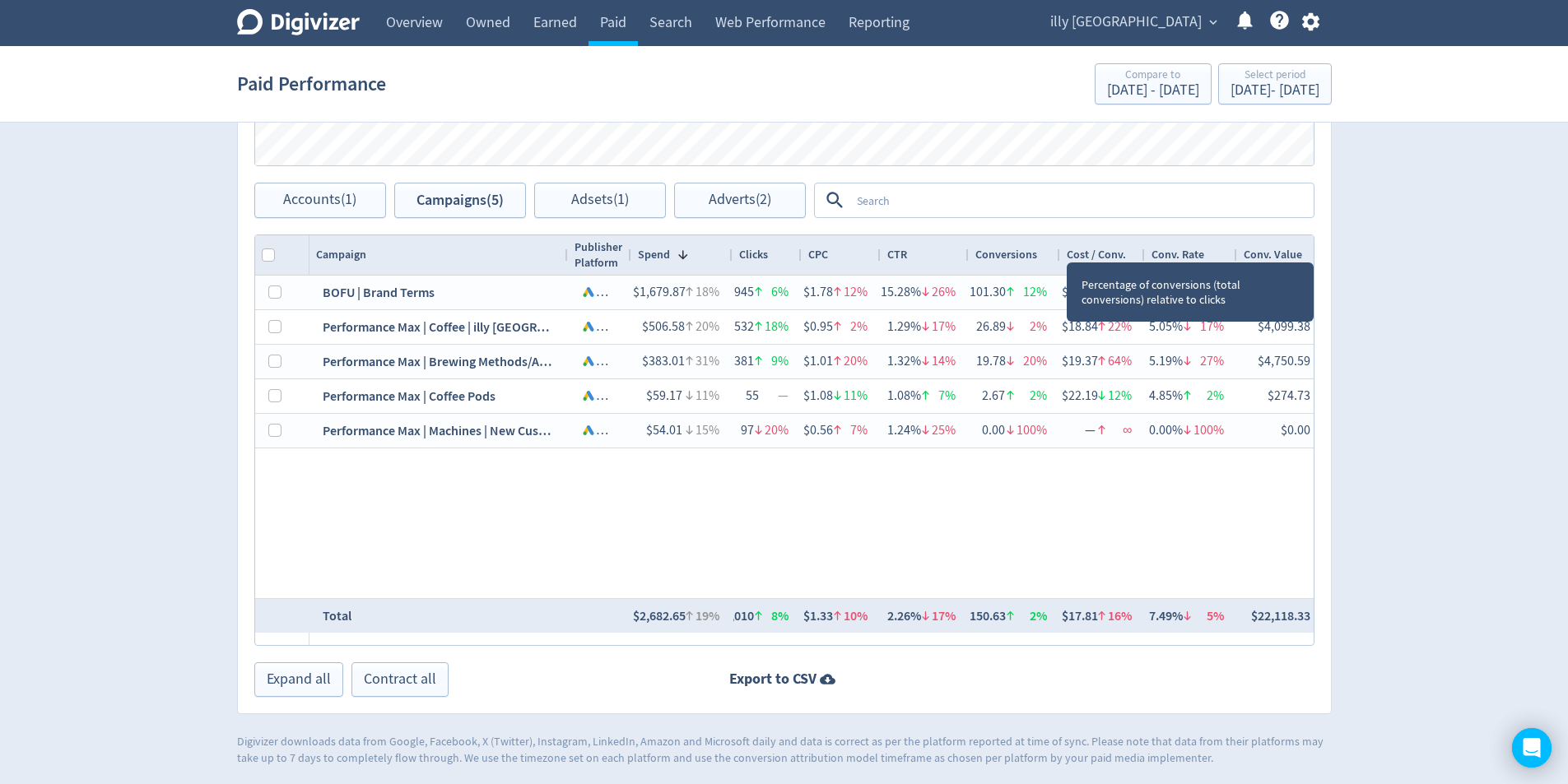
click at [1236, 249] on div at bounding box center [1235, 255] width 7 height 39
click at [1234, 253] on div at bounding box center [1234, 255] width 7 height 39
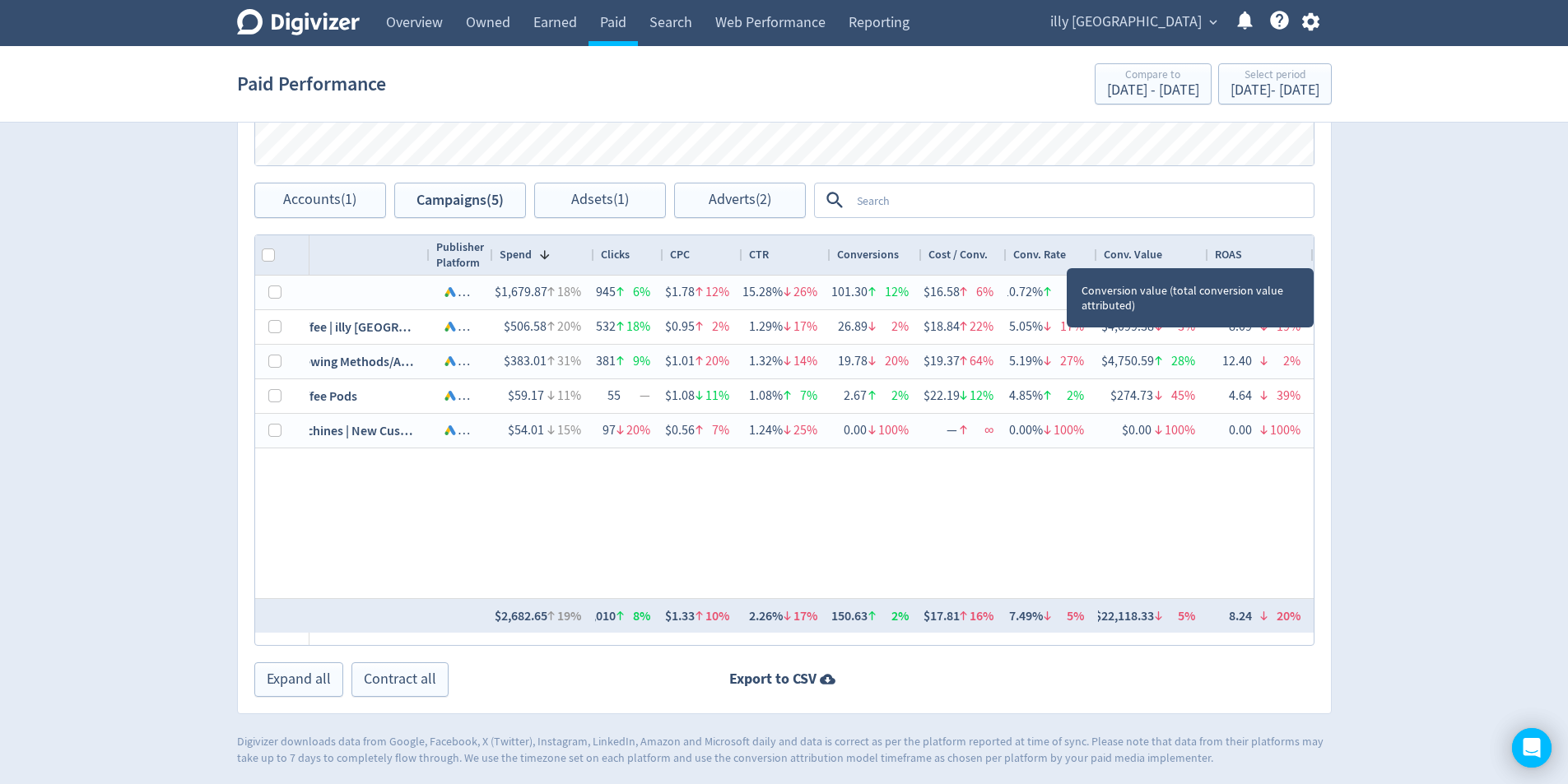
scroll to position [0, 0]
drag, startPoint x: 1204, startPoint y: 254, endPoint x: 1179, endPoint y: 254, distance: 25.0
click at [1179, 254] on div "Conv. Value" at bounding box center [1158, 255] width 109 height 39
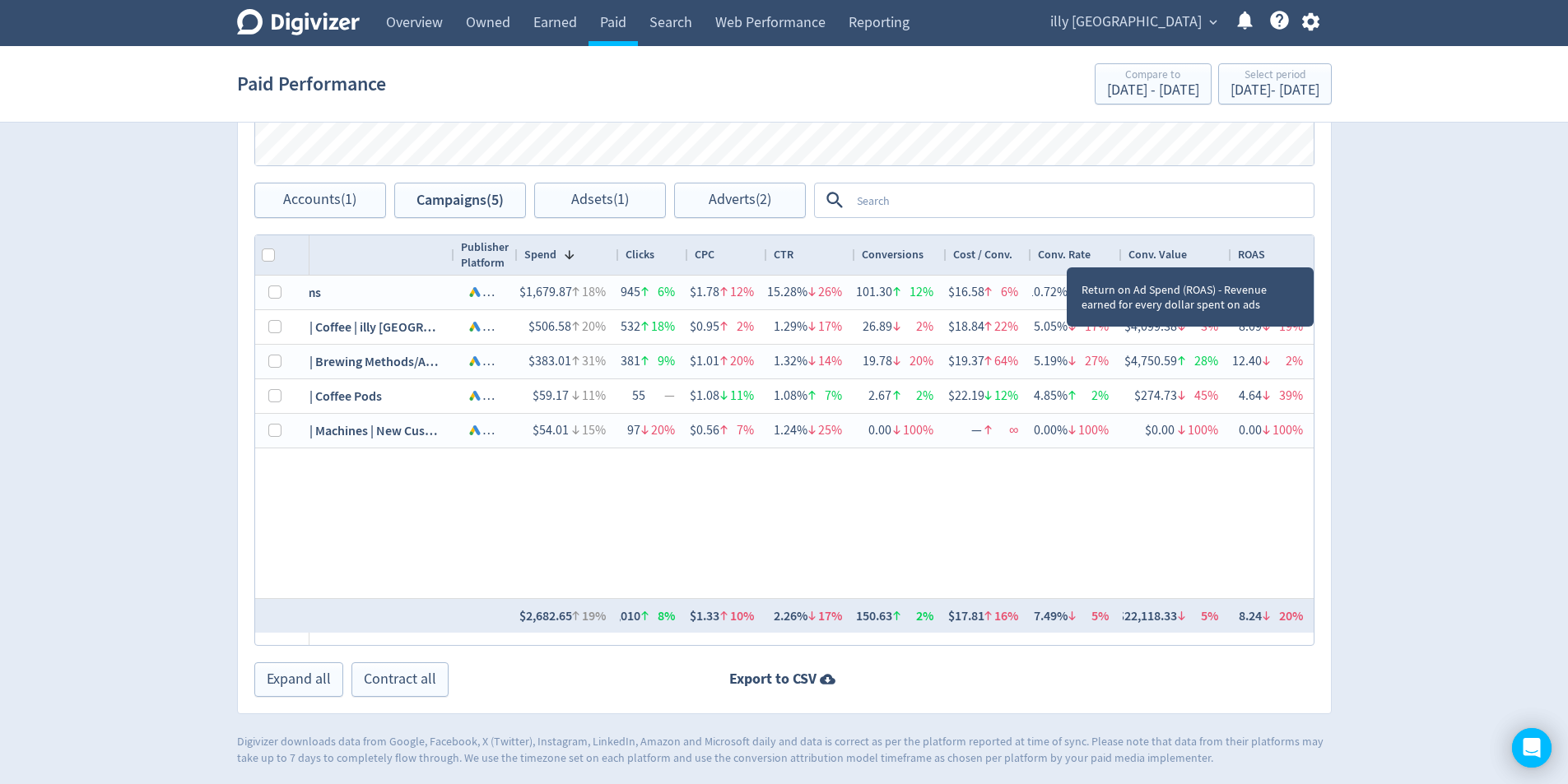
click at [1288, 252] on div "ROAS" at bounding box center [1274, 255] width 85 height 39
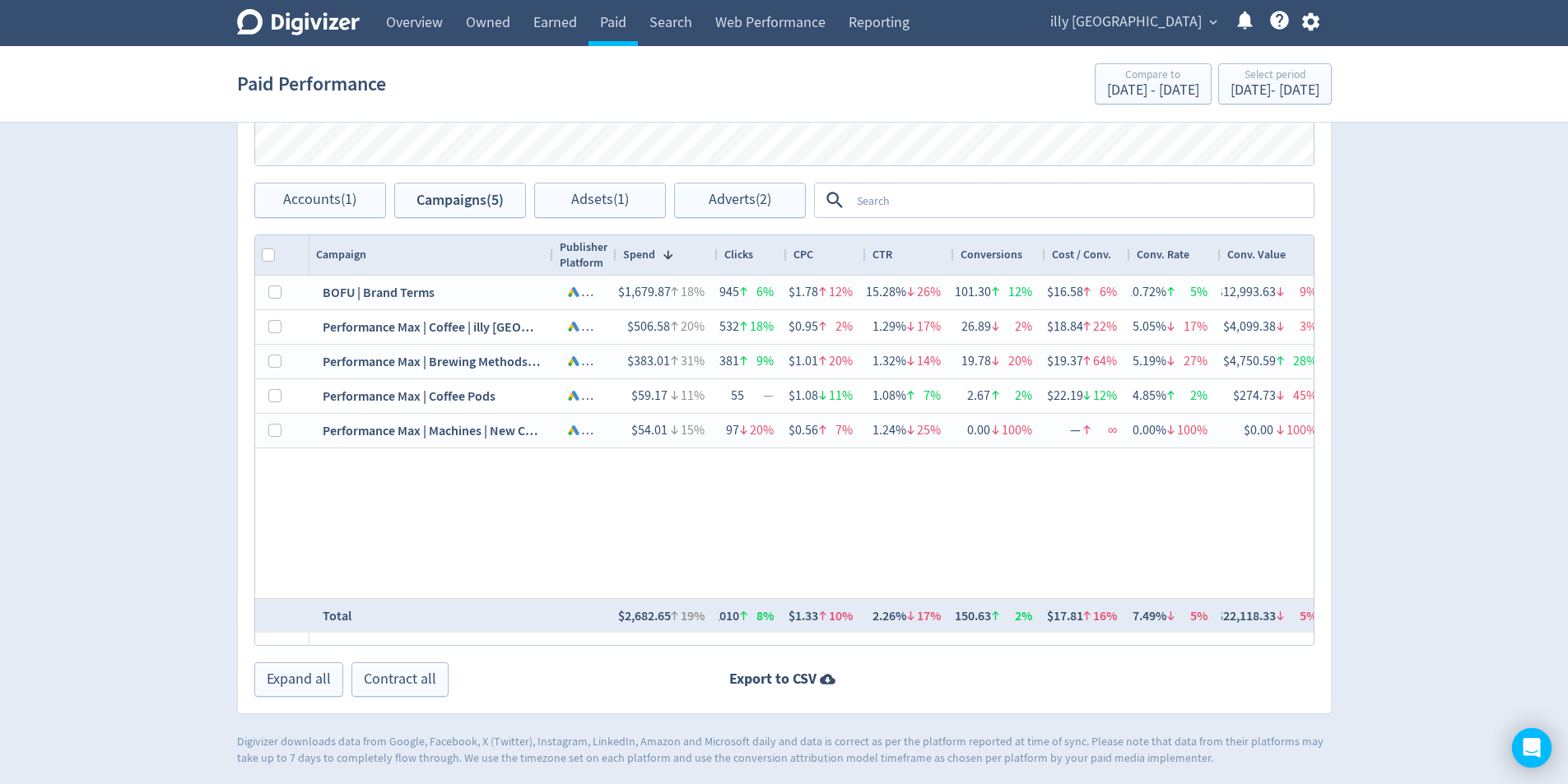
drag, startPoint x: 567, startPoint y: 254, endPoint x: 552, endPoint y: 251, distance: 15.3
click at [552, 251] on div at bounding box center [552, 255] width 7 height 39
click at [554, 254] on div at bounding box center [556, 255] width 7 height 39
click at [551, 258] on div at bounding box center [553, 255] width 7 height 39
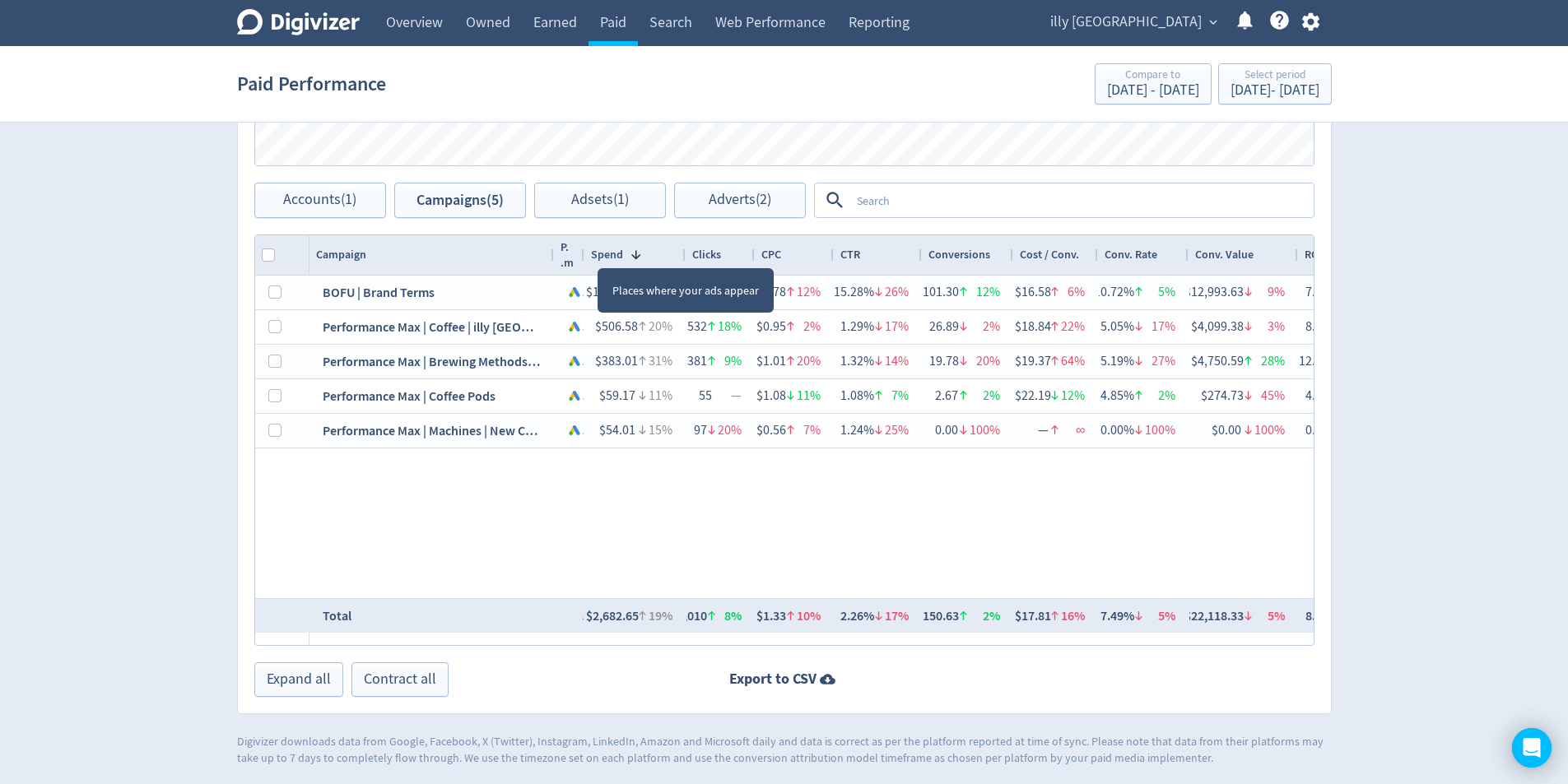
drag, startPoint x: 608, startPoint y: 253, endPoint x: 569, endPoint y: 254, distance: 39.0
click at [569, 254] on div "P. .m" at bounding box center [569, 255] width 30 height 39
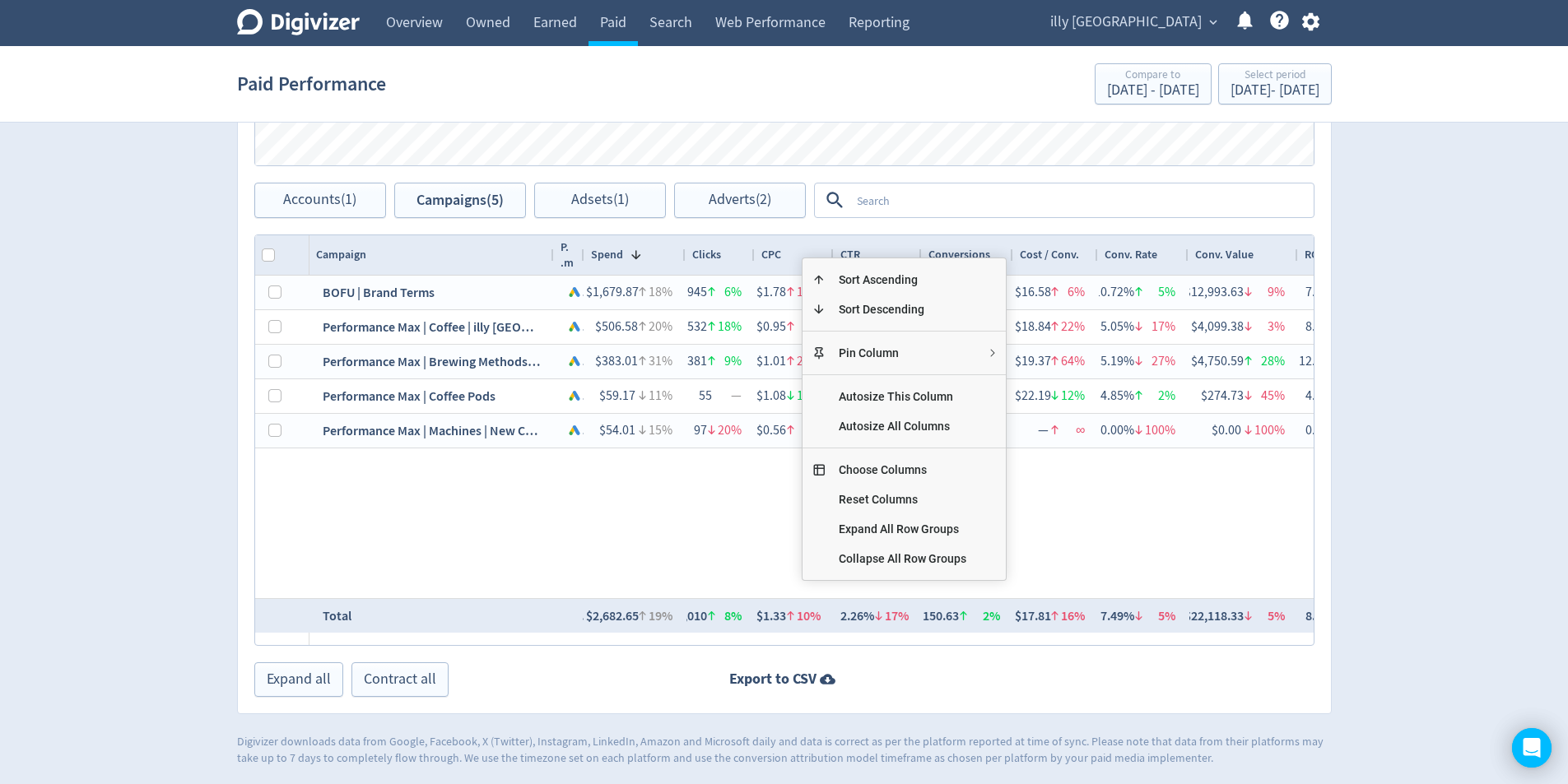
click at [701, 522] on div "Search Network $1,679.87 18% 945 6% $1.78 12% 15.28% 26% 101.30 12% $16.58 6% 1…" at bounding box center [811, 436] width 1004 height 322
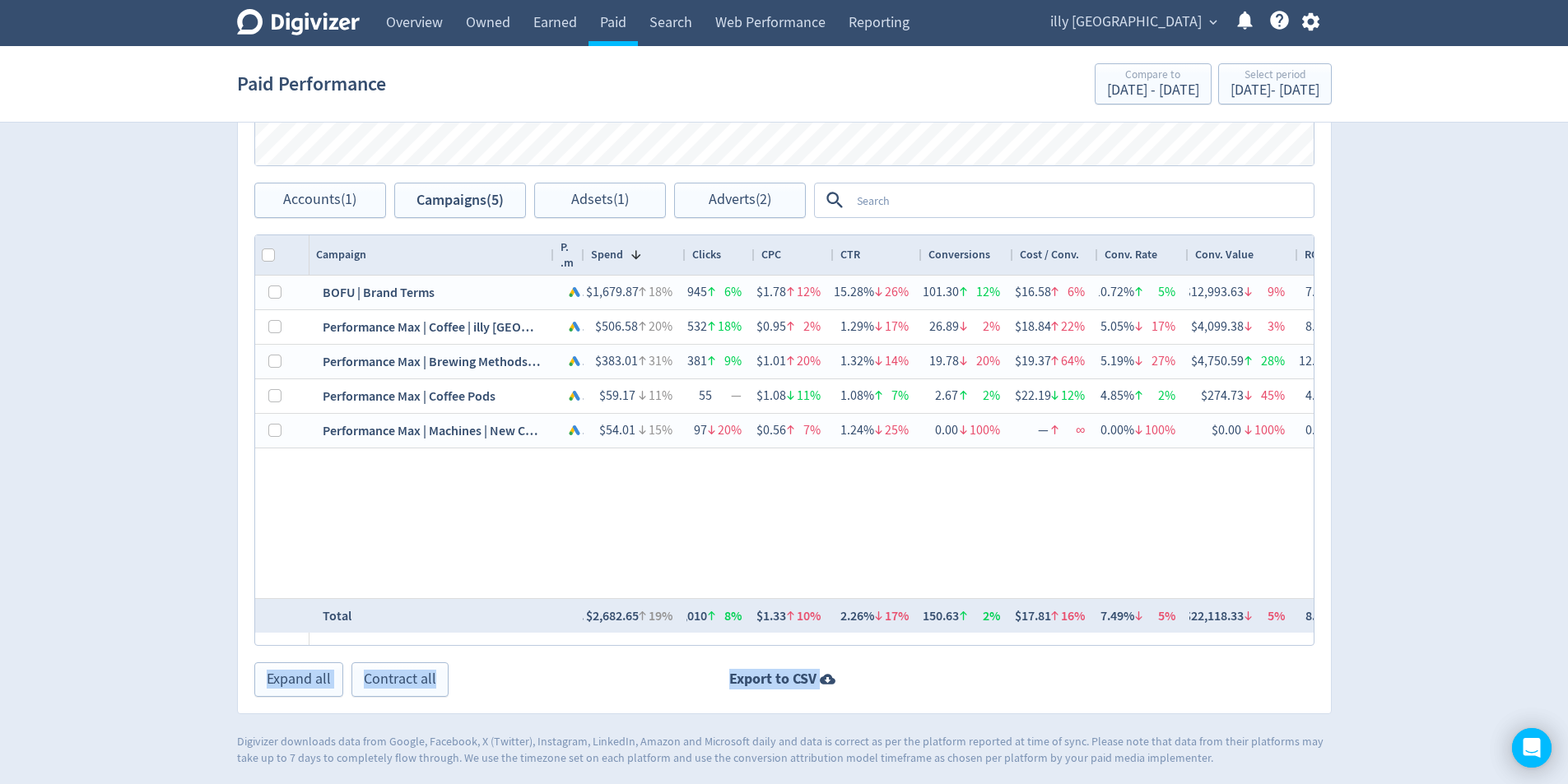
drag, startPoint x: 1133, startPoint y: 647, endPoint x: 1198, endPoint y: 650, distance: 65.1
click at [1198, 650] on div "Campaigns Impressions Clicks Spend Spend Clicks Impressions Press Space or Ente…" at bounding box center [784, 242] width 1094 height 946
drag, startPoint x: 1174, startPoint y: 664, endPoint x: 1162, endPoint y: 658, distance: 13.4
click at [1173, 664] on div at bounding box center [886, 680] width 857 height 35
click at [1181, 669] on div "Export to CSV" at bounding box center [784, 680] width 1092 height 21
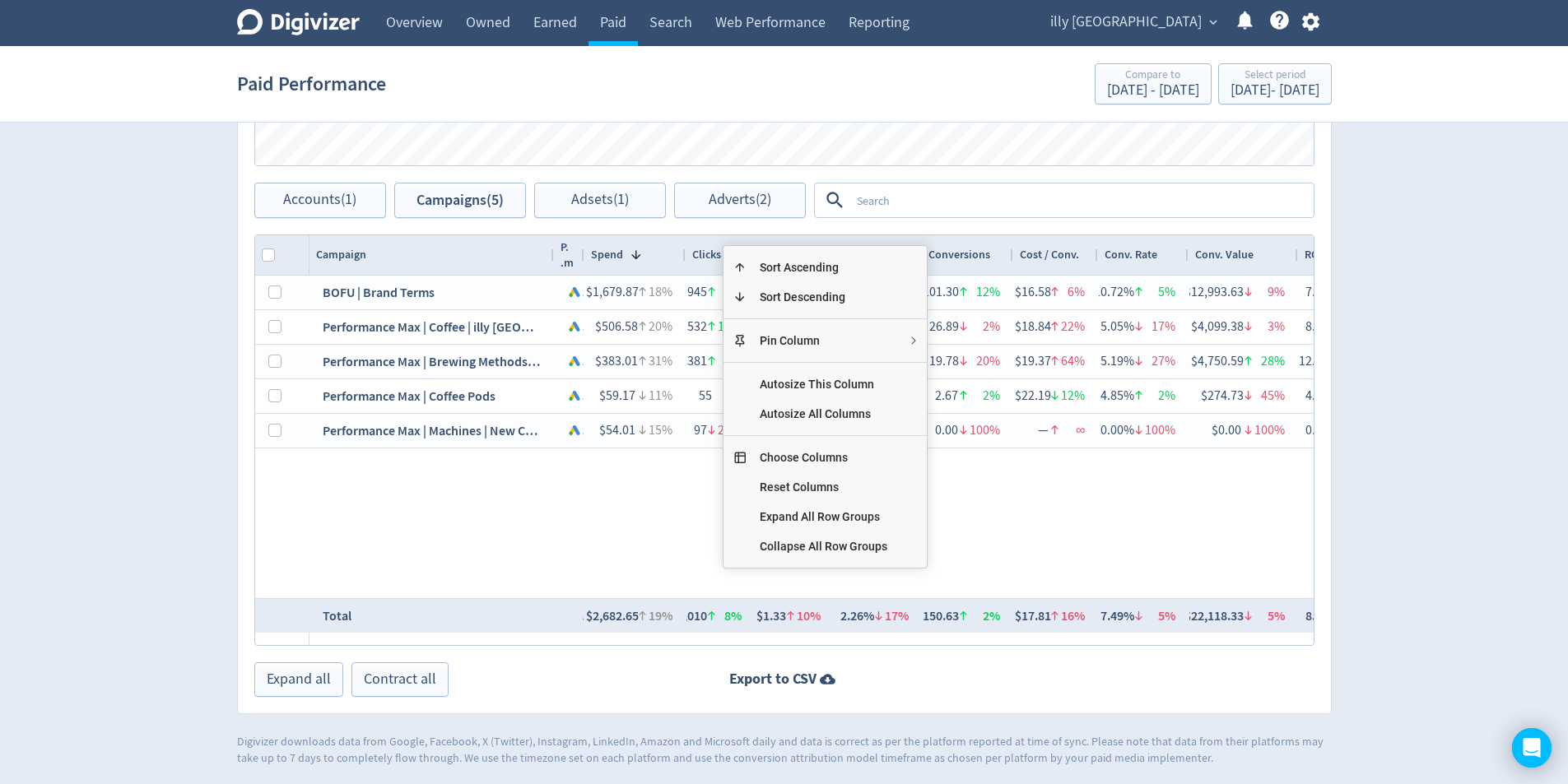
click at [1012, 516] on div "Search Network $1,679.87 18% 945 6% $1.78 12% 15.28% 26% 101.30 12% $16.58 6% 1…" at bounding box center [811, 436] width 1004 height 322
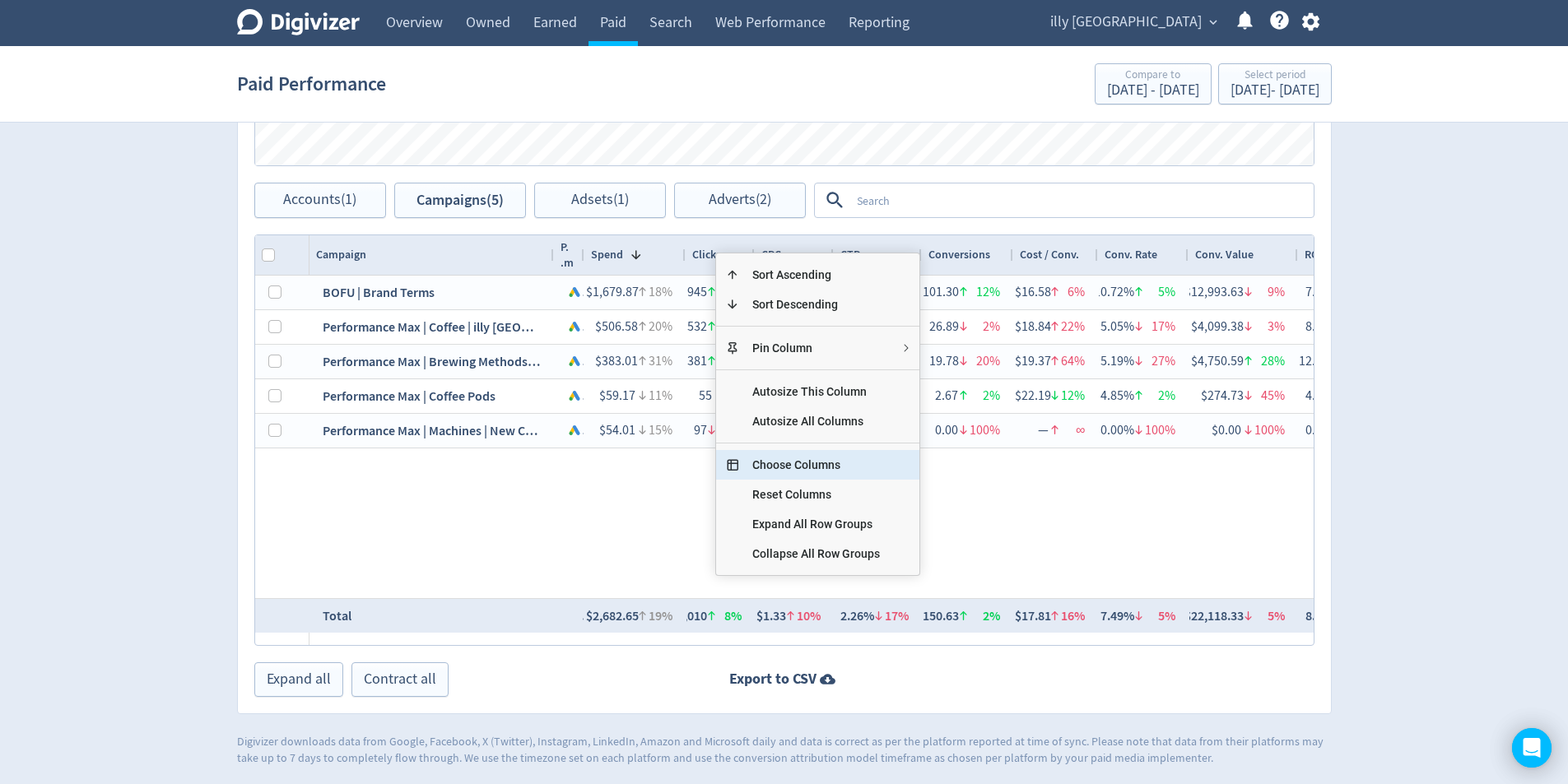
click at [876, 460] on span "Choose Columns" at bounding box center [816, 465] width 154 height 30
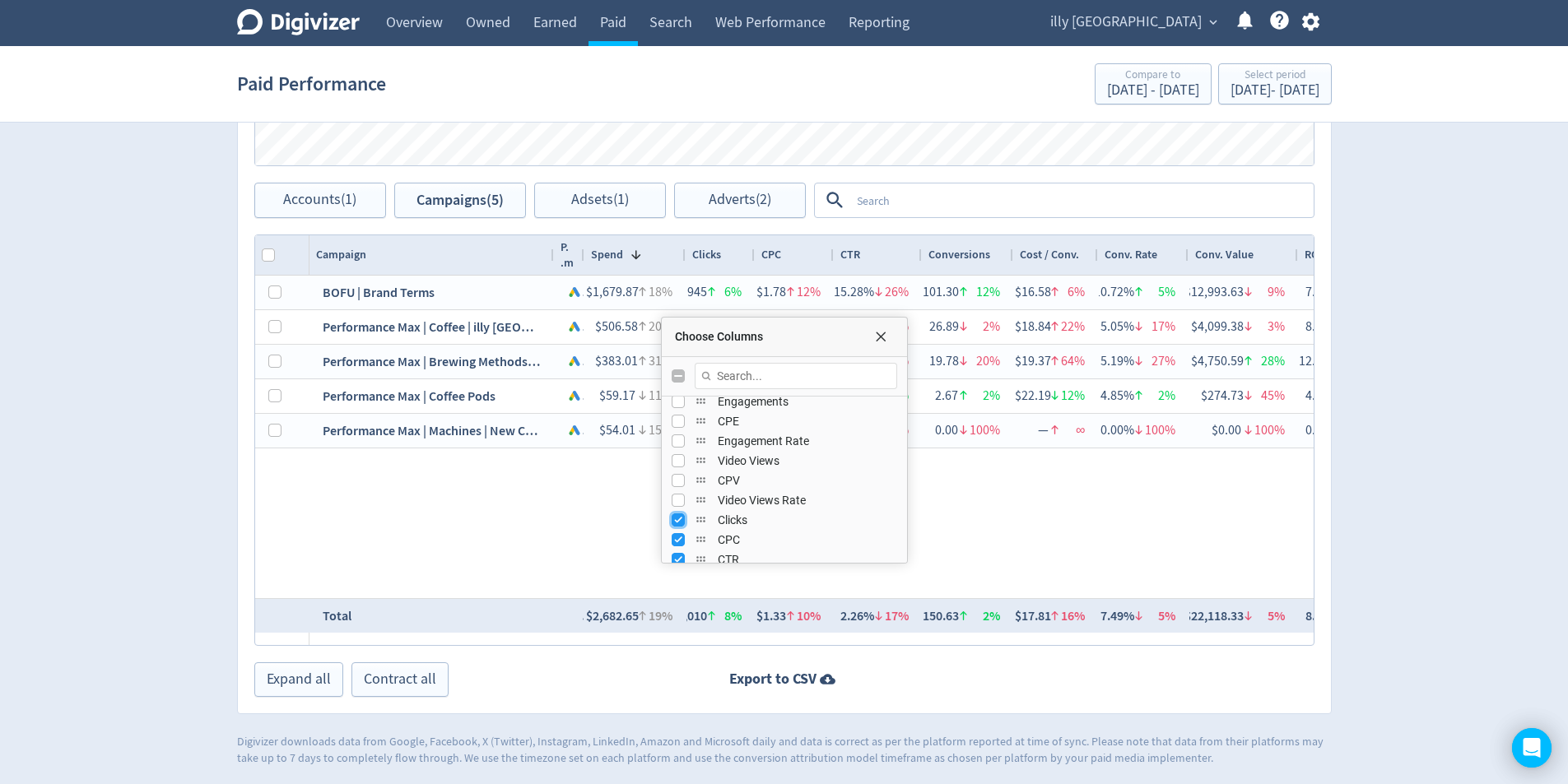
click at [683, 525] on input "Press SPACE to toggle visibility (visible)" at bounding box center [678, 520] width 13 height 13
checkbox input "false"
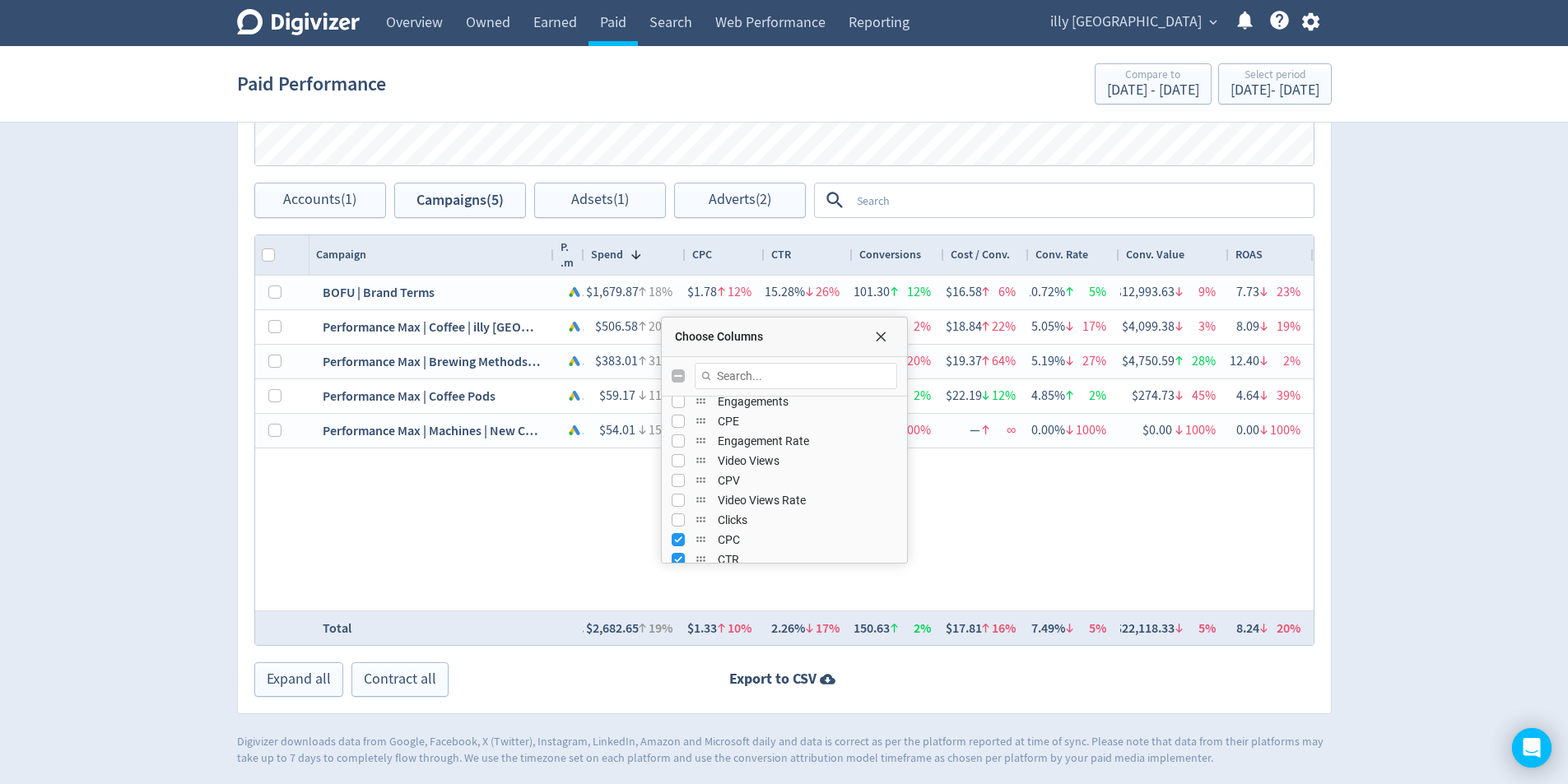
click at [993, 525] on div "BOFU | Brand Terms Search Network $1,679.87 18% $1.78 12% 15.28% 26% 101.30 12%…" at bounding box center [811, 443] width 1004 height 335
click at [882, 332] on span "Choose Columns" at bounding box center [881, 337] width 13 height 13
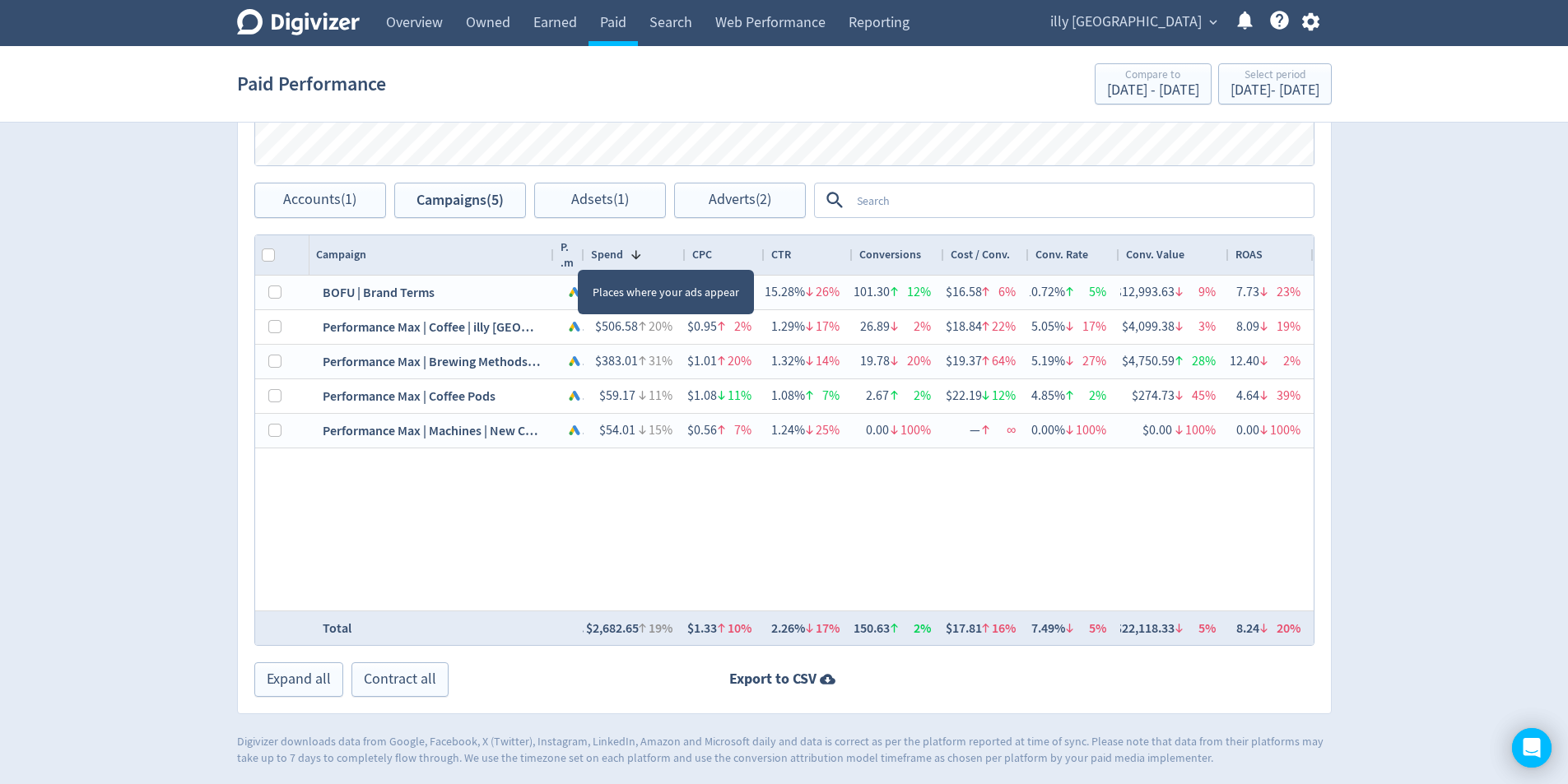
drag, startPoint x: 571, startPoint y: 255, endPoint x: 586, endPoint y: 273, distance: 23.4
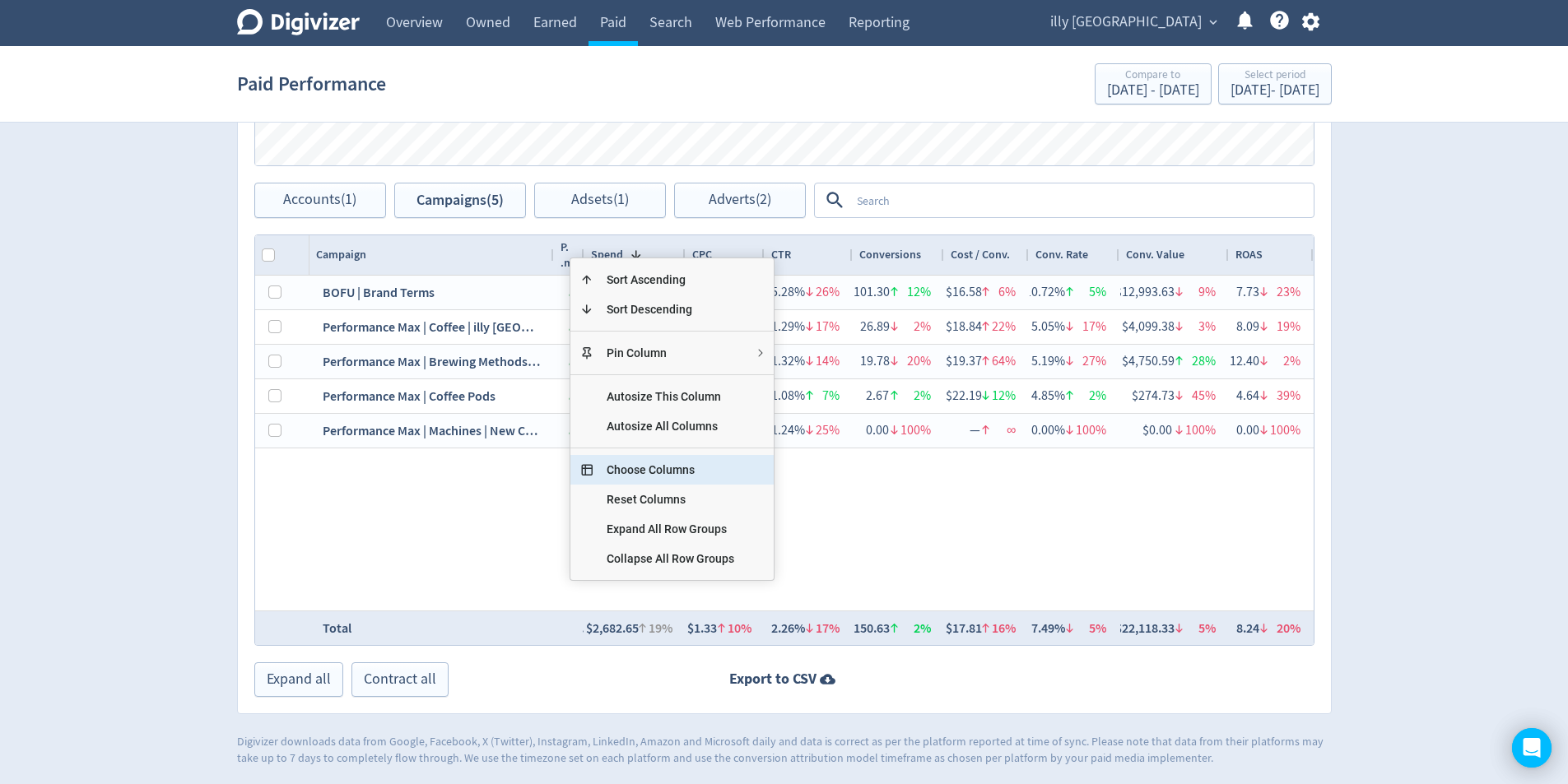
click at [736, 474] on span "Choose Columns" at bounding box center [670, 470] width 154 height 30
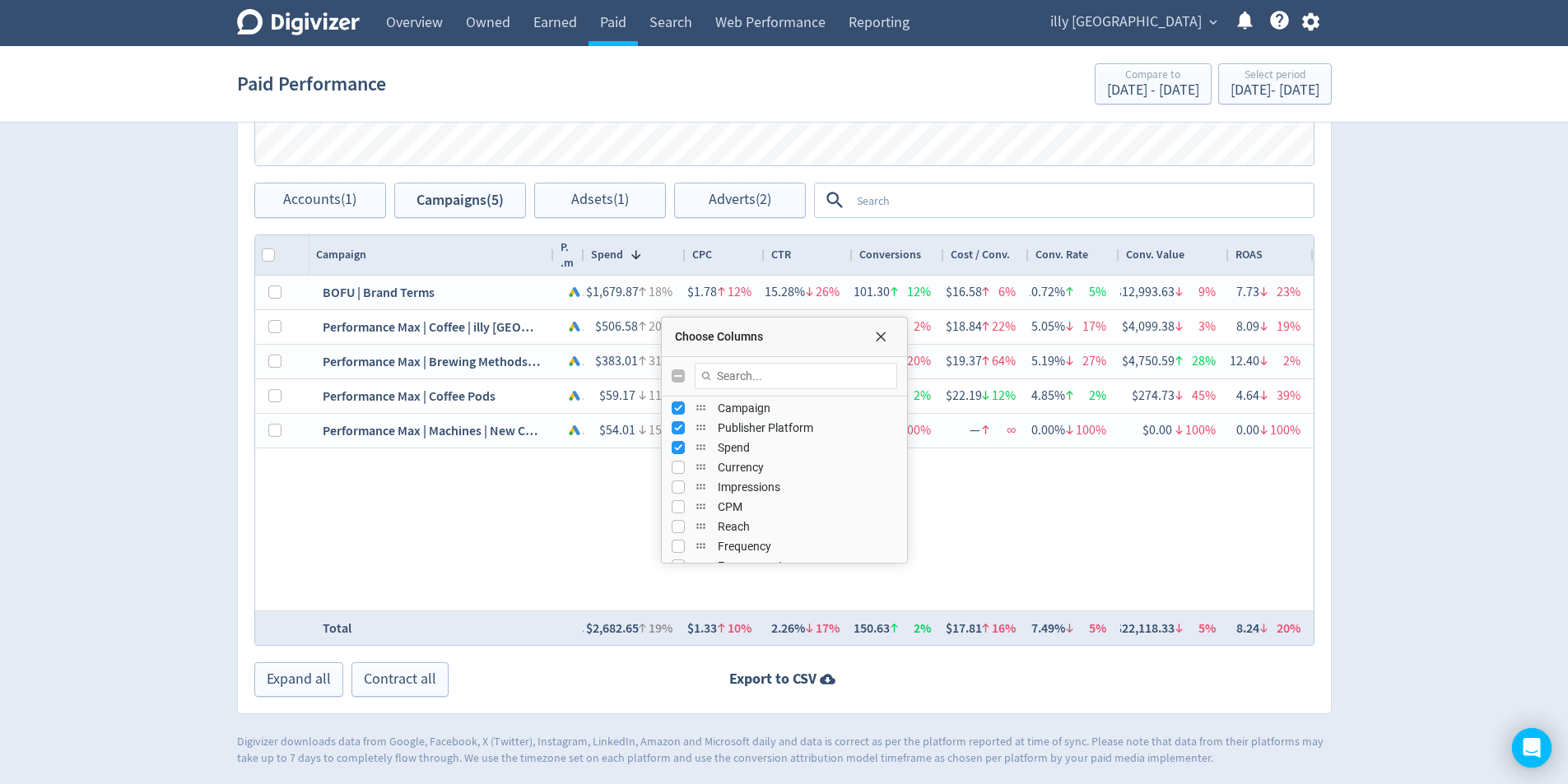
click at [690, 430] on div "Publisher Platform" at bounding box center [784, 428] width 226 height 20
click at [681, 429] on input "Press SPACE to toggle visibility (visible)" at bounding box center [678, 428] width 13 height 13
checkbox input "false"
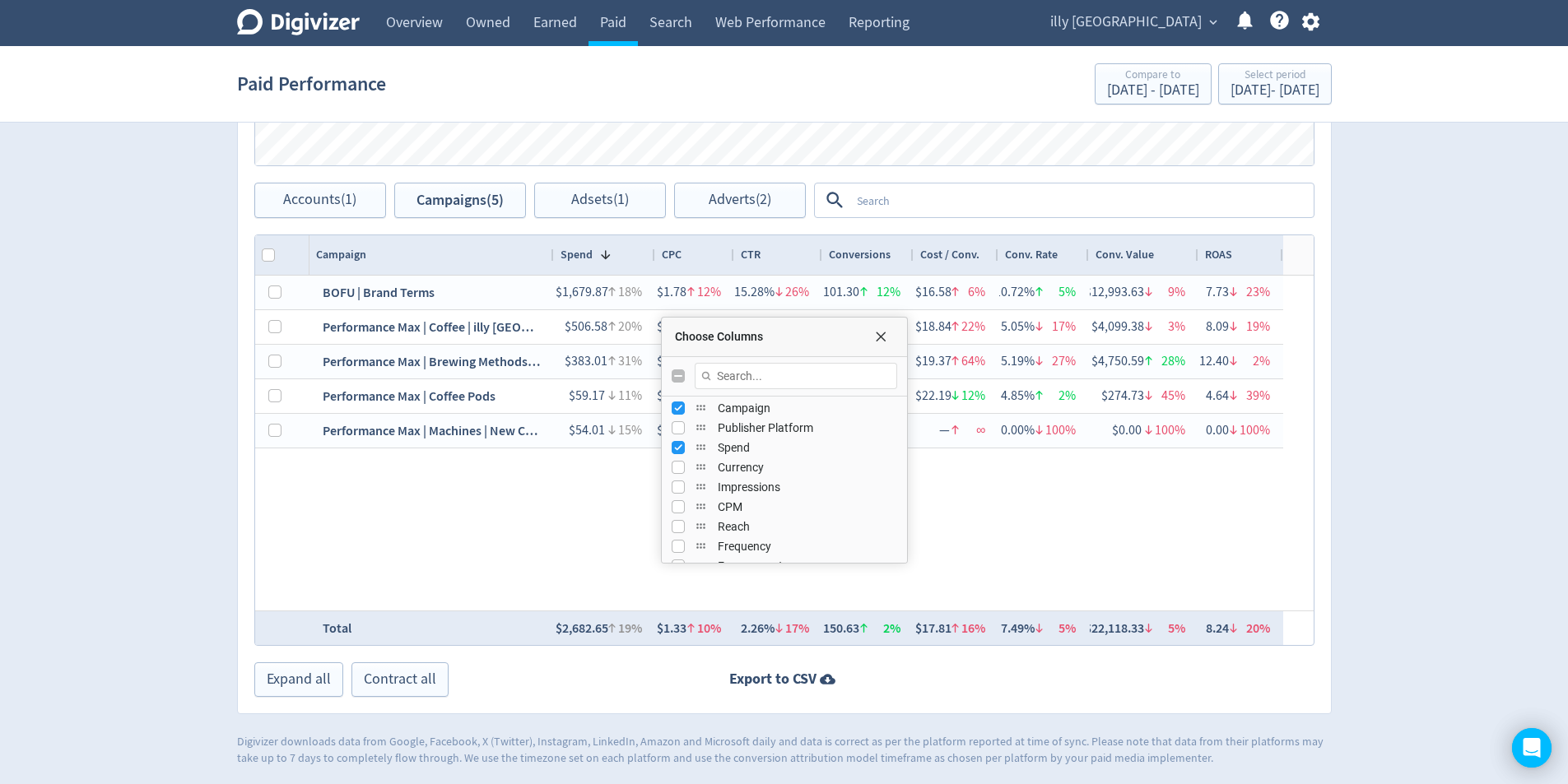
click at [992, 522] on div "BOFU | Brand Terms $1,679.87 18% $1.78 12% 15.28% 26% 101.30 12% $16.58 6% 10.7…" at bounding box center [811, 443] width 1004 height 335
click at [883, 334] on span "Choose Columns" at bounding box center [881, 337] width 13 height 13
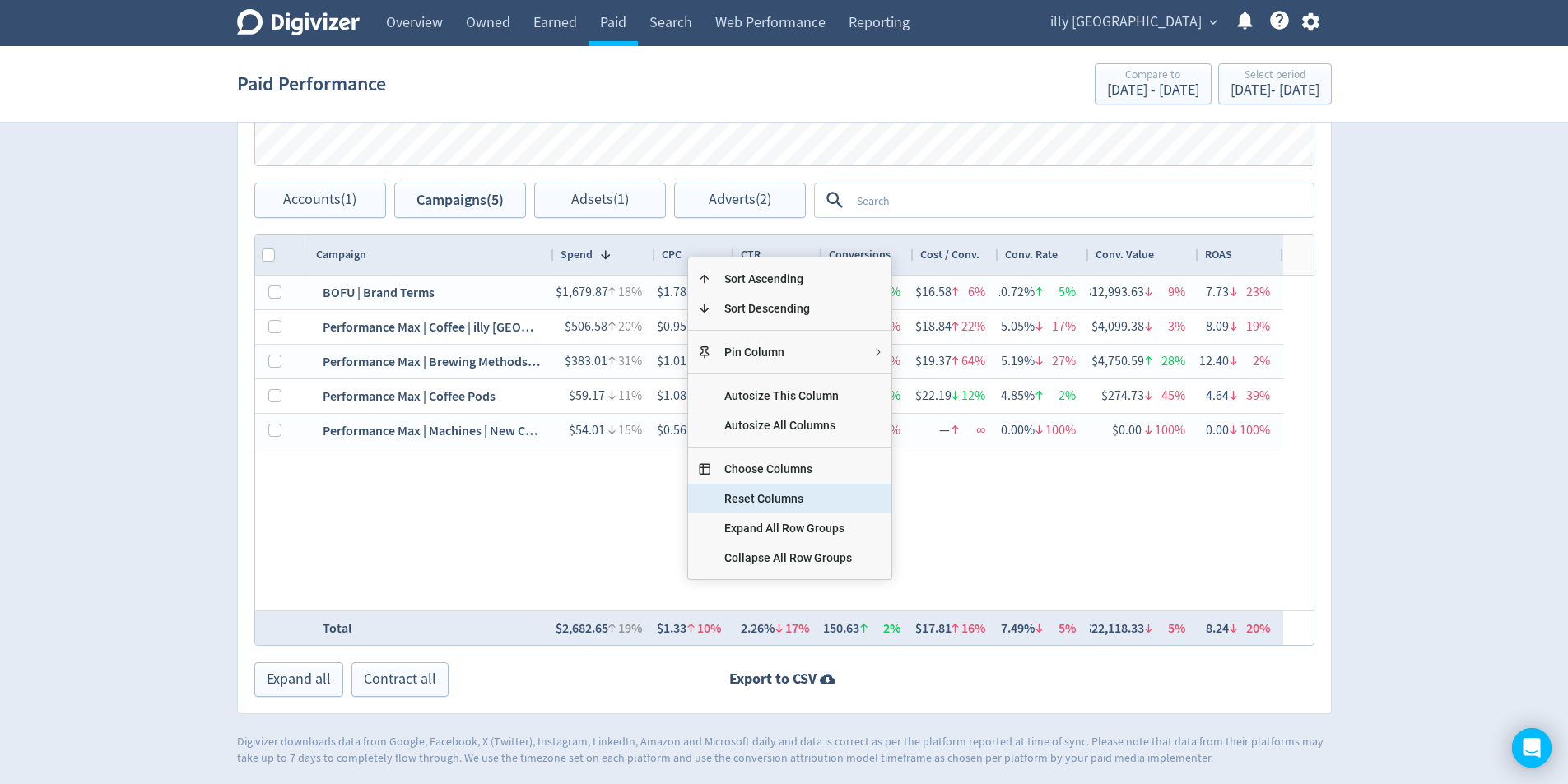
click at [792, 481] on span "Choose Columns" at bounding box center [788, 469] width 154 height 30
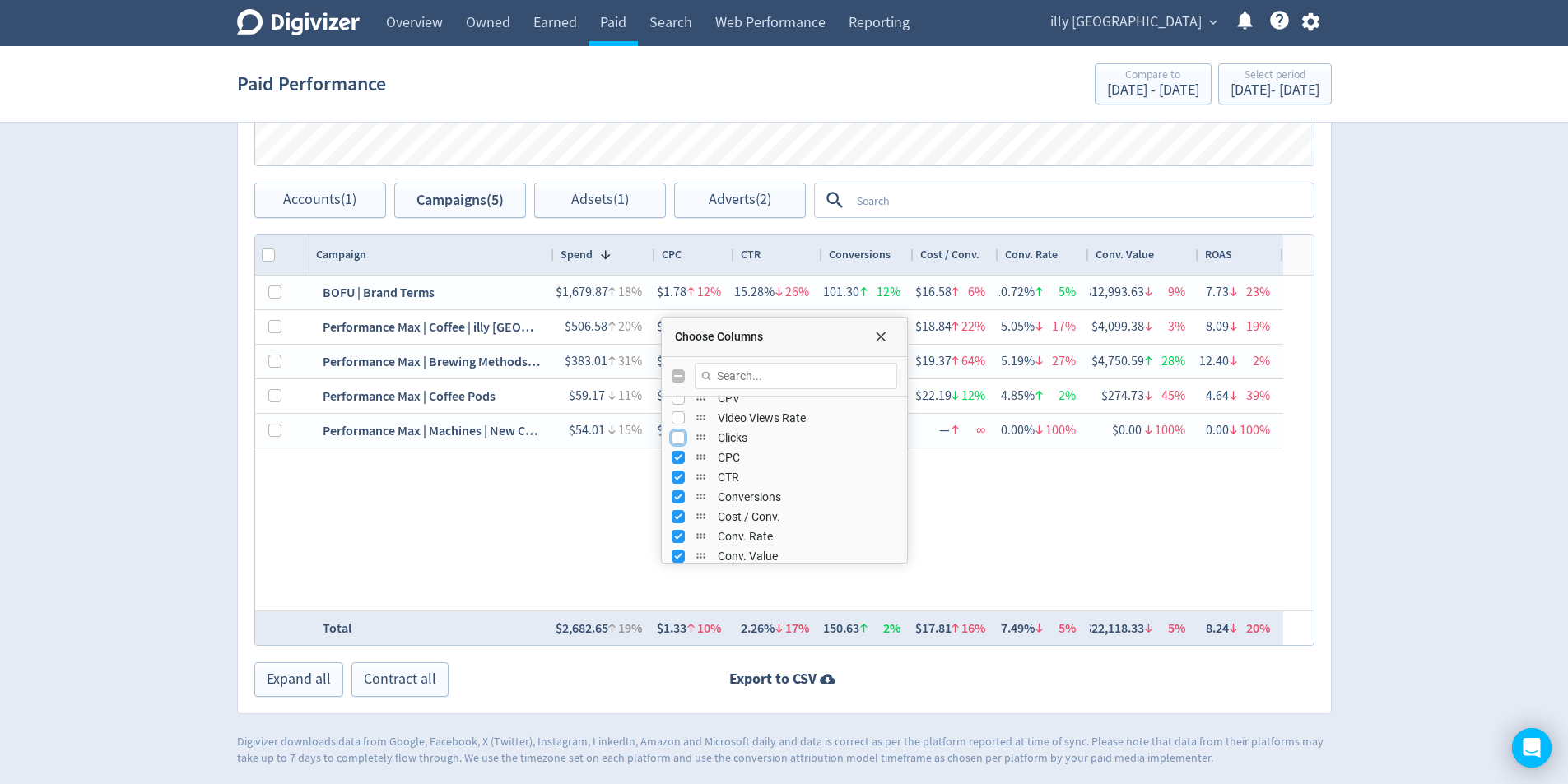
click at [682, 442] on input "Press SPACE to toggle visibility (hidden)" at bounding box center [678, 438] width 13 height 13
checkbox input "true"
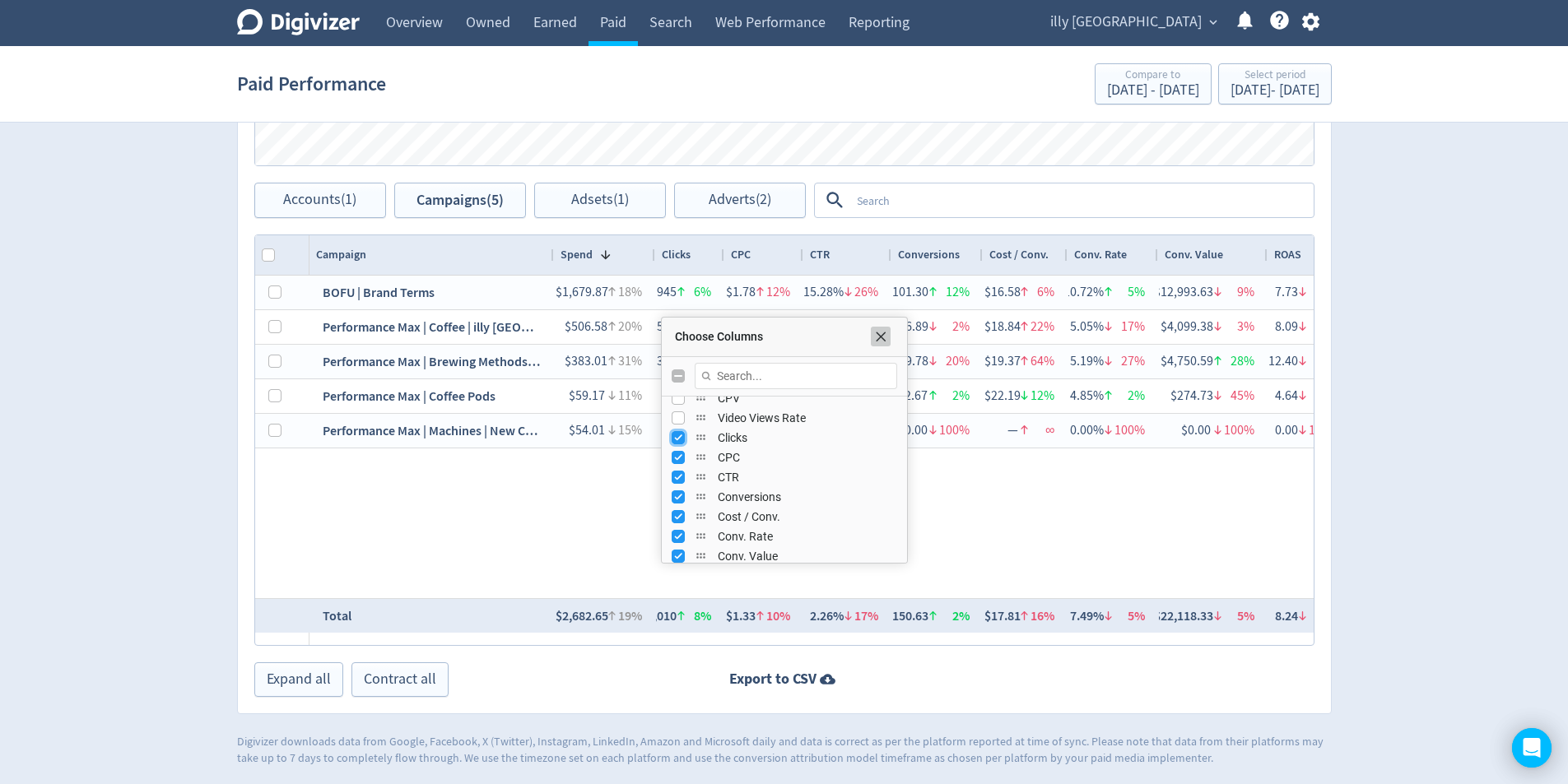
drag, startPoint x: 881, startPoint y: 339, endPoint x: 870, endPoint y: 348, distance: 14.2
click at [880, 339] on span "Choose Columns" at bounding box center [881, 337] width 13 height 13
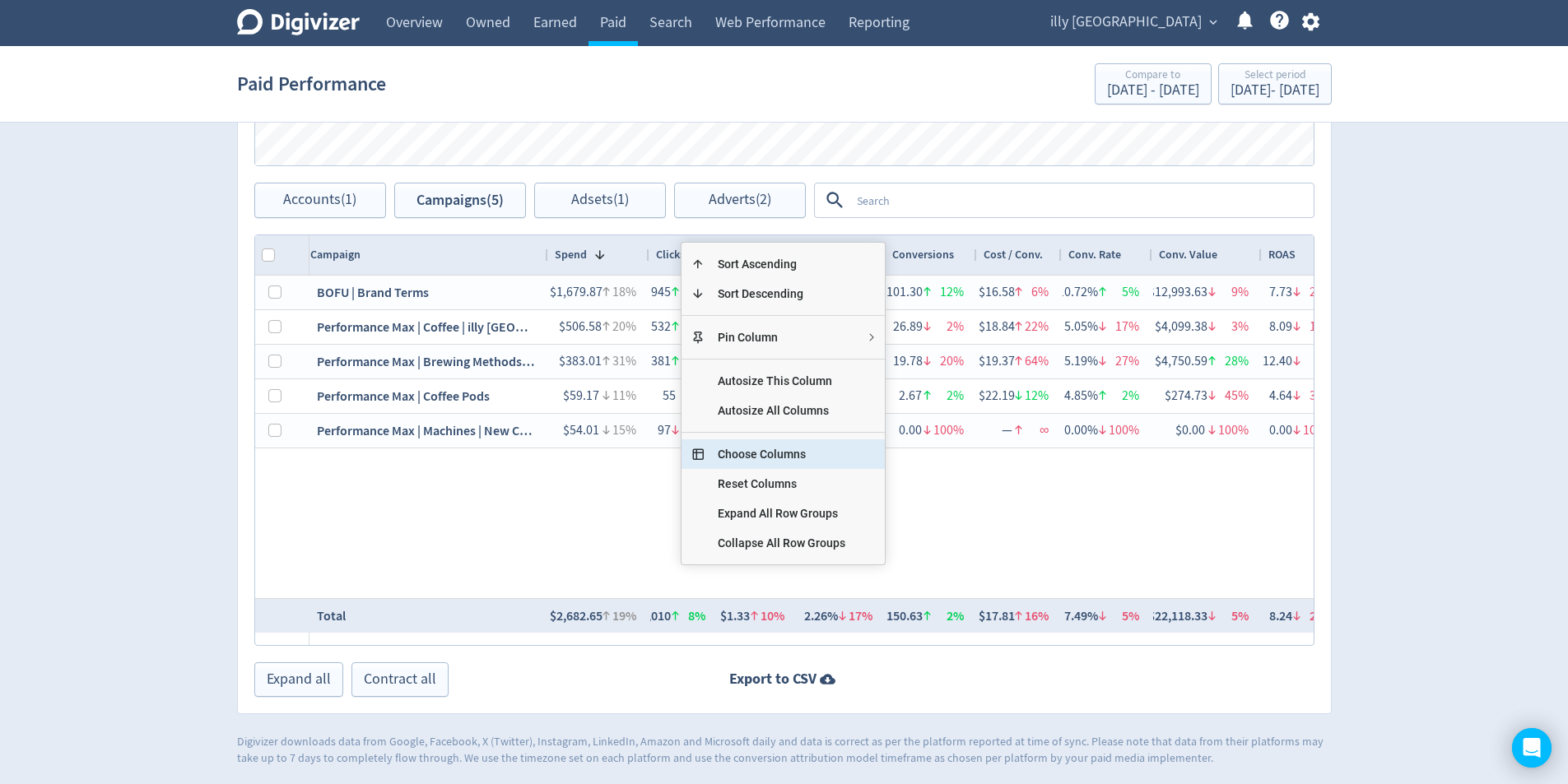
click at [808, 463] on span "Choose Columns" at bounding box center [781, 454] width 154 height 30
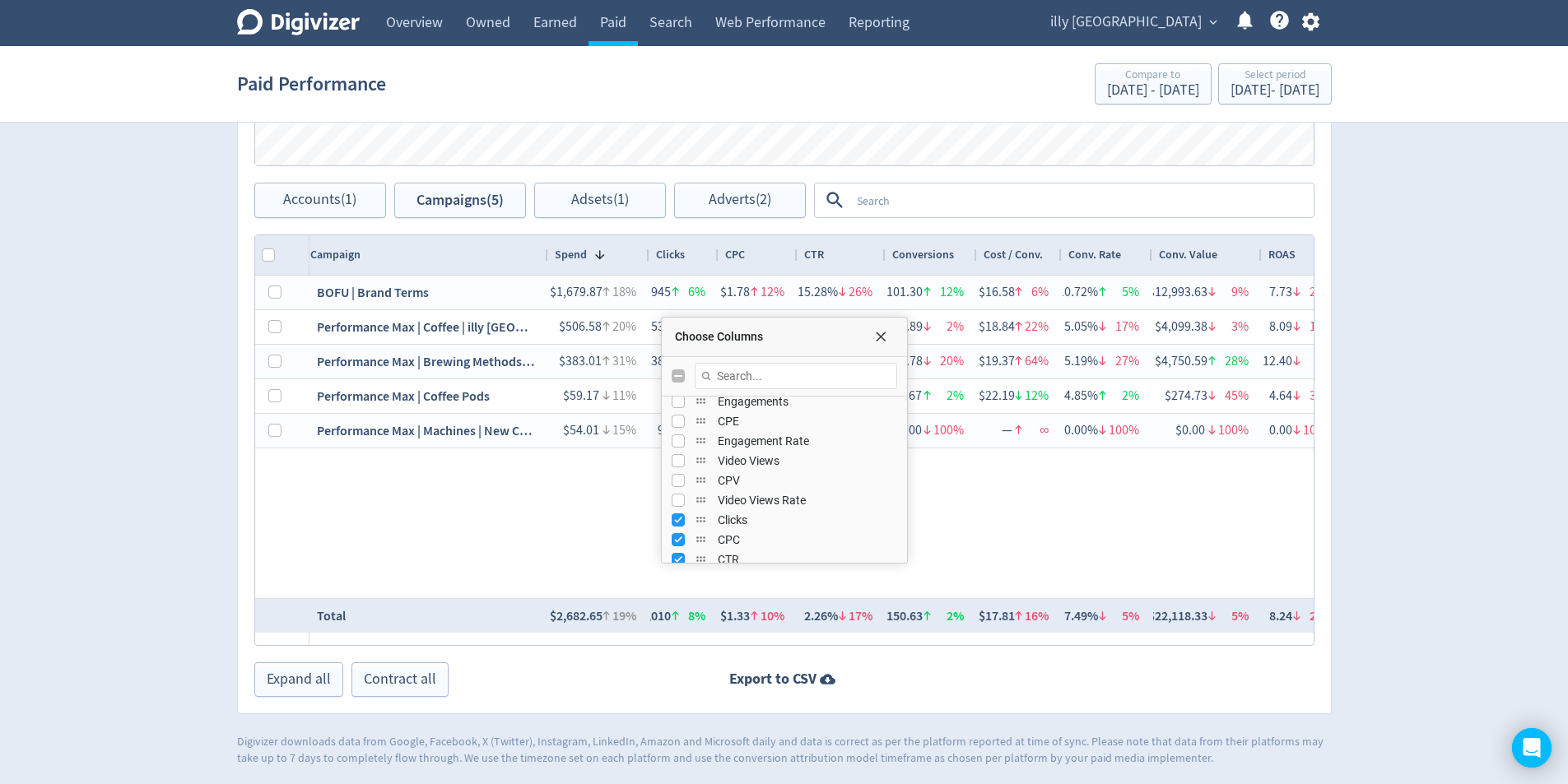
click at [670, 518] on div "Clicks" at bounding box center [784, 520] width 245 height 20
click at [677, 520] on input "Press SPACE to toggle visibility (visible)" at bounding box center [678, 520] width 13 height 13
checkbox input "false"
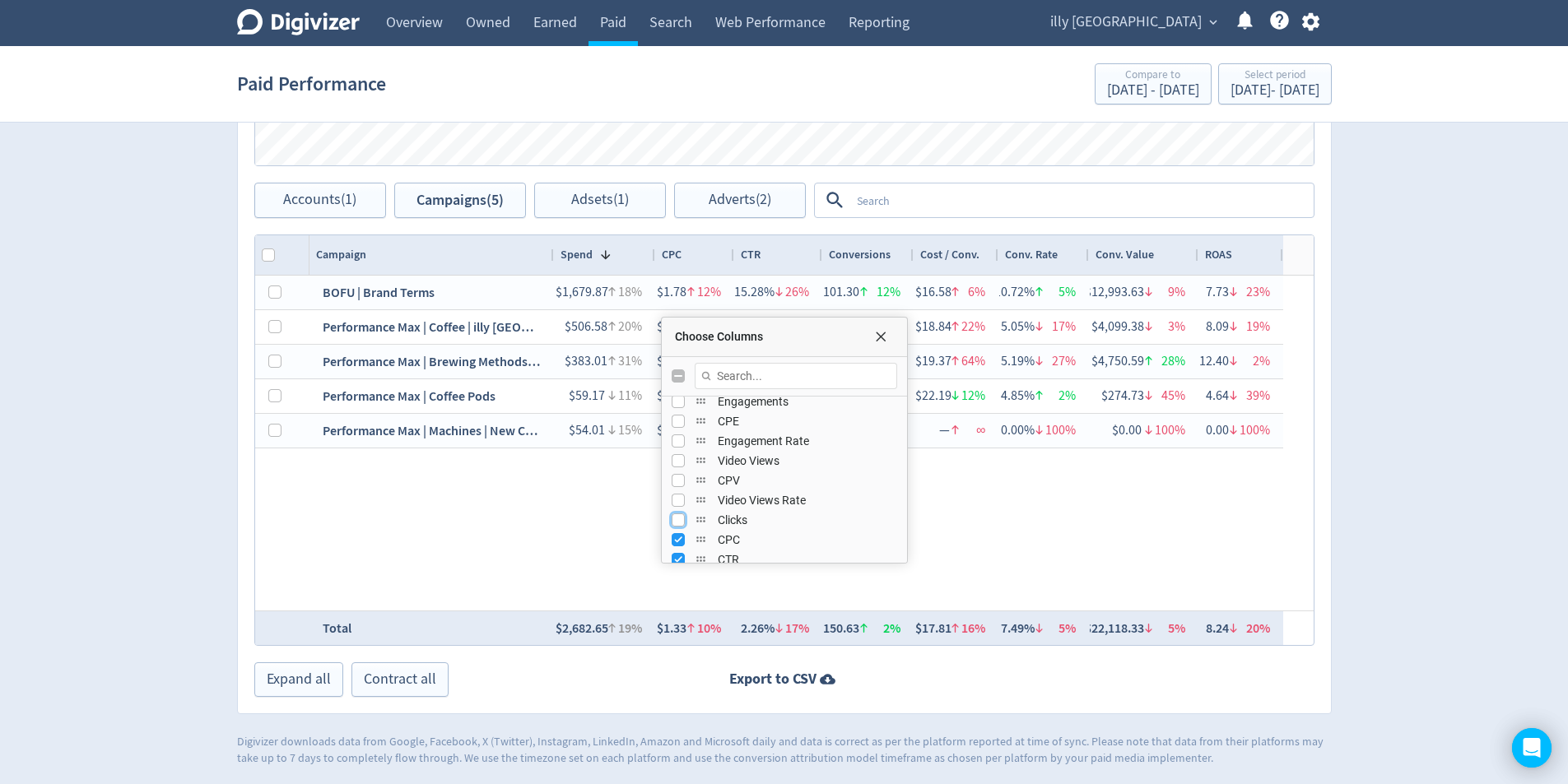
click at [892, 340] on div "Choose Columns" at bounding box center [877, 337] width 33 height 13
click at [878, 342] on span "Choose Columns" at bounding box center [881, 337] width 13 height 13
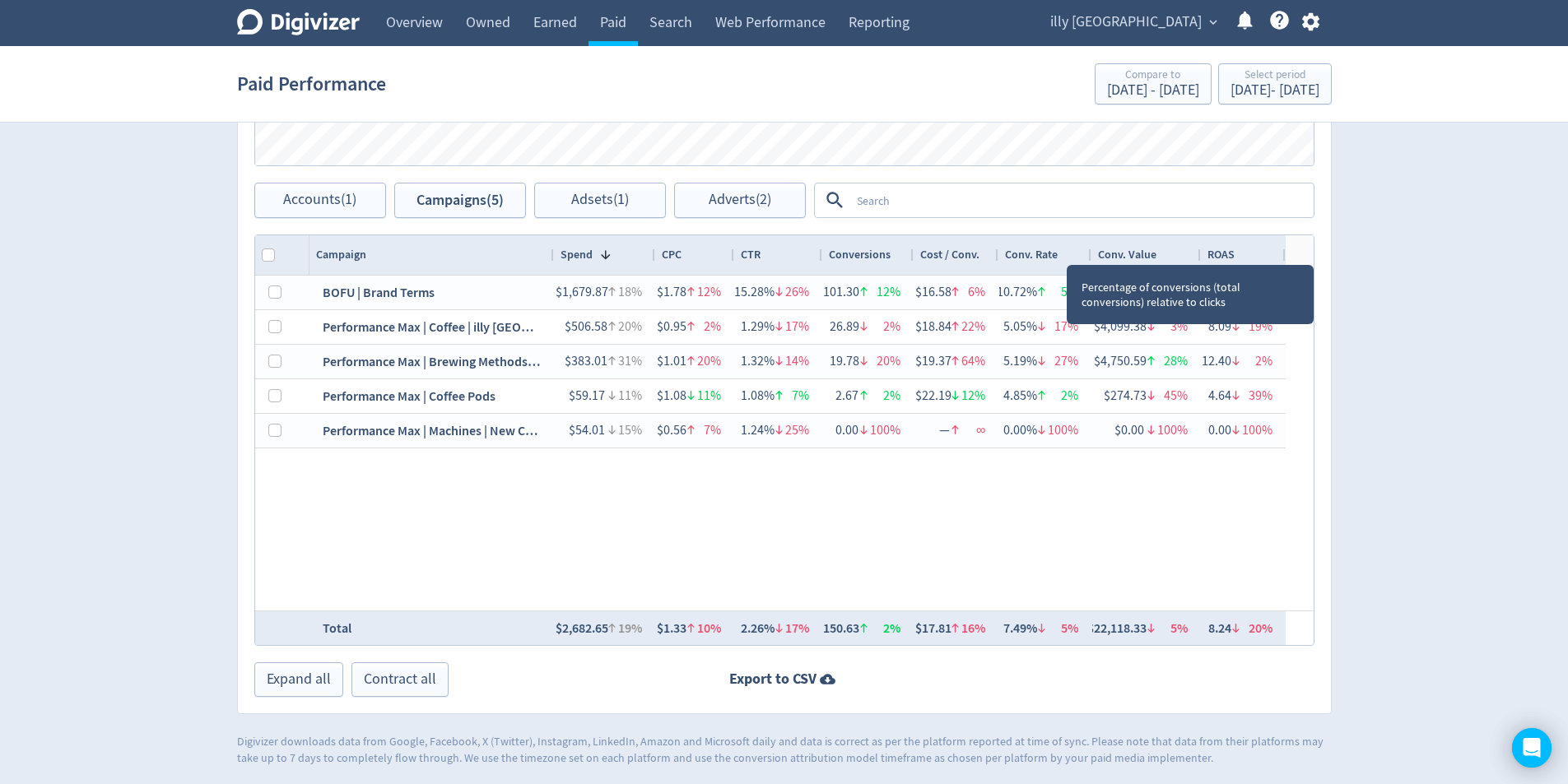
click at [1089, 252] on div at bounding box center [1090, 255] width 7 height 39
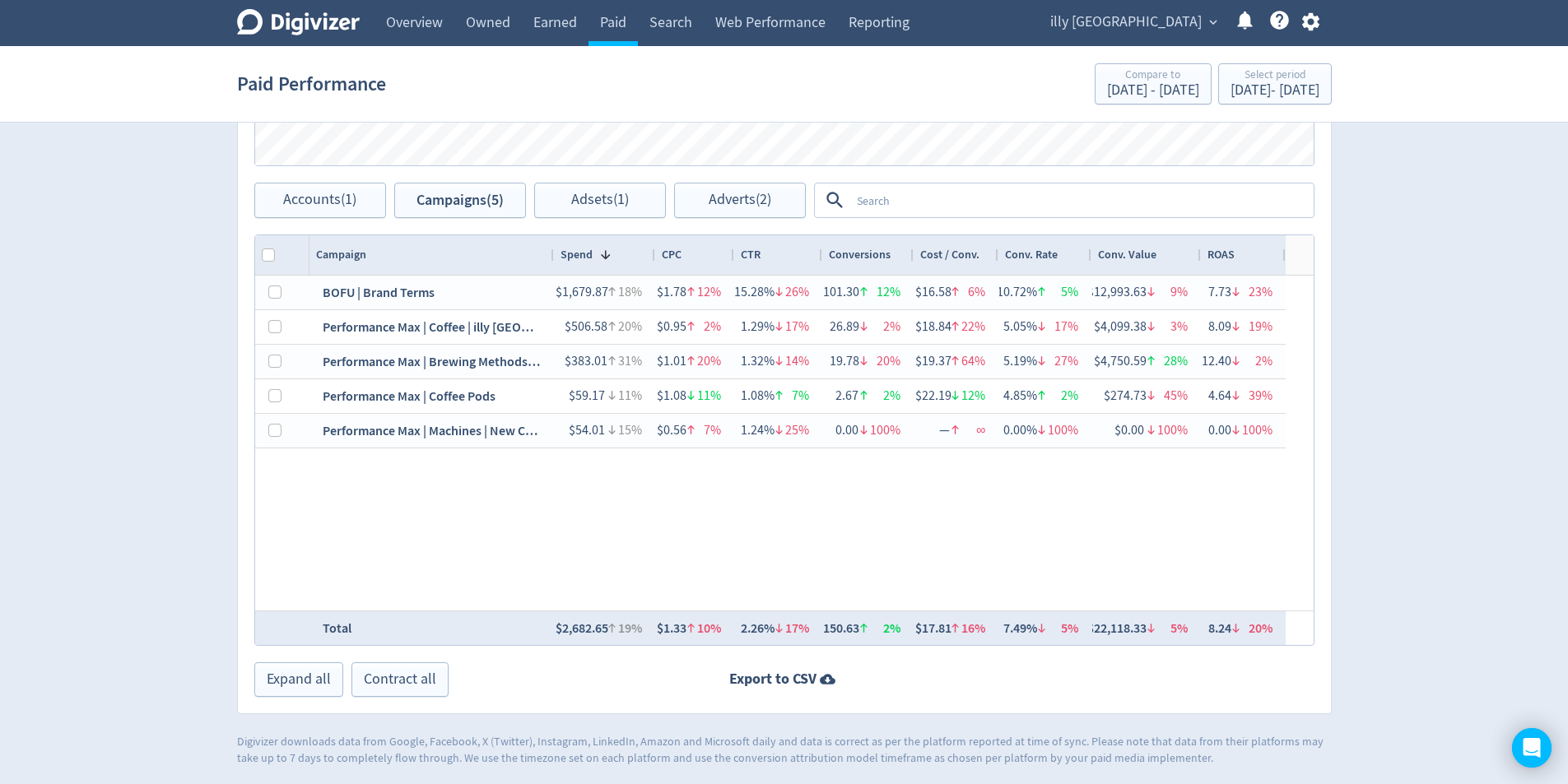
click at [1195, 253] on div "Conv. Value" at bounding box center [1146, 255] width 109 height 39
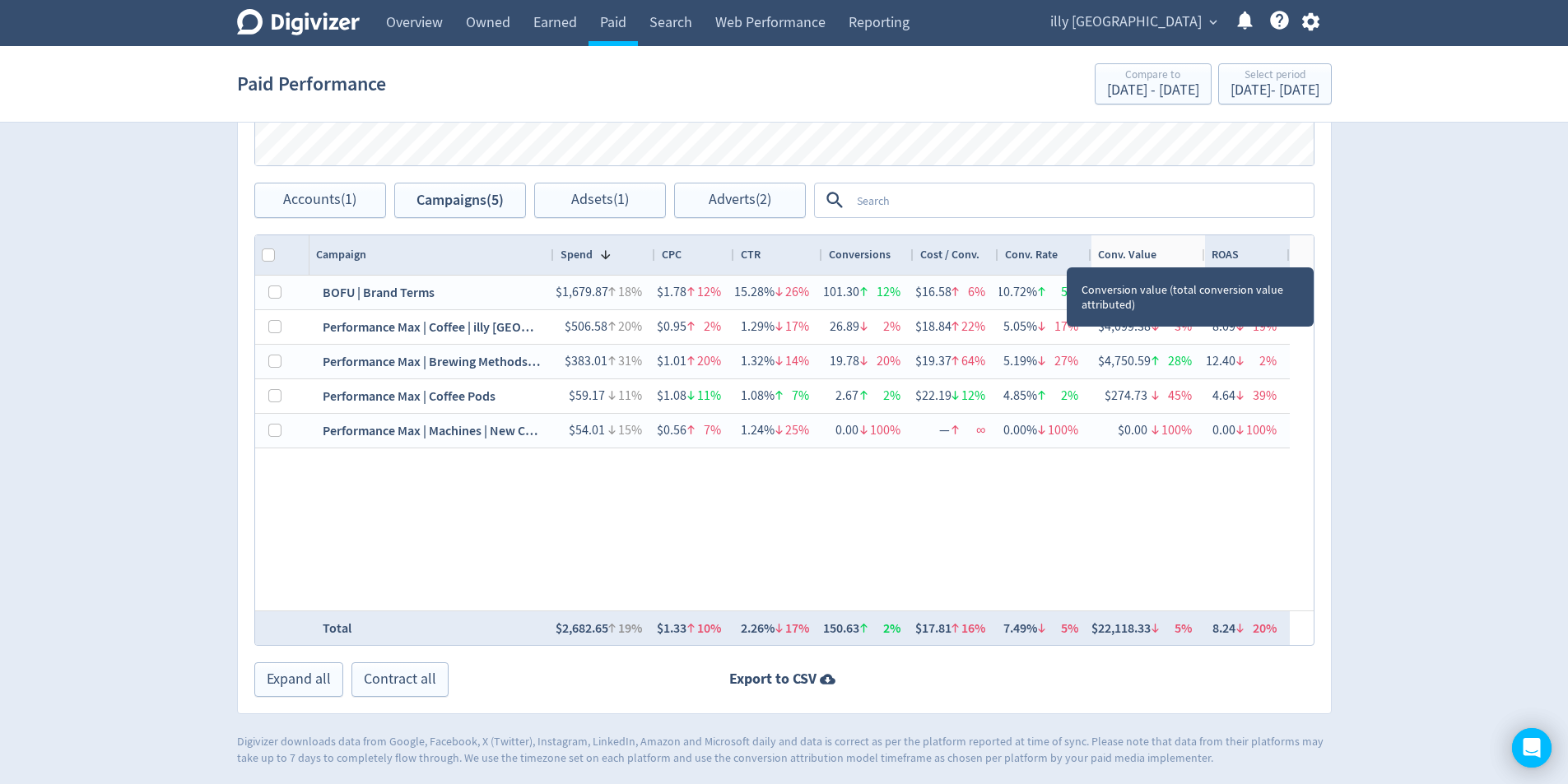
drag, startPoint x: 1199, startPoint y: 256, endPoint x: 1200, endPoint y: 275, distance: 19.0
click at [1202, 257] on div at bounding box center [1203, 255] width 7 height 39
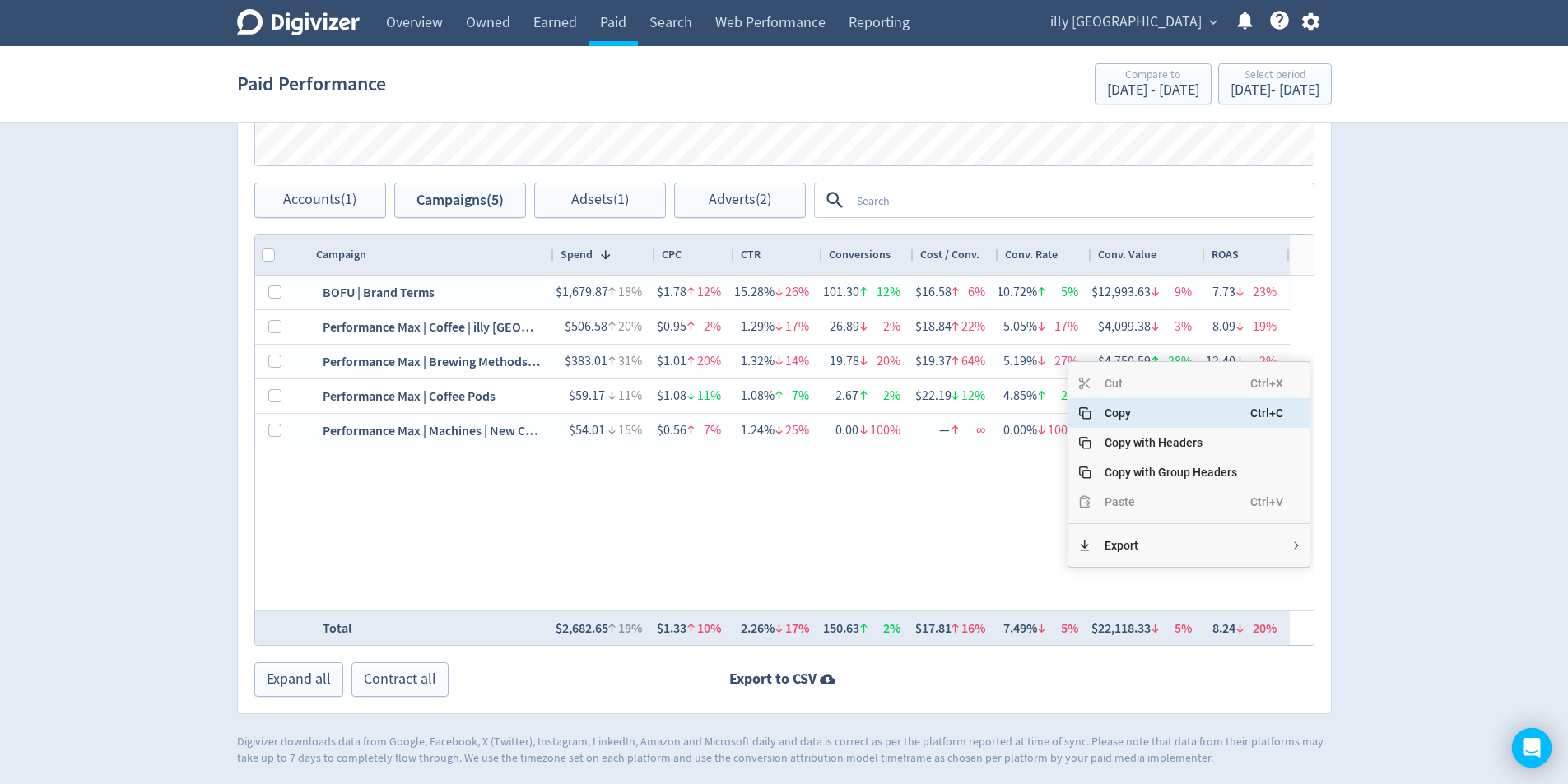
click at [1166, 411] on span "Copy" at bounding box center [1170, 414] width 159 height 30
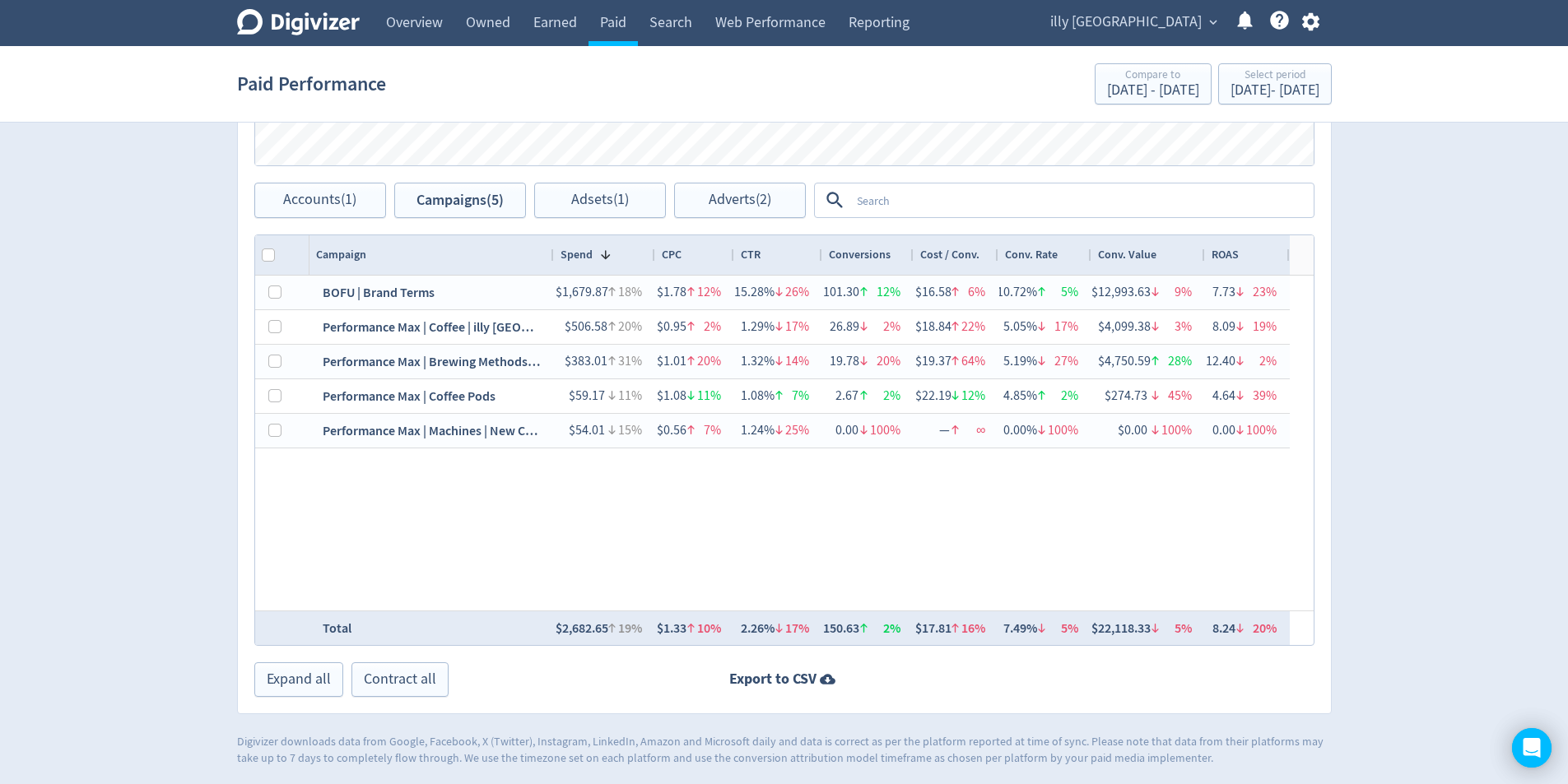
drag, startPoint x: 1502, startPoint y: 416, endPoint x: 1324, endPoint y: 314, distance: 205.2
drag, startPoint x: 1247, startPoint y: 77, endPoint x: 1248, endPoint y: 86, distance: 9.1
click at [1247, 76] on div "Select period" at bounding box center [1275, 76] width 89 height 14
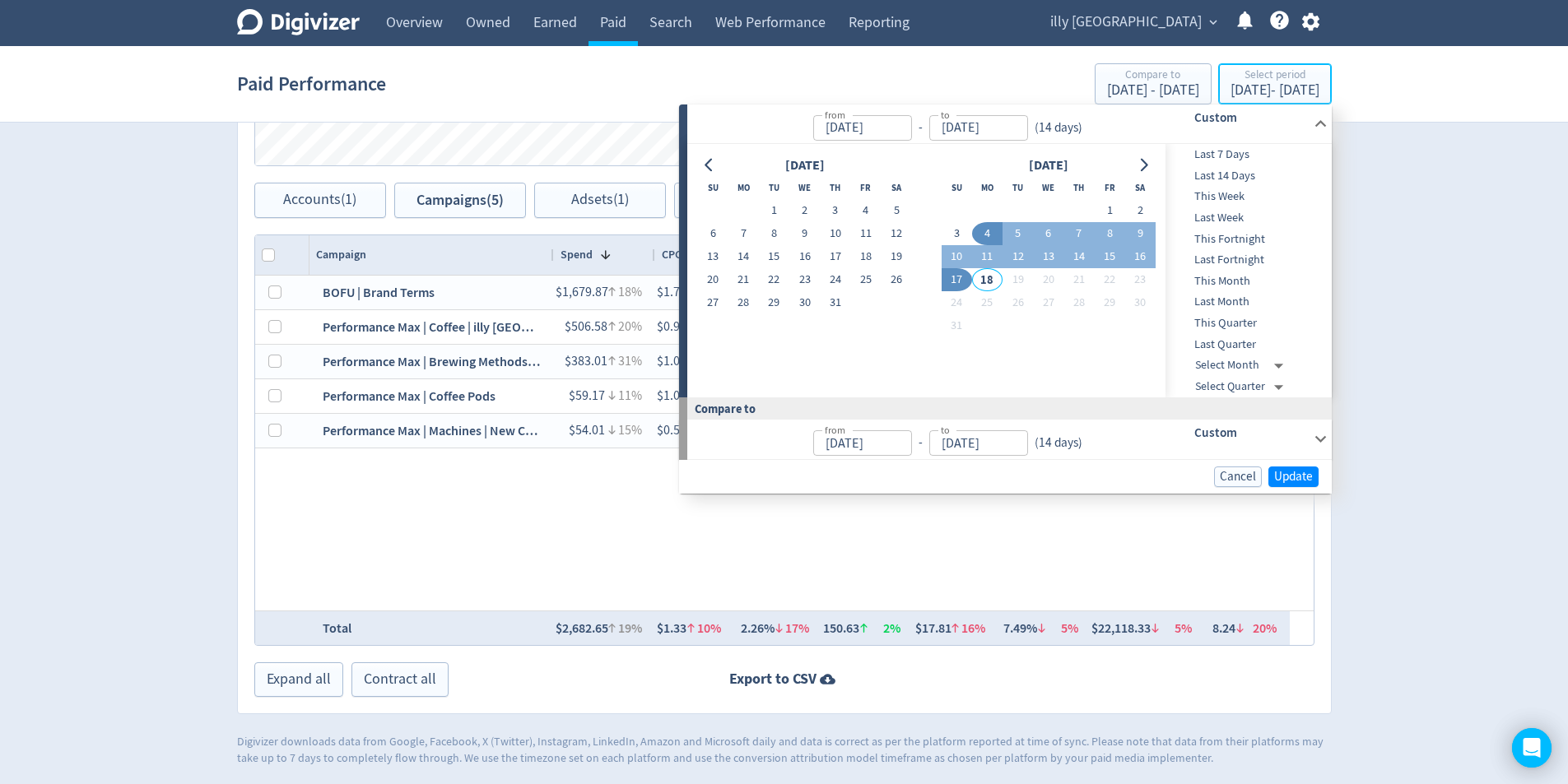
type input "[DATE]"
click at [746, 306] on button "28" at bounding box center [744, 303] width 30 height 24
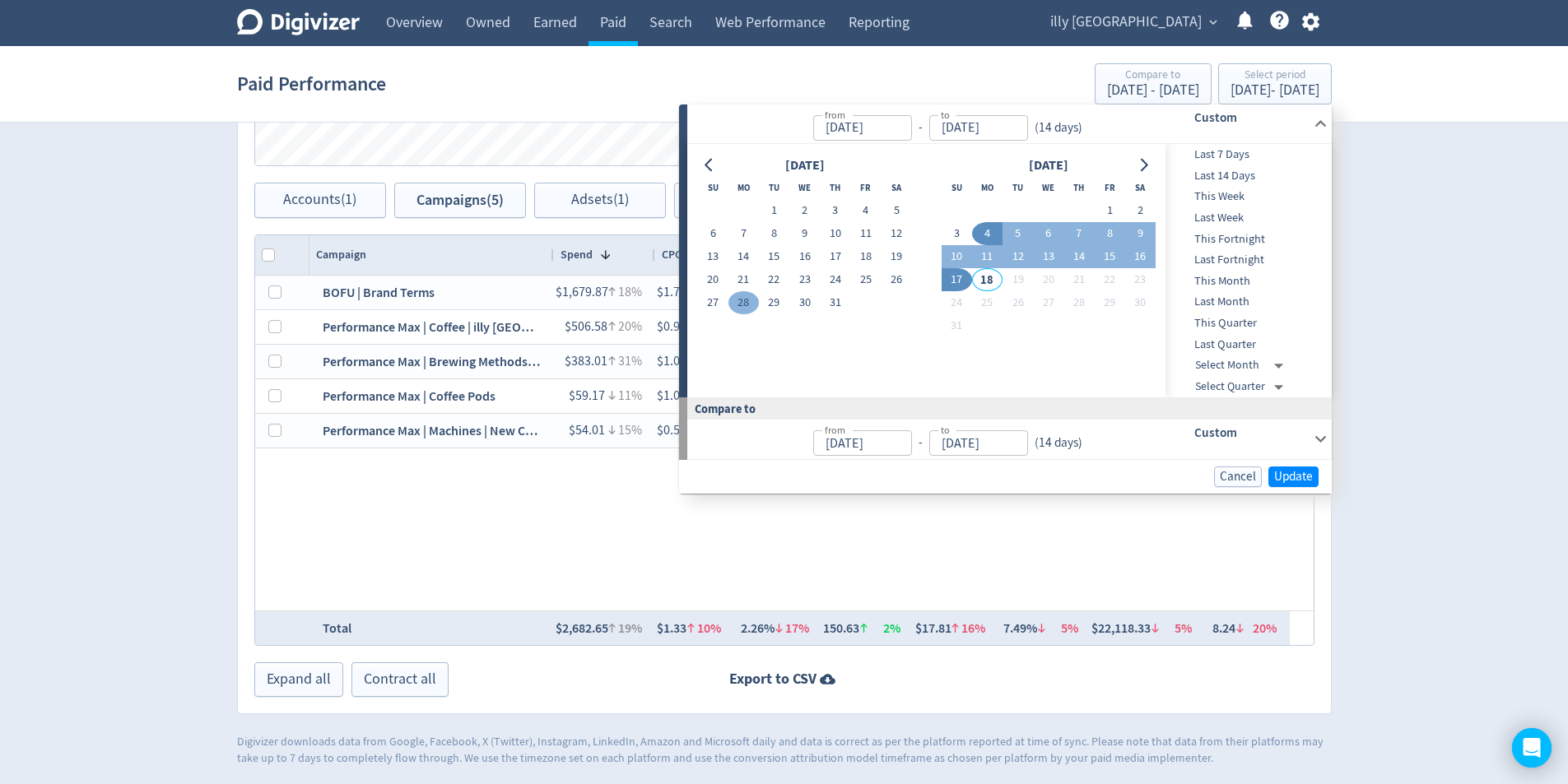
type input "Jul 28, 2025"
click at [952, 234] on button "3" at bounding box center [956, 233] width 30 height 24
type input "[DATE]"
type input "Jul 27, 2025"
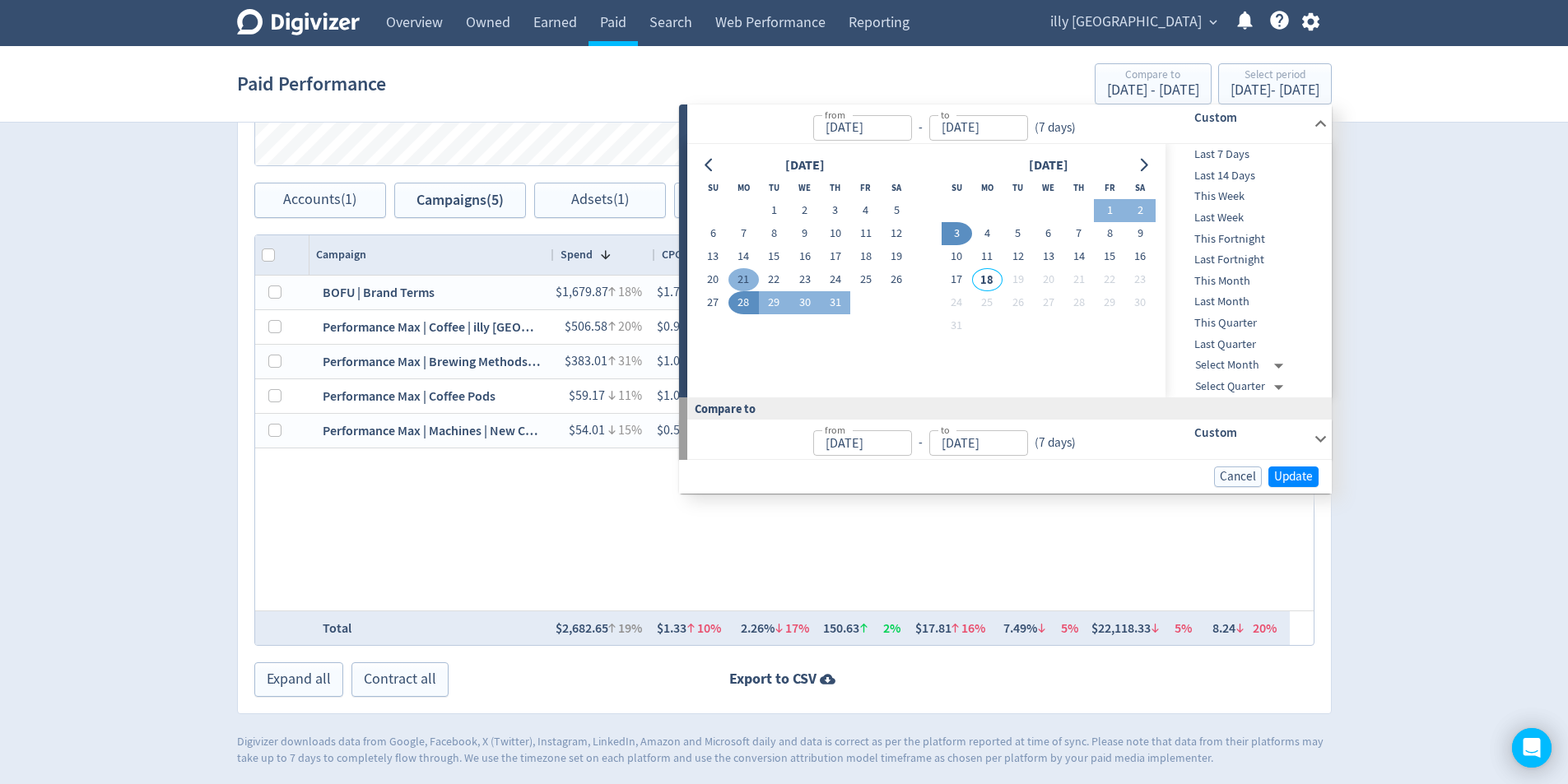
click at [751, 274] on button "21" at bounding box center [744, 279] width 30 height 24
type input "[DATE]"
click at [947, 234] on button "3" at bounding box center [956, 233] width 30 height 24
type input "[DATE]"
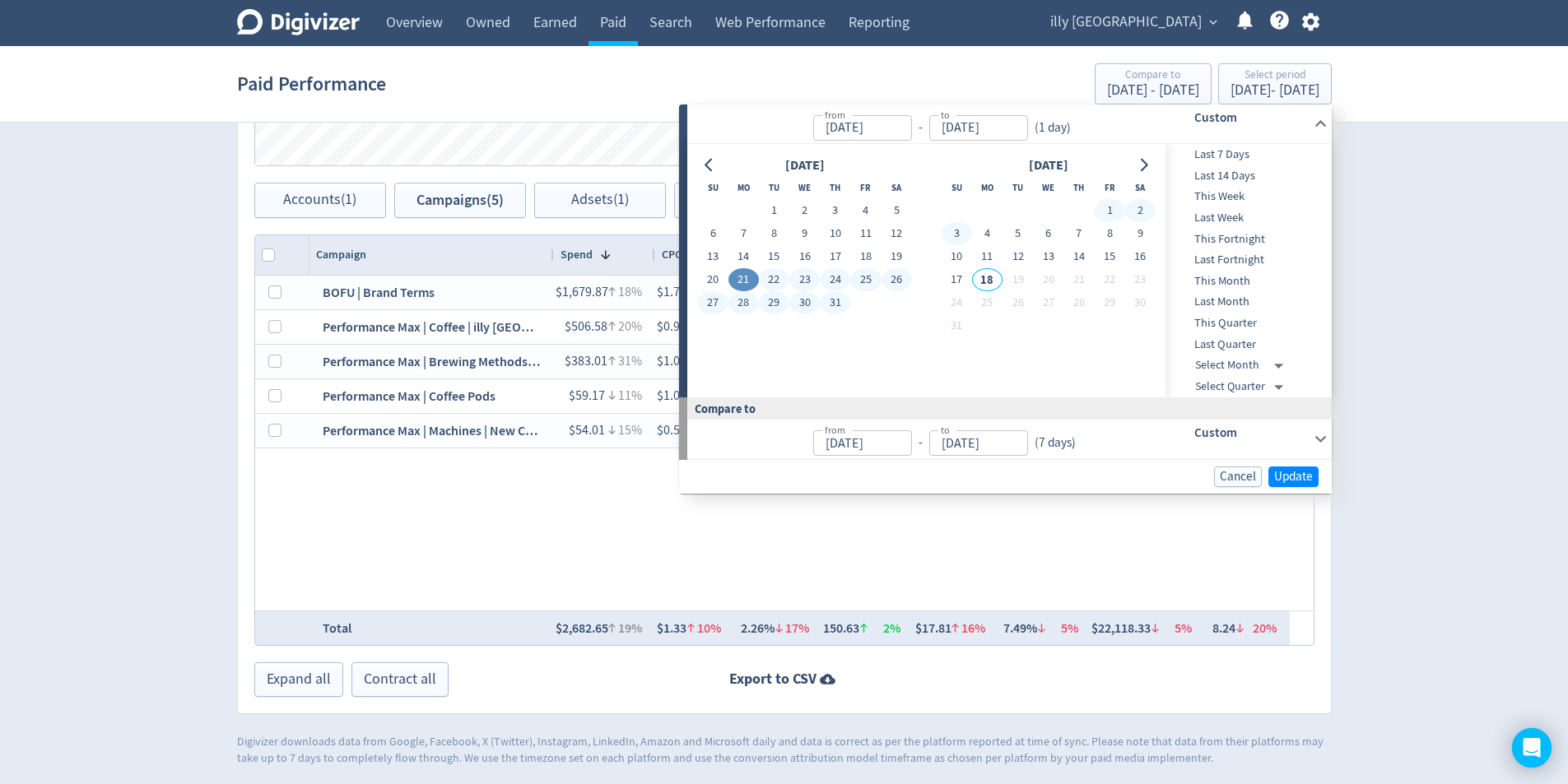
type input "[DATE]"
click at [1309, 475] on span "Update" at bounding box center [1293, 477] width 39 height 12
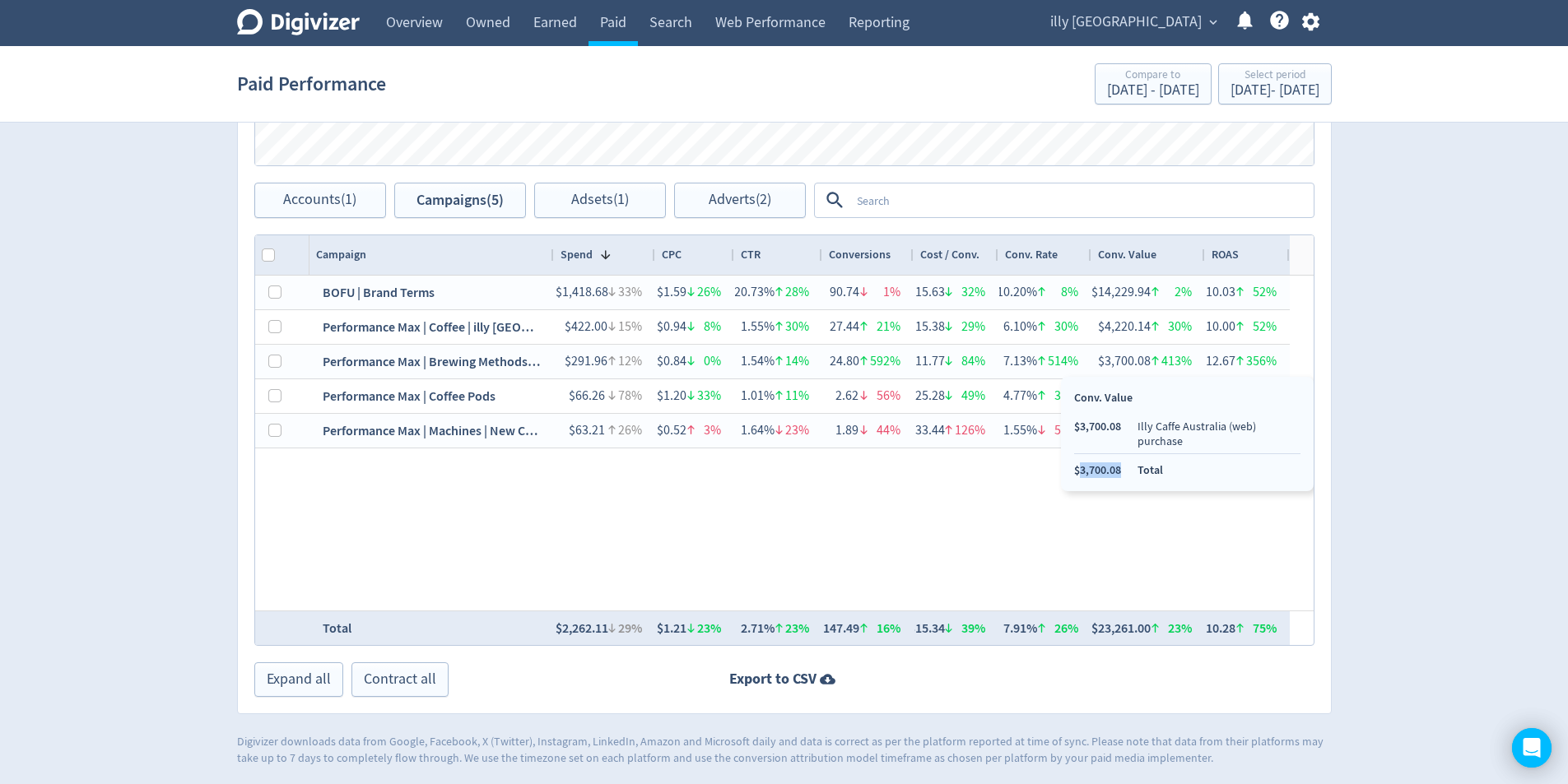
copy li "3,700.08"
drag, startPoint x: 1123, startPoint y: 456, endPoint x: 1079, endPoint y: 454, distance: 44.0
click at [1079, 454] on ul "$3,700.08 Illy Caffe Australia (web) purchase $3,700.08 Total" at bounding box center [1186, 448] width 227 height 59
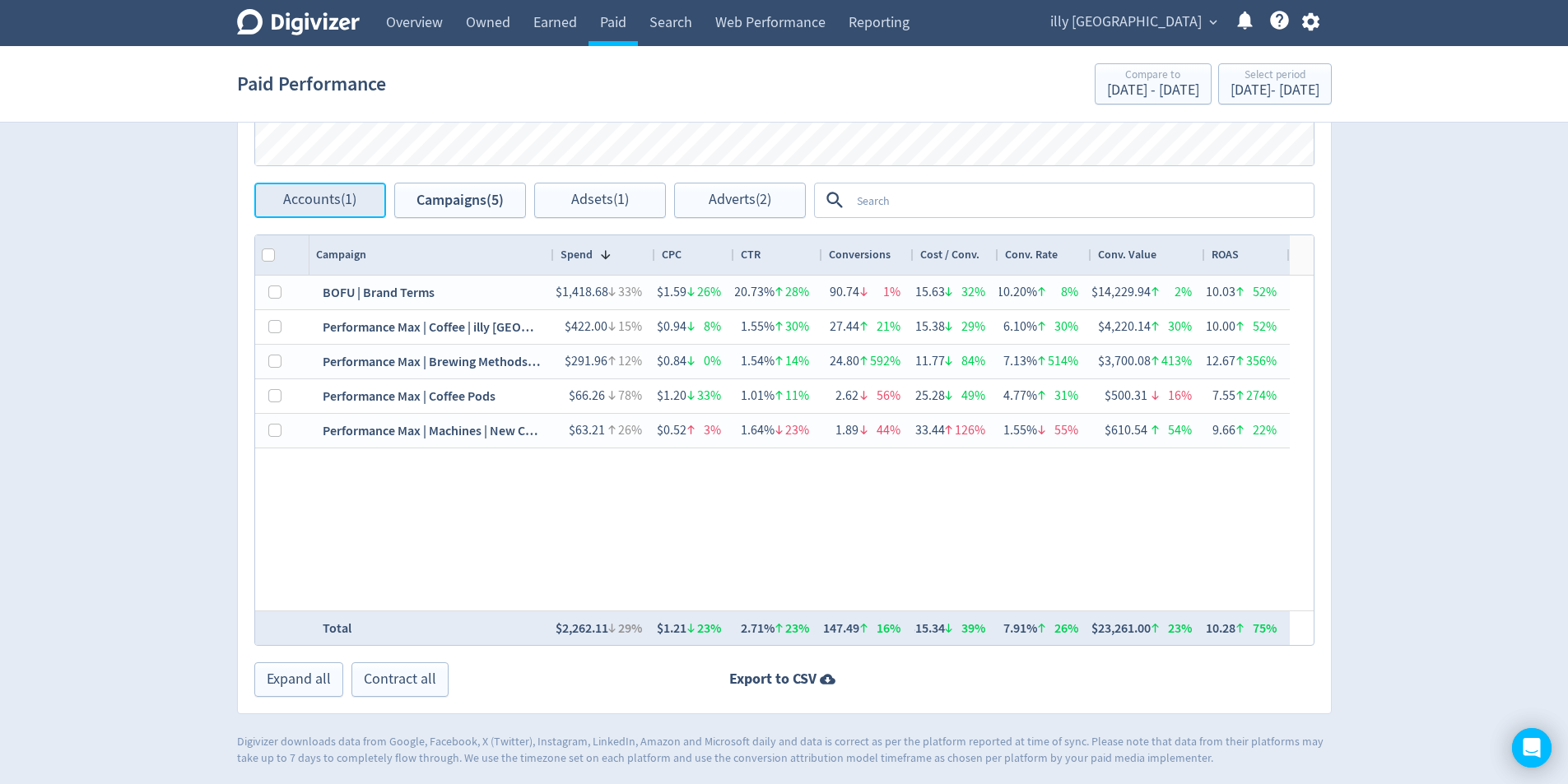
click at [337, 203] on span "Accounts (1)" at bounding box center [320, 200] width 73 height 16
checkbox input "false"
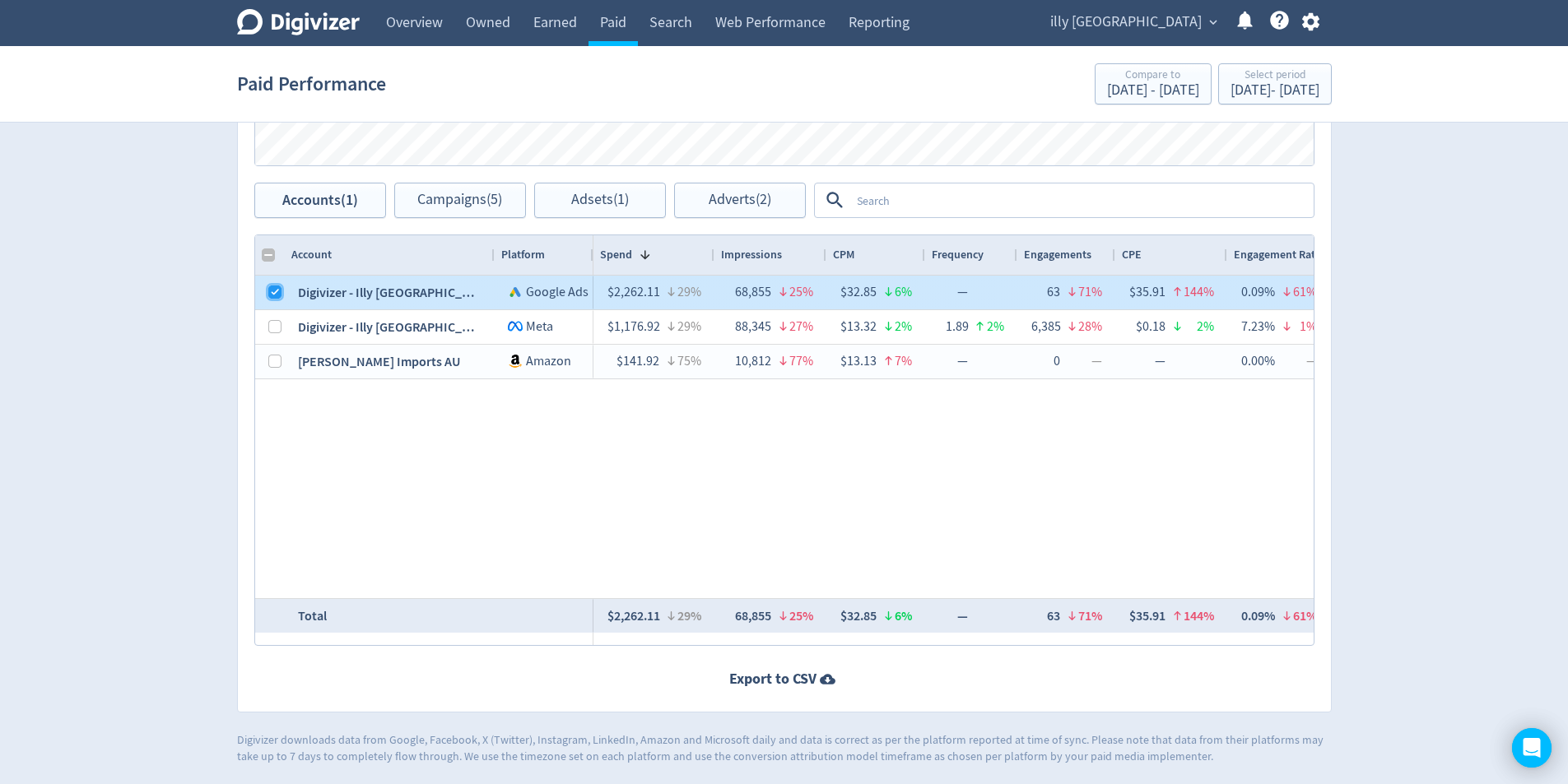
click at [268, 298] on input "Press Space to toggle row selection (checked)" at bounding box center [274, 292] width 13 height 13
checkbox input "false"
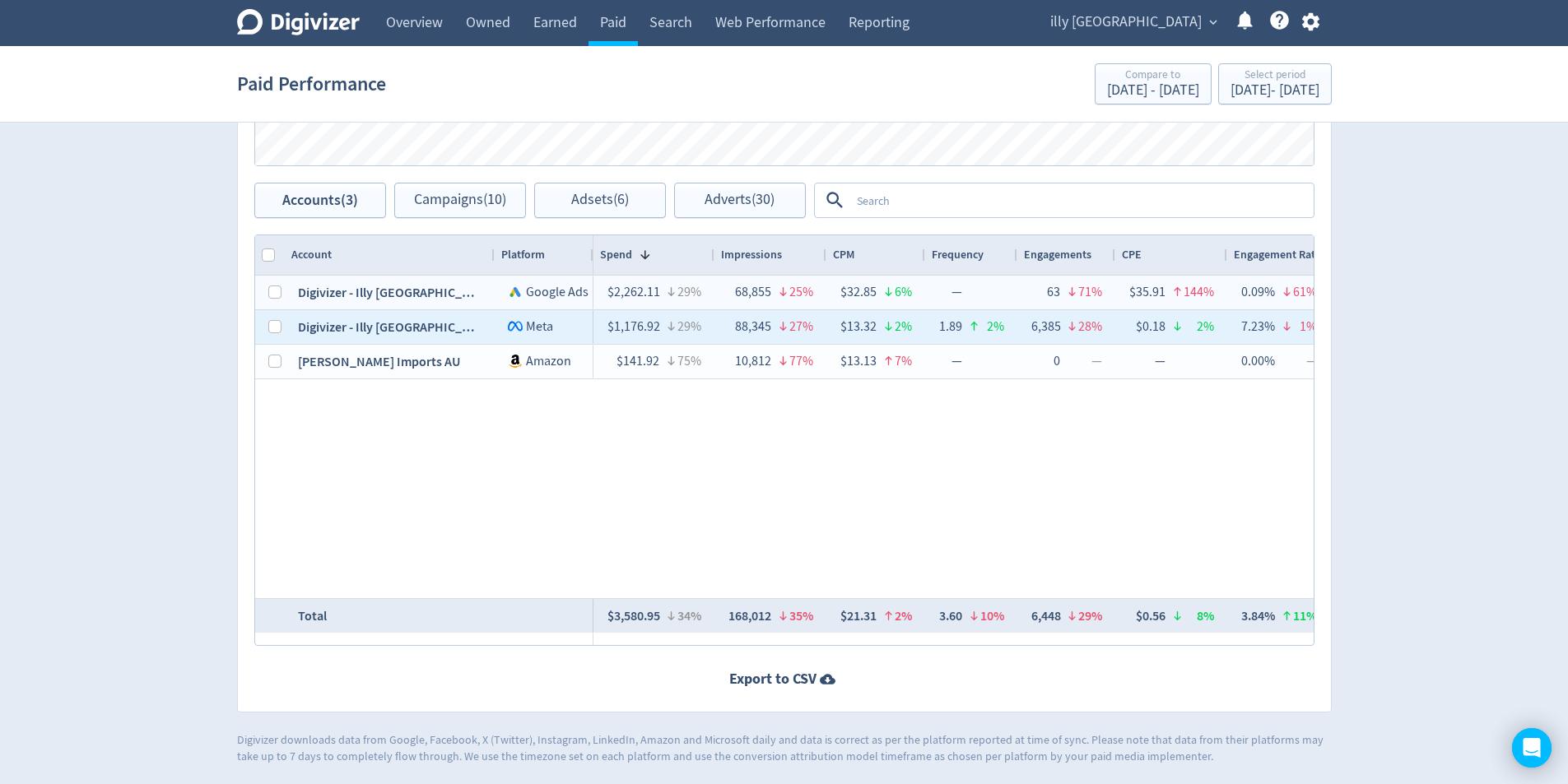
click at [287, 331] on div "Digivizer - Illy [GEOGRAPHIC_DATA]" at bounding box center [389, 327] width 210 height 34
click at [278, 320] on div at bounding box center [274, 327] width 13 height 32
click at [273, 332] on input "Press Space to toggle row selection (unchecked)" at bounding box center [274, 327] width 13 height 13
checkbox input "true"
checkbox input "false"
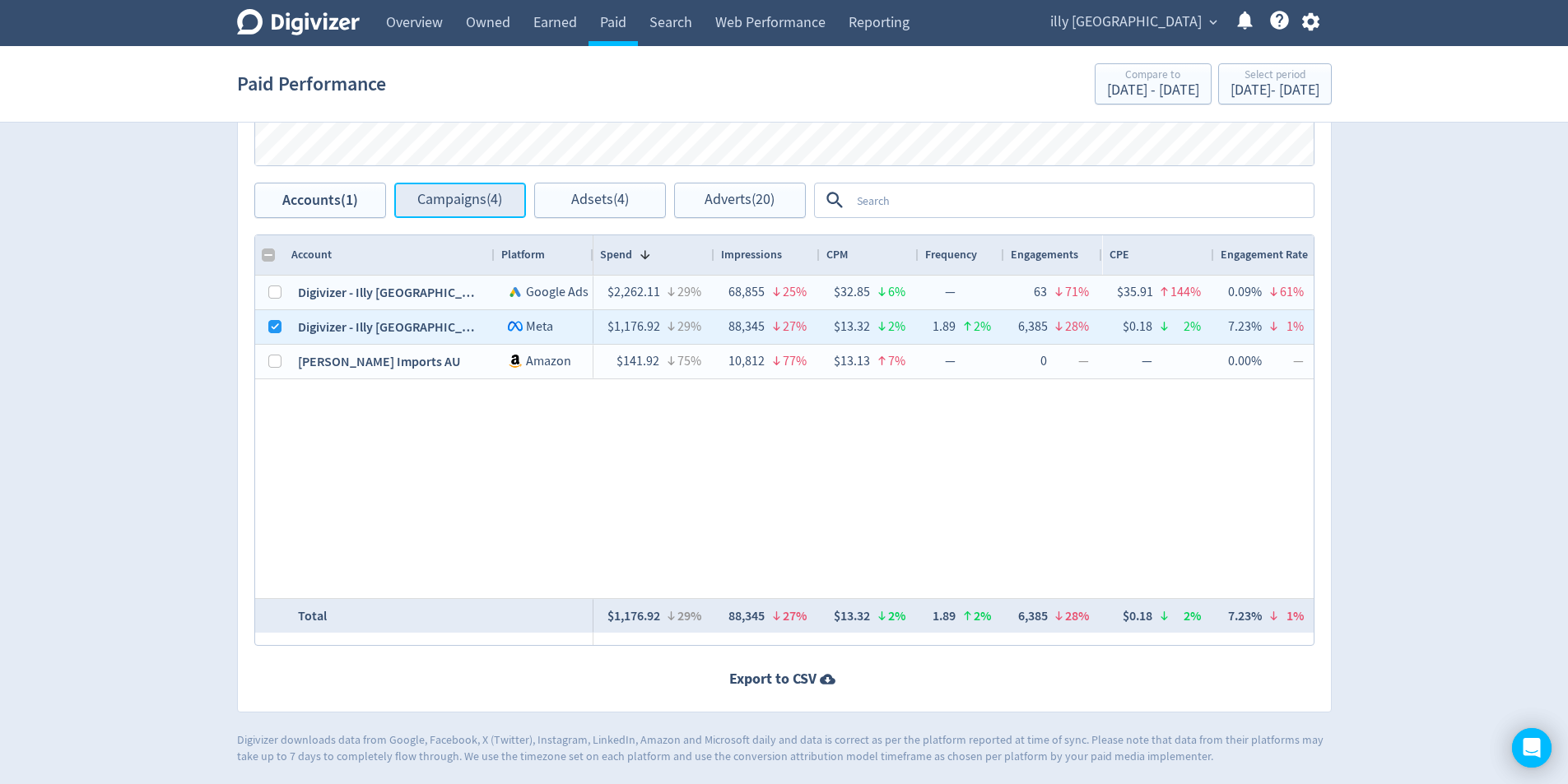
click at [439, 201] on span "Campaigns (4)" at bounding box center [460, 200] width 85 height 16
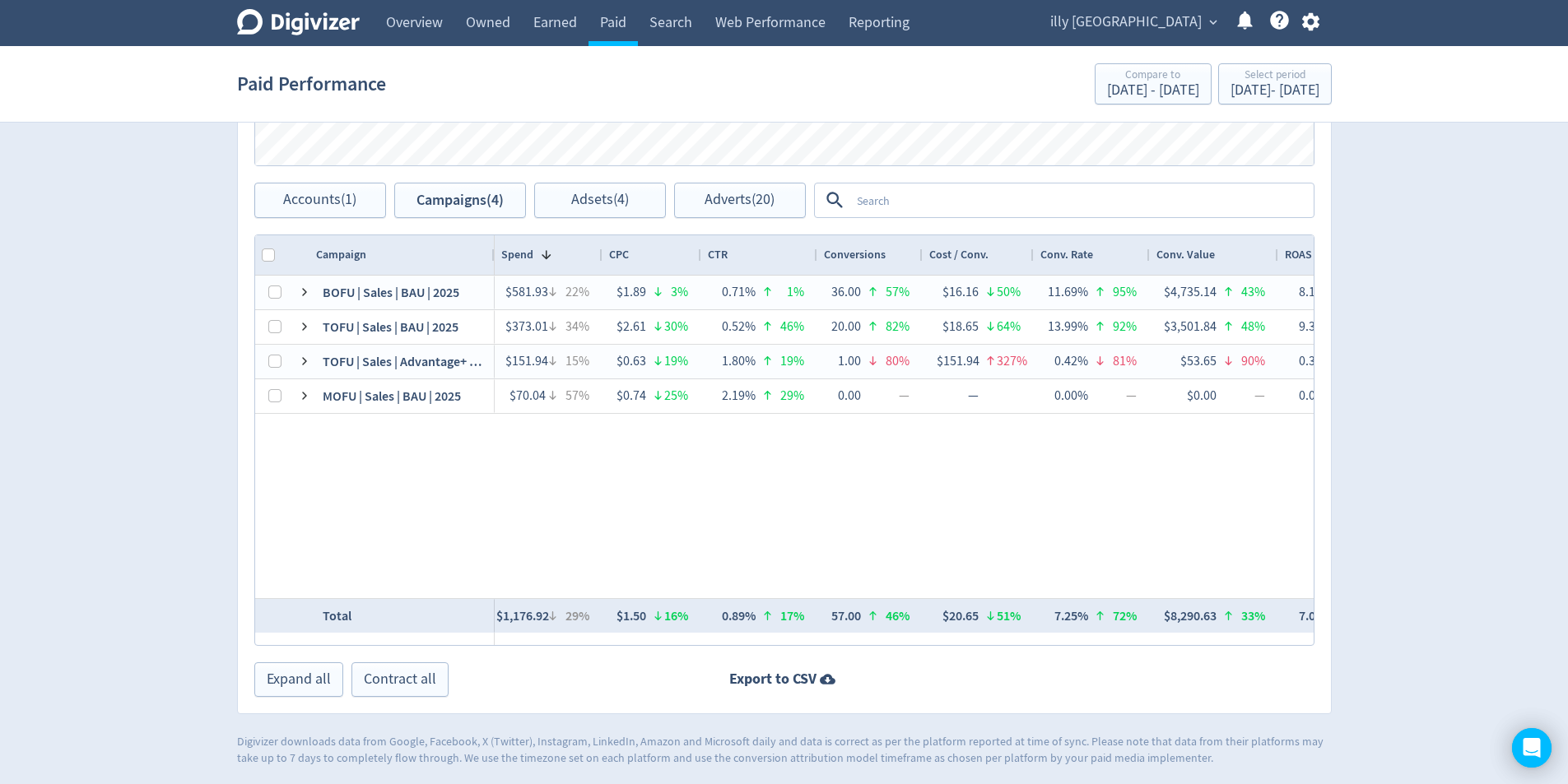
drag, startPoint x: 620, startPoint y: 259, endPoint x: 601, endPoint y: 269, distance: 21.5
click at [601, 269] on div at bounding box center [601, 255] width 7 height 39
drag, startPoint x: 368, startPoint y: 253, endPoint x: 373, endPoint y: 264, distance: 12.1
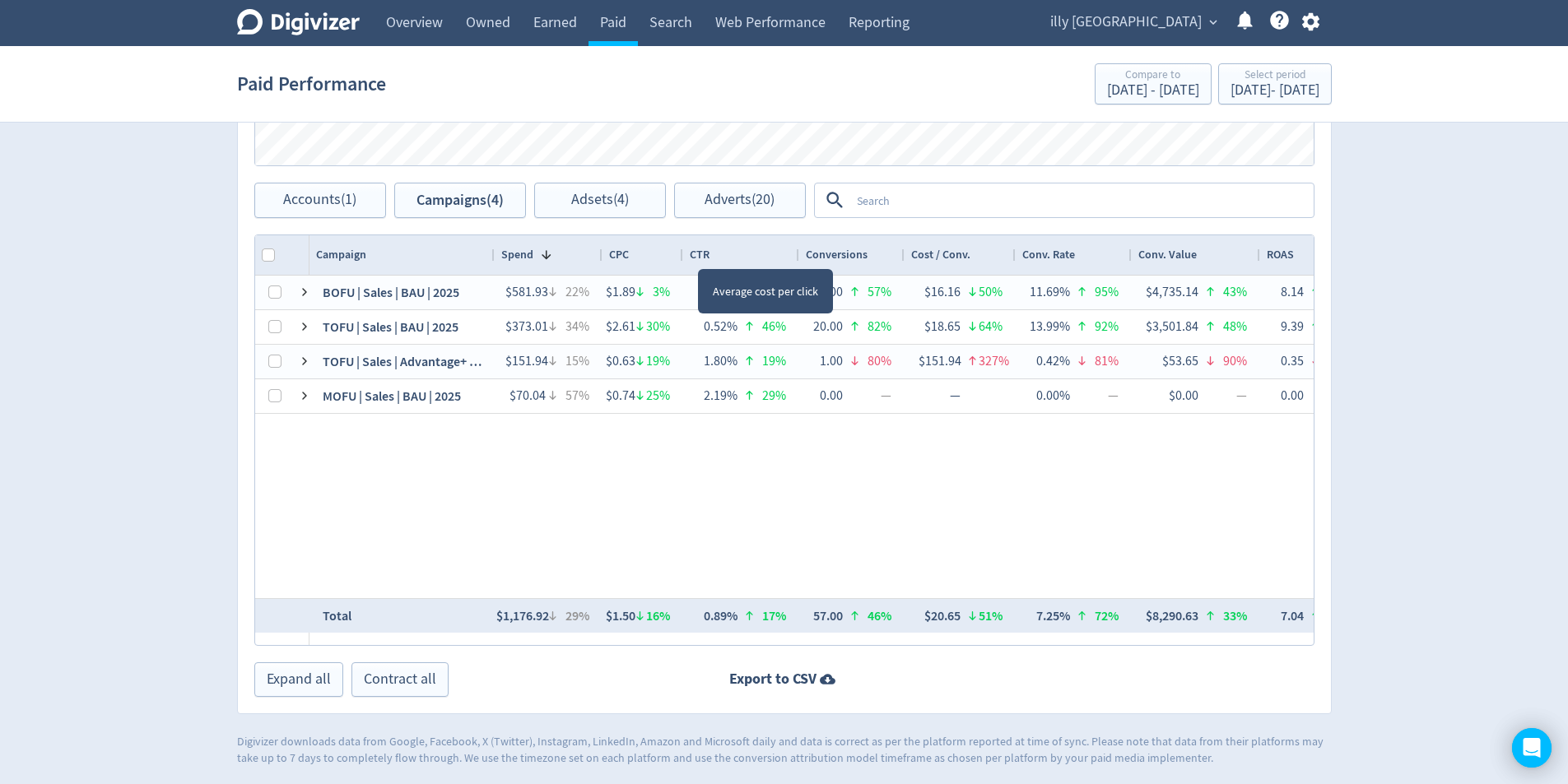
drag, startPoint x: 698, startPoint y: 254, endPoint x: 680, endPoint y: 254, distance: 18.0
click at [680, 254] on div at bounding box center [682, 255] width 7 height 39
click at [599, 256] on div at bounding box center [601, 255] width 7 height 39
drag, startPoint x: 492, startPoint y: 256, endPoint x: 493, endPoint y: 267, distance: 11.0
click at [493, 267] on div at bounding box center [494, 255] width 7 height 39
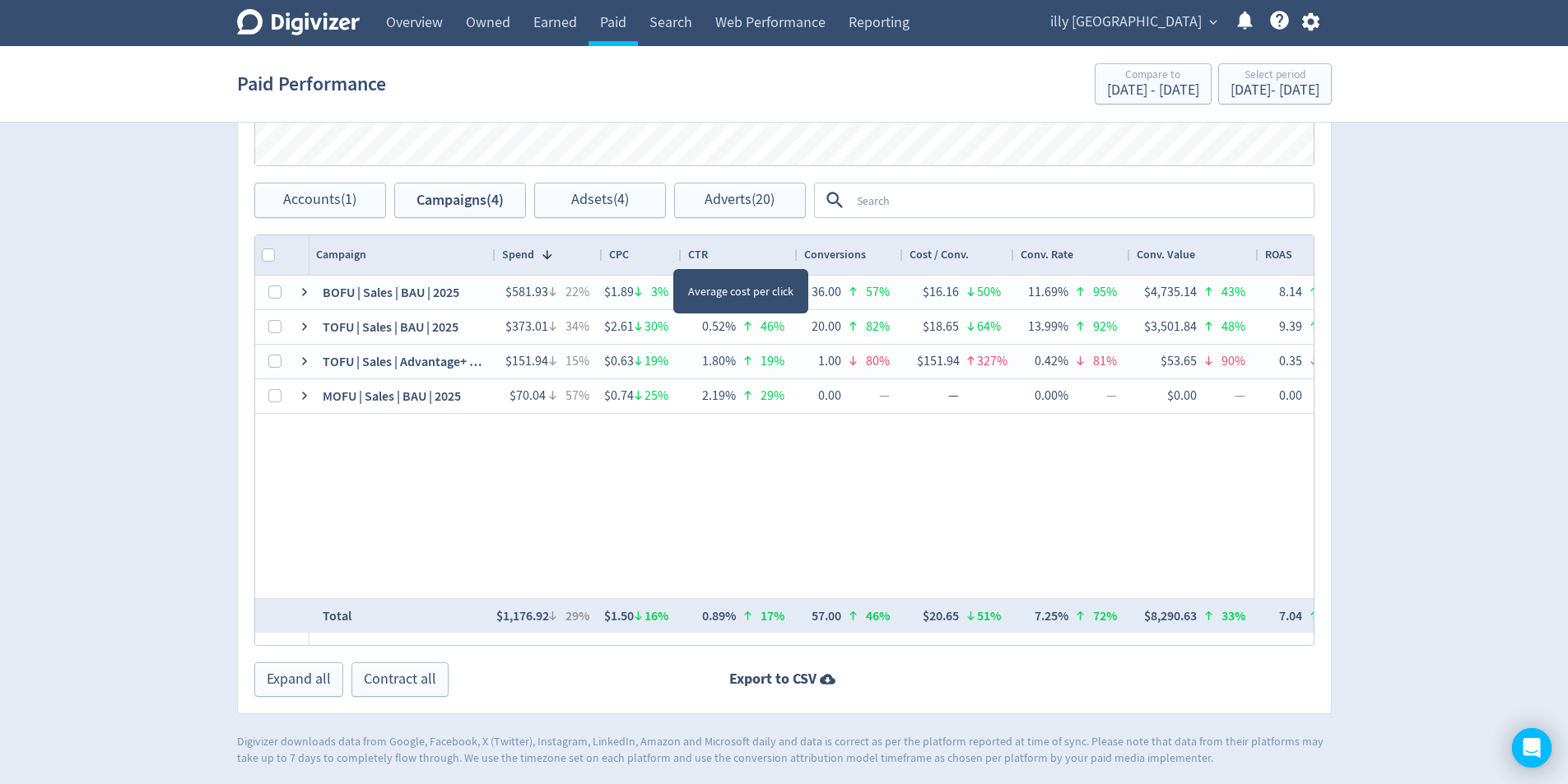
click at [678, 254] on div at bounding box center [680, 255] width 7 height 39
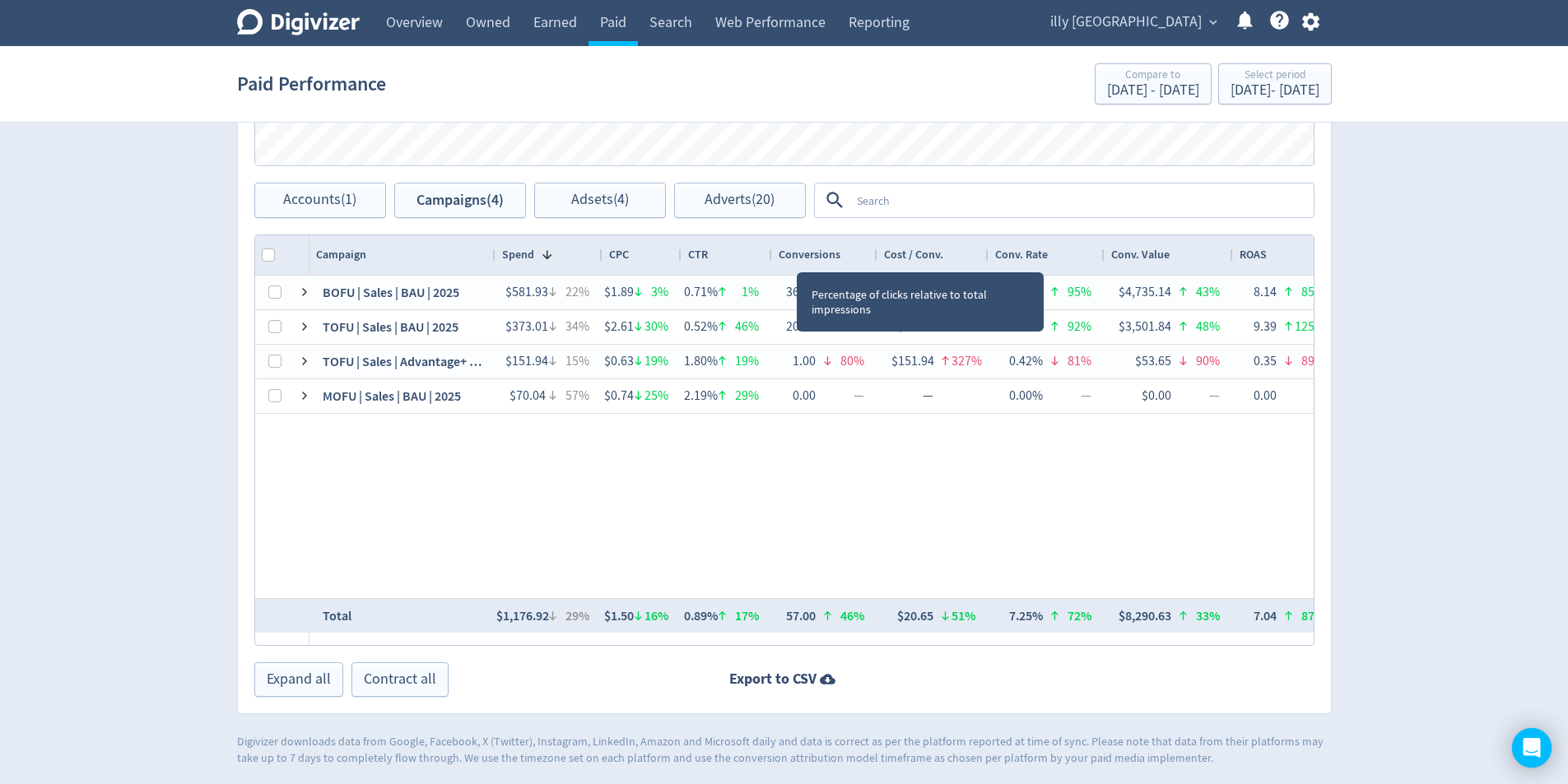
drag, startPoint x: 795, startPoint y: 258, endPoint x: 770, endPoint y: 254, distance: 25.3
click at [770, 254] on div at bounding box center [771, 255] width 7 height 39
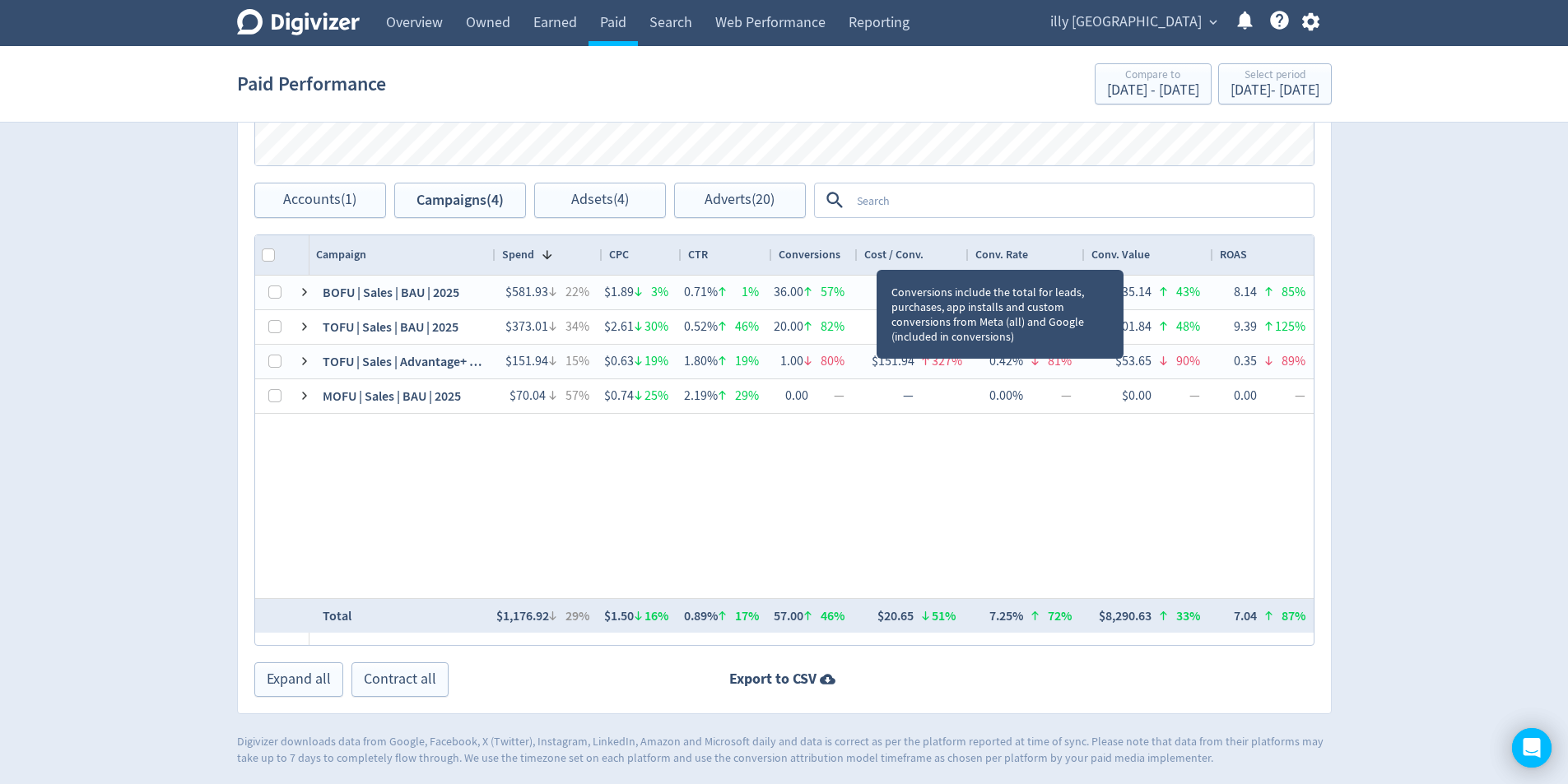
drag, startPoint x: 874, startPoint y: 255, endPoint x: 855, endPoint y: 254, distance: 19.0
click at [855, 254] on div at bounding box center [856, 255] width 7 height 39
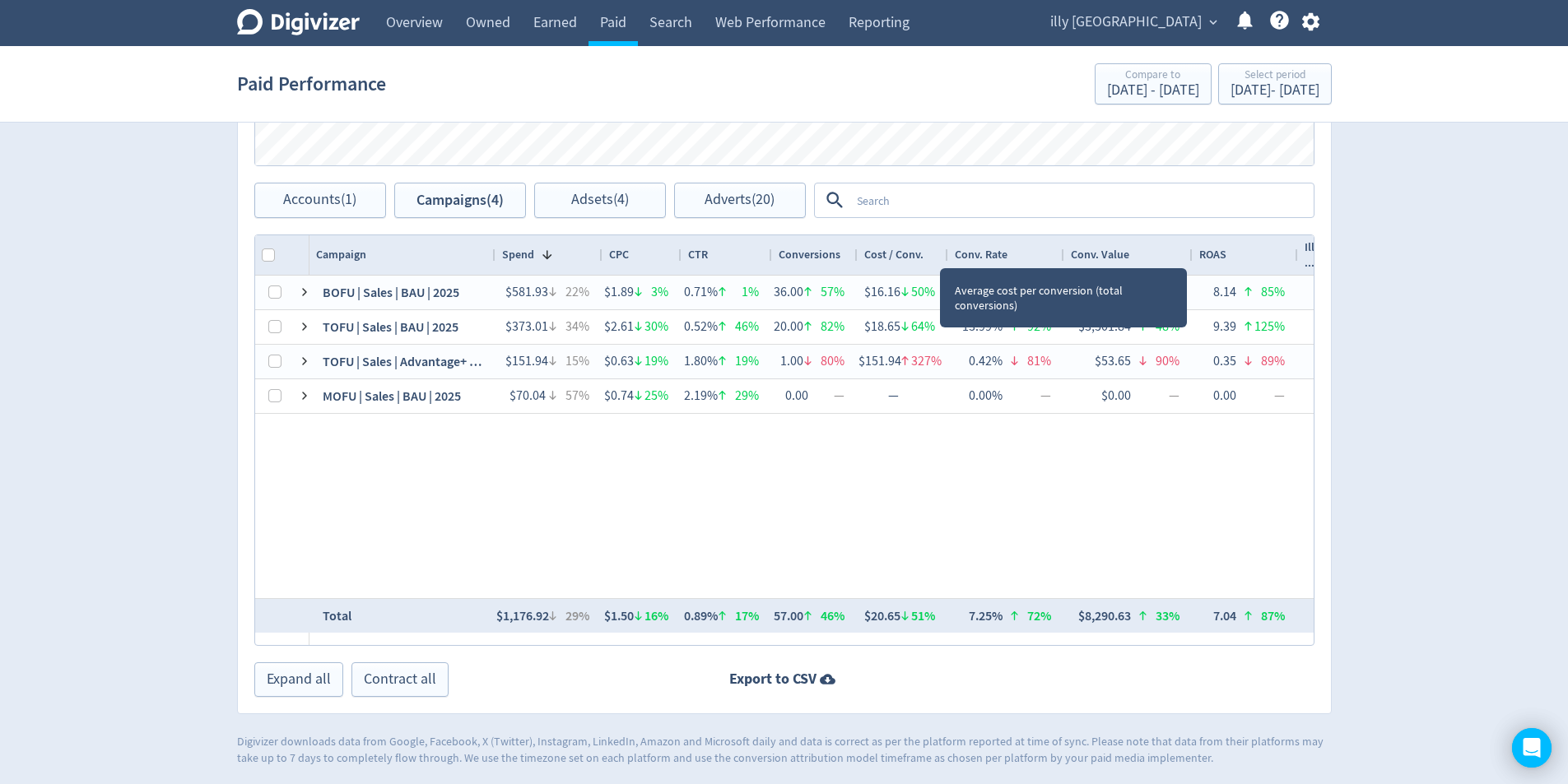
drag, startPoint x: 964, startPoint y: 255, endPoint x: 944, endPoint y: 254, distance: 20.0
click at [944, 254] on div at bounding box center [947, 255] width 7 height 39
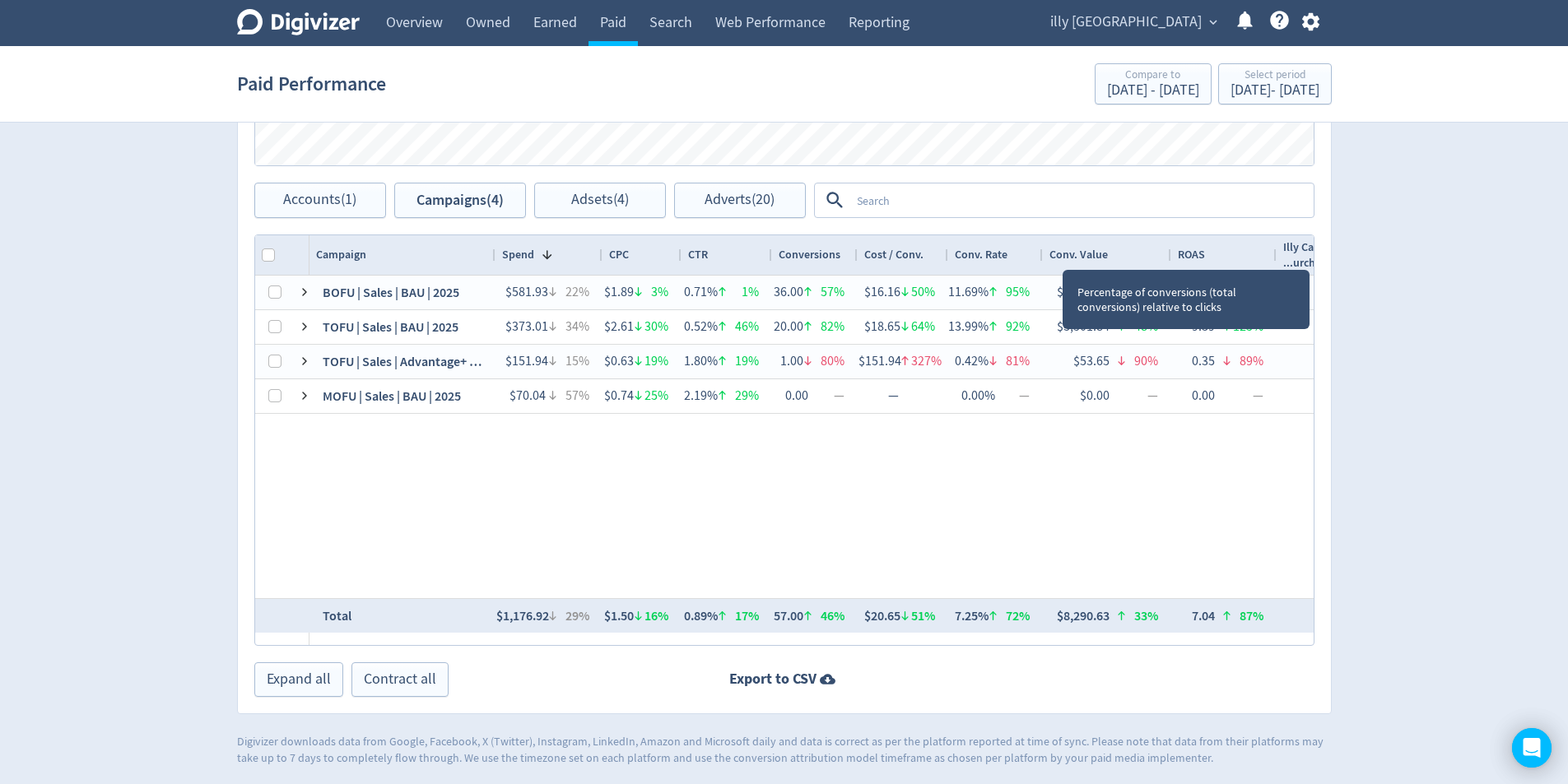
drag, startPoint x: 1062, startPoint y: 255, endPoint x: 1041, endPoint y: 257, distance: 21.1
click at [1041, 257] on div at bounding box center [1042, 255] width 7 height 39
drag, startPoint x: 1167, startPoint y: 256, endPoint x: 1148, endPoint y: 256, distance: 19.0
click at [1148, 256] on div at bounding box center [1151, 255] width 7 height 39
drag, startPoint x: 1253, startPoint y: 256, endPoint x: 1231, endPoint y: 258, distance: 22.1
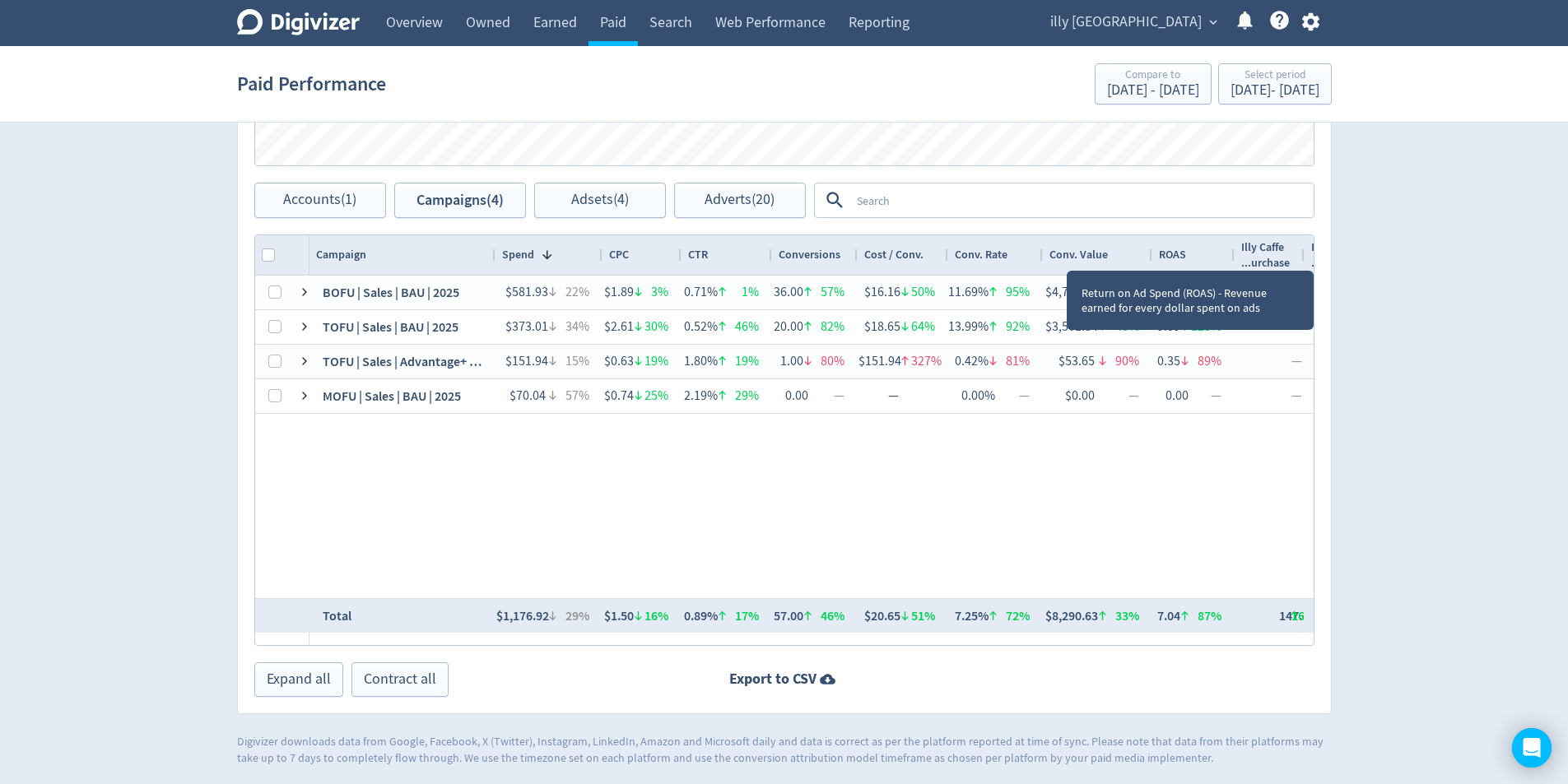
click at [1231, 258] on div at bounding box center [1233, 255] width 7 height 39
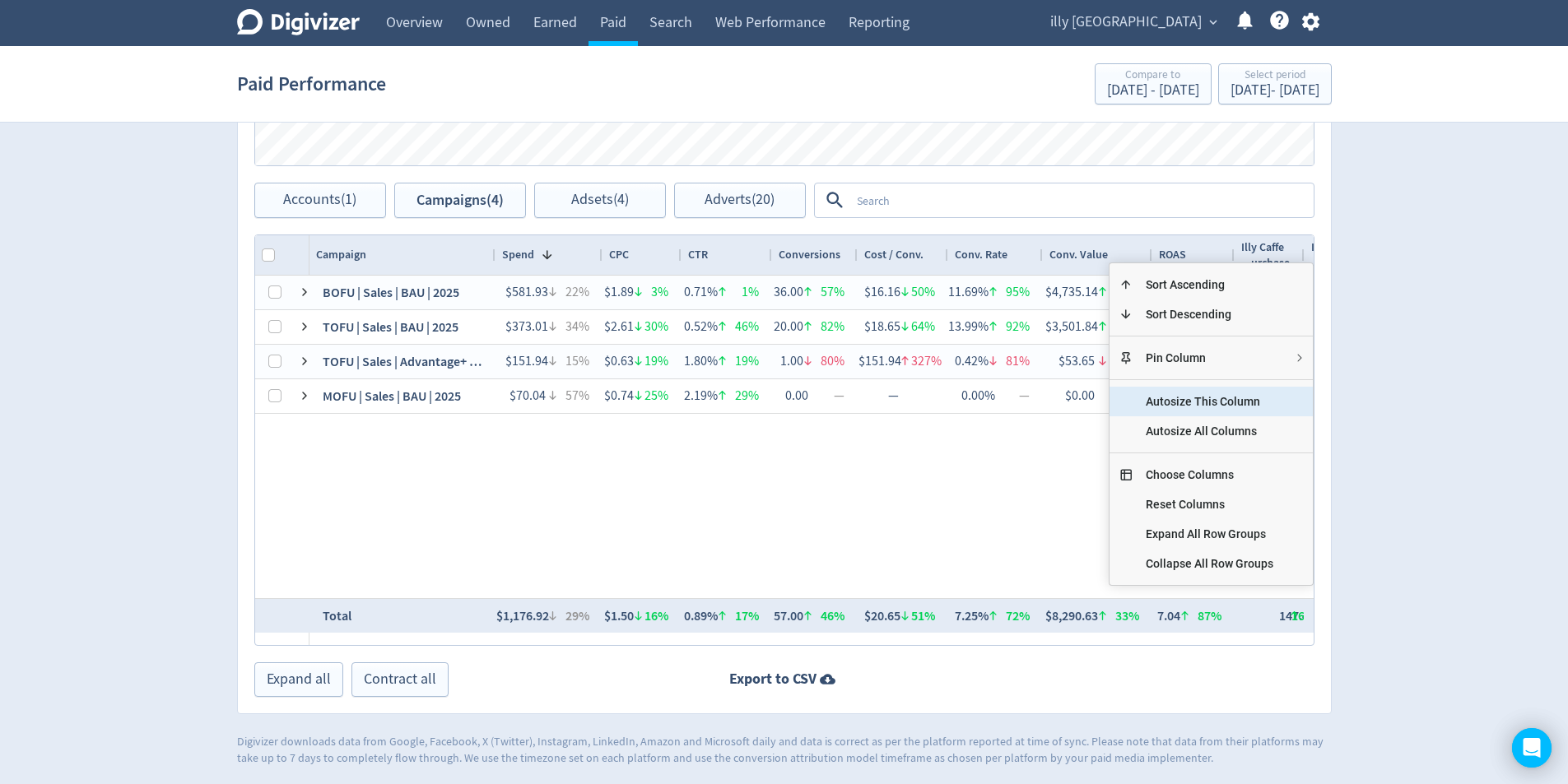
click at [1215, 400] on span "Autosize This Column" at bounding box center [1210, 401] width 154 height 30
click at [1230, 469] on span "Choose Columns" at bounding box center [1210, 474] width 154 height 30
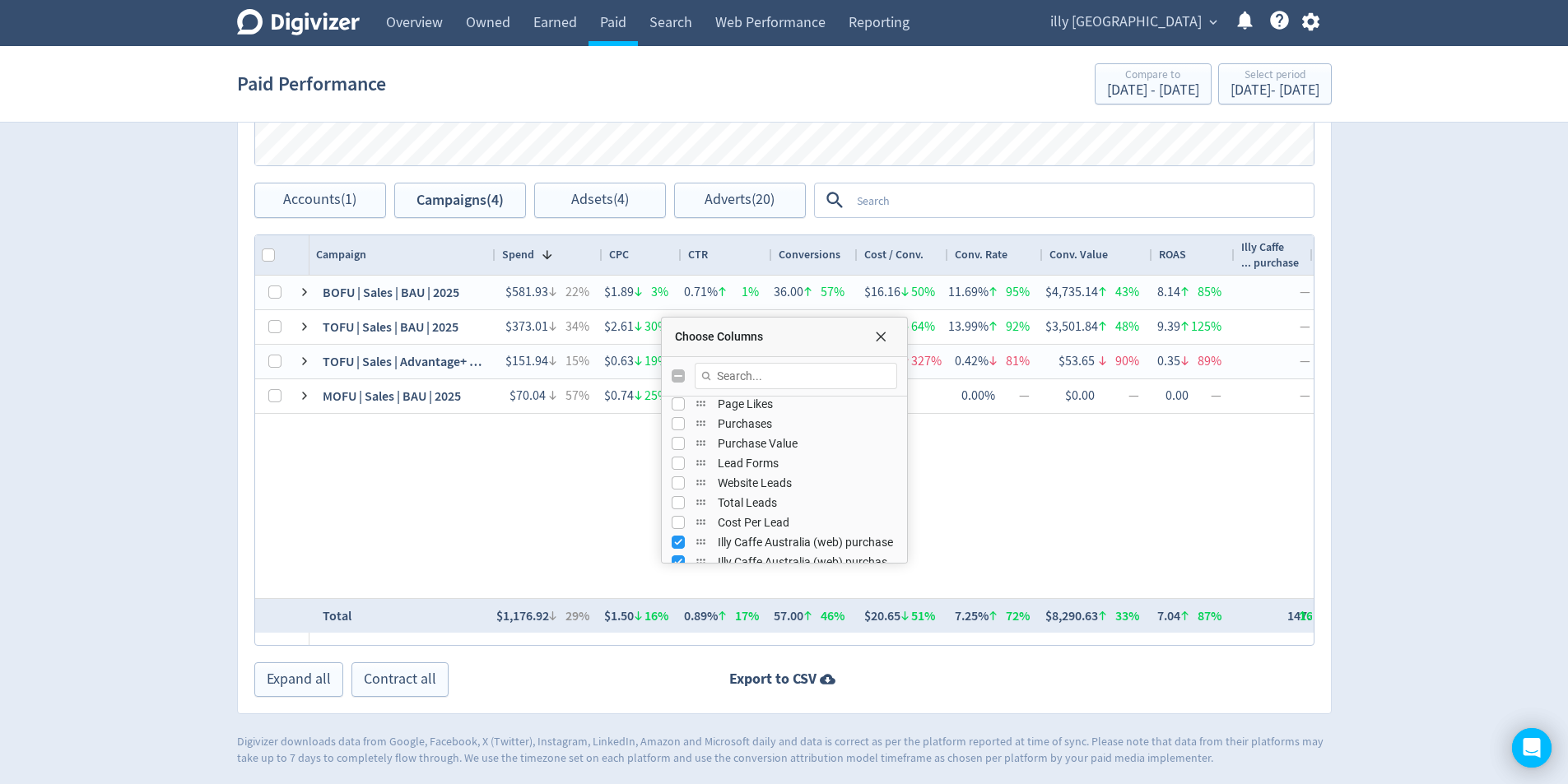
scroll to position [634, 0]
click at [671, 532] on input "Press SPACE to toggle visibility (visible)" at bounding box center [678, 528] width 13 height 13
checkbox input "false"
click at [674, 554] on input "Press SPACE to toggle visibility (visible)" at bounding box center [678, 548] width 13 height 13
checkbox input "false"
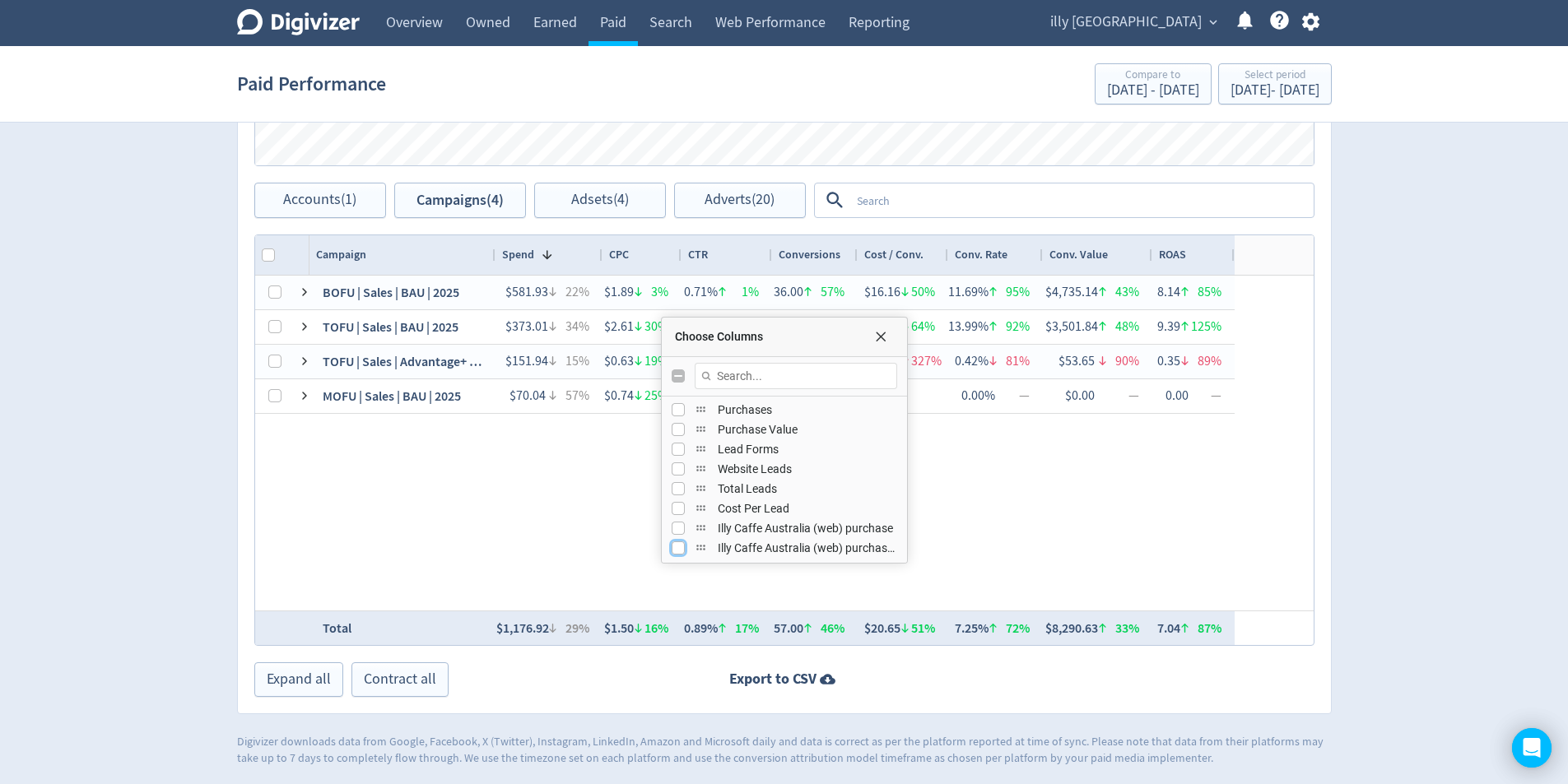
scroll to position [796, 0]
click at [888, 331] on div "Choose Columns" at bounding box center [877, 335] width 33 height 13
click at [881, 338] on span "Choose Columns" at bounding box center [881, 335] width 13 height 13
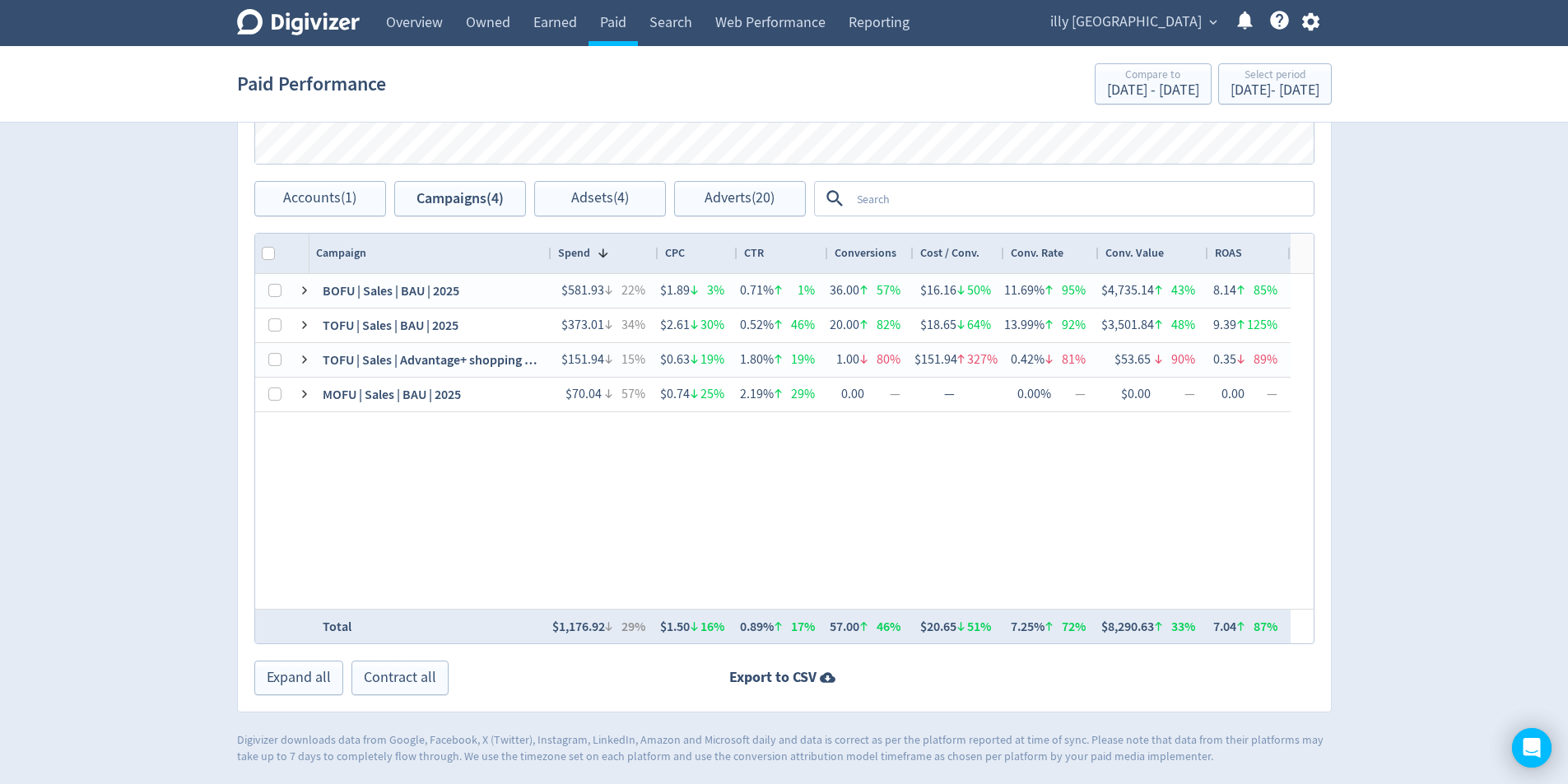
drag, startPoint x: 492, startPoint y: 254, endPoint x: 548, endPoint y: 263, distance: 56.7
click at [548, 263] on div at bounding box center [550, 254] width 7 height 39
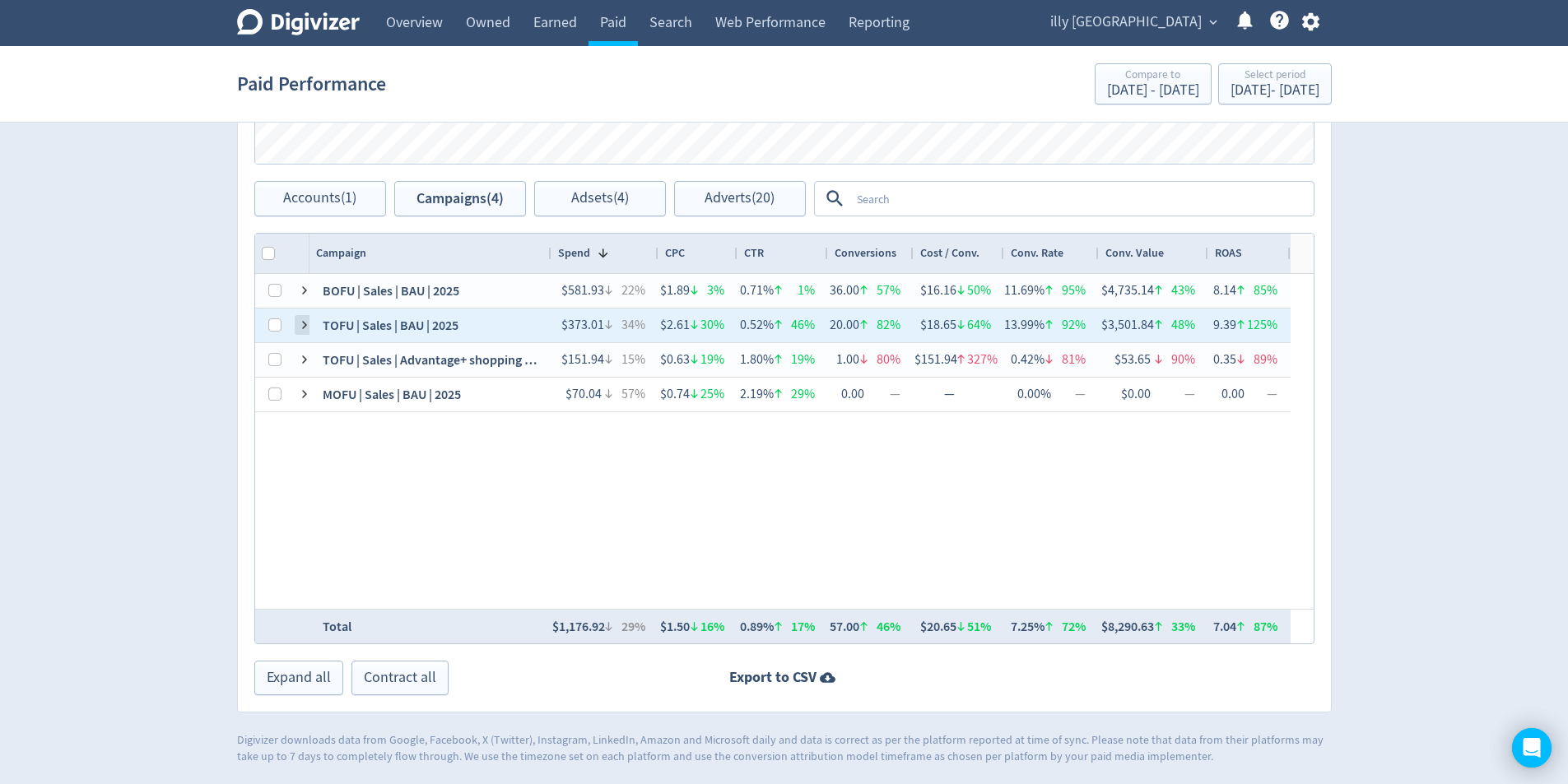
click at [305, 325] on span at bounding box center [305, 325] width 13 height 13
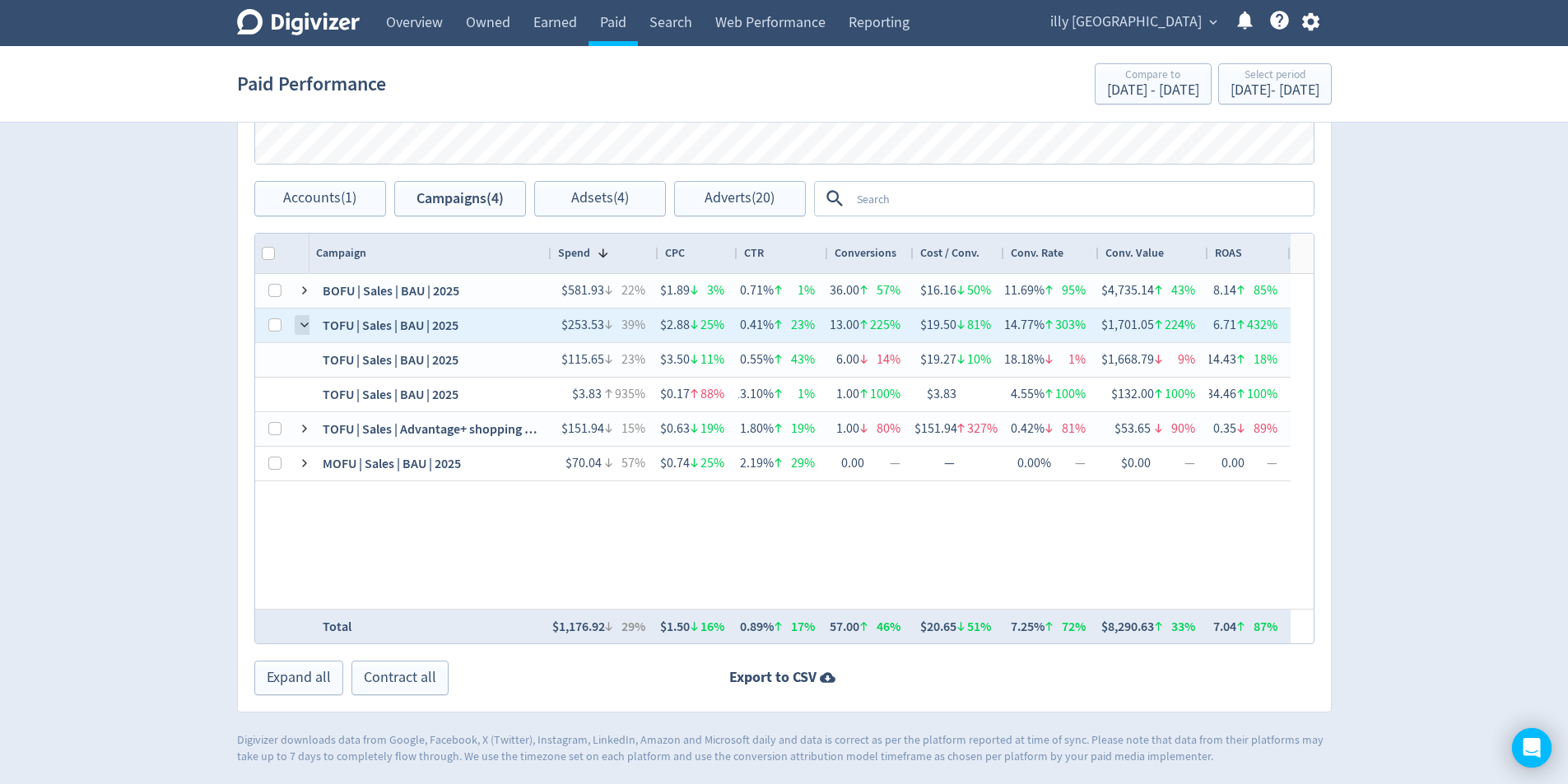
click at [304, 330] on span at bounding box center [305, 325] width 13 height 13
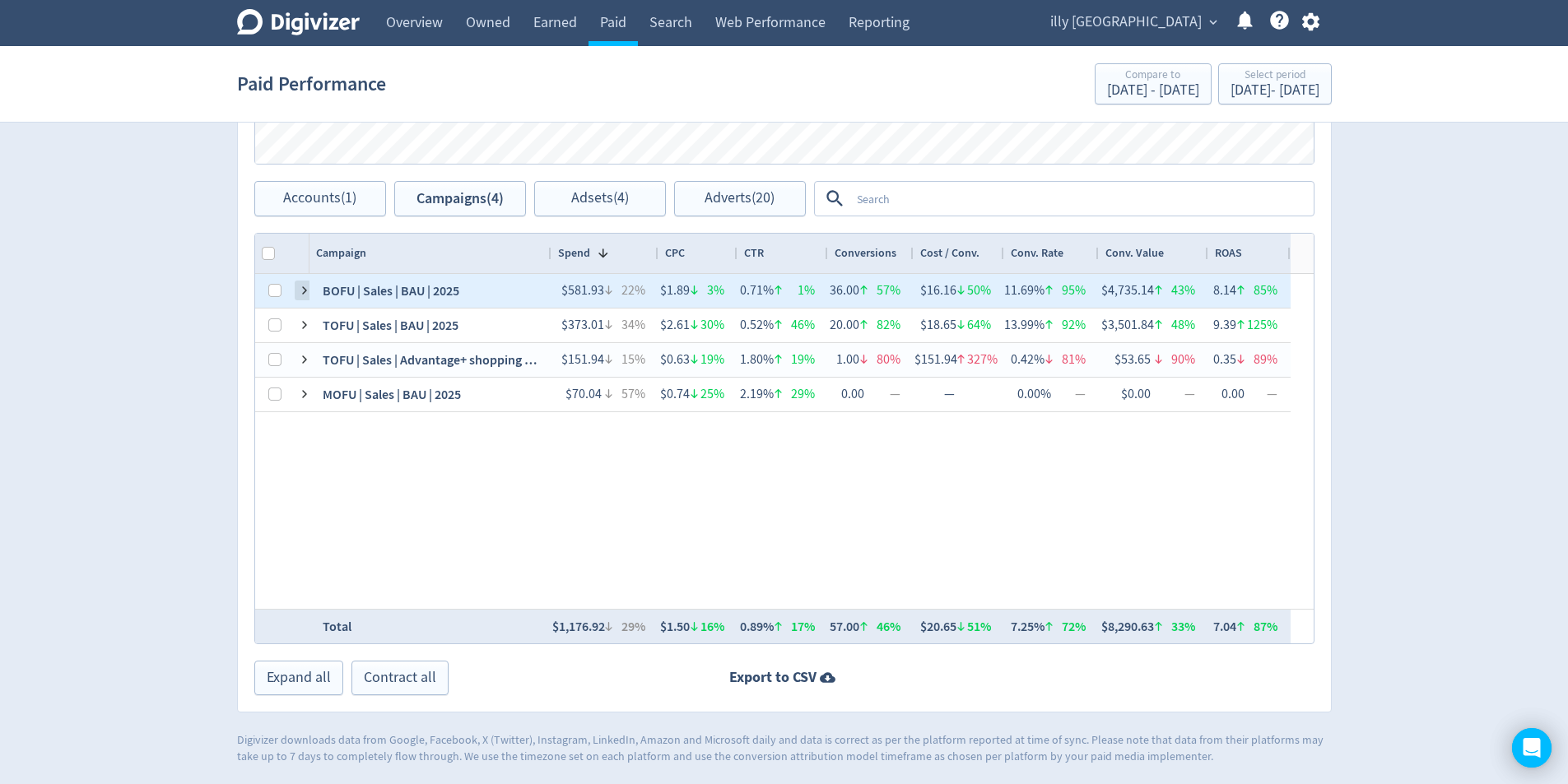
click at [302, 296] on span at bounding box center [305, 290] width 13 height 13
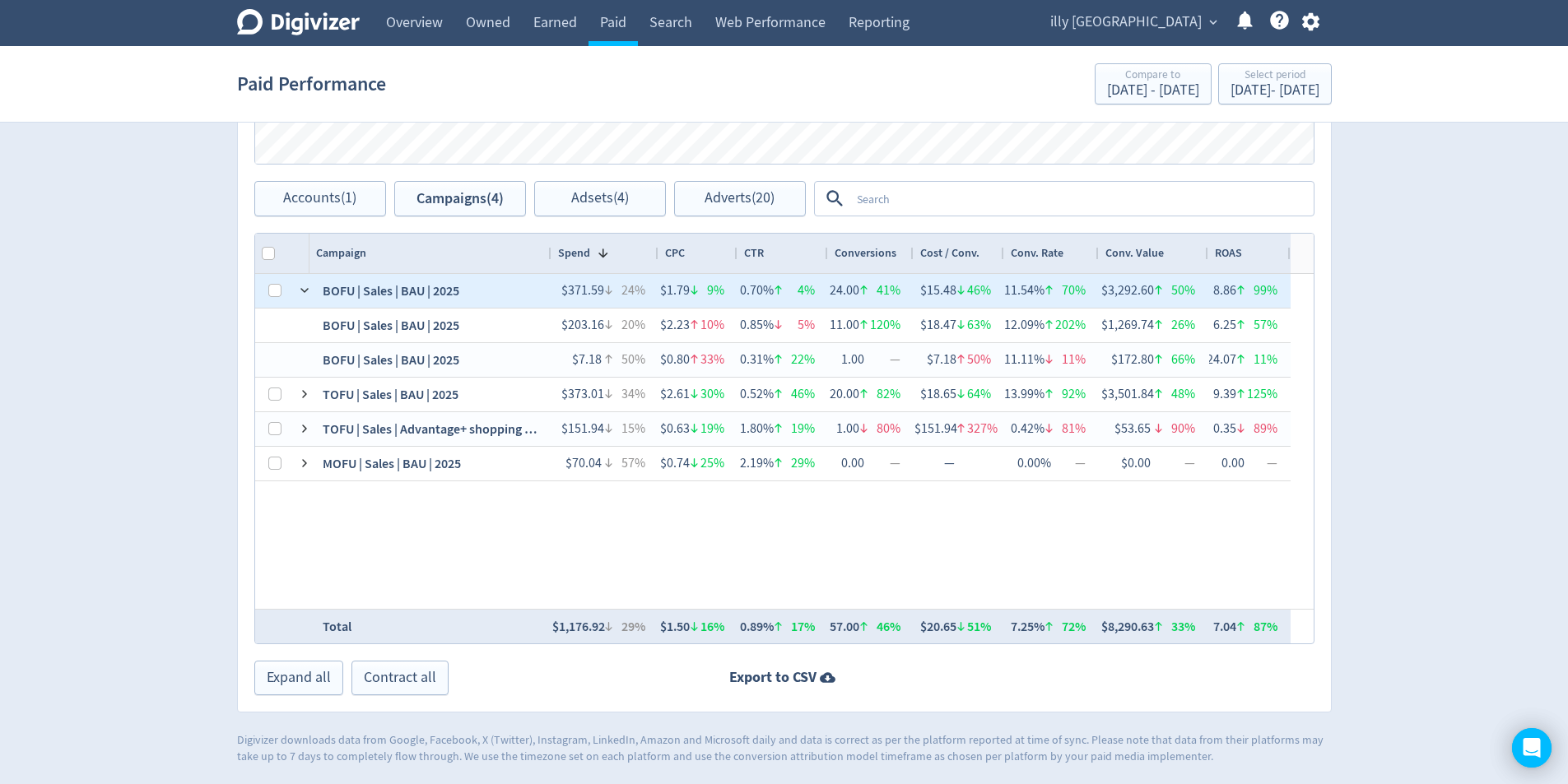
click at [302, 296] on span at bounding box center [305, 290] width 13 height 13
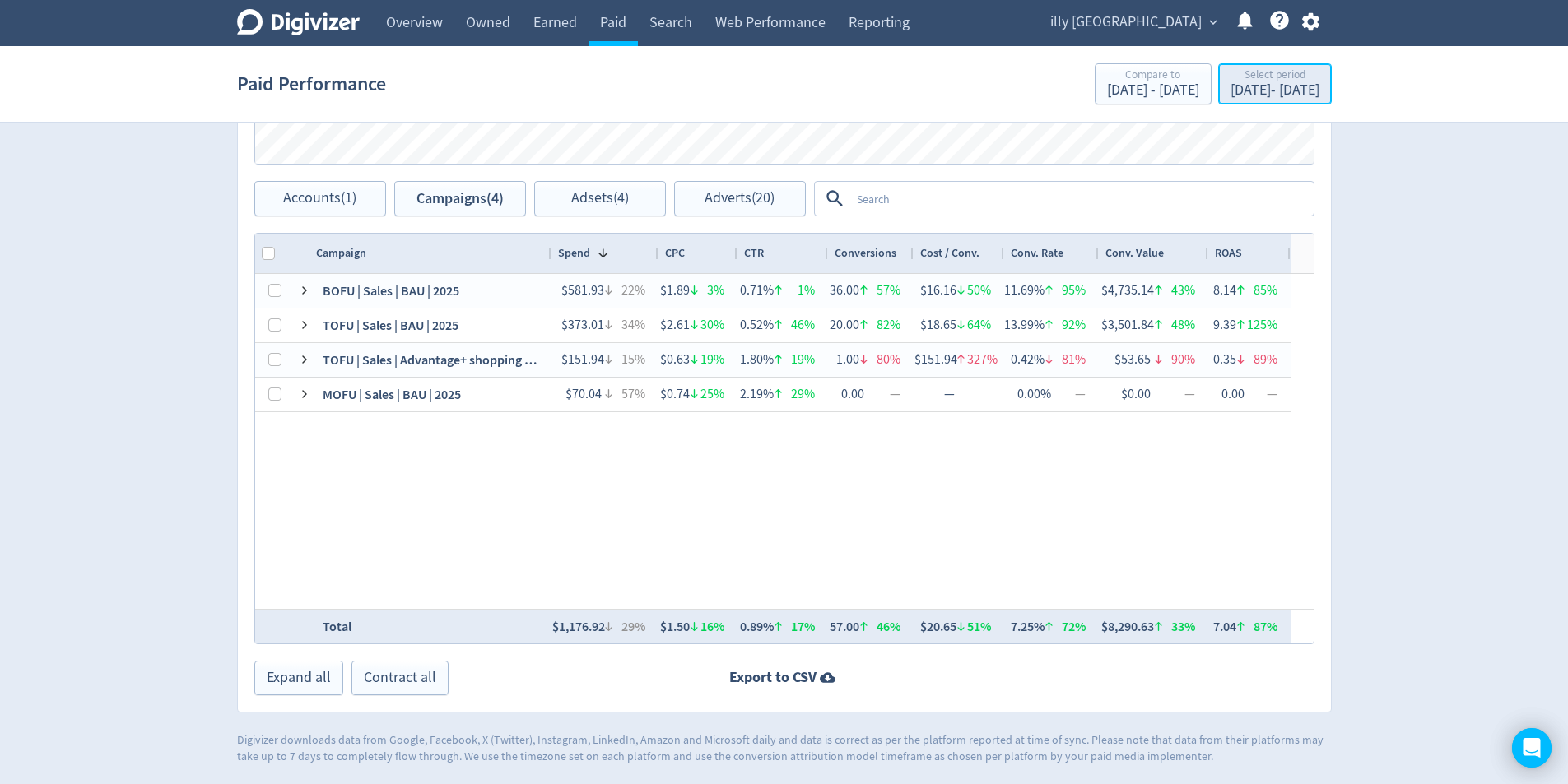
click at [1273, 83] on div "Jul 21, 2025 - Aug 3, 2025" at bounding box center [1275, 90] width 89 height 15
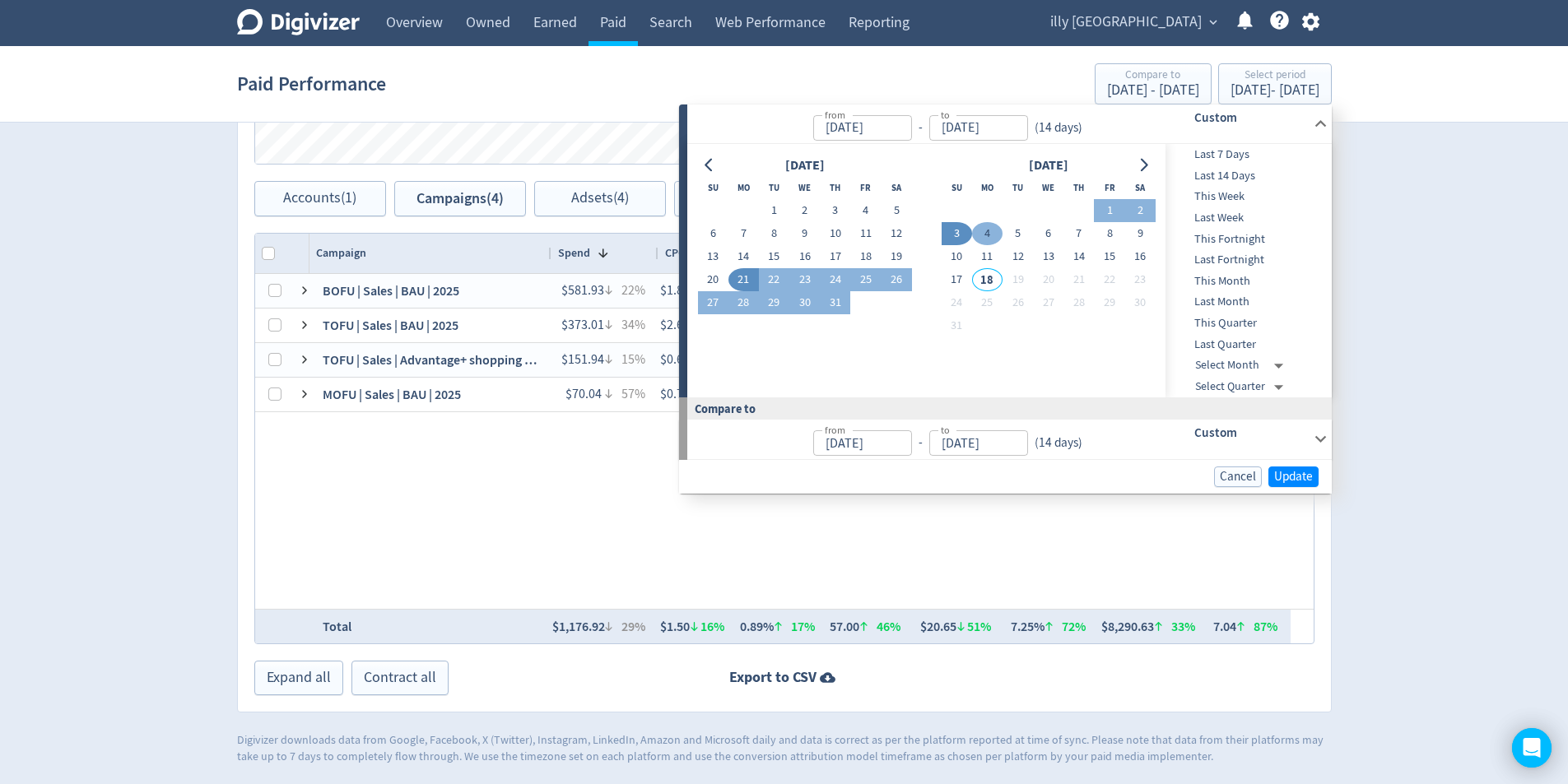
click at [992, 237] on button "4" at bounding box center [987, 233] width 30 height 24
type input "[DATE]"
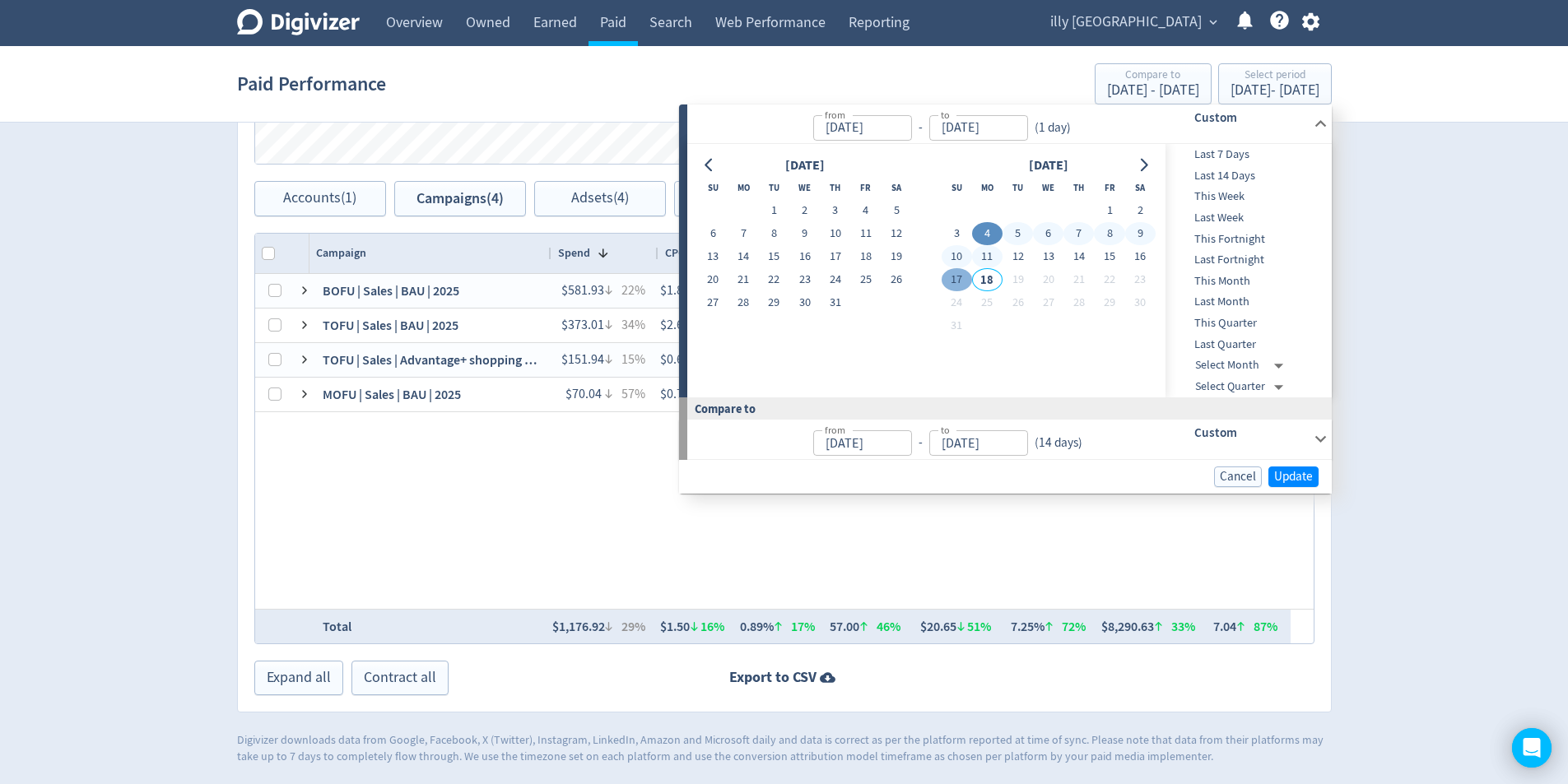
click at [964, 274] on button "17" at bounding box center [956, 279] width 30 height 24
type input "[DATE]"
click at [1304, 474] on span "Update" at bounding box center [1293, 477] width 39 height 12
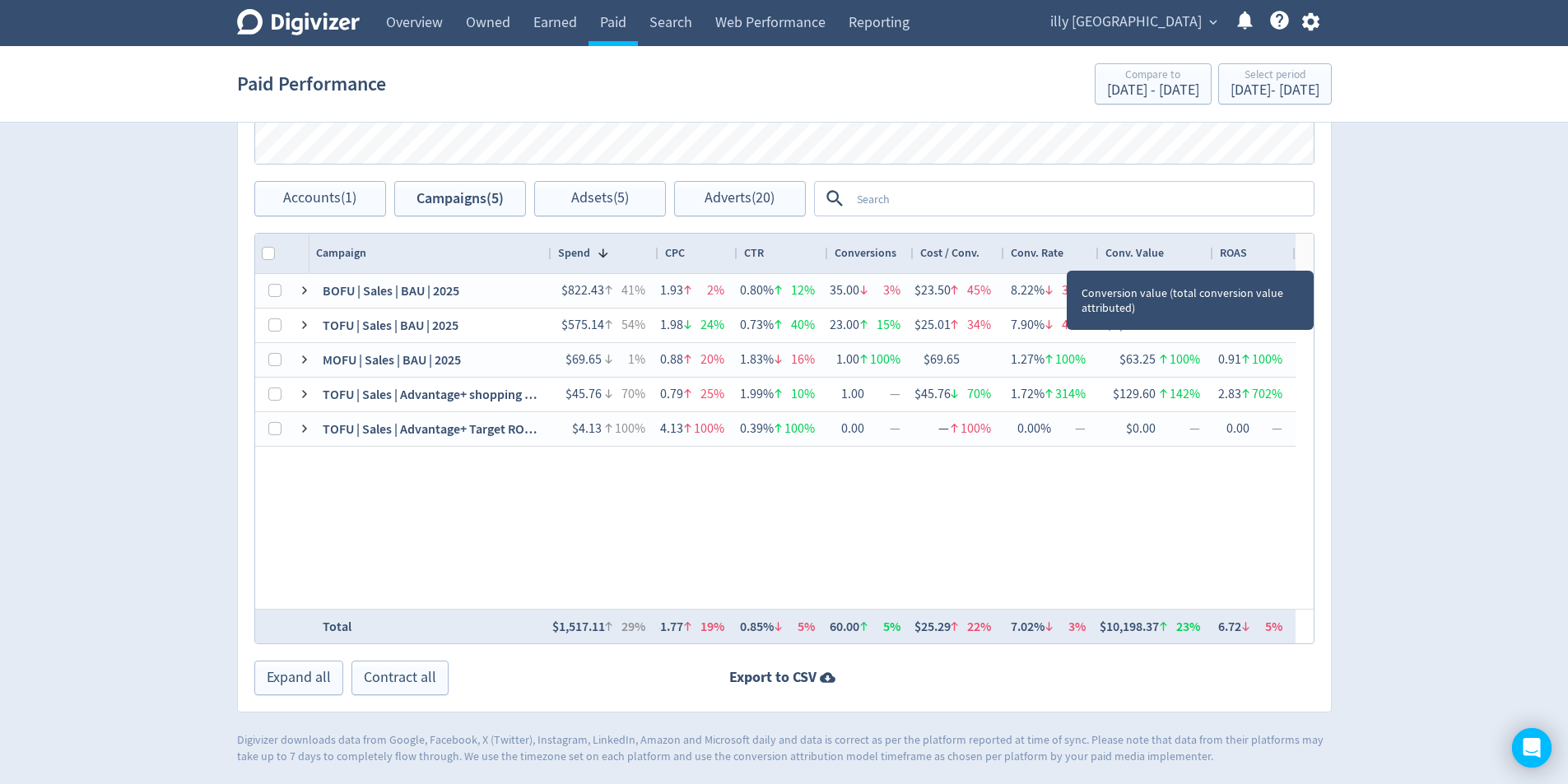
click at [1212, 255] on div at bounding box center [1212, 254] width 7 height 39
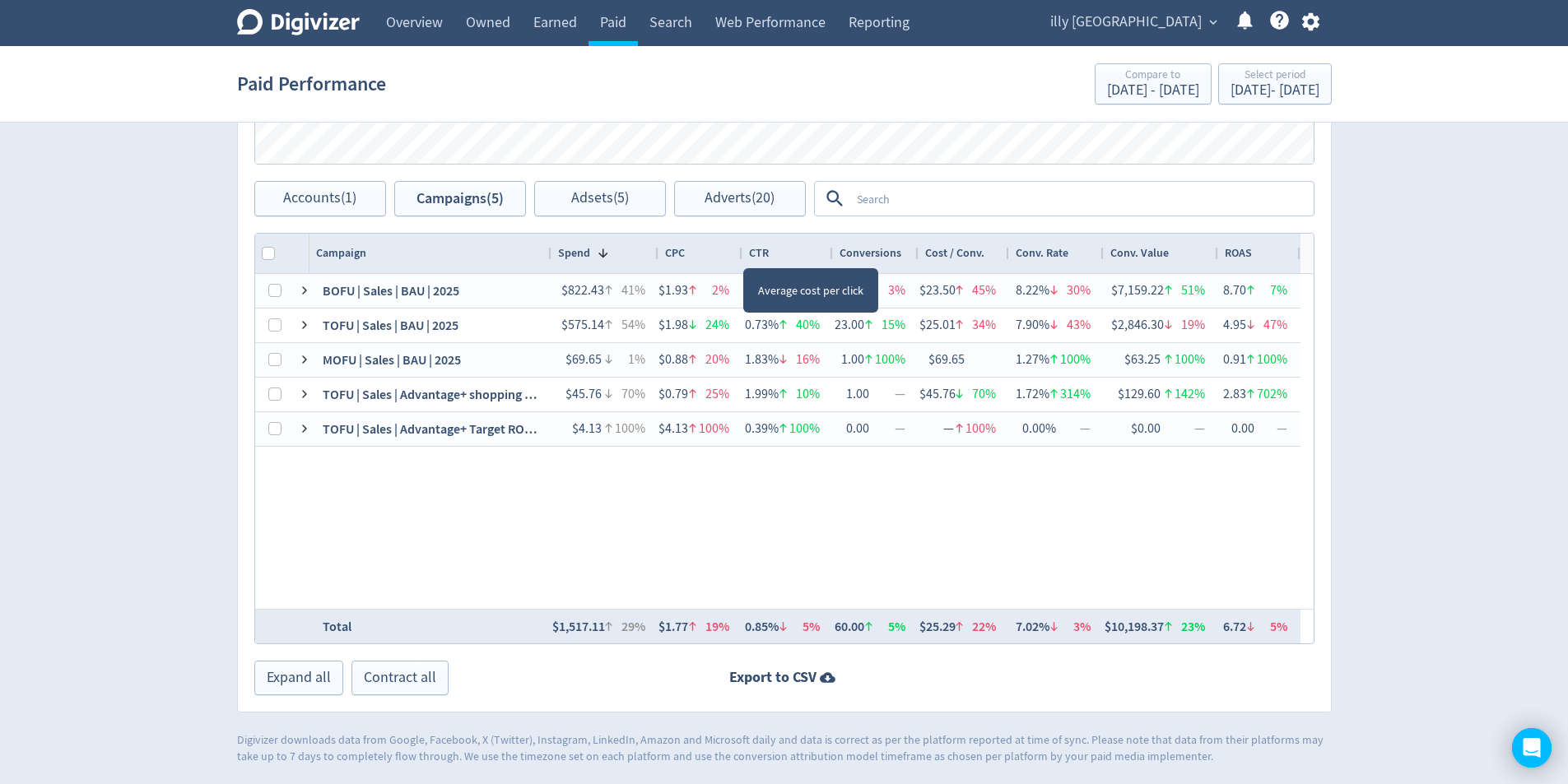
click at [739, 254] on div at bounding box center [741, 254] width 7 height 39
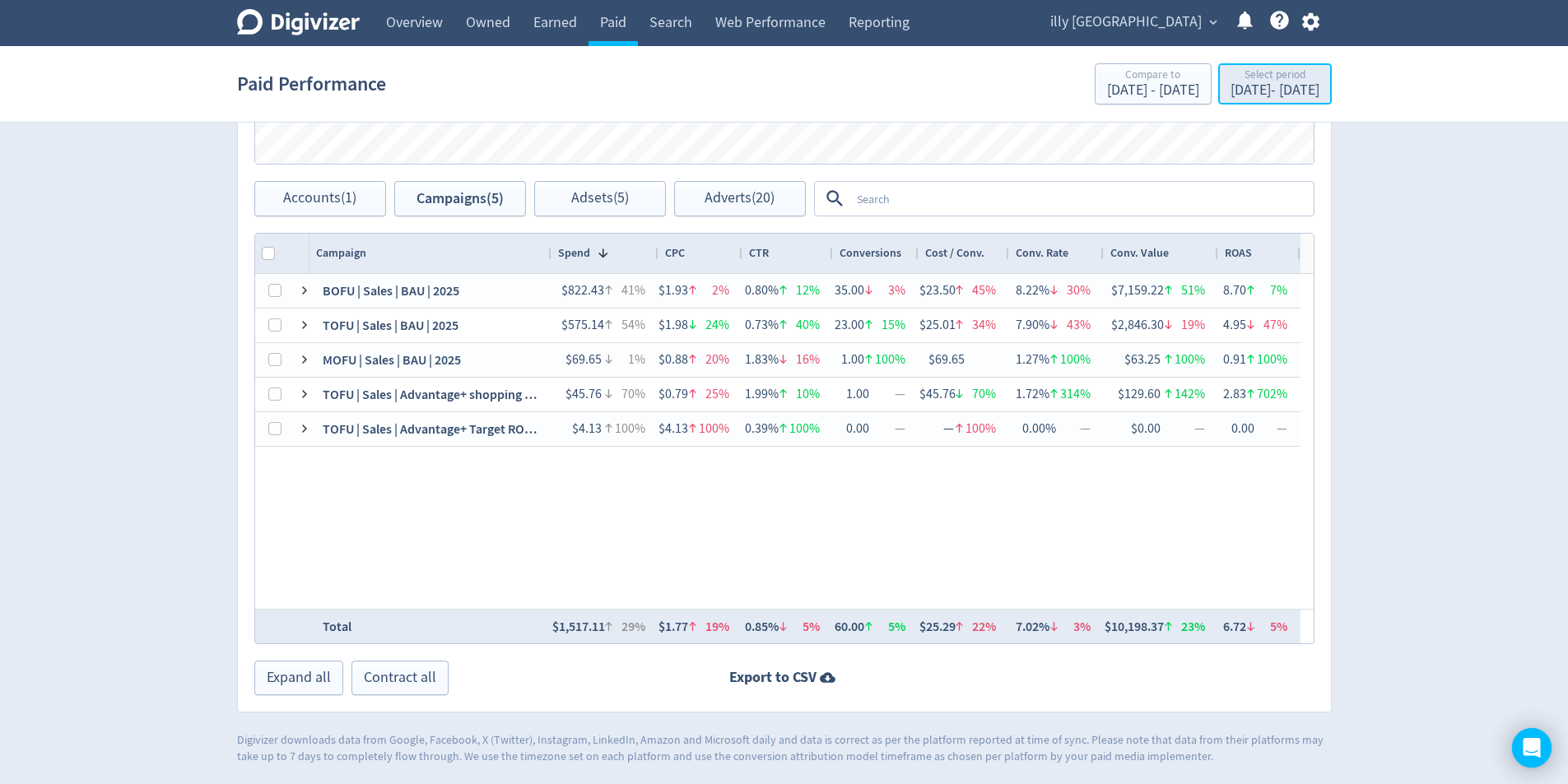
click at [1255, 82] on div "Select period" at bounding box center [1275, 76] width 89 height 14
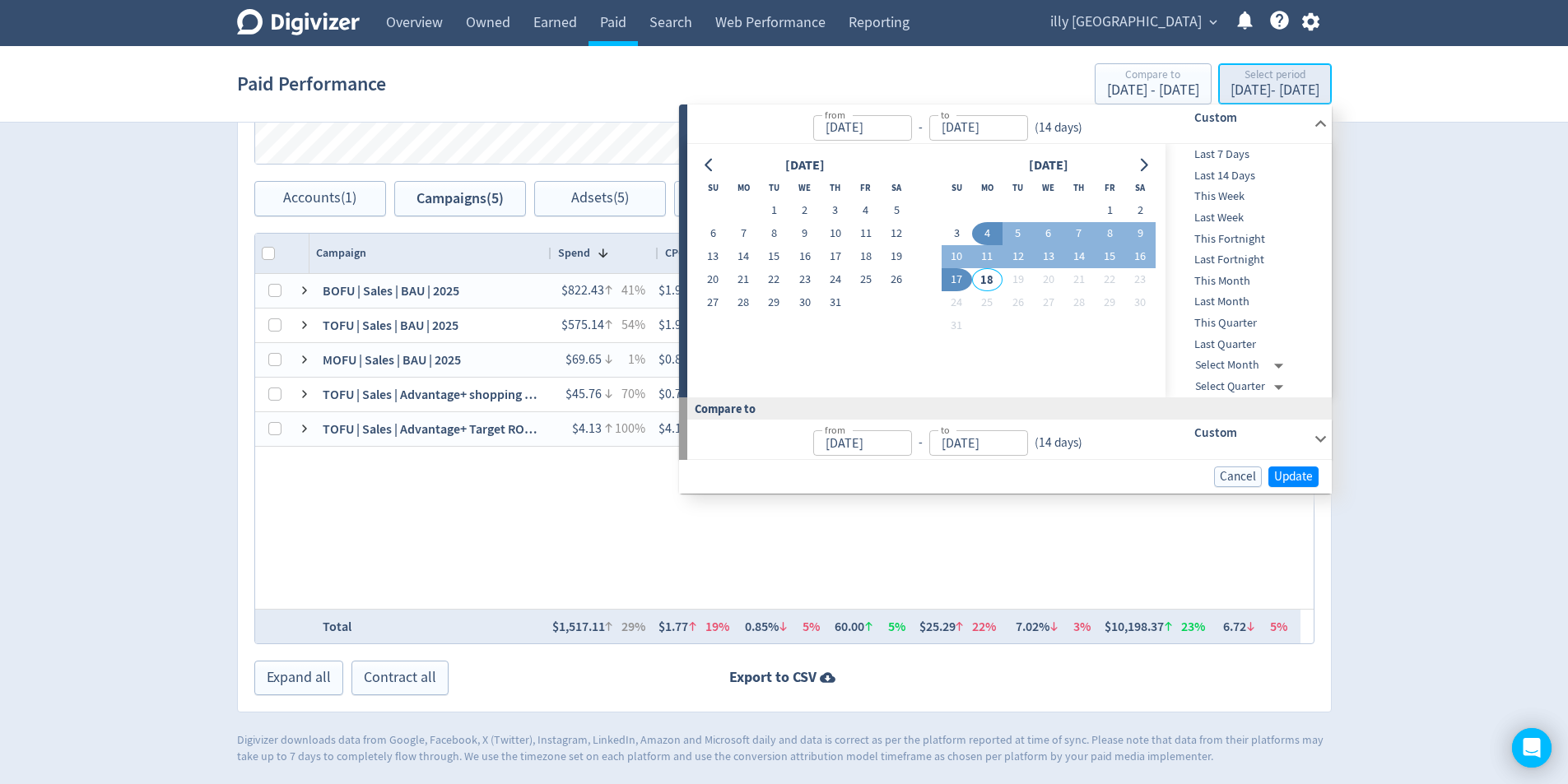
type input "[DATE]"
click at [960, 236] on button "3" at bounding box center [956, 233] width 30 height 24
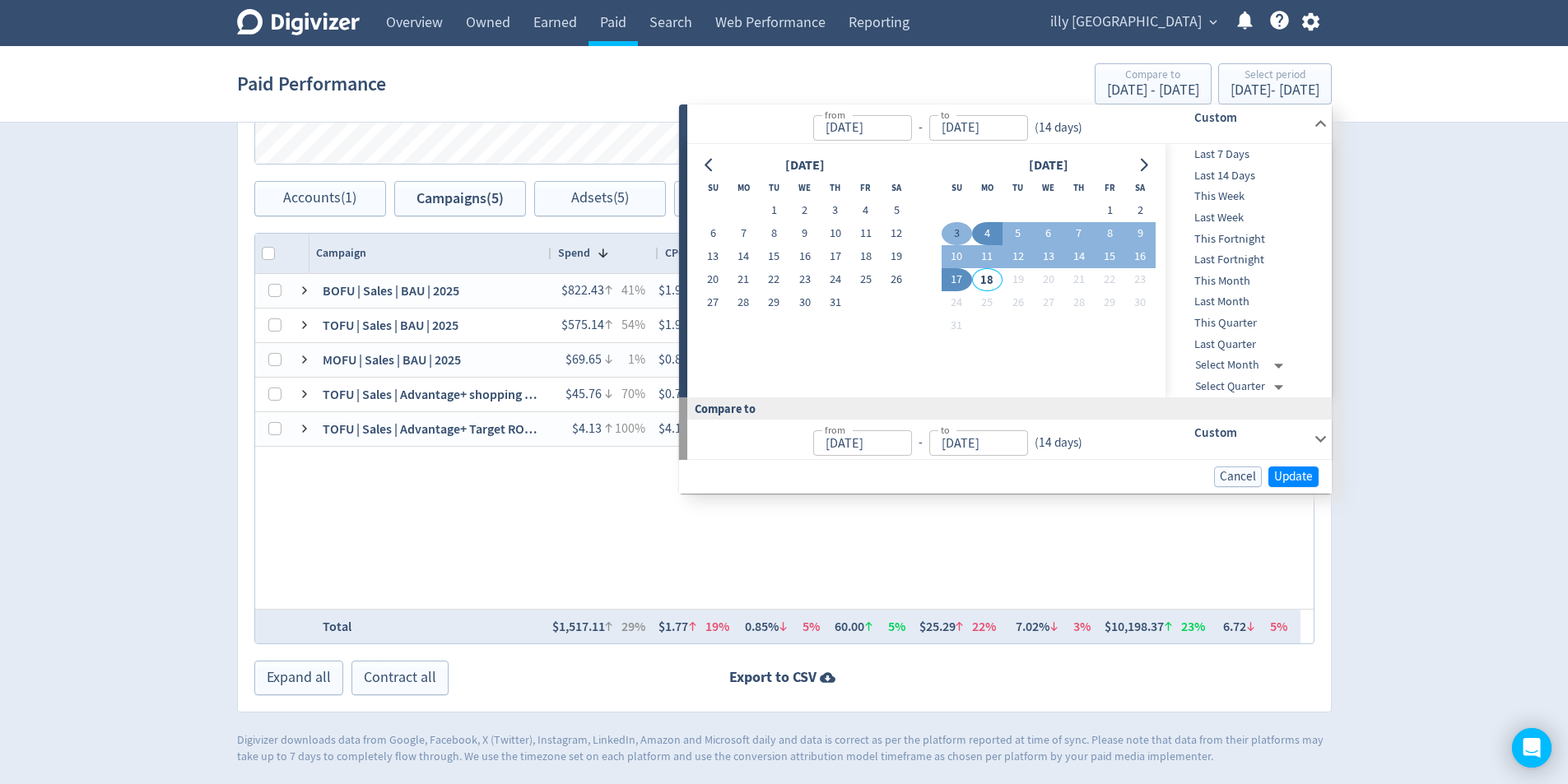
type input "[DATE]"
click at [751, 301] on button "28" at bounding box center [744, 303] width 30 height 24
type input "Jul 28, 2025"
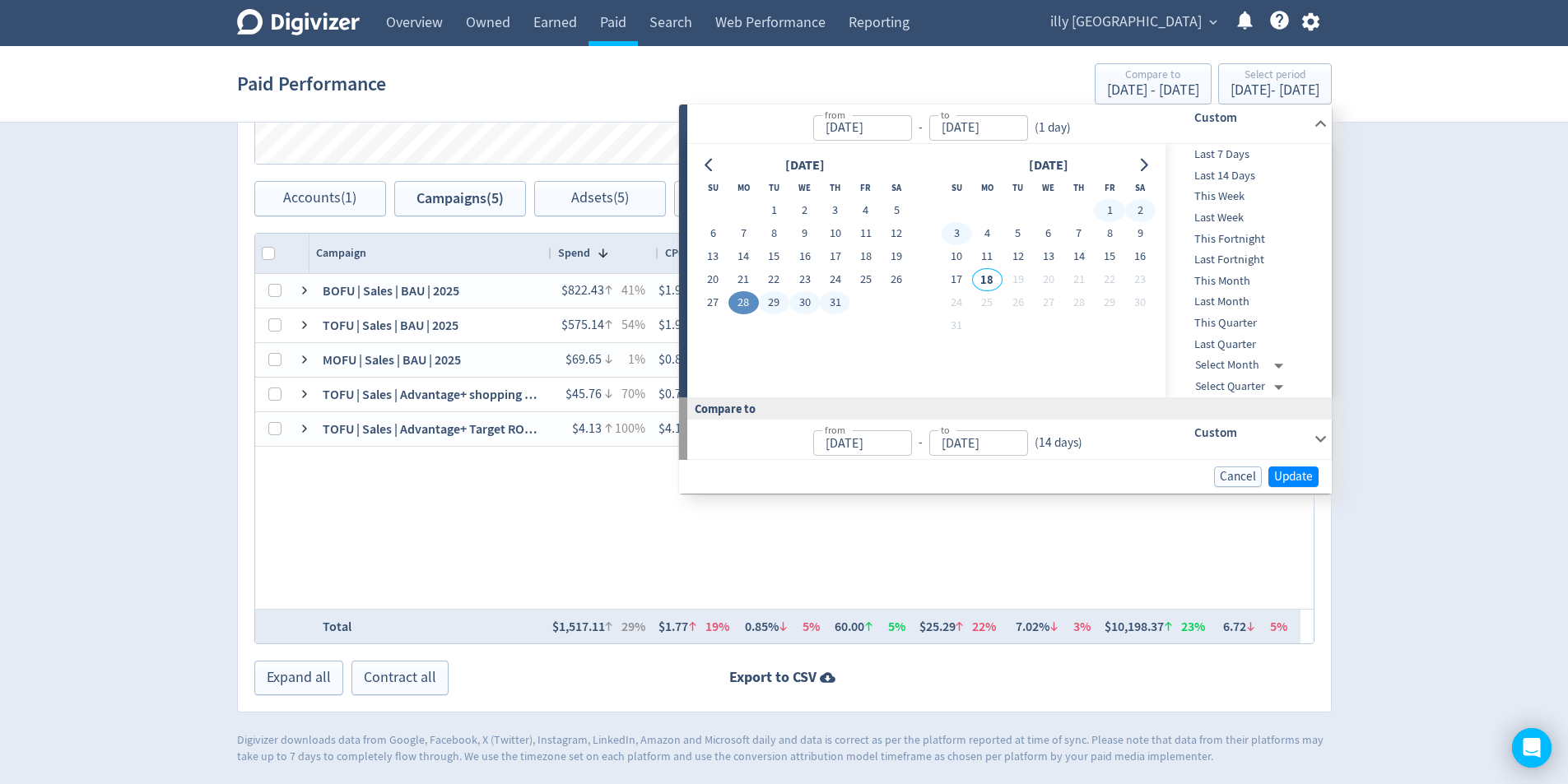
click at [949, 235] on button "3" at bounding box center [956, 233] width 30 height 24
type input "[DATE]"
type input "Jul 27, 2025"
click at [745, 288] on button "21" at bounding box center [744, 279] width 30 height 24
type input "[DATE]"
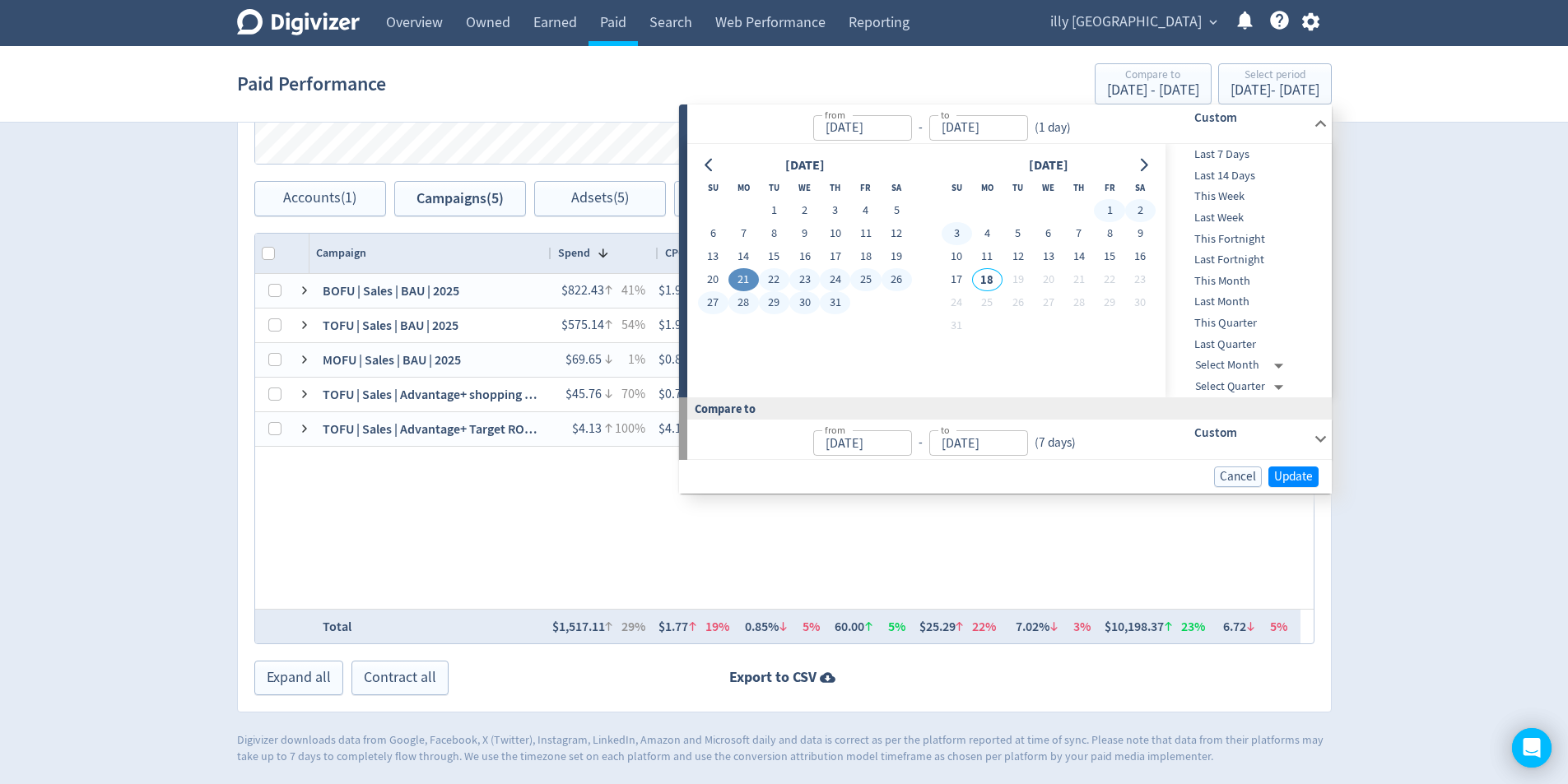
click at [963, 239] on button "3" at bounding box center [956, 233] width 30 height 24
type input "[DATE]"
click at [1300, 478] on span "Update" at bounding box center [1293, 477] width 39 height 12
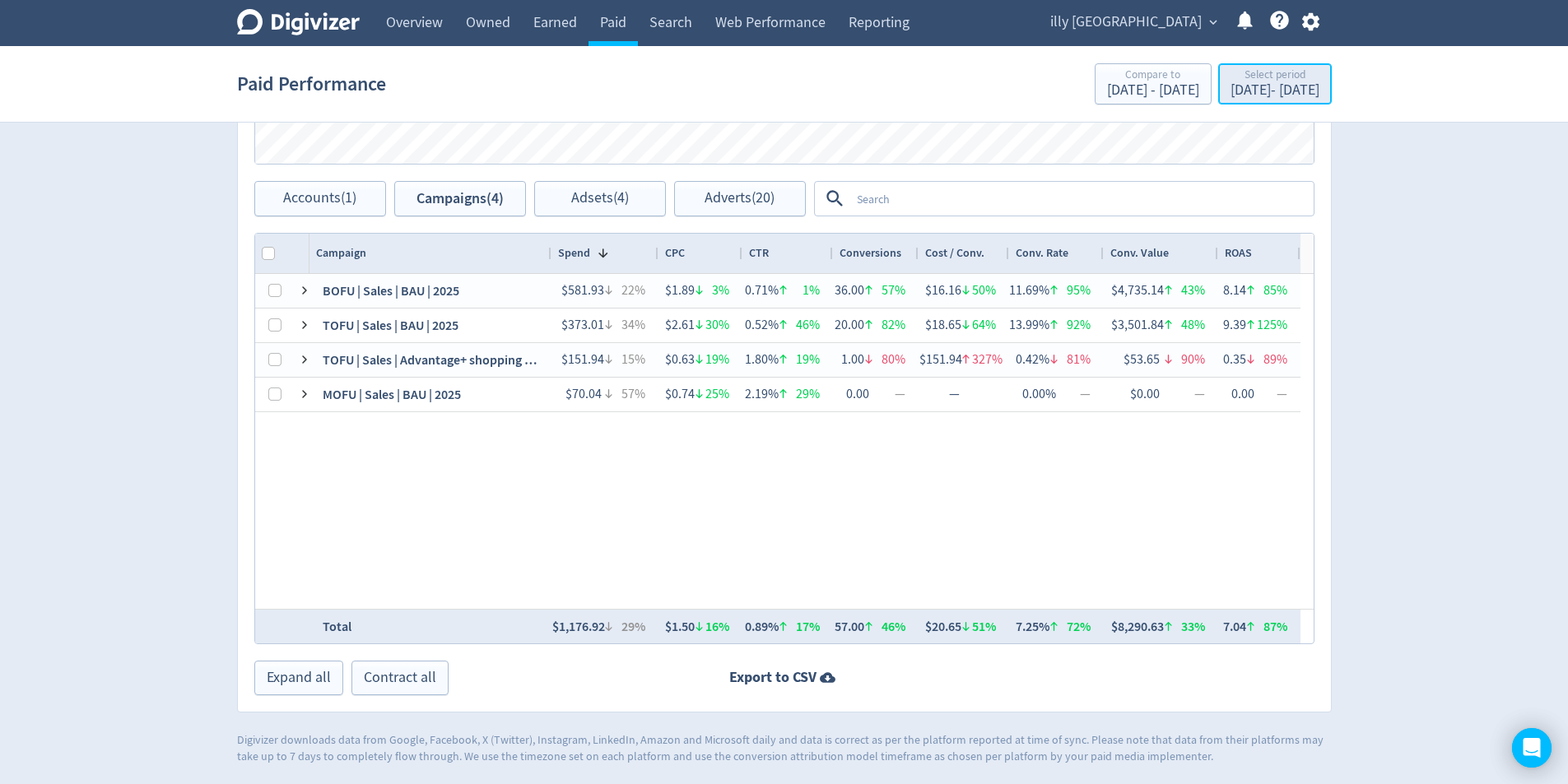
click at [1273, 94] on div "Jul 21, 2025 - Aug 3, 2025" at bounding box center [1275, 90] width 89 height 15
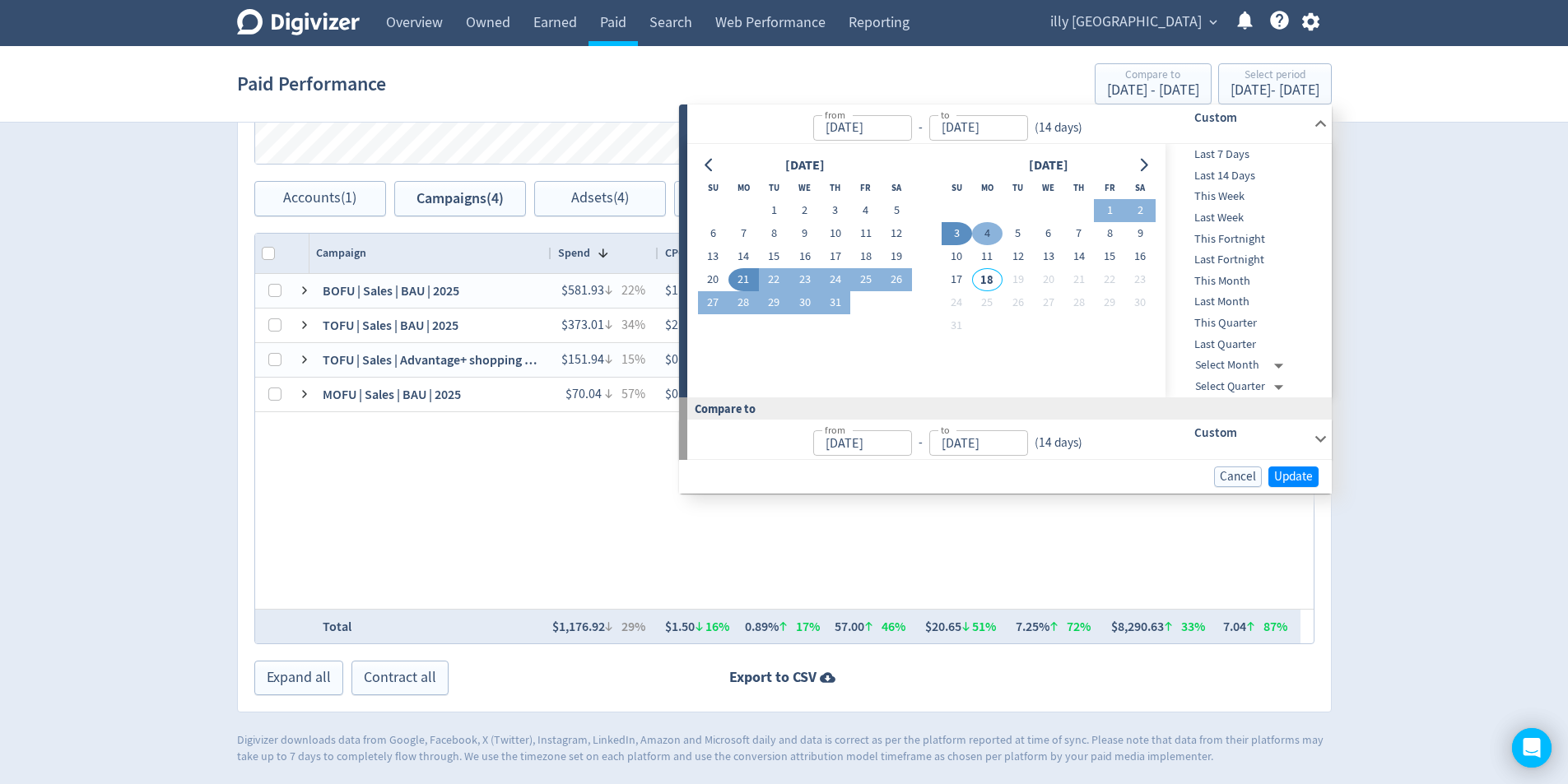
click at [980, 234] on button "4" at bounding box center [987, 233] width 30 height 24
type input "[DATE]"
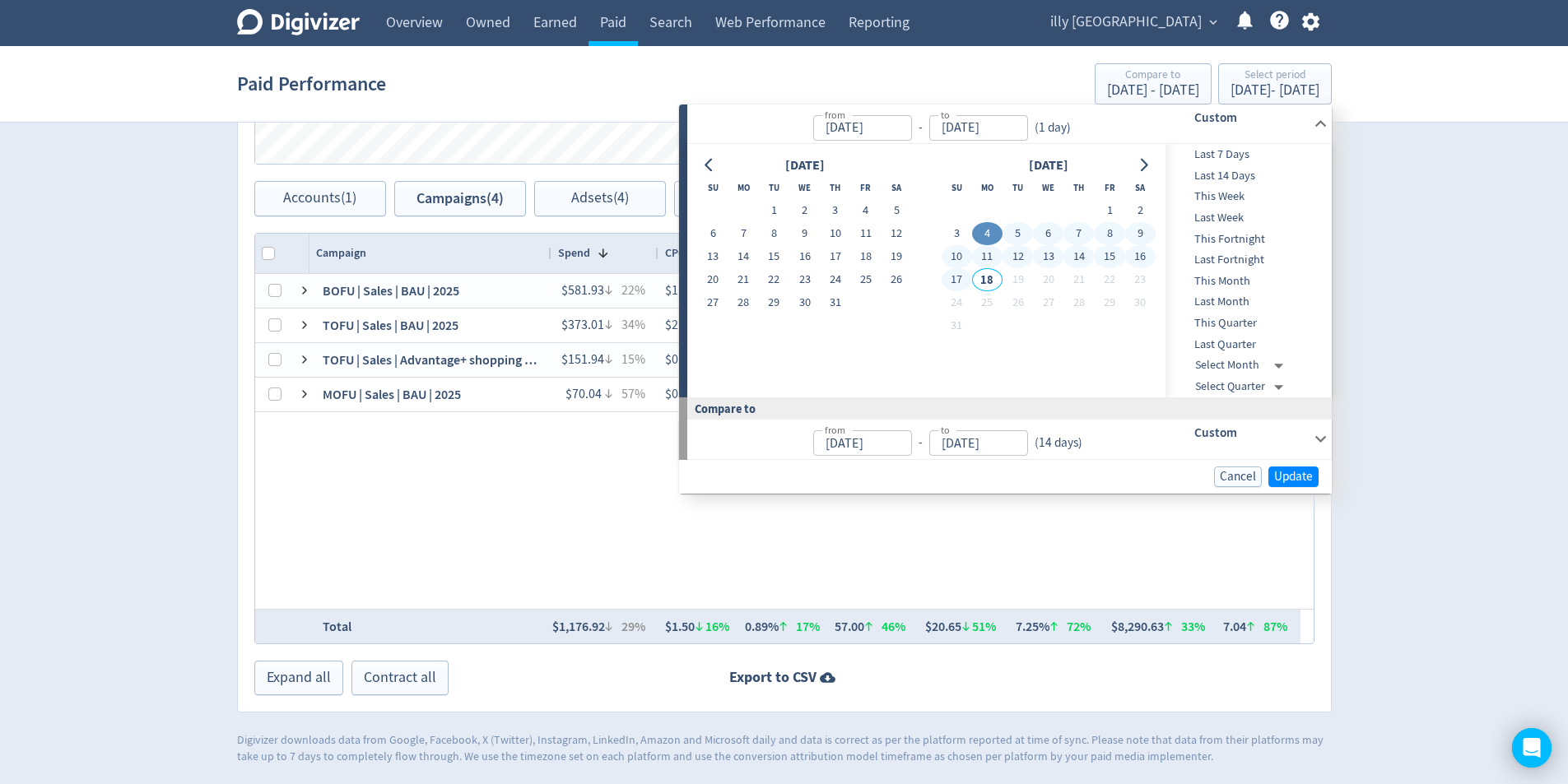
click at [952, 269] on button "17" at bounding box center [956, 279] width 30 height 24
type input "[DATE]"
click at [1310, 482] on button "Update" at bounding box center [1293, 477] width 50 height 21
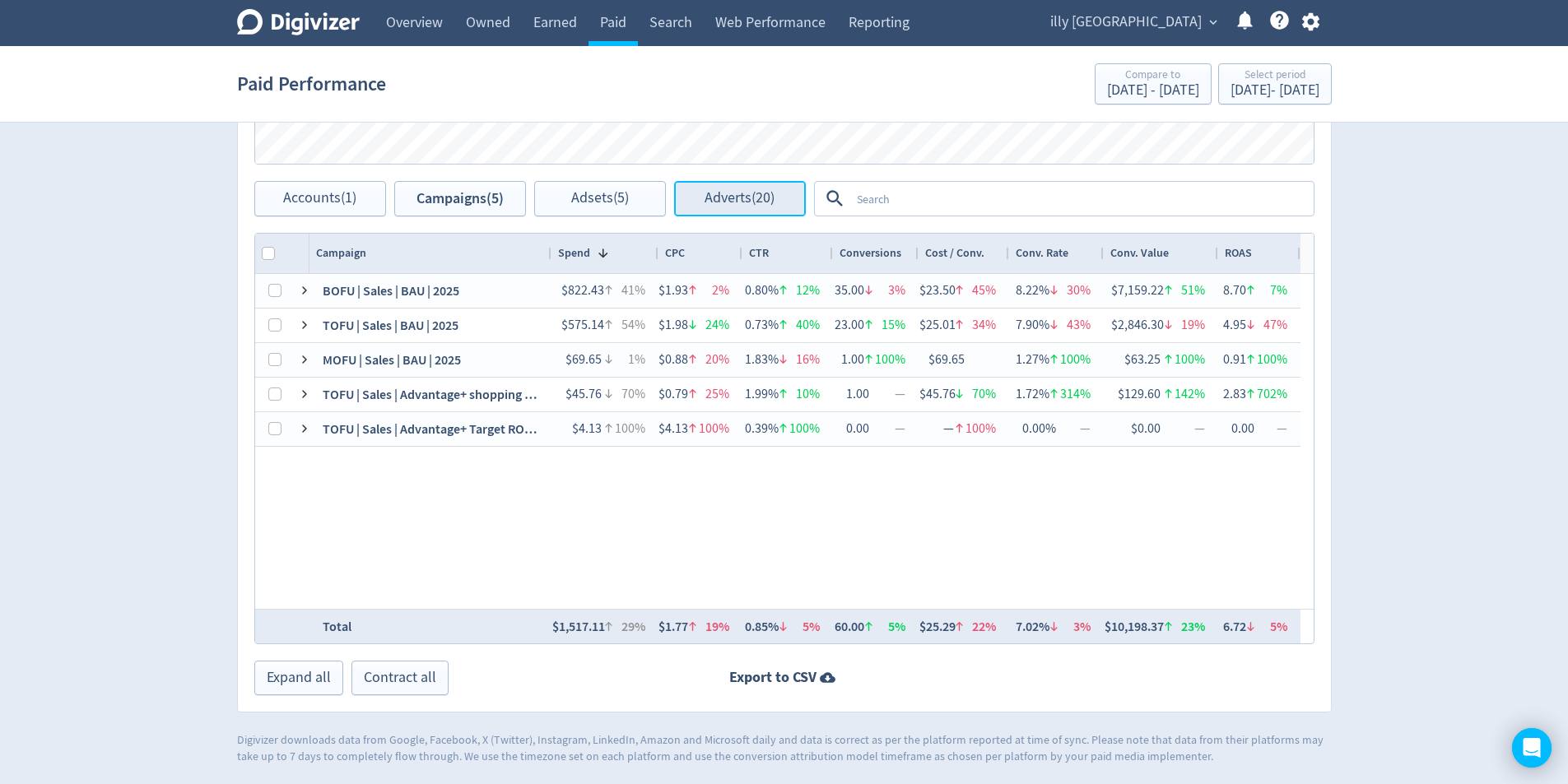
click at [736, 202] on span "Adverts (20)" at bounding box center [739, 198] width 70 height 16
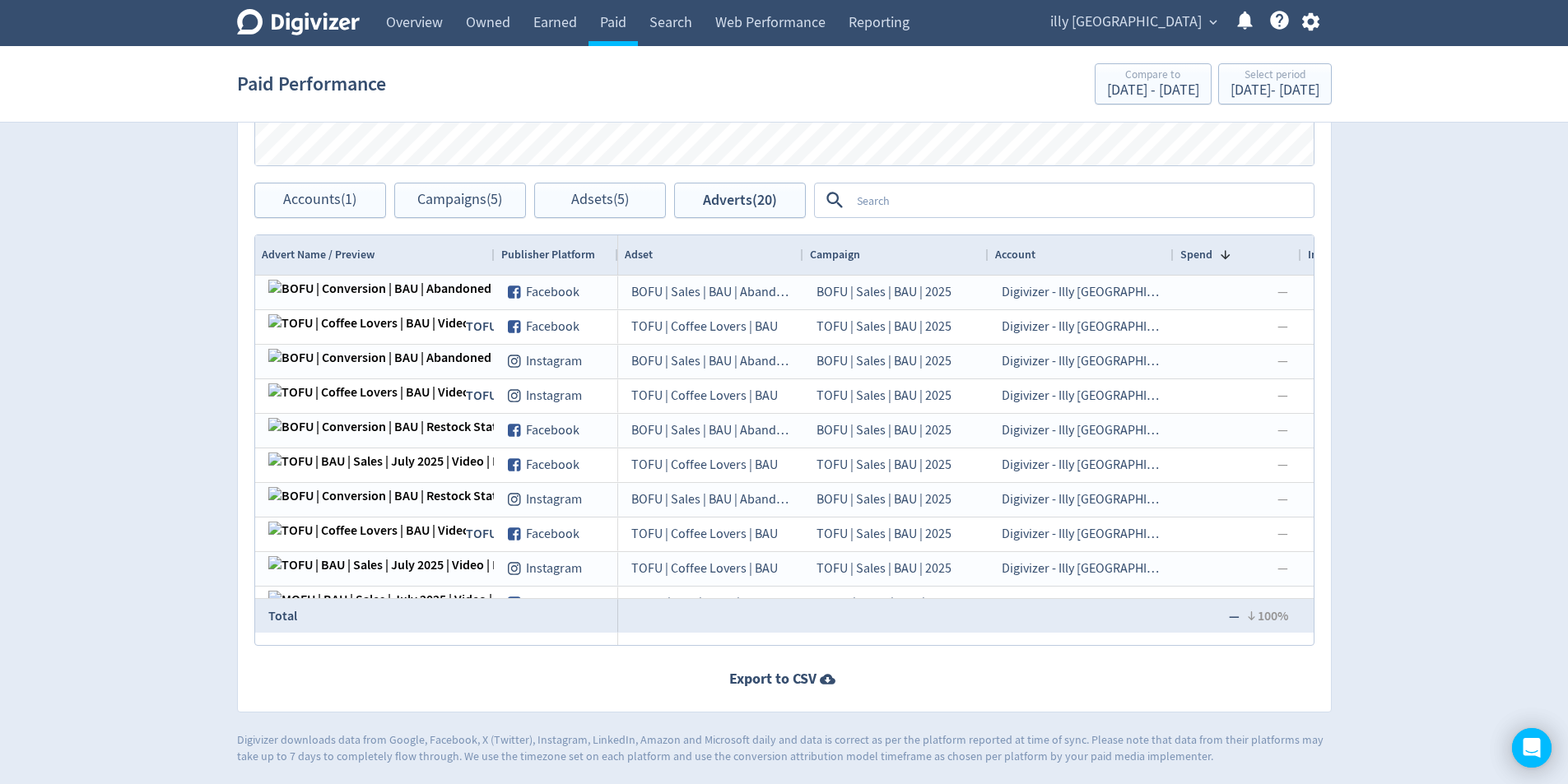
click at [937, 196] on textarea at bounding box center [1080, 200] width 462 height 30
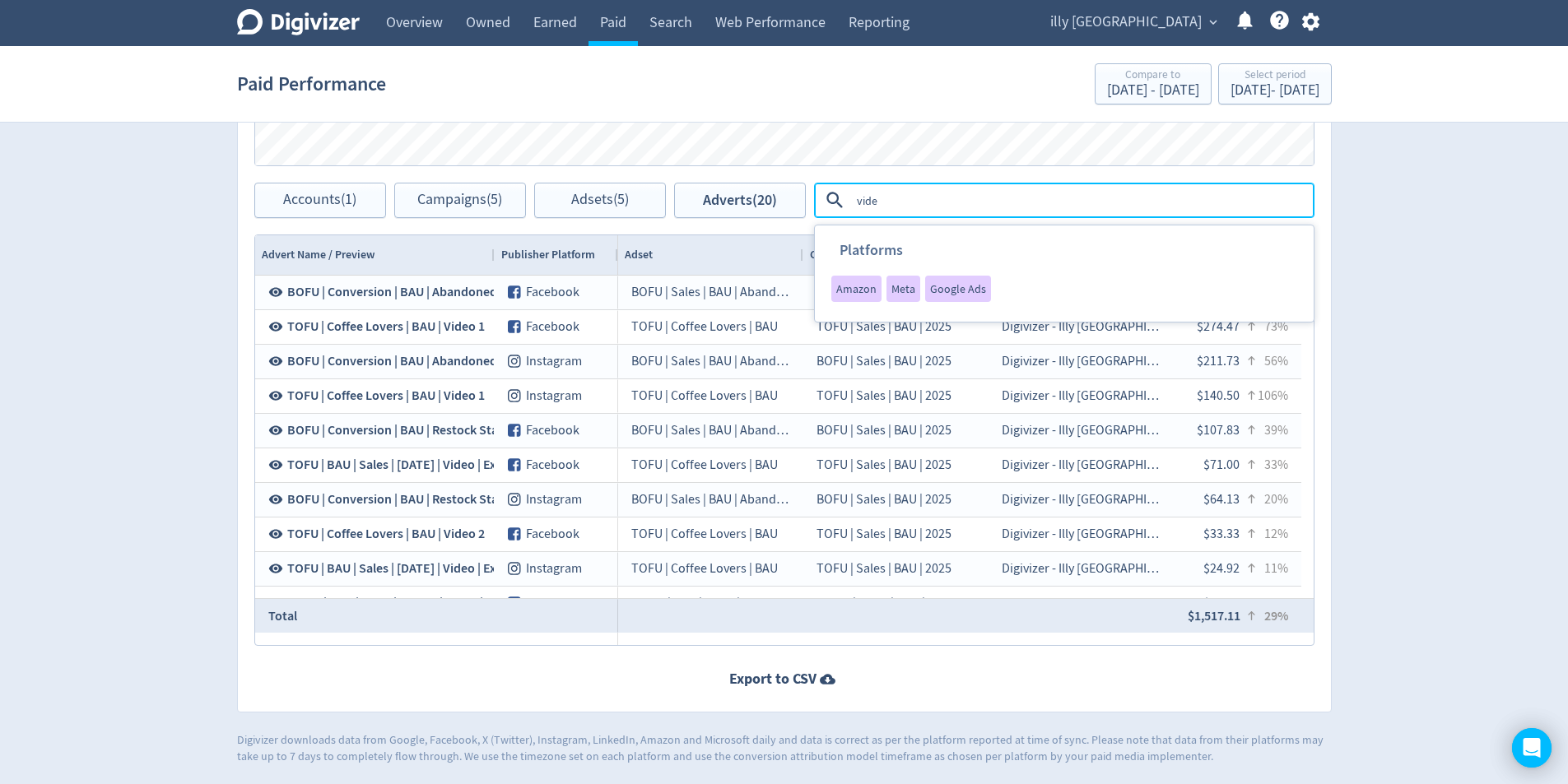
type textarea "video"
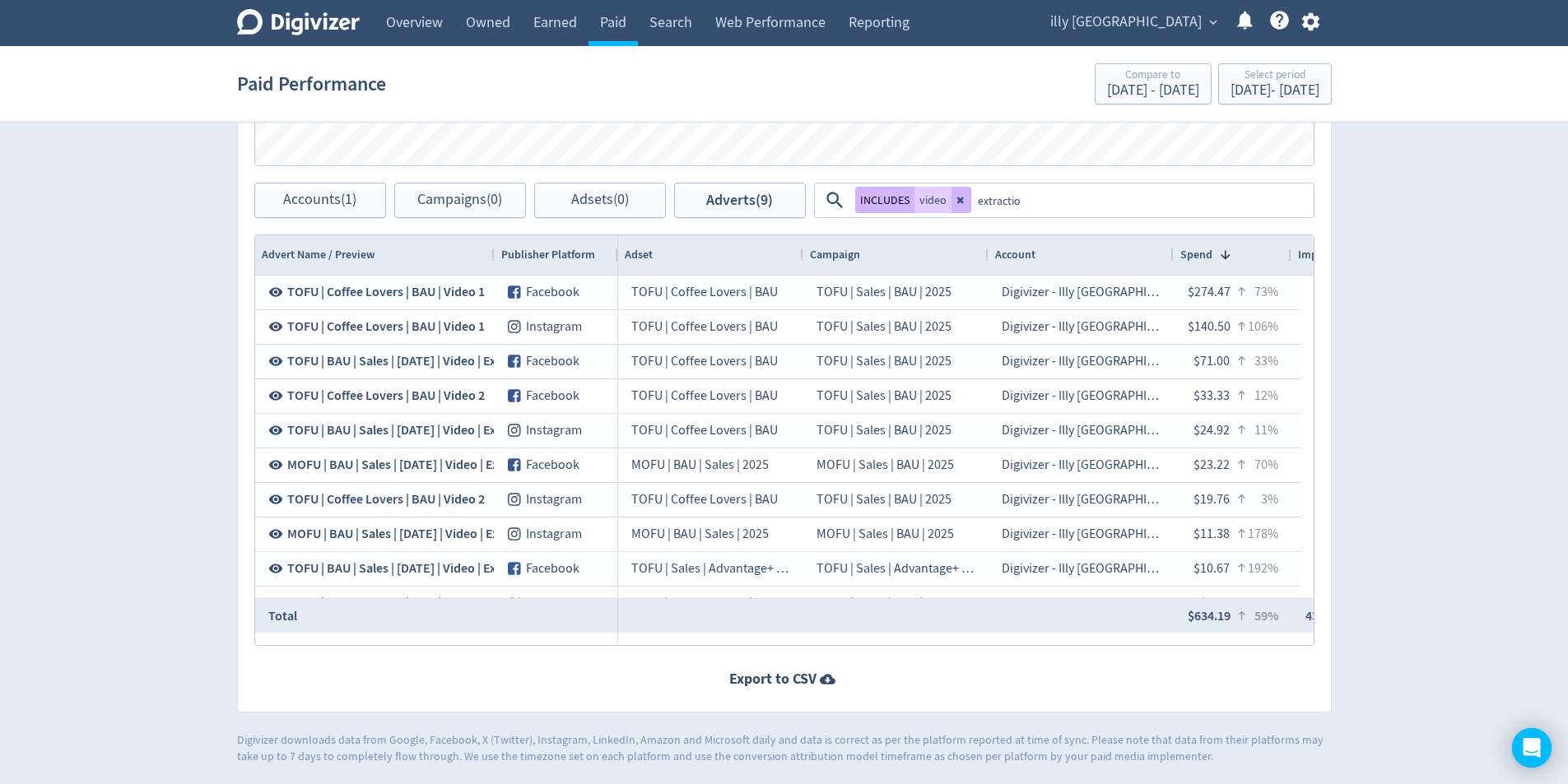
type textarea "extraction"
click at [972, 198] on div "INCLUDES video OR INCLUDES extraction" at bounding box center [1064, 200] width 497 height 34
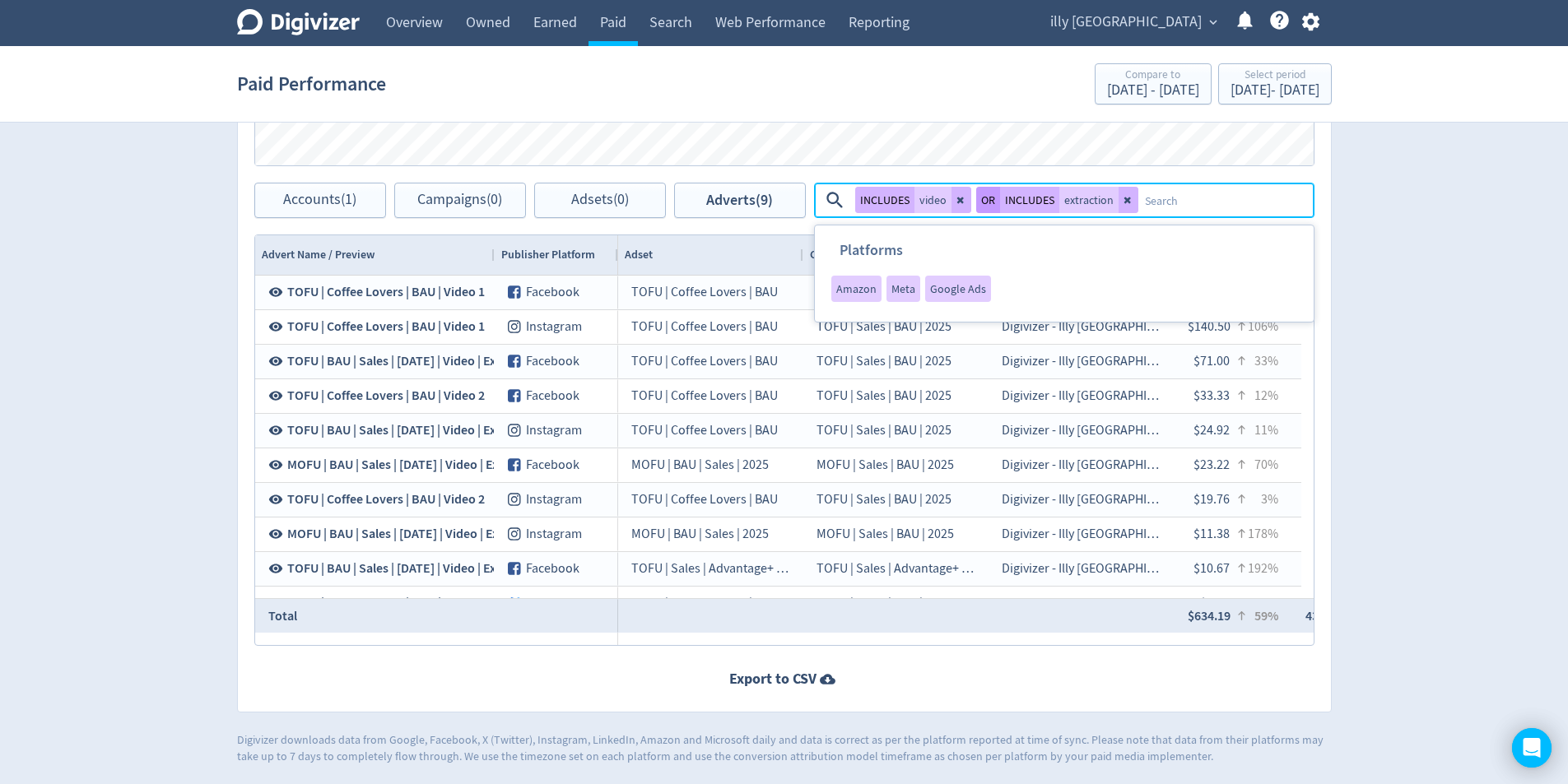
drag, startPoint x: 980, startPoint y: 202, endPoint x: 994, endPoint y: 200, distance: 14.1
click at [980, 202] on button "OR" at bounding box center [987, 200] width 24 height 26
drag, startPoint x: 1465, startPoint y: 225, endPoint x: 1463, endPoint y: 243, distance: 18.1
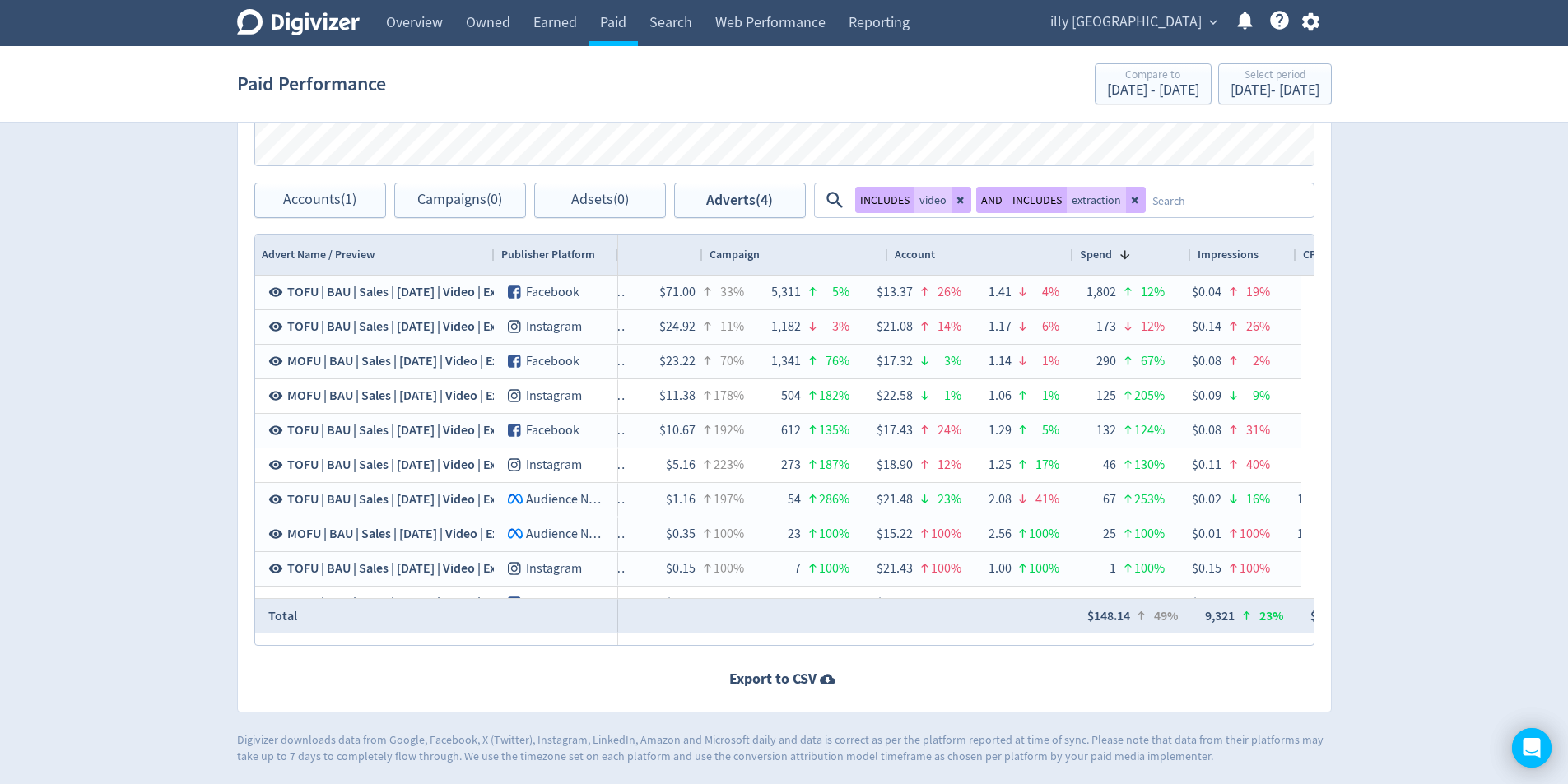
scroll to position [0, 101]
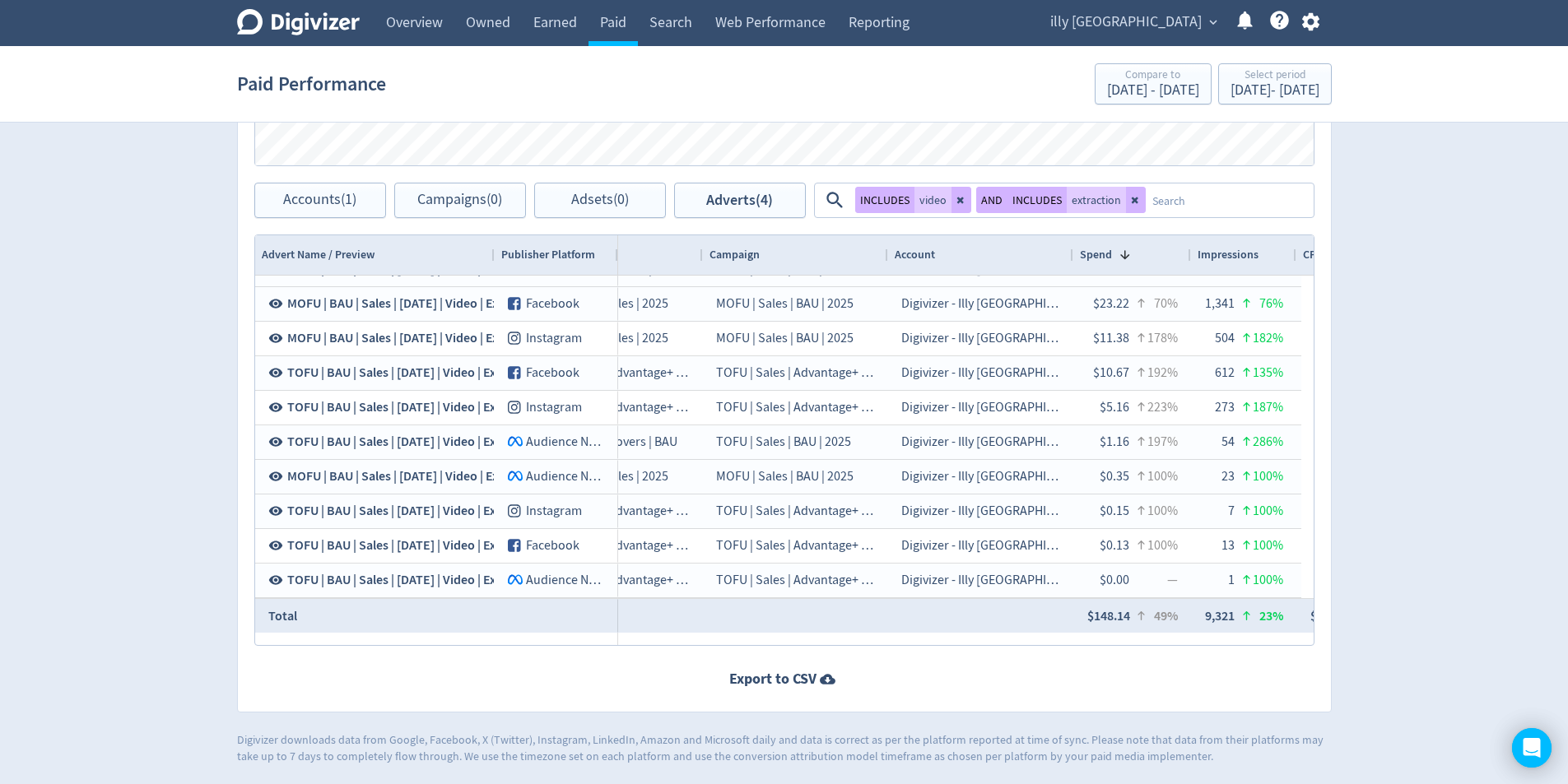
drag, startPoint x: 755, startPoint y: 644, endPoint x: 952, endPoint y: 650, distance: 197.1
click at [952, 650] on div "Adverts Impressions Clicks Spend Spend Clicks Impressions Press Space or Enter …" at bounding box center [784, 241] width 1094 height 944
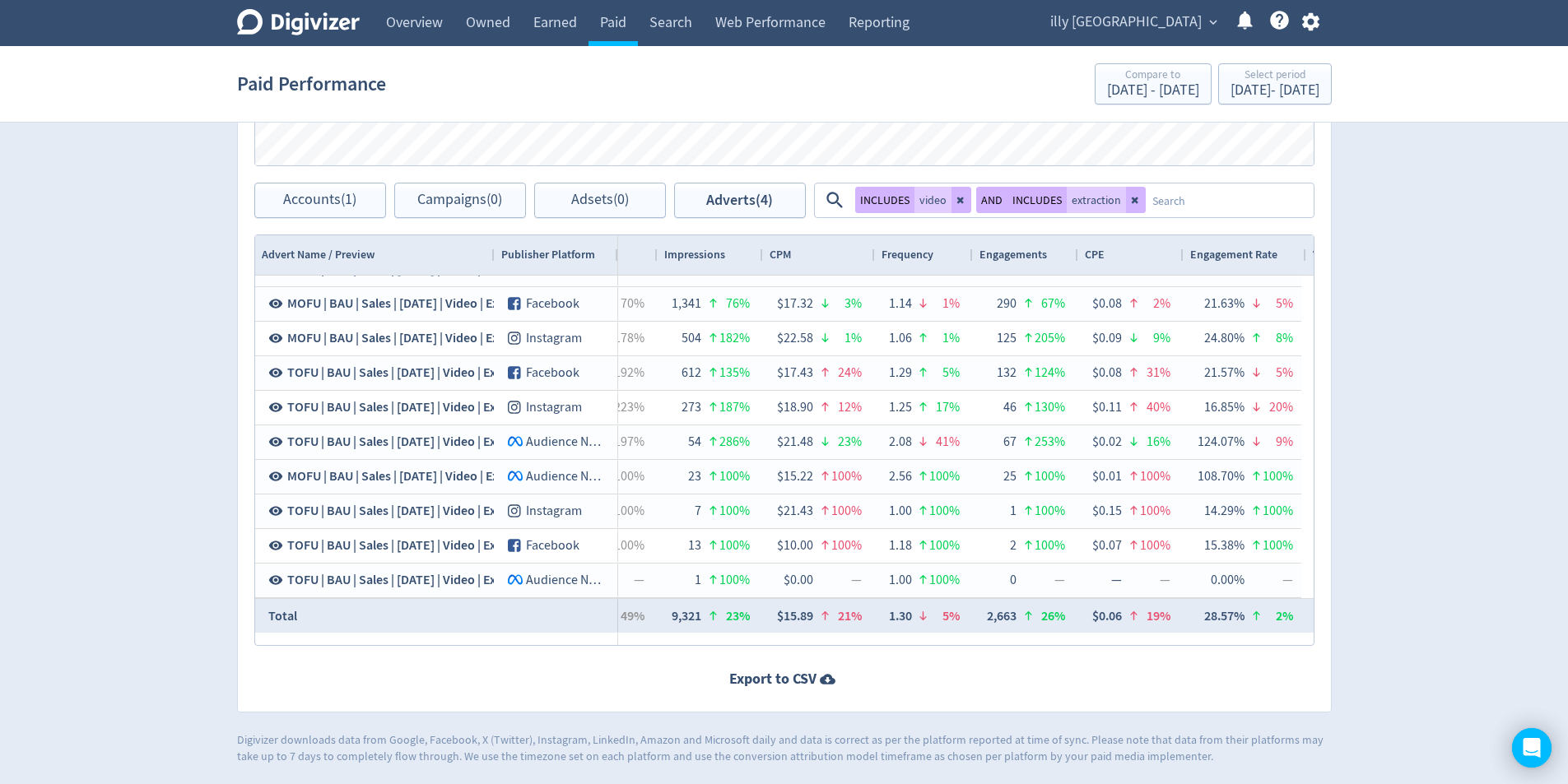
scroll to position [0, 672]
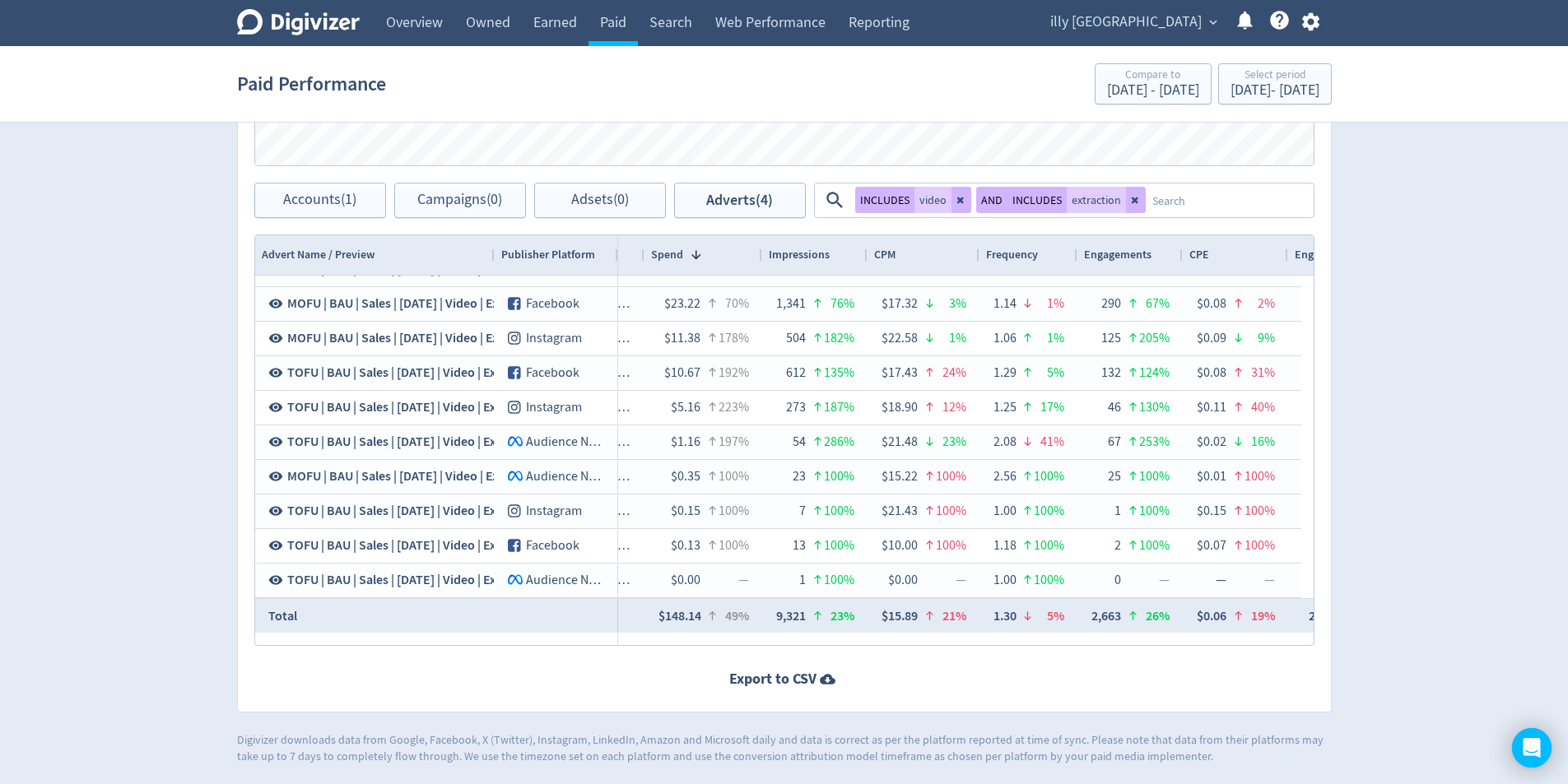
drag, startPoint x: 726, startPoint y: 646, endPoint x: 723, endPoint y: 637, distance: 9.5
click at [725, 646] on div "Adverts Impressions Clicks Spend Spend Clicks Impressions Press Space or Enter …" at bounding box center [784, 241] width 1094 height 944
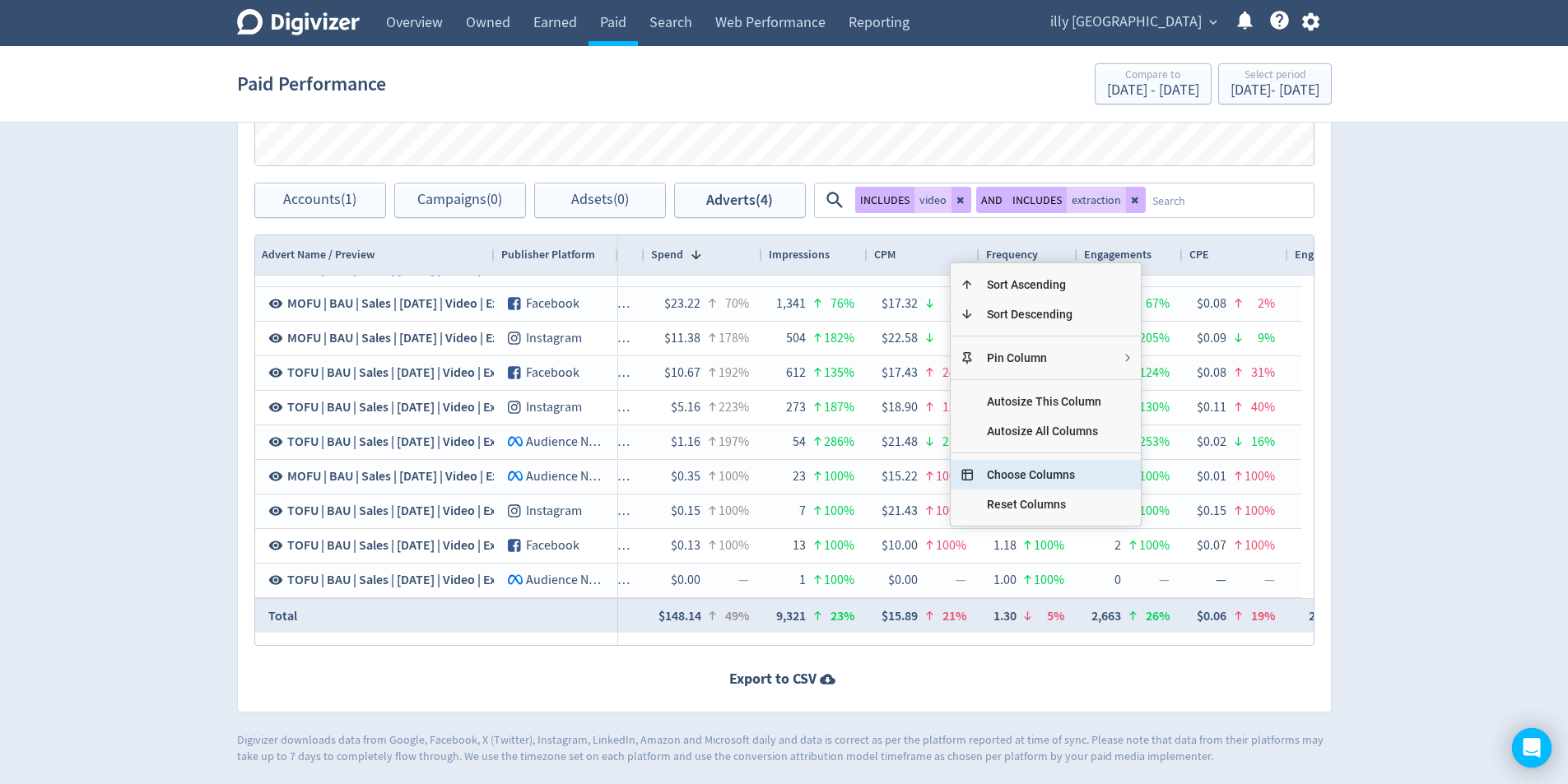
click at [1046, 478] on span "Choose Columns" at bounding box center [1044, 475] width 141 height 30
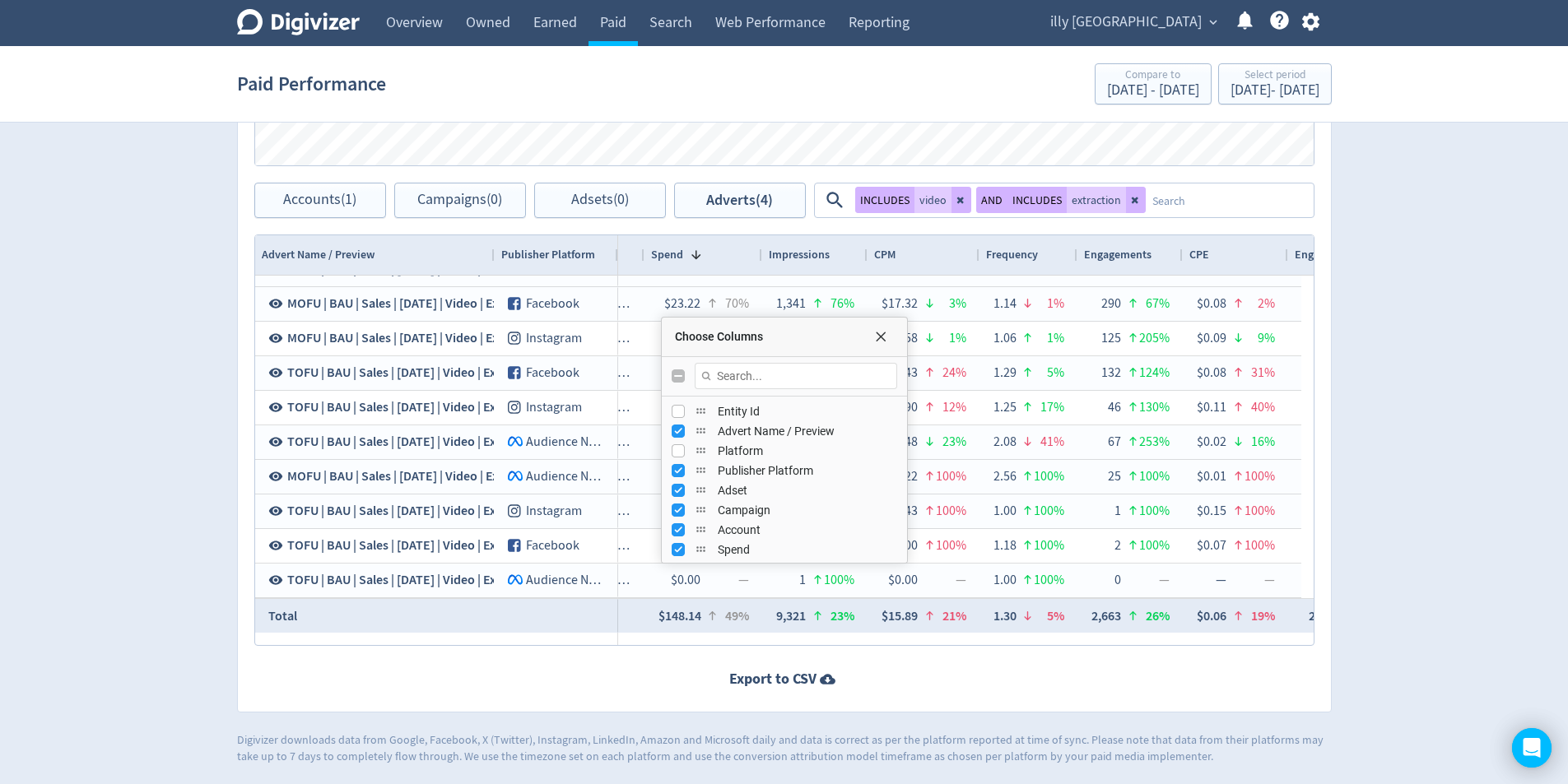
click at [673, 377] on input "Toggle All Columns Visibility" at bounding box center [678, 376] width 13 height 13
checkbox input "true"
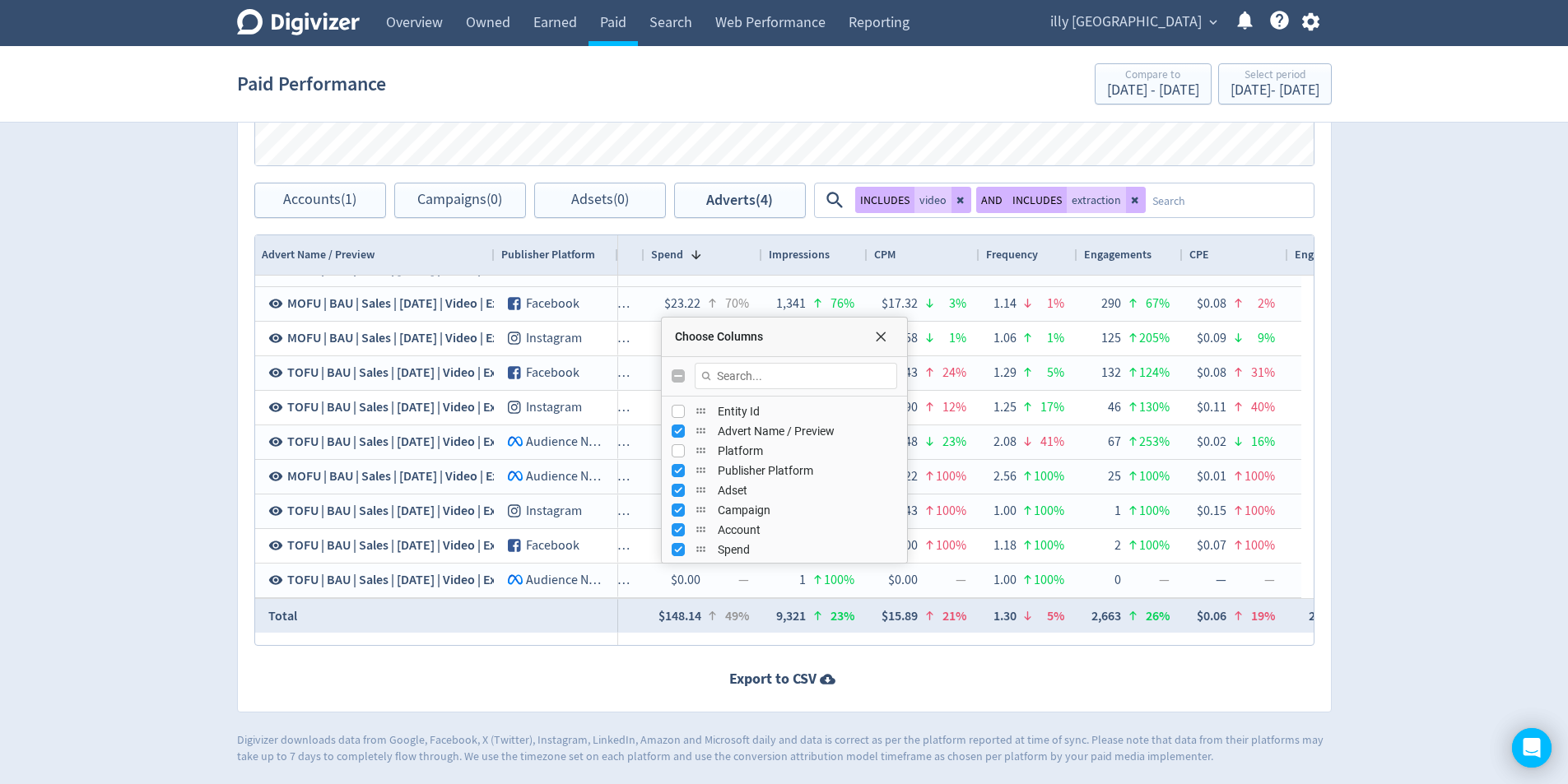
click at [673, 377] on input "Toggle All Columns Visibility" at bounding box center [678, 376] width 13 height 13
checkbox input "false"
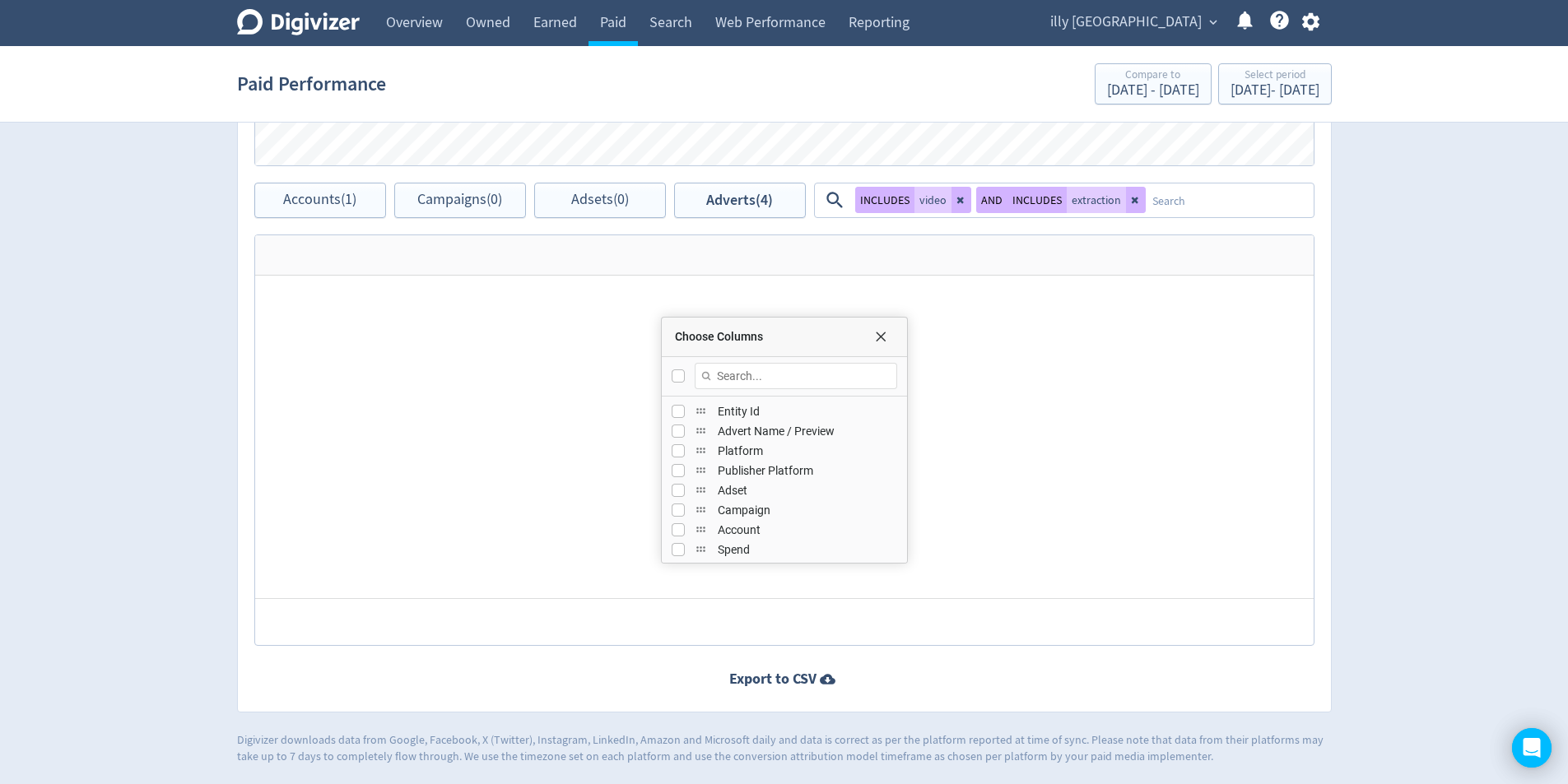
checkbox input "false"
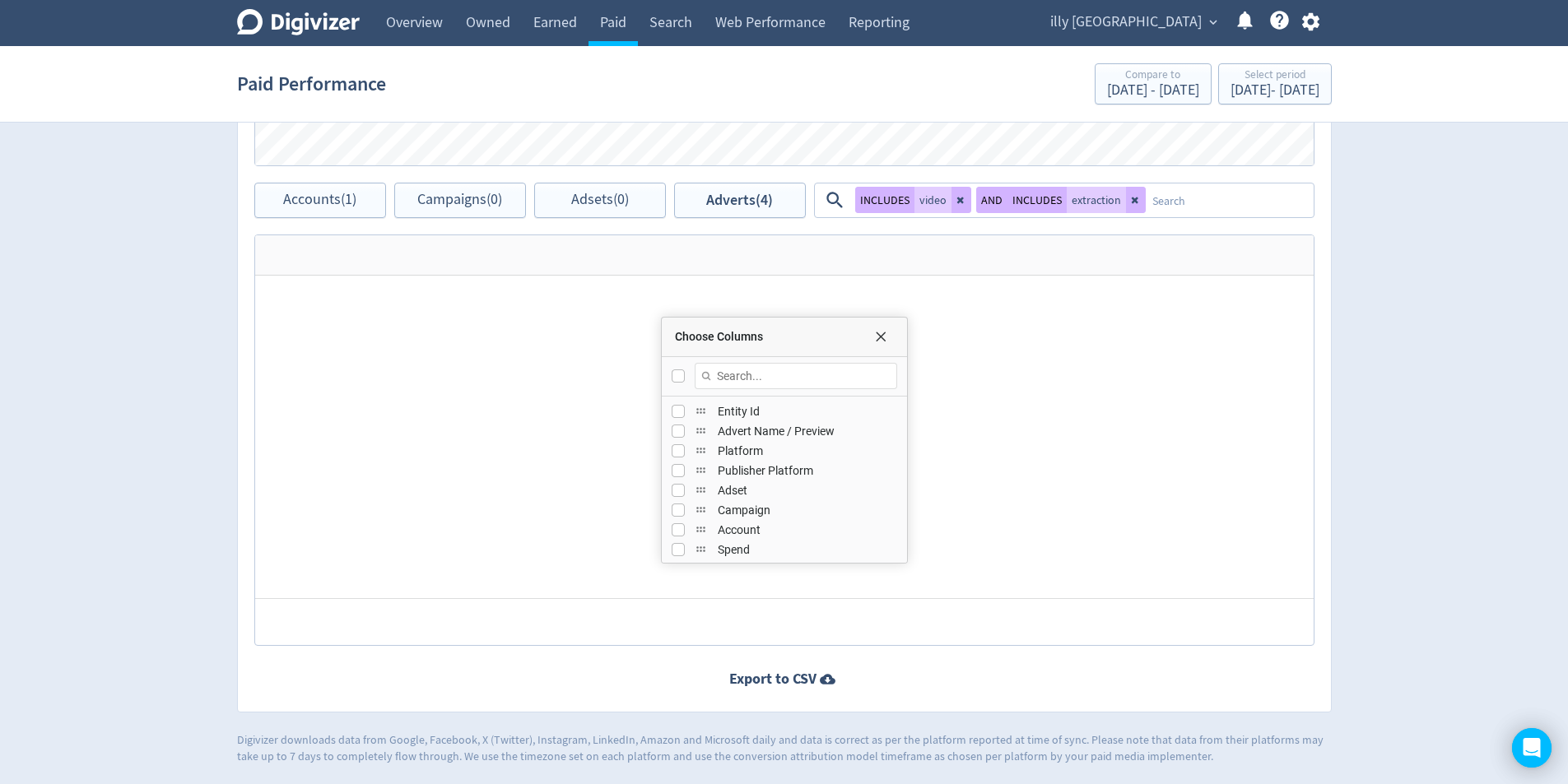
checkbox input "false"
click at [678, 429] on input "Press SPACE to toggle visibility (hidden)" at bounding box center [678, 431] width 13 height 13
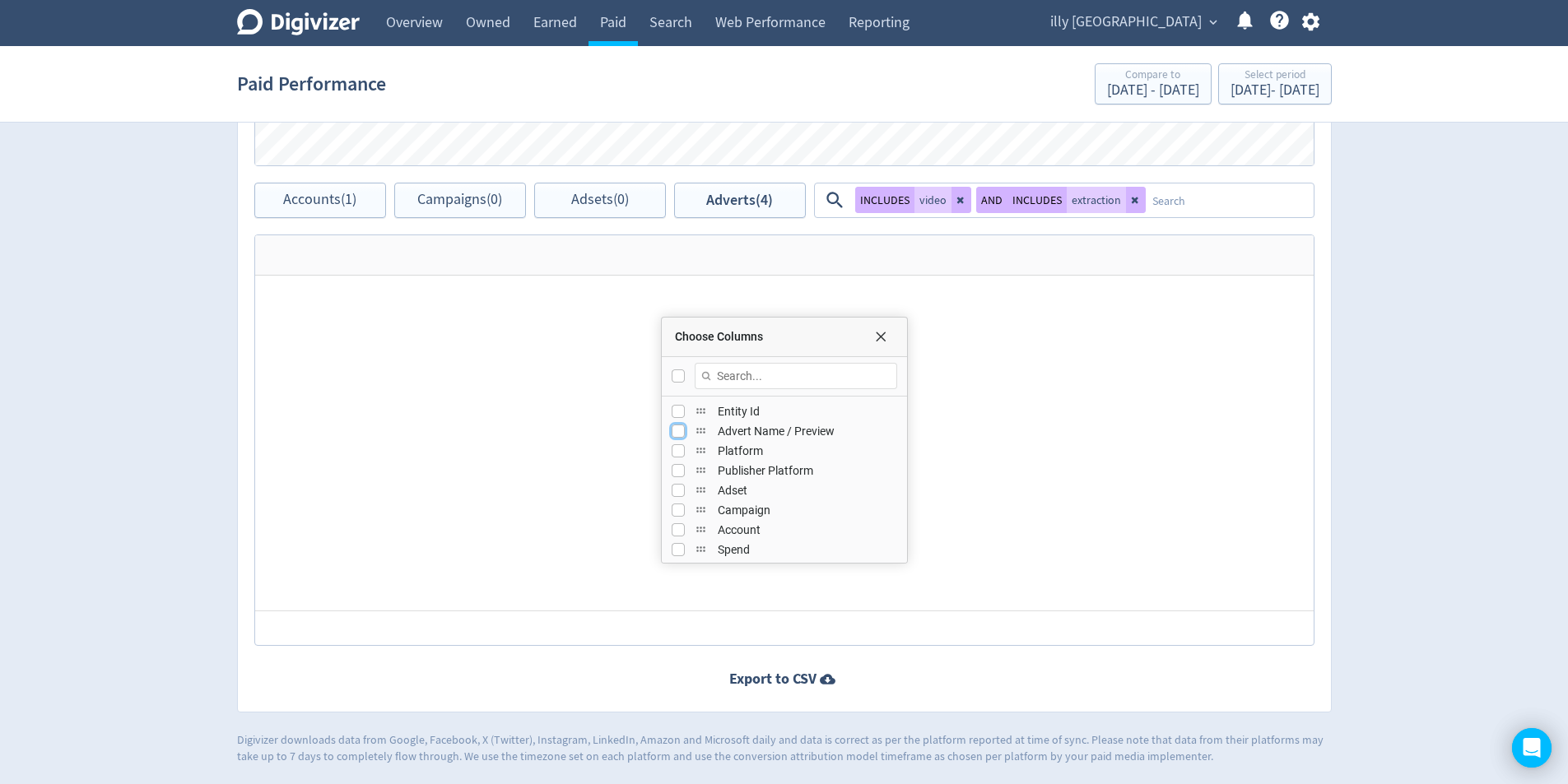
checkbox input "true"
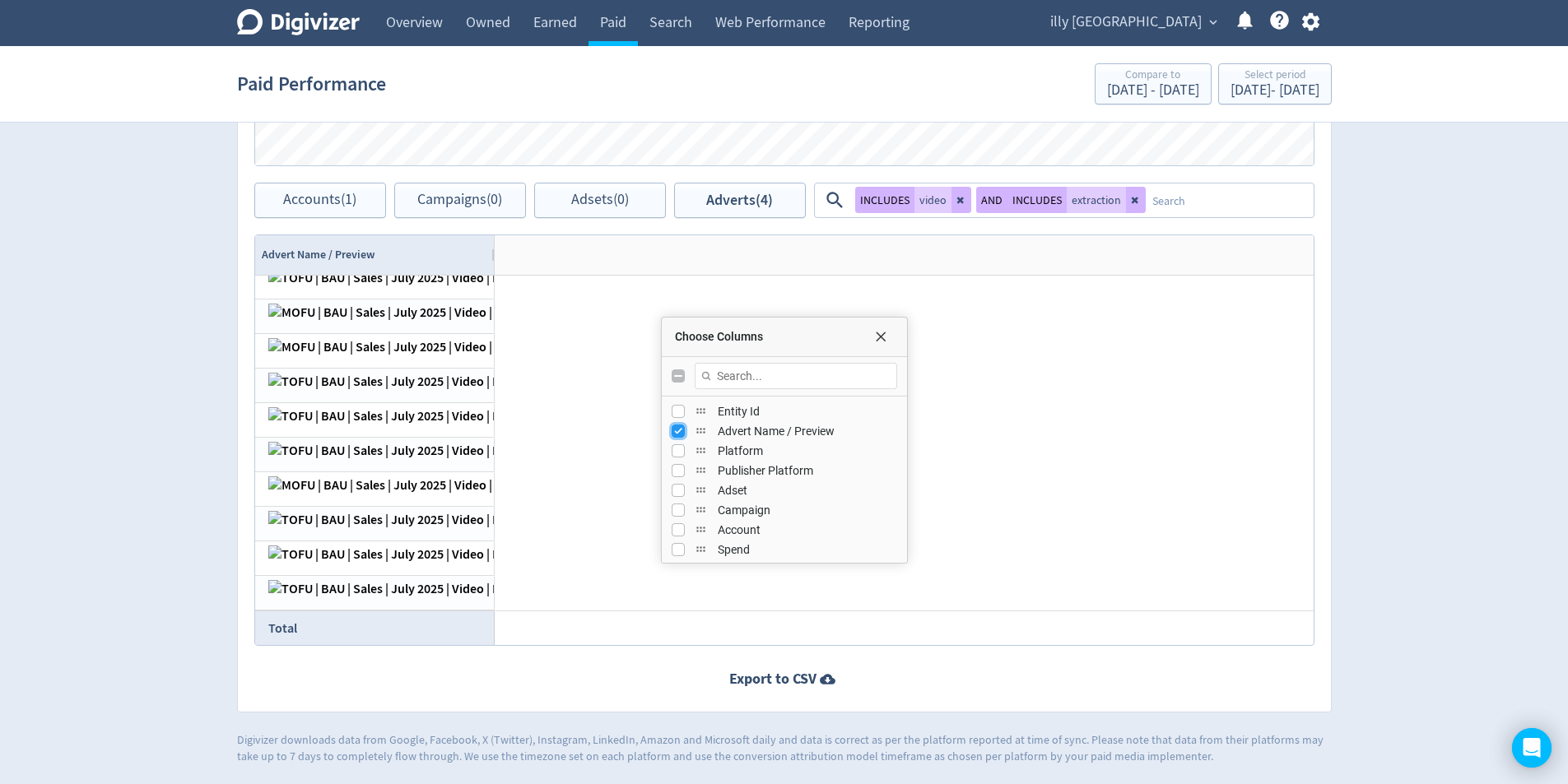
checkbox input "false"
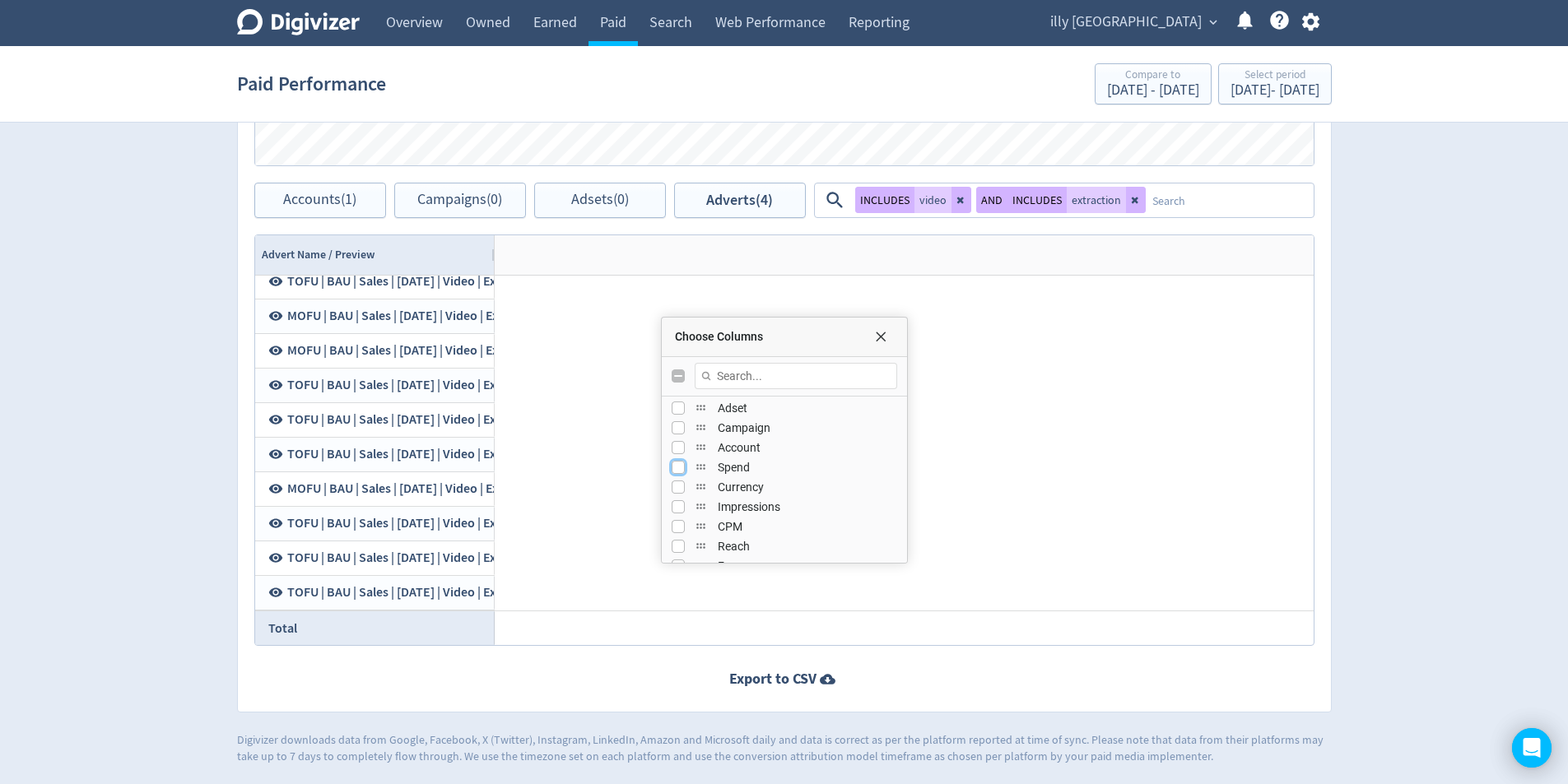
click at [672, 467] on input "Press SPACE to toggle visibility (hidden)" at bounding box center [678, 467] width 13 height 13
checkbox input "true"
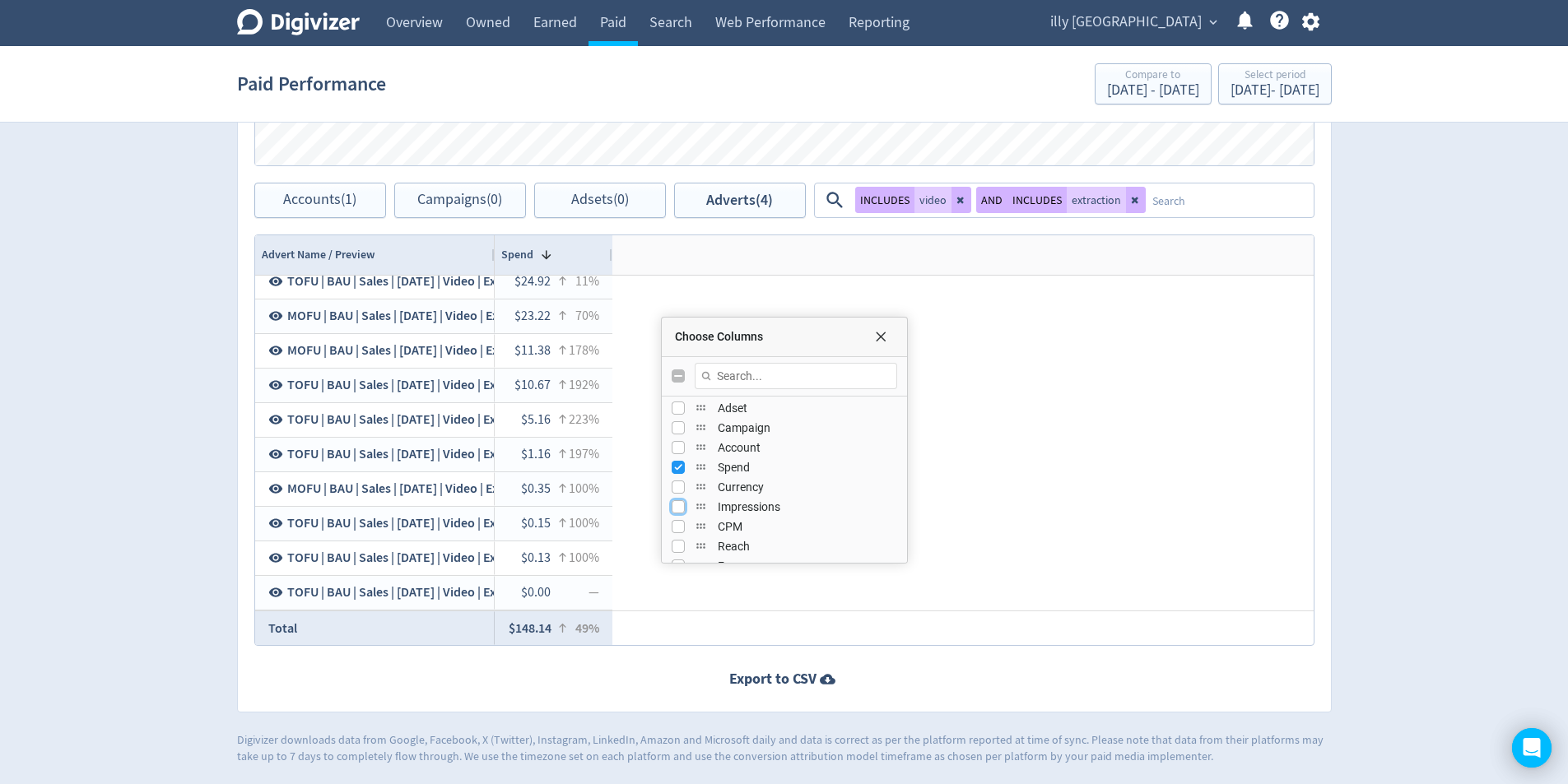
click at [682, 503] on input "Press SPACE to toggle visibility (hidden)" at bounding box center [678, 507] width 13 height 13
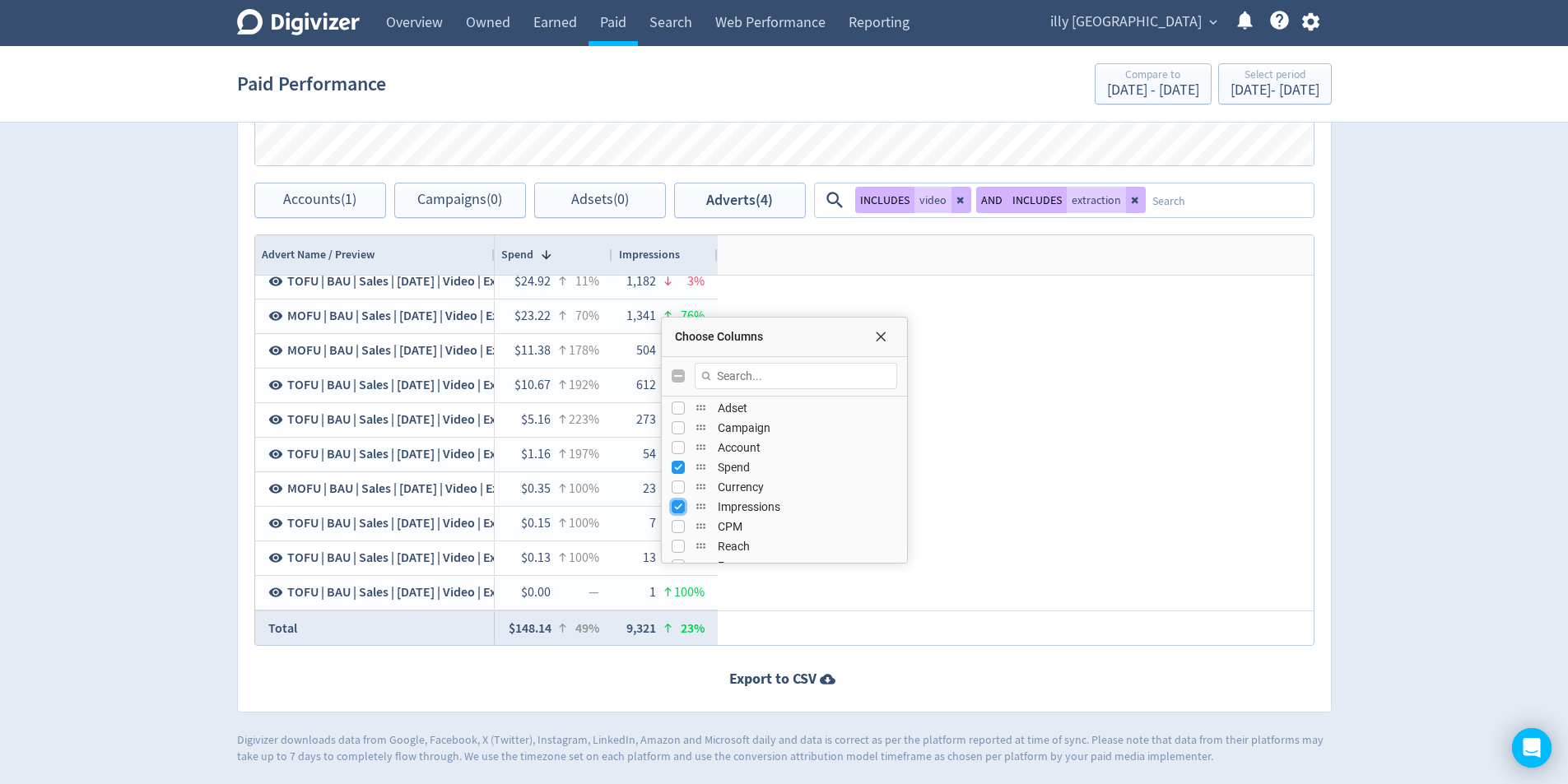
click at [676, 508] on input "Press SPACE to toggle visibility (visible)" at bounding box center [678, 507] width 13 height 13
checkbox input "false"
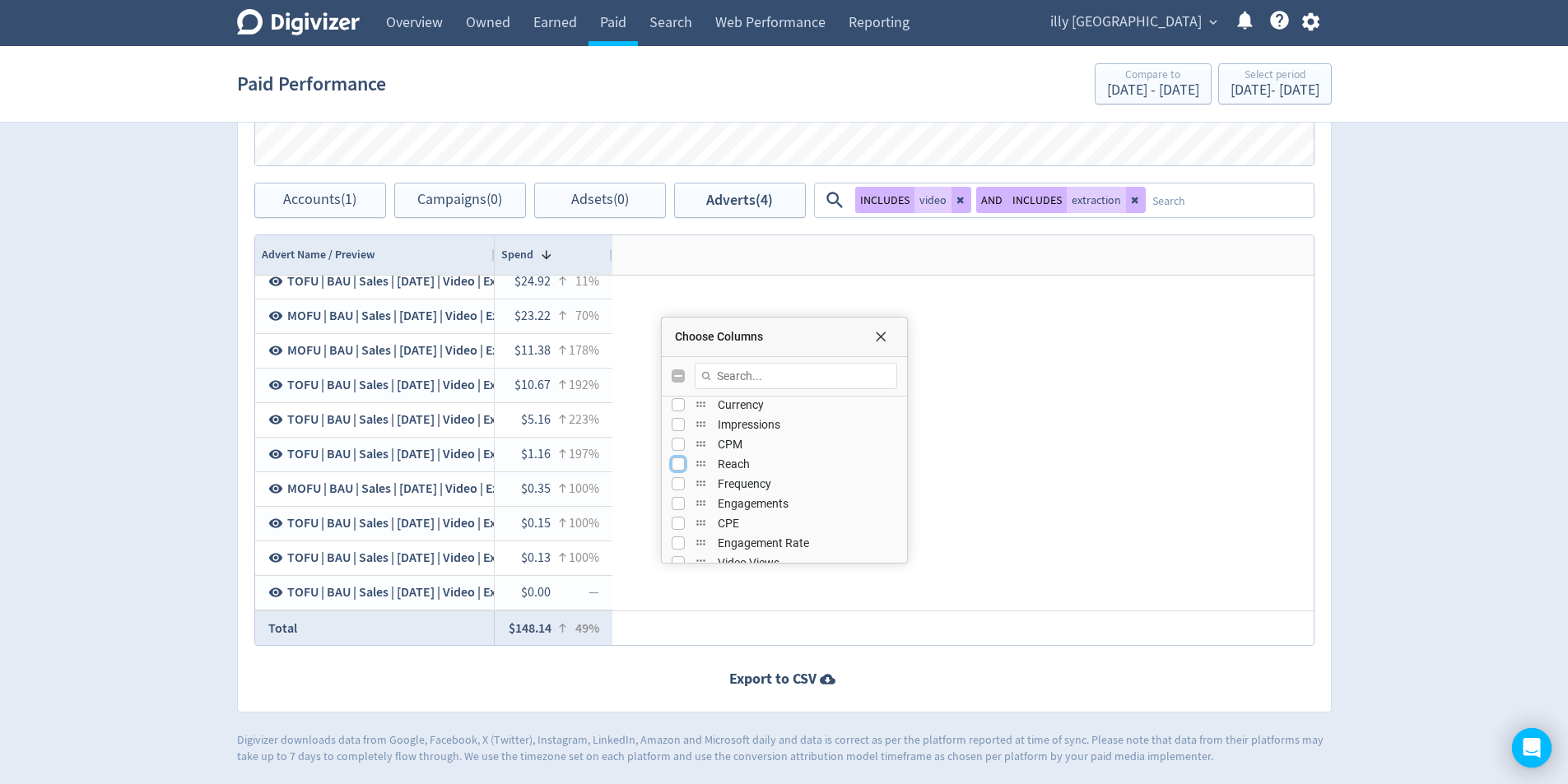
click at [674, 465] on input "Press SPACE to toggle visibility (hidden)" at bounding box center [678, 464] width 13 height 13
checkbox input "true"
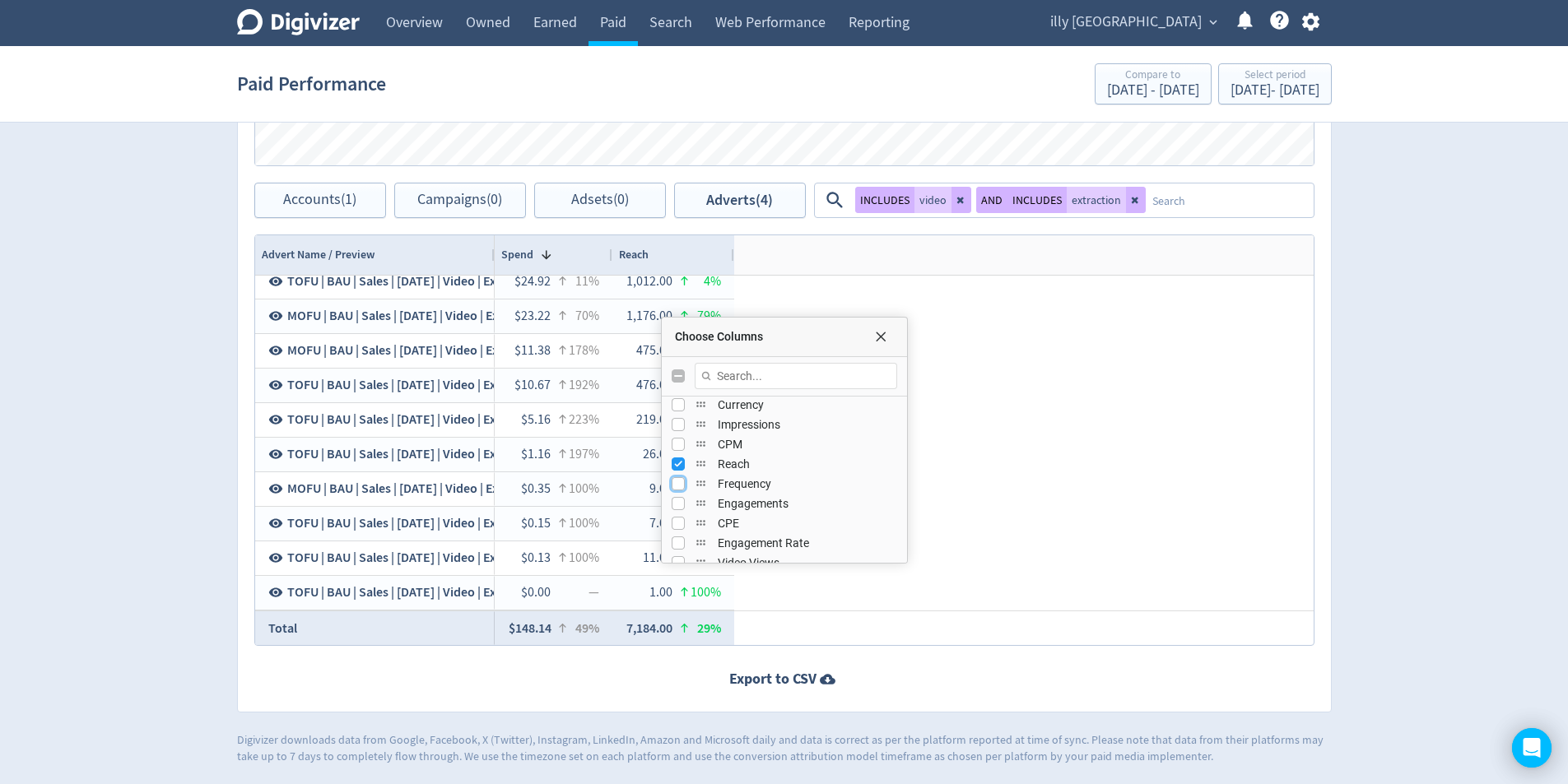
click at [677, 487] on input "Press SPACE to toggle visibility (hidden)" at bounding box center [678, 484] width 13 height 13
checkbox input "true"
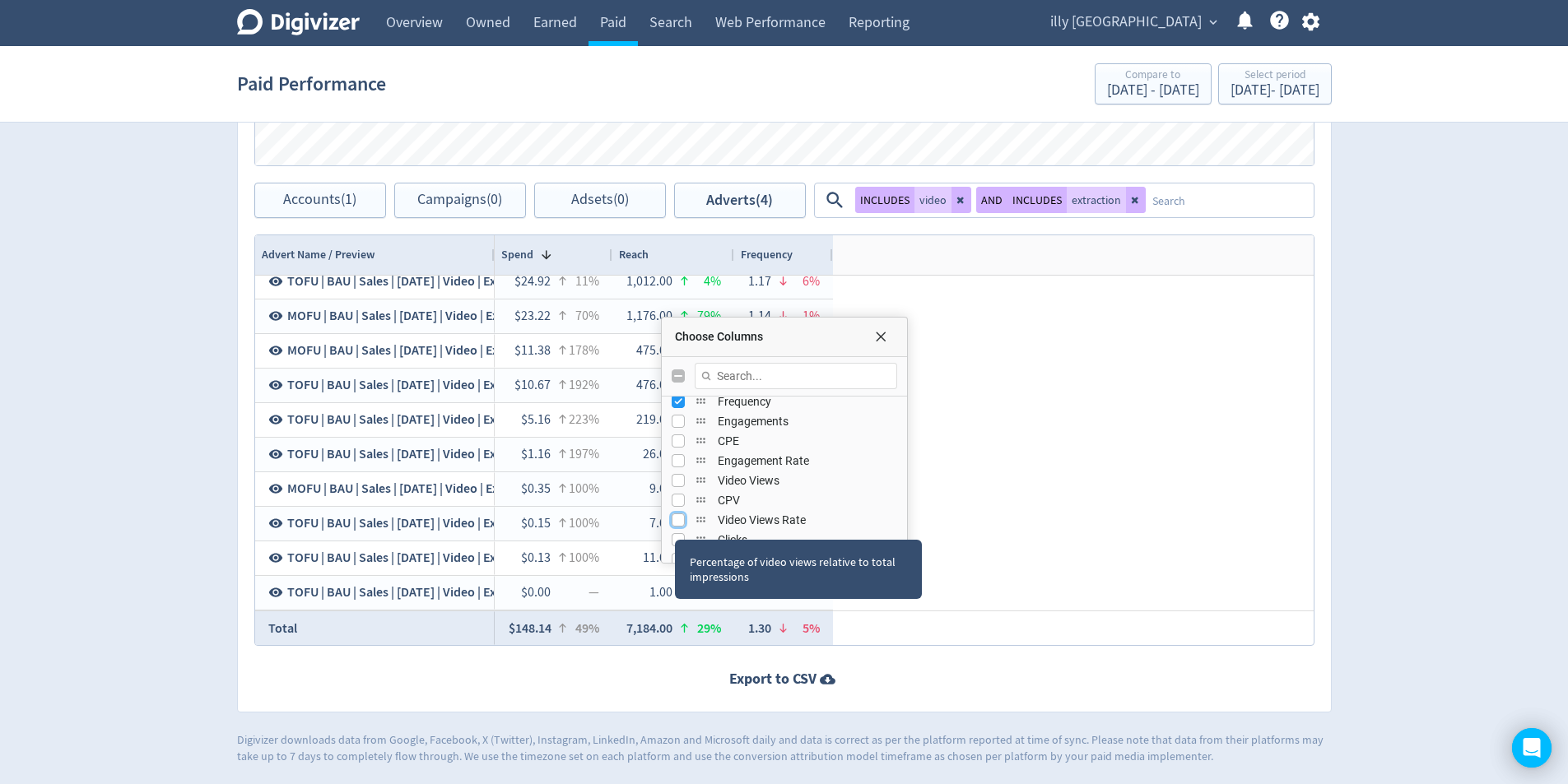
click at [676, 521] on input "Press SPACE to toggle visibility (hidden)" at bounding box center [678, 520] width 13 height 13
checkbox input "true"
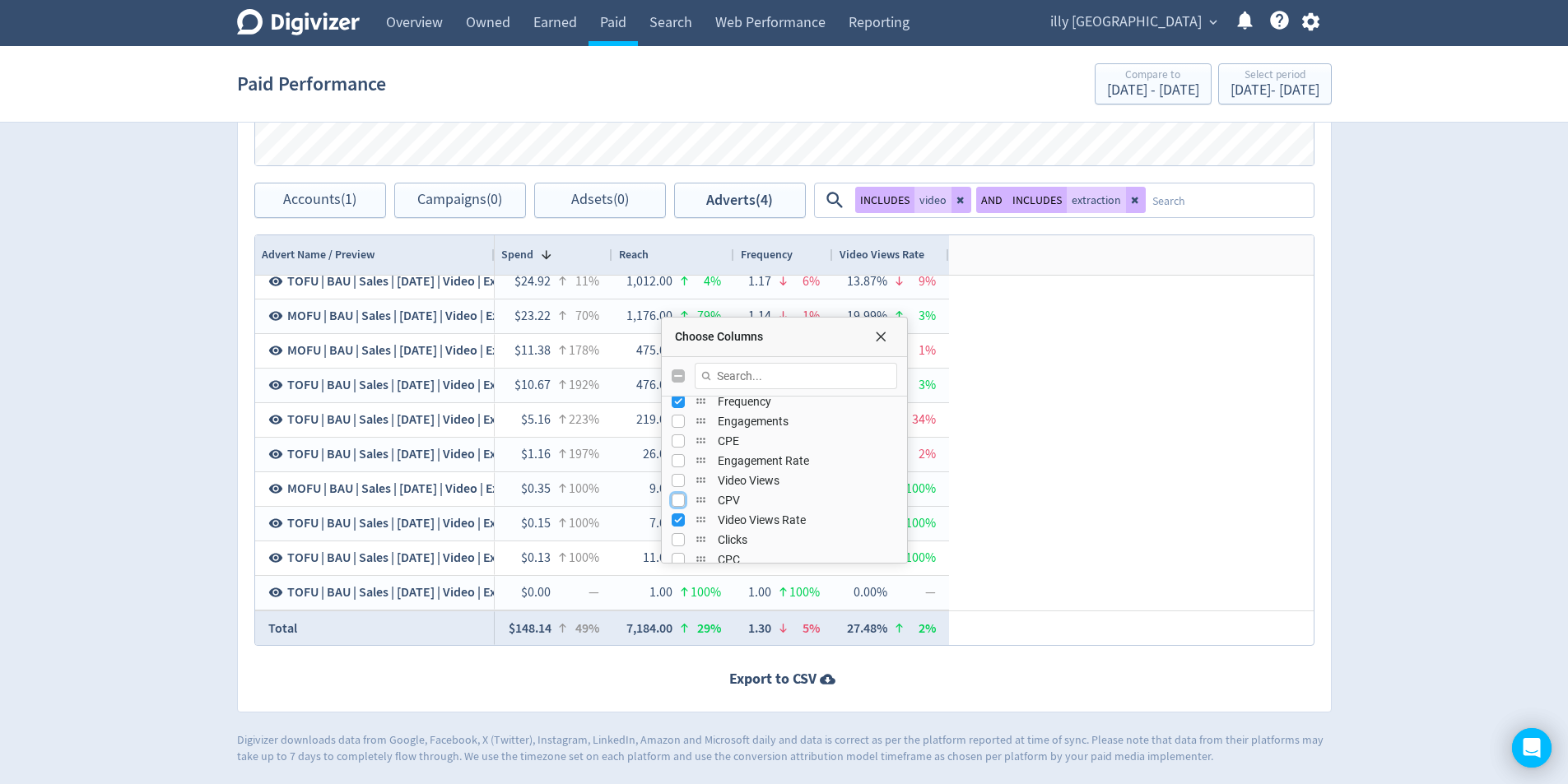
click at [678, 496] on input "Press SPACE to toggle visibility (hidden)" at bounding box center [678, 500] width 13 height 13
checkbox input "true"
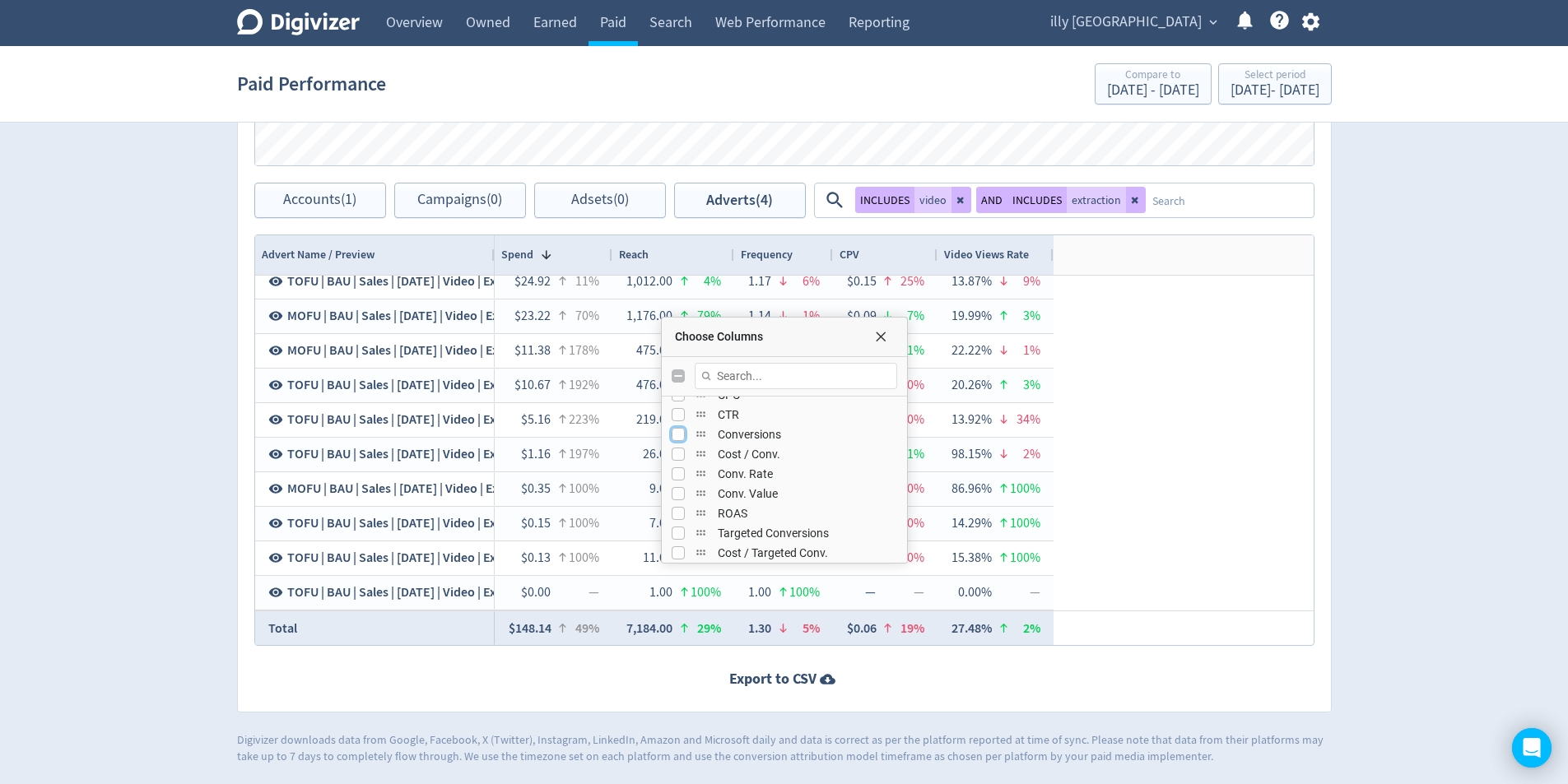
click at [679, 435] on input "Press SPACE to toggle visibility (hidden)" at bounding box center [678, 434] width 13 height 13
checkbox input "true"
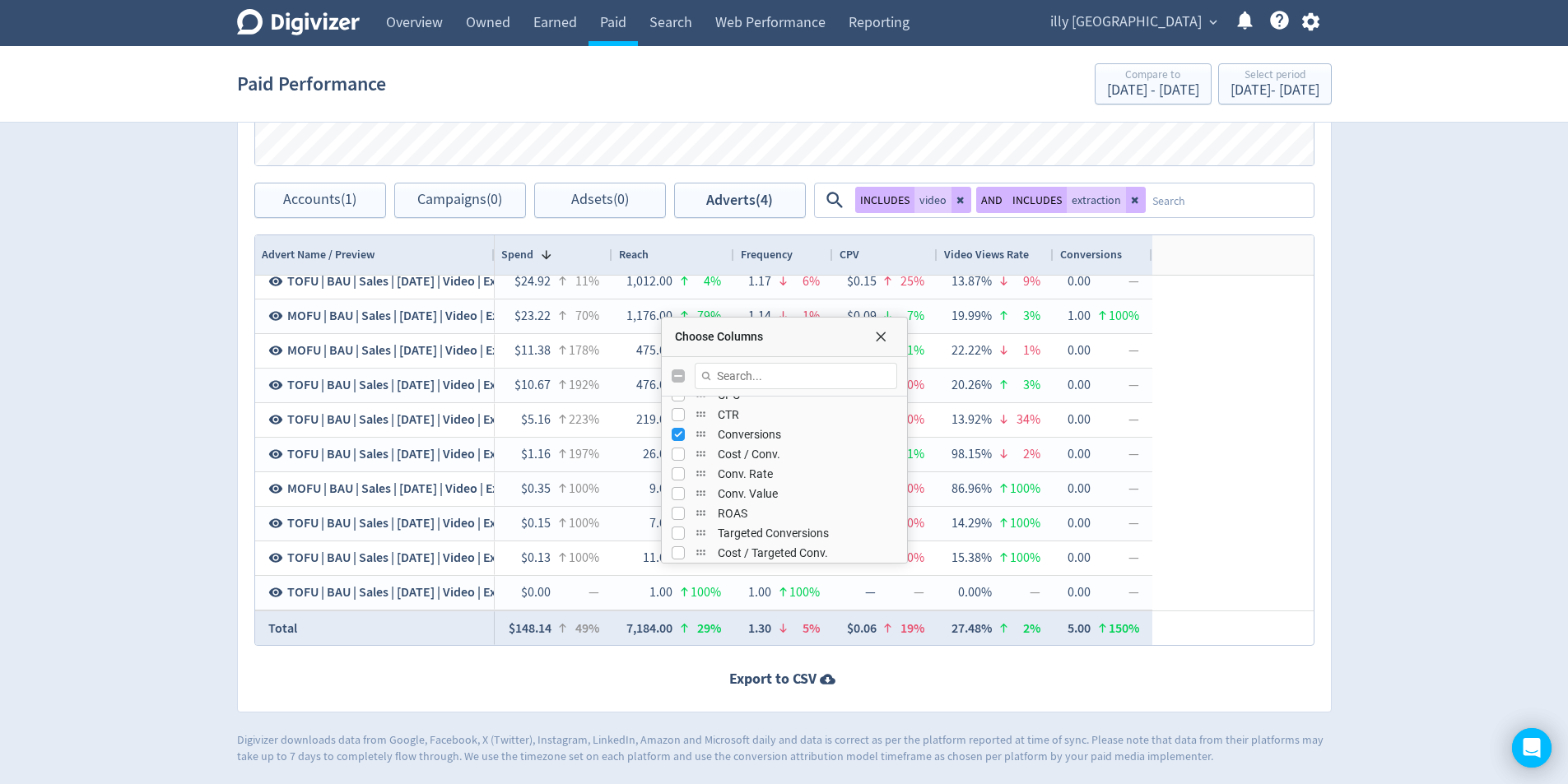
drag, startPoint x: 1519, startPoint y: 424, endPoint x: 1417, endPoint y: 413, distance: 102.6
click at [874, 337] on span "Choose Columns" at bounding box center [881, 337] width 13 height 13
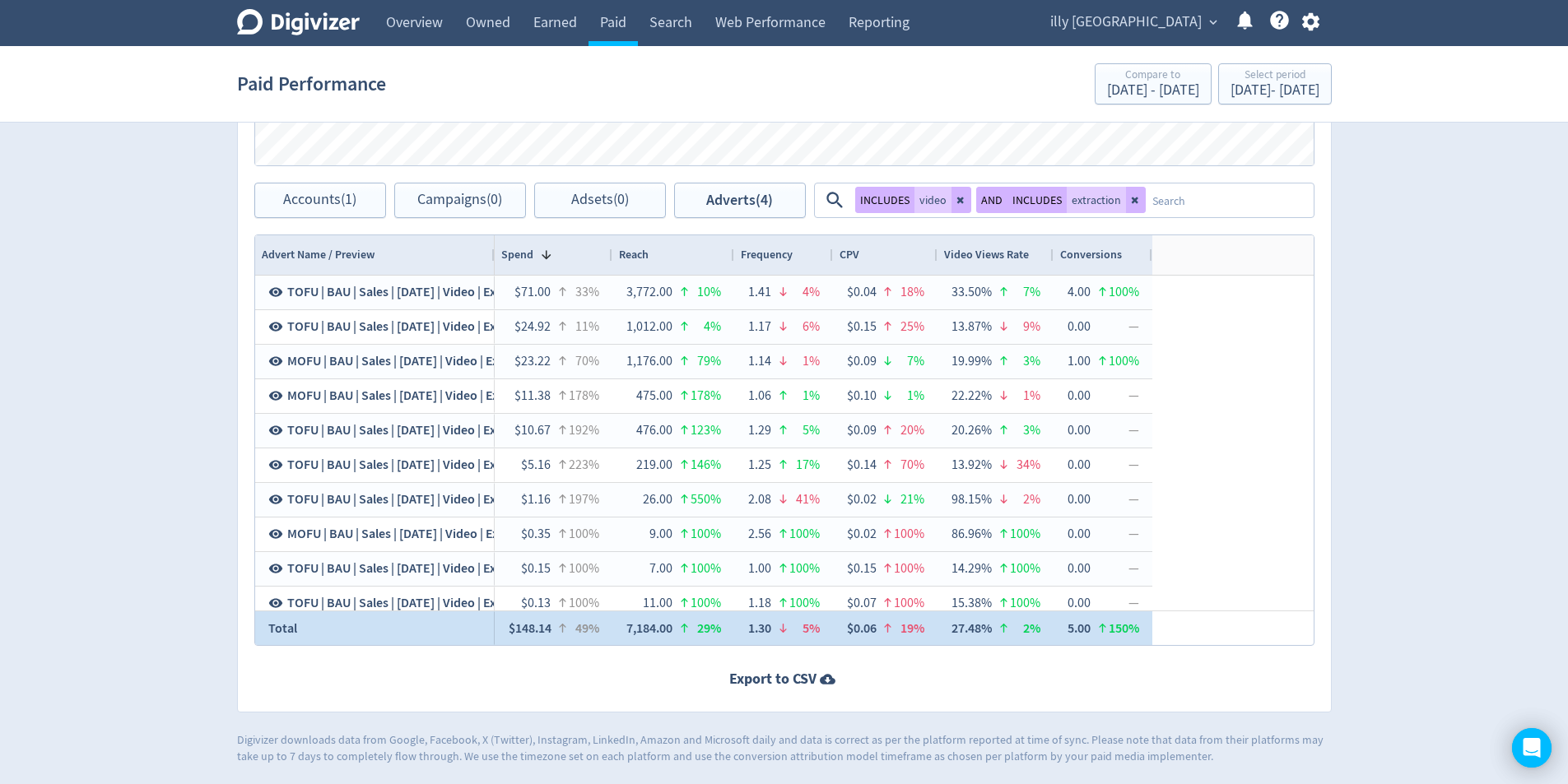
drag, startPoint x: 628, startPoint y: 628, endPoint x: 659, endPoint y: 634, distance: 31.6
click at [659, 634] on div "7,184.00" at bounding box center [649, 628] width 46 height 32
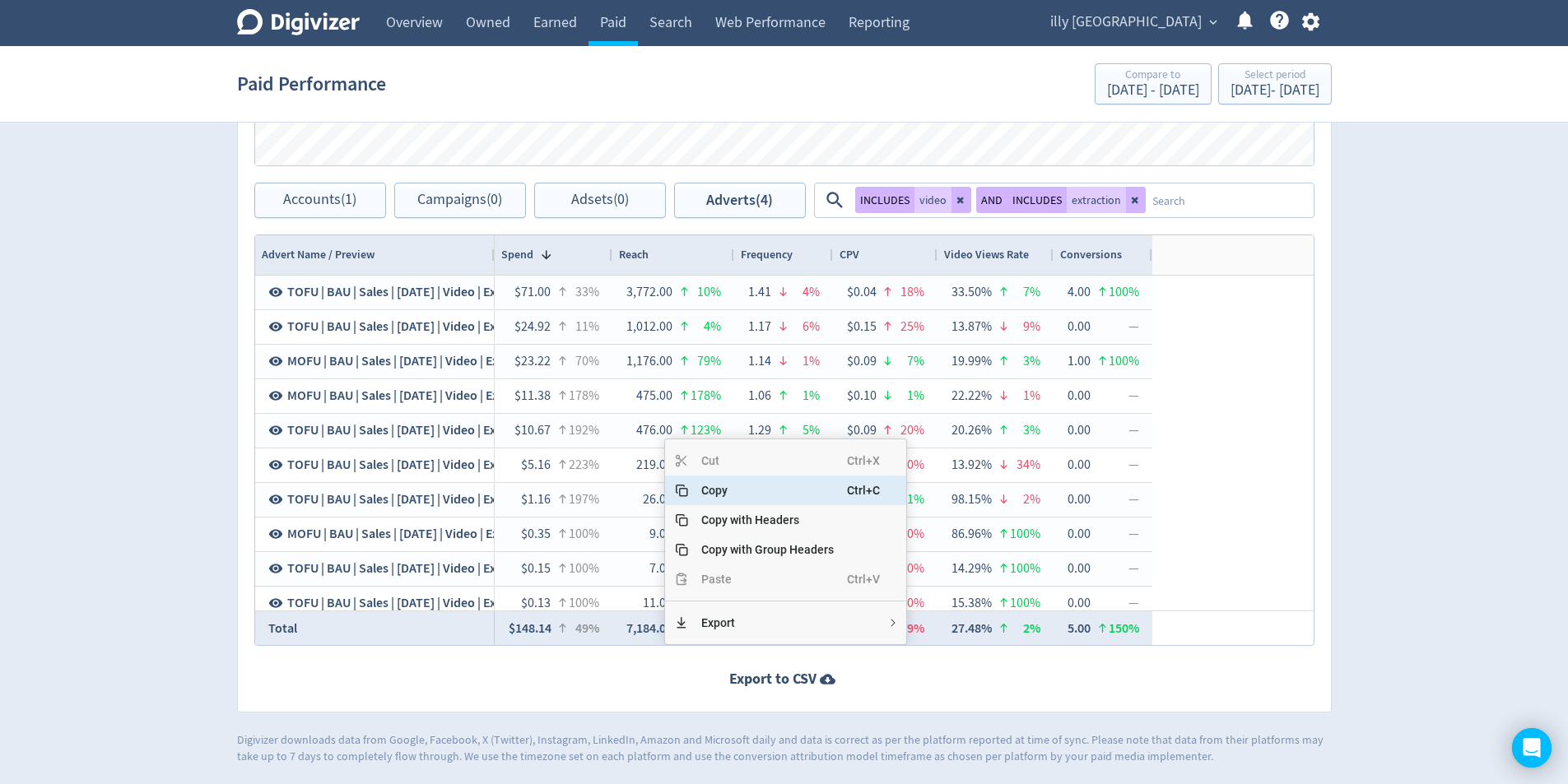
click at [739, 484] on span "Copy" at bounding box center [767, 491] width 159 height 30
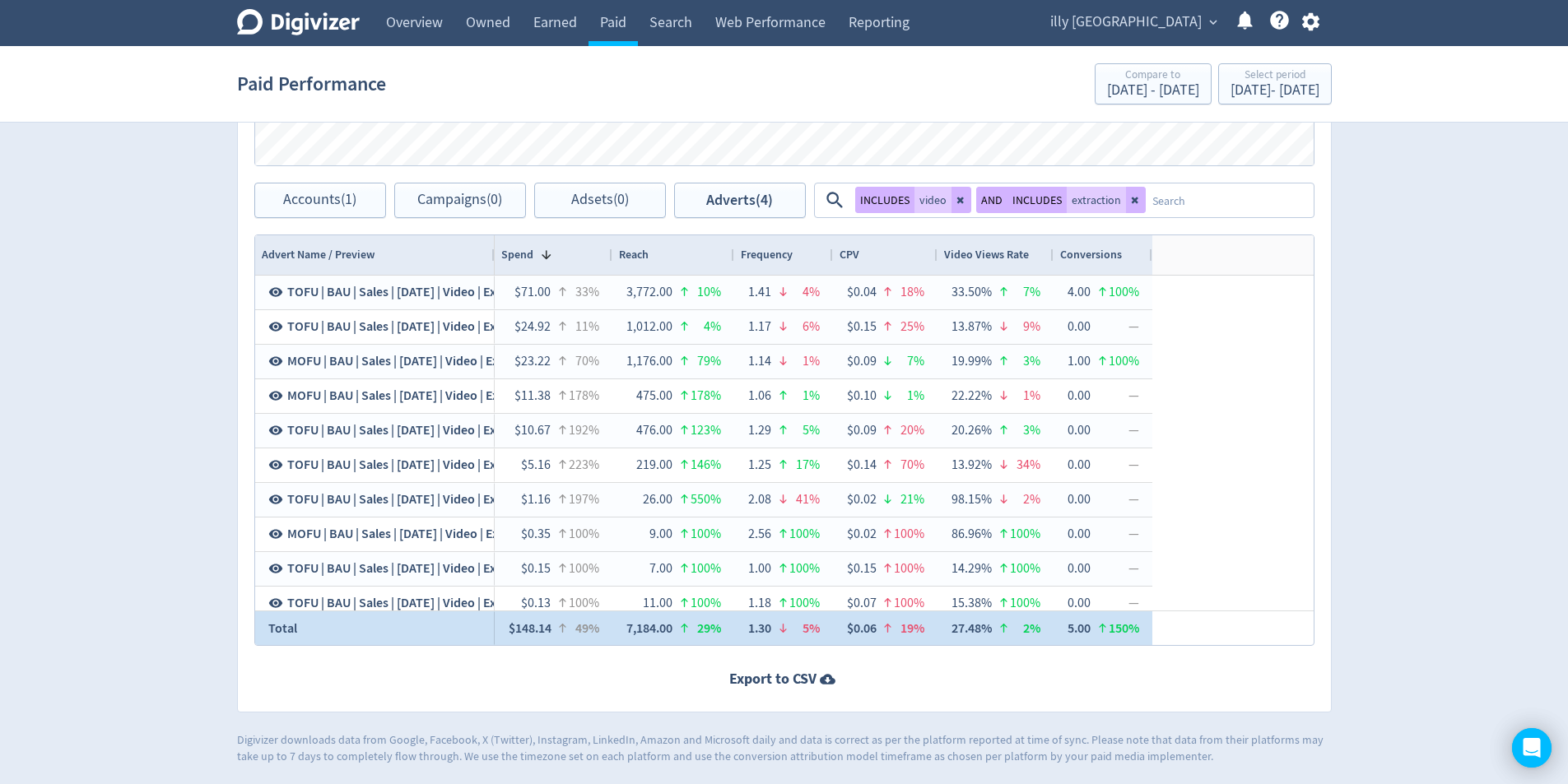
drag, startPoint x: 556, startPoint y: 625, endPoint x: 513, endPoint y: 631, distance: 43.4
click at [513, 631] on div "$148.14 49%" at bounding box center [554, 628] width 92 height 32
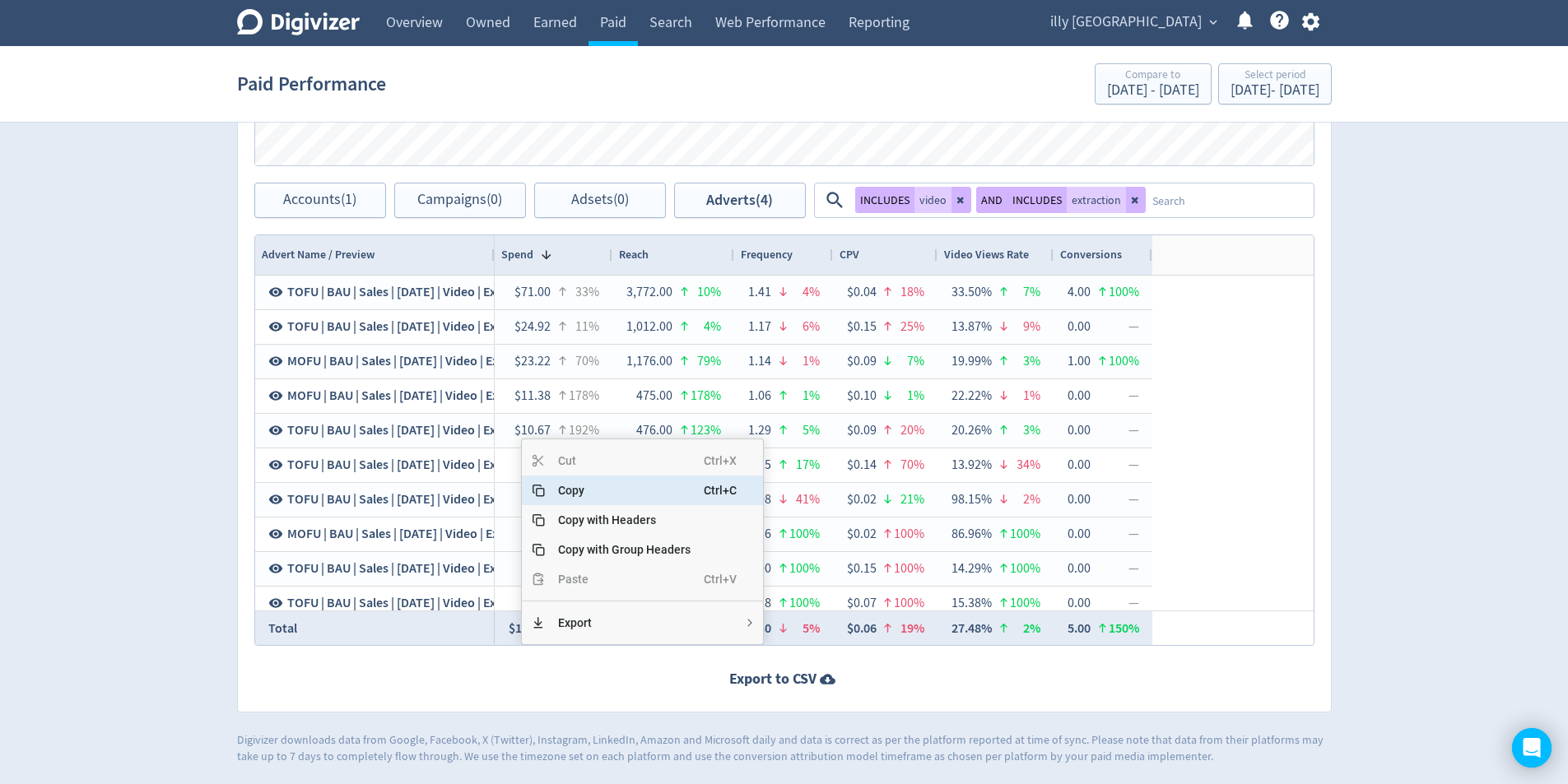
click at [577, 487] on span "Copy" at bounding box center [623, 491] width 159 height 30
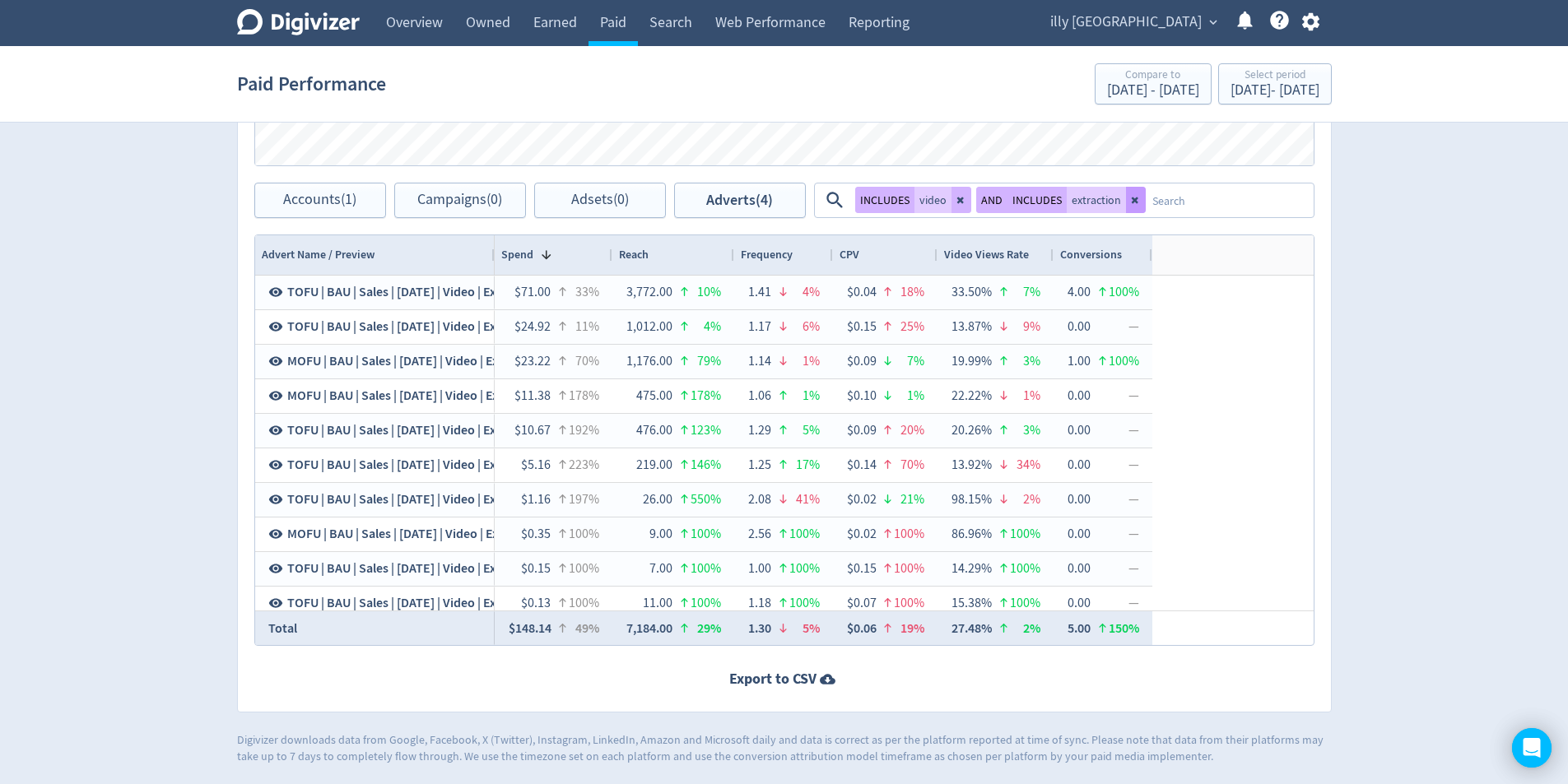
click at [1134, 201] on icon at bounding box center [1136, 199] width 10 height 10
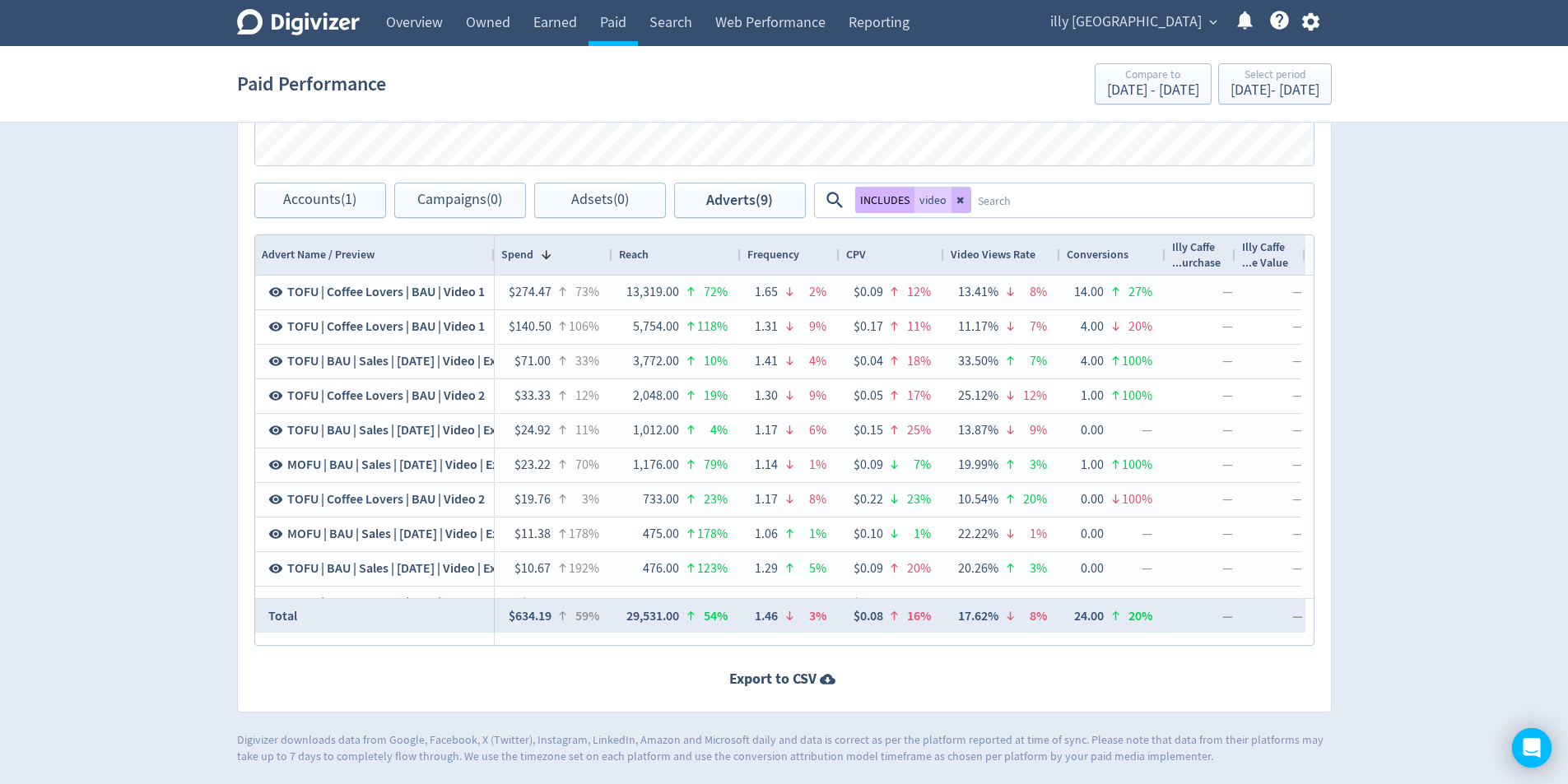
click at [1037, 197] on textarea at bounding box center [1141, 200] width 340 height 30
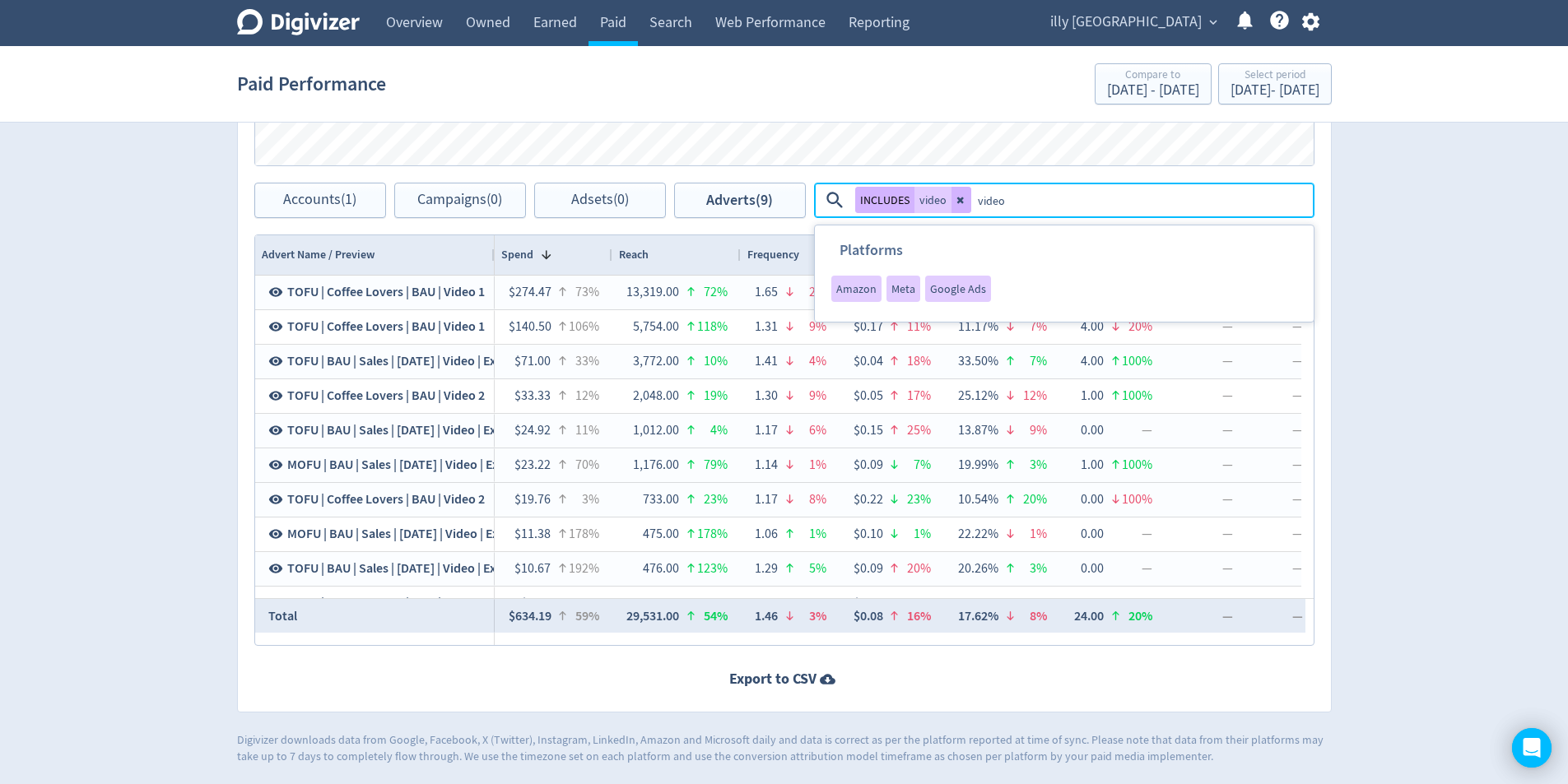
type textarea "video 1"
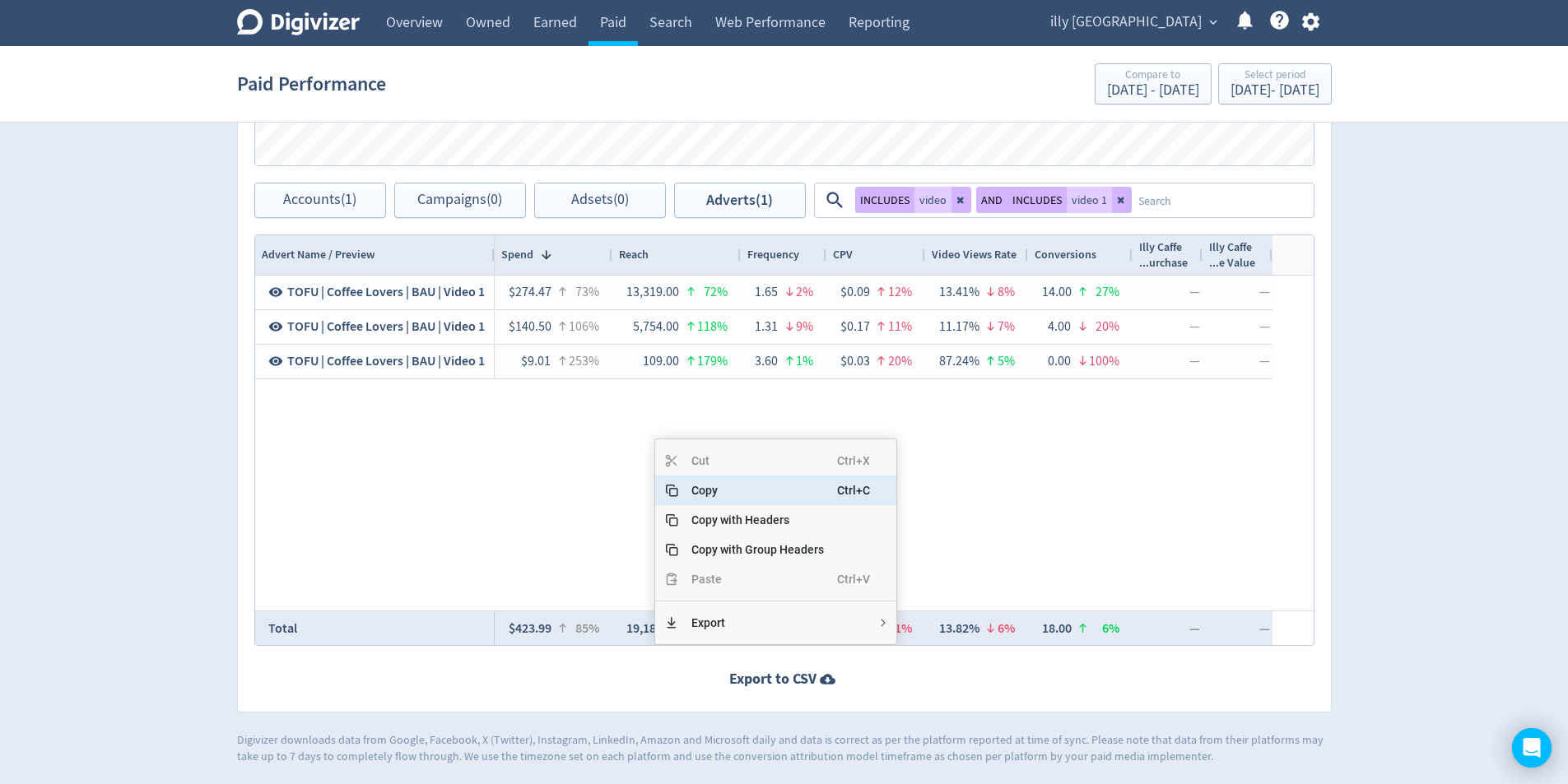
click at [714, 485] on span "Copy" at bounding box center [757, 491] width 159 height 30
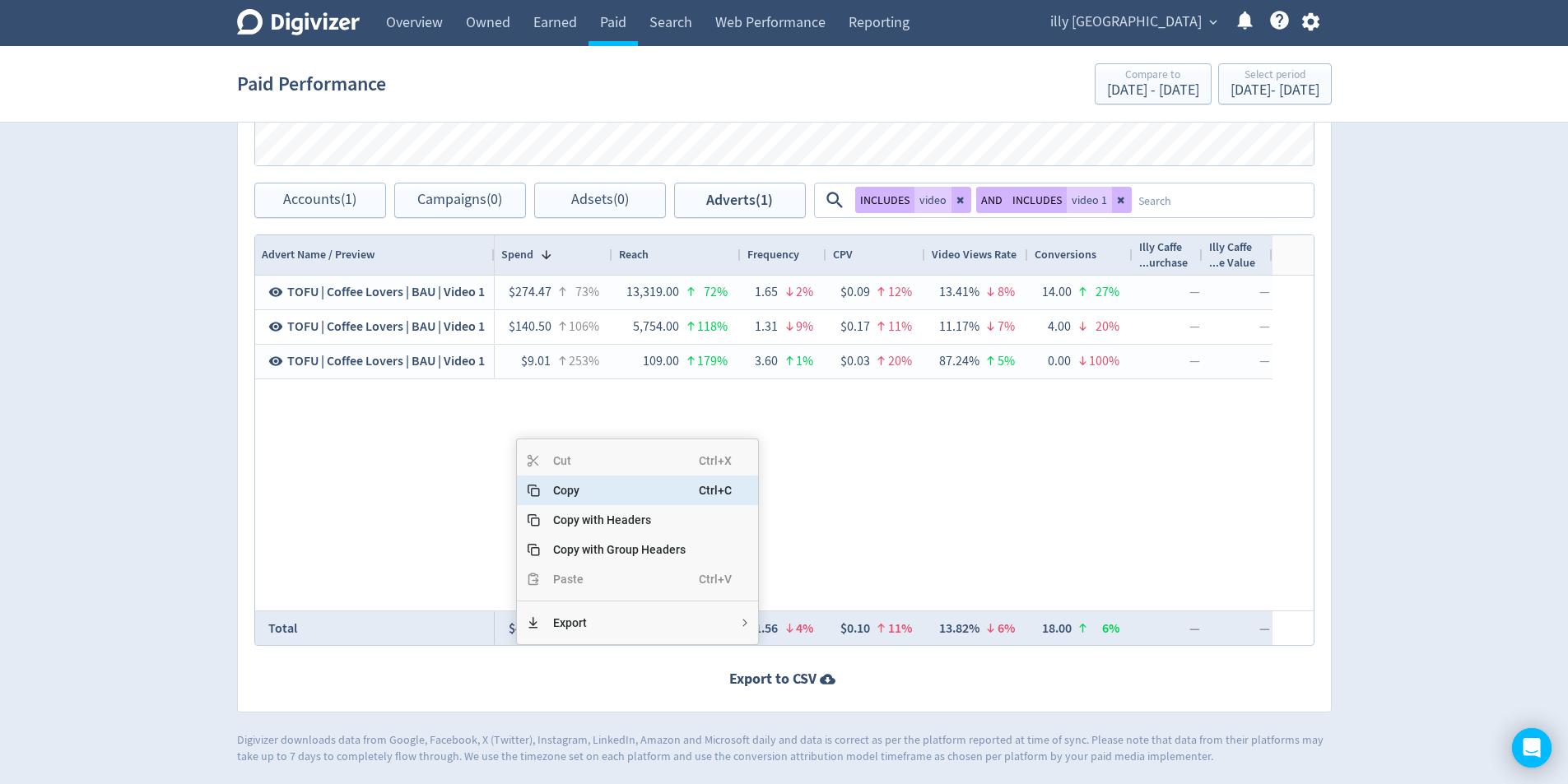
click at [590, 498] on span "Copy" at bounding box center [619, 491] width 159 height 30
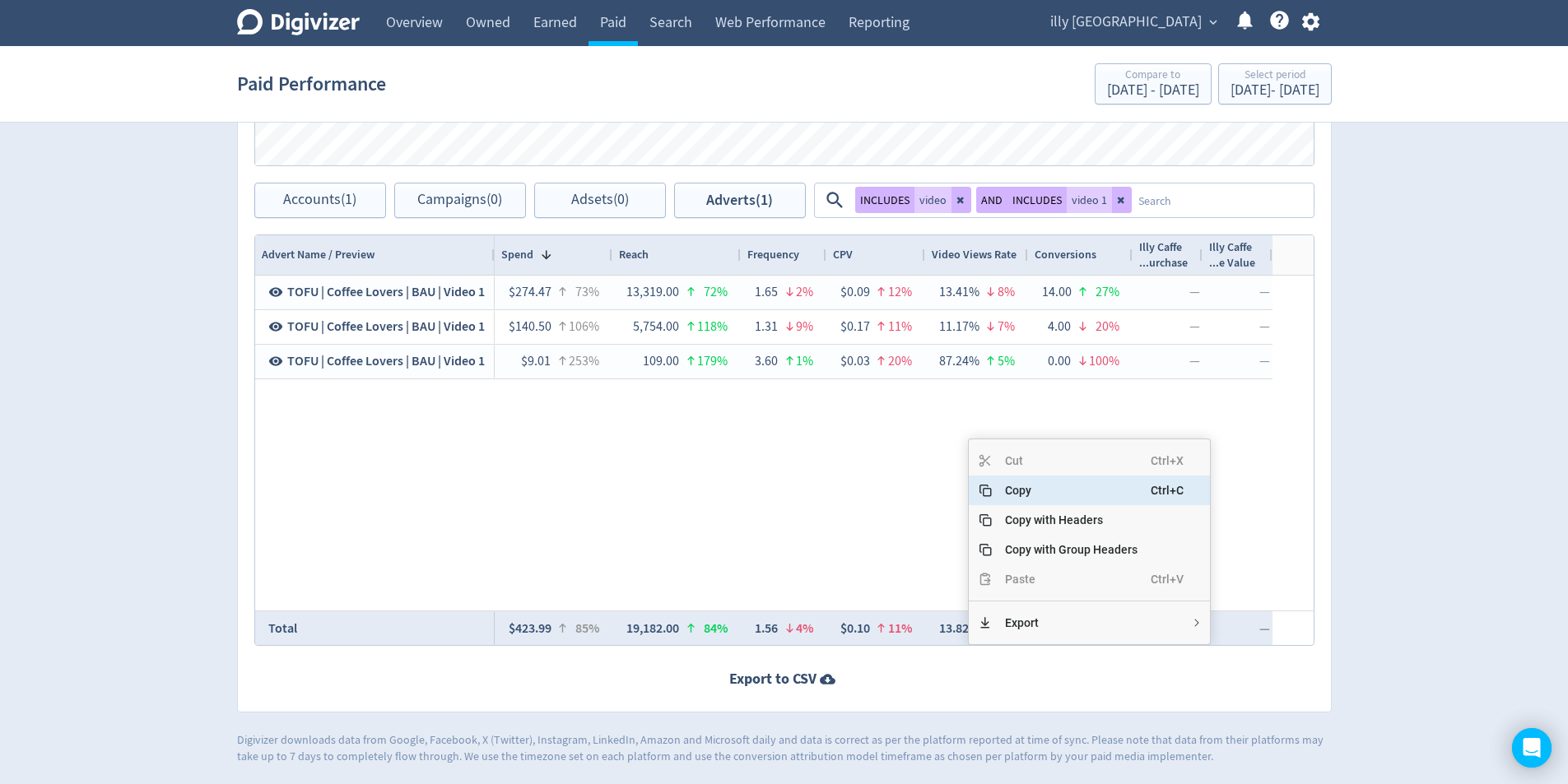
click at [1023, 495] on span "Copy" at bounding box center [1071, 491] width 159 height 30
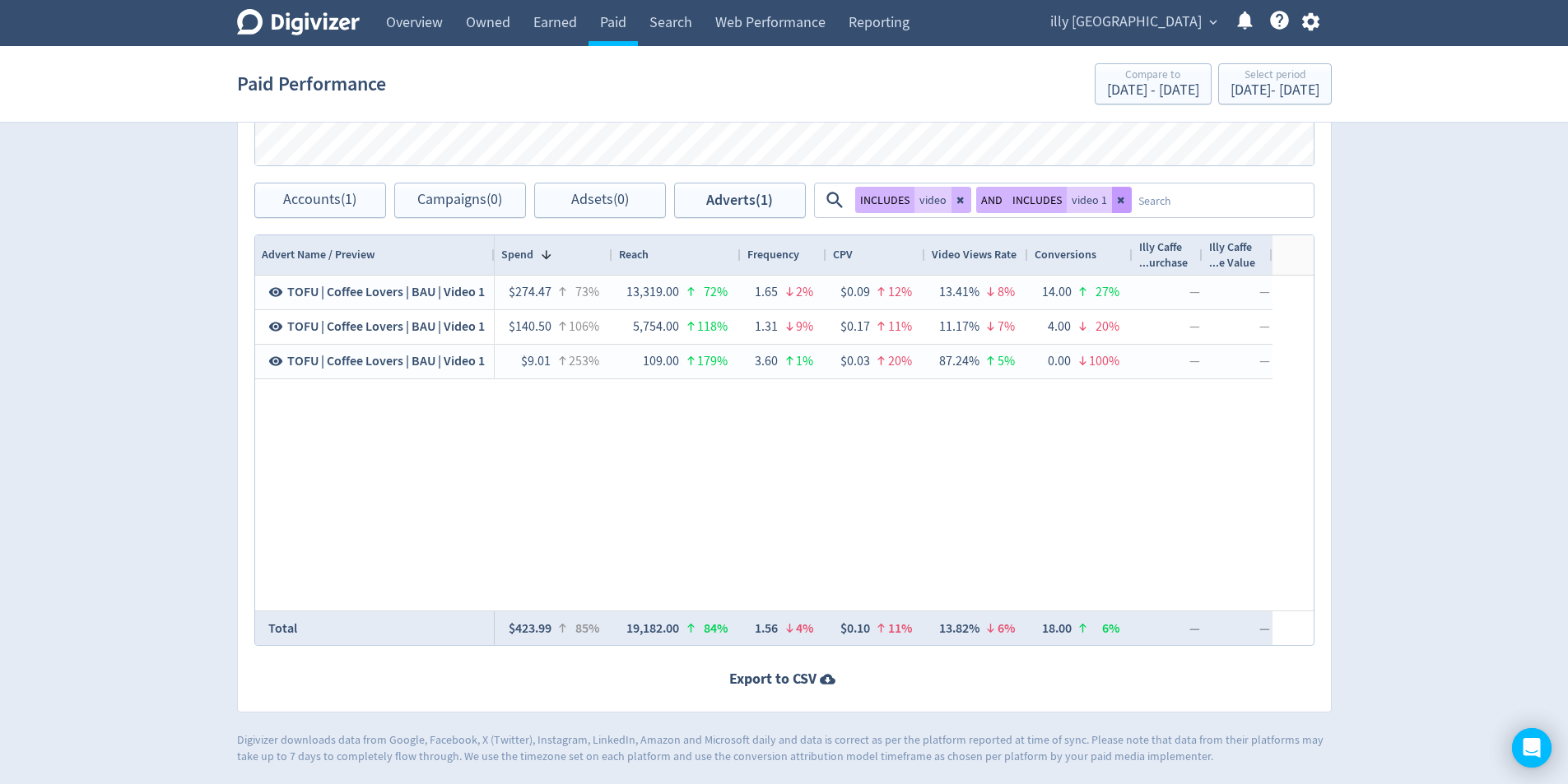
click at [1115, 207] on button at bounding box center [1121, 200] width 20 height 26
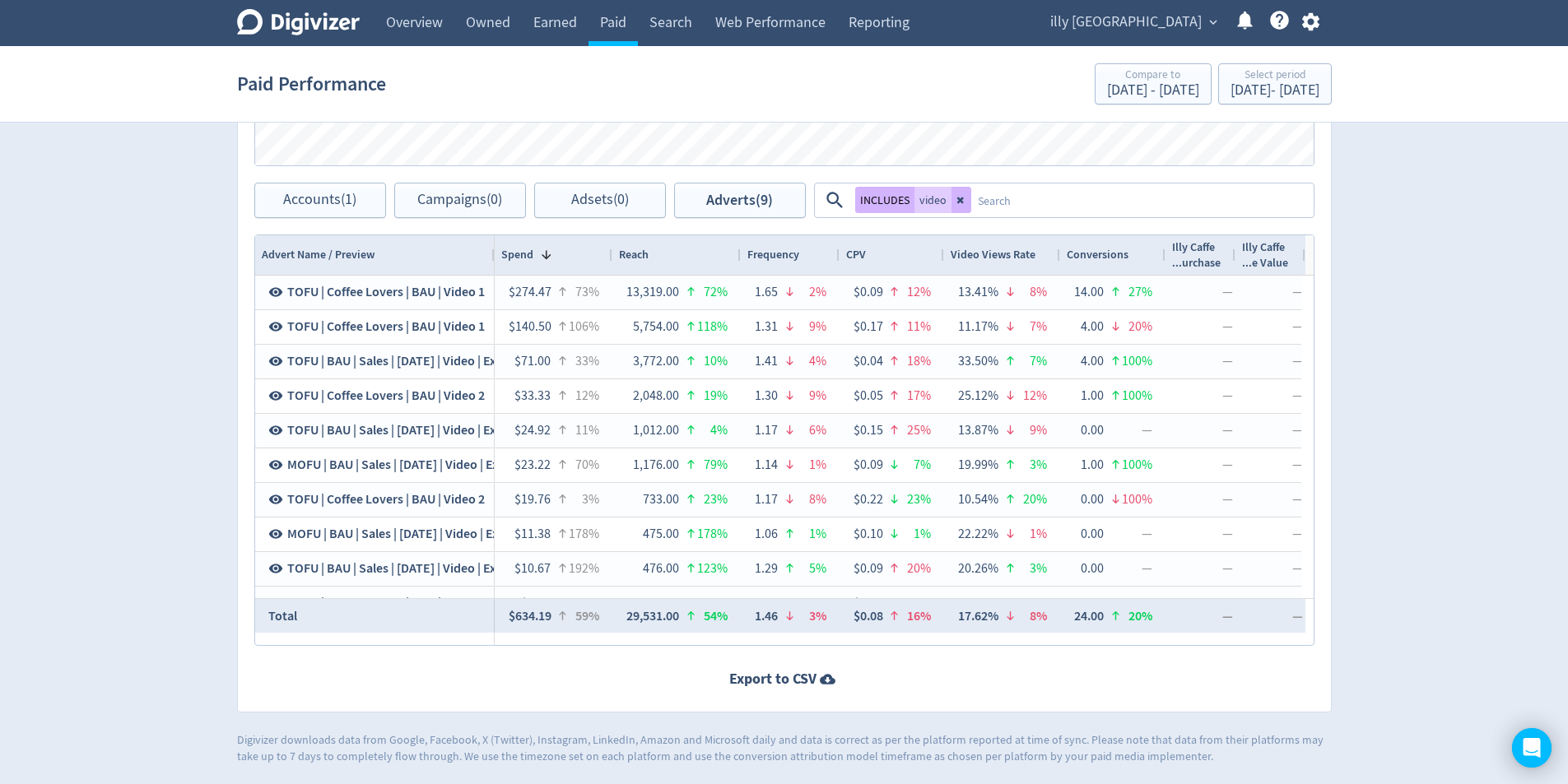
click at [1058, 210] on textarea at bounding box center [1141, 200] width 340 height 30
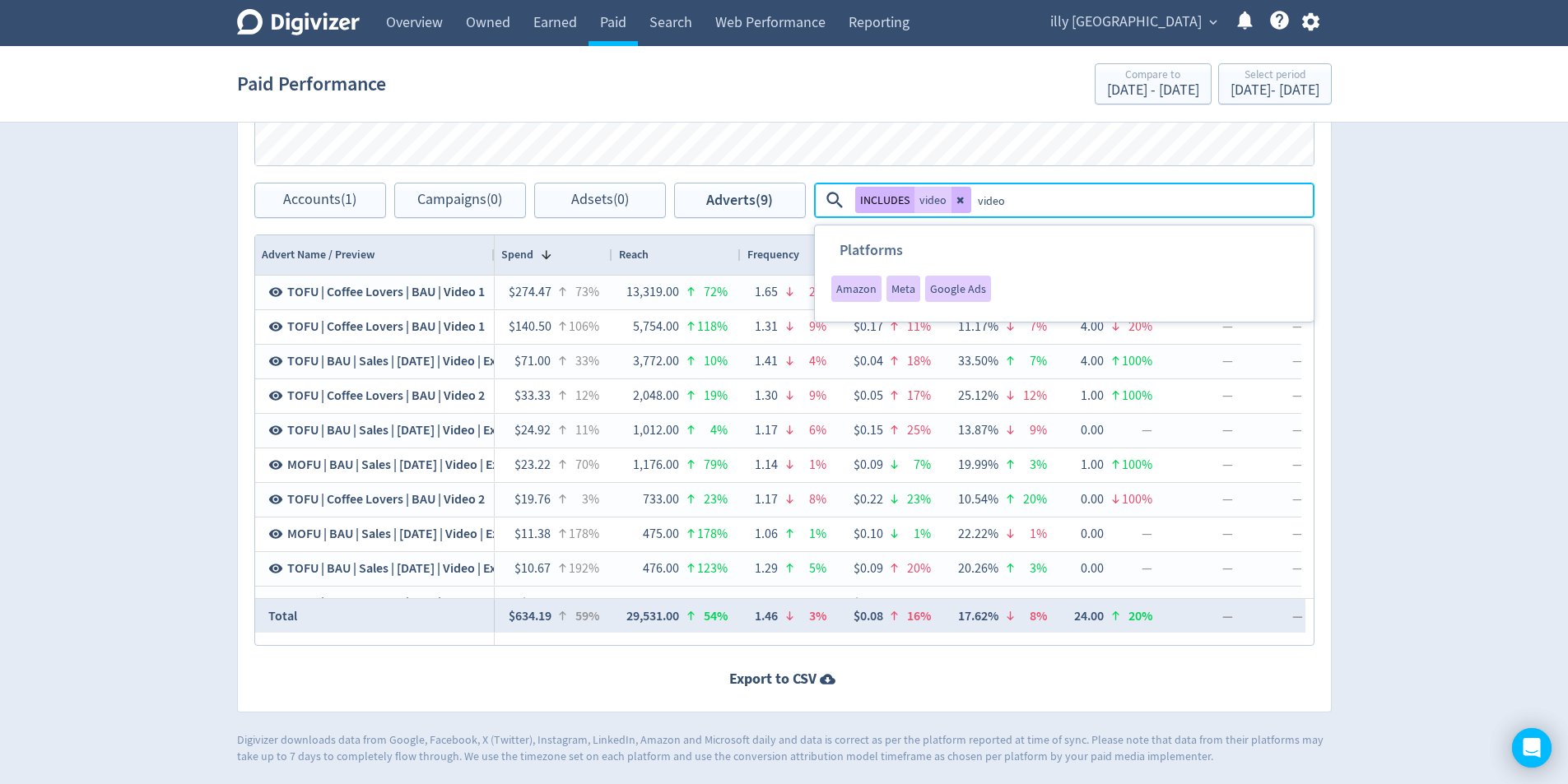
type textarea "video 2"
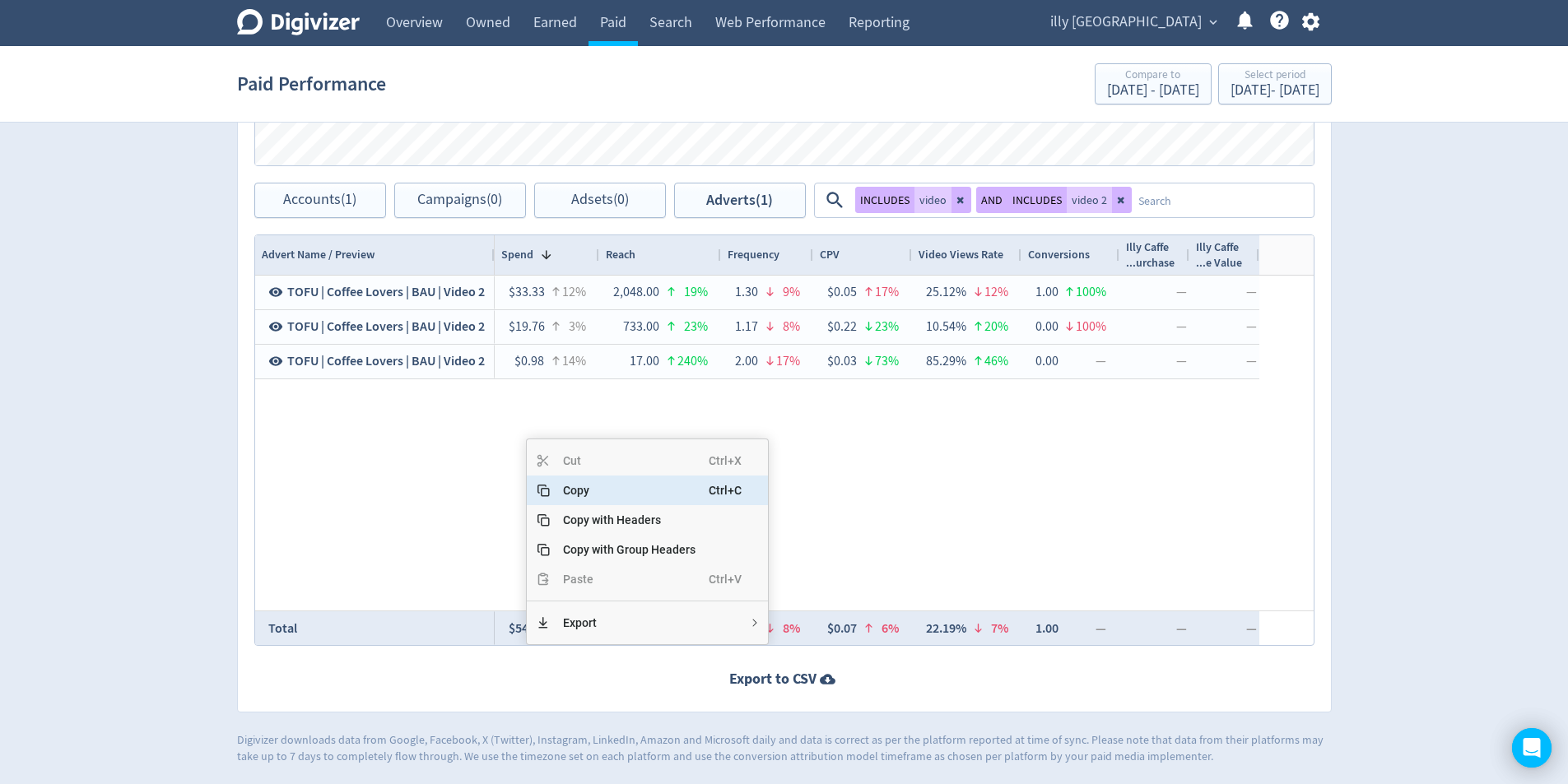
click at [579, 499] on span "Copy" at bounding box center [629, 491] width 159 height 30
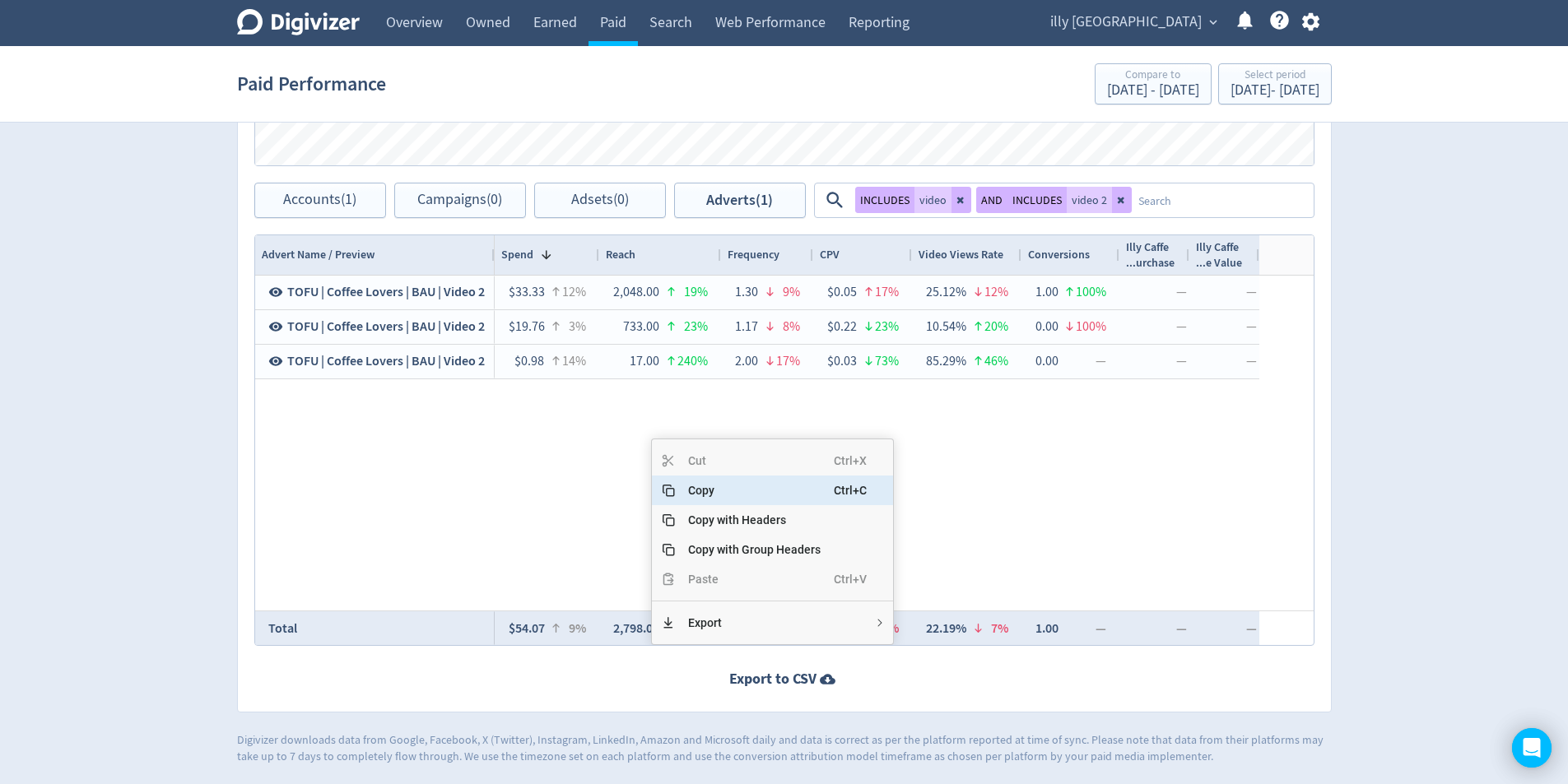
click at [715, 492] on span "Copy" at bounding box center [754, 491] width 159 height 30
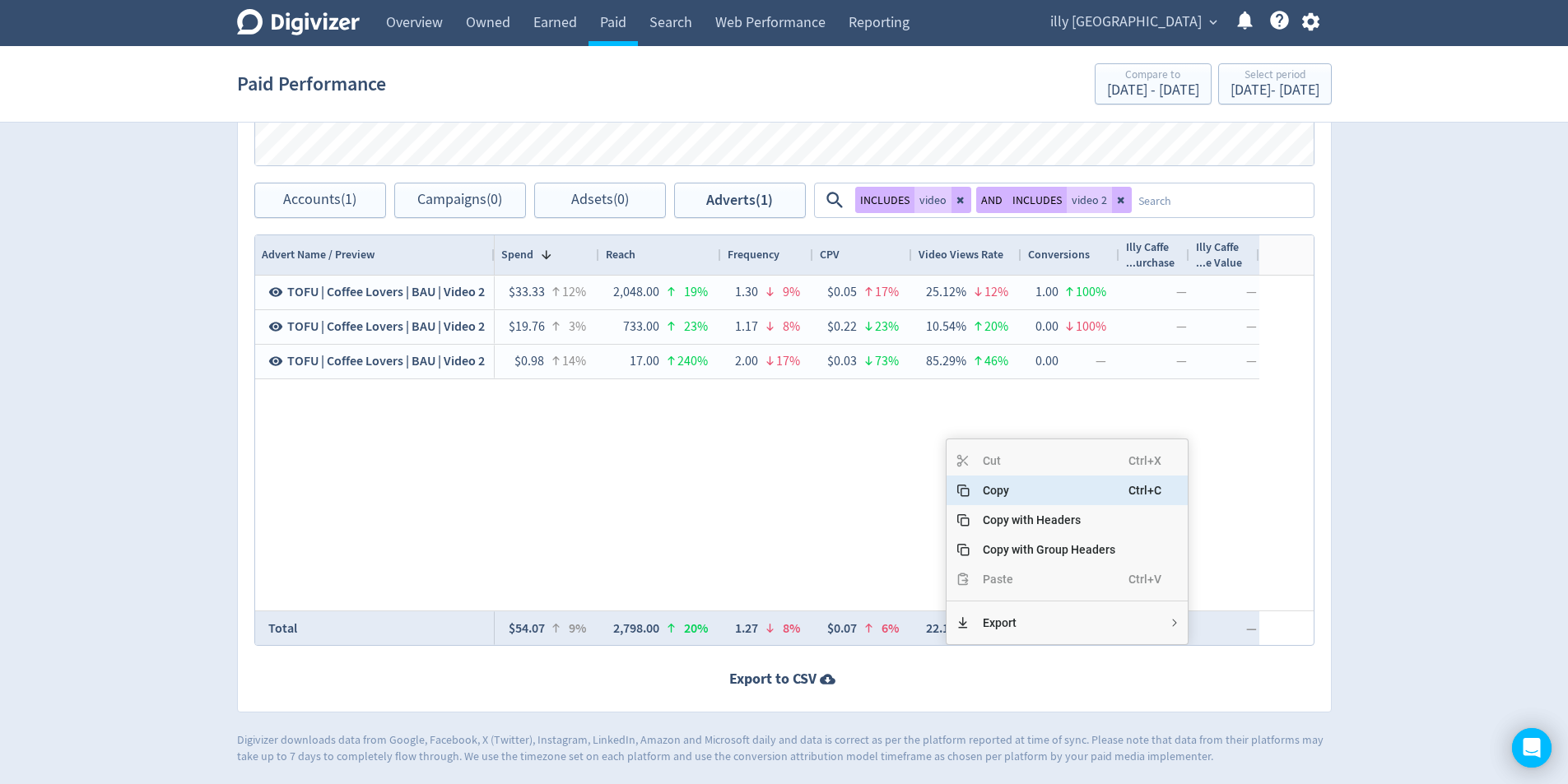
click at [1007, 487] on span "Copy" at bounding box center [1048, 491] width 159 height 30
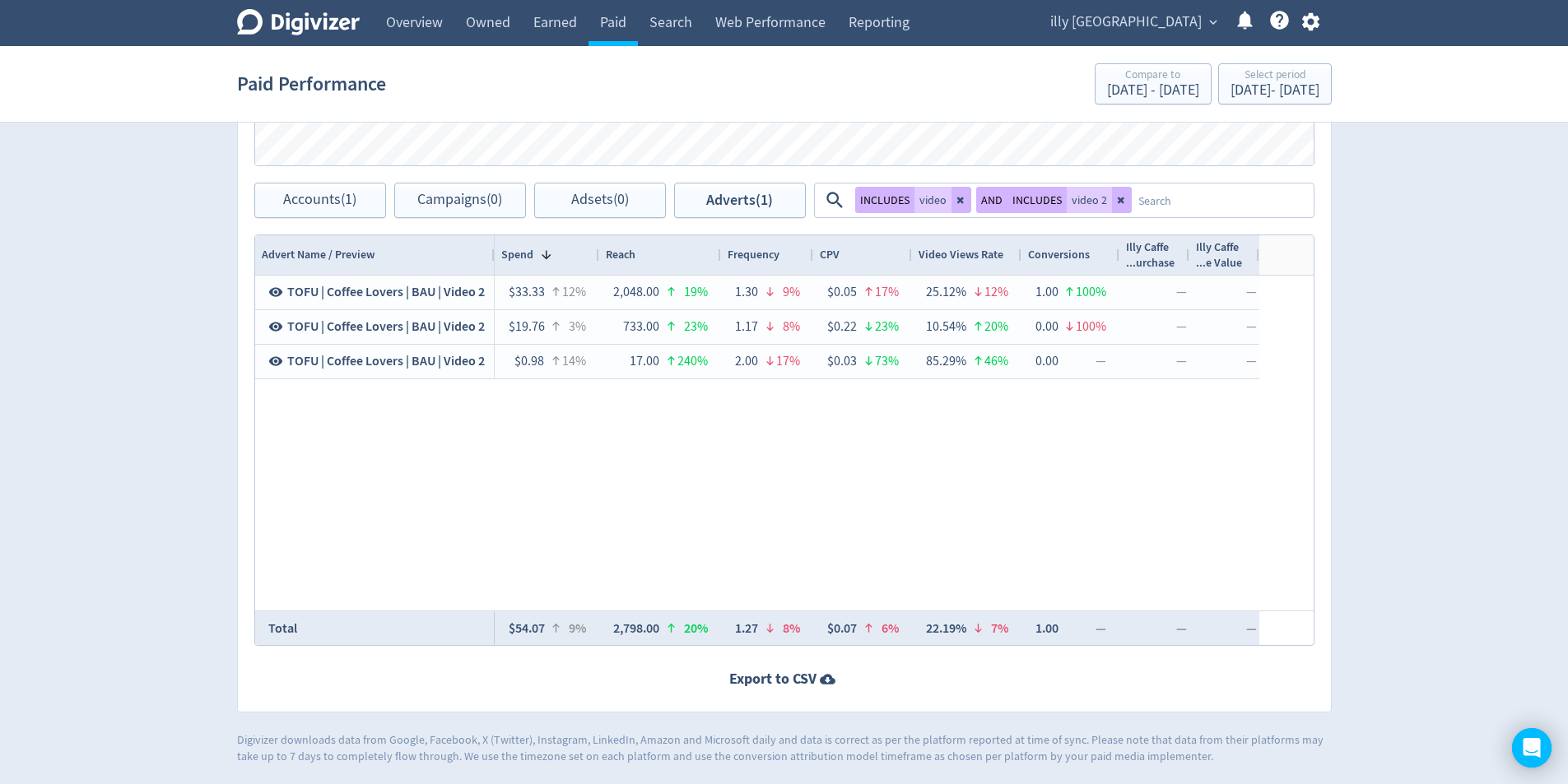
drag, startPoint x: 1117, startPoint y: 202, endPoint x: 1080, endPoint y: 198, distance: 37.2
click at [1117, 202] on icon at bounding box center [1120, 200] width 7 height 7
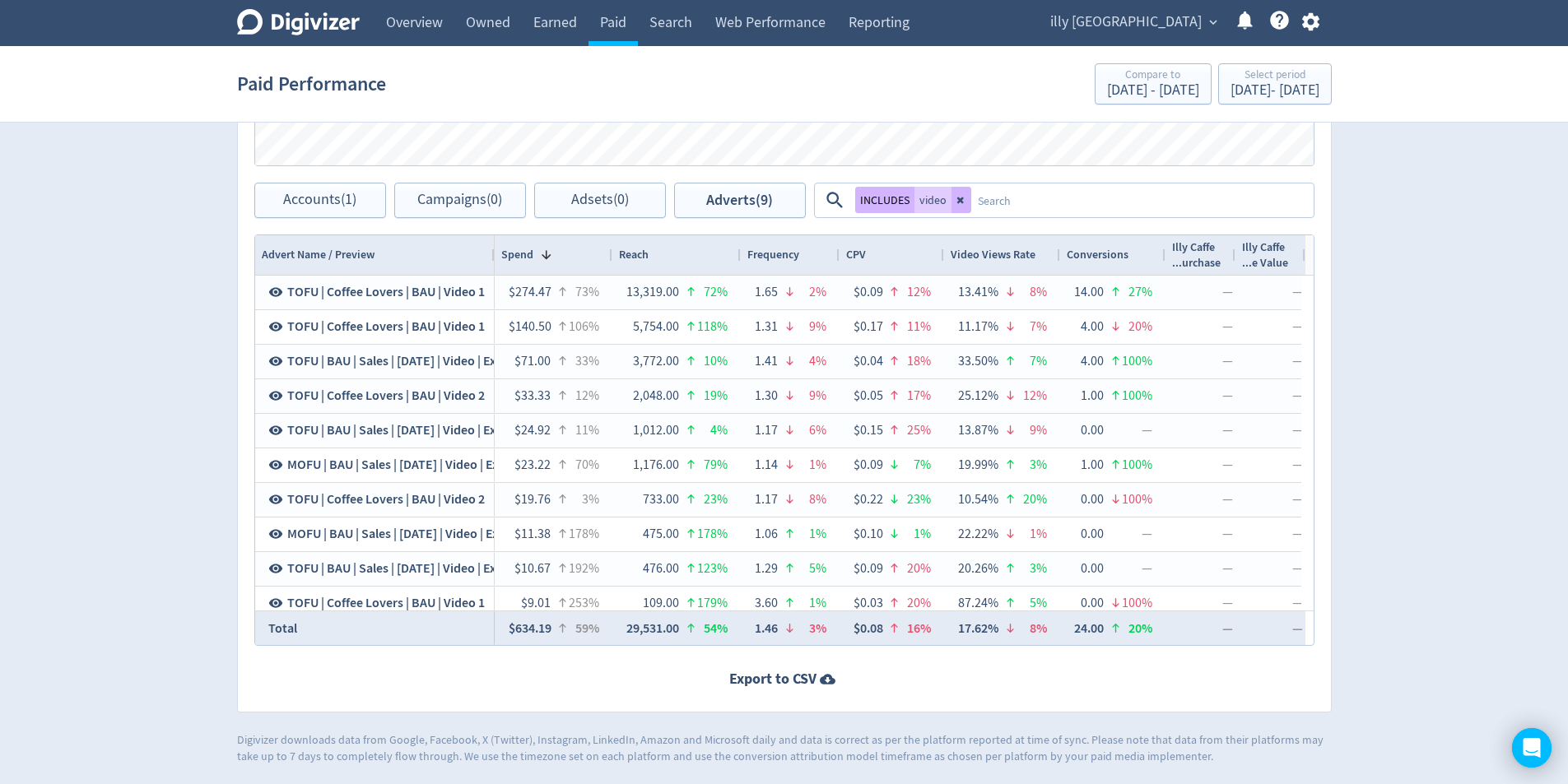
click at [1092, 191] on textarea at bounding box center [1141, 200] width 340 height 30
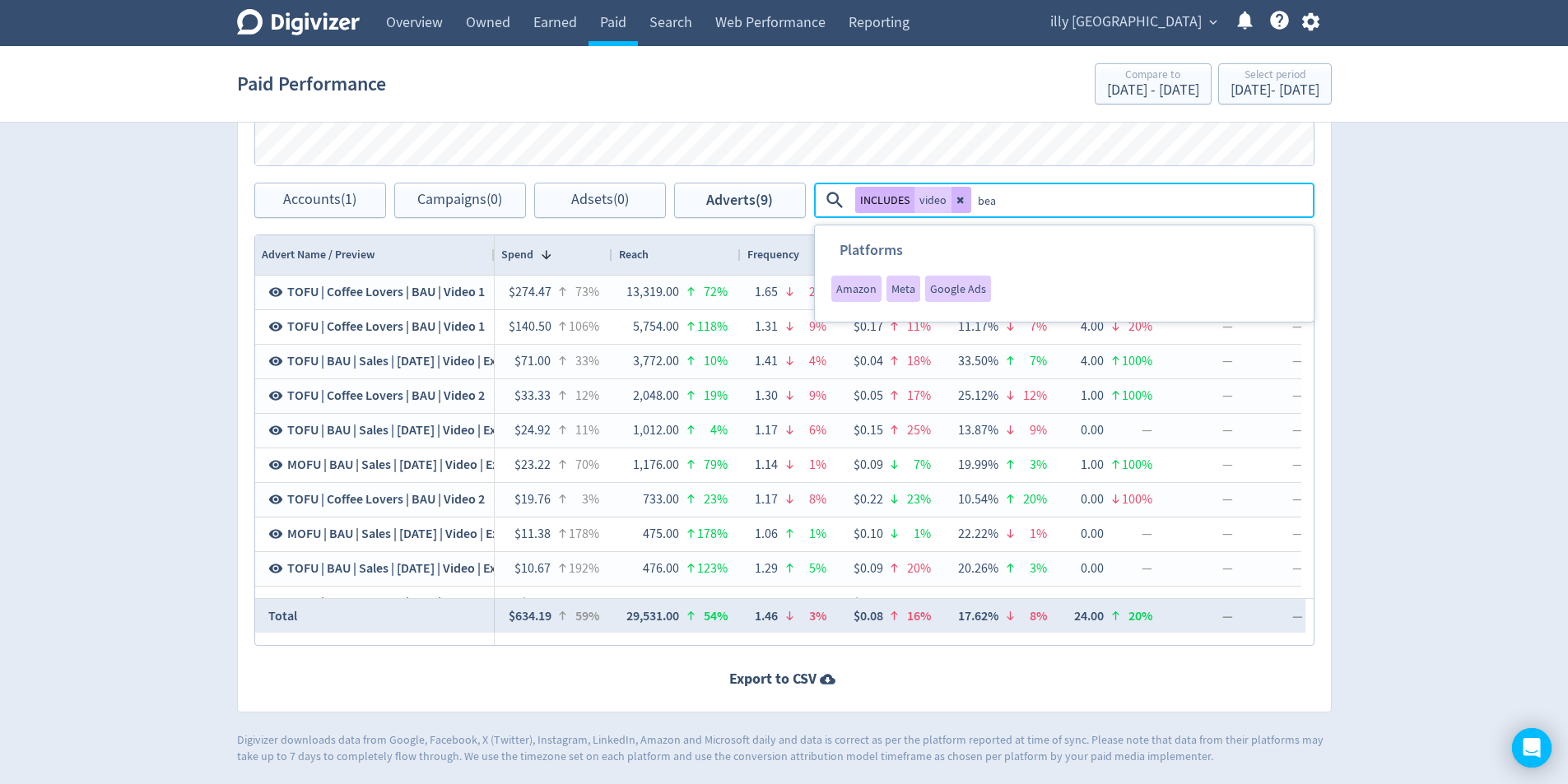
type textarea "bean"
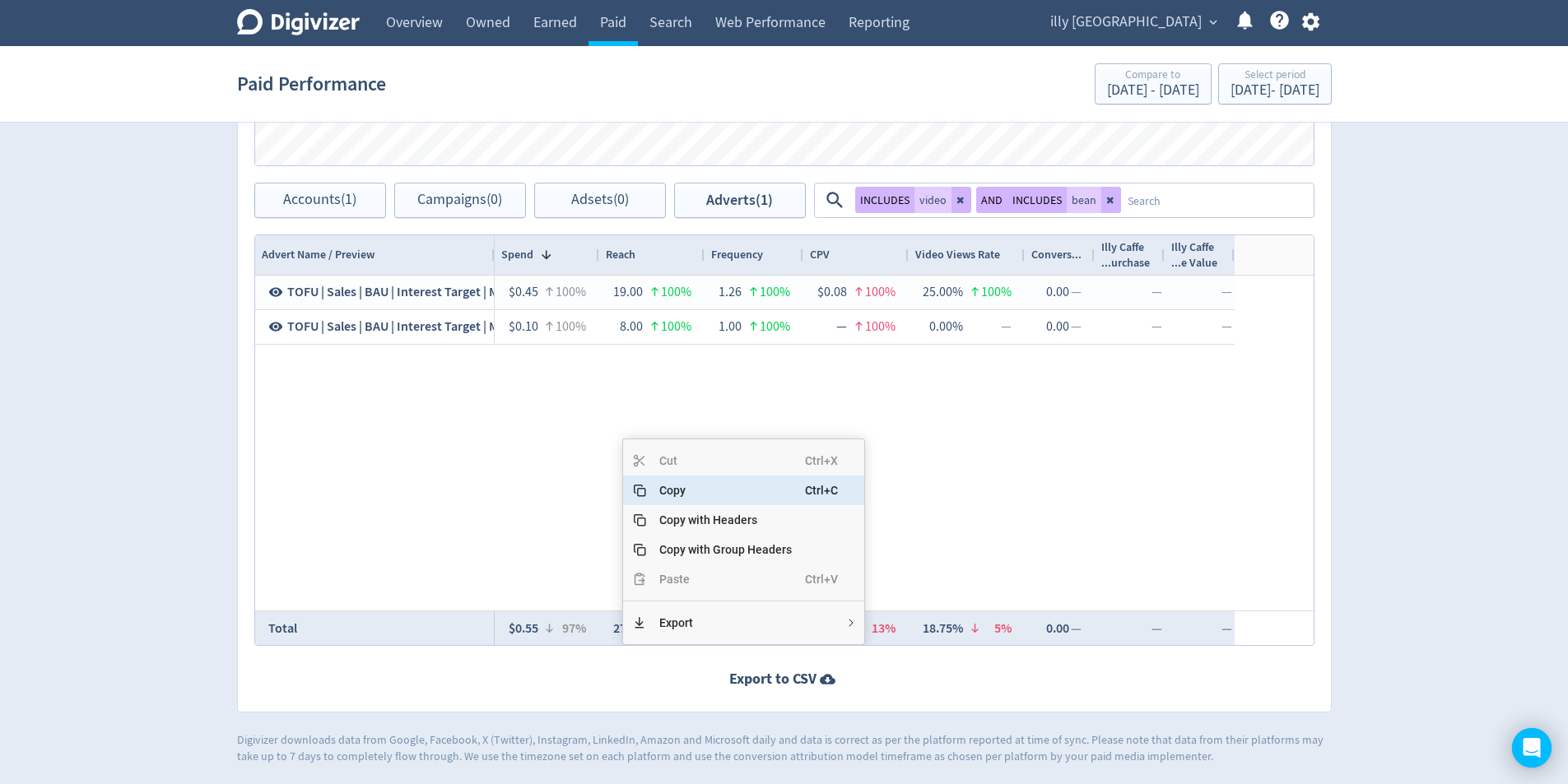
click at [485, 523] on div "TOFU | Sales | BAU | Interest Target | Maximise Conversion Value | Bean Video |…" at bounding box center [784, 443] width 1058 height 335
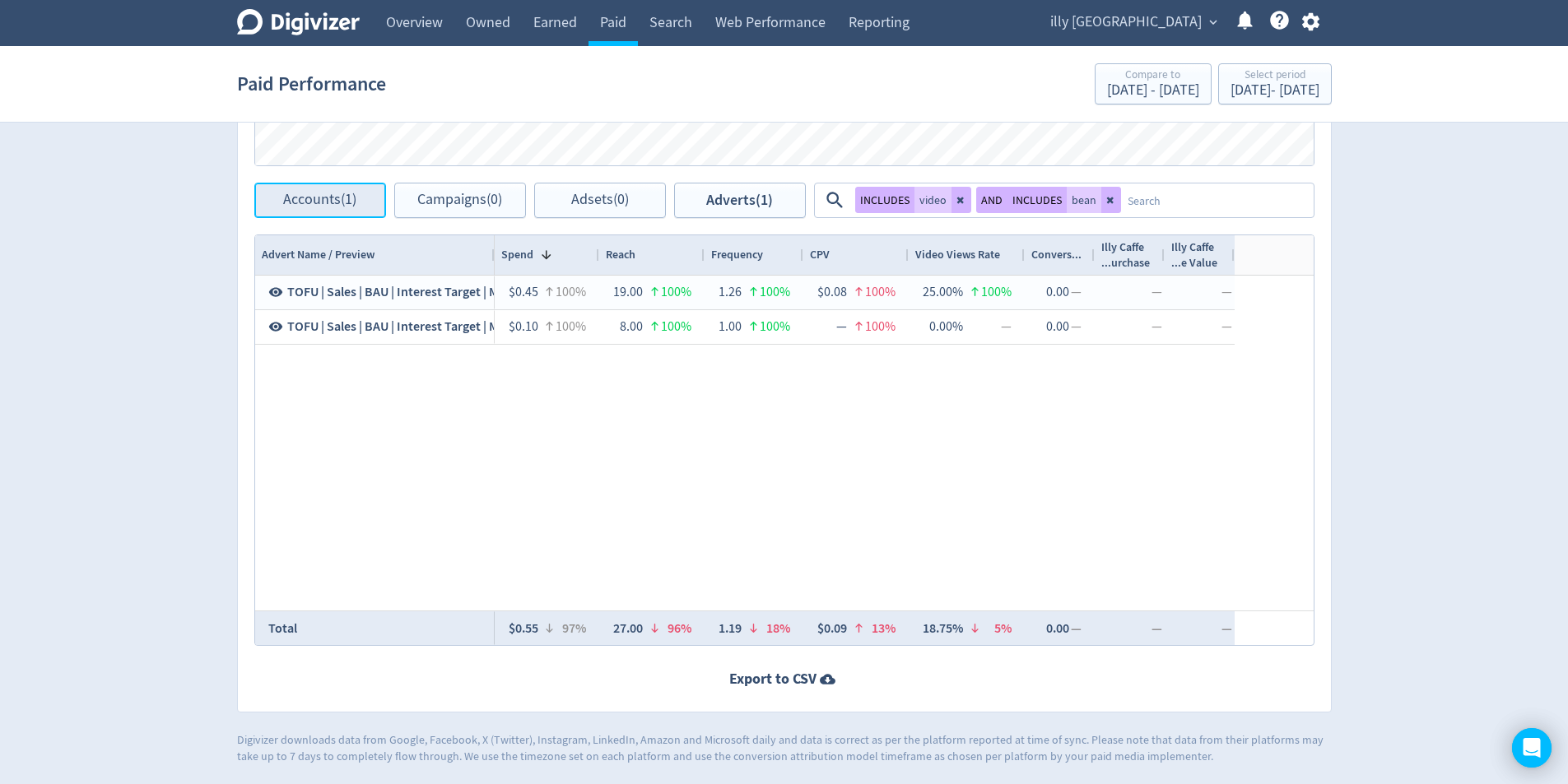
drag, startPoint x: 316, startPoint y: 193, endPoint x: 376, endPoint y: 214, distance: 63.6
click at [317, 193] on span "Accounts (1)" at bounding box center [320, 200] width 73 height 16
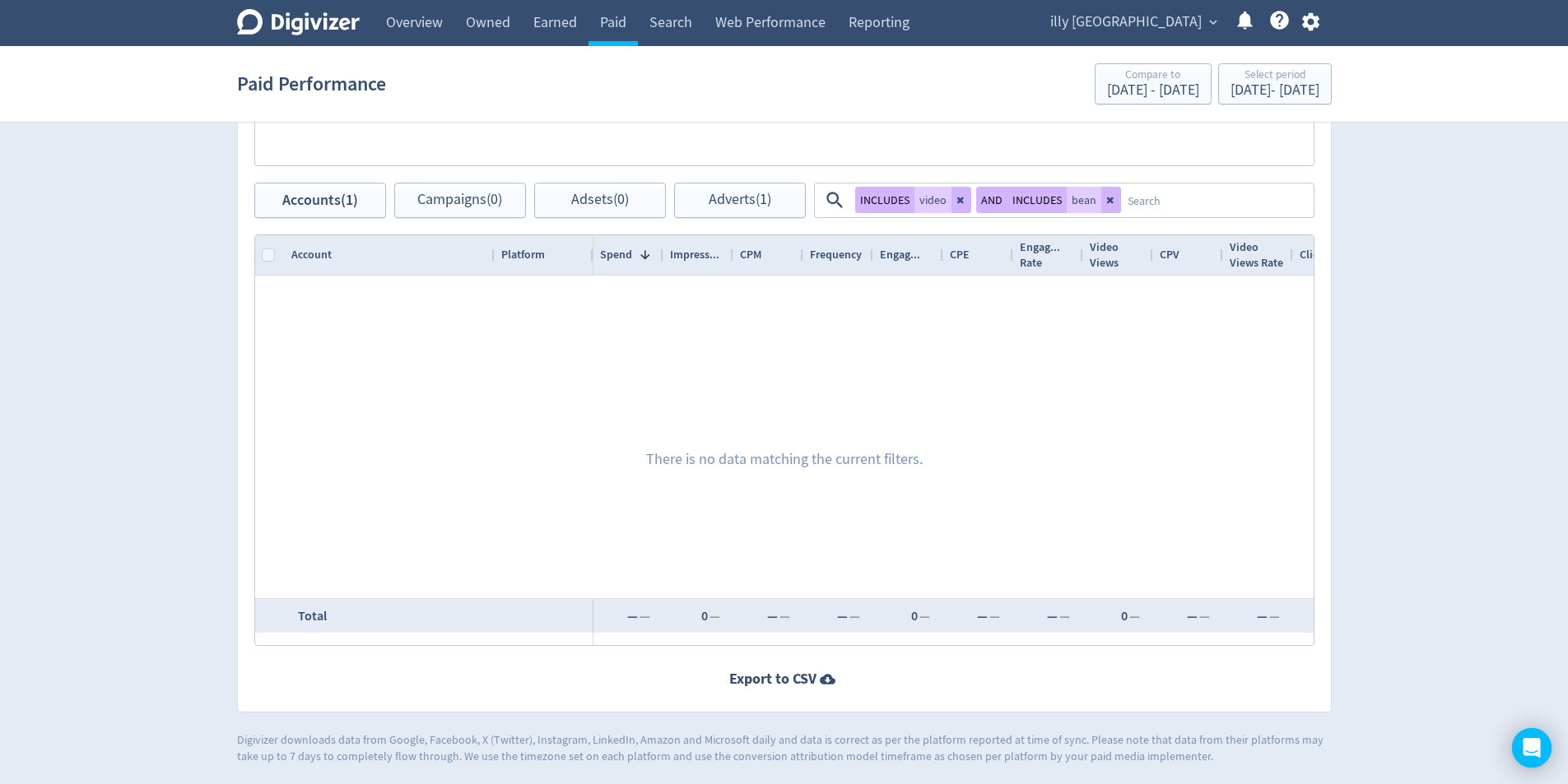
click at [1103, 200] on button at bounding box center [1110, 200] width 20 height 26
click at [963, 202] on button at bounding box center [961, 200] width 20 height 26
checkbox input "false"
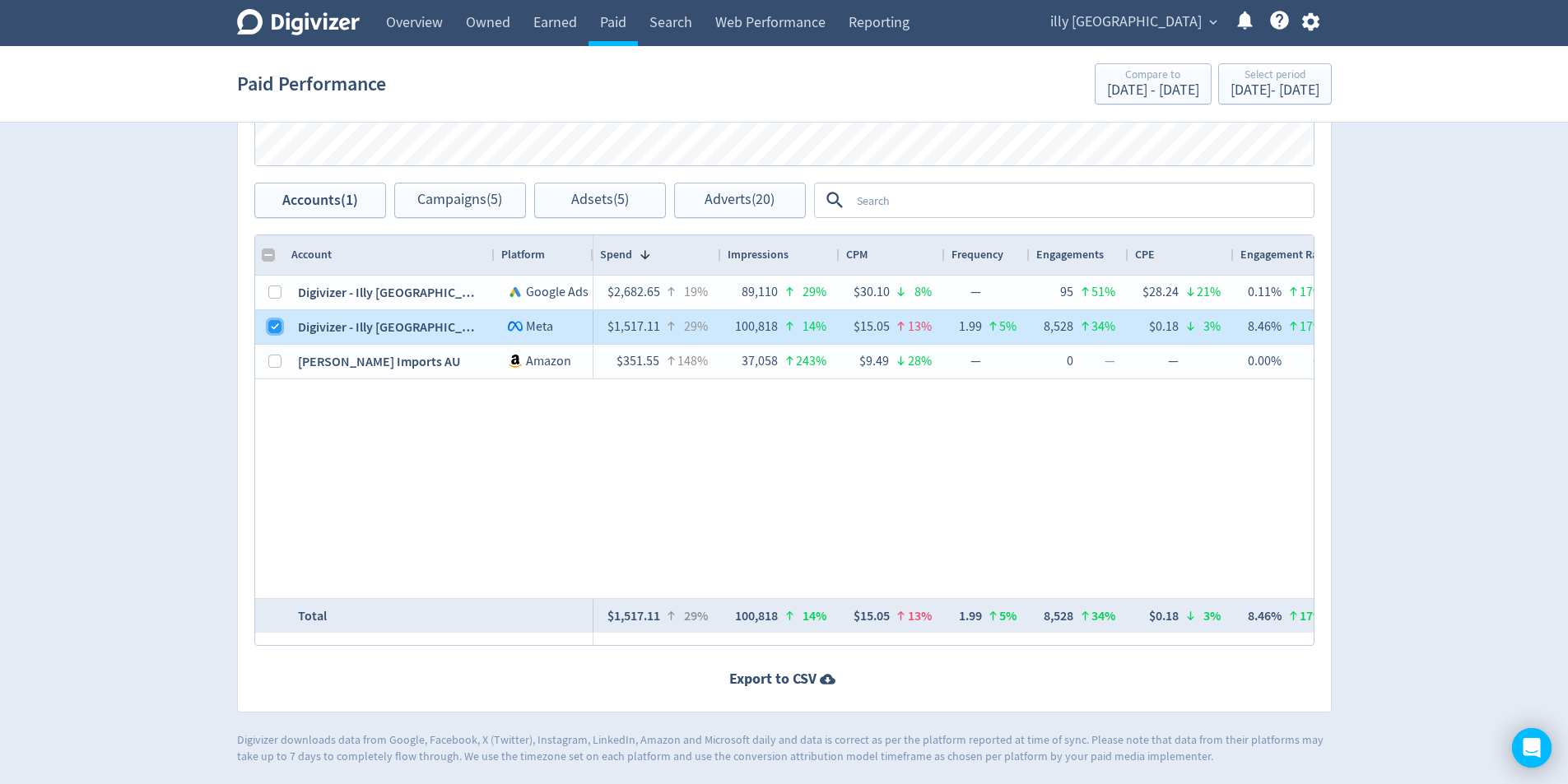
click at [273, 332] on input "Press Space to toggle row selection (checked)" at bounding box center [274, 327] width 13 height 13
checkbox input "false"
click at [272, 360] on input "Press Space to toggle row selection (unchecked)" at bounding box center [274, 361] width 13 height 13
checkbox input "true"
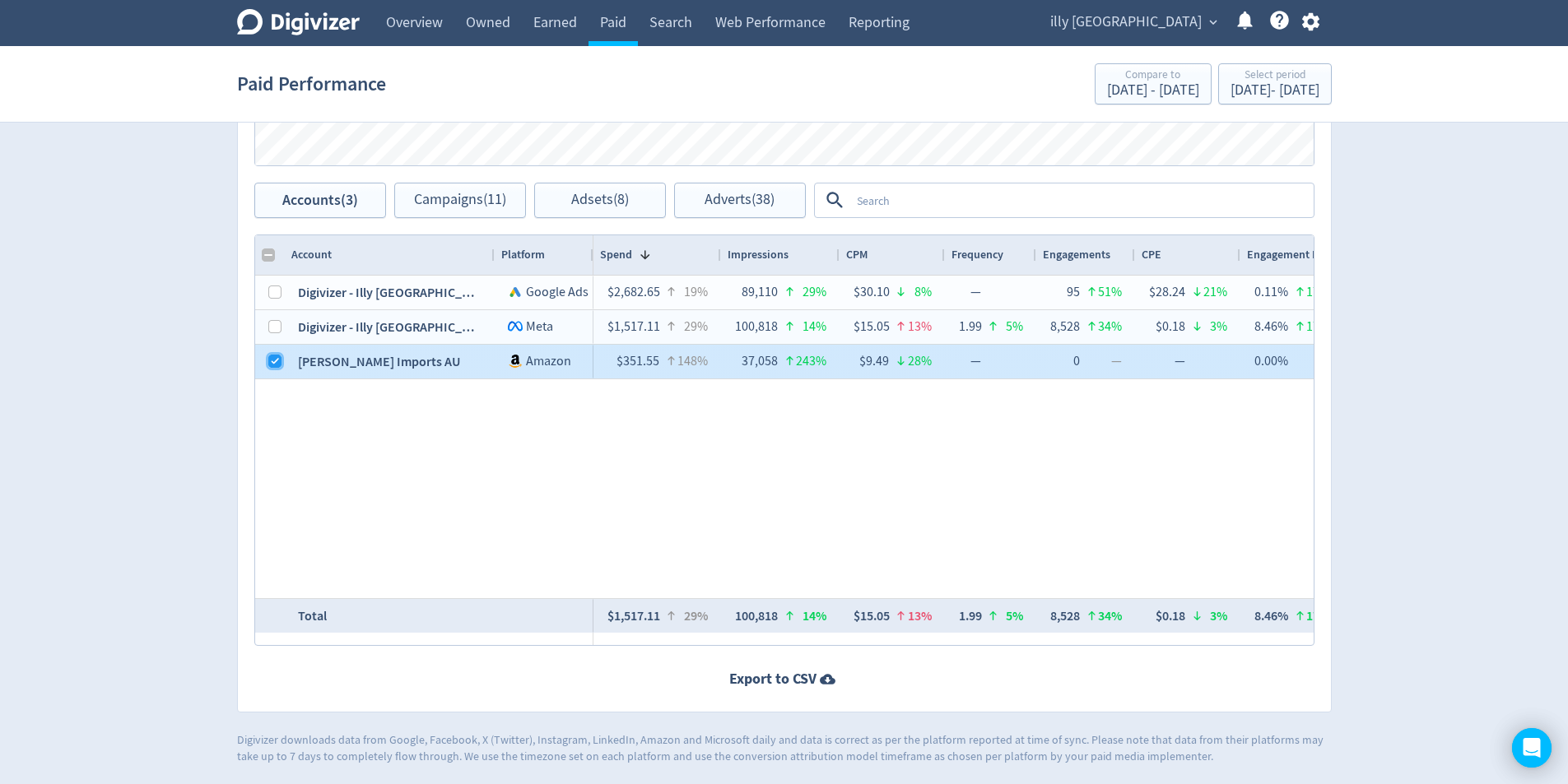
checkbox input "false"
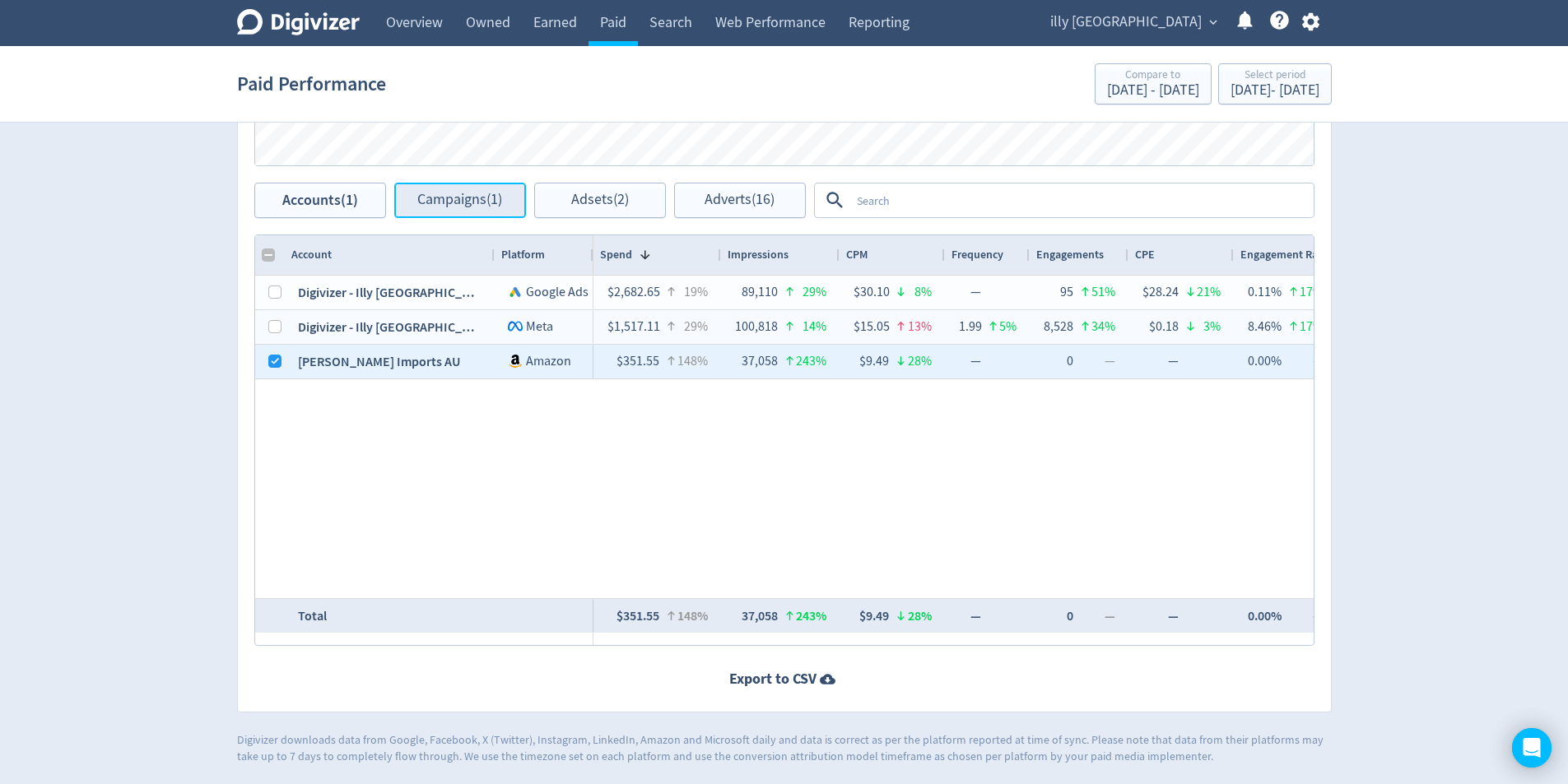
click at [471, 209] on button "Campaigns (1)" at bounding box center [460, 200] width 132 height 36
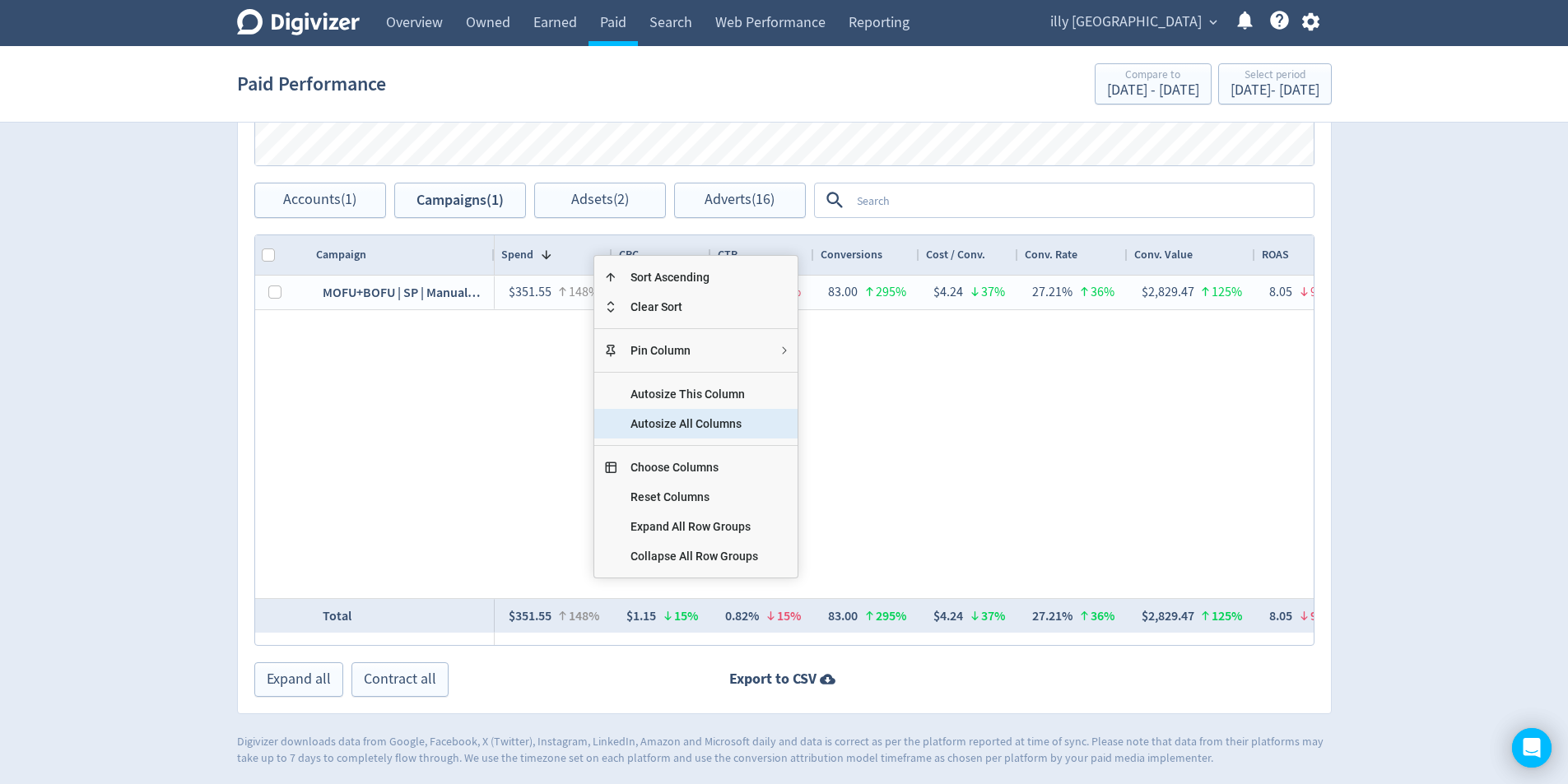
click at [714, 421] on span "Autosize All Columns" at bounding box center [695, 424] width 154 height 30
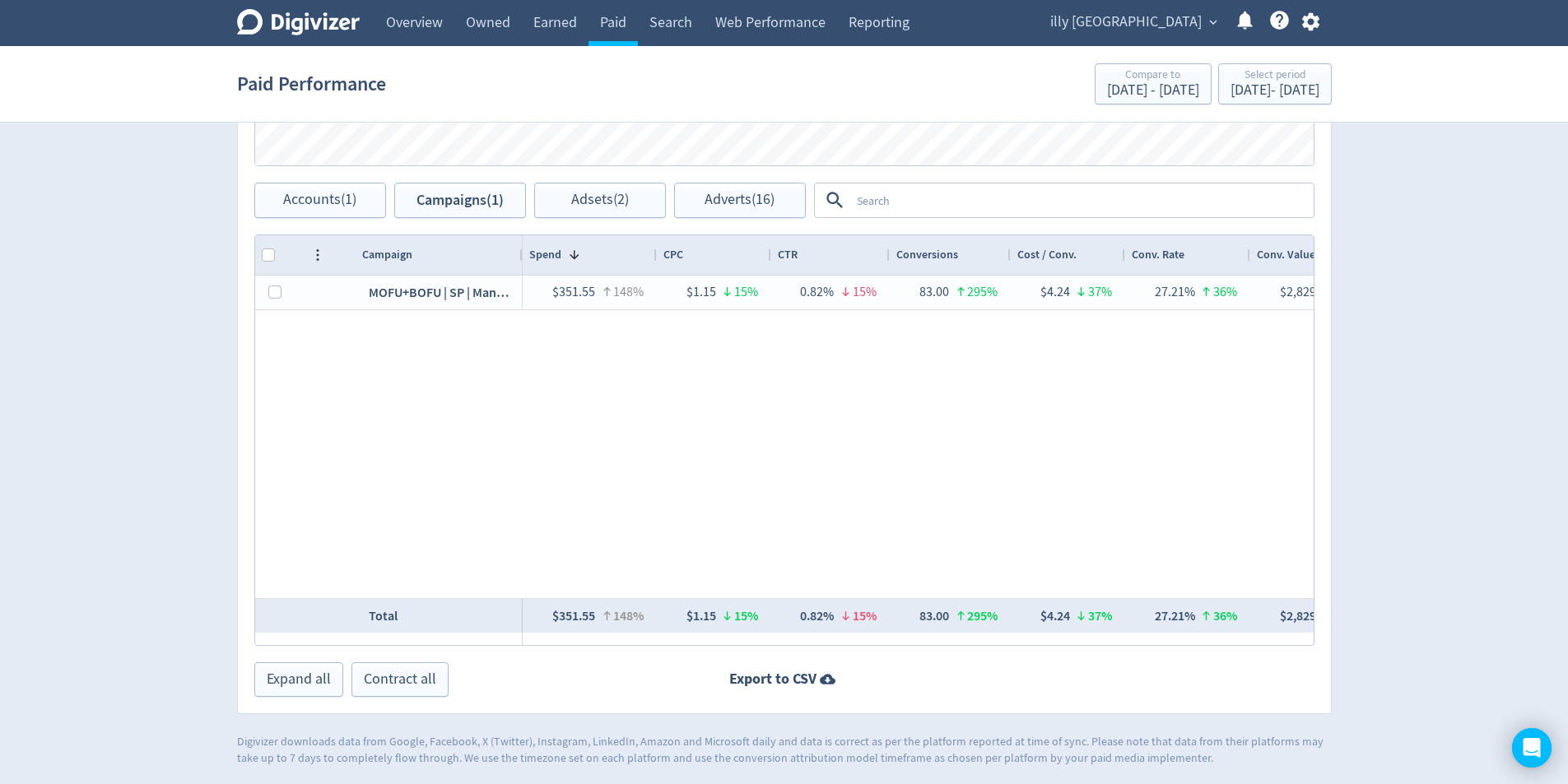
drag, startPoint x: 749, startPoint y: 257, endPoint x: 502, endPoint y: 256, distance: 247.0
click at [520, 256] on div at bounding box center [521, 255] width 7 height 39
drag, startPoint x: 371, startPoint y: 249, endPoint x: 552, endPoint y: 262, distance: 181.5
drag, startPoint x: 552, startPoint y: 262, endPoint x: 605, endPoint y: 265, distance: 53.1
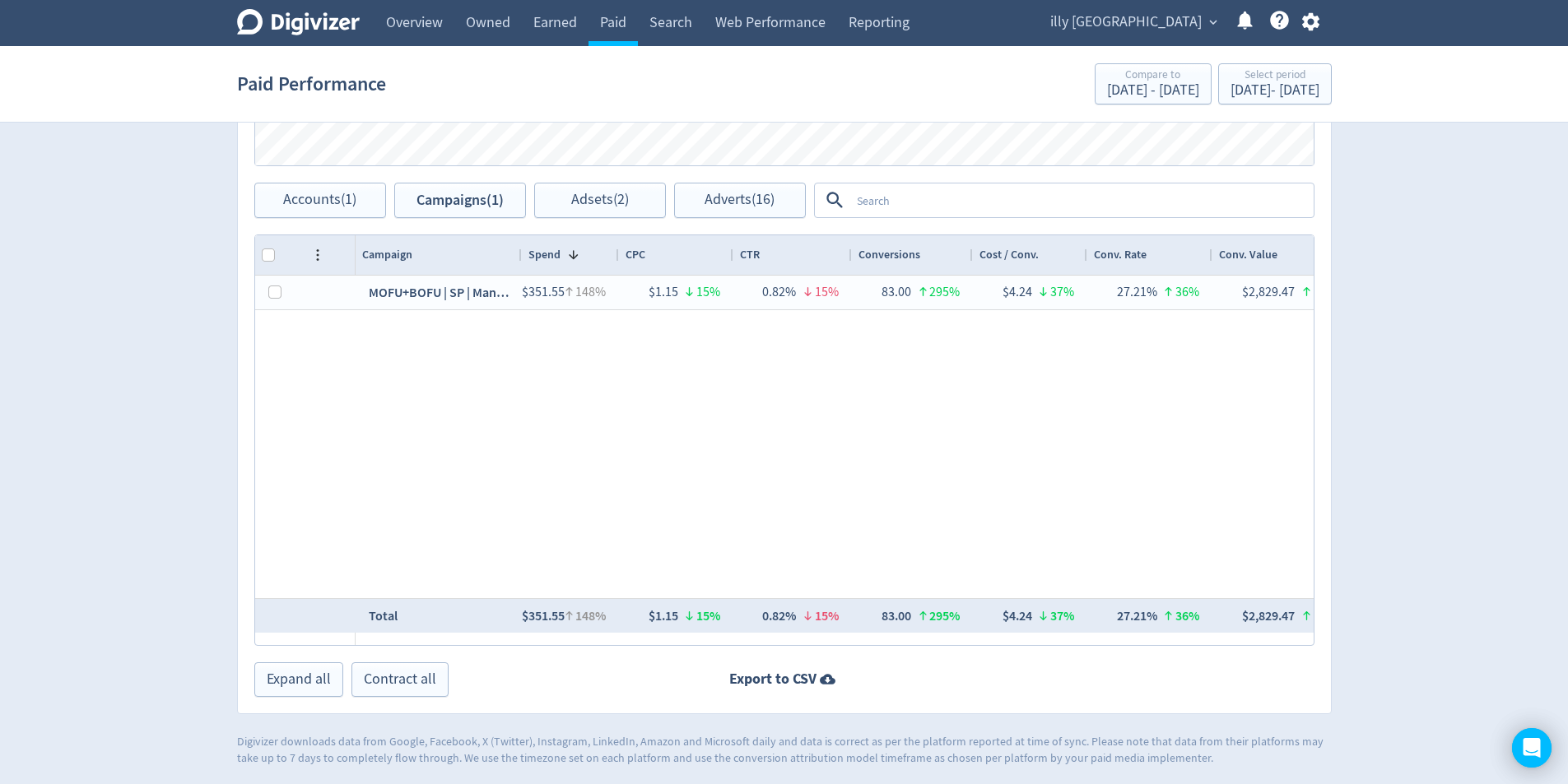
drag, startPoint x: 651, startPoint y: 257, endPoint x: 615, endPoint y: 265, distance: 36.9
click at [615, 265] on div at bounding box center [618, 255] width 7 height 39
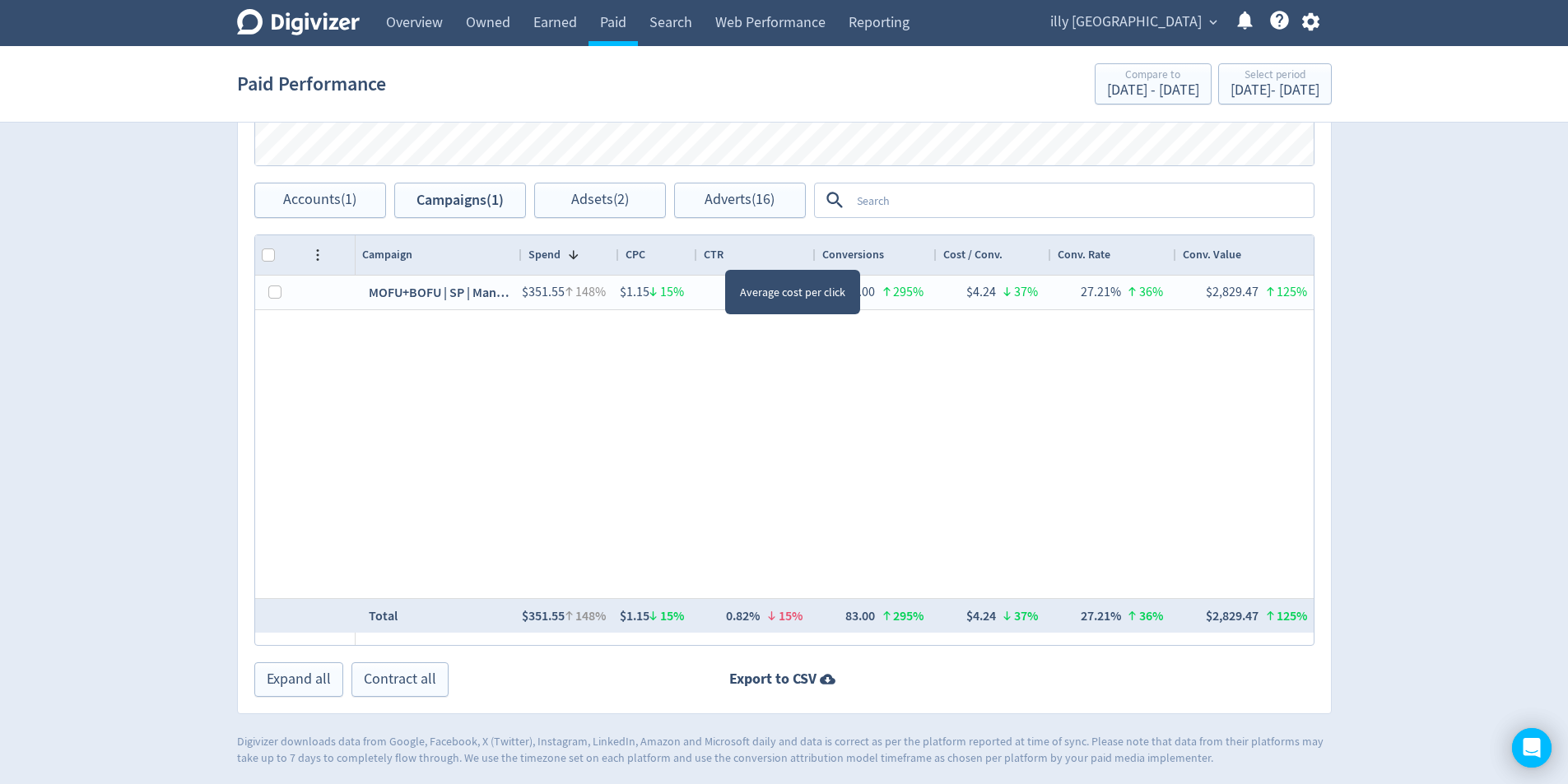
drag, startPoint x: 729, startPoint y: 254, endPoint x: 694, endPoint y: 257, distance: 35.1
click at [694, 257] on div at bounding box center [696, 255] width 7 height 39
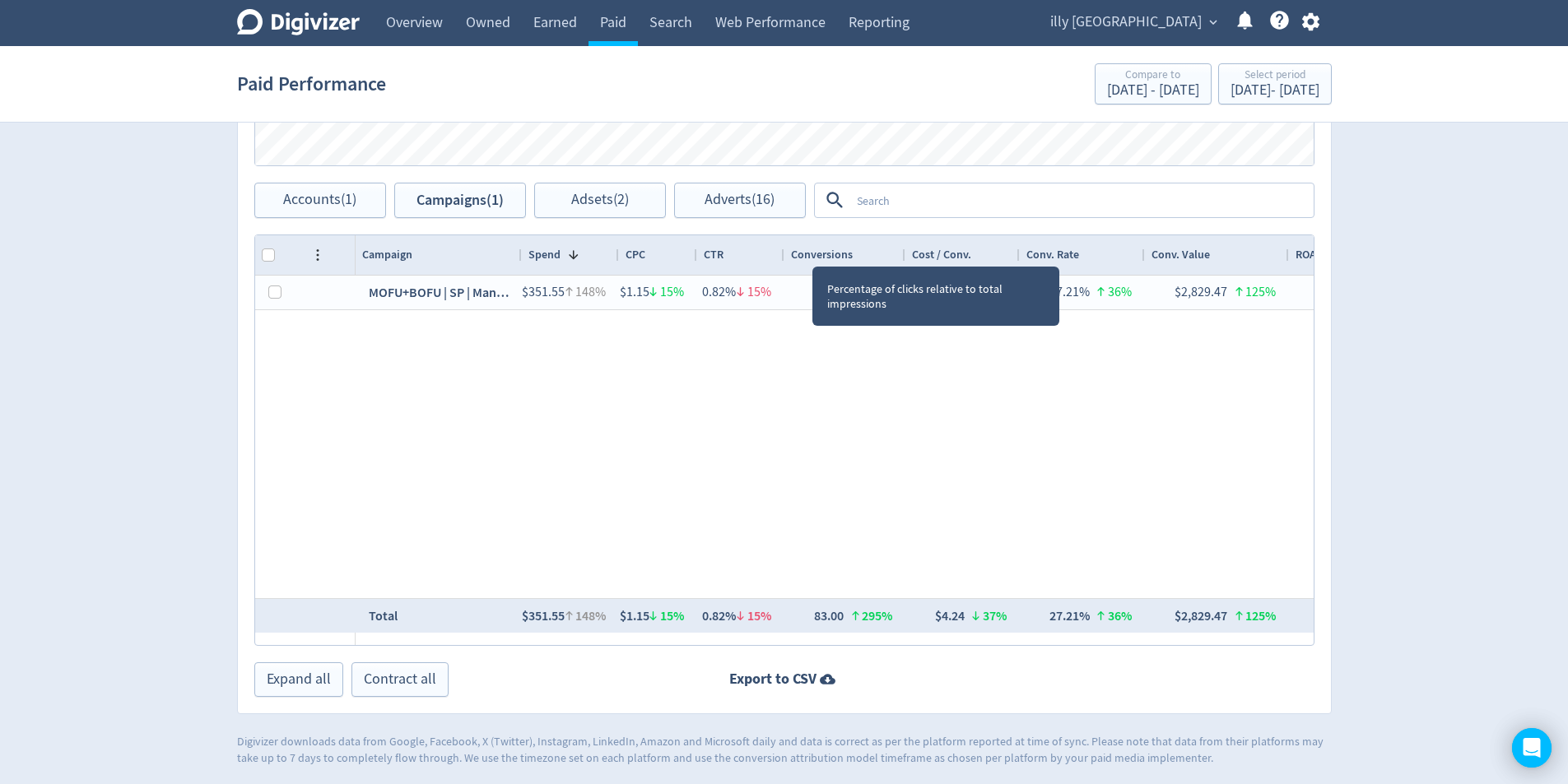
drag, startPoint x: 812, startPoint y: 252, endPoint x: 781, endPoint y: 255, distance: 31.1
click at [781, 255] on div at bounding box center [783, 255] width 7 height 39
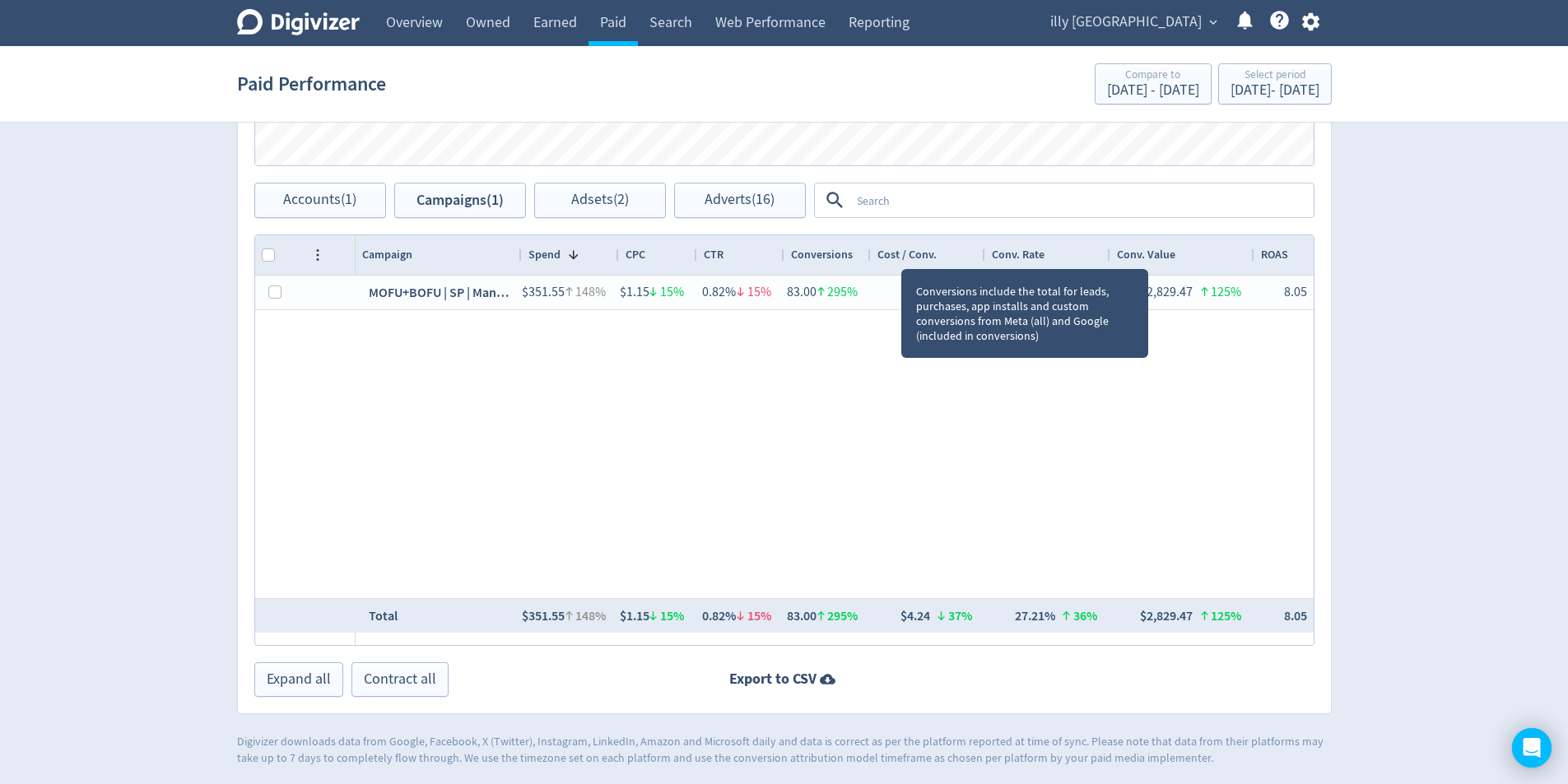
drag, startPoint x: 902, startPoint y: 254, endPoint x: 867, endPoint y: 255, distance: 35.0
click at [867, 255] on div at bounding box center [870, 255] width 7 height 39
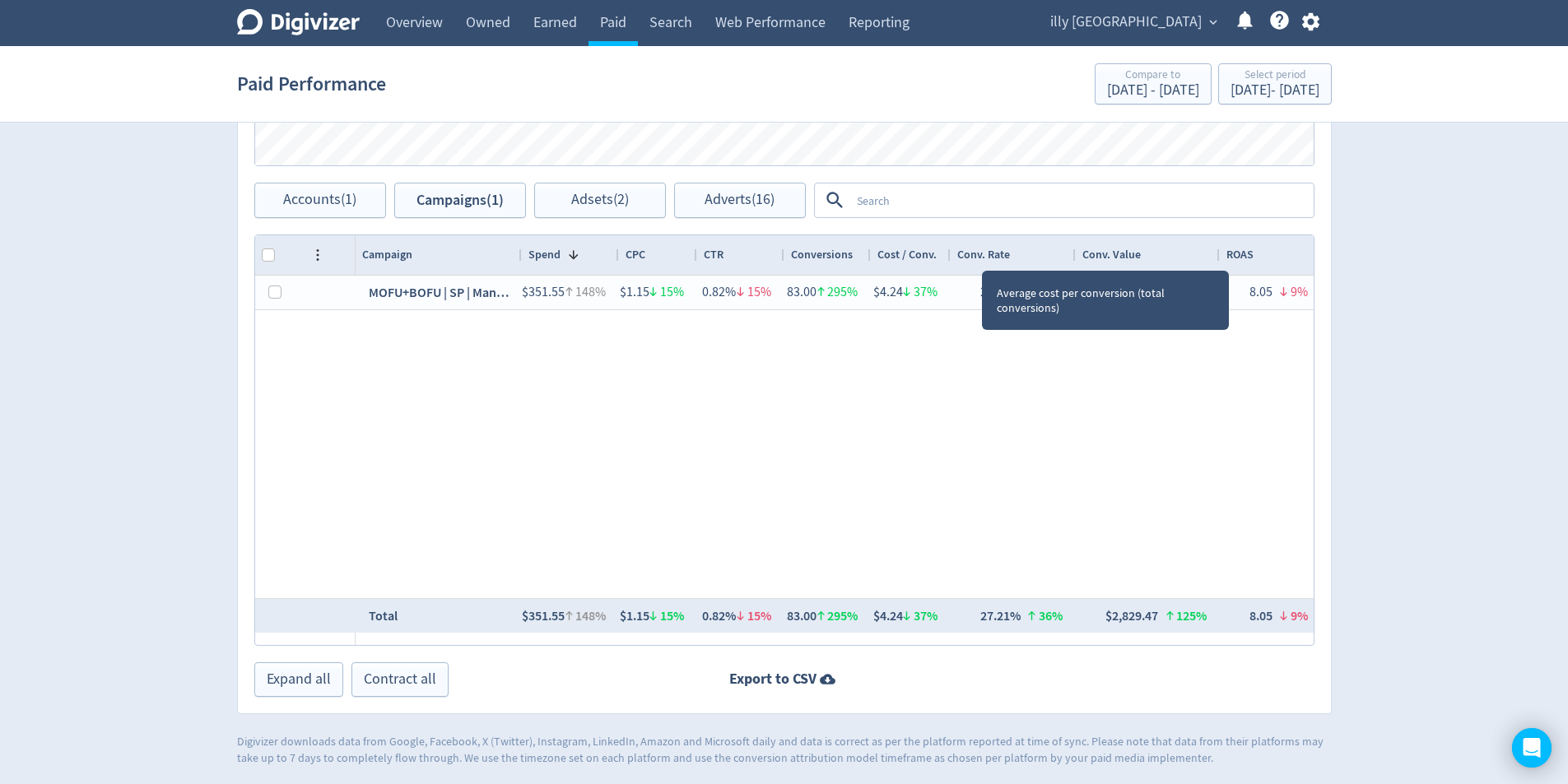
drag, startPoint x: 981, startPoint y: 256, endPoint x: 948, endPoint y: 255, distance: 33.0
click at [948, 255] on div at bounding box center [949, 255] width 7 height 39
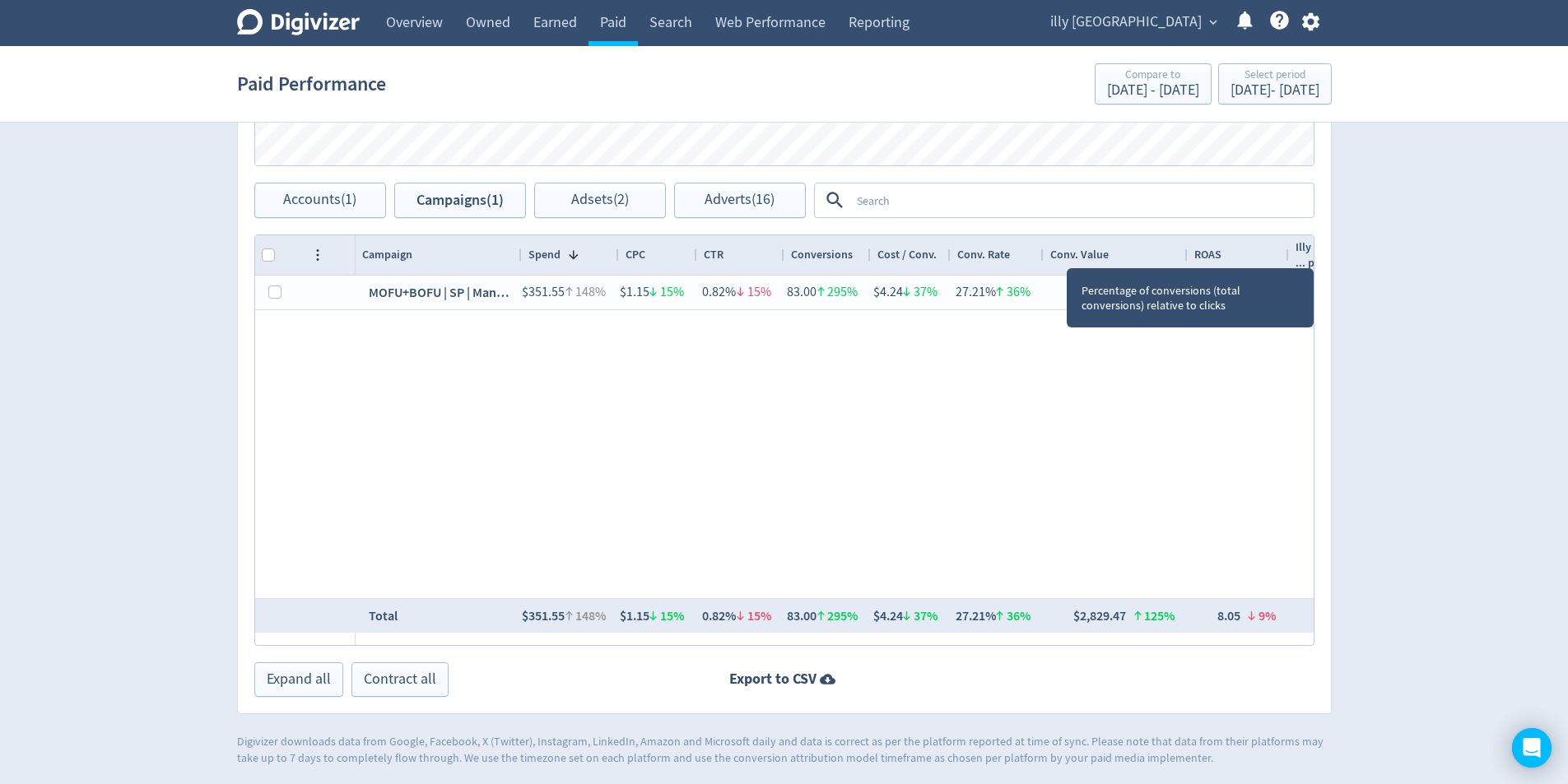
drag, startPoint x: 1074, startPoint y: 254, endPoint x: 1042, endPoint y: 258, distance: 32.2
click at [1042, 258] on div at bounding box center [1043, 255] width 7 height 39
drag, startPoint x: 1186, startPoint y: 256, endPoint x: 1153, endPoint y: 258, distance: 33.1
click at [1153, 258] on div at bounding box center [1153, 255] width 7 height 39
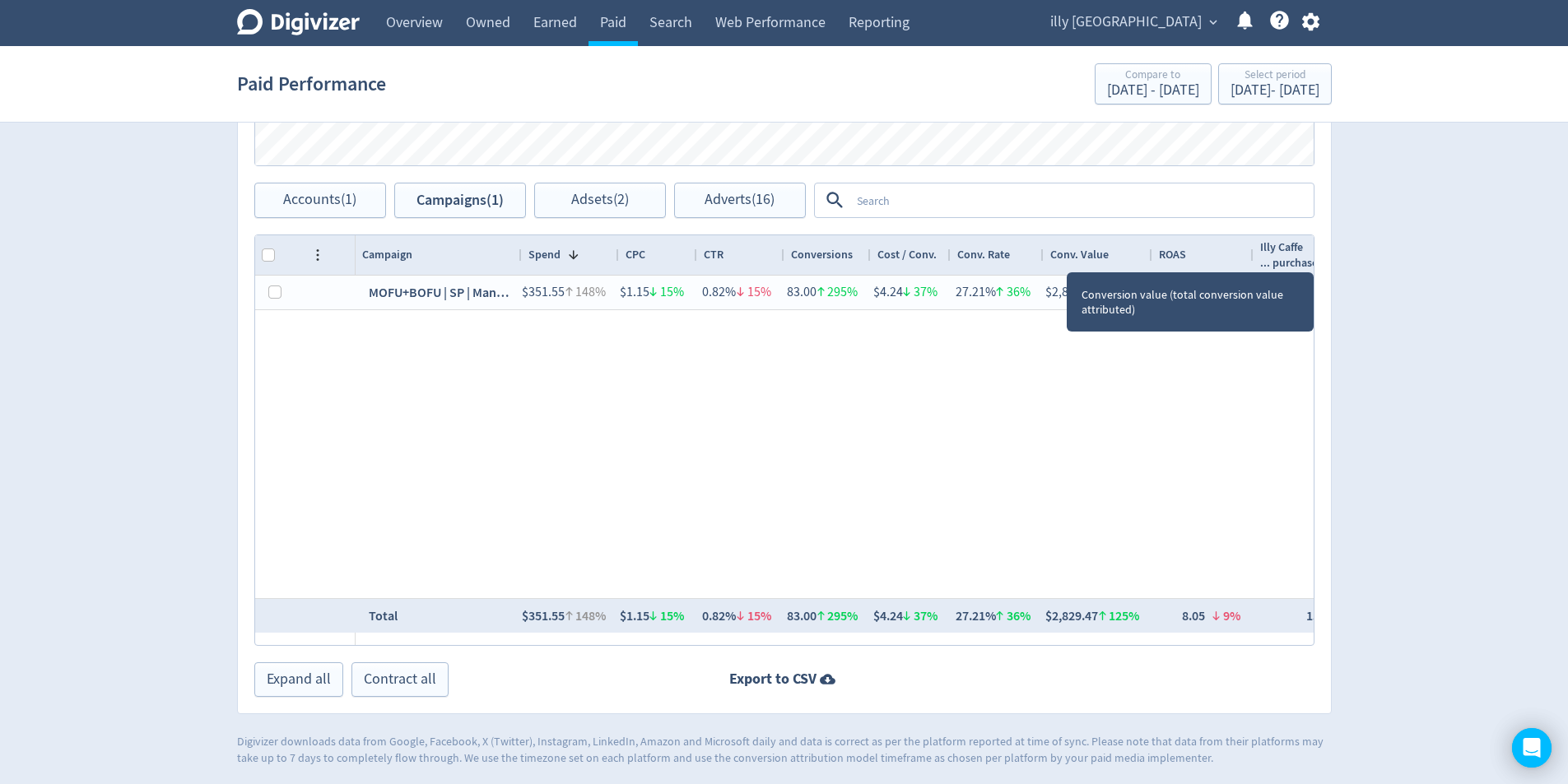
click at [1149, 258] on div at bounding box center [1151, 255] width 7 height 39
drag, startPoint x: 1250, startPoint y: 257, endPoint x: 1225, endPoint y: 255, distance: 25.1
click at [1225, 255] on div at bounding box center [1228, 255] width 7 height 39
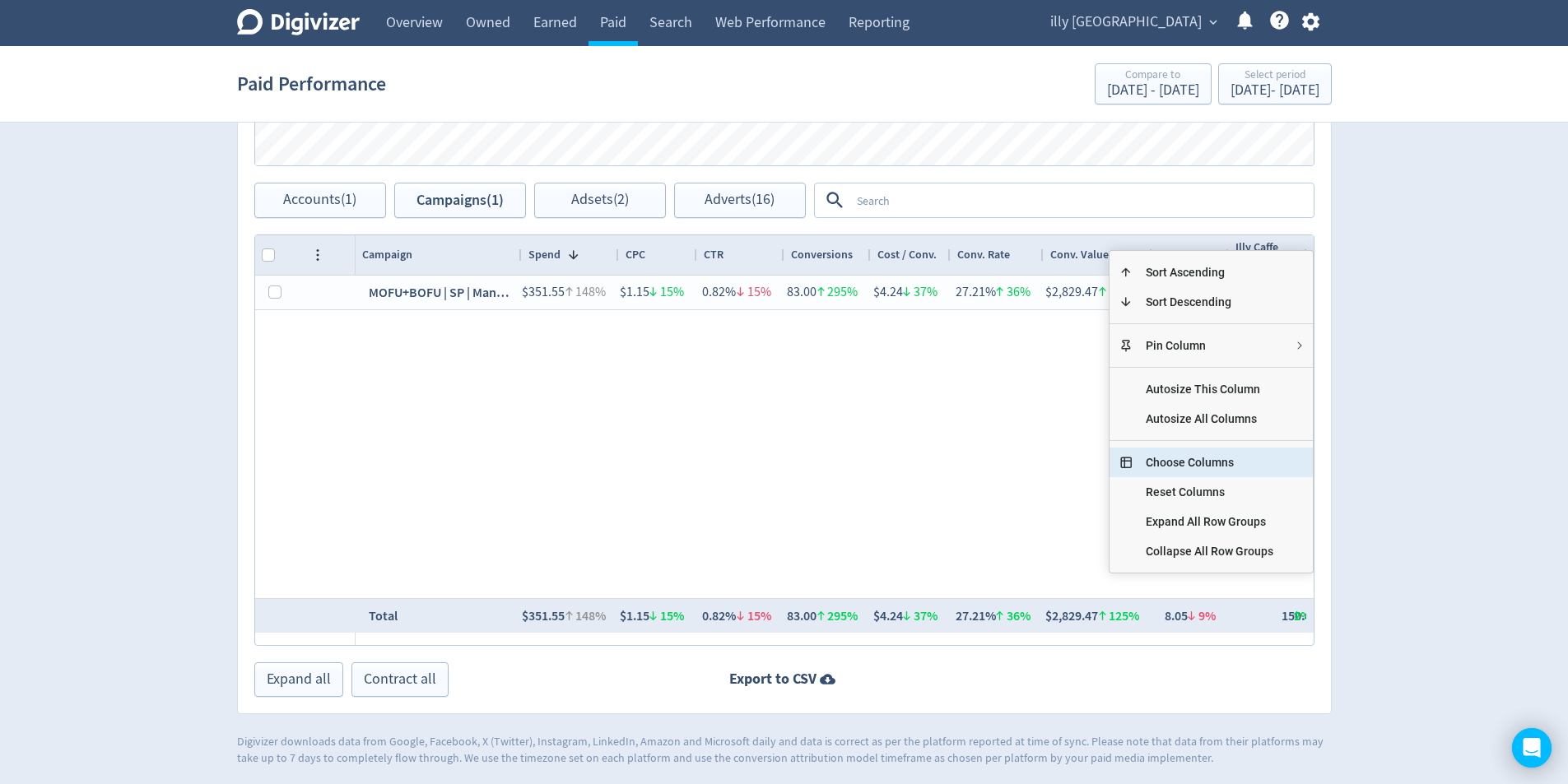
click at [1215, 467] on span "Choose Columns" at bounding box center [1210, 463] width 154 height 30
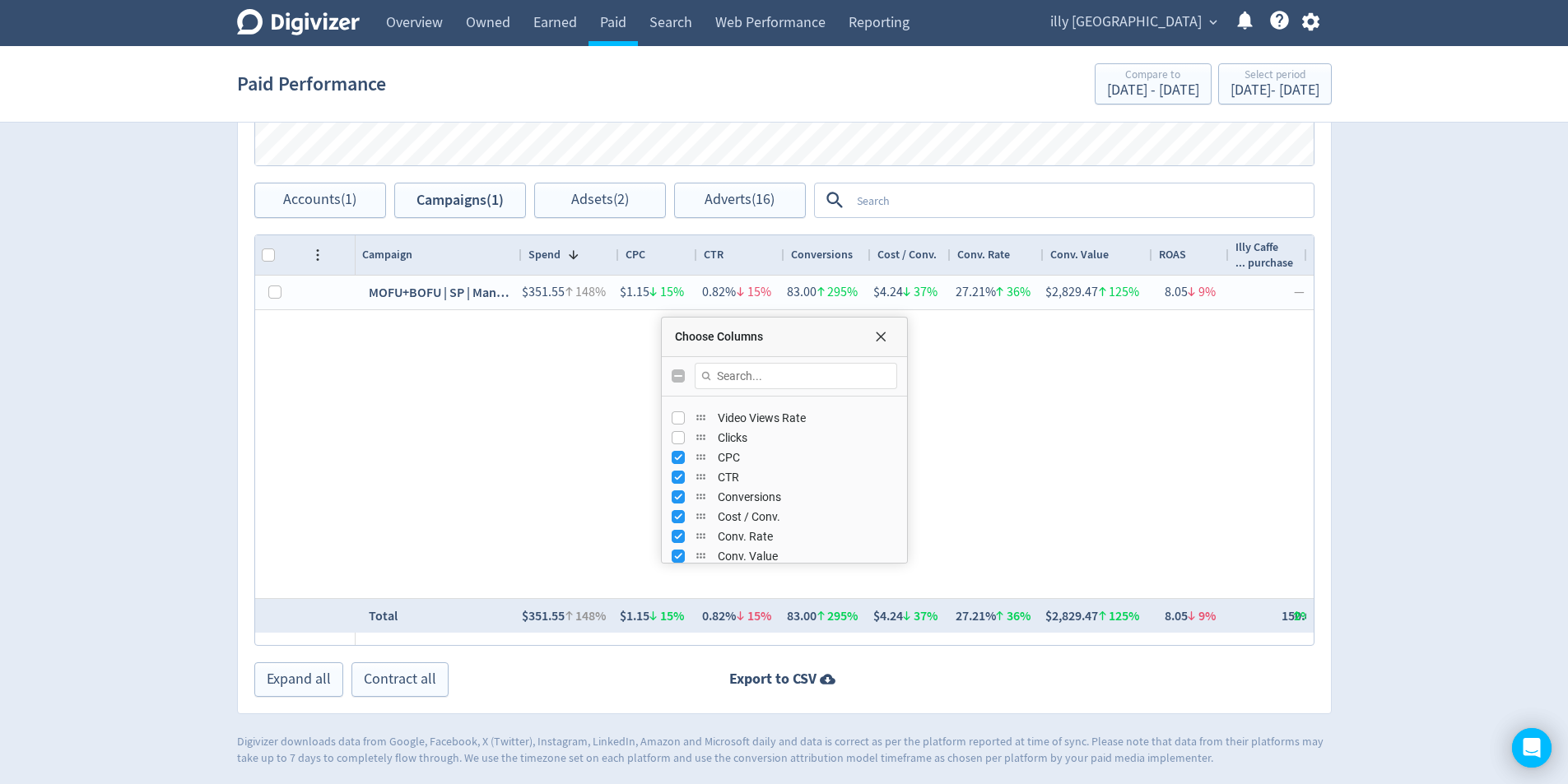
scroll to position [634, 0]
click at [677, 531] on input "Press SPACE to toggle visibility (visible)" at bounding box center [678, 528] width 13 height 13
checkbox input "false"
click at [671, 548] on input "Press SPACE to toggle visibility (visible)" at bounding box center [678, 548] width 13 height 13
checkbox input "false"
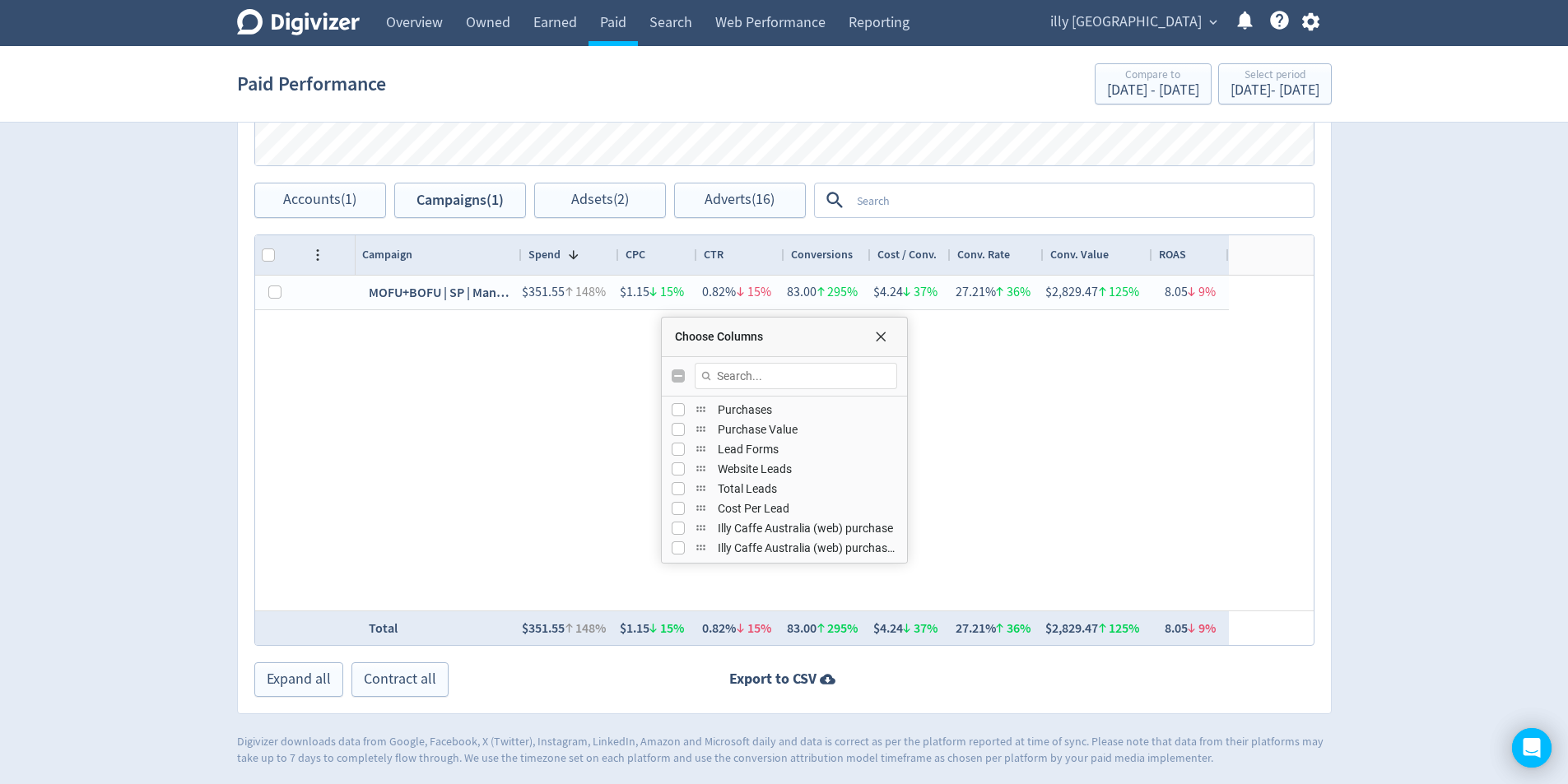
click at [869, 333] on div "Choose Columns" at bounding box center [877, 337] width 33 height 13
click at [889, 337] on div "Choose Columns" at bounding box center [877, 337] width 33 height 13
click at [890, 336] on div "Choose Columns" at bounding box center [877, 337] width 33 height 13
drag, startPoint x: 882, startPoint y: 340, endPoint x: 729, endPoint y: 321, distance: 154.2
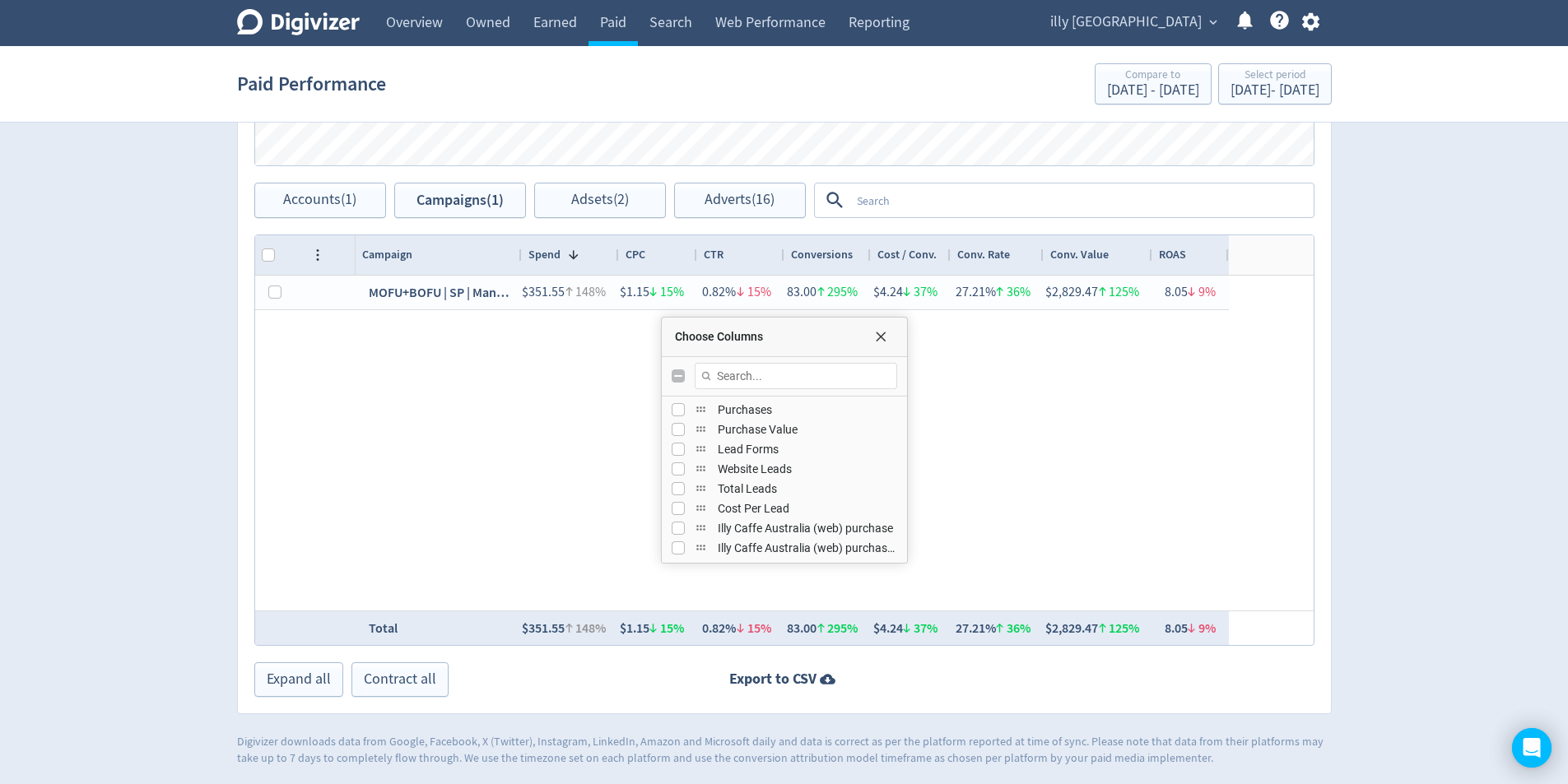
click at [881, 340] on span "Choose Columns" at bounding box center [881, 337] width 13 height 13
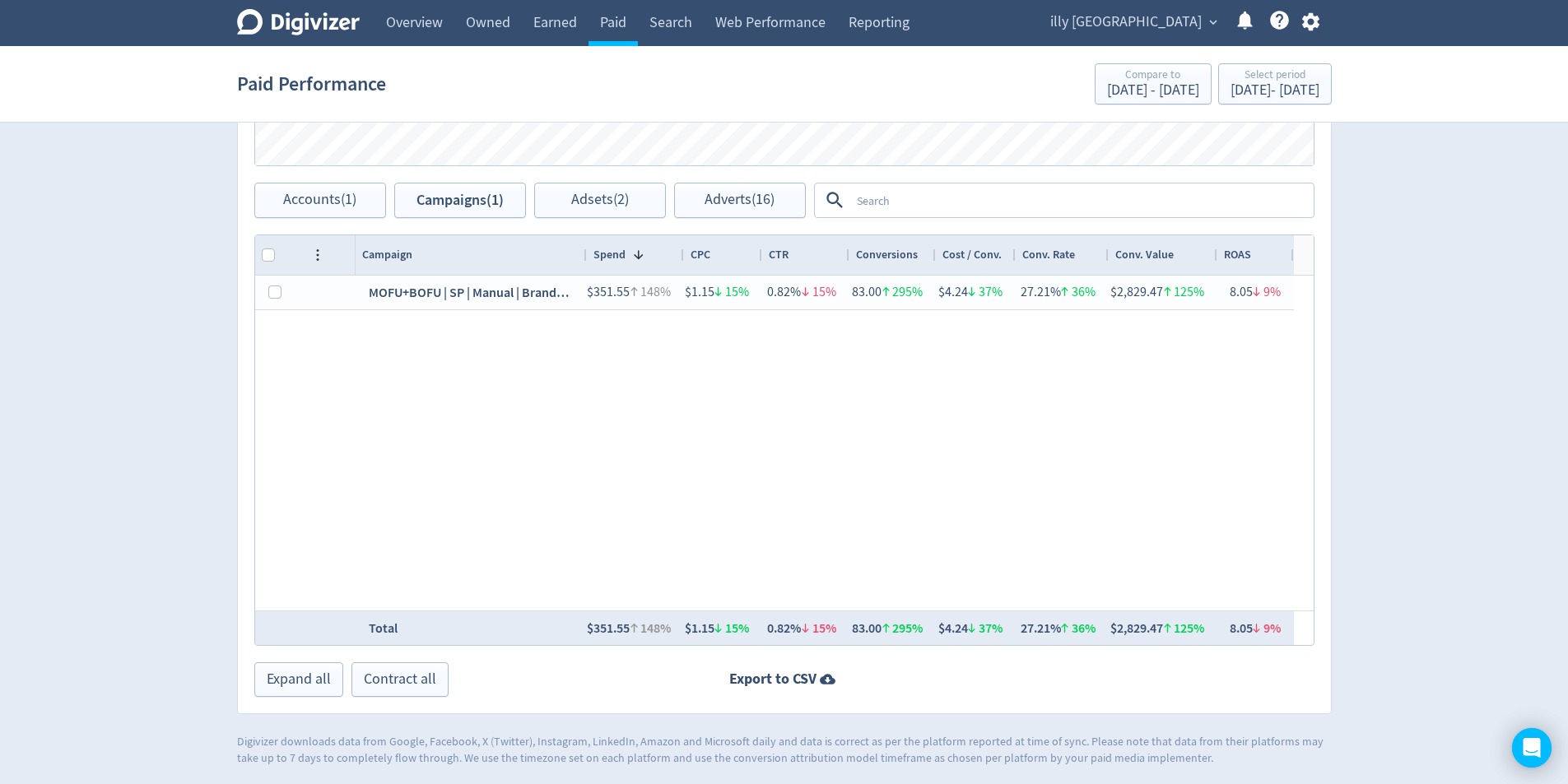
drag, startPoint x: 518, startPoint y: 254, endPoint x: 583, endPoint y: 273, distance: 67.7
click at [583, 273] on div at bounding box center [586, 255] width 7 height 39
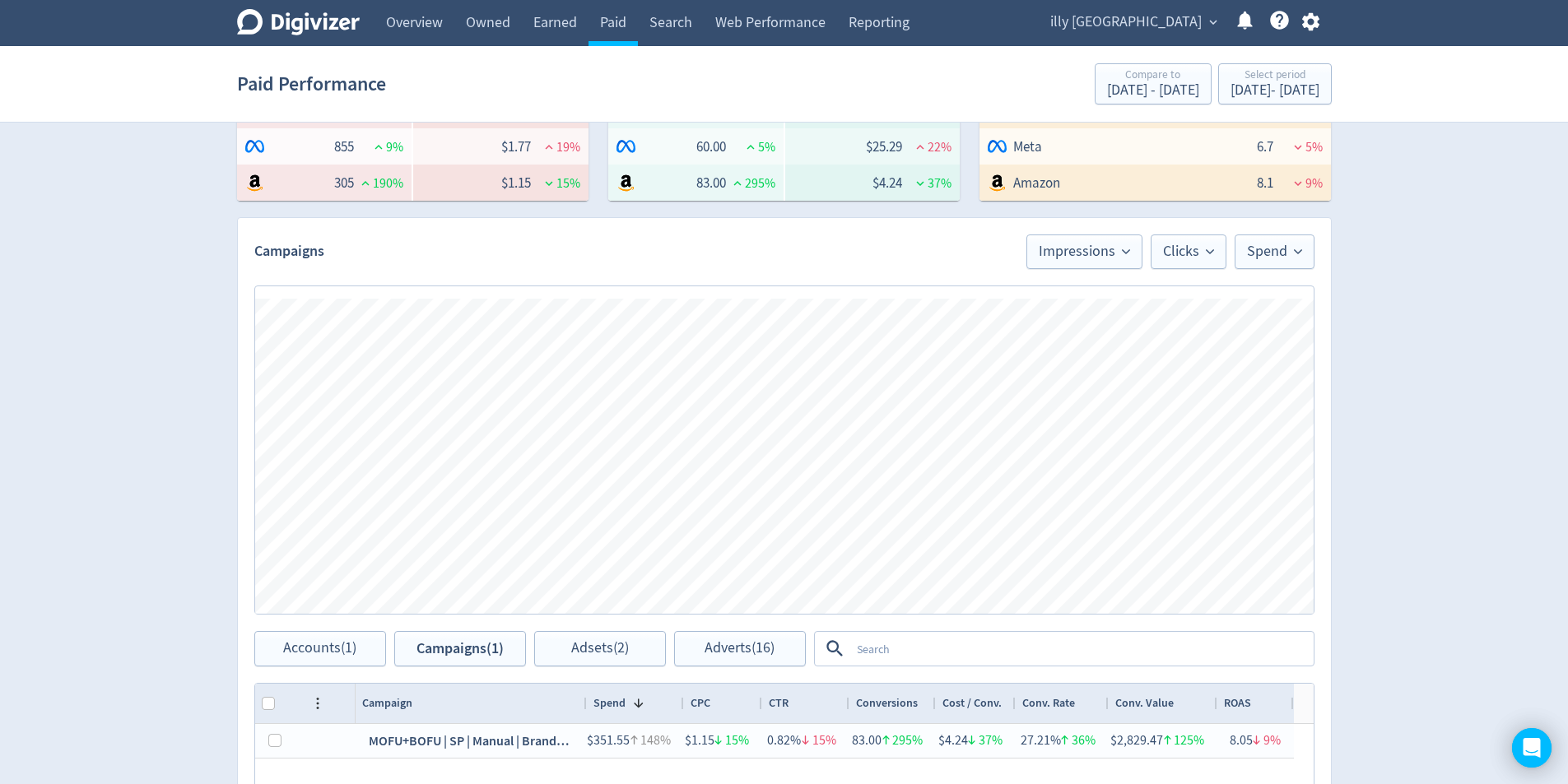
scroll to position [301, 0]
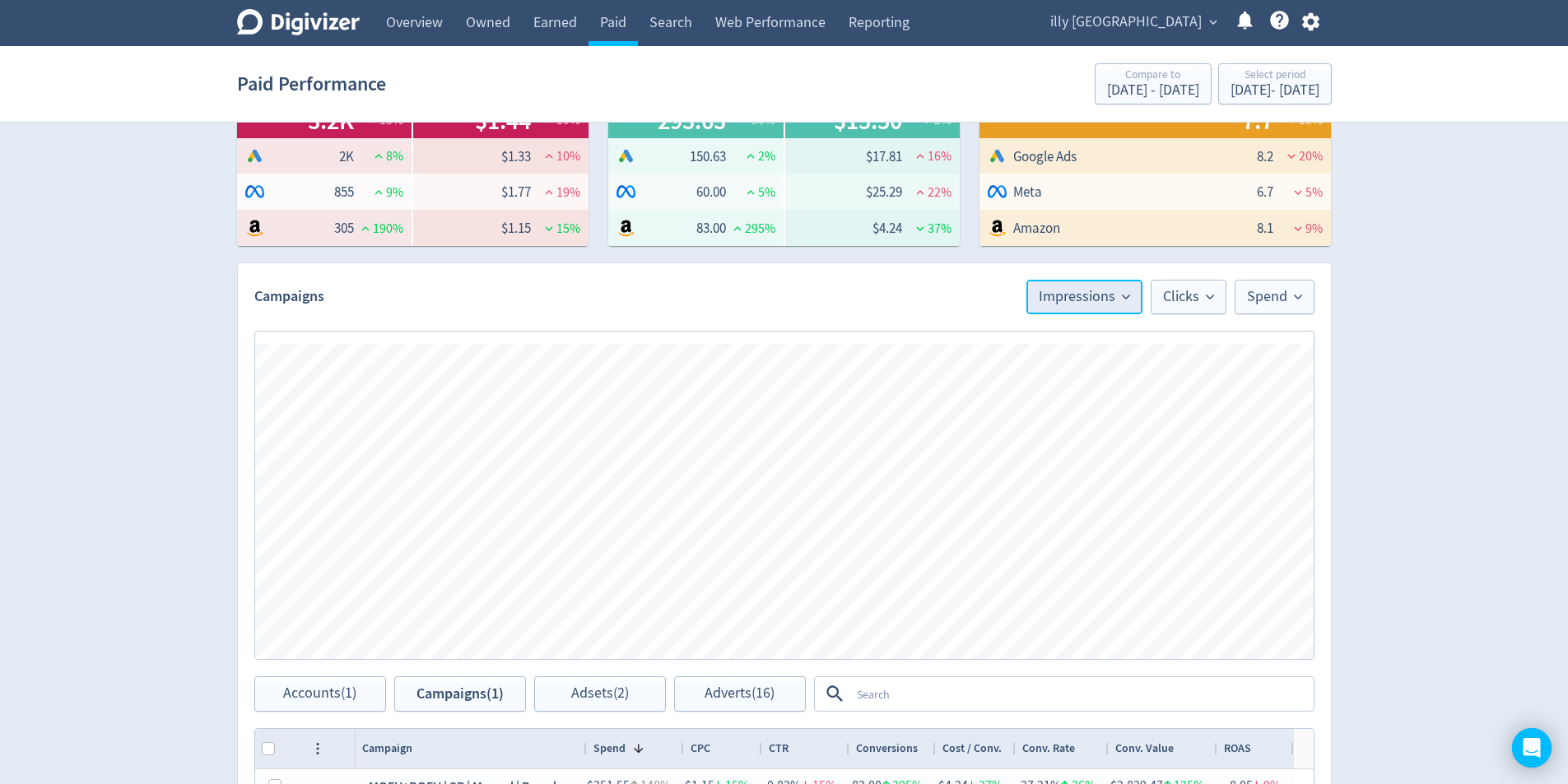
drag, startPoint x: 1123, startPoint y: 297, endPoint x: 1125, endPoint y: 307, distance: 10.2
click at [1121, 297] on icon at bounding box center [1125, 297] width 8 height 8
click at [1053, 467] on li "Conversions" at bounding box center [1062, 471] width 158 height 38
drag, startPoint x: 1180, startPoint y: 295, endPoint x: 1188, endPoint y: 304, distance: 12.0
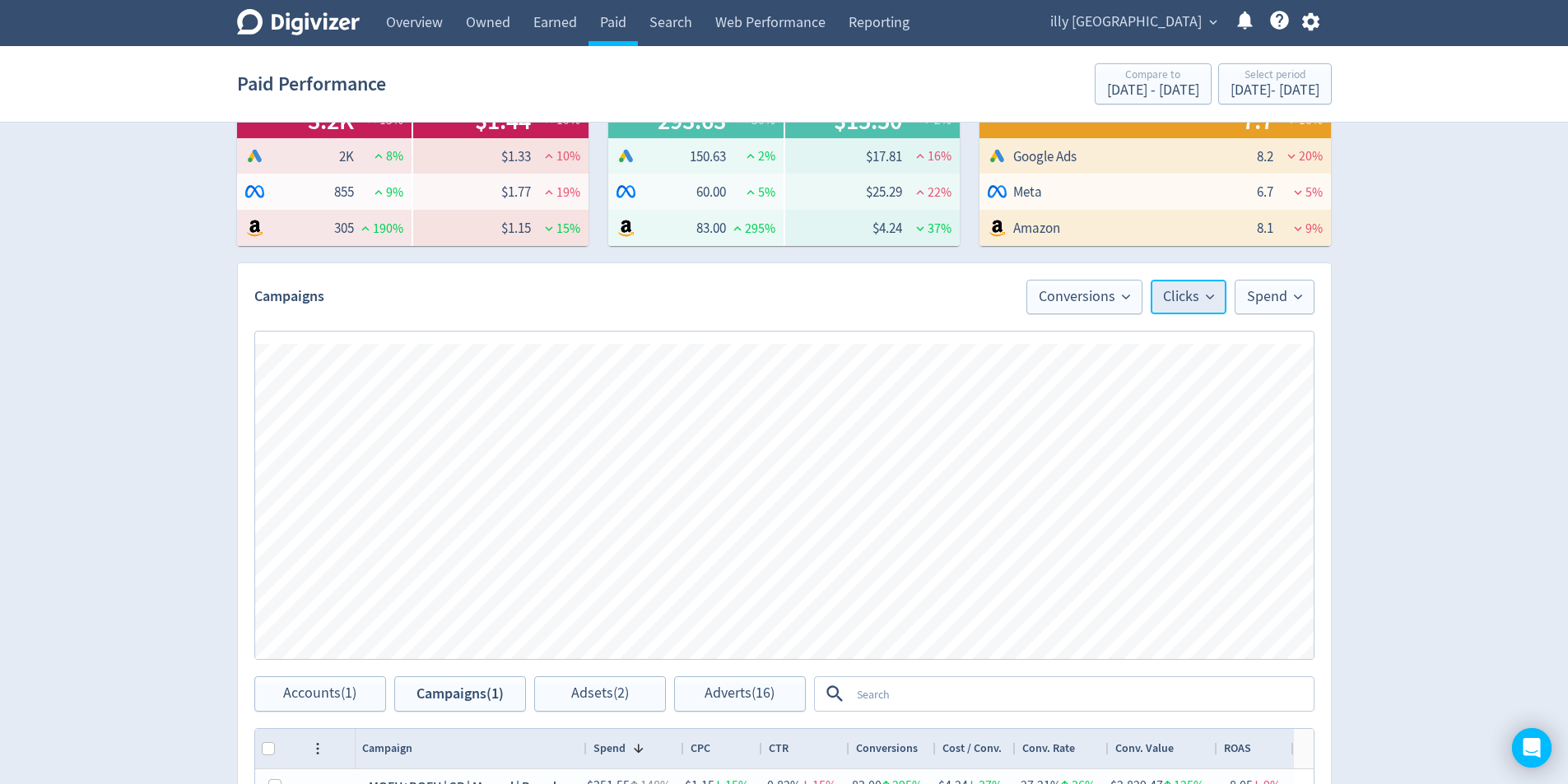
click at [1180, 295] on span "Clicks" at bounding box center [1188, 297] width 51 height 15
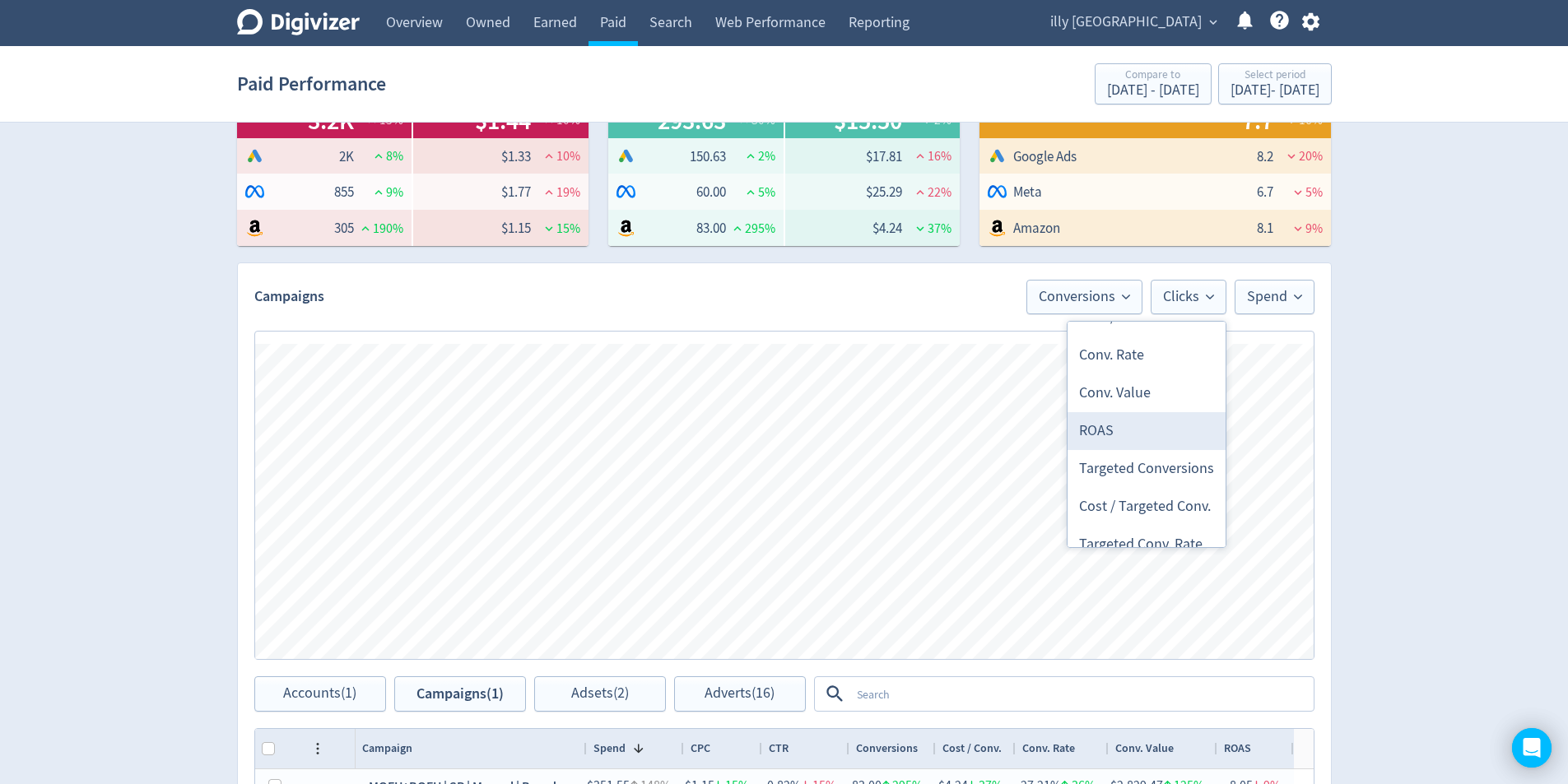
click at [1133, 437] on li "ROAS" at bounding box center [1146, 431] width 158 height 38
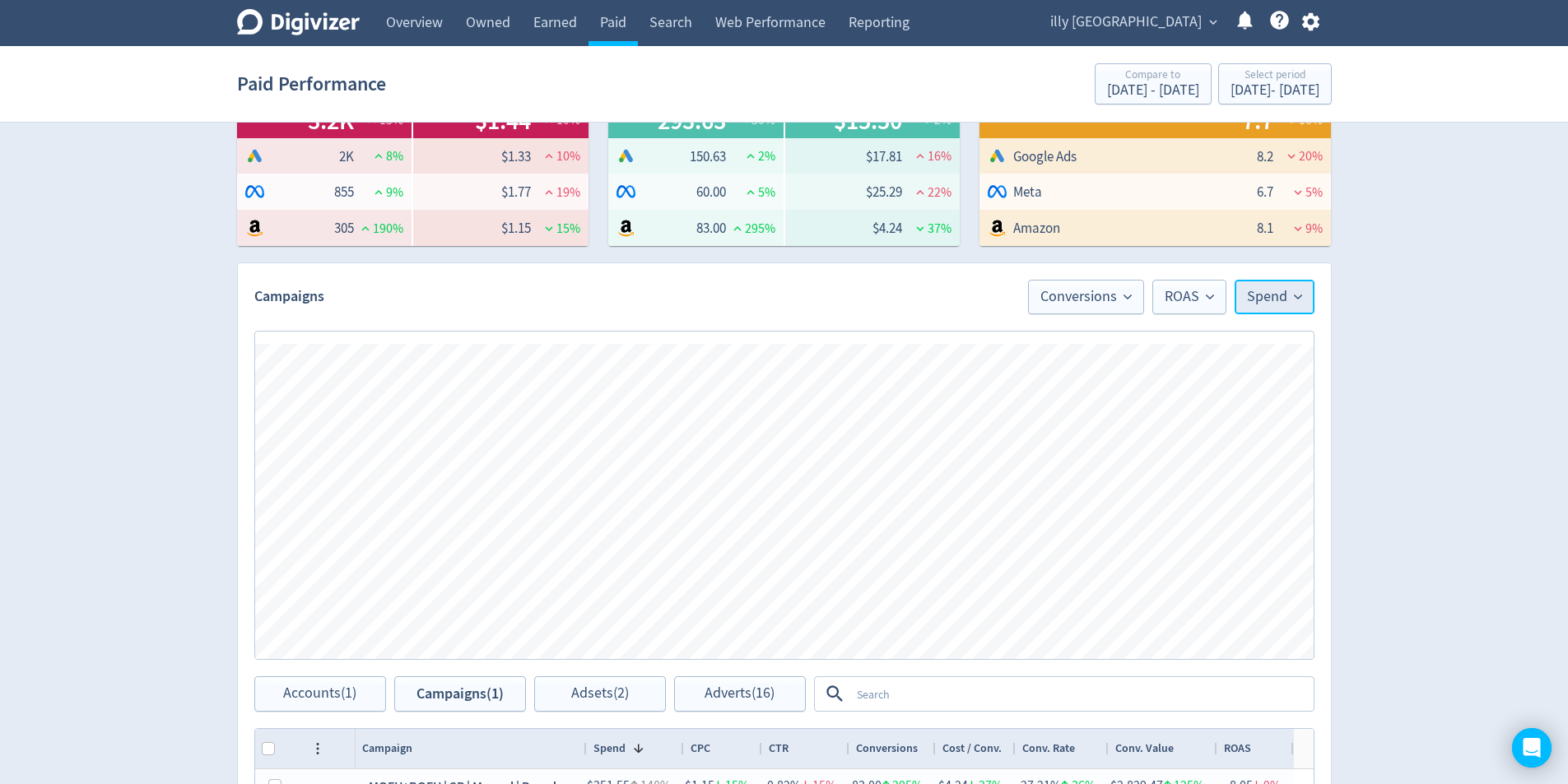
click at [1282, 310] on button "Spend" at bounding box center [1274, 297] width 80 height 35
click at [1216, 389] on li "No Metric" at bounding box center [1234, 391] width 158 height 38
click at [1169, 297] on span "Conversions" at bounding box center [1132, 297] width 91 height 15
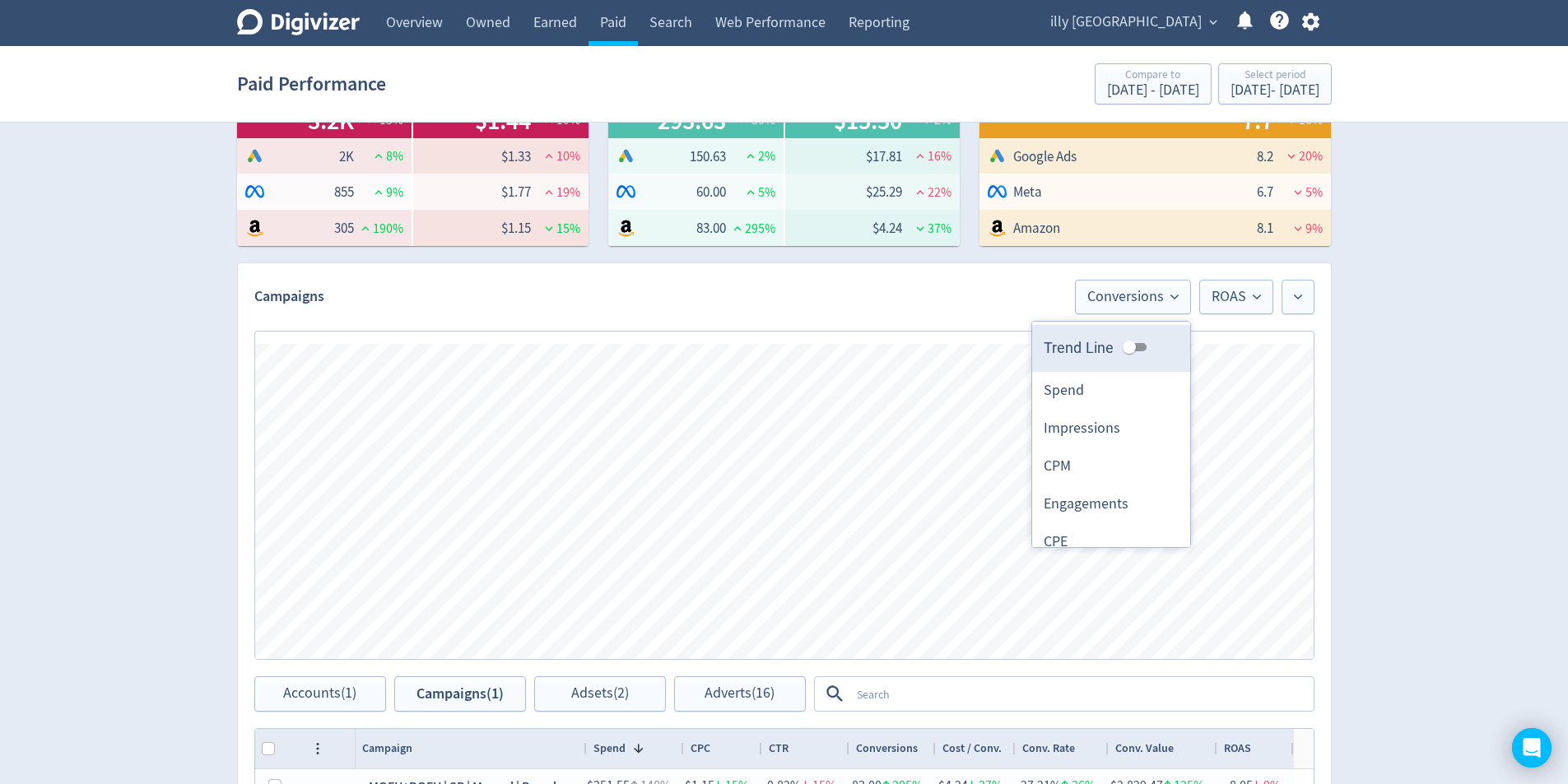
click at [1133, 353] on input "Trend Line" at bounding box center [1128, 347] width 59 height 20
checkbox input "true"
click at [1231, 311] on button "ROAS" at bounding box center [1235, 297] width 74 height 35
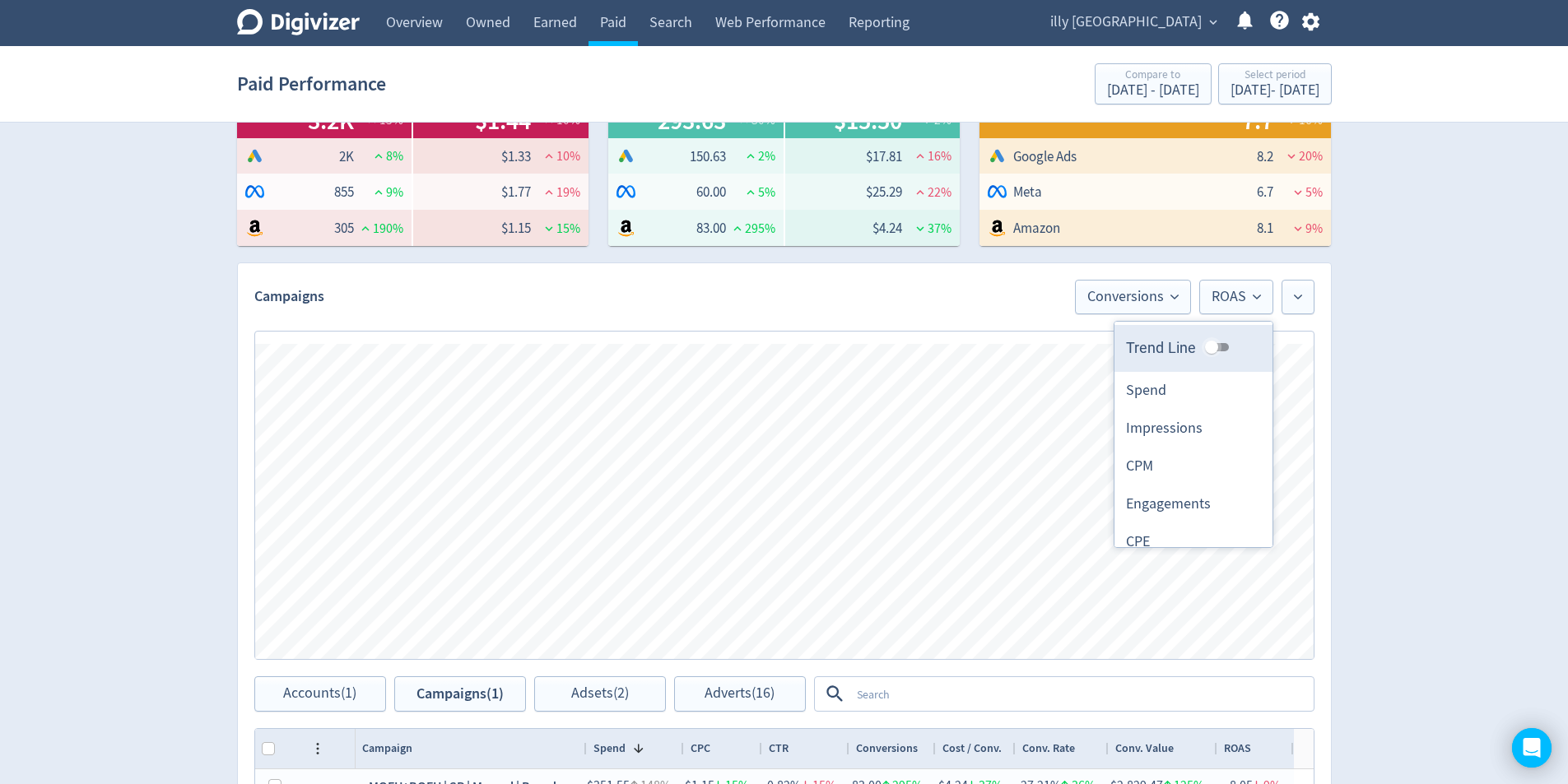
click at [1215, 347] on input "Trend Line" at bounding box center [1211, 347] width 59 height 20
checkbox input "true"
click at [1391, 356] on div "Digivizer Logo [PERSON_NAME] Logo Overview Owned Earned Paid Search Web Perform…" at bounding box center [784, 479] width 1568 height 1561
click at [1310, 306] on button at bounding box center [1297, 297] width 33 height 35
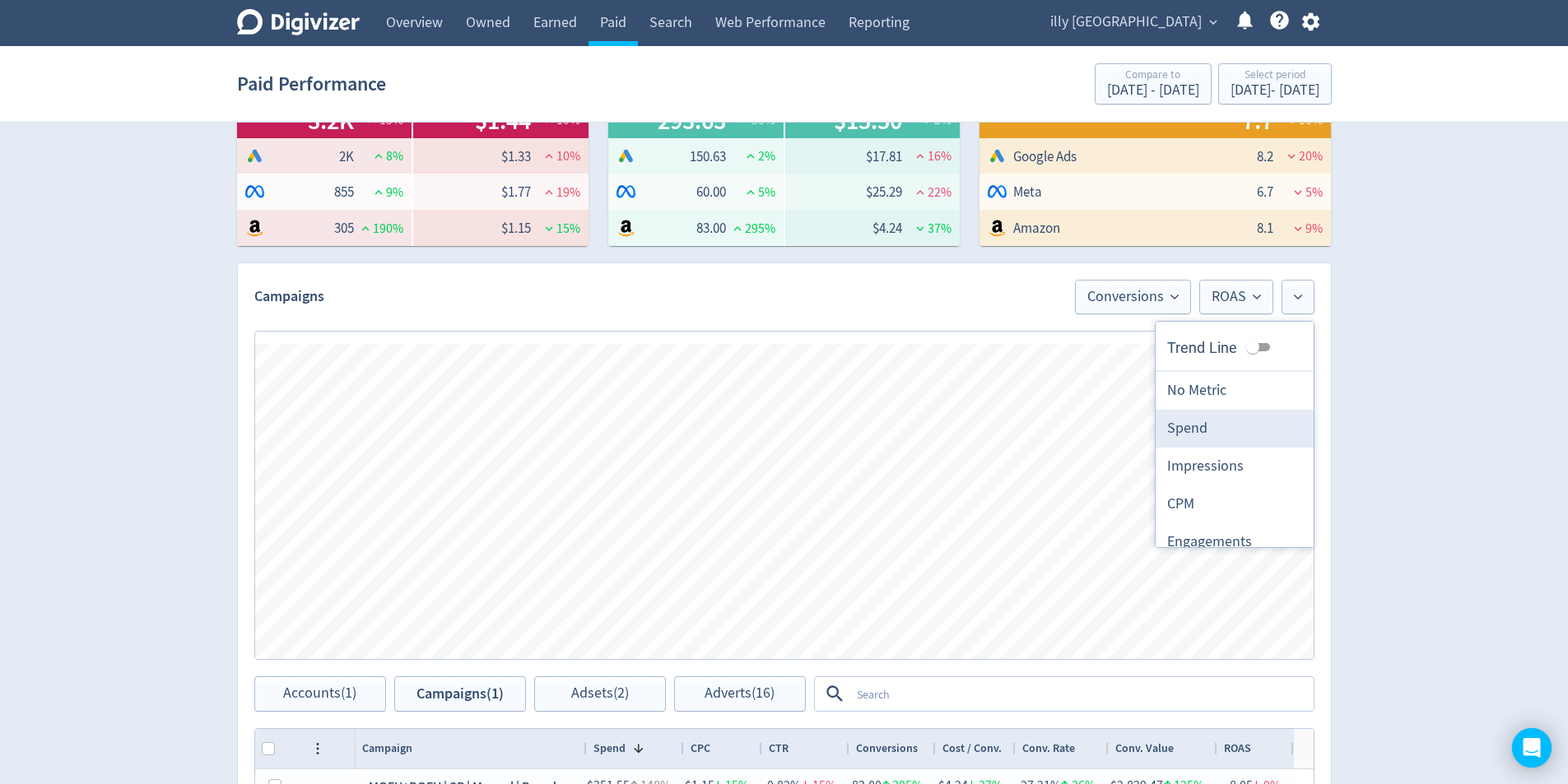
click at [1245, 411] on li "Spend" at bounding box center [1234, 429] width 158 height 38
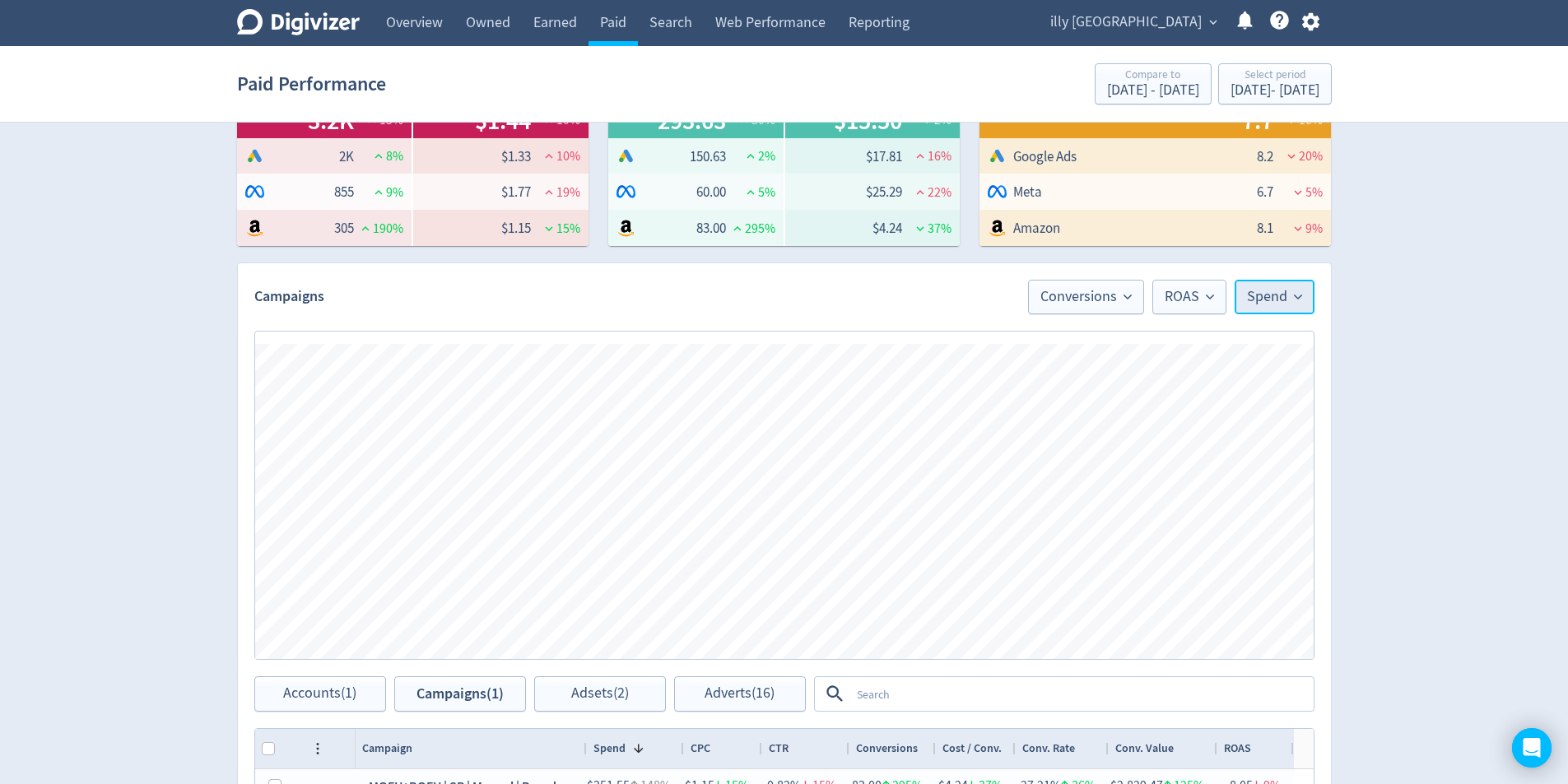
click at [1269, 306] on button "Spend" at bounding box center [1274, 297] width 80 height 35
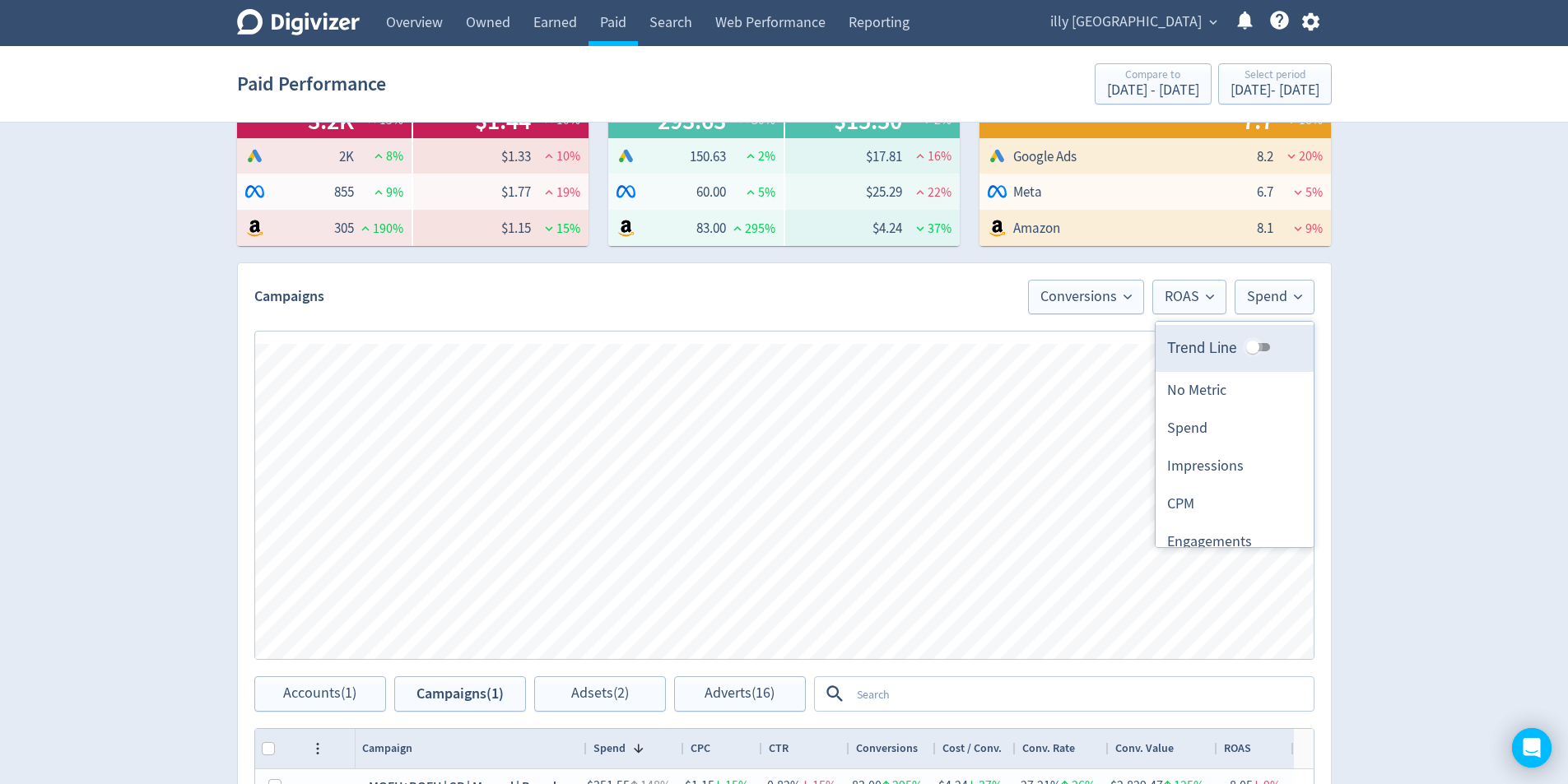
click at [1254, 347] on input "Trend Line" at bounding box center [1252, 347] width 59 height 20
checkbox input "true"
click at [1459, 354] on div "Digivizer Logo [PERSON_NAME] Logo Overview Owned Earned Paid Search Web Perform…" at bounding box center [784, 479] width 1568 height 1561
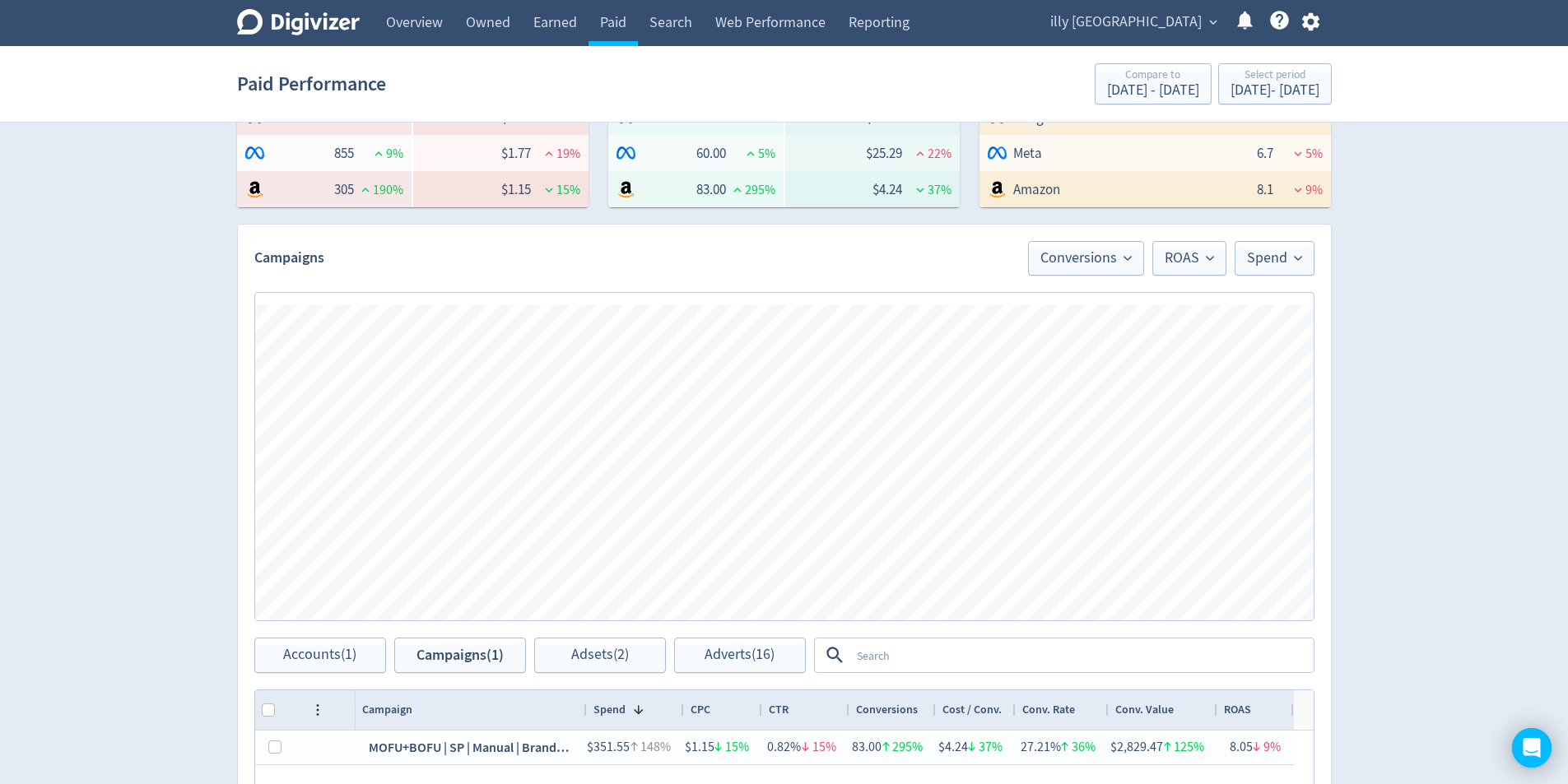
scroll to position [465, 0]
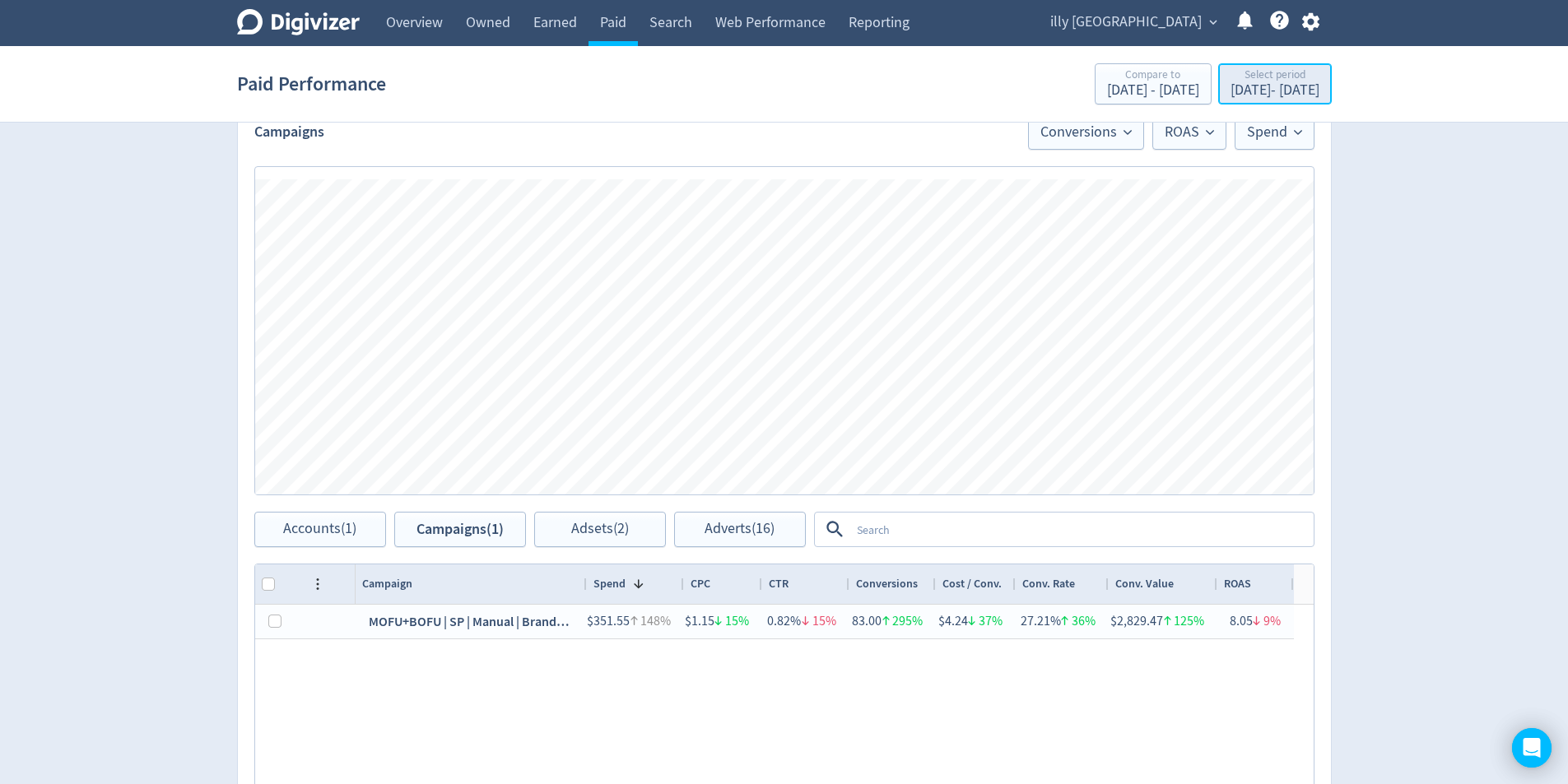
click at [1259, 89] on div "[DATE] - [DATE]" at bounding box center [1275, 90] width 89 height 15
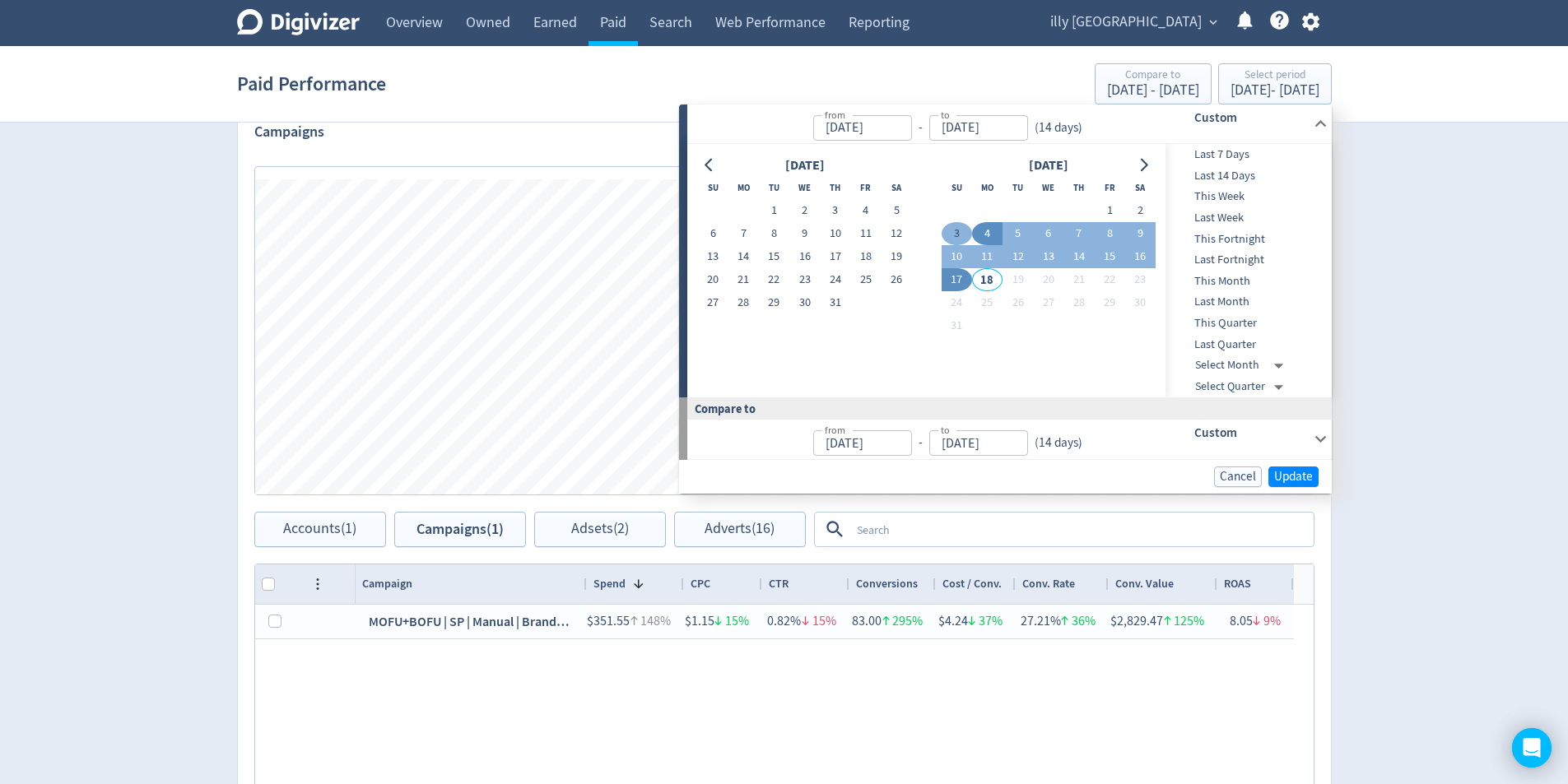
click at [954, 230] on button "3" at bounding box center [956, 233] width 30 height 24
type input "[DATE]"
click at [747, 282] on button "21" at bounding box center [744, 279] width 30 height 24
type input "[DATE]"
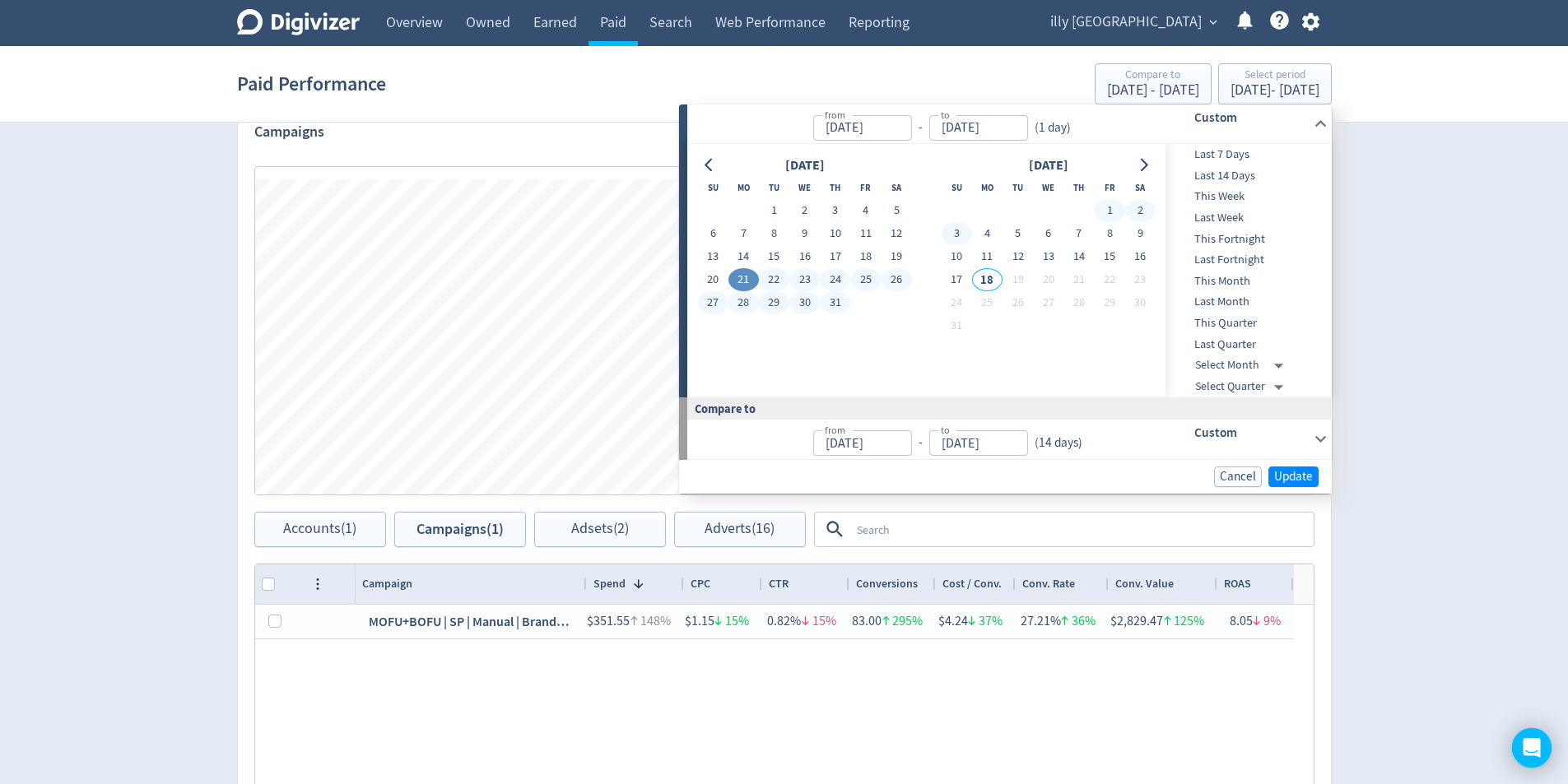
click at [960, 232] on button "3" at bounding box center [956, 233] width 30 height 24
type input "[DATE]"
click at [1287, 472] on span "Update" at bounding box center [1293, 477] width 39 height 12
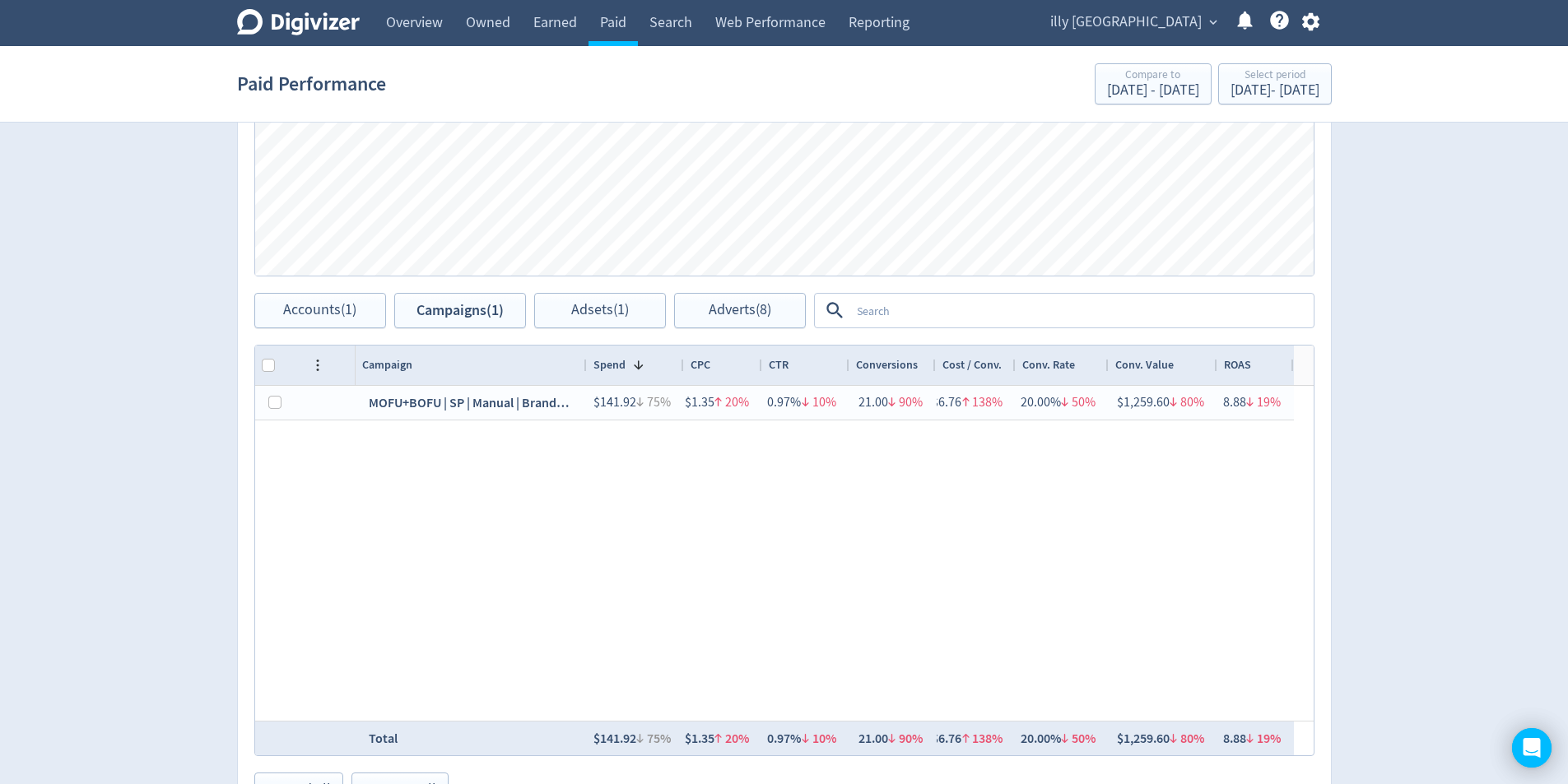
scroll to position [713, 0]
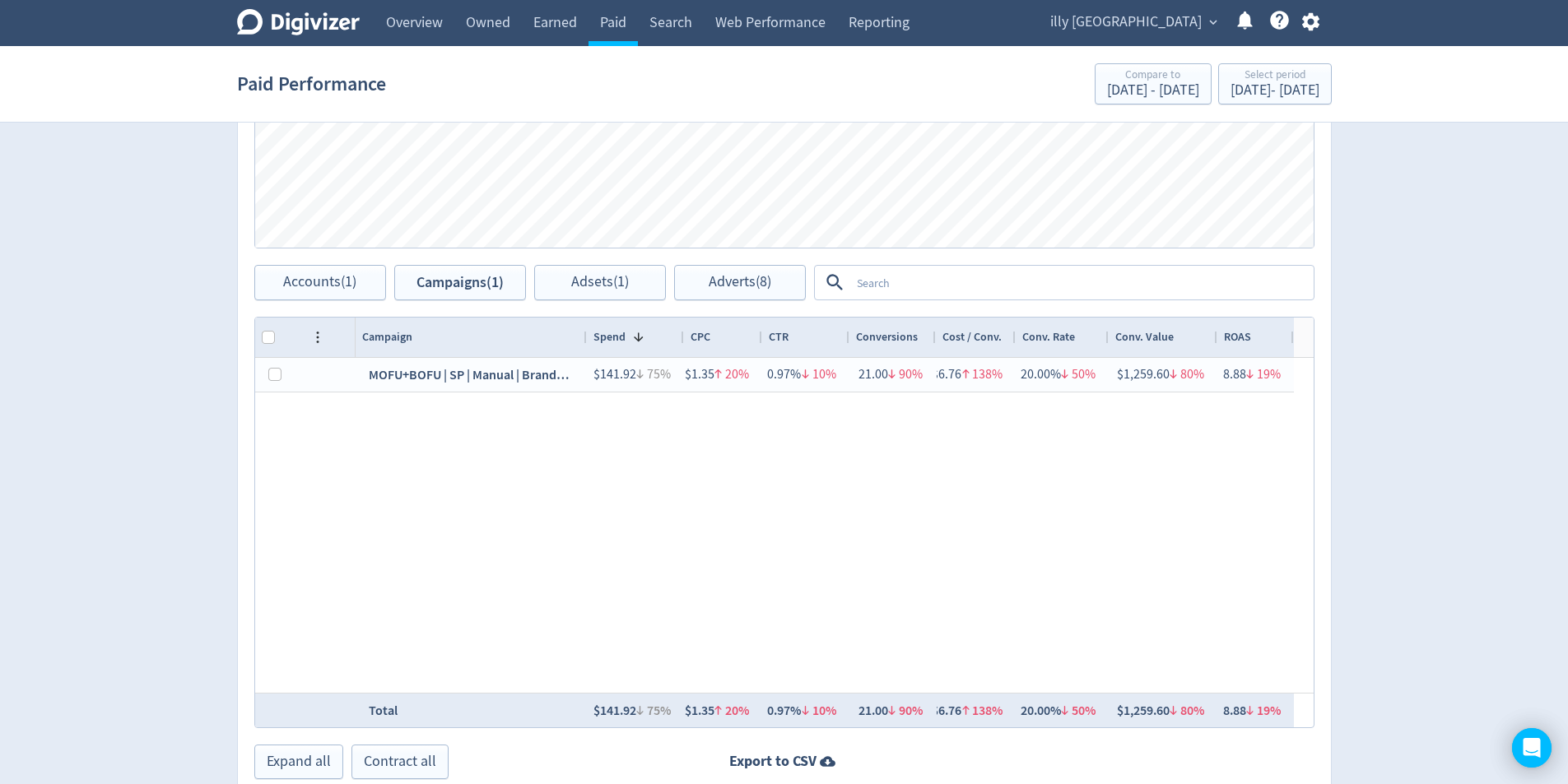
scroll to position [795, 0]
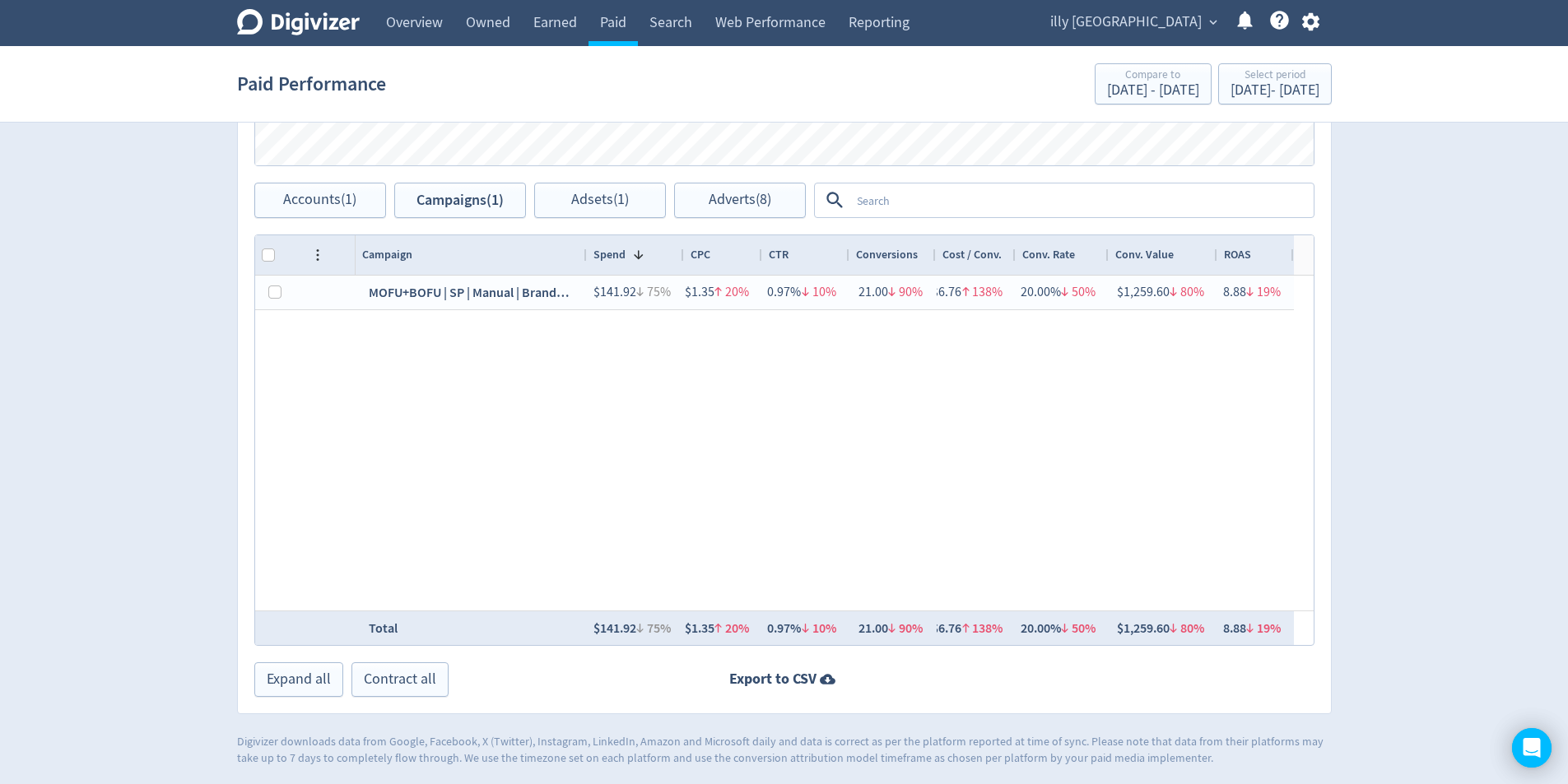
checkbox input "false"
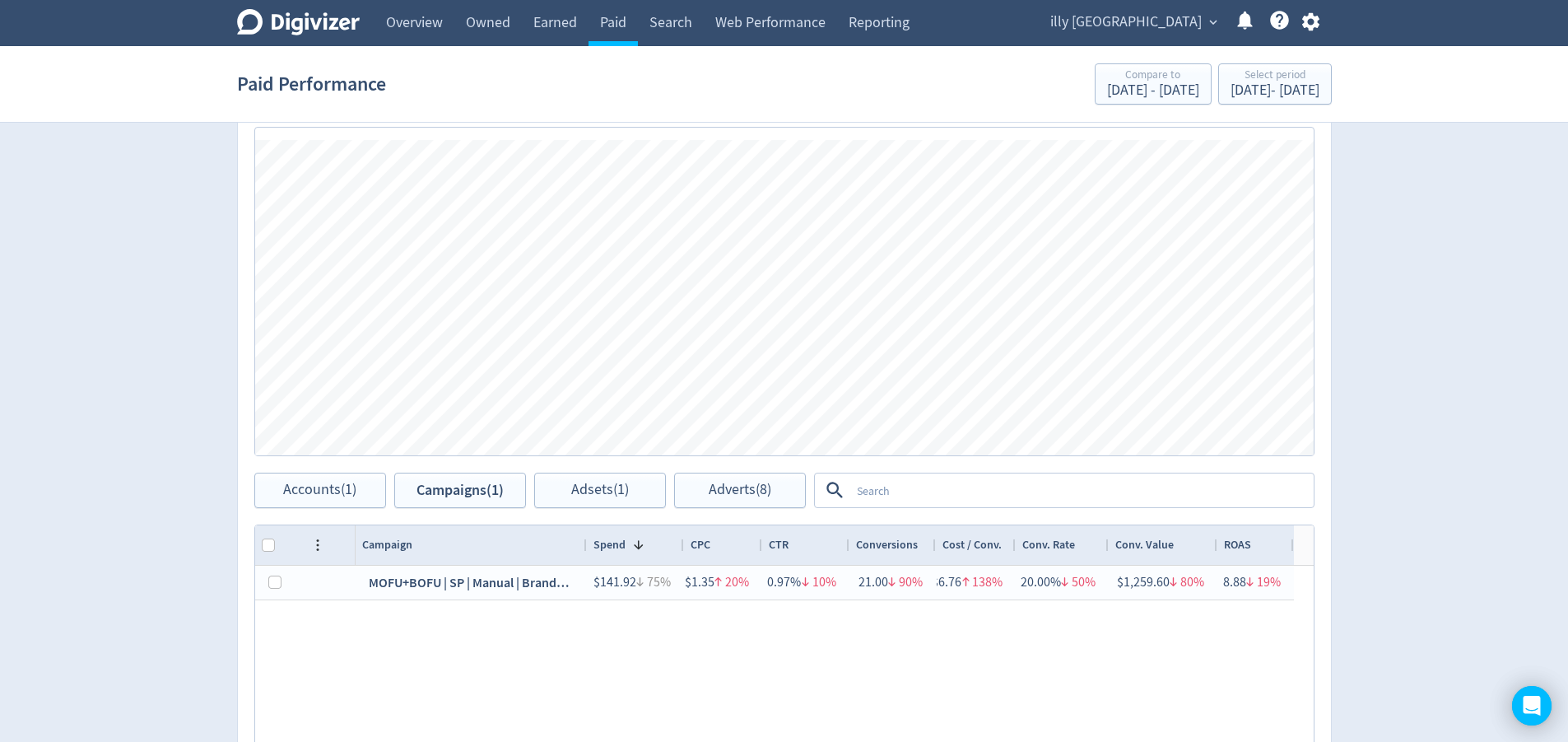
scroll to position [219, 0]
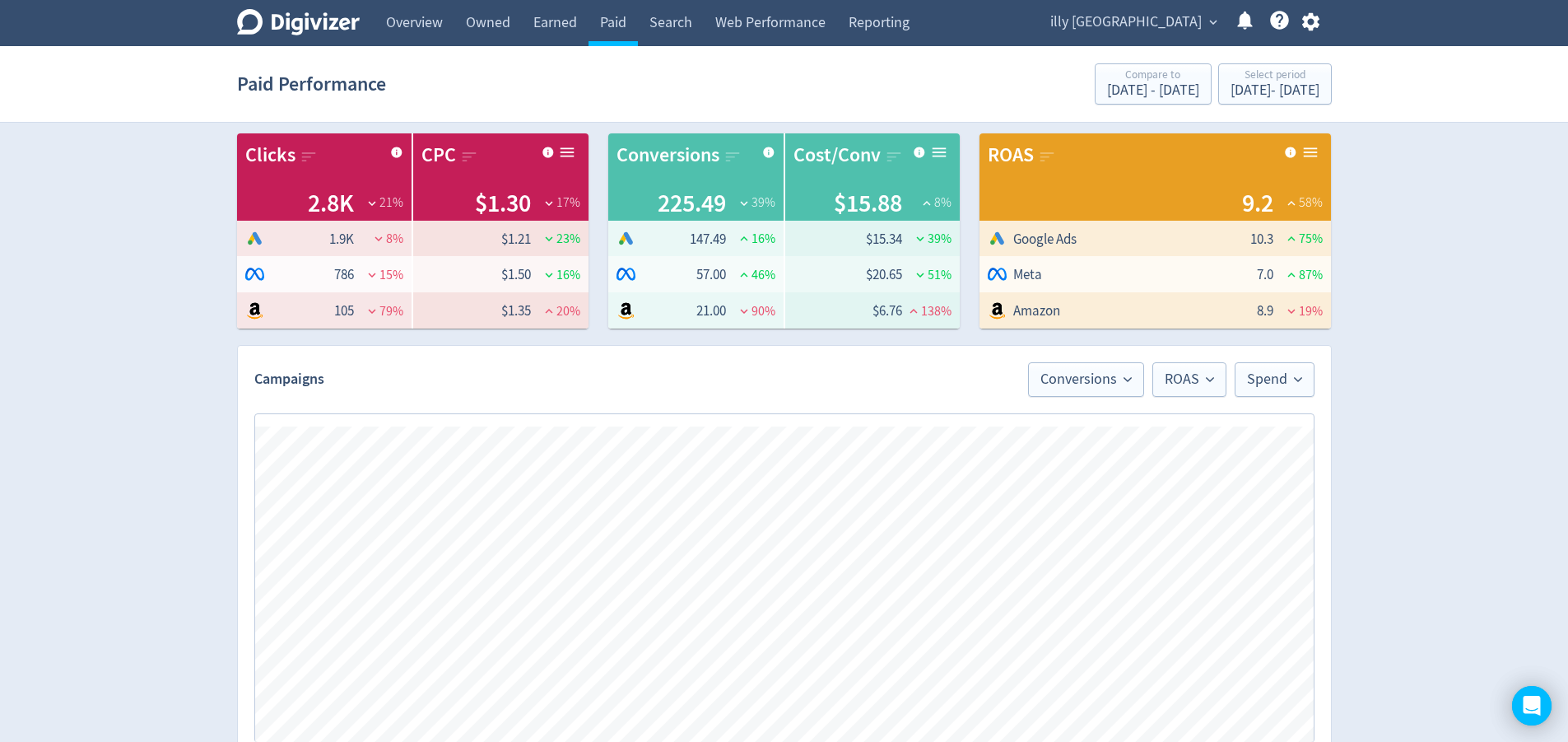
drag, startPoint x: 1176, startPoint y: 24, endPoint x: 1197, endPoint y: 39, distance: 25.8
click at [1176, 23] on span "illy [GEOGRAPHIC_DATA]" at bounding box center [1125, 23] width 151 height 26
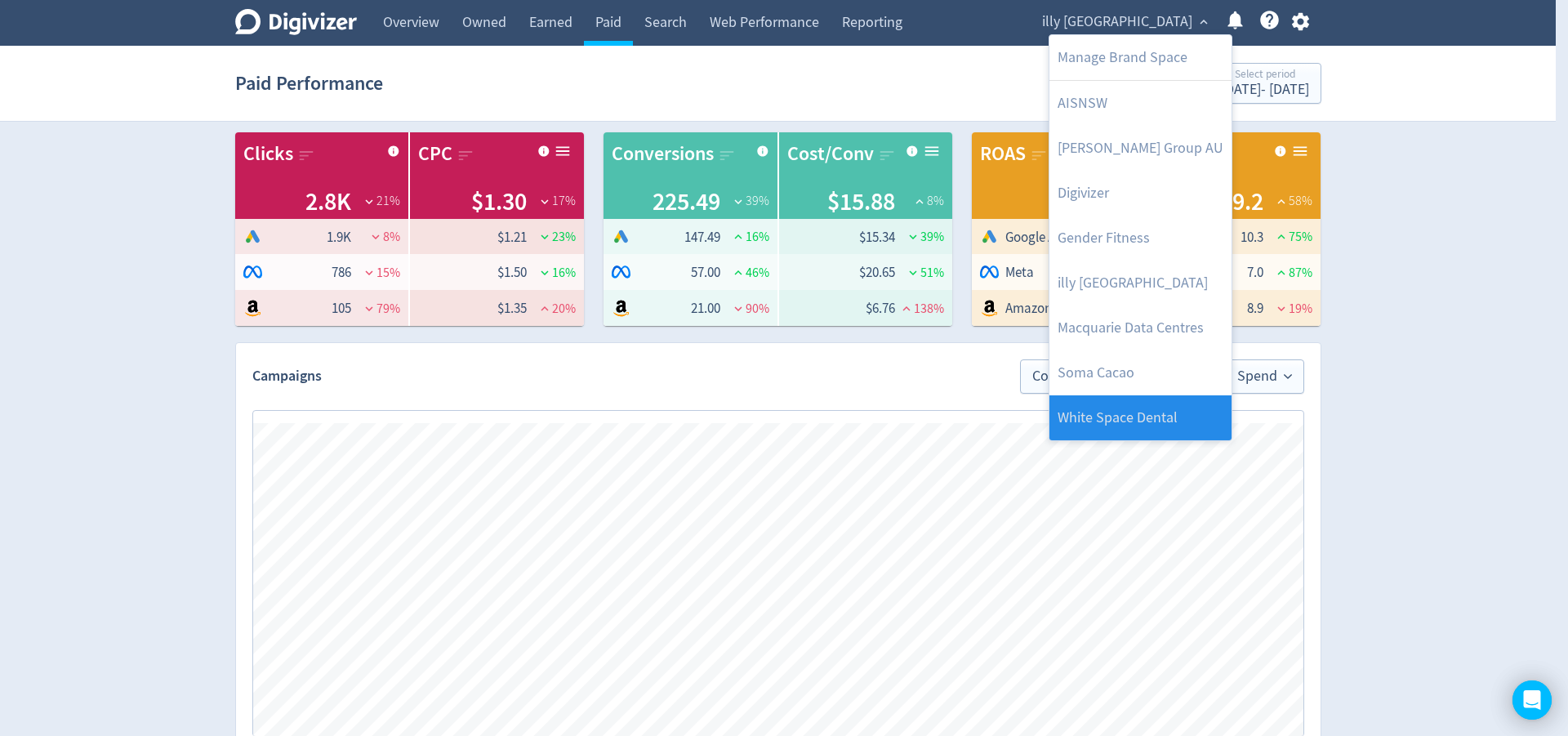
click at [1166, 415] on link "White Space Dental" at bounding box center [1140, 418] width 182 height 45
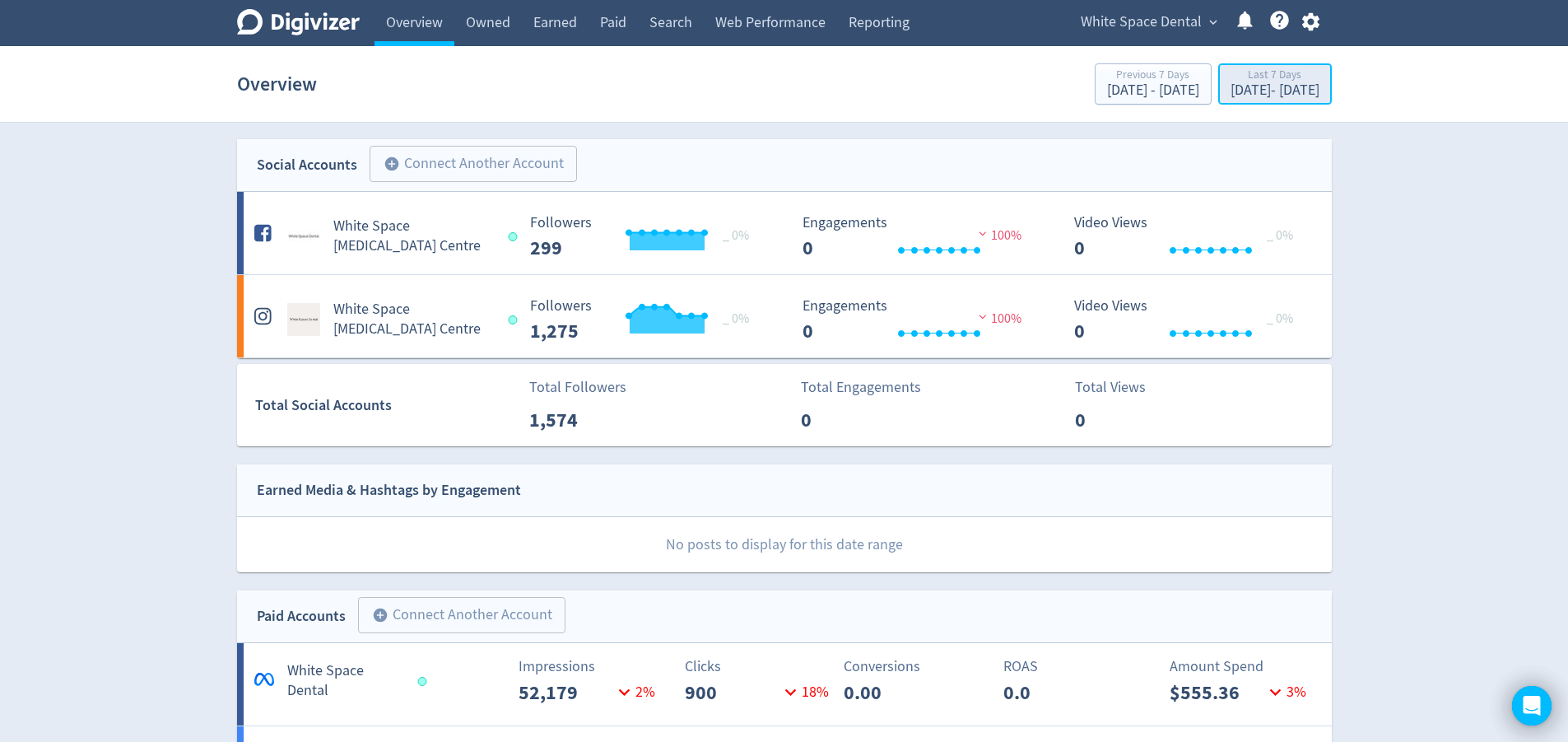
click at [1231, 84] on div "[DATE] - [DATE]" at bounding box center [1275, 90] width 89 height 15
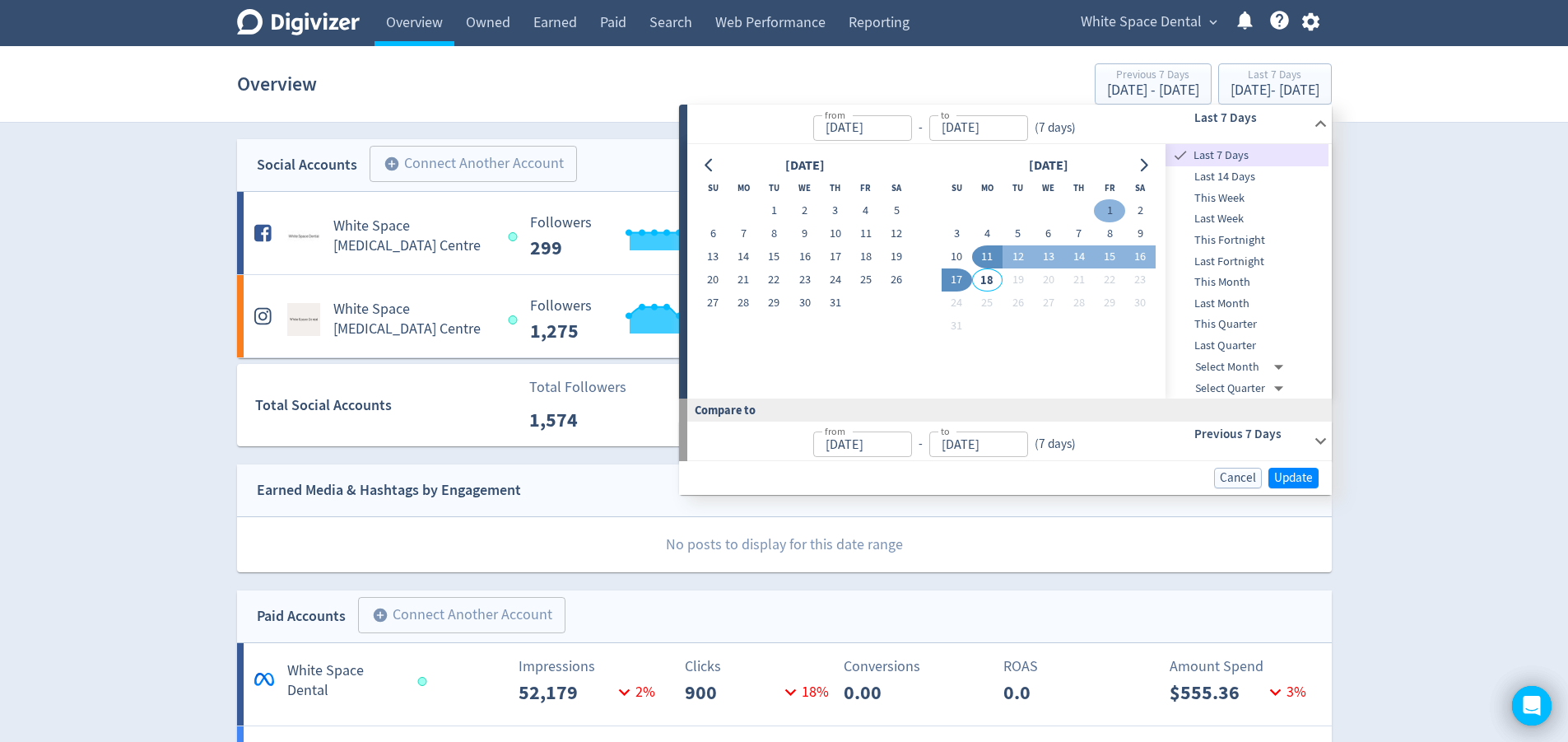
click at [1110, 217] on button "1" at bounding box center [1108, 211] width 30 height 24
type input "[DATE]"
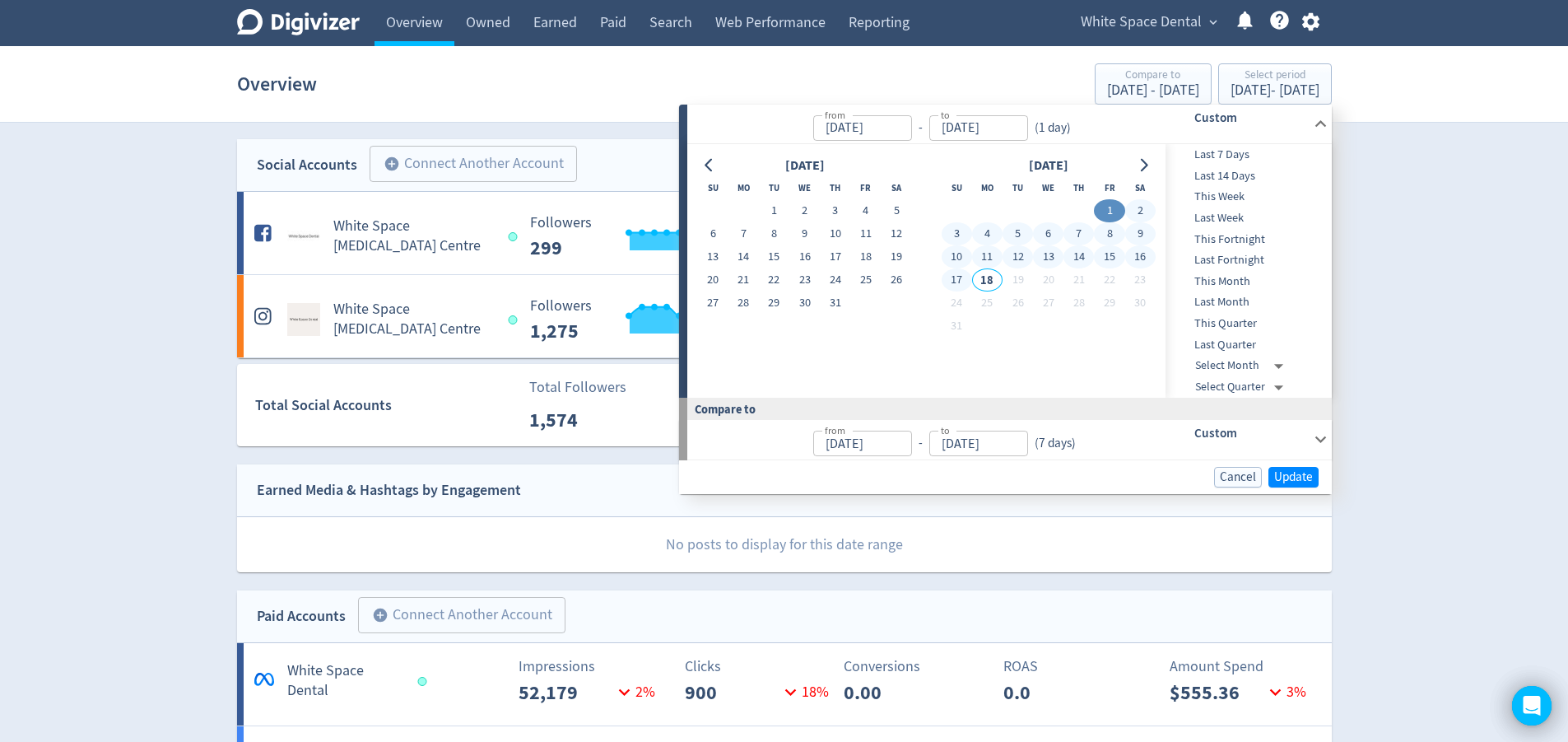
click at [946, 281] on button "17" at bounding box center [956, 279] width 30 height 24
type input "[DATE]"
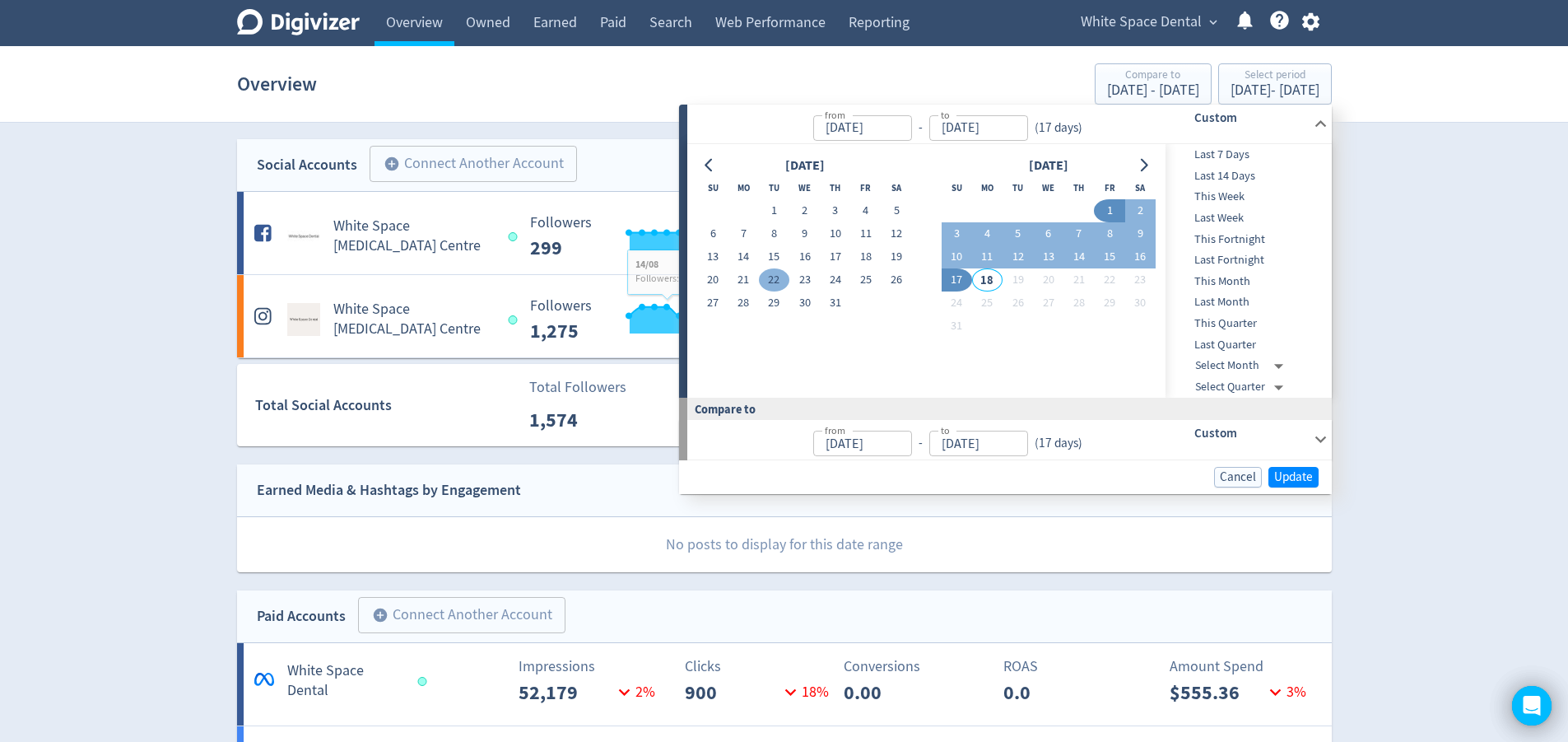
click at [769, 280] on button "22" at bounding box center [774, 279] width 30 height 24
type input "Jul 22, 2025"
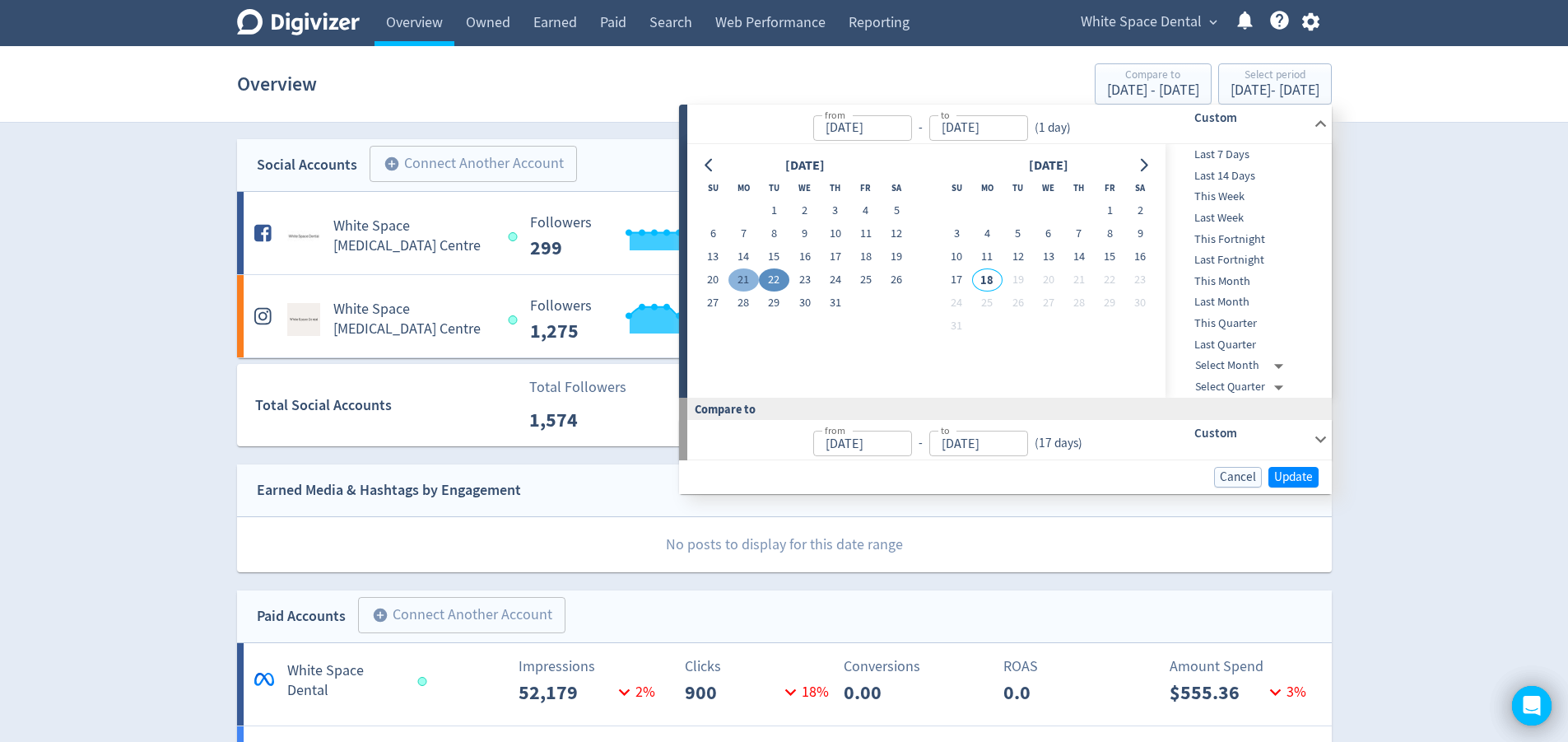
click at [738, 278] on button "21" at bounding box center [744, 279] width 30 height 24
type input "[DATE]"
click at [793, 281] on button "23" at bounding box center [804, 279] width 30 height 24
type input "Jul 23, 2025"
type input "Jul 18, 2025"
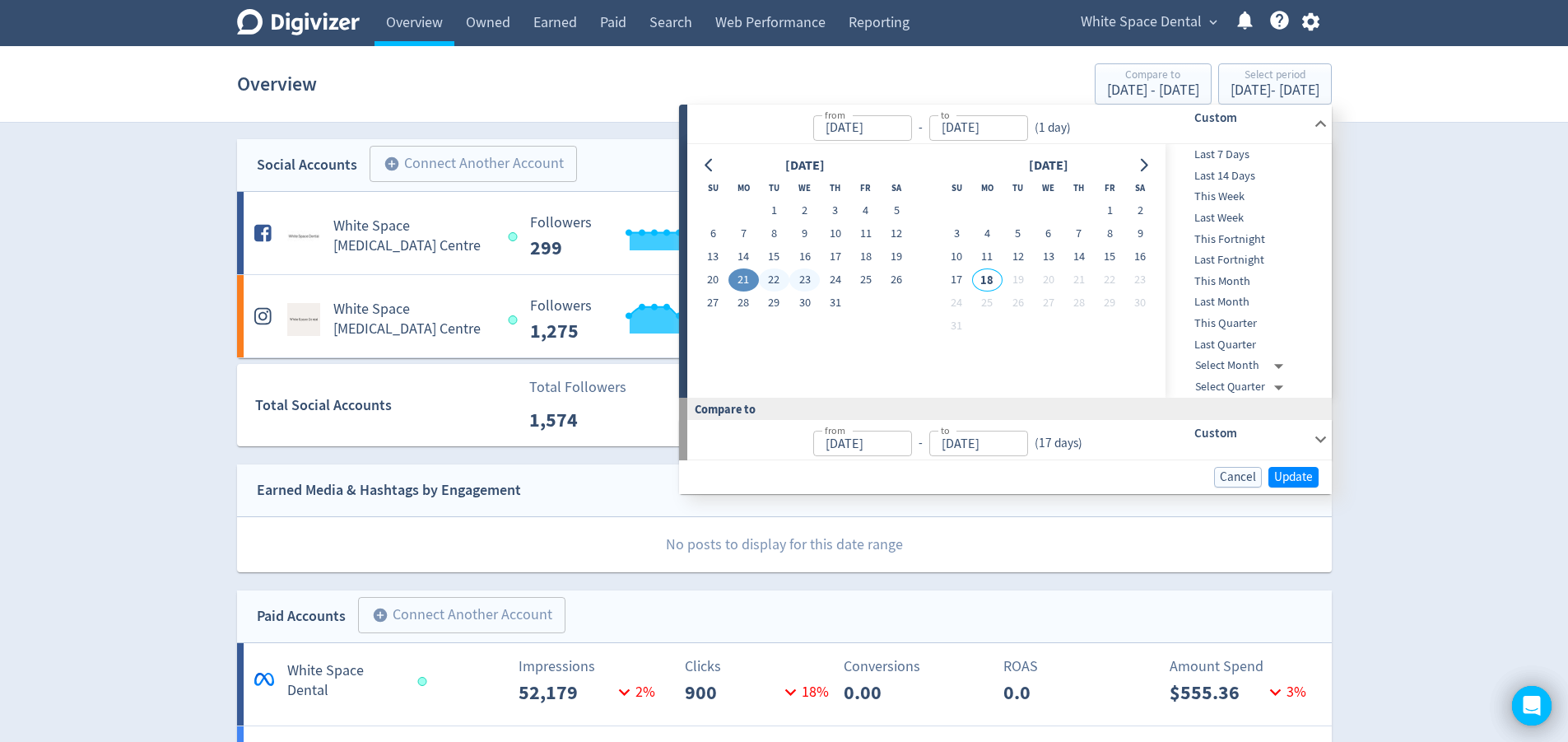
type input "[DATE]"
click at [816, 282] on button "23" at bounding box center [804, 279] width 30 height 24
type input "Jul 23, 2025"
click at [958, 278] on button "17" at bounding box center [956, 279] width 30 height 24
type input "[DATE]"
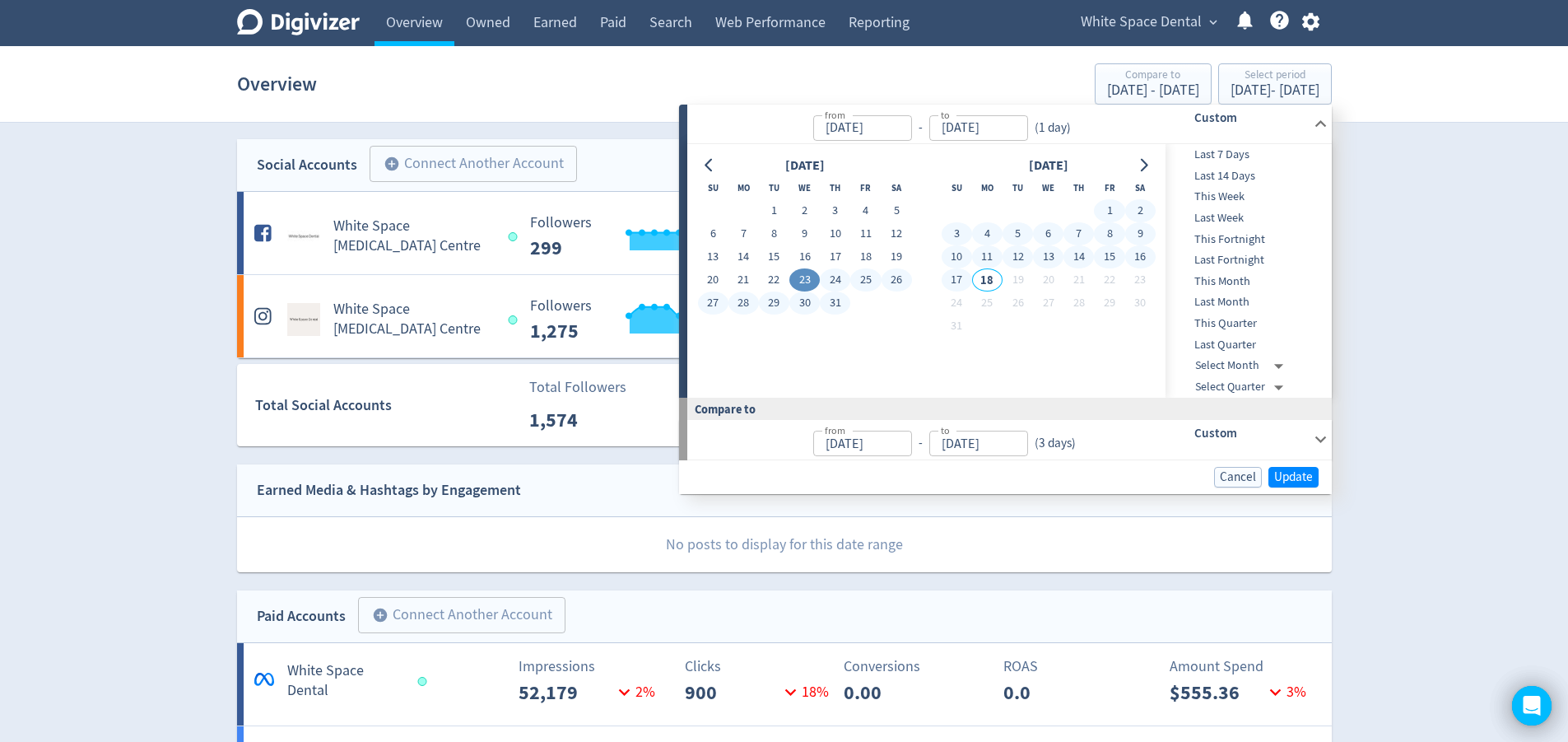
type input "Jun 27, 2025"
type input "Jul 22, 2025"
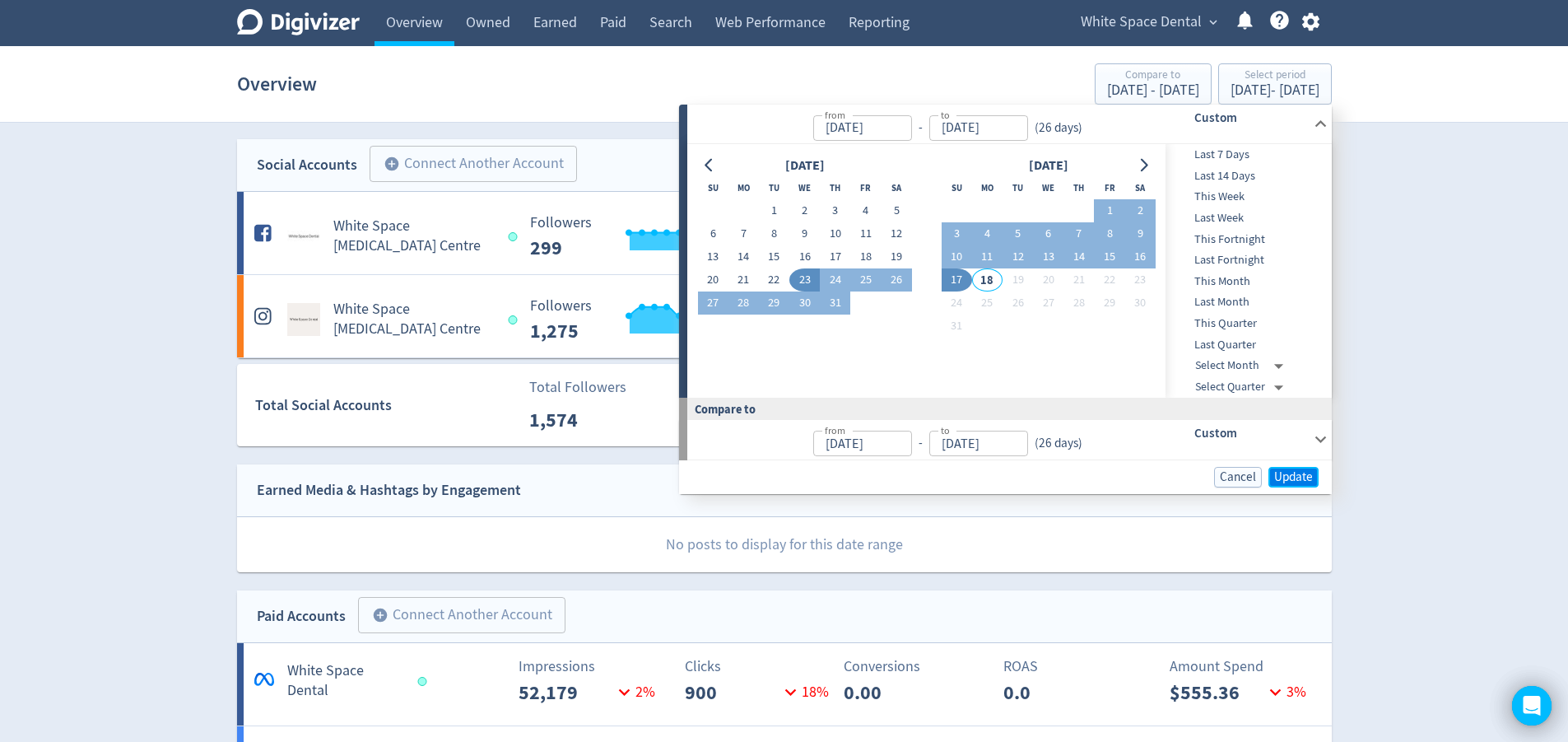
click at [1278, 478] on span "Update" at bounding box center [1293, 477] width 39 height 12
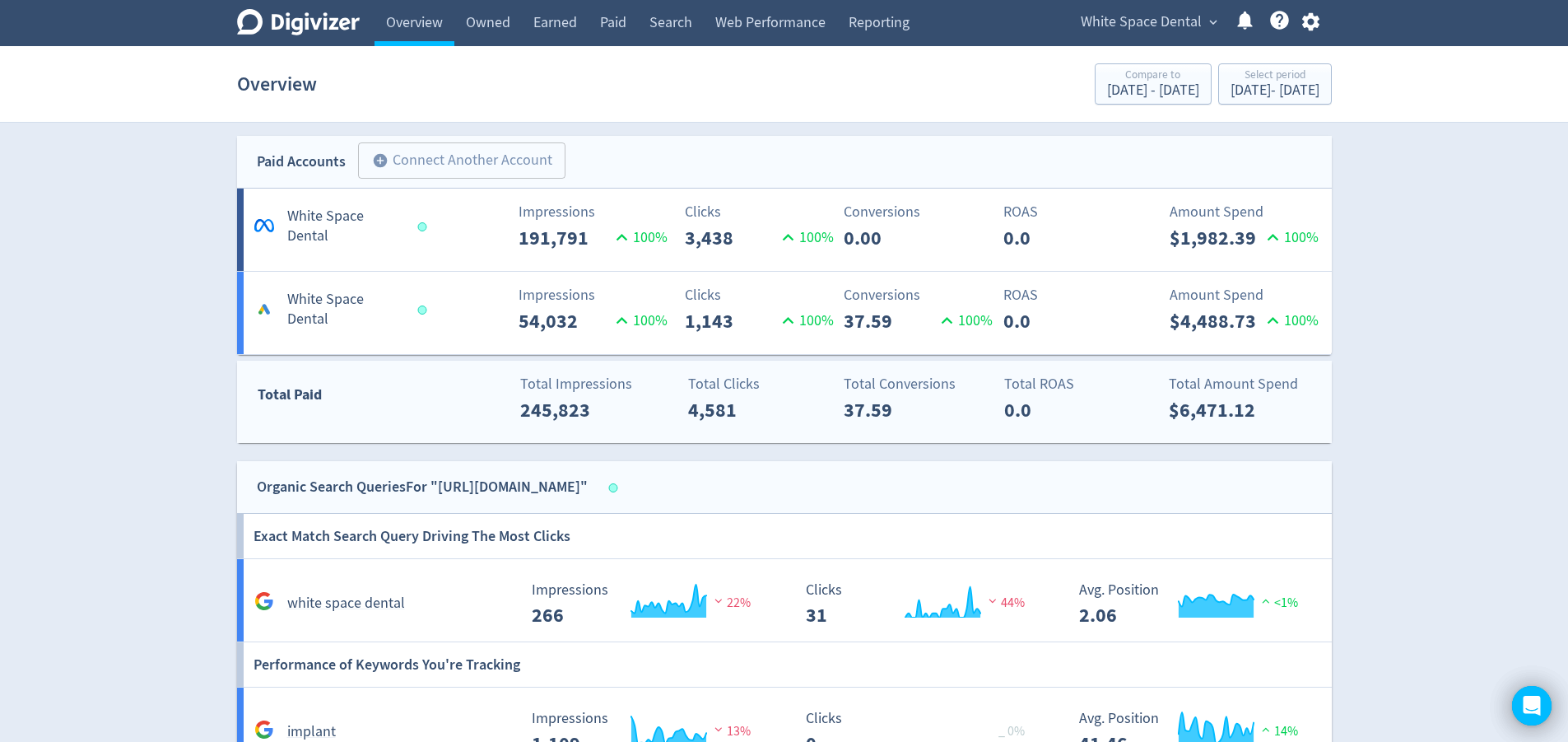
scroll to position [741, 0]
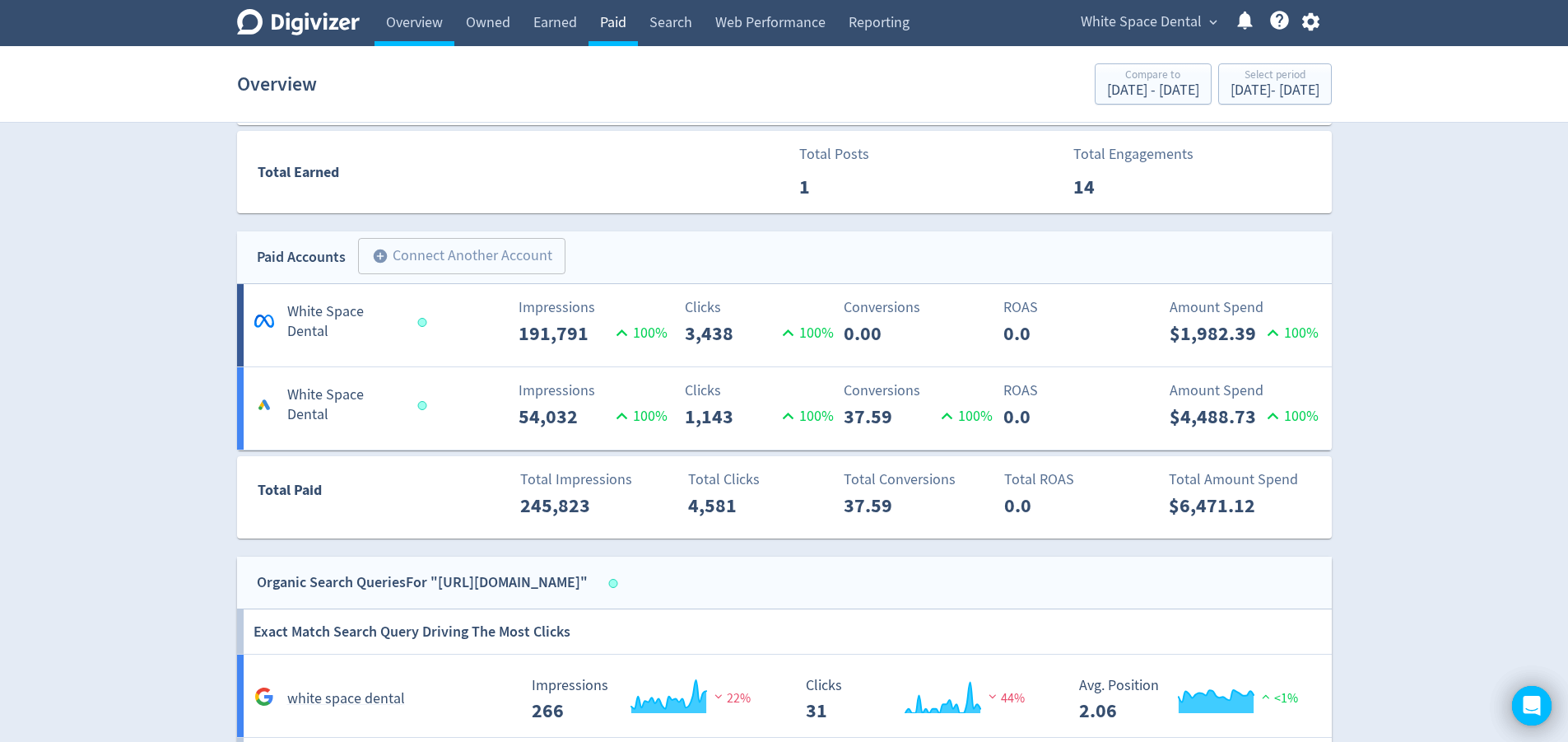
click at [619, 23] on link "Paid" at bounding box center [613, 23] width 50 height 46
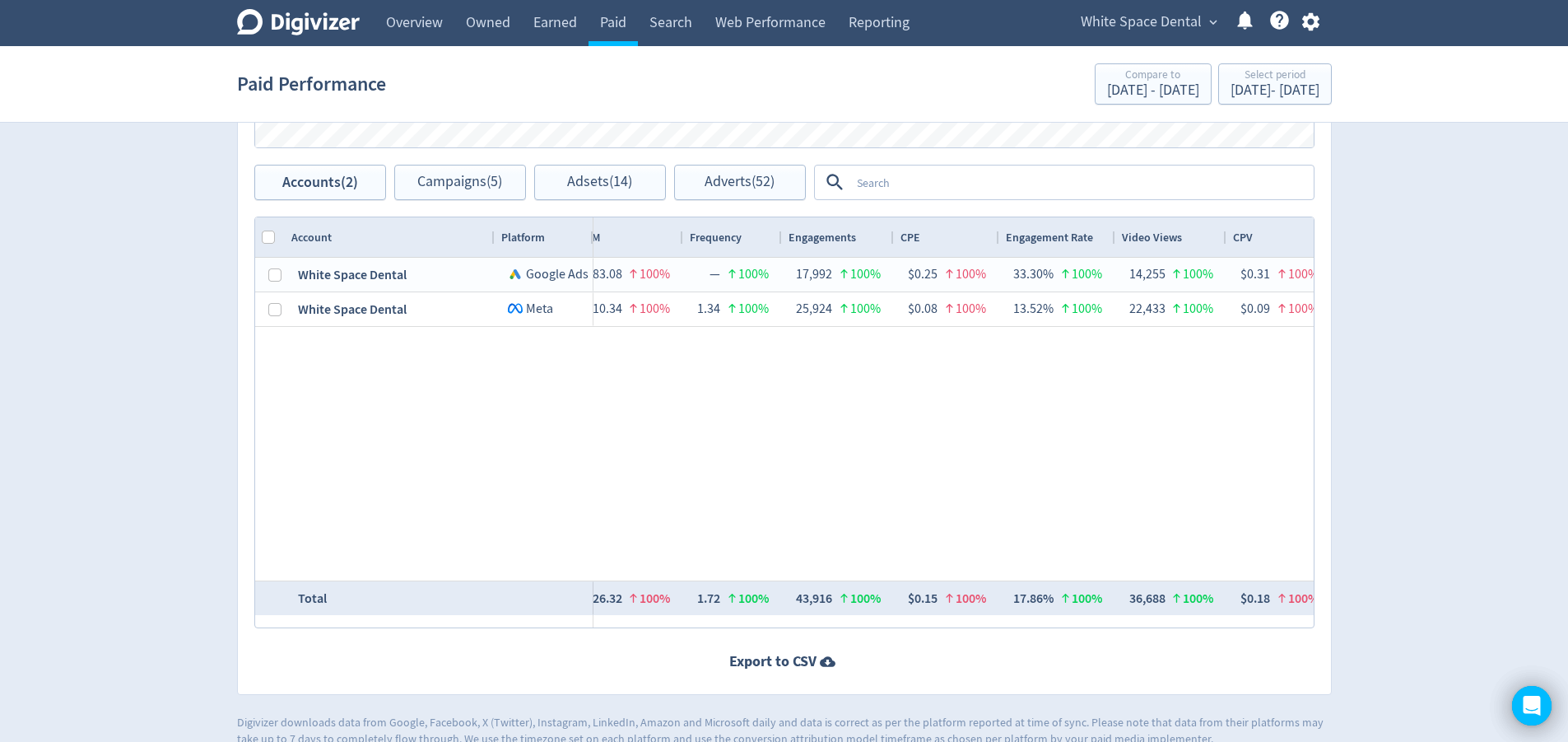
scroll to position [0, 367]
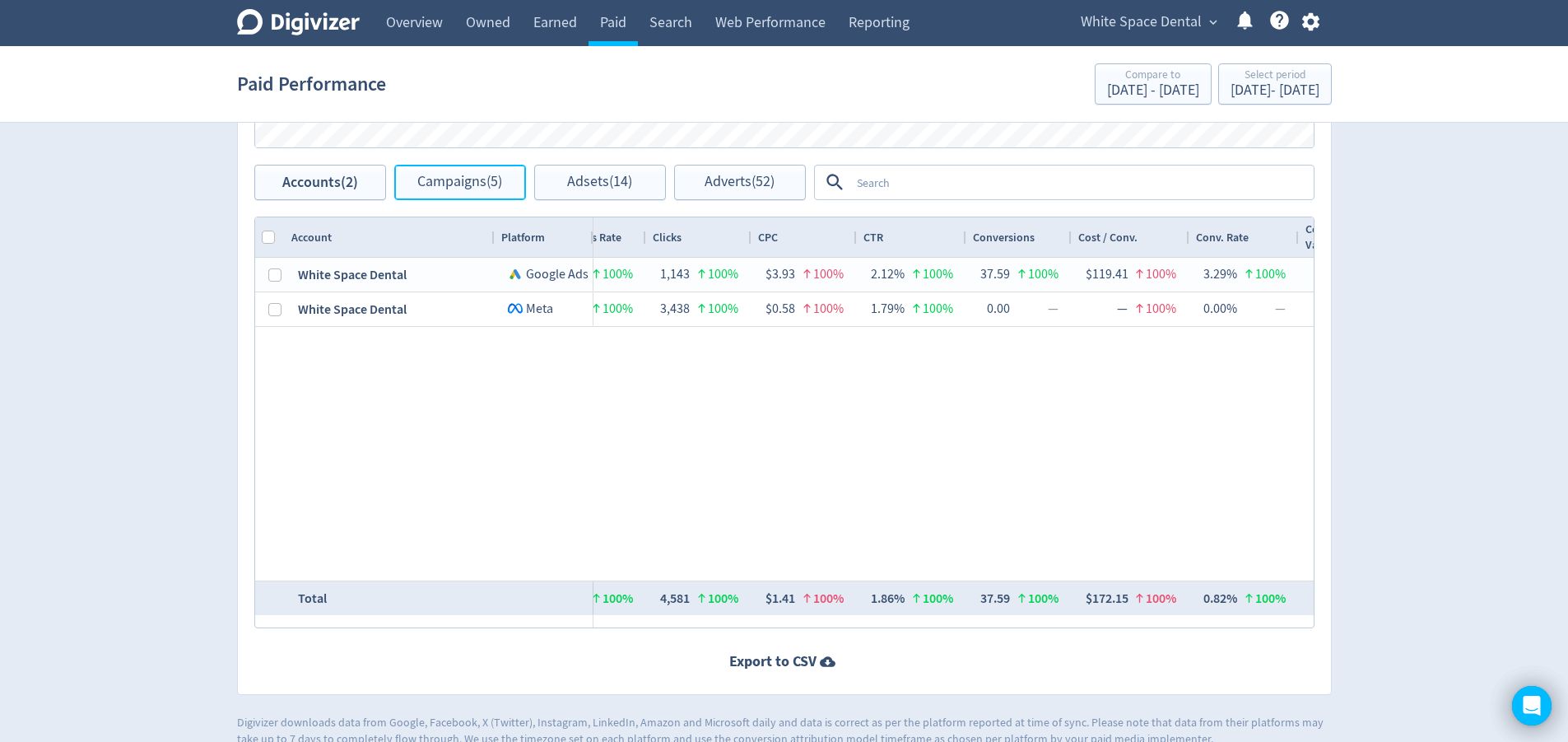
drag, startPoint x: 439, startPoint y: 177, endPoint x: 385, endPoint y: 229, distance: 75.0
click at [440, 177] on span "Campaigns (5)" at bounding box center [460, 182] width 85 height 16
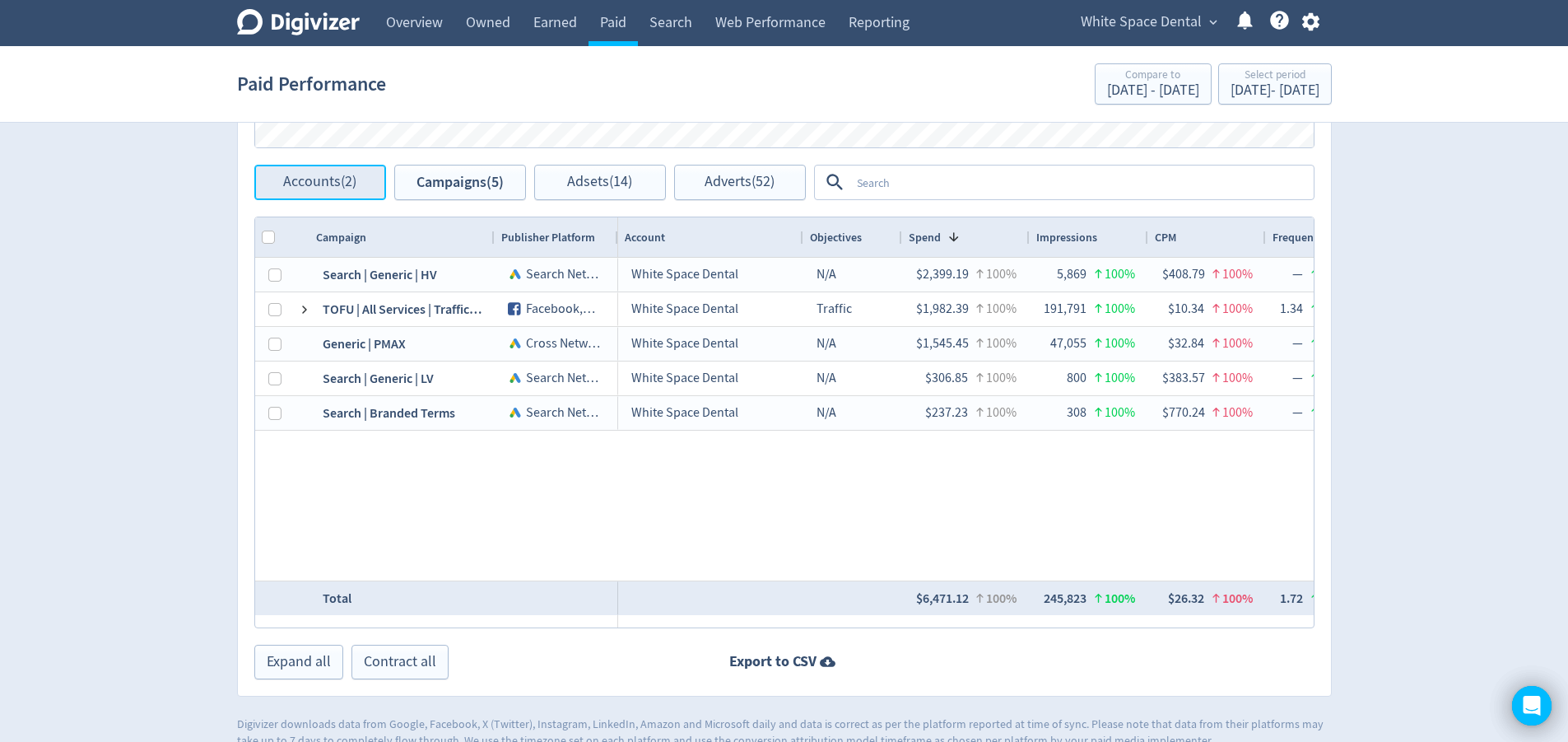
click at [327, 192] on button "Accounts (2)" at bounding box center [320, 182] width 132 height 36
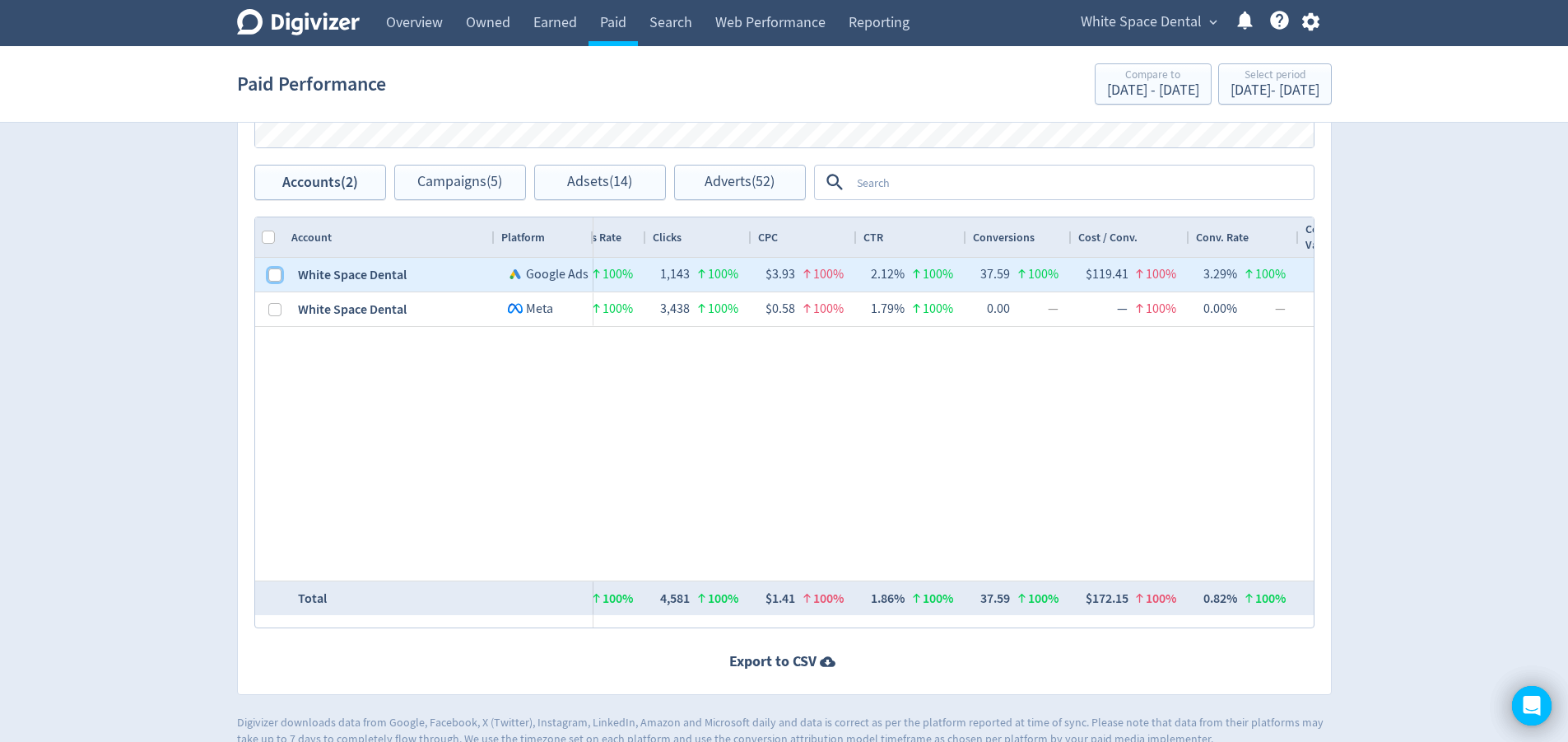
click at [268, 276] on input "Press Space to toggle row selection (unchecked)" at bounding box center [274, 275] width 13 height 13
checkbox input "true"
checkbox input "false"
click at [452, 179] on span "Campaigns (4)" at bounding box center [460, 182] width 85 height 16
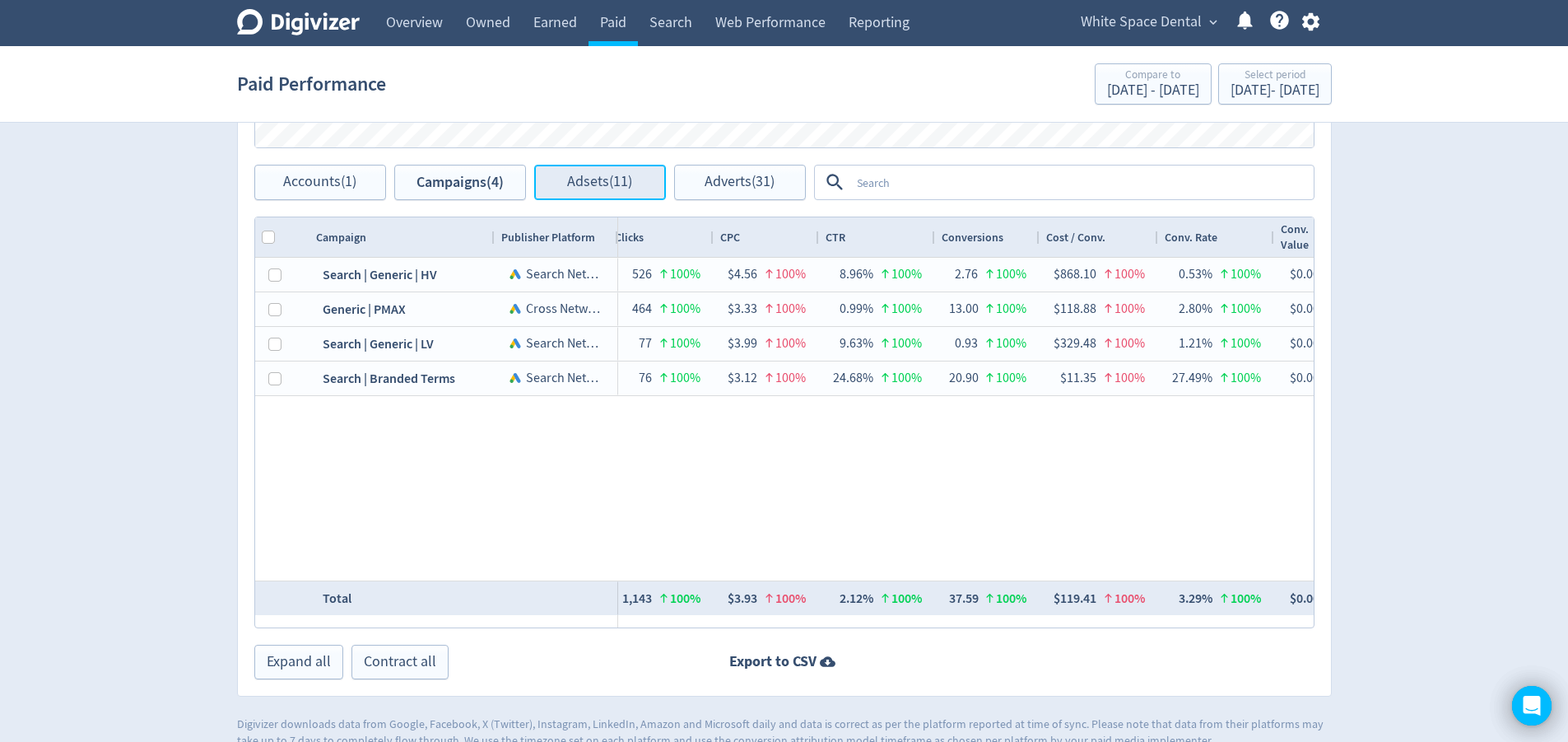
click at [599, 193] on button "Adsets (11)" at bounding box center [600, 182] width 132 height 36
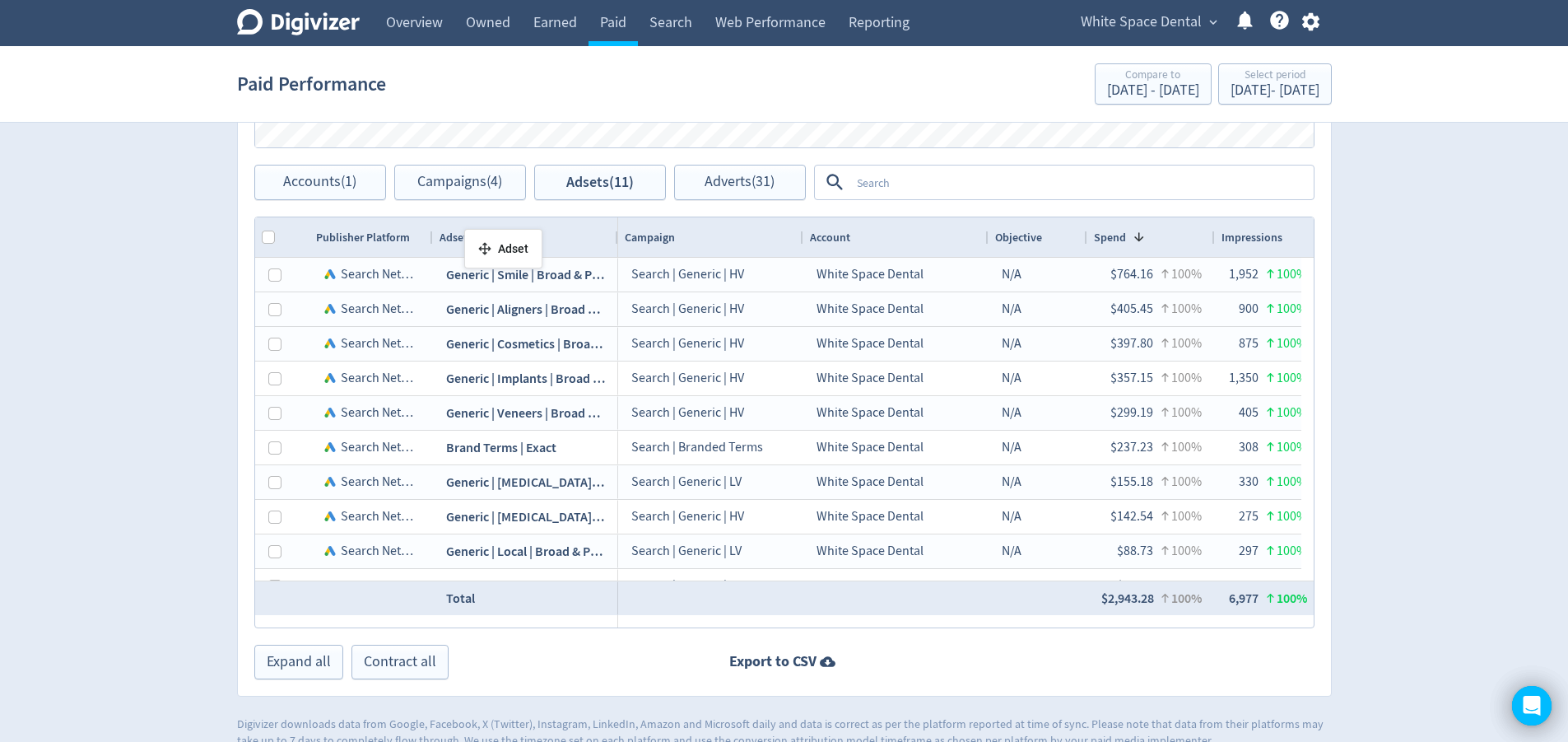
drag, startPoint x: 526, startPoint y: 238, endPoint x: 484, endPoint y: 239, distance: 42.0
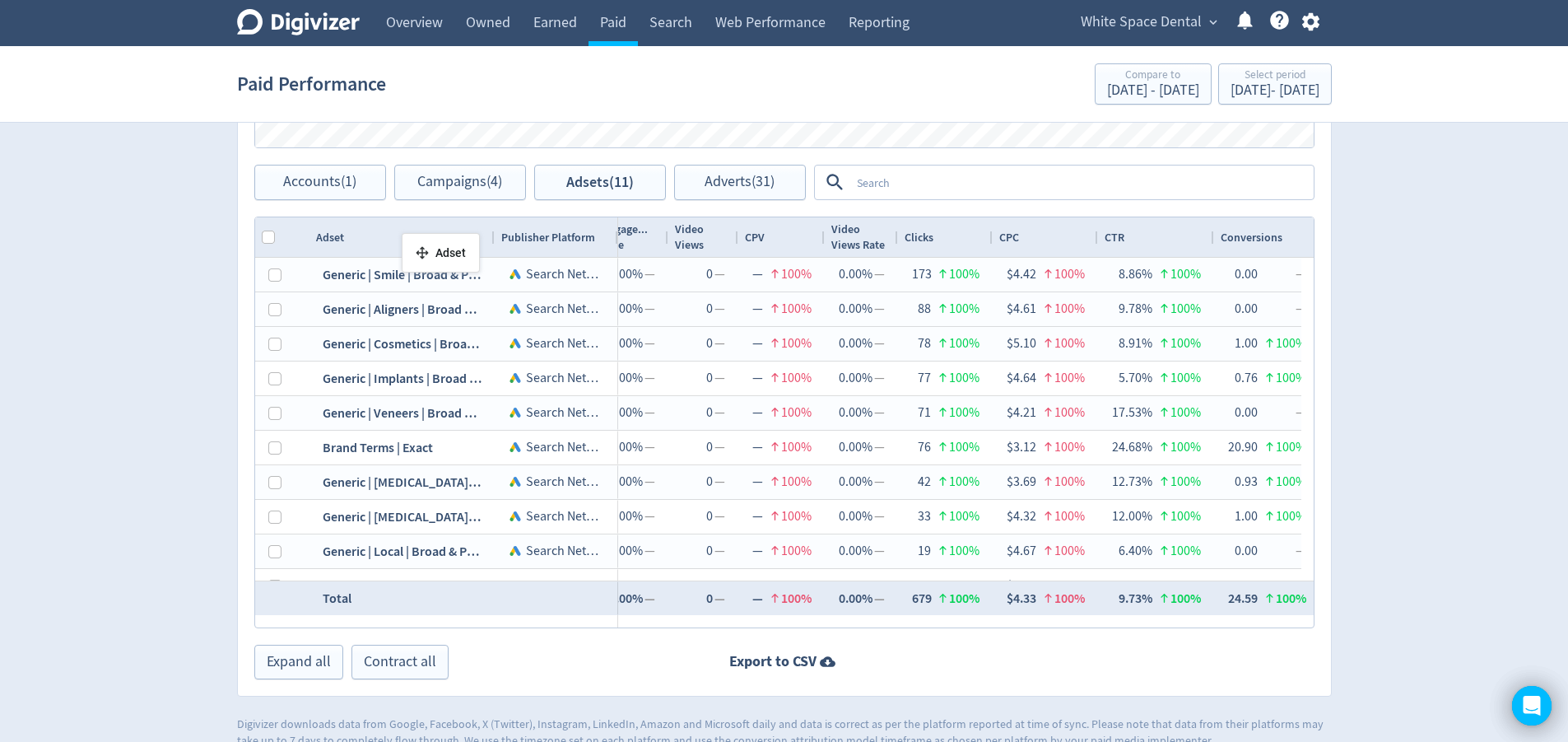
drag, startPoint x: 448, startPoint y: 234, endPoint x: 410, endPoint y: 240, distance: 38.5
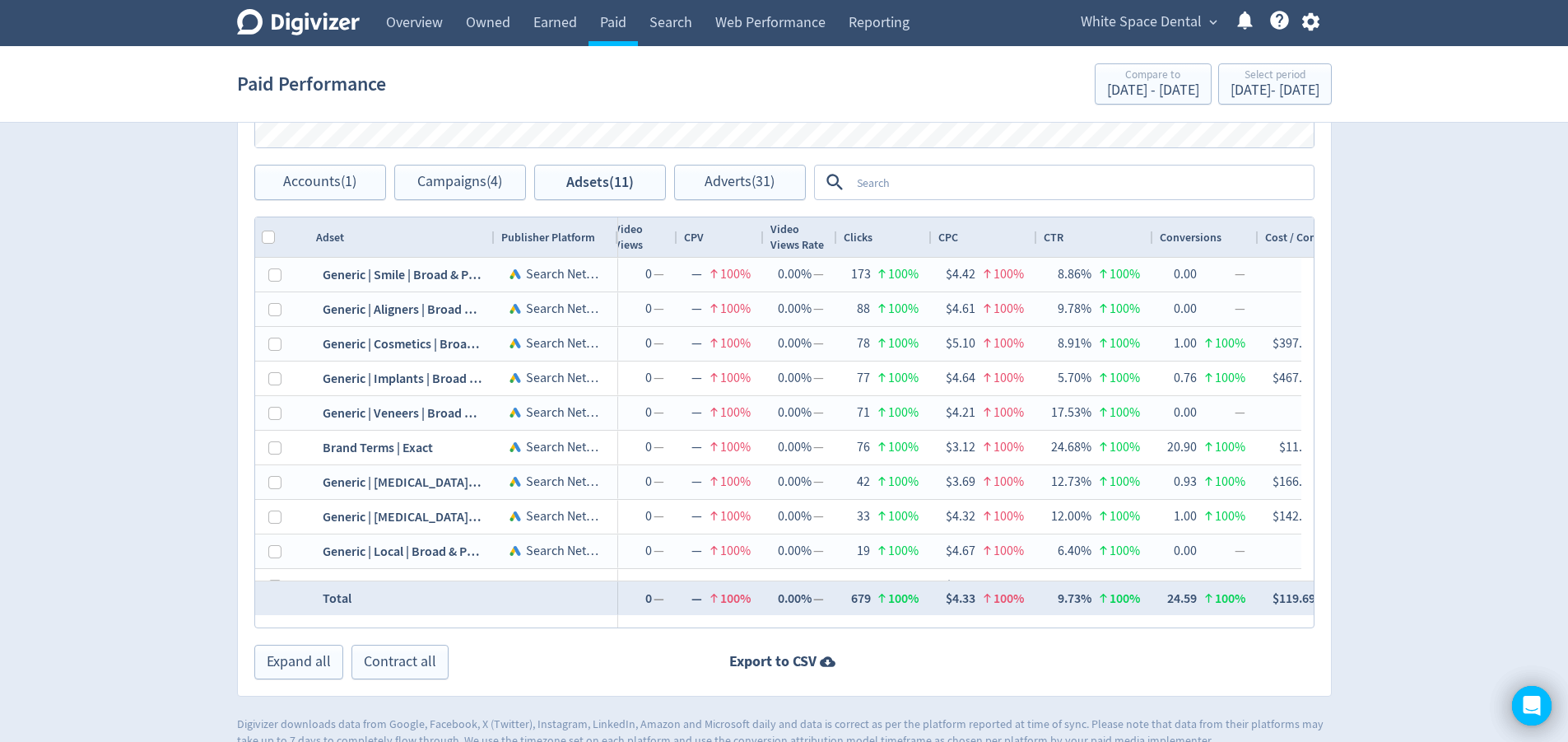
drag, startPoint x: 1190, startPoint y: 243, endPoint x: 1187, endPoint y: 251, distance: 8.5
click at [1191, 243] on div "Conversions" at bounding box center [1190, 237] width 62 height 16
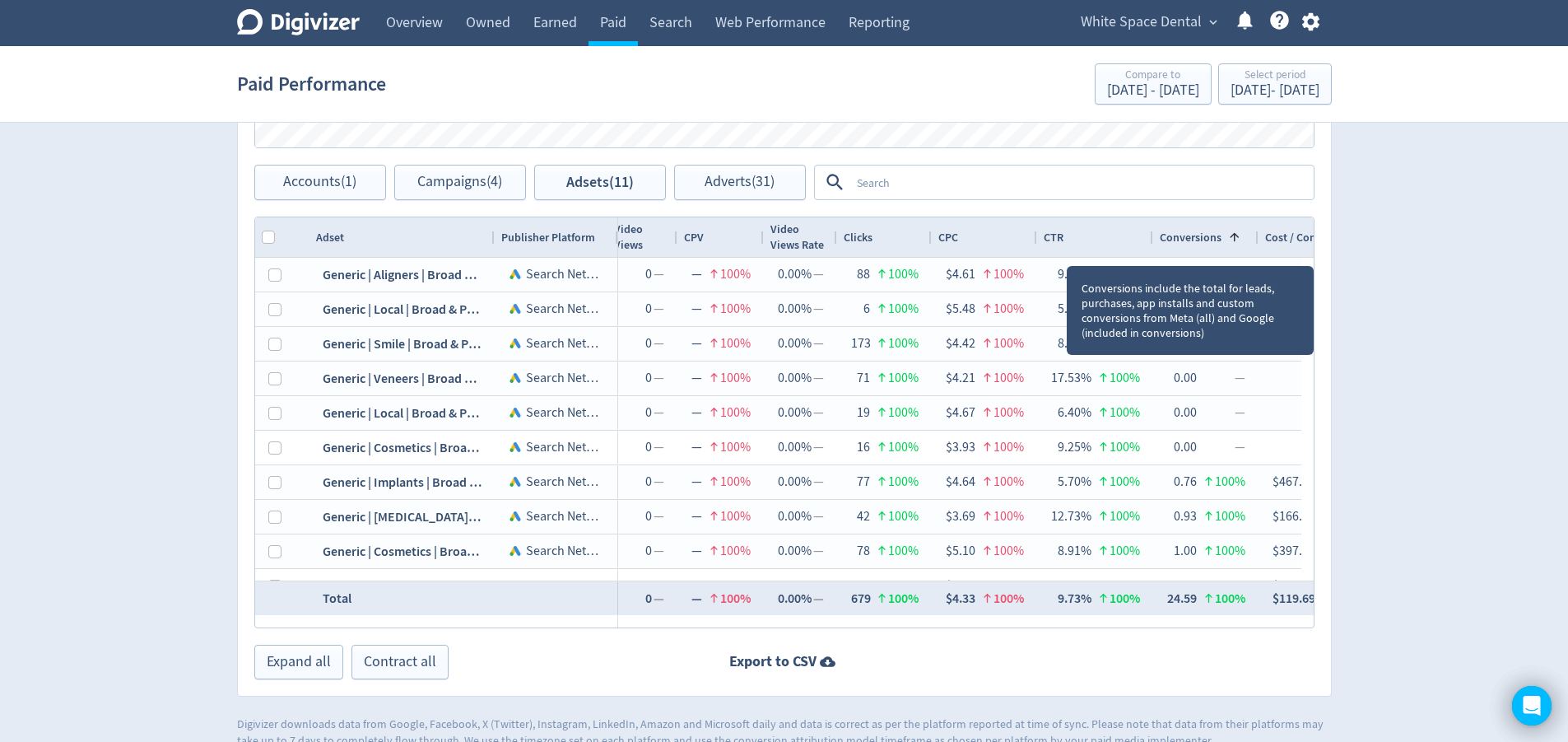
drag, startPoint x: 1212, startPoint y: 237, endPoint x: 1178, endPoint y: 264, distance: 43.4
click at [1211, 237] on div "Conversions" at bounding box center [1190, 237] width 62 height 16
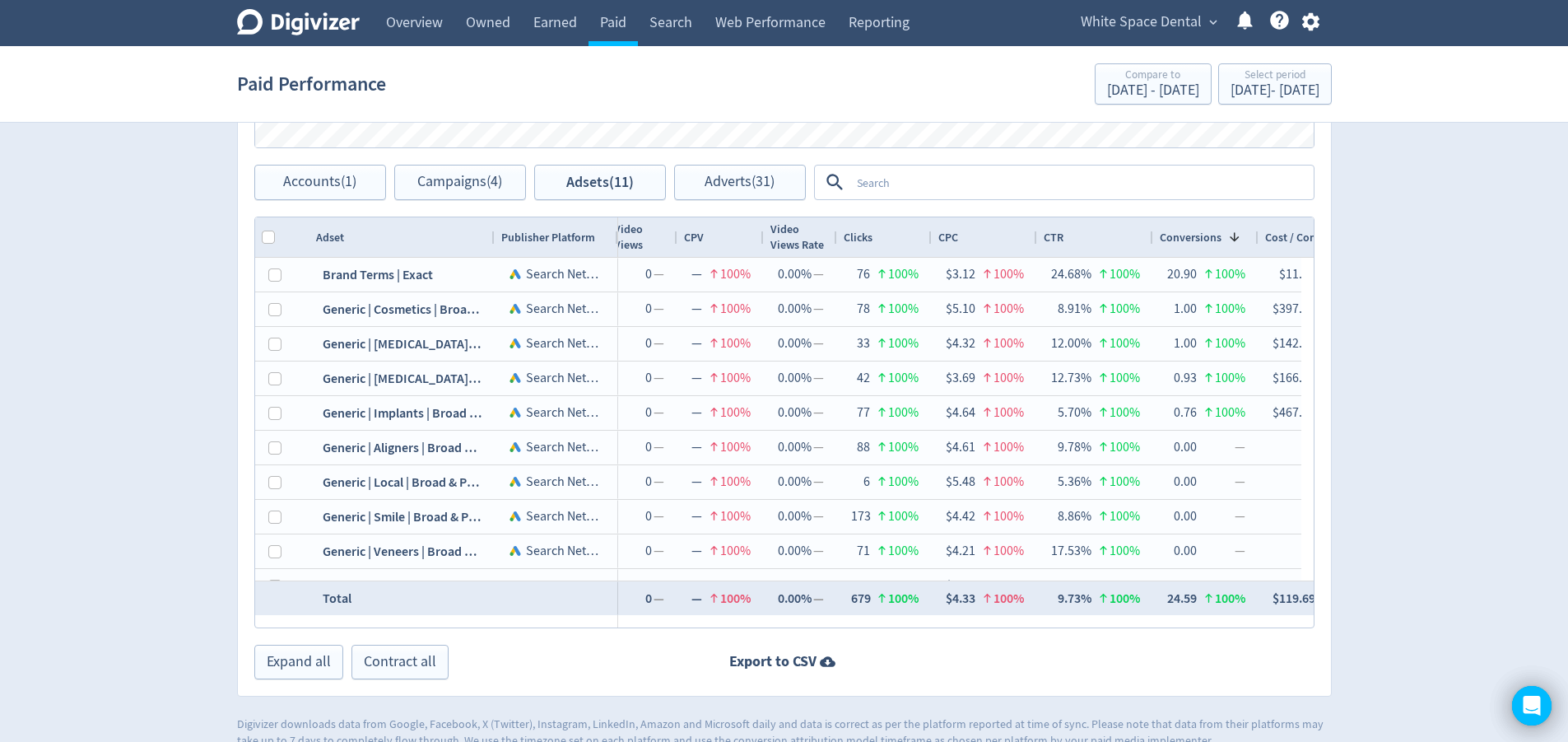
click at [1552, 170] on div "Digivizer Logo Mark Digivizer Logo Overview Owned Earned Paid Search Web Perfor…" at bounding box center [784, 4] width 1568 height 1490
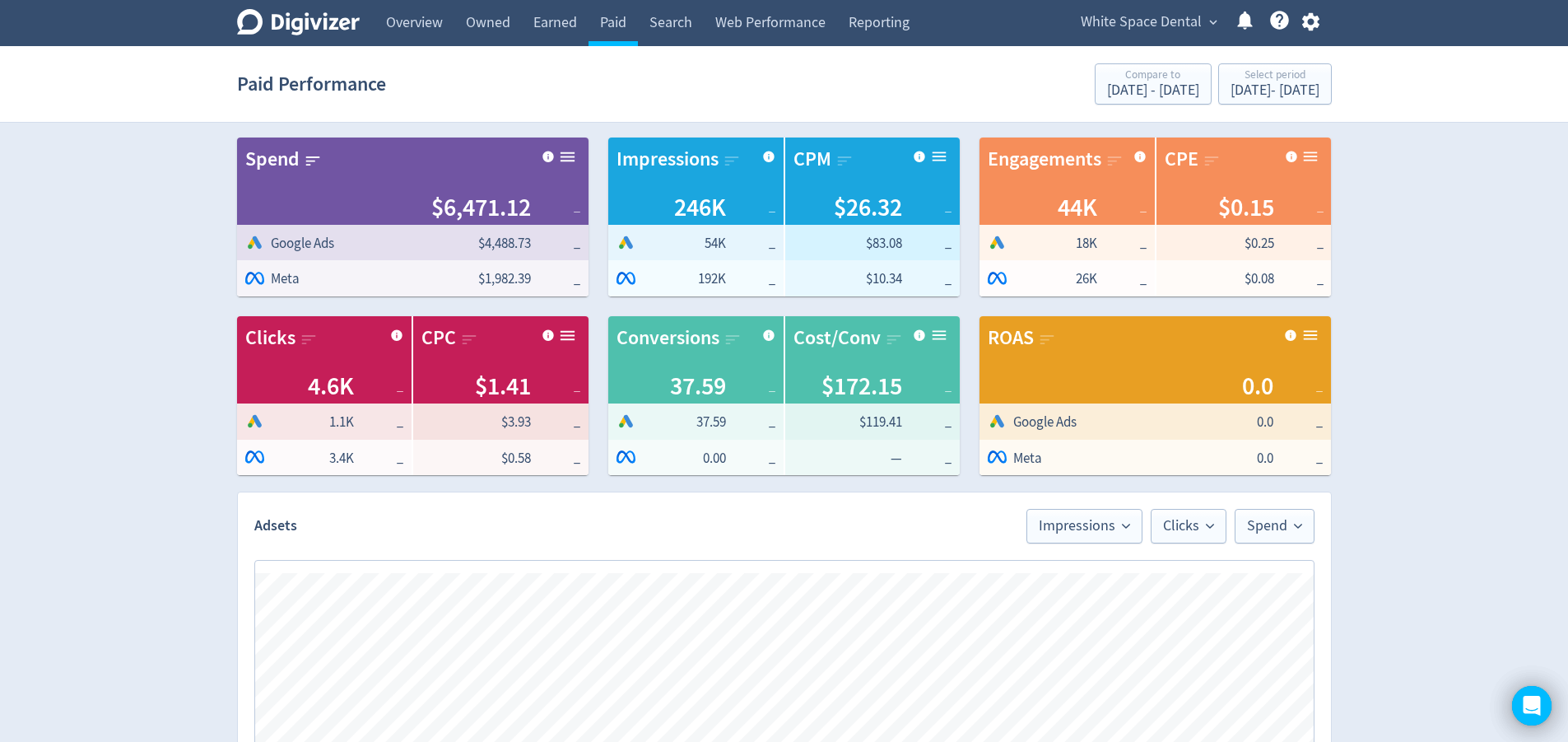
drag, startPoint x: 622, startPoint y: 419, endPoint x: 653, endPoint y: 420, distance: 31.0
click at [653, 420] on span at bounding box center [640, 421] width 48 height 19
drag, startPoint x: 719, startPoint y: 457, endPoint x: 689, endPoint y: 463, distance: 30.6
click at [689, 463] on span "0.00" at bounding box center [698, 458] width 54 height 20
click at [719, 466] on span "0.00" at bounding box center [698, 458] width 54 height 20
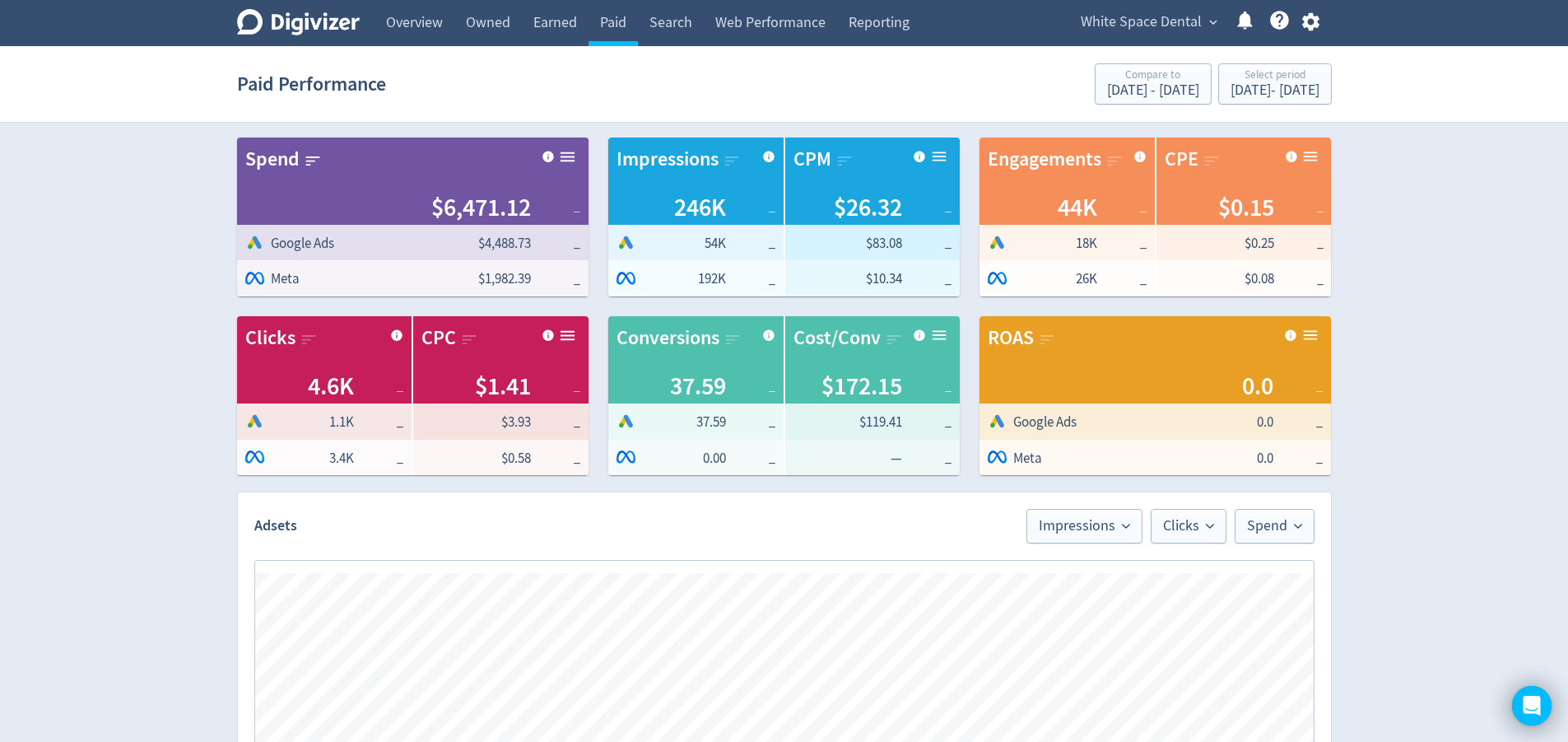
click at [732, 462] on span "_" at bounding box center [750, 457] width 50 height 18
click at [728, 463] on span "_" at bounding box center [750, 457] width 50 height 18
